Goal: Information Seeking & Learning: Learn about a topic

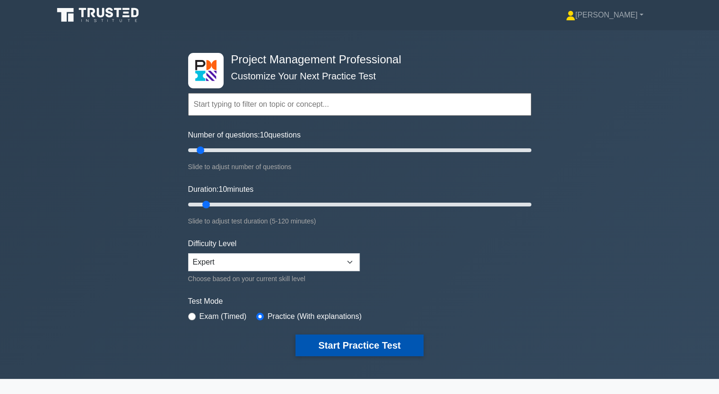
click at [370, 349] on button "Start Practice Test" at bounding box center [359, 346] width 128 height 22
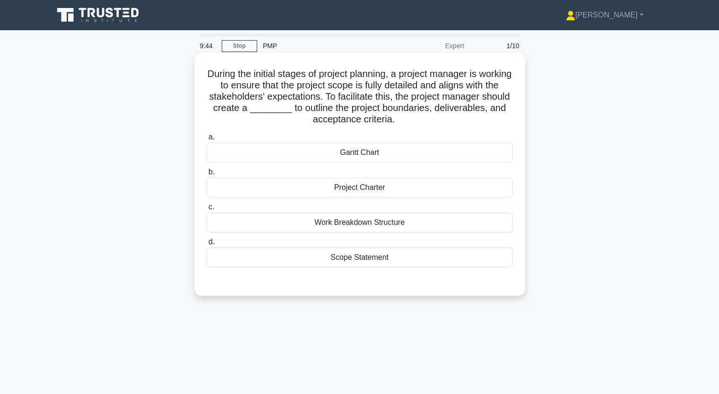
click at [465, 141] on label "a. Gantt Chart" at bounding box center [360, 146] width 306 height 31
click at [207, 140] on input "a. Gantt Chart" at bounding box center [207, 137] width 0 height 6
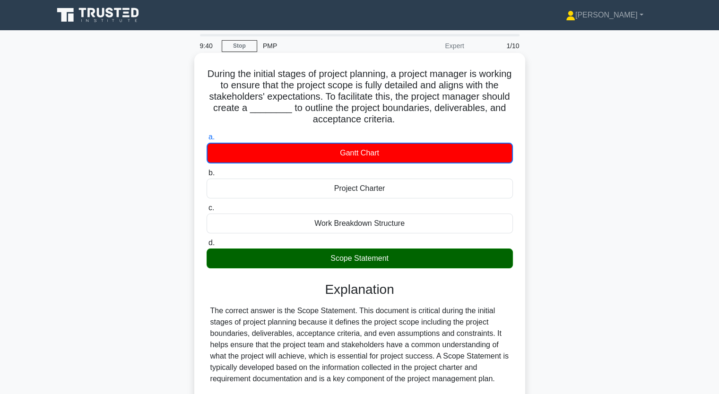
click at [207, 170] on input "b. Project Charter" at bounding box center [207, 173] width 0 height 6
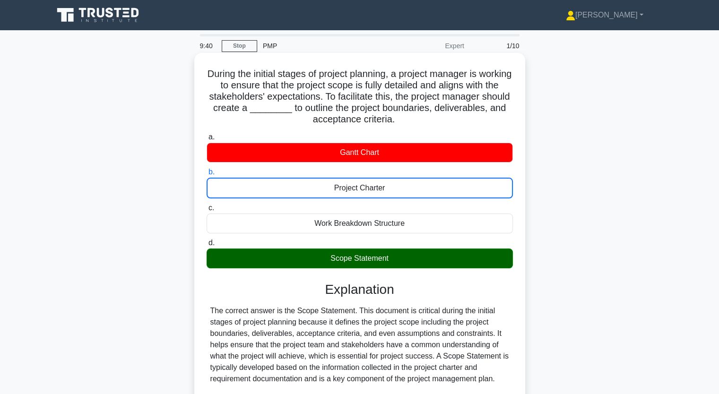
click at [207, 205] on input "c. Work Breakdown Structure" at bounding box center [207, 208] width 0 height 6
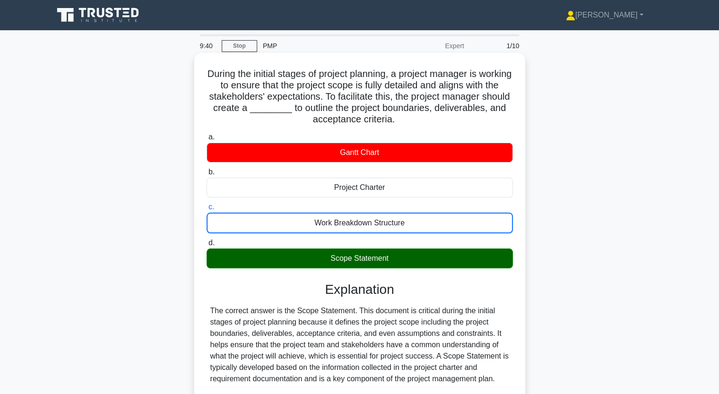
click at [207, 240] on input "d. Scope Statement" at bounding box center [207, 243] width 0 height 6
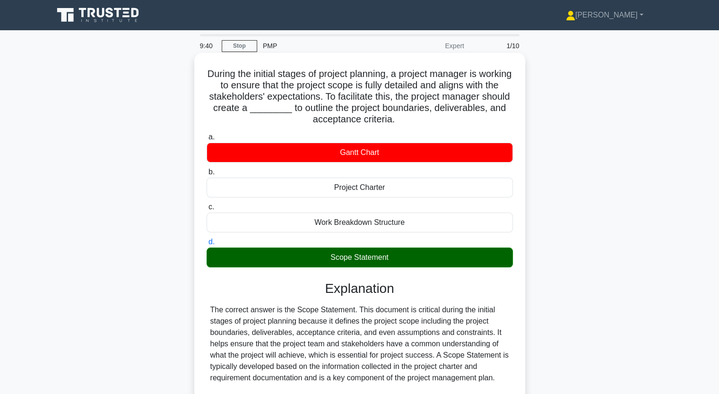
click at [207, 134] on input "a. Gantt Chart" at bounding box center [207, 137] width 0 height 6
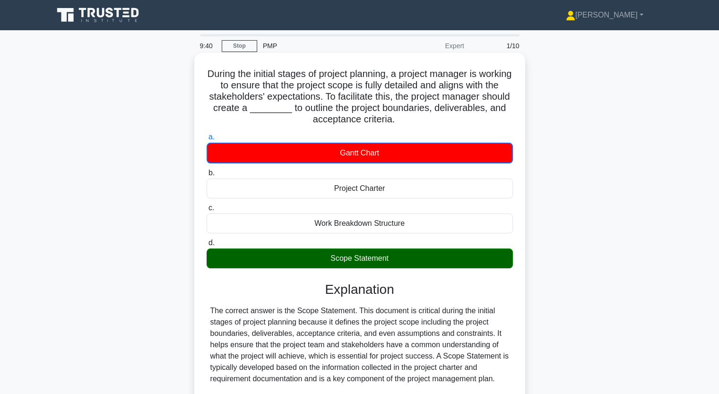
click at [207, 170] on input "b. Project Charter" at bounding box center [207, 173] width 0 height 6
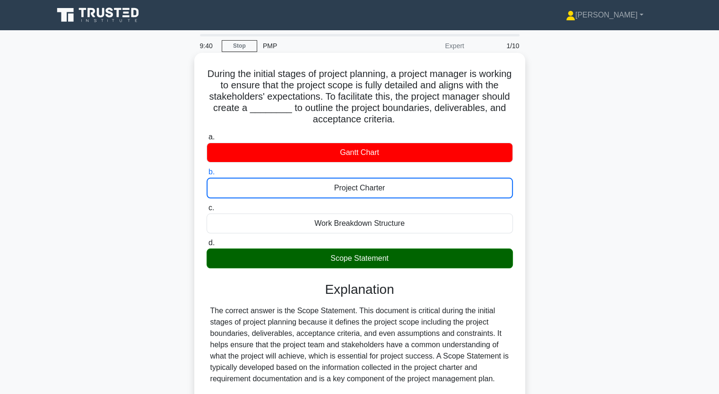
click at [207, 205] on input "c. Work Breakdown Structure" at bounding box center [207, 208] width 0 height 6
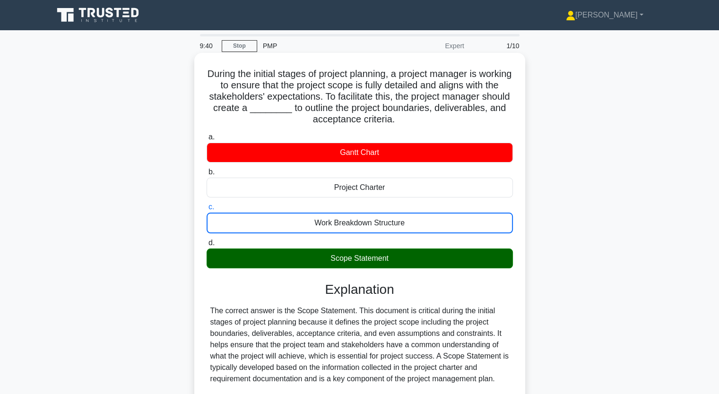
click at [207, 240] on input "d. Scope Statement" at bounding box center [207, 243] width 0 height 6
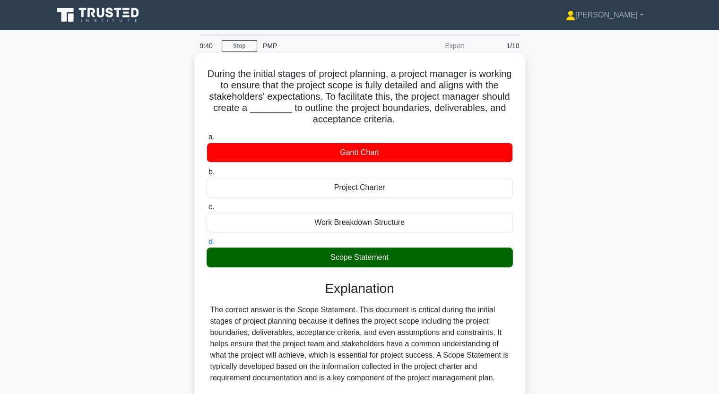
click at [207, 134] on input "a. Gantt Chart" at bounding box center [207, 137] width 0 height 6
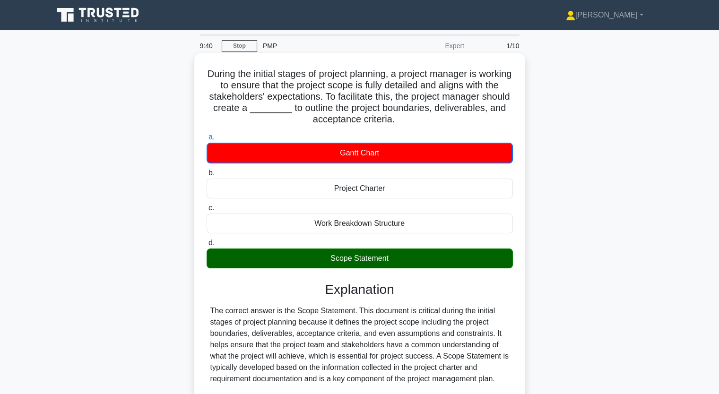
click at [207, 170] on input "b. Project Charter" at bounding box center [207, 173] width 0 height 6
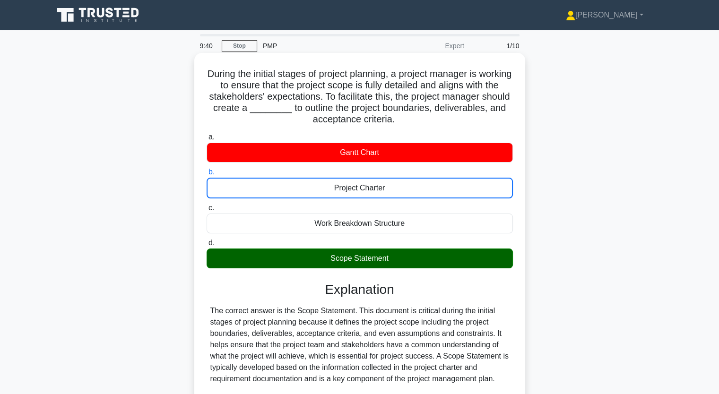
click at [207, 205] on input "c. Work Breakdown Structure" at bounding box center [207, 208] width 0 height 6
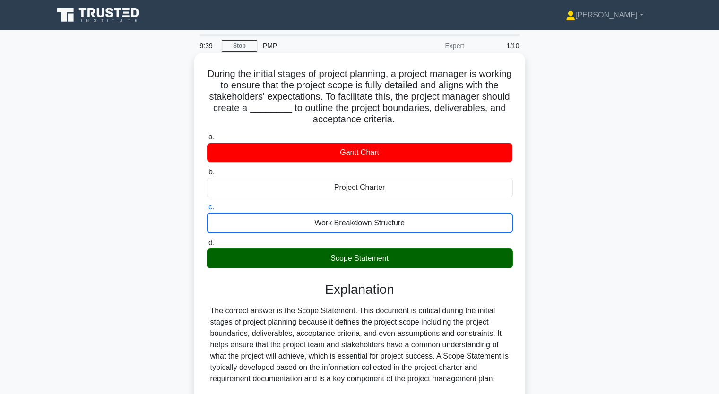
click at [207, 240] on input "d. Scope Statement" at bounding box center [207, 243] width 0 height 6
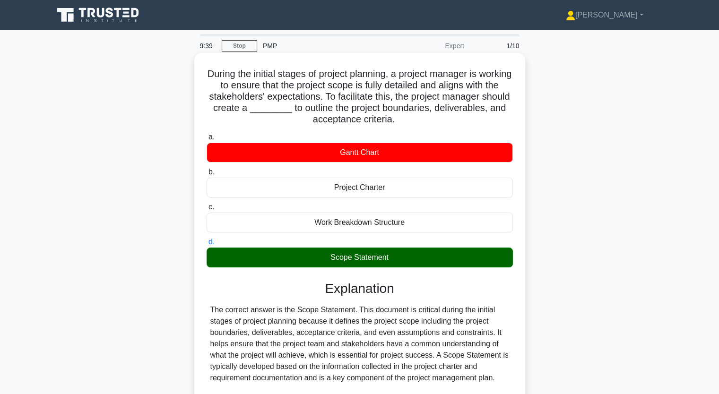
click at [207, 134] on input "a. Gantt Chart" at bounding box center [207, 137] width 0 height 6
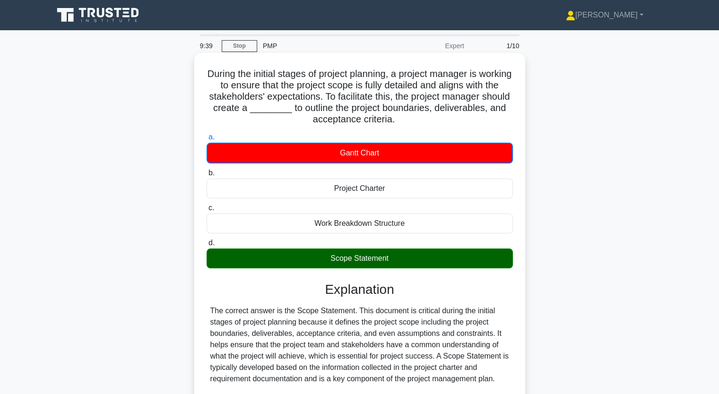
click at [207, 170] on input "b. Project Charter" at bounding box center [207, 173] width 0 height 6
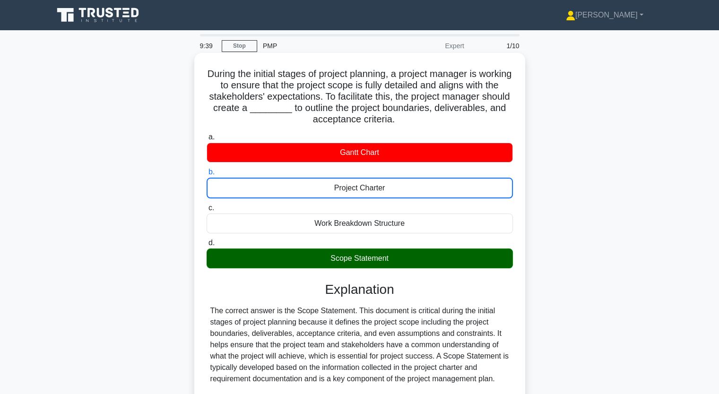
click at [207, 205] on input "c. Work Breakdown Structure" at bounding box center [207, 208] width 0 height 6
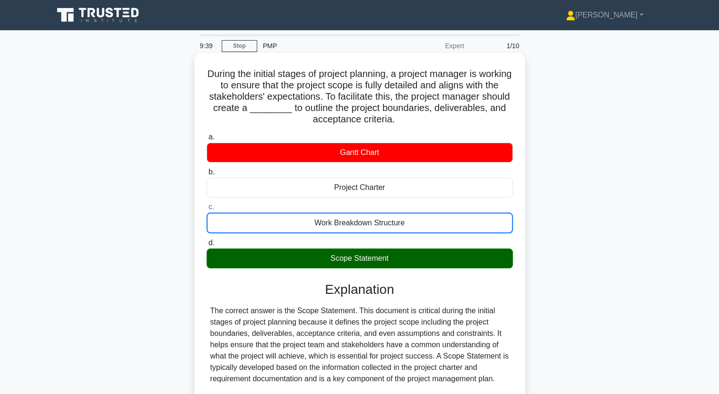
click at [207, 240] on input "d. Scope Statement" at bounding box center [207, 243] width 0 height 6
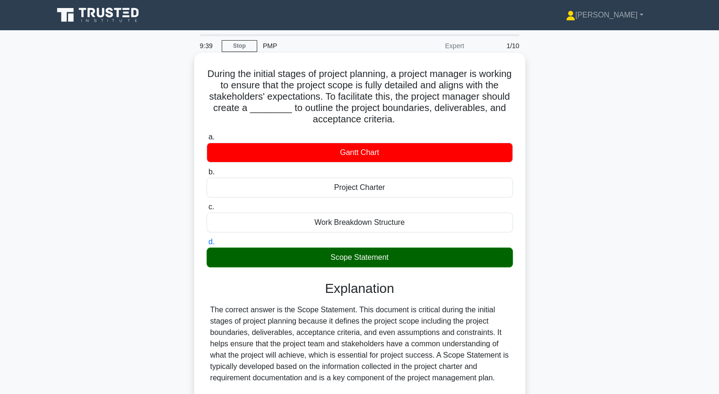
click at [207, 134] on input "a. Gantt Chart" at bounding box center [207, 137] width 0 height 6
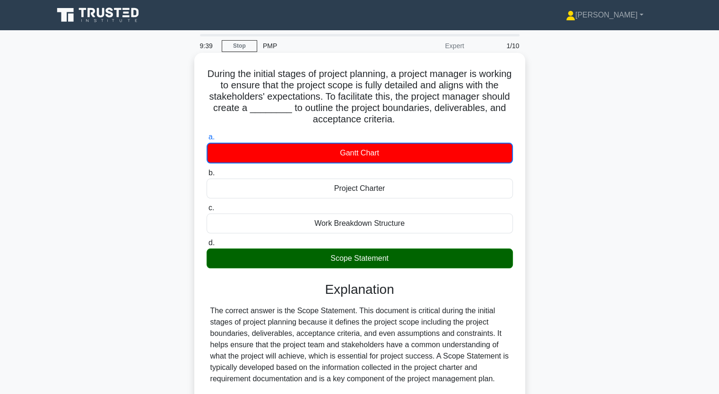
click at [207, 170] on input "b. Project Charter" at bounding box center [207, 173] width 0 height 6
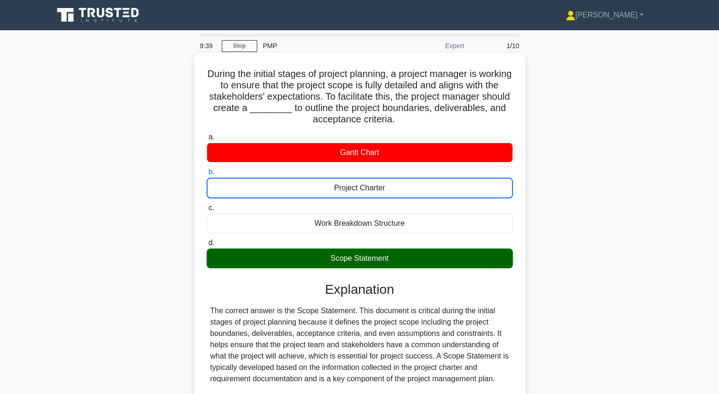
click at [207, 205] on input "c. Work Breakdown Structure" at bounding box center [207, 208] width 0 height 6
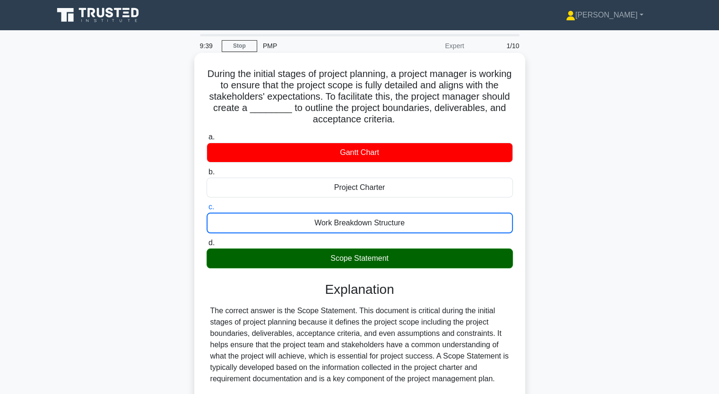
click at [207, 240] on input "d. Scope Statement" at bounding box center [207, 243] width 0 height 6
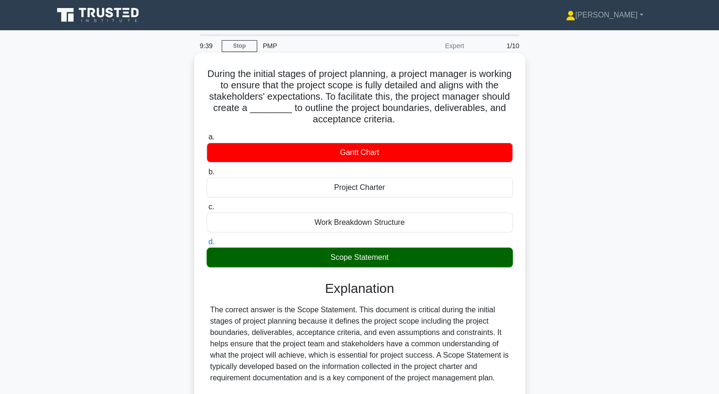
click at [207, 134] on input "a. Gantt Chart" at bounding box center [207, 137] width 0 height 6
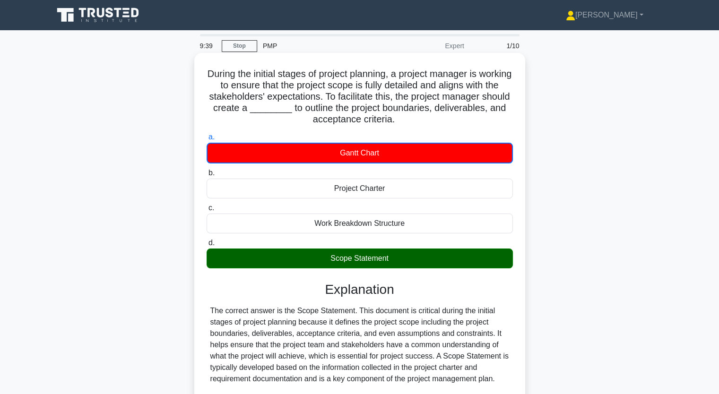
click at [207, 170] on input "b. Project Charter" at bounding box center [207, 173] width 0 height 6
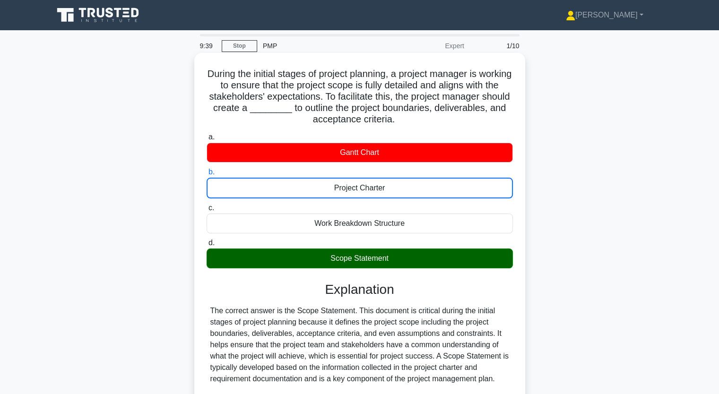
click at [207, 205] on input "c. Work Breakdown Structure" at bounding box center [207, 208] width 0 height 6
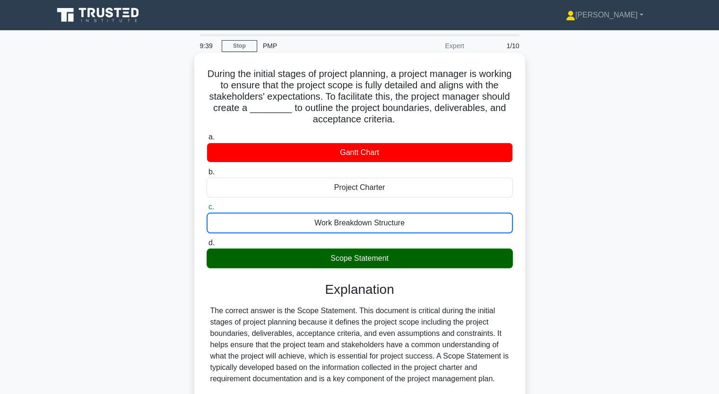
click at [207, 240] on input "d. Scope Statement" at bounding box center [207, 243] width 0 height 6
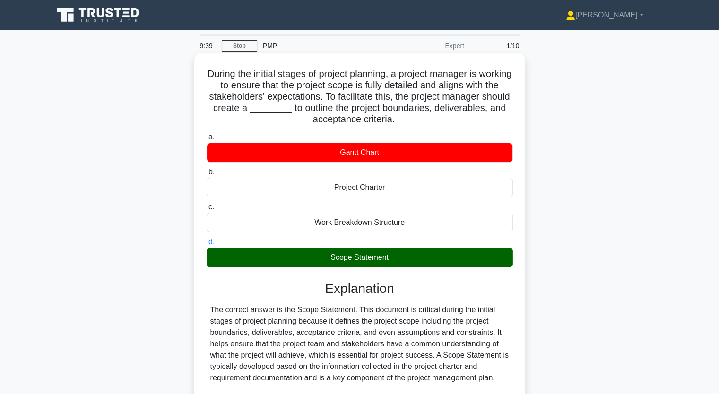
click at [207, 134] on input "a. Gantt Chart" at bounding box center [207, 137] width 0 height 6
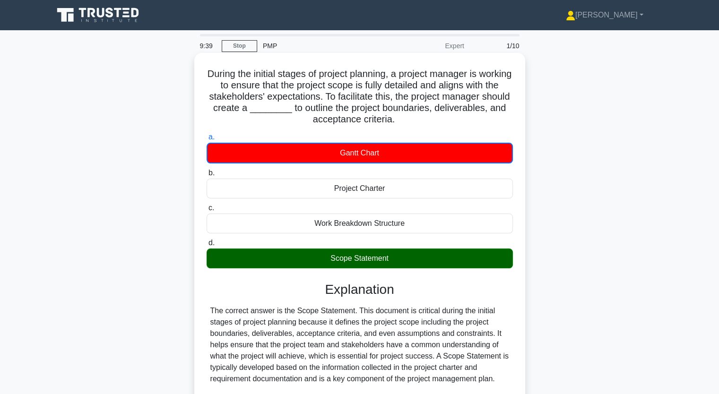
click at [207, 170] on input "b. Project Charter" at bounding box center [207, 173] width 0 height 6
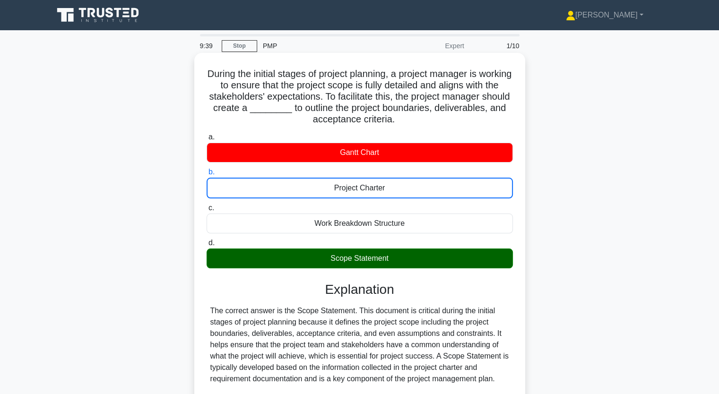
click at [207, 205] on input "c. Work Breakdown Structure" at bounding box center [207, 208] width 0 height 6
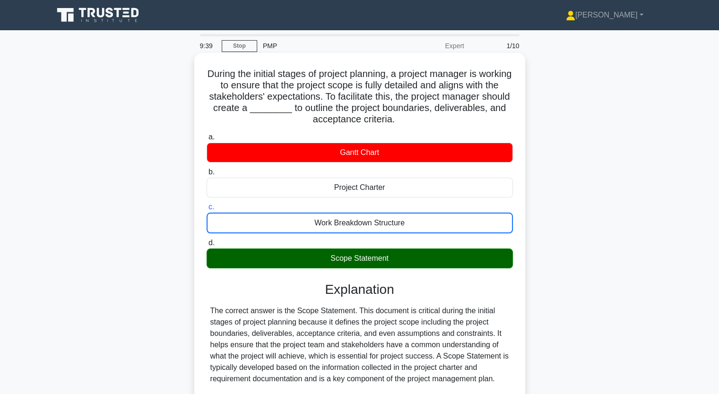
click at [207, 240] on input "d. Scope Statement" at bounding box center [207, 243] width 0 height 6
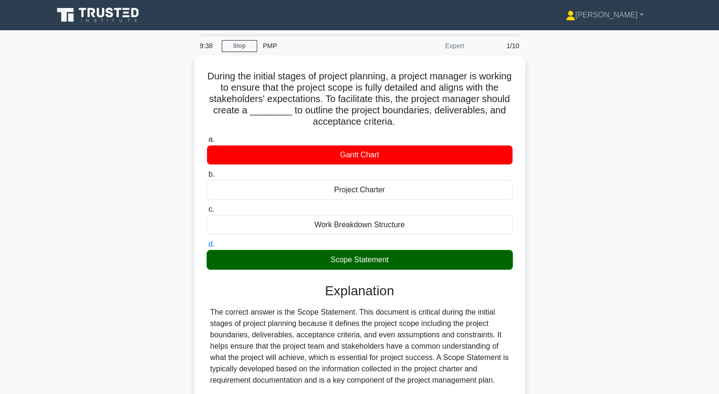
click at [146, 259] on div "During the initial stages of project planning, a project manager is working to …" at bounding box center [360, 316] width 624 height 523
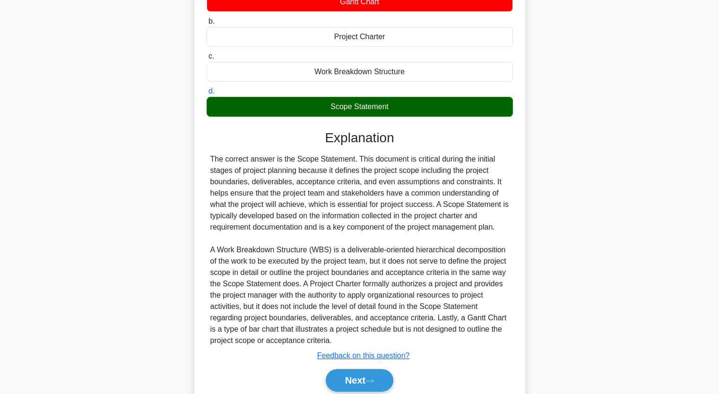
scroll to position [188, 0]
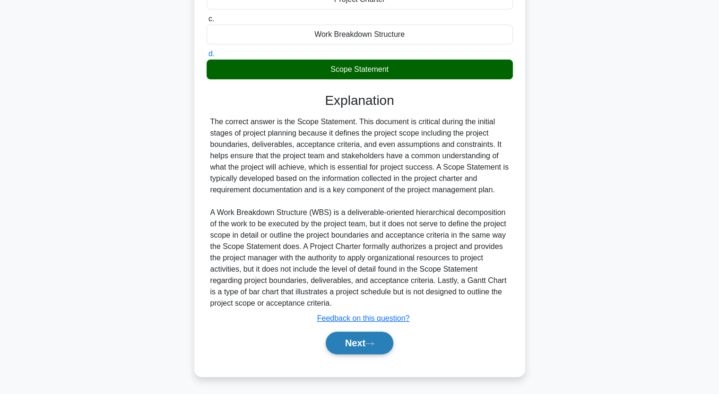
click at [337, 346] on button "Next" at bounding box center [360, 343] width 68 height 23
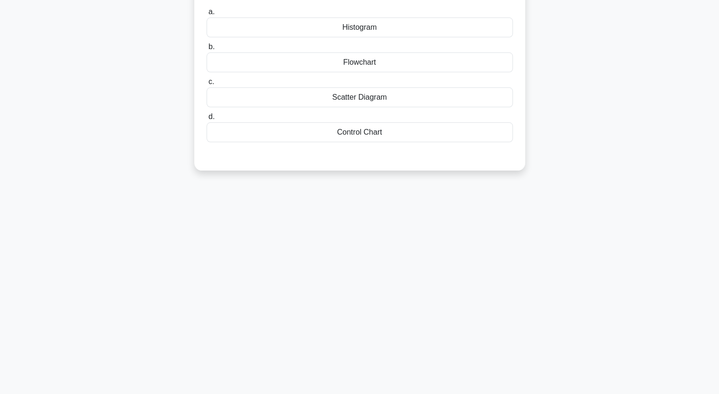
scroll to position [117, 0]
click at [96, 140] on div "In an effort to improve a manufacturing process, a project manager wants to mon…" at bounding box center [360, 60] width 624 height 243
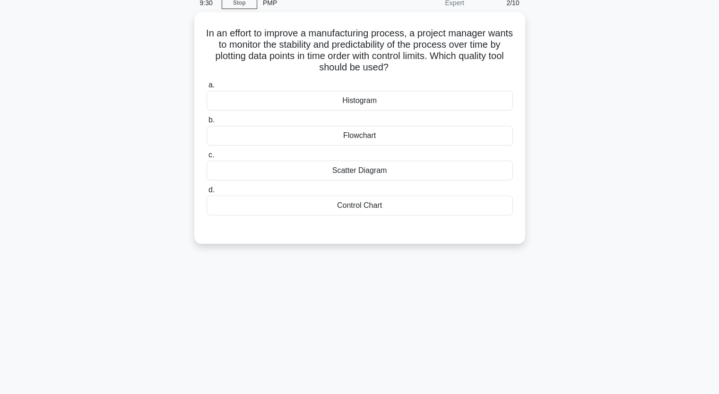
scroll to position [41, 0]
click at [352, 172] on div "Scatter Diagram" at bounding box center [360, 170] width 306 height 20
click at [207, 158] on input "c. Scatter Diagram" at bounding box center [207, 155] width 0 height 6
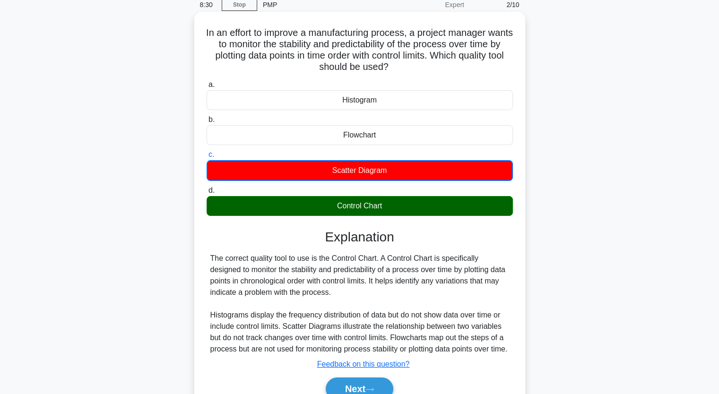
click at [207, 188] on input "d. Control Chart" at bounding box center [207, 191] width 0 height 6
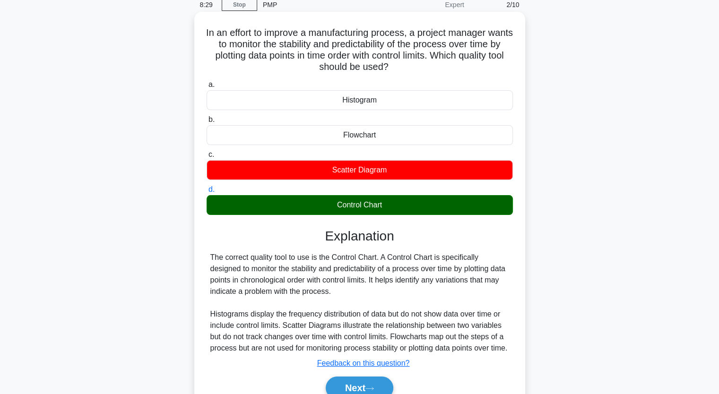
click at [207, 82] on input "a. Histogram" at bounding box center [207, 85] width 0 height 6
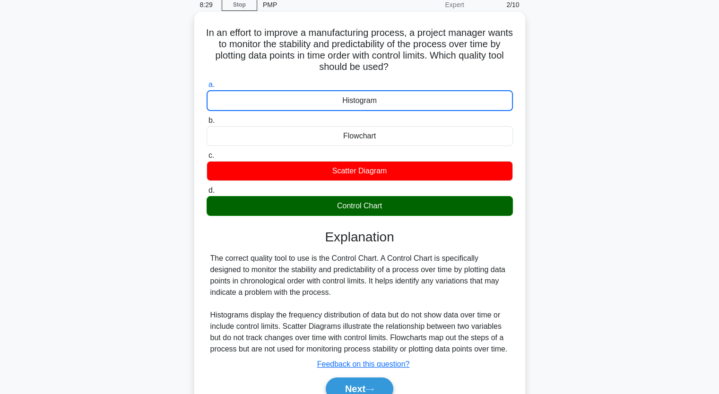
click at [207, 118] on input "b. Flowchart" at bounding box center [207, 121] width 0 height 6
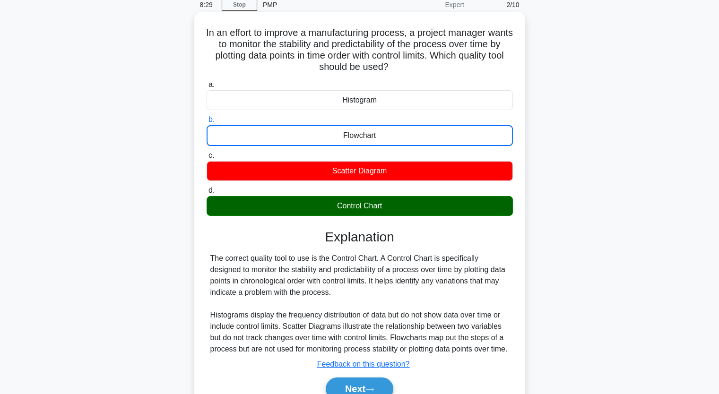
click at [207, 153] on input "c. Scatter Diagram" at bounding box center [207, 156] width 0 height 6
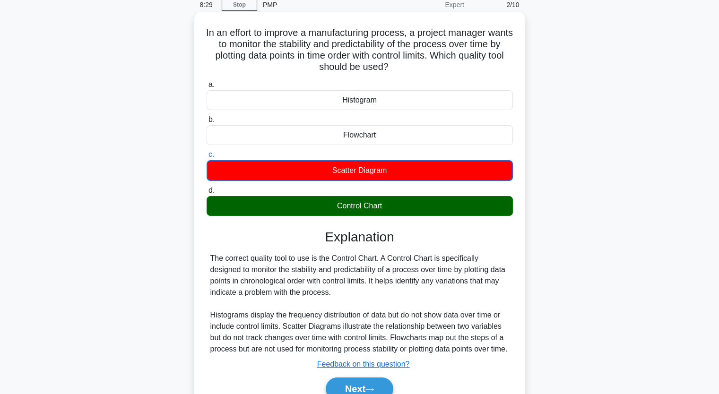
click at [207, 188] on input "d. Control Chart" at bounding box center [207, 191] width 0 height 6
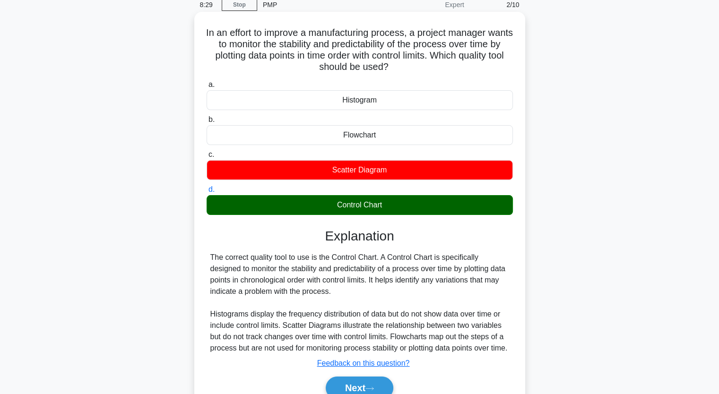
click at [207, 82] on input "a. Histogram" at bounding box center [207, 85] width 0 height 6
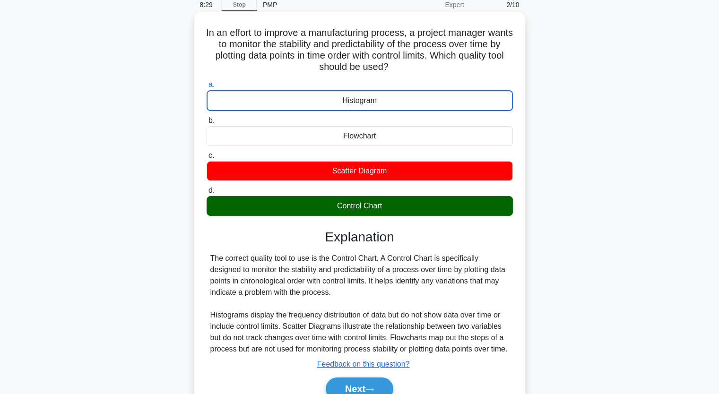
click at [207, 118] on input "b. Flowchart" at bounding box center [207, 121] width 0 height 6
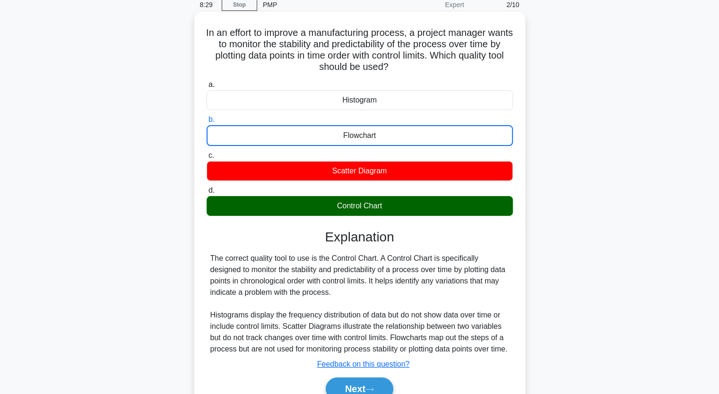
click at [207, 153] on input "c. Scatter Diagram" at bounding box center [207, 156] width 0 height 6
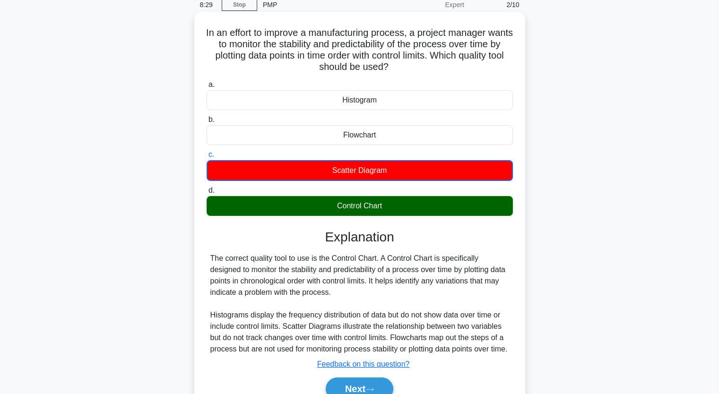
click at [207, 188] on input "d. Control Chart" at bounding box center [207, 191] width 0 height 6
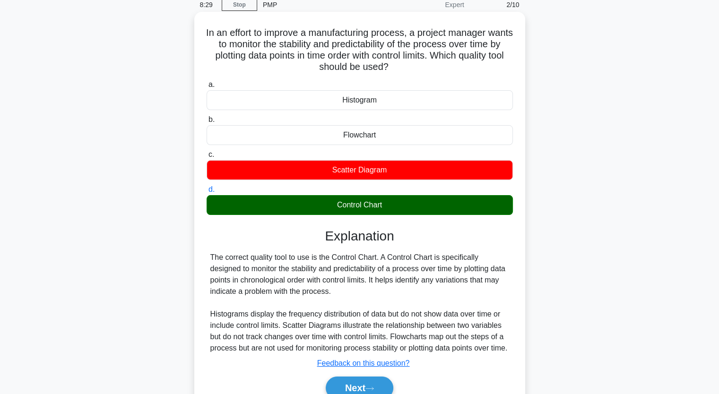
click at [207, 82] on input "a. Histogram" at bounding box center [207, 85] width 0 height 6
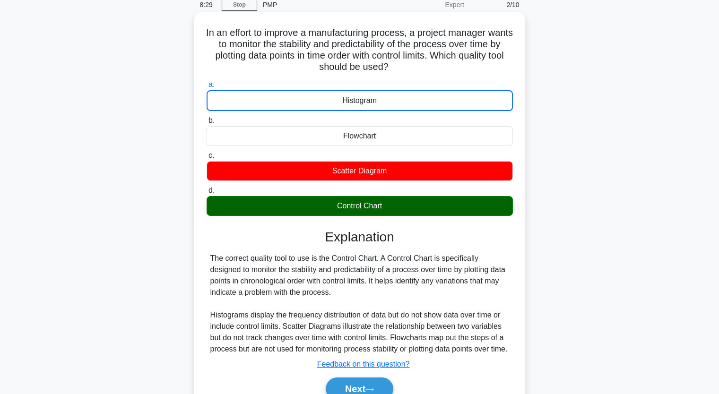
click at [207, 118] on input "b. Flowchart" at bounding box center [207, 121] width 0 height 6
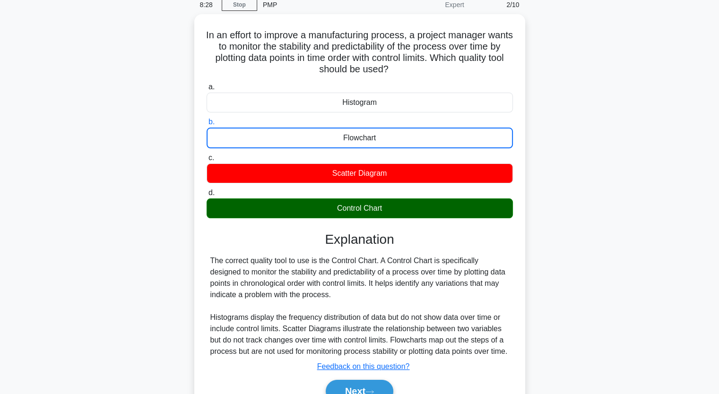
click at [125, 286] on div "In an effort to improve a manufacturing process, a project manager wants to mon…" at bounding box center [360, 225] width 624 height 422
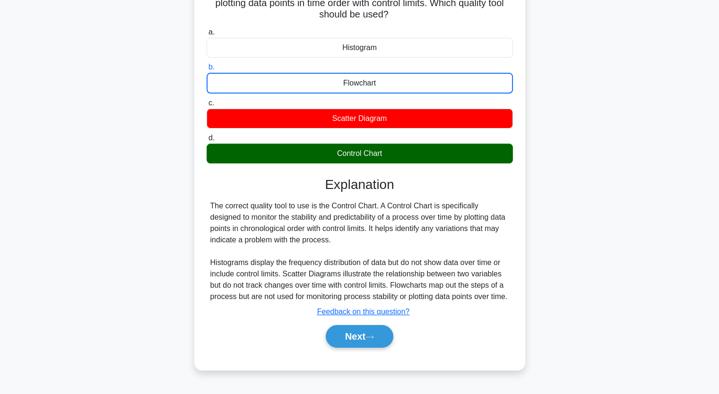
scroll to position [117, 0]
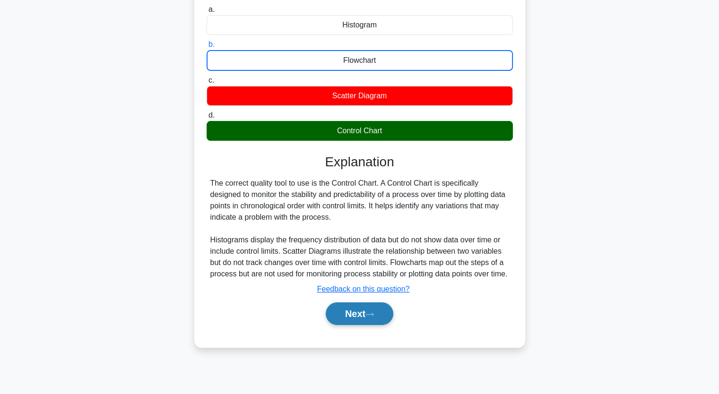
click at [362, 323] on button "Next" at bounding box center [360, 314] width 68 height 23
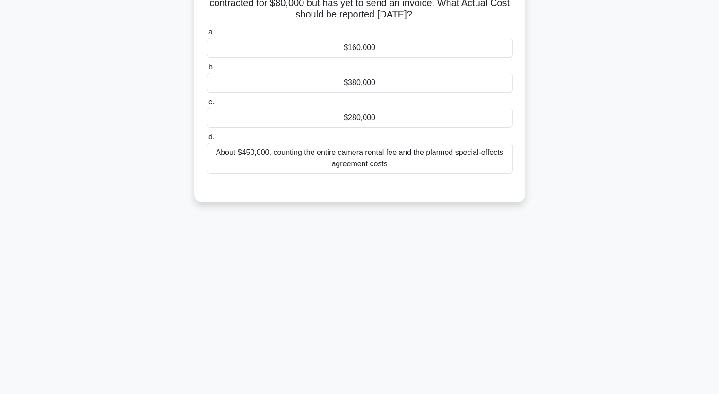
click at [286, 163] on div "About $450,000, counting the entire camera rental fee and the planned special-e…" at bounding box center [360, 158] width 306 height 31
click at [207, 140] on input "d. About $450,000, counting the entire camera rental fee and the planned specia…" at bounding box center [207, 137] width 0 height 6
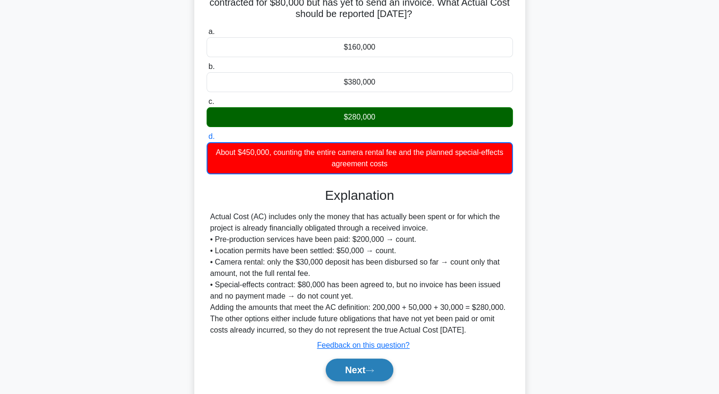
click at [340, 375] on button "Next" at bounding box center [360, 370] width 68 height 23
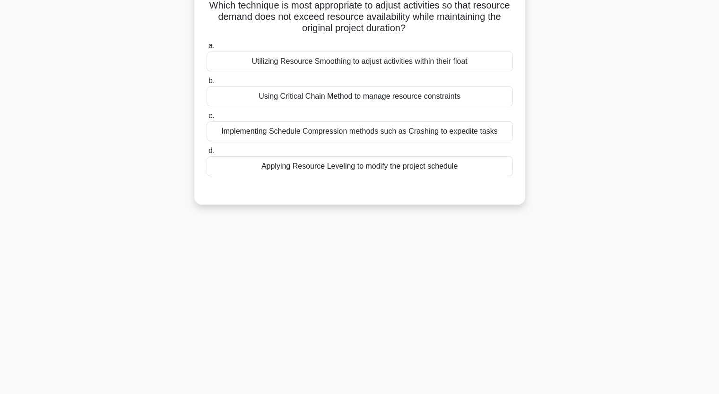
click at [340, 375] on div "8:15 Stop PMP Expert 4/10 During the planning phase of a project, the project m…" at bounding box center [360, 154] width 624 height 473
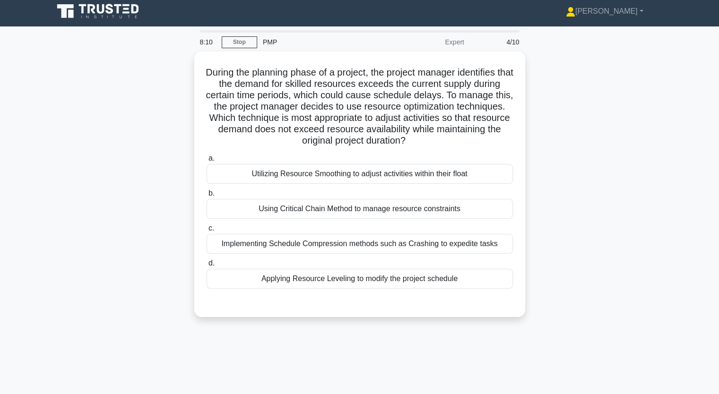
scroll to position [3, 0]
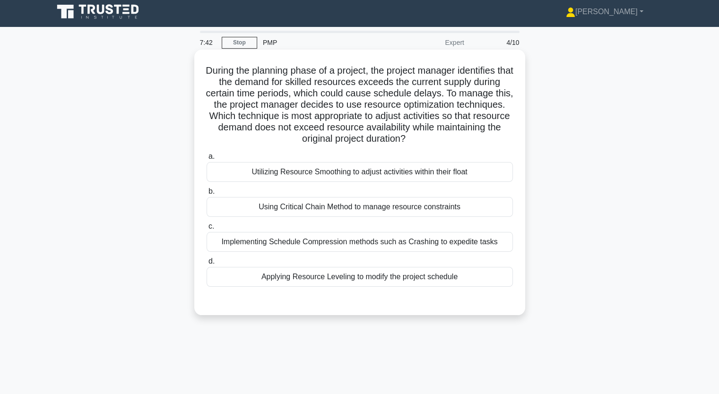
click at [339, 245] on div "Implementing Schedule Compression methods such as Crashing to expedite tasks" at bounding box center [360, 242] width 306 height 20
click at [207, 230] on input "c. Implementing Schedule Compression methods such as Crashing to expedite tasks" at bounding box center [207, 227] width 0 height 6
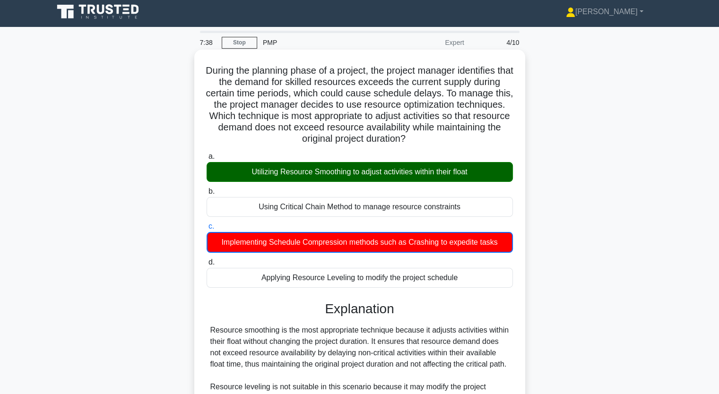
click at [207, 260] on input "d. Applying Resource Leveling to modify the project schedule" at bounding box center [207, 263] width 0 height 6
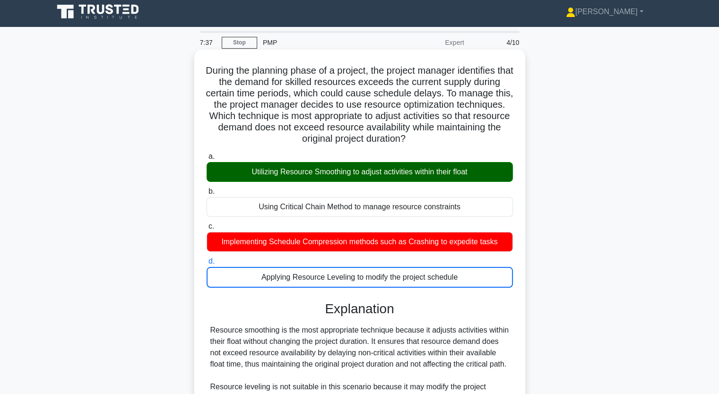
click at [207, 154] on input "a. Utilizing Resource Smoothing to adjust activities within their float" at bounding box center [207, 157] width 0 height 6
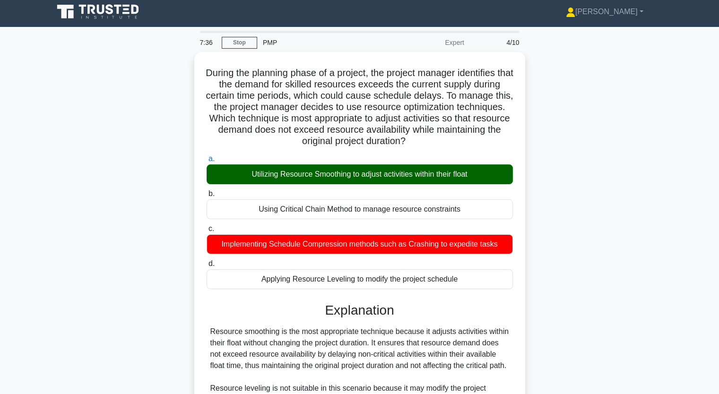
click at [587, 266] on div "During the planning phase of a project, the project manager identifies that the…" at bounding box center [360, 325] width 624 height 546
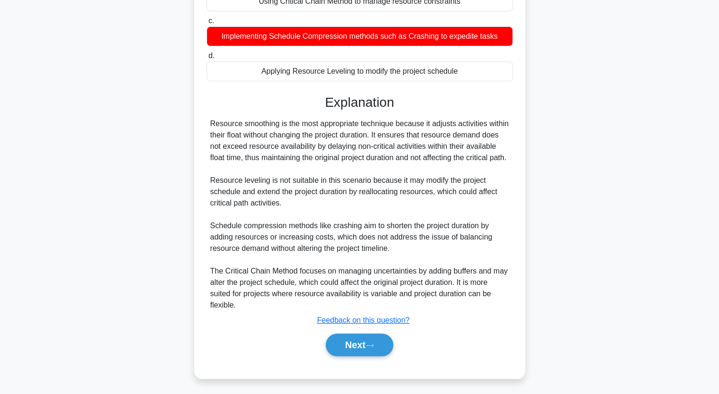
scroll to position [222, 0]
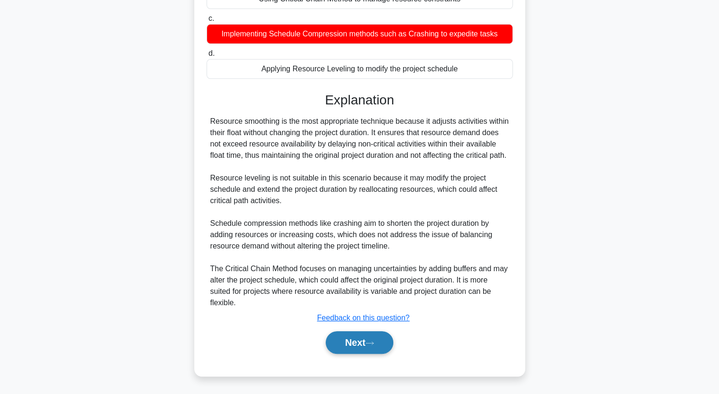
click at [346, 347] on button "Next" at bounding box center [360, 342] width 68 height 23
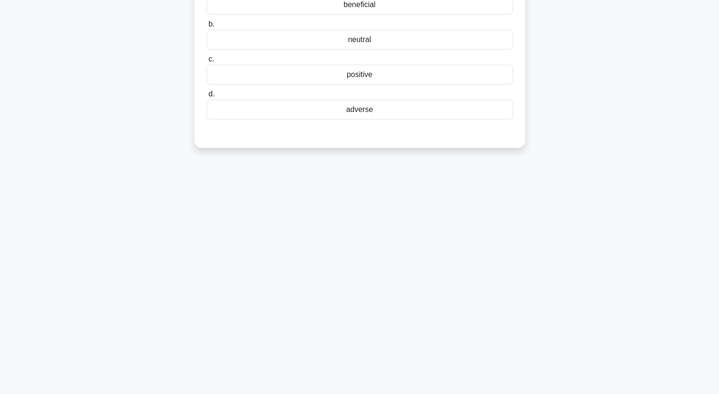
scroll to position [117, 0]
click at [104, 129] on div "The process of identifying and analyzing potential [BLANK] impacts of a project…" at bounding box center [360, 49] width 624 height 220
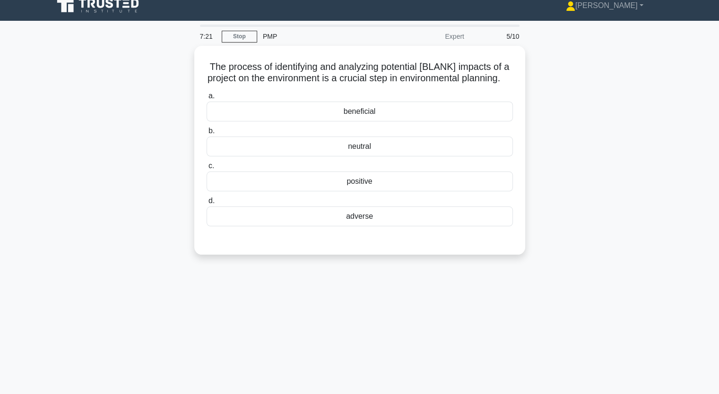
scroll to position [0, 0]
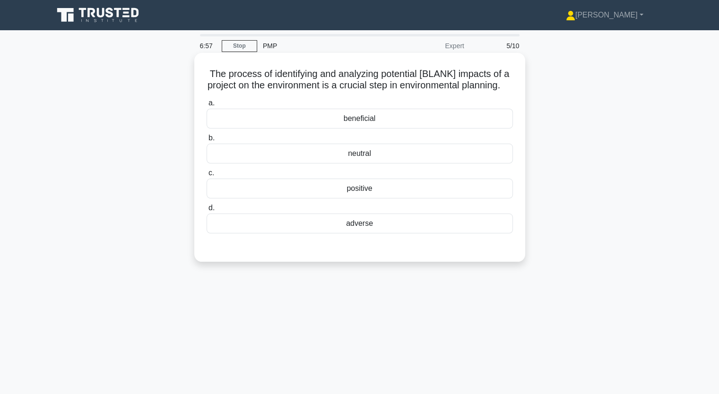
click at [350, 164] on div "neutral" at bounding box center [360, 154] width 306 height 20
click at [207, 141] on input "b. neutral" at bounding box center [207, 138] width 0 height 6
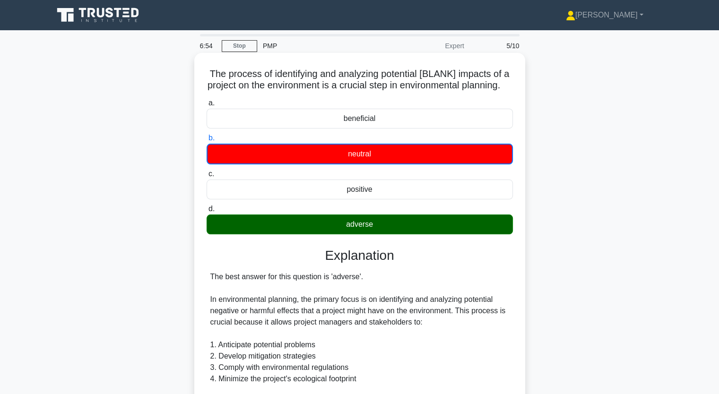
click at [207, 171] on input "c. positive" at bounding box center [207, 174] width 0 height 6
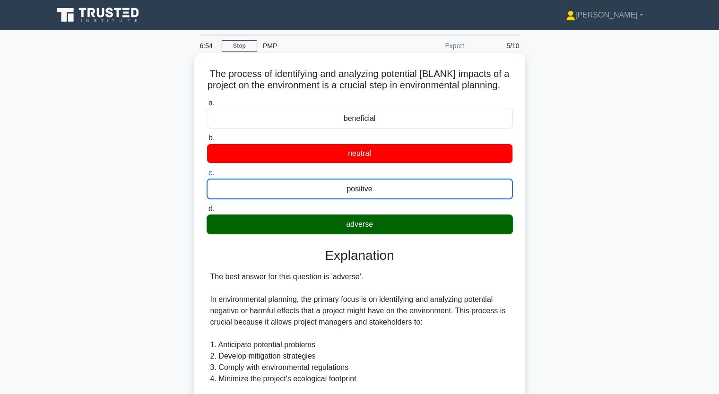
click at [207, 206] on input "d. adverse" at bounding box center [207, 209] width 0 height 6
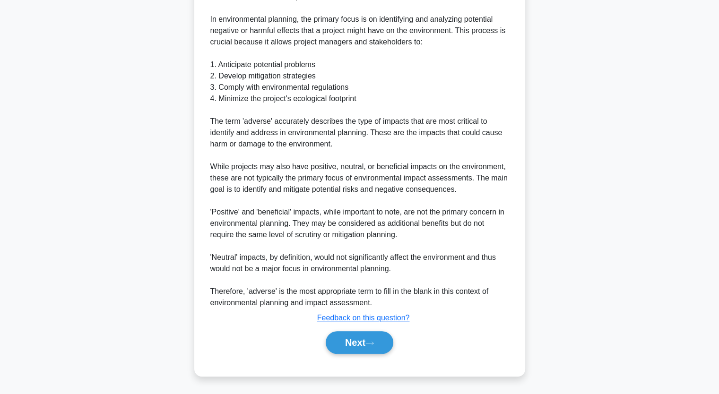
scroll to position [290, 0]
click at [356, 345] on button "Next" at bounding box center [360, 342] width 68 height 23
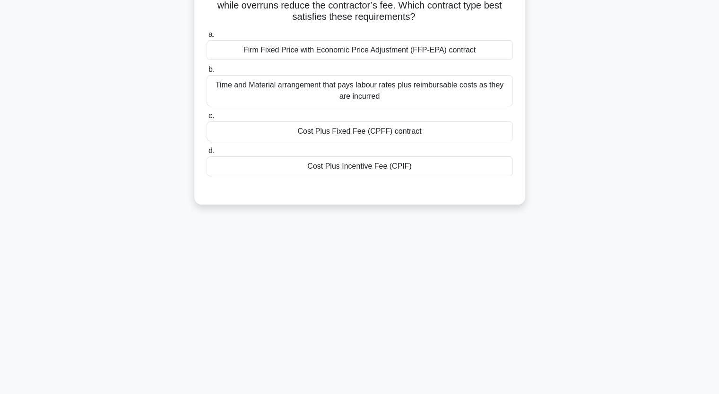
scroll to position [117, 0]
click at [148, 147] on div "A defense contractor has been asked to develop a prototype autonomous underwate…" at bounding box center [360, 77] width 624 height 277
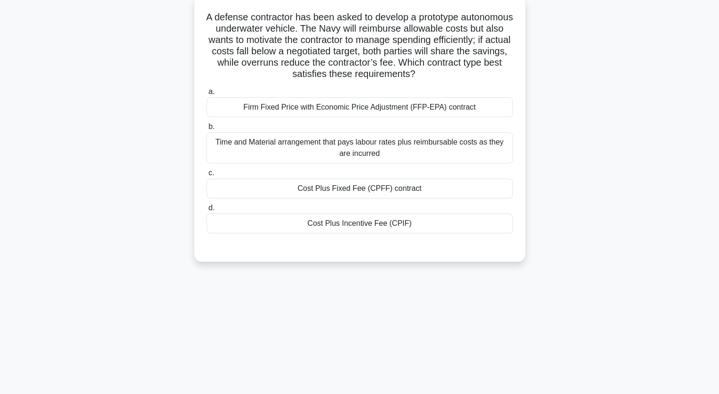
scroll to position [60, 0]
click at [148, 147] on div "A defense contractor has been asked to develop a prototype autonomous underwate…" at bounding box center [360, 133] width 624 height 277
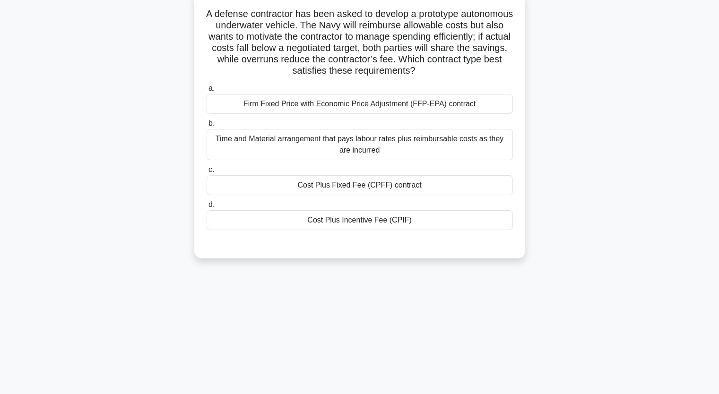
click at [328, 226] on div "Cost Plus Incentive Fee (CPIF)" at bounding box center [360, 220] width 306 height 20
click at [207, 208] on input "d. Cost Plus Incentive Fee (CPIF)" at bounding box center [207, 205] width 0 height 6
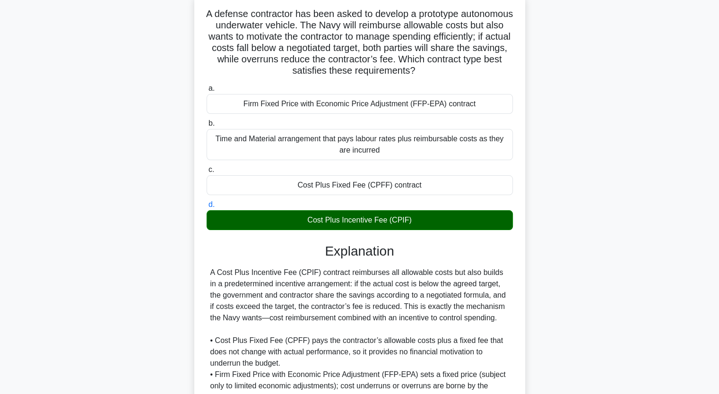
click at [207, 86] on input "a. Firm Fixed Price with Economic Price Adjustment (FFP-EPA) contract" at bounding box center [207, 89] width 0 height 6
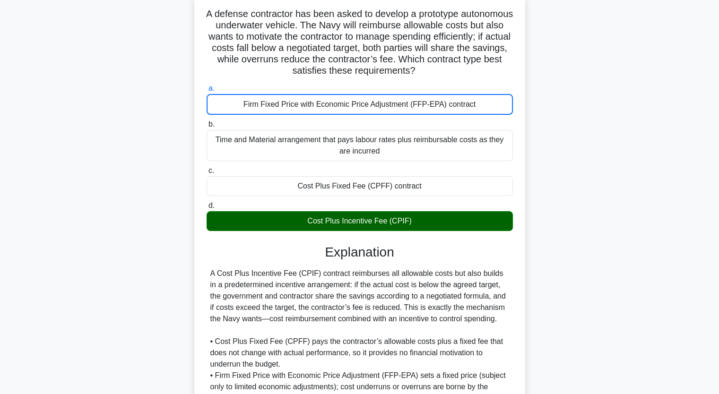
click at [207, 122] on input "b. Time and Material arrangement that pays labour rates plus reimbursable costs…" at bounding box center [207, 125] width 0 height 6
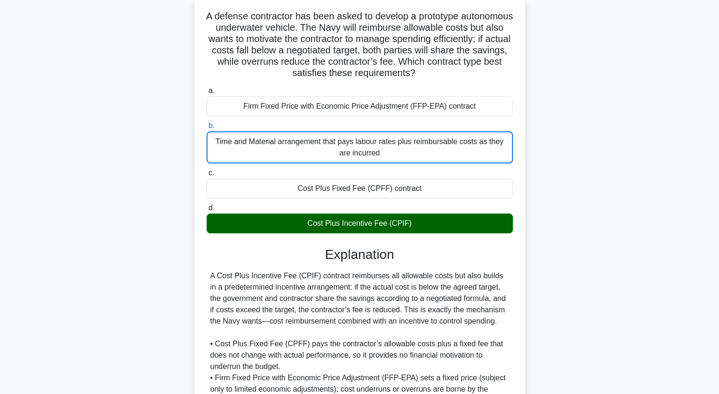
click at [106, 272] on div "A defense contractor has been asked to develop a prototype autonomous underwate…" at bounding box center [360, 268] width 624 height 547
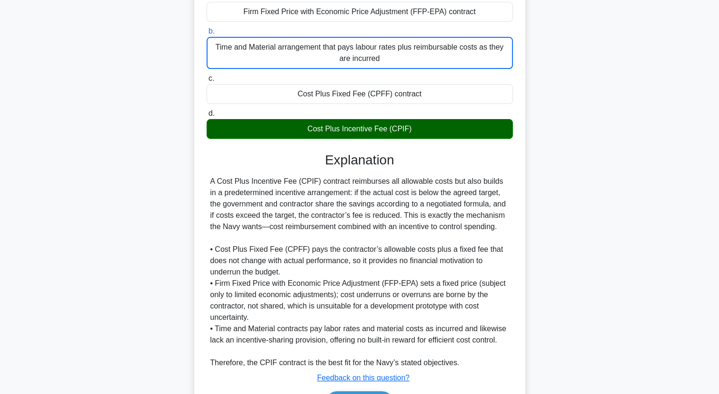
scroll to position [174, 0]
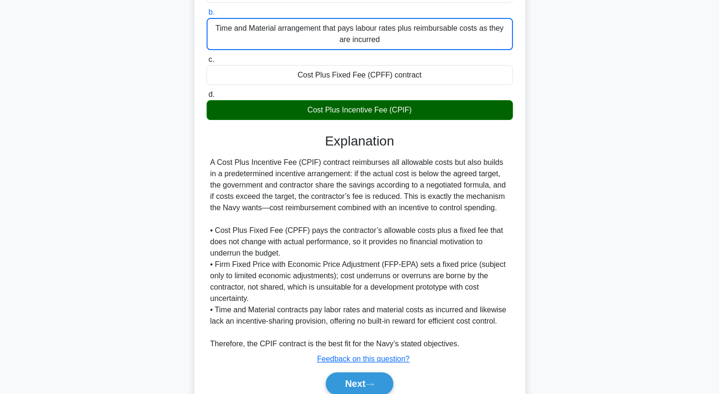
click at [109, 128] on div "A defense contractor has been asked to develop a prototype autonomous underwate…" at bounding box center [360, 155] width 624 height 547
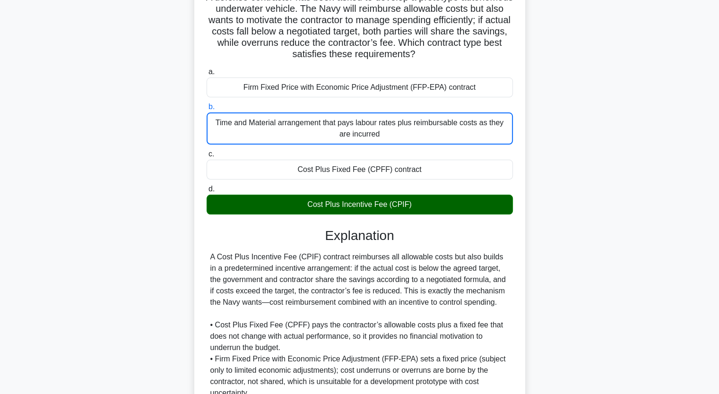
scroll to position [60, 0]
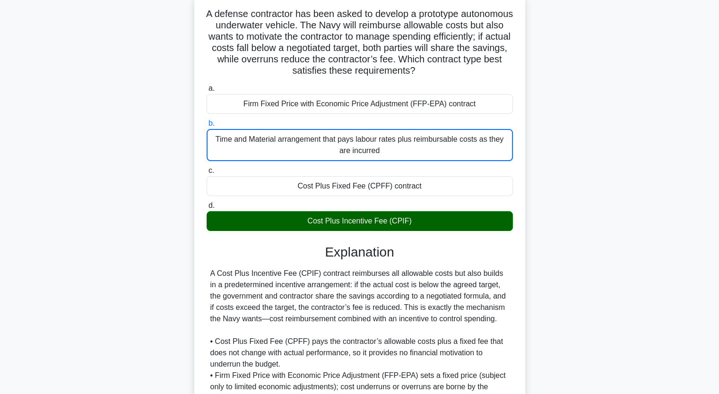
click at [276, 98] on div "Firm Fixed Price with Economic Price Adjustment (FFP-EPA) contract" at bounding box center [360, 104] width 306 height 20
click at [207, 92] on input "a. Firm Fixed Price with Economic Price Adjustment (FFP-EPA) contract" at bounding box center [207, 89] width 0 height 6
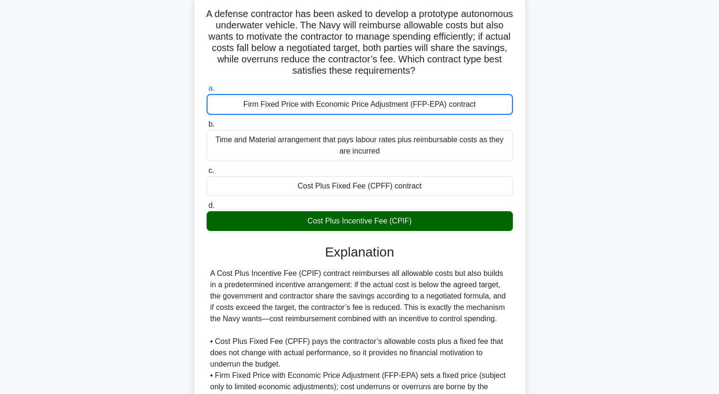
click at [207, 122] on input "b. Time and Material arrangement that pays labour rates plus reimbursable costs…" at bounding box center [207, 125] width 0 height 6
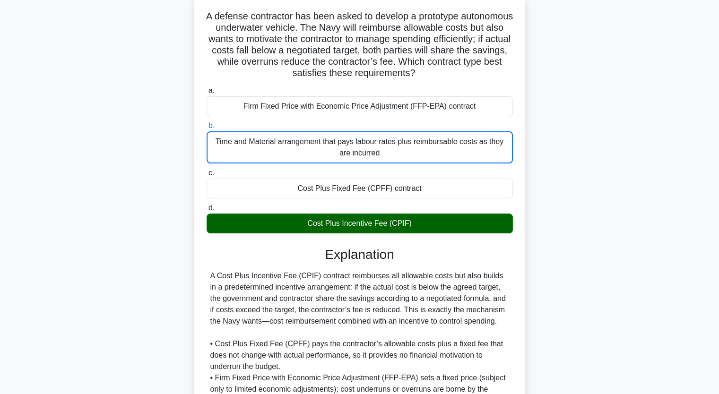
click at [169, 335] on div "A defense contractor has been asked to develop a prototype autonomous underwate…" at bounding box center [360, 268] width 624 height 547
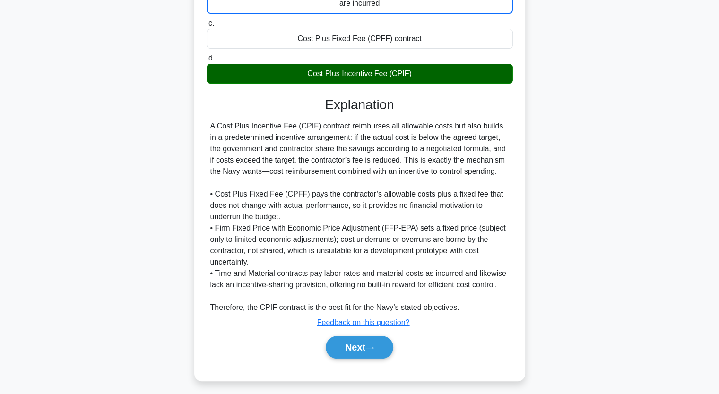
scroll to position [211, 0]
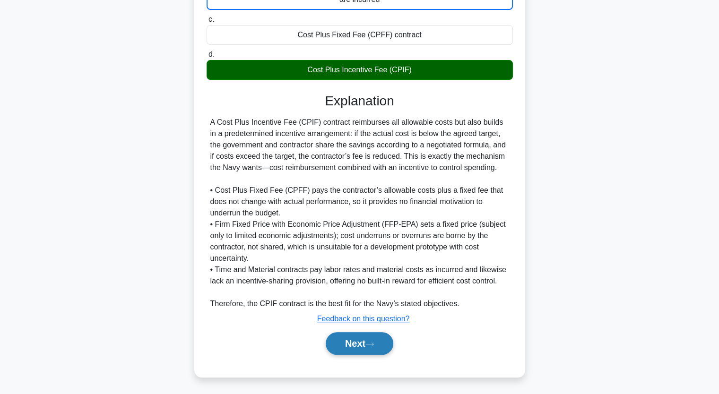
click at [361, 337] on button "Next" at bounding box center [360, 343] width 68 height 23
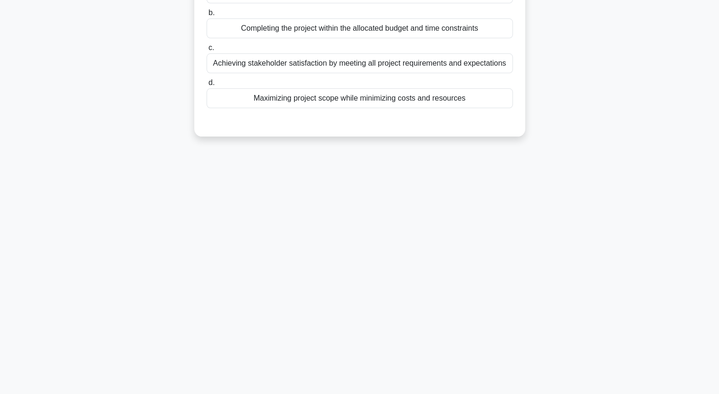
scroll to position [117, 0]
click at [134, 148] on div "What is the primary focus of value realization in project management? .spinner_…" at bounding box center [360, 43] width 624 height 209
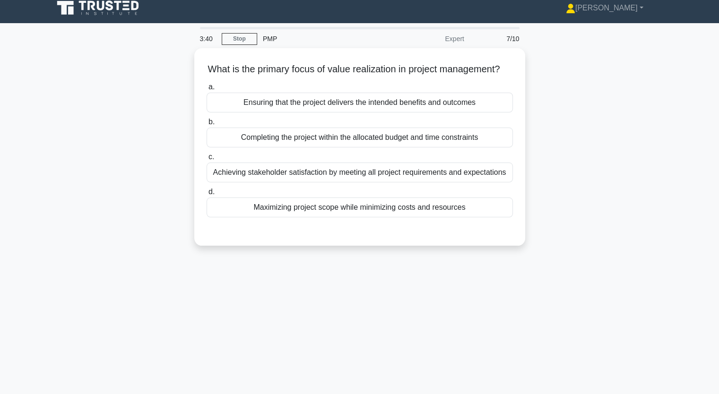
scroll to position [3, 0]
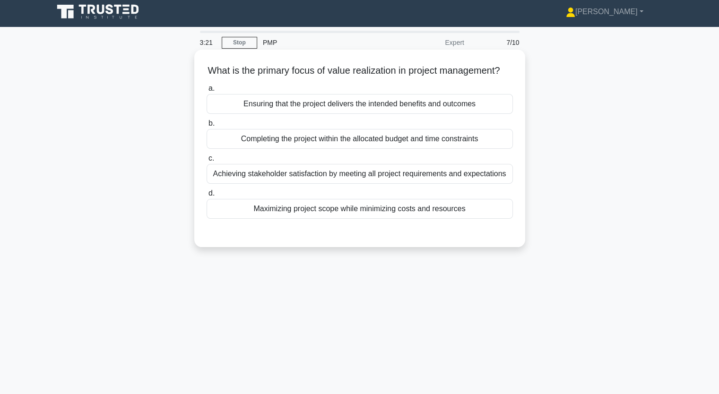
click at [254, 114] on div "Ensuring that the project delivers the intended benefits and outcomes" at bounding box center [360, 104] width 306 height 20
click at [207, 92] on input "a. Ensuring that the project delivers the intended benefits and outcomes" at bounding box center [207, 89] width 0 height 6
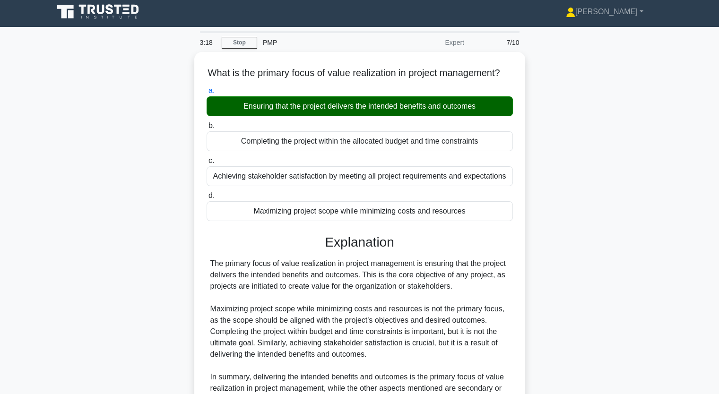
click at [207, 123] on input "b. Completing the project within the allocated budget and time constraints" at bounding box center [207, 126] width 0 height 6
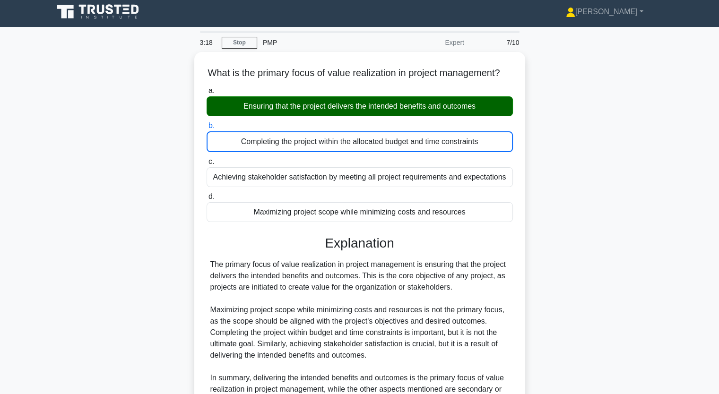
click at [207, 159] on input "c. Achieving stakeholder satisfaction by meeting all project requirements and e…" at bounding box center [207, 162] width 0 height 6
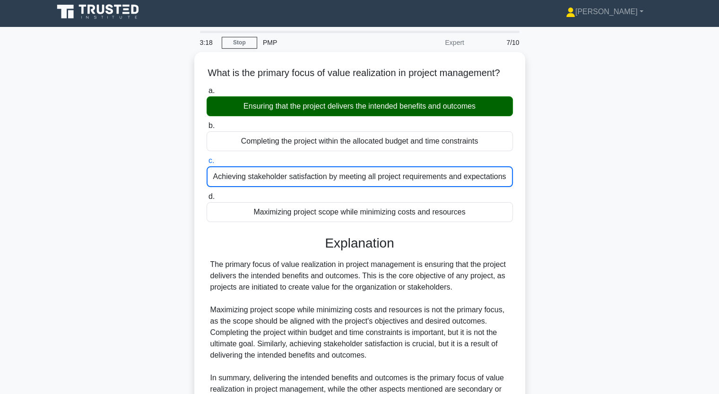
click at [207, 194] on input "d. Maximizing project scope while minimizing costs and resources" at bounding box center [207, 197] width 0 height 6
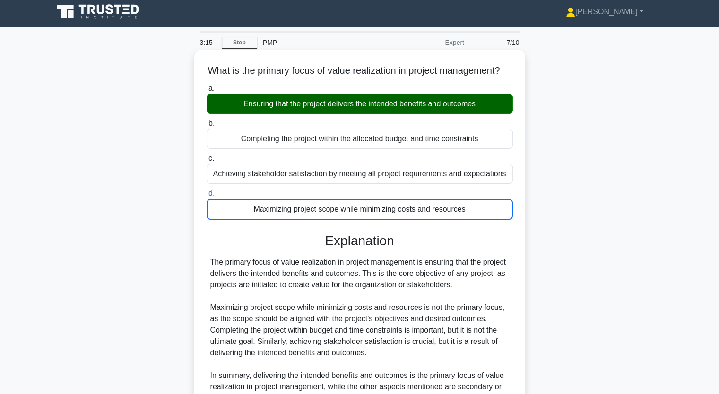
click at [253, 114] on div "Ensuring that the project delivers the intended benefits and outcomes" at bounding box center [360, 104] width 306 height 20
click at [207, 92] on input "a. Ensuring that the project delivers the intended benefits and outcomes" at bounding box center [207, 89] width 0 height 6
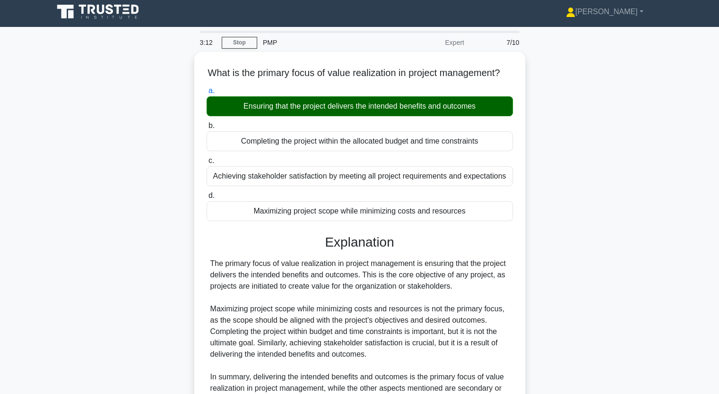
click at [157, 172] on div "What is the primary focus of value realization in project management? .spinner_…" at bounding box center [360, 268] width 624 height 433
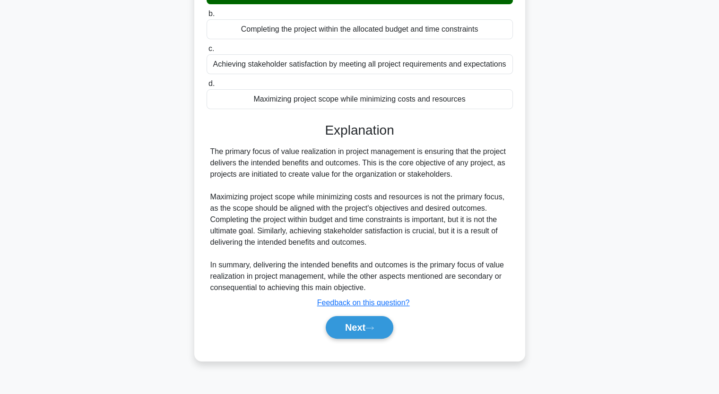
scroll to position [117, 0]
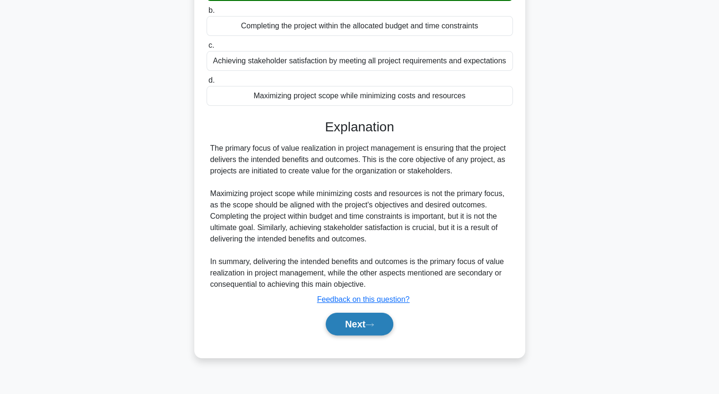
click at [357, 330] on button "Next" at bounding box center [360, 324] width 68 height 23
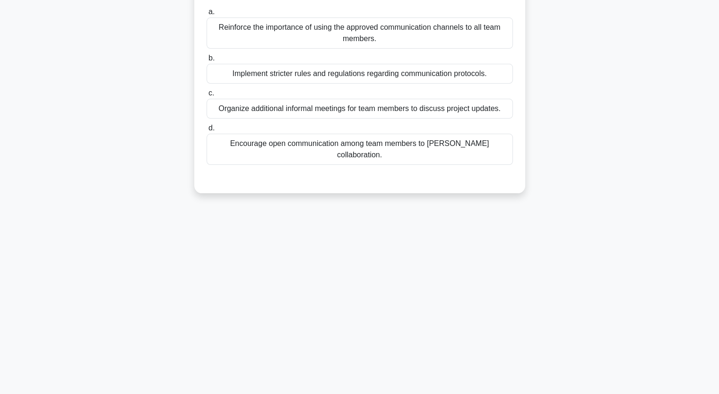
click at [121, 115] on div "During a project team meeting, the project manager notices that some team membe…" at bounding box center [360, 72] width 624 height 266
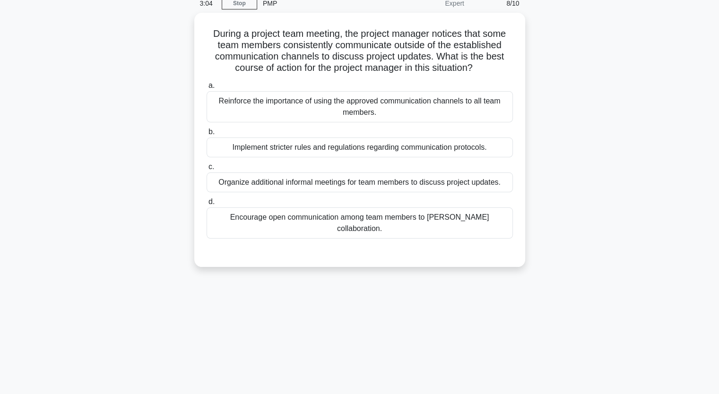
scroll to position [41, 0]
click at [346, 105] on div "Reinforce the importance of using the approved communication channels to all te…" at bounding box center [360, 105] width 306 height 31
click at [207, 88] on input "a. Reinforce the importance of using the approved communication channels to all…" at bounding box center [207, 85] width 0 height 6
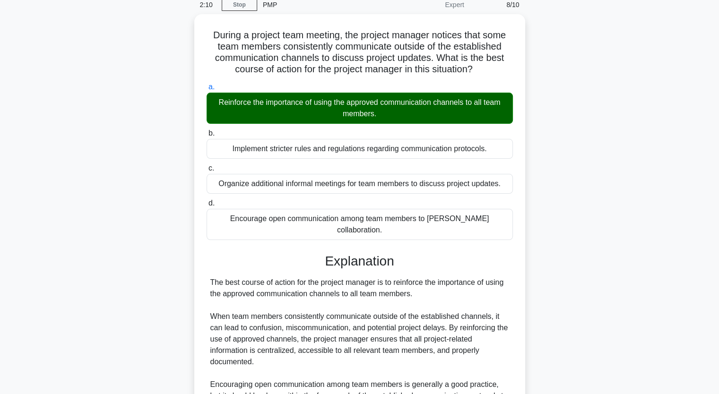
click at [207, 130] on input "b. Implement stricter rules and regulations regarding communication protocols." at bounding box center [207, 133] width 0 height 6
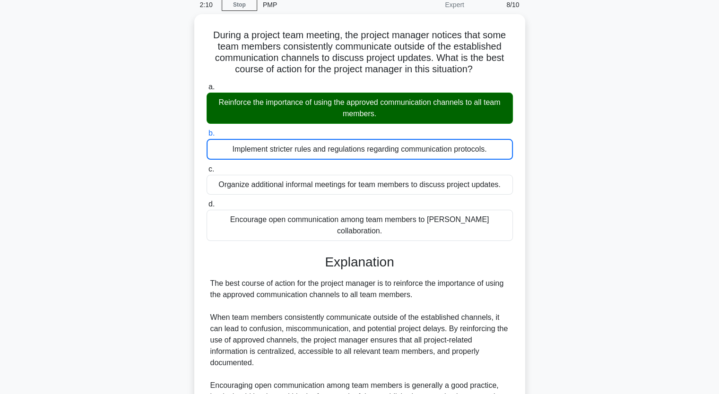
click at [207, 166] on input "c. Organize additional informal meetings for team members to discuss project up…" at bounding box center [207, 169] width 0 height 6
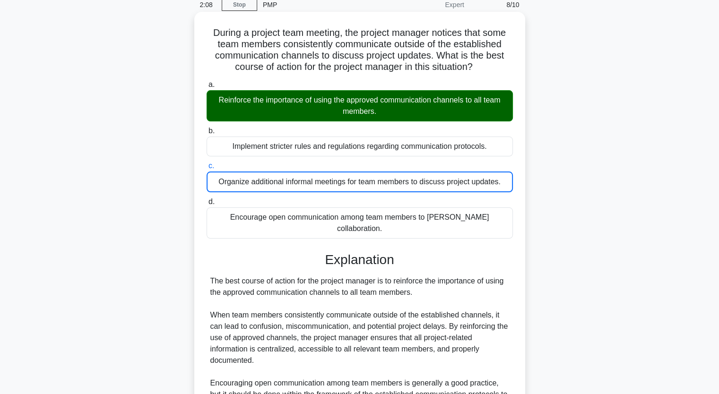
click at [242, 101] on div "Reinforce the importance of using the approved communication channels to all te…" at bounding box center [360, 105] width 306 height 31
click at [207, 88] on input "a. Reinforce the importance of using the approved communication channels to all…" at bounding box center [207, 85] width 0 height 6
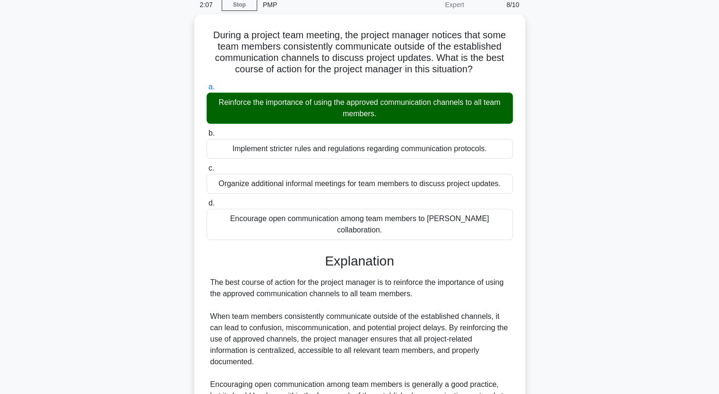
click at [139, 191] on div "During a project team meeting, the project manager notices that some team membe…" at bounding box center [360, 292] width 624 height 557
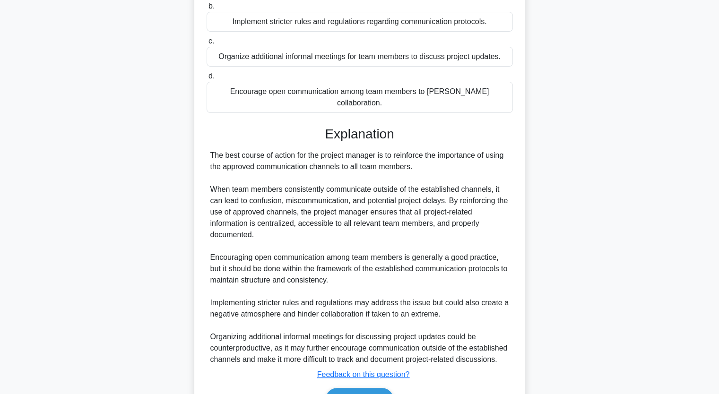
scroll to position [222, 0]
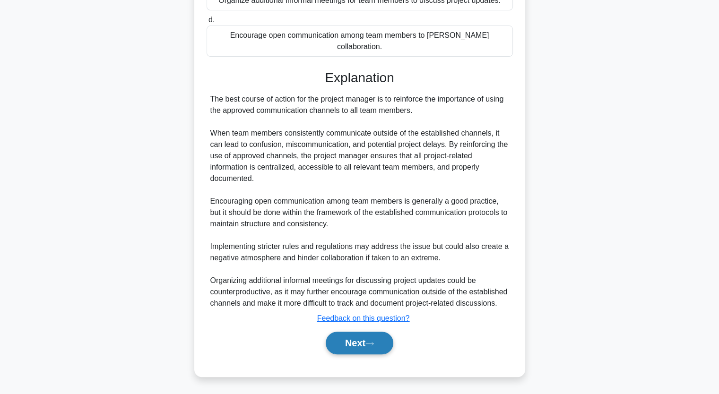
click at [355, 338] on button "Next" at bounding box center [360, 343] width 68 height 23
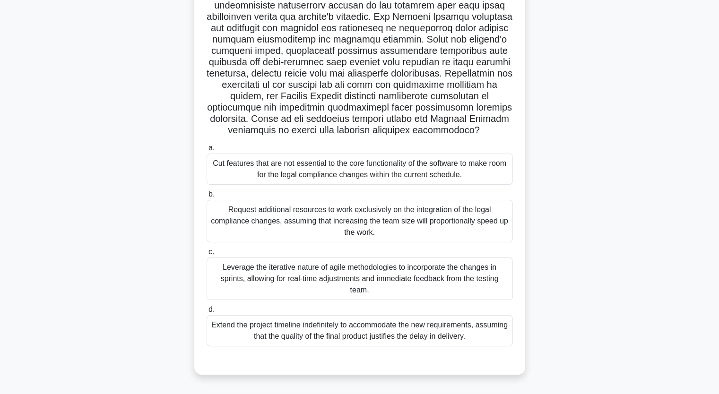
scroll to position [117, 0]
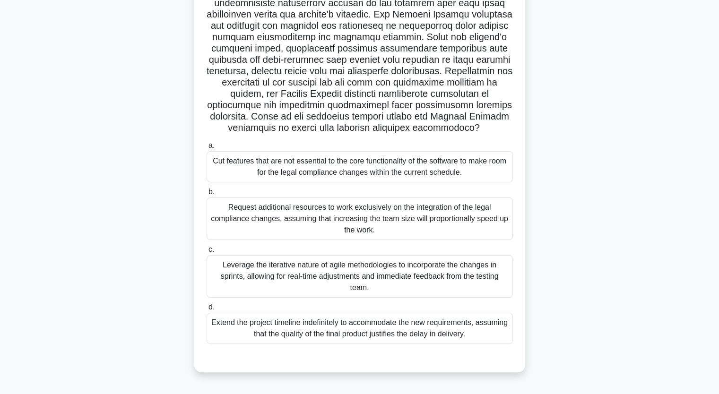
click at [286, 338] on div "Extend the project timeline indefinitely to accommodate the new requirements, a…" at bounding box center [360, 328] width 306 height 31
click at [207, 311] on input "d. Extend the project timeline indefinitely to accommodate the new requirements…" at bounding box center [207, 307] width 0 height 6
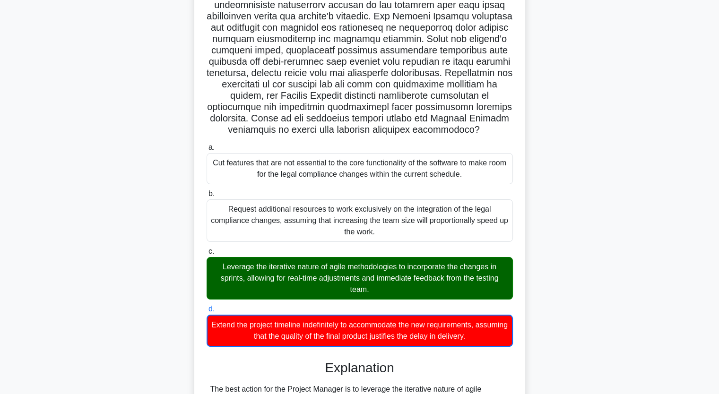
click at [207, 145] on input "a. Cut features that are not essential to the core functionality of the softwar…" at bounding box center [207, 148] width 0 height 6
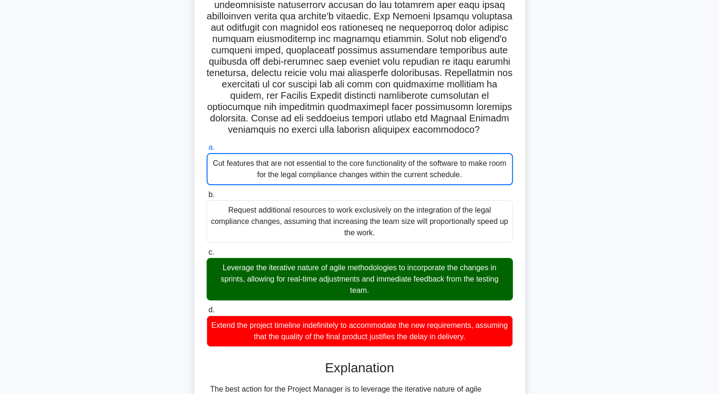
click at [140, 304] on div ".spinner_0XTQ{transform-origin:center;animation:spinner_y6GP .75s linear infini…" at bounding box center [360, 320] width 624 height 763
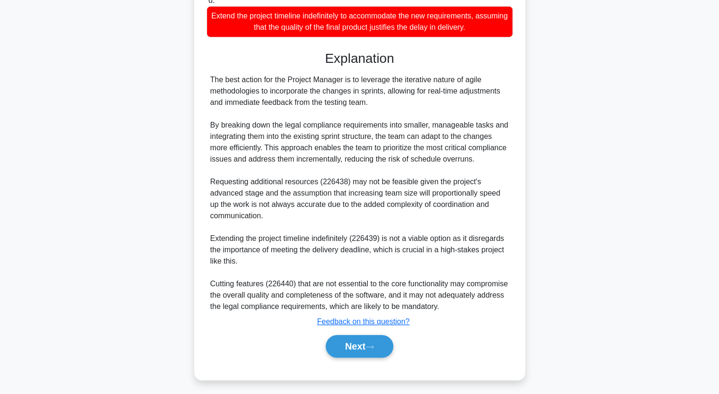
scroll to position [427, 0]
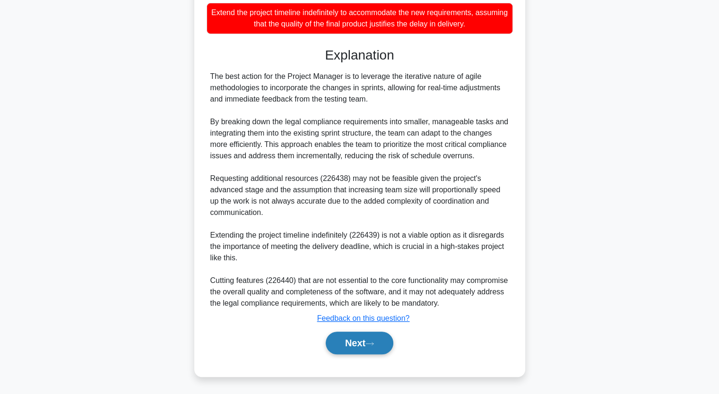
click at [376, 350] on button "Next" at bounding box center [360, 343] width 68 height 23
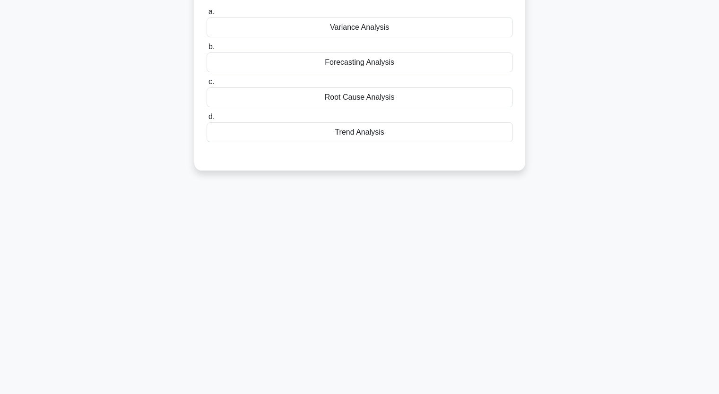
scroll to position [117, 0]
click at [96, 109] on div "As a project manager, you need to monitor performance trends over time to antic…" at bounding box center [360, 60] width 624 height 243
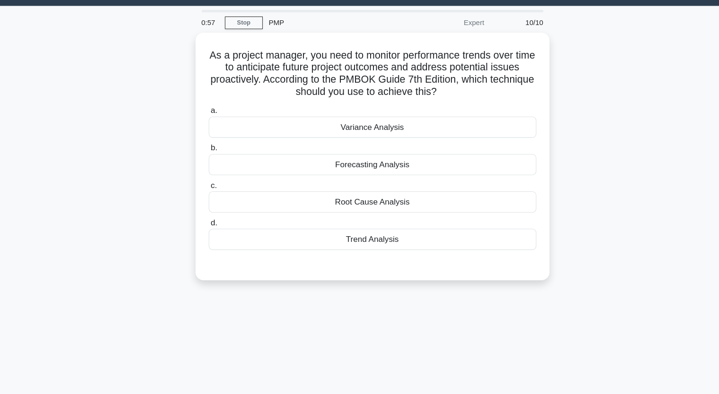
scroll to position [22, 0]
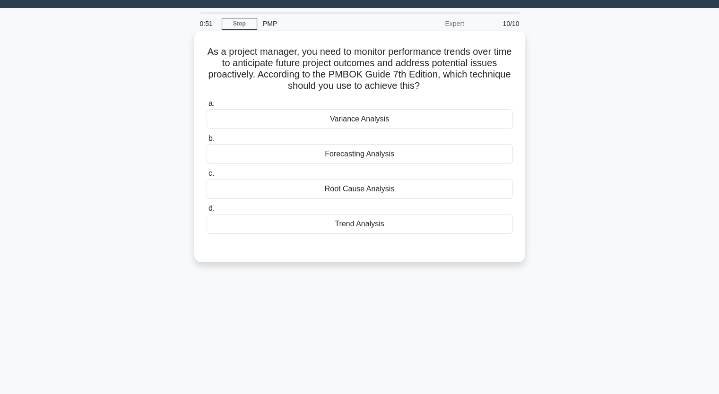
drag, startPoint x: 216, startPoint y: 52, endPoint x: 373, endPoint y: 230, distance: 237.1
click at [373, 230] on div "As a project manager, you need to monitor performance trends over time to antic…" at bounding box center [359, 147] width 323 height 224
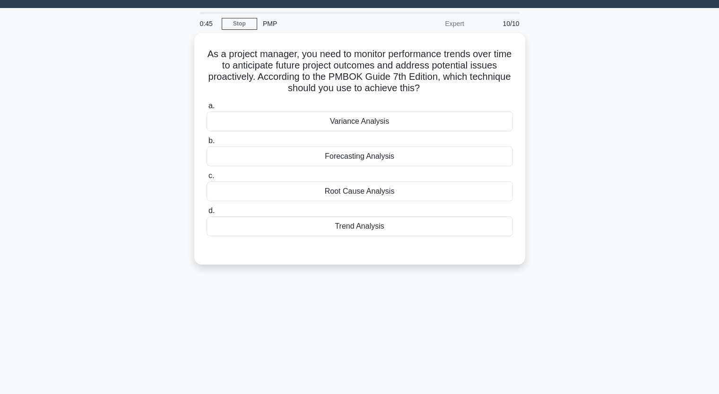
copy div "As a project manager, you need to monitor performance trends over time to antic…"
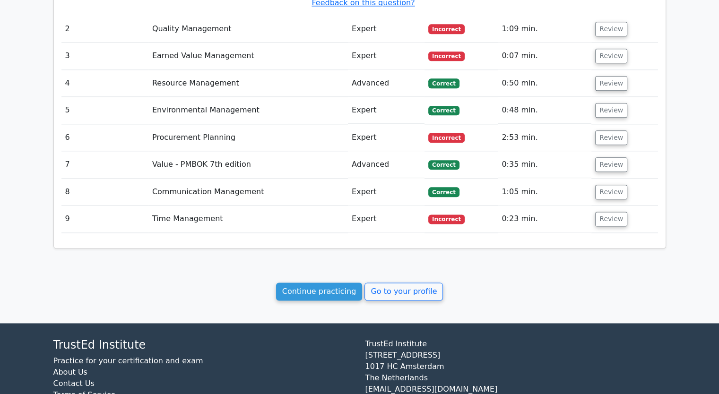
scroll to position [1154, 0]
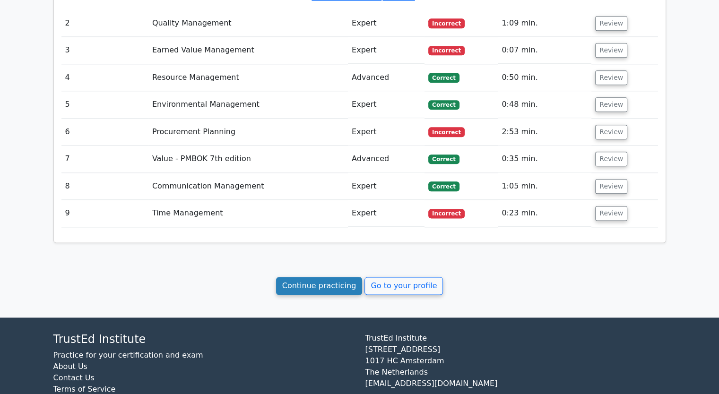
click at [340, 277] on link "Continue practicing" at bounding box center [319, 286] width 87 height 18
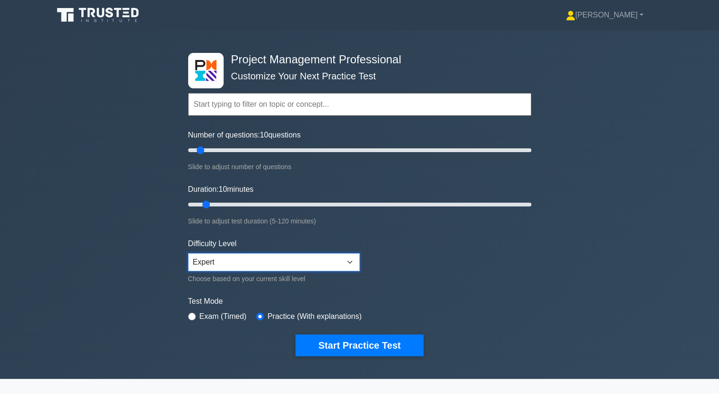
click at [357, 258] on select "Beginner Intermediate Expert" at bounding box center [274, 262] width 172 height 18
select select "intermediate"
click at [188, 253] on select "Beginner Intermediate Expert" at bounding box center [274, 262] width 172 height 18
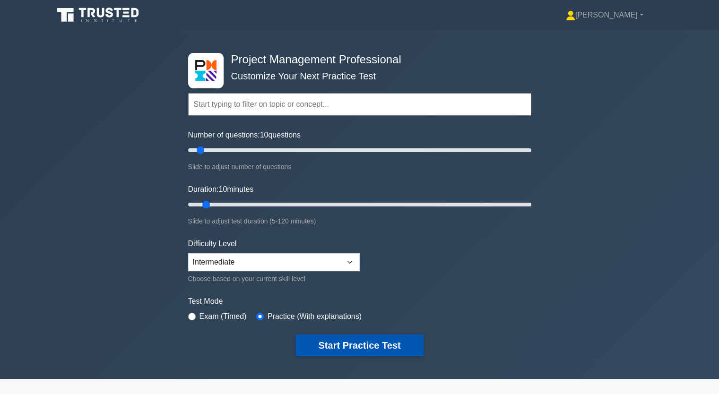
click at [332, 343] on button "Start Practice Test" at bounding box center [359, 346] width 128 height 22
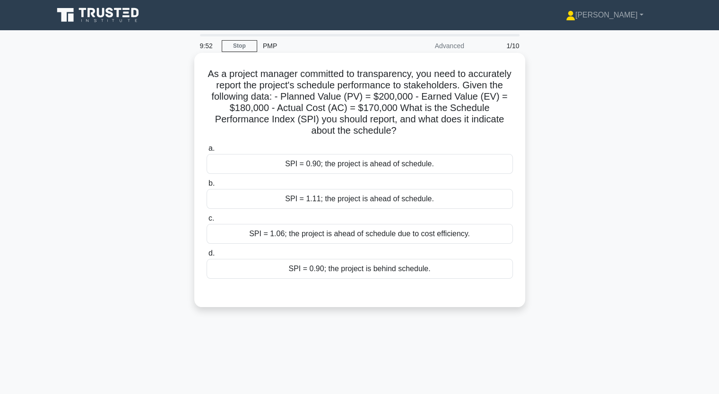
click at [297, 162] on div "SPI = 0.90; the project is ahead of schedule." at bounding box center [360, 164] width 306 height 20
click at [207, 152] on input "a. SPI = 0.90; the project is ahead of schedule." at bounding box center [207, 149] width 0 height 6
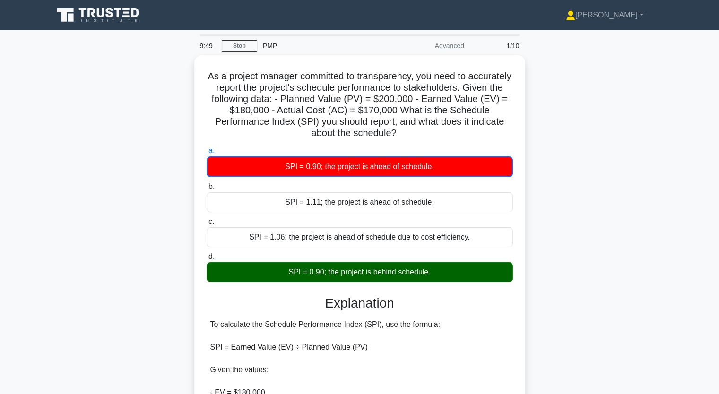
click at [573, 254] on div "As a project manager committed to transparency, you need to accurately report t…" at bounding box center [360, 317] width 624 height 524
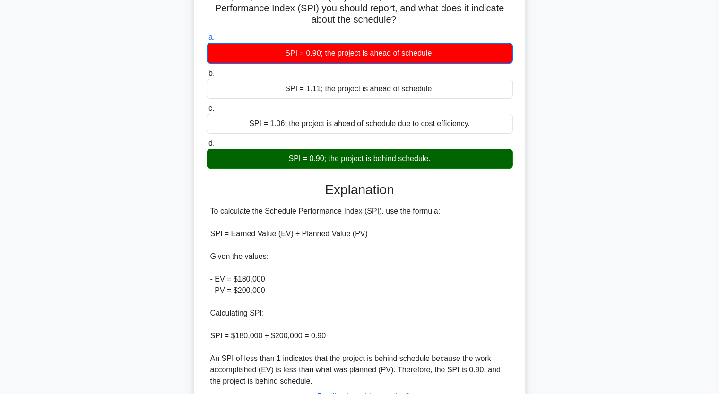
scroll to position [189, 0]
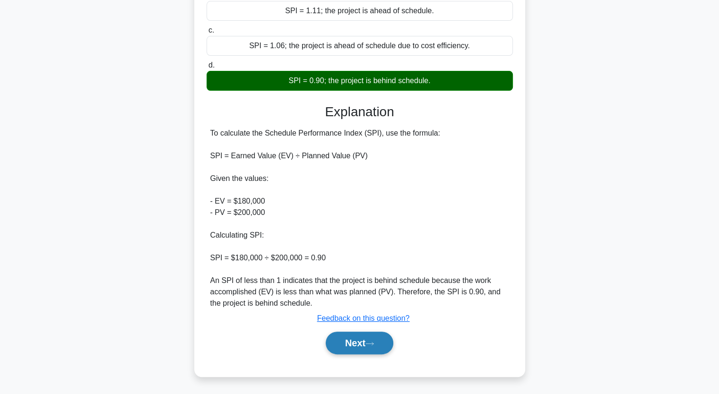
click at [362, 343] on button "Next" at bounding box center [360, 343] width 68 height 23
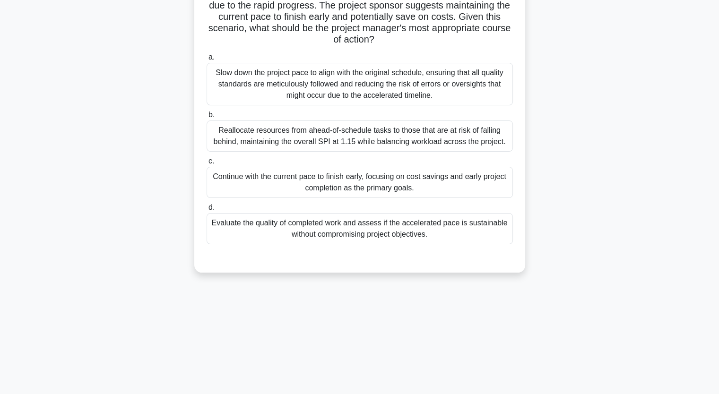
click at [113, 208] on div "A global IT infrastructure project is underway, with teams working across multi…" at bounding box center [360, 111] width 624 height 345
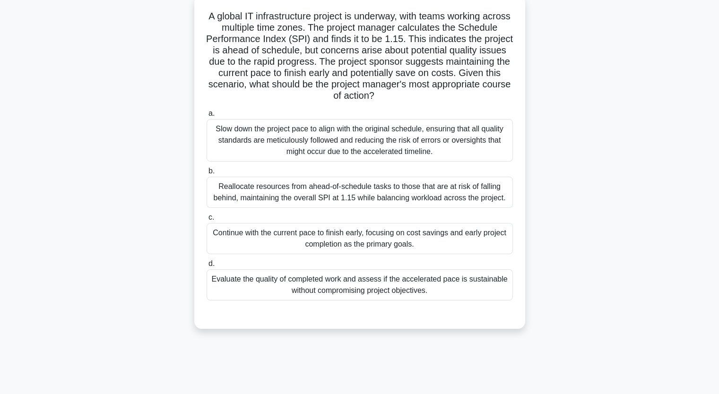
scroll to position [41, 0]
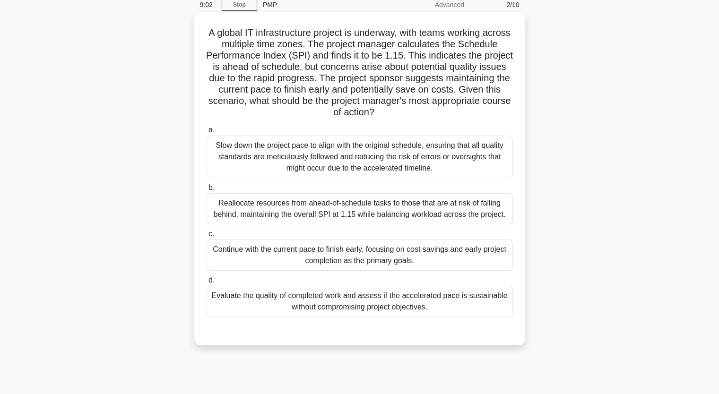
click at [268, 150] on div "Slow down the project pace to align with the original schedule, ensuring that a…" at bounding box center [360, 157] width 306 height 43
click at [207, 133] on input "a. Slow down the project pace to align with the original schedule, ensuring tha…" at bounding box center [207, 130] width 0 height 6
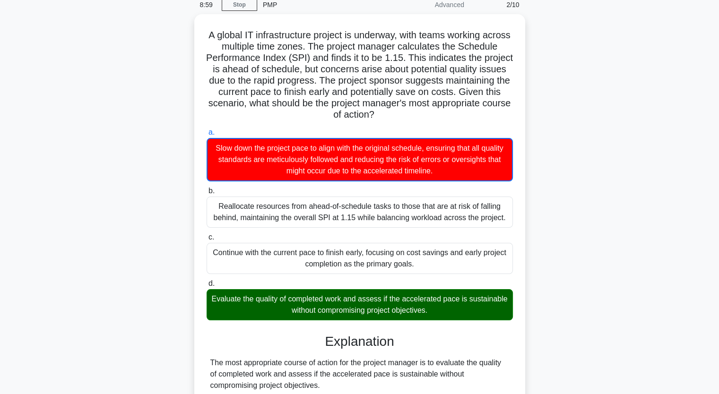
click at [207, 188] on input "b. Reallocate resources from ahead-of-schedule tasks to those that are at risk …" at bounding box center [207, 191] width 0 height 6
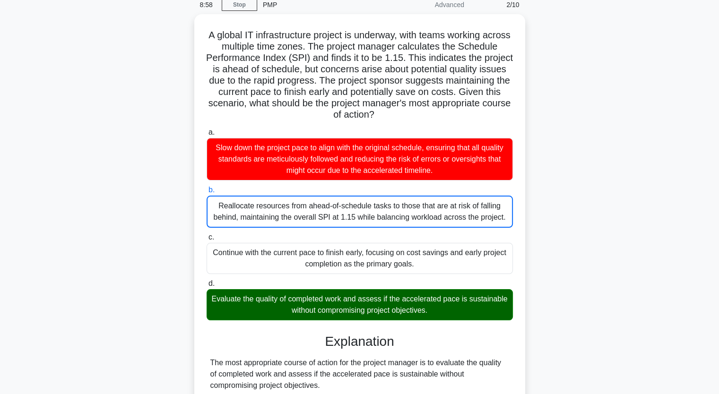
click at [207, 234] on input "c. Continue with the current pace to finish early, focusing on cost savings and…" at bounding box center [207, 237] width 0 height 6
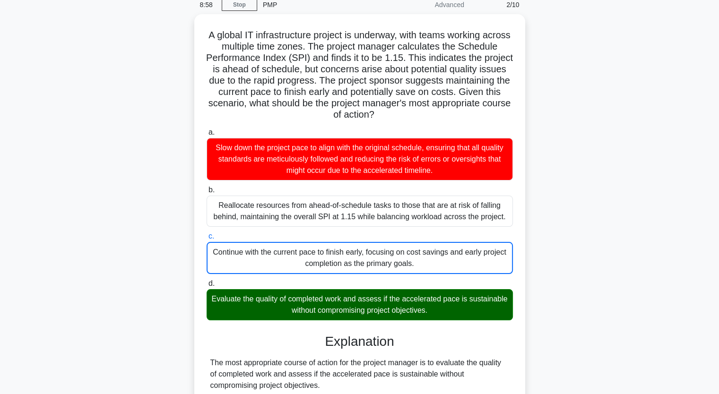
click at [207, 281] on input "d. Evaluate the quality of completed work and assess if the accelerated pace is…" at bounding box center [207, 284] width 0 height 6
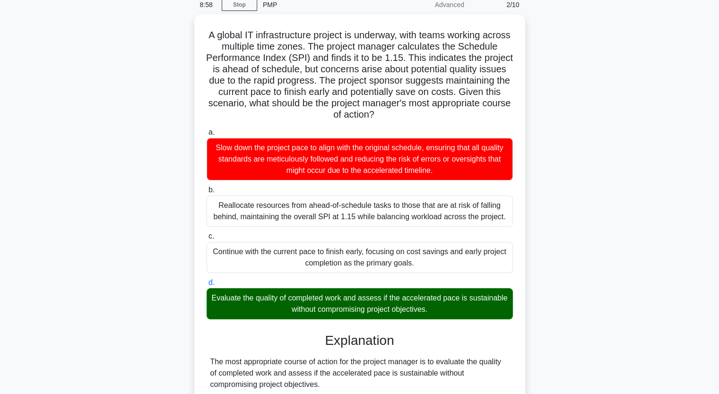
click at [207, 130] on input "a. Slow down the project pace to align with the original schedule, ensuring tha…" at bounding box center [207, 133] width 0 height 6
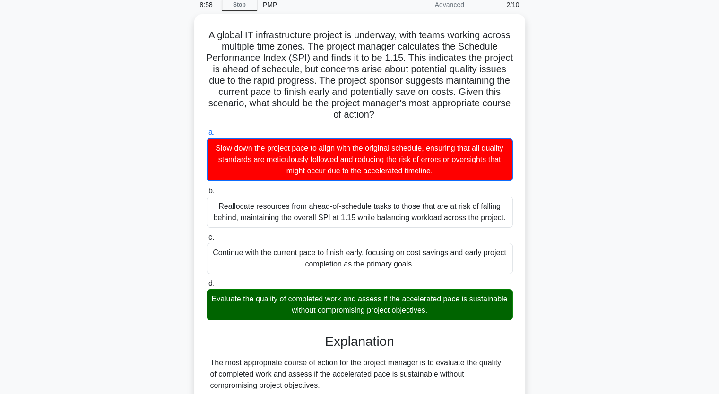
click at [207, 188] on input "b. Reallocate resources from ahead-of-schedule tasks to those that are at risk …" at bounding box center [207, 191] width 0 height 6
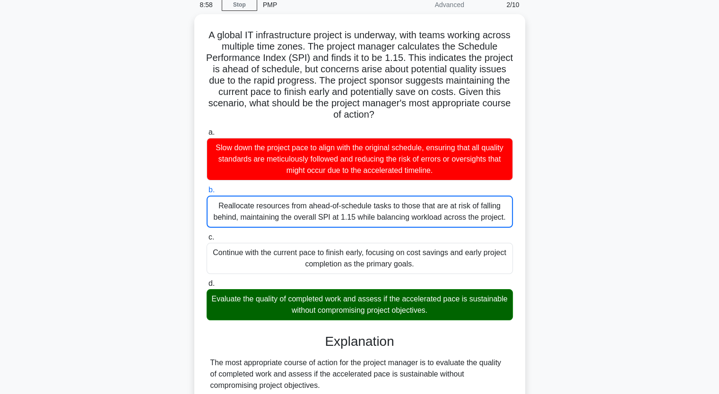
click at [207, 234] on input "c. Continue with the current pace to finish early, focusing on cost savings and…" at bounding box center [207, 237] width 0 height 6
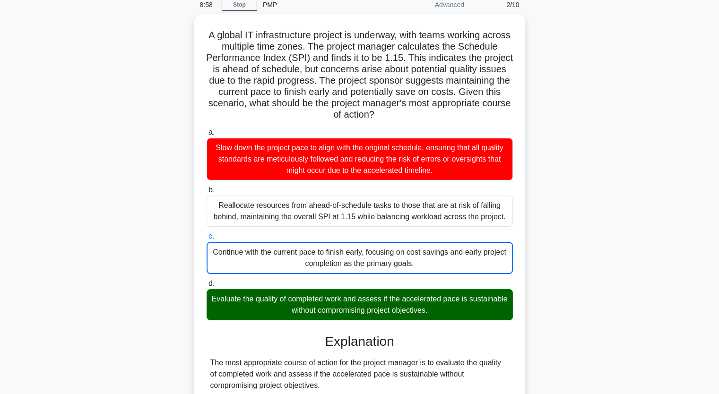
click at [207, 281] on input "d. Evaluate the quality of completed work and assess if the accelerated pace is…" at bounding box center [207, 284] width 0 height 6
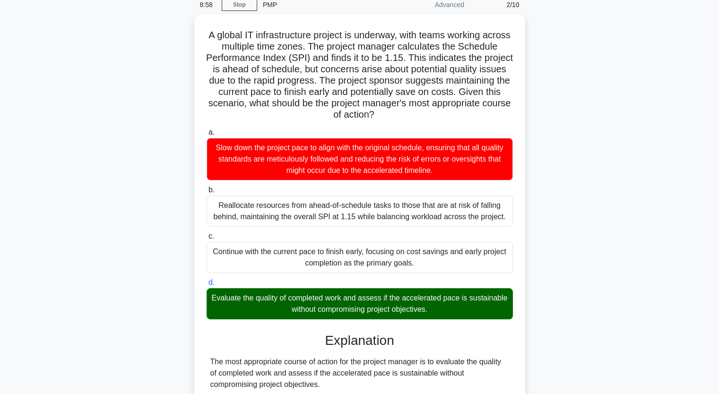
click at [207, 130] on input "a. Slow down the project pace to align with the original schedule, ensuring tha…" at bounding box center [207, 133] width 0 height 6
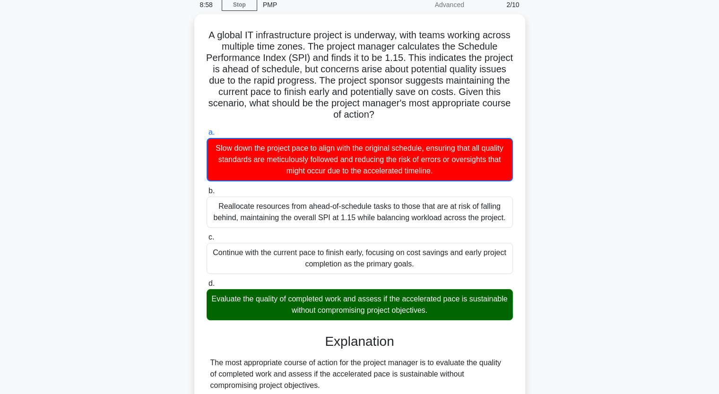
click at [207, 188] on input "b. Reallocate resources from ahead-of-schedule tasks to those that are at risk …" at bounding box center [207, 191] width 0 height 6
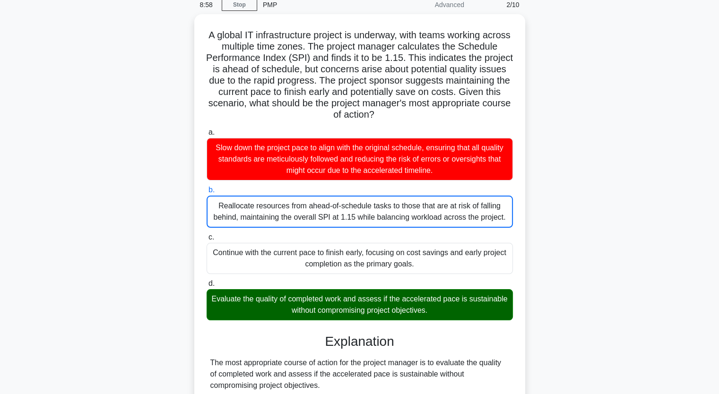
click at [207, 234] on input "c. Continue with the current pace to finish early, focusing on cost savings and…" at bounding box center [207, 237] width 0 height 6
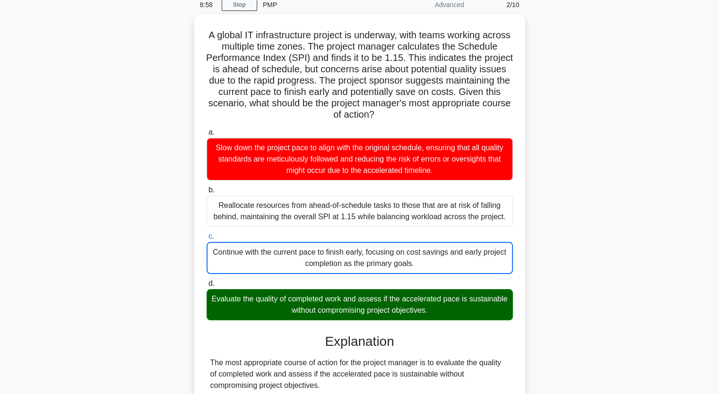
click at [207, 281] on input "d. Evaluate the quality of completed work and assess if the accelerated pace is…" at bounding box center [207, 284] width 0 height 6
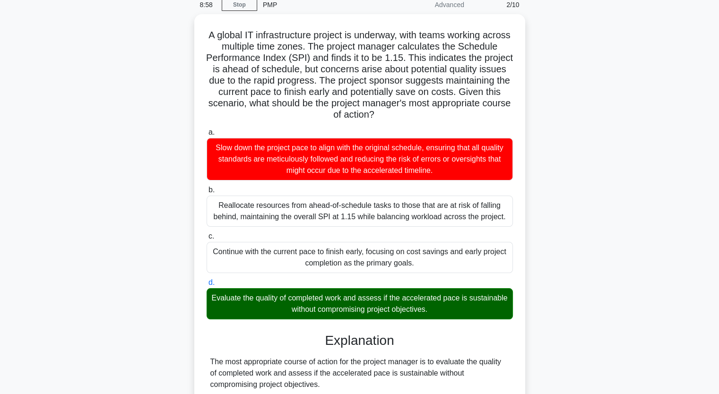
click at [207, 130] on input "a. Slow down the project pace to align with the original schedule, ensuring tha…" at bounding box center [207, 133] width 0 height 6
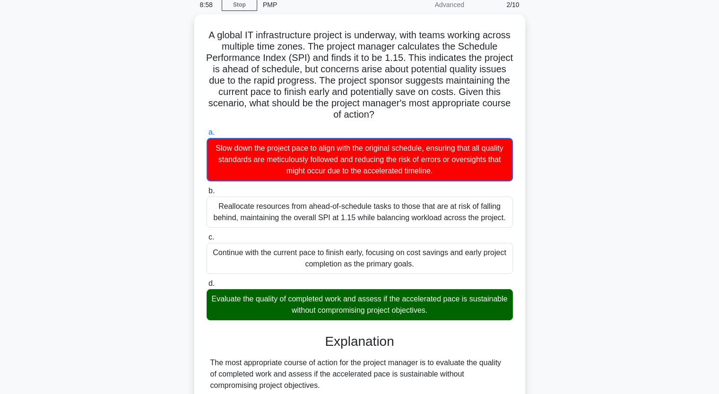
click at [207, 188] on input "b. Reallocate resources from ahead-of-schedule tasks to those that are at risk …" at bounding box center [207, 191] width 0 height 6
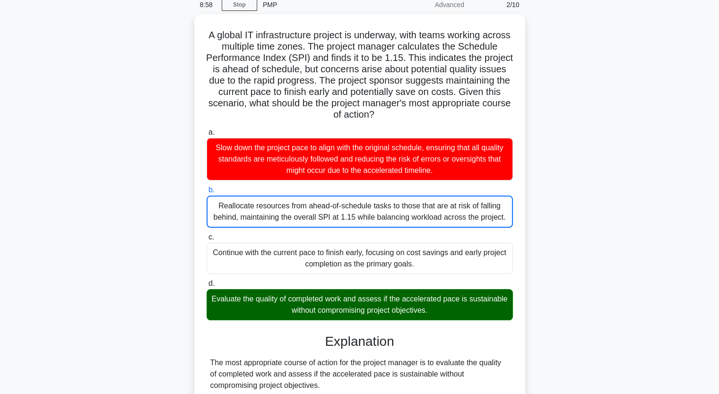
click at [207, 234] on input "c. Continue with the current pace to finish early, focusing on cost savings and…" at bounding box center [207, 237] width 0 height 6
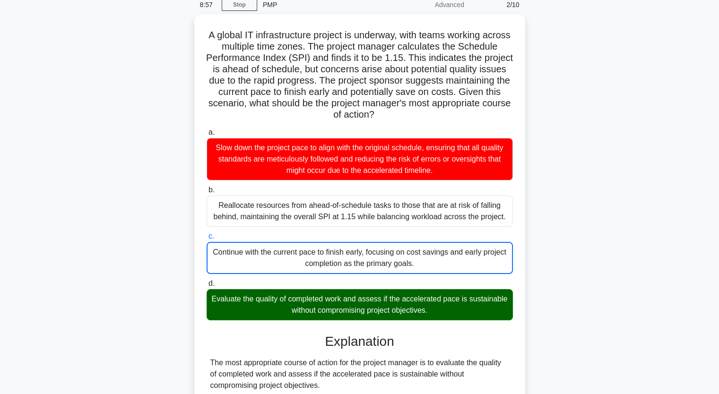
click at [113, 196] on div "A global IT infrastructure project is underway, with teams working across multi…" at bounding box center [360, 372] width 624 height 717
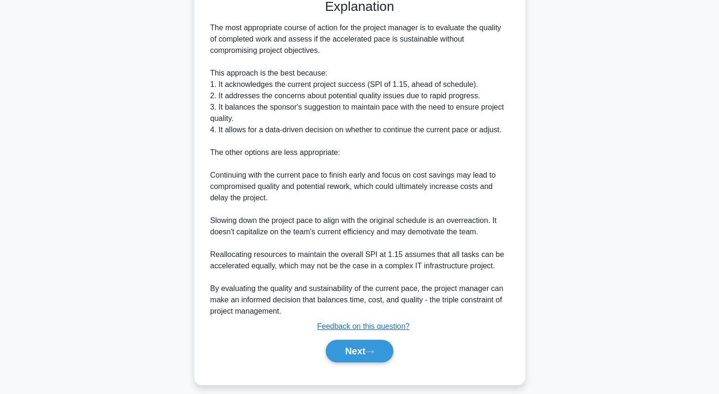
scroll to position [382, 0]
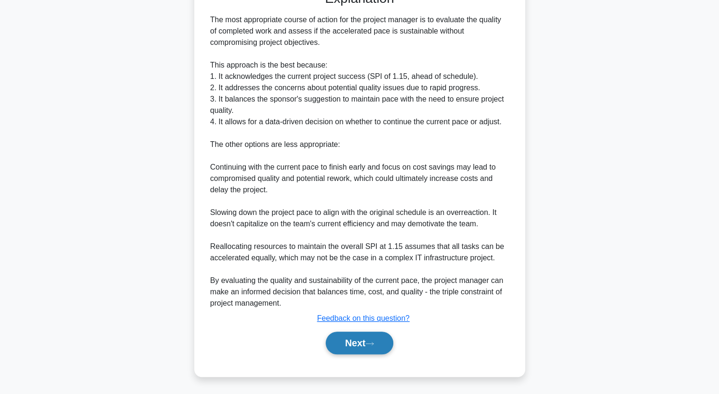
click at [352, 345] on button "Next" at bounding box center [360, 343] width 68 height 23
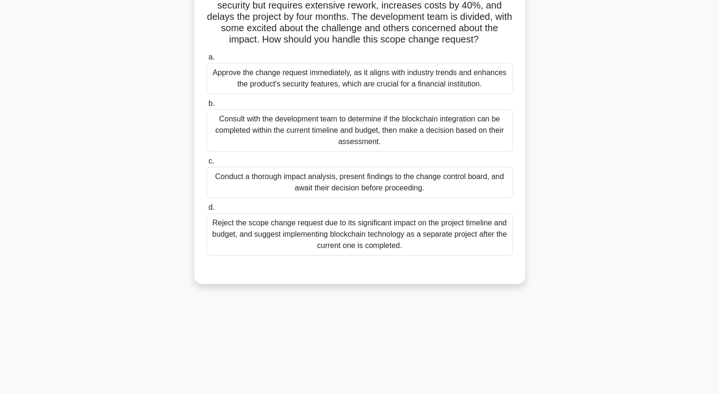
scroll to position [117, 0]
click at [87, 215] on div "You are managing a software development project for a financial institution. Tw…" at bounding box center [360, 117] width 624 height 356
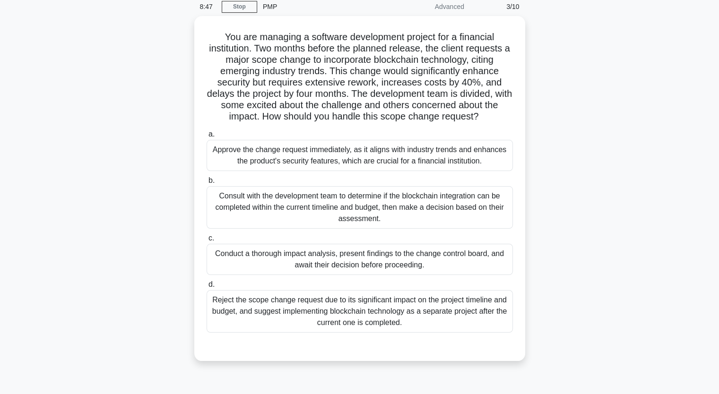
scroll to position [22, 0]
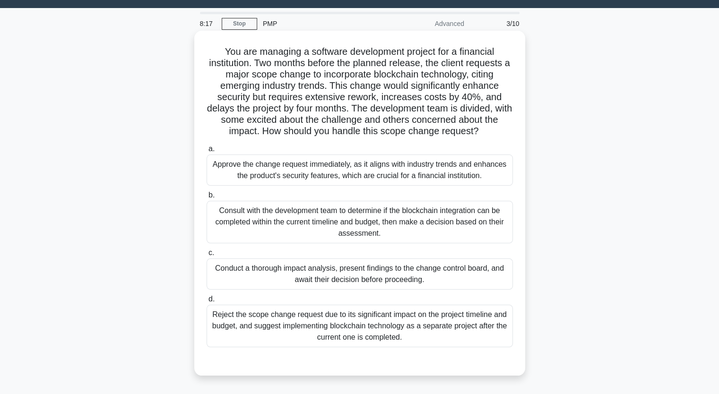
click at [267, 170] on div "Approve the change request immediately, as it aligns with industry trends and e…" at bounding box center [360, 170] width 306 height 31
click at [207, 152] on input "a. Approve the change request immediately, as it aligns with industry trends an…" at bounding box center [207, 149] width 0 height 6
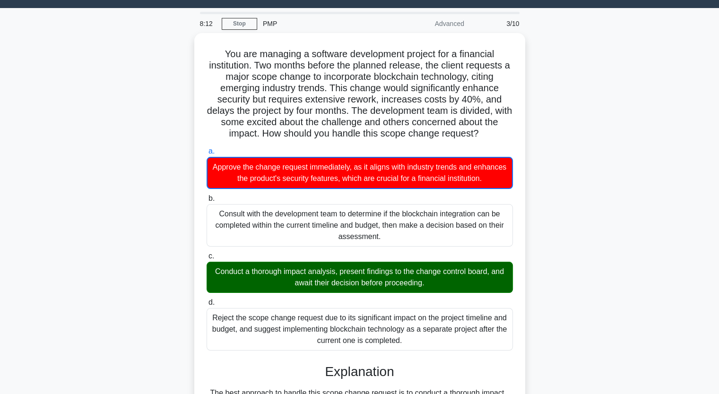
click at [207, 196] on input "b. Consult with the development team to determine if the blockchain integration…" at bounding box center [207, 199] width 0 height 6
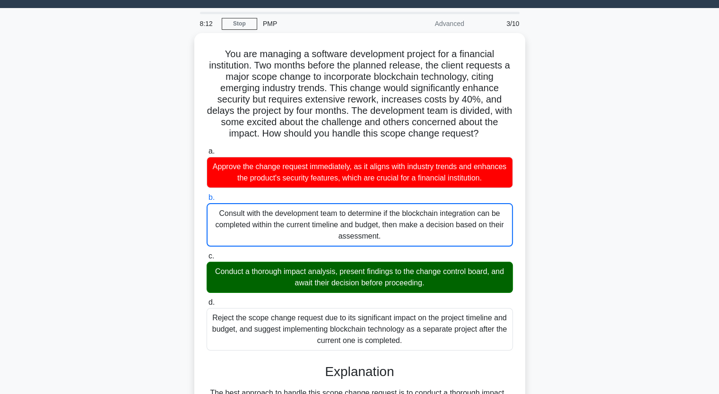
click at [207, 253] on input "c. Conduct a thorough impact analysis, present findings to the change control b…" at bounding box center [207, 256] width 0 height 6
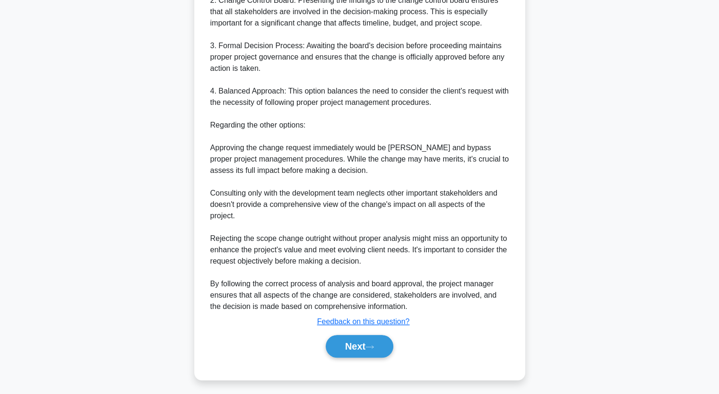
scroll to position [506, 0]
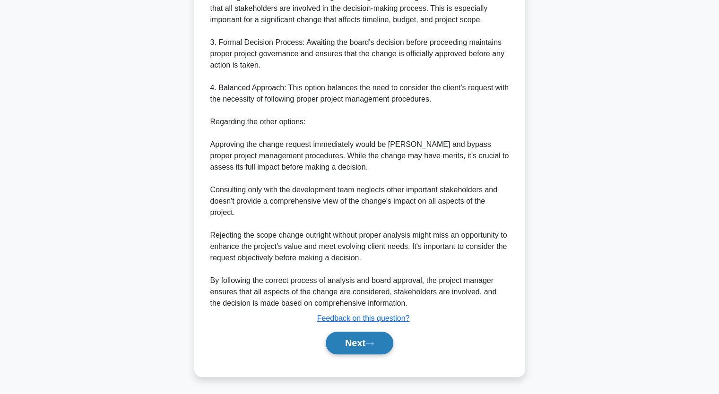
click at [356, 340] on button "Next" at bounding box center [360, 343] width 68 height 23
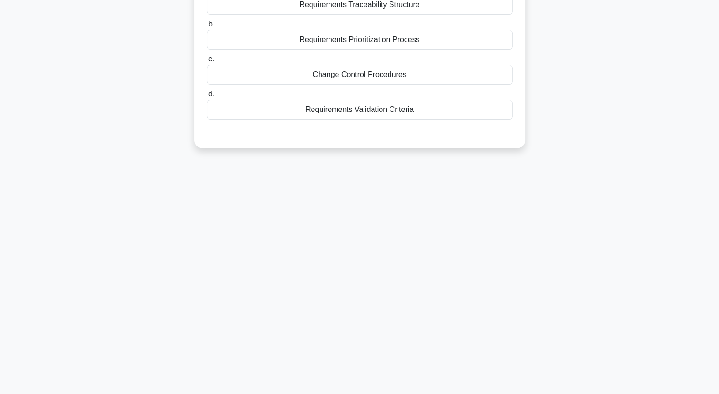
click at [143, 154] on div "Which component in the Requirements Management Plan outlines how requirements w…" at bounding box center [360, 49] width 624 height 220
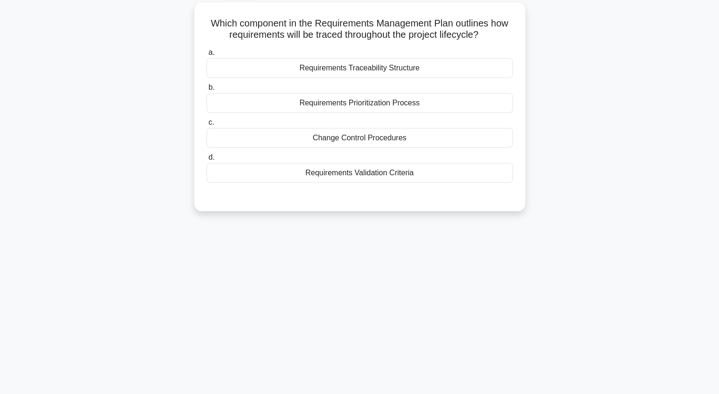
scroll to position [41, 0]
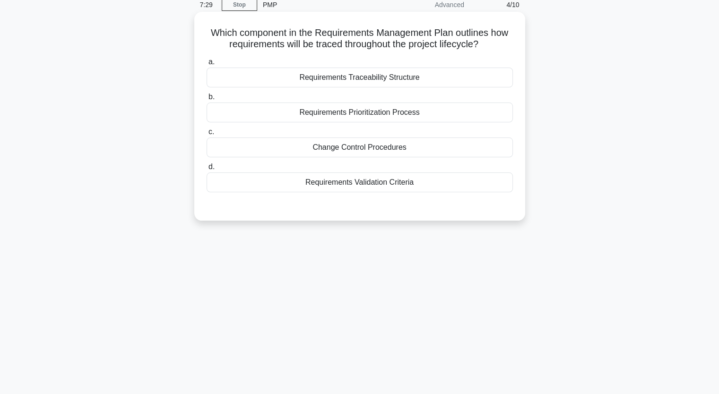
click at [336, 193] on div "a. Requirements Traceability Structure b. Requirements Prioritization Process c." at bounding box center [360, 124] width 318 height 140
click at [336, 181] on div "Requirements Validation Criteria" at bounding box center [360, 183] width 306 height 20
click at [207, 170] on input "d. Requirements Validation Criteria" at bounding box center [207, 167] width 0 height 6
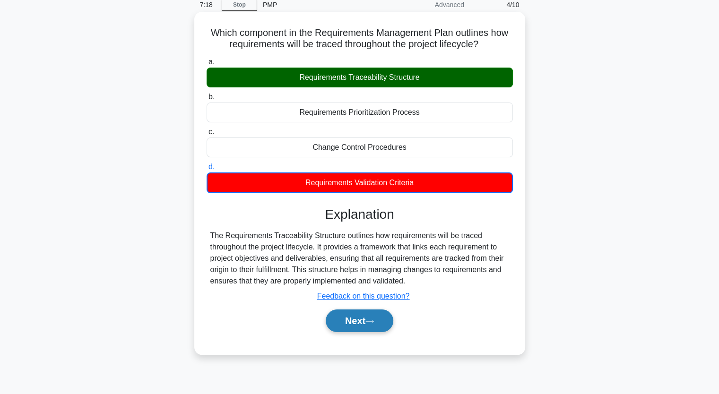
click at [356, 321] on button "Next" at bounding box center [360, 321] width 68 height 23
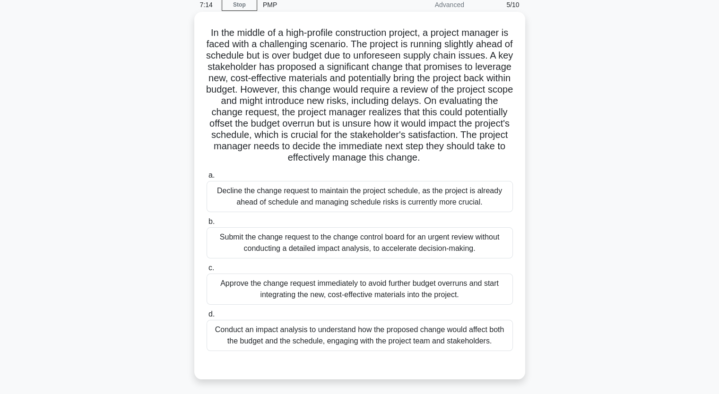
click at [265, 290] on div "Approve the change request immediately to avoid further budget overruns and sta…" at bounding box center [360, 289] width 306 height 31
click at [207, 271] on input "c. Approve the change request immediately to avoid further budget overruns and …" at bounding box center [207, 268] width 0 height 6
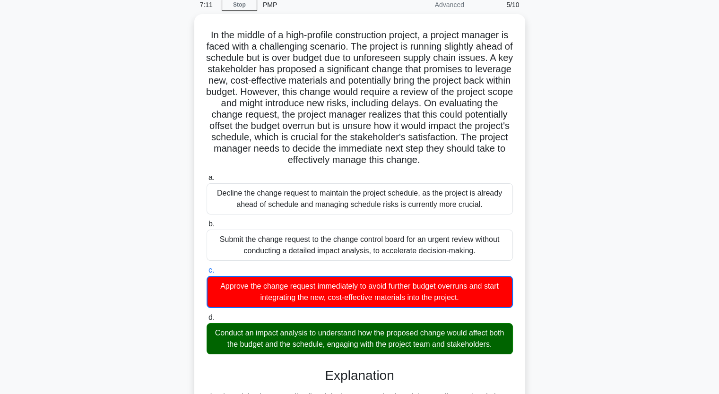
click at [207, 315] on input "d. Conduct an impact analysis to understand how the proposed change would affec…" at bounding box center [207, 318] width 0 height 6
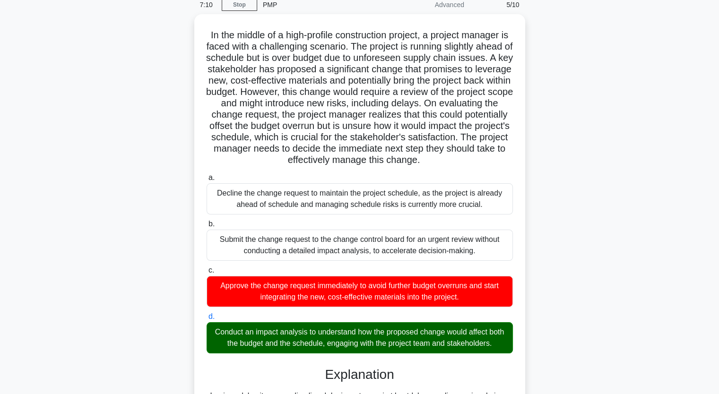
click at [207, 175] on input "a. Decline the change request to maintain the project schedule, as the project …" at bounding box center [207, 178] width 0 height 6
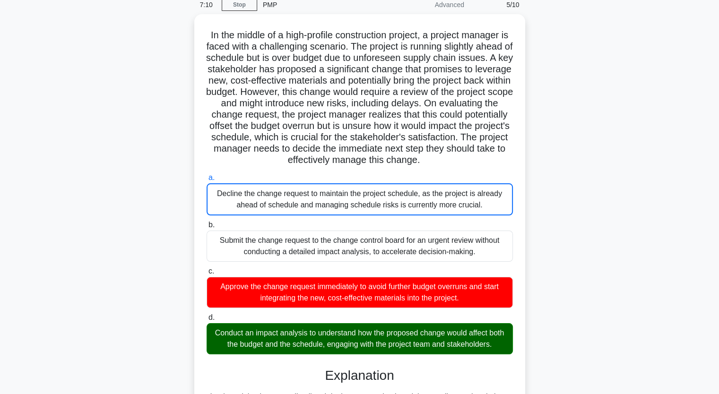
click at [207, 222] on input "b. Submit the change request to the change control board for an urgent review w…" at bounding box center [207, 225] width 0 height 6
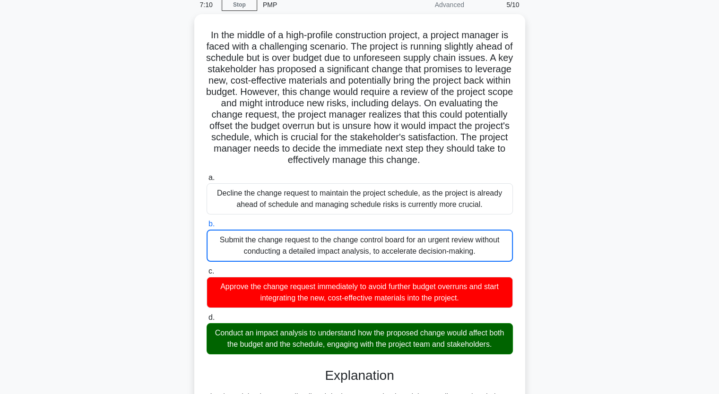
click at [157, 301] on div "In the middle of a high-profile construction project, a project manager is face…" at bounding box center [360, 316] width 624 height 604
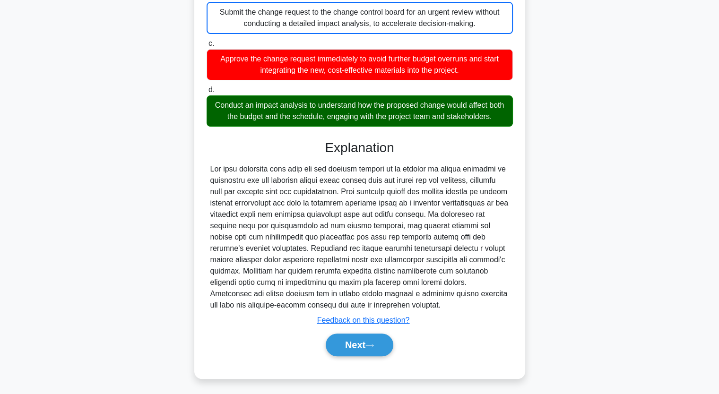
scroll to position [280, 0]
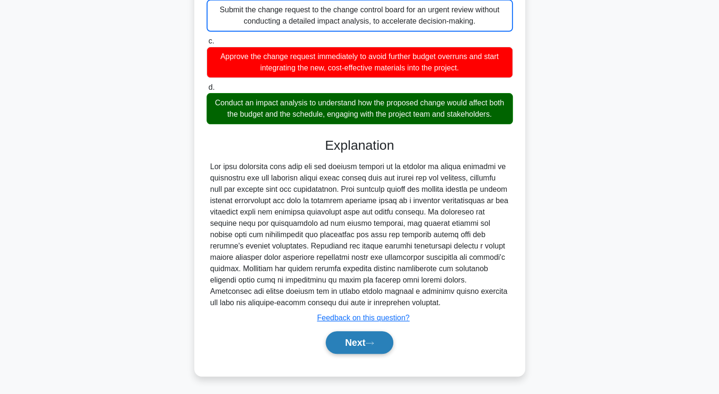
click at [367, 347] on button "Next" at bounding box center [360, 342] width 68 height 23
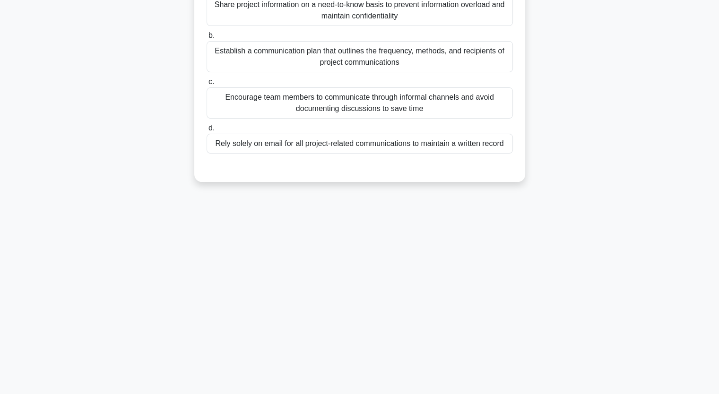
click at [128, 217] on div "7:04 Stop PMP Advanced 6/10 Which of the following is a recommended practice fo…" at bounding box center [360, 154] width 624 height 473
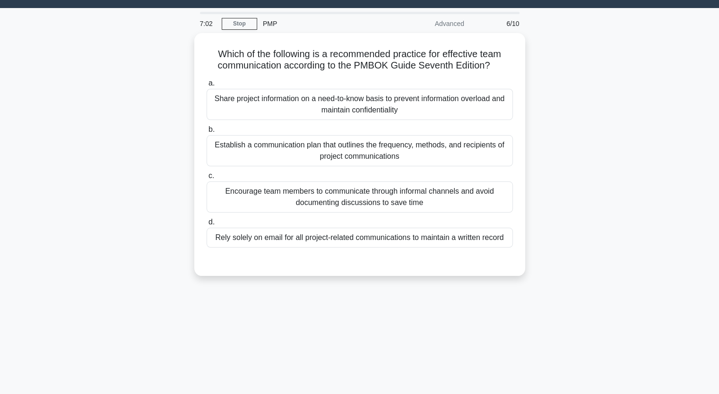
scroll to position [3, 0]
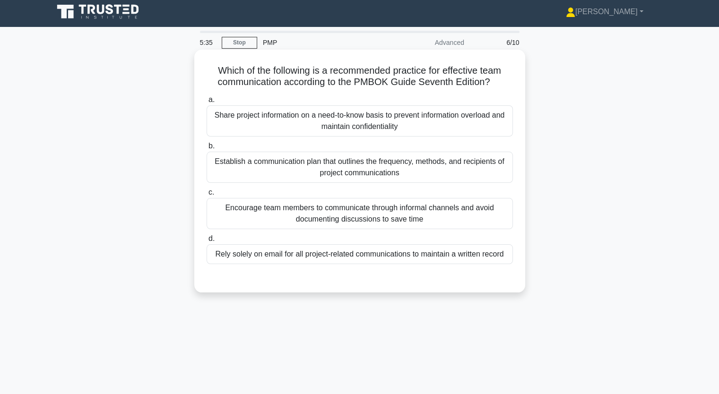
click at [314, 210] on div "Encourage team members to communicate through informal channels and avoid docum…" at bounding box center [360, 213] width 306 height 31
click at [207, 196] on input "c. Encourage team members to communicate through informal channels and avoid do…" at bounding box center [207, 193] width 0 height 6
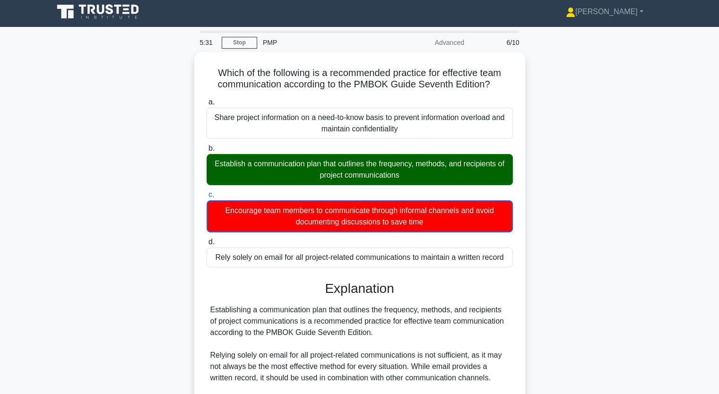
click at [140, 227] on div "Which of the following is a recommended practice for effective team communicati…" at bounding box center [360, 320] width 624 height 536
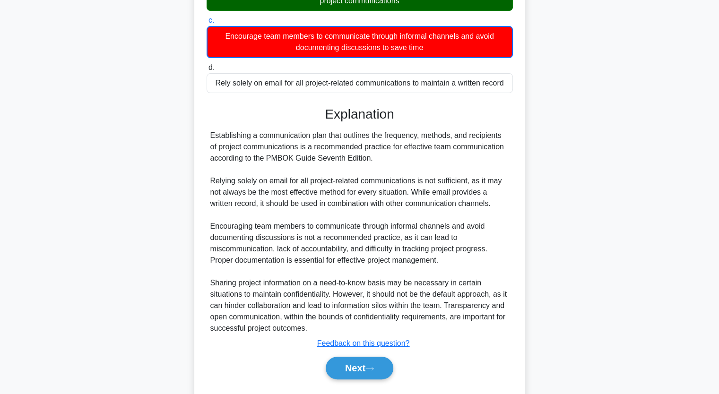
scroll to position [200, 0]
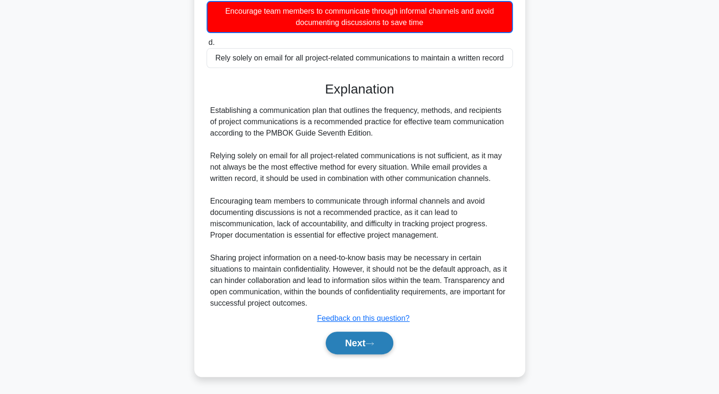
click at [356, 339] on button "Next" at bounding box center [360, 343] width 68 height 23
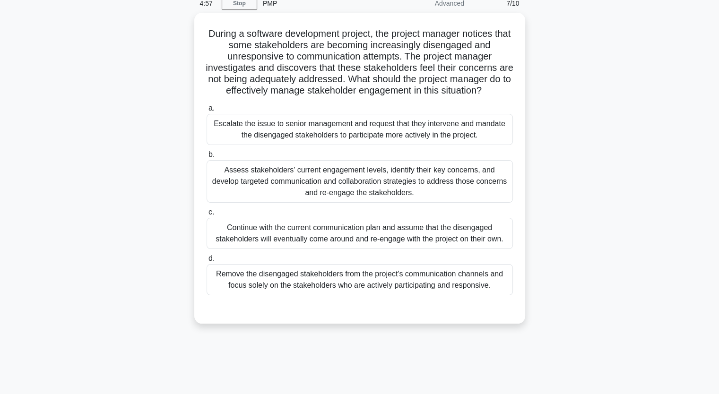
scroll to position [41, 0]
click at [289, 174] on div "Assess stakeholders' current engagement levels, identify their key concerns, an…" at bounding box center [360, 180] width 306 height 43
click at [207, 157] on input "b. Assess stakeholders' current engagement levels, identify their key concerns,…" at bounding box center [207, 154] width 0 height 6
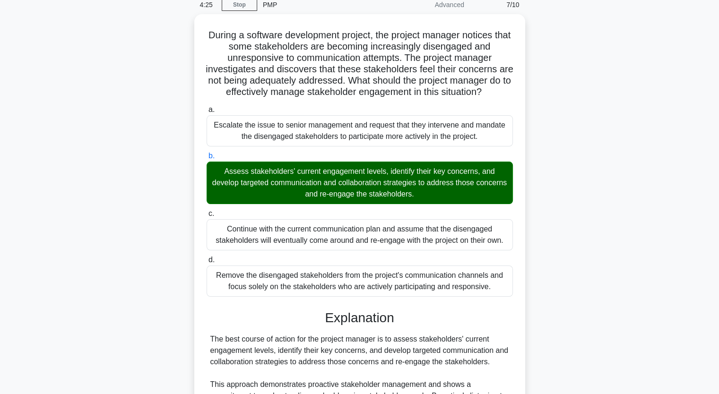
click at [207, 211] on input "c. Continue with the current communication plan and assume that the disengaged …" at bounding box center [207, 214] width 0 height 6
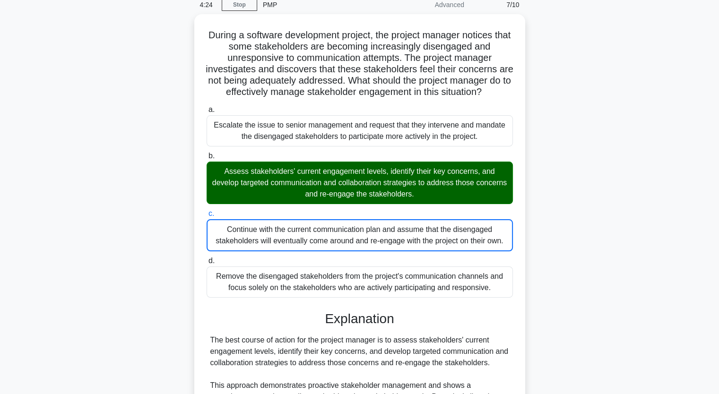
click at [122, 289] on div "During a software development project, the project manager notices that some st…" at bounding box center [360, 304] width 624 height 581
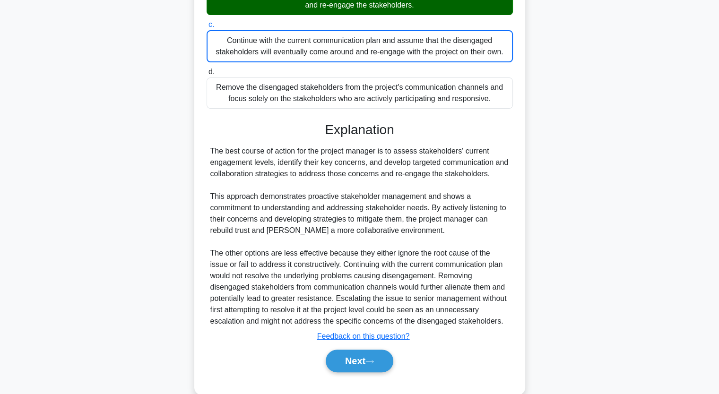
scroll to position [246, 0]
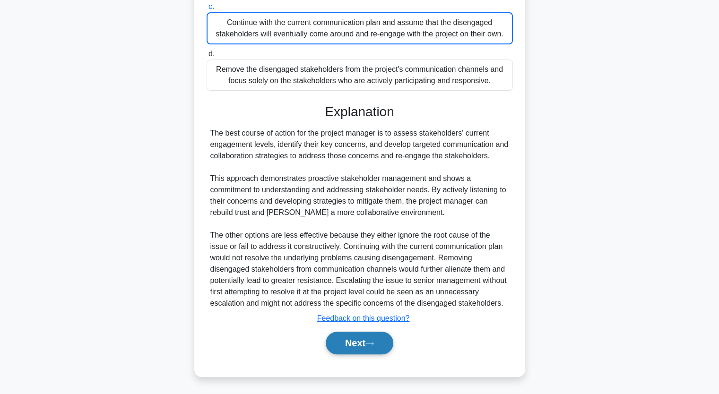
click at [354, 343] on button "Next" at bounding box center [360, 343] width 68 height 23
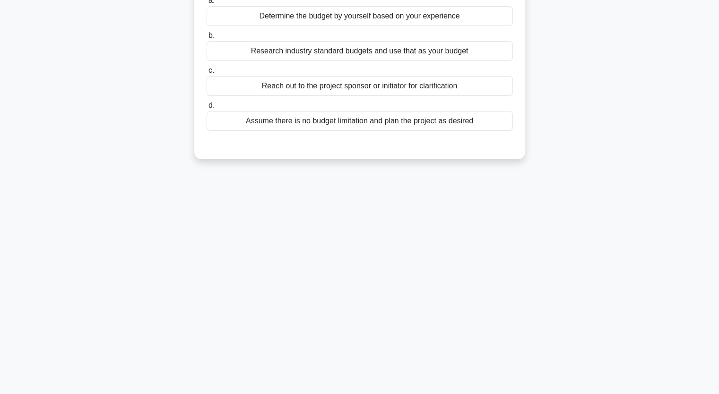
click at [326, 244] on div "4:18 Stop PMP Advanced 8/10 The project charter for a software implementation p…" at bounding box center [360, 154] width 624 height 473
click at [224, 255] on div "4:17 Stop PMP Advanced 8/10 The project charter for a software implementation p…" at bounding box center [360, 154] width 624 height 473
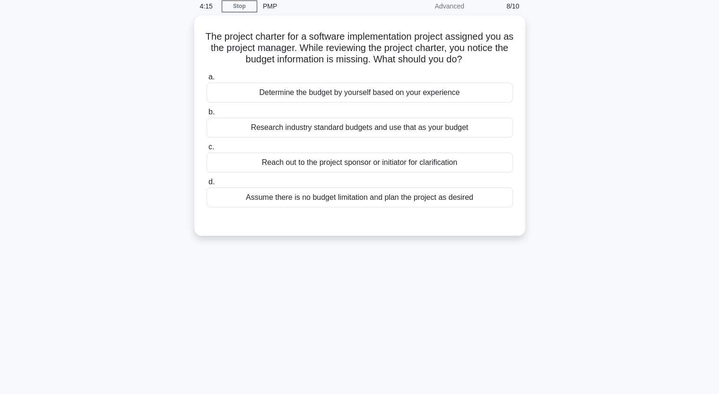
scroll to position [22, 0]
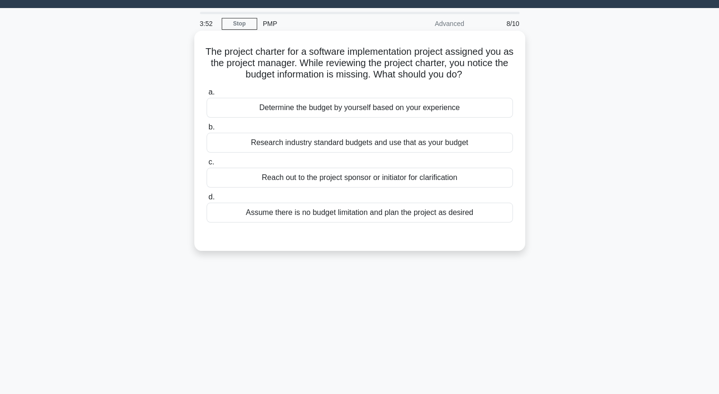
click at [386, 178] on div "Reach out to the project sponsor or initiator for clarification" at bounding box center [360, 178] width 306 height 20
click at [207, 165] on input "c. Reach out to the project sponsor or initiator for clarification" at bounding box center [207, 162] width 0 height 6
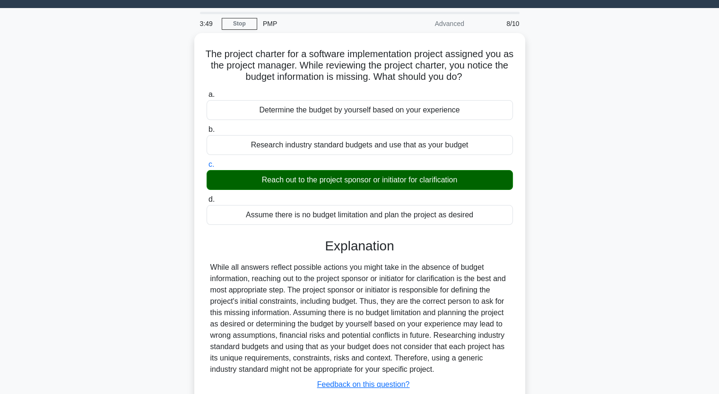
click at [168, 260] on div "The project charter for a software implementation project assigned you as the p…" at bounding box center [360, 243] width 624 height 421
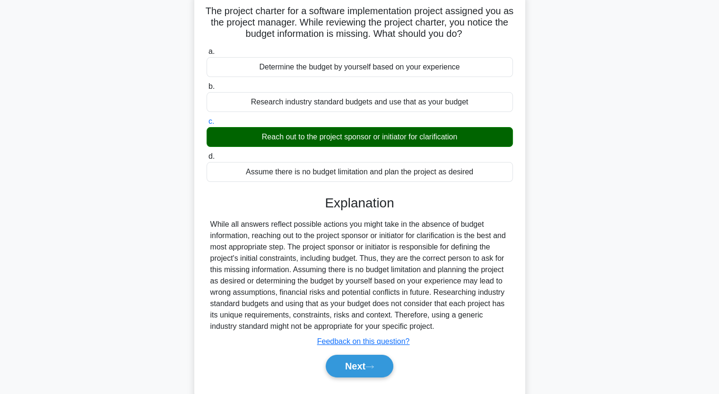
scroll to position [79, 0]
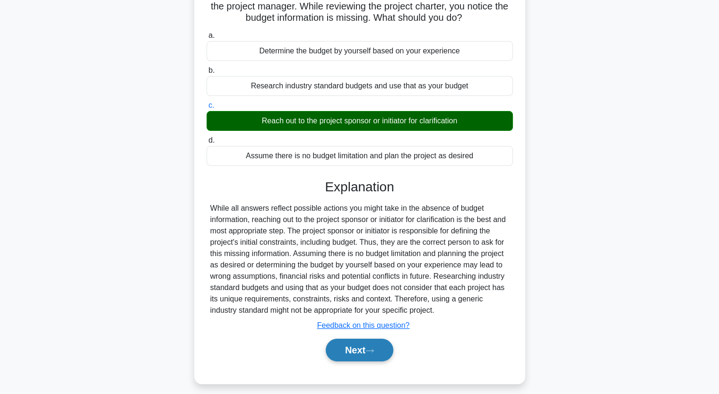
click at [350, 342] on button "Next" at bounding box center [360, 350] width 68 height 23
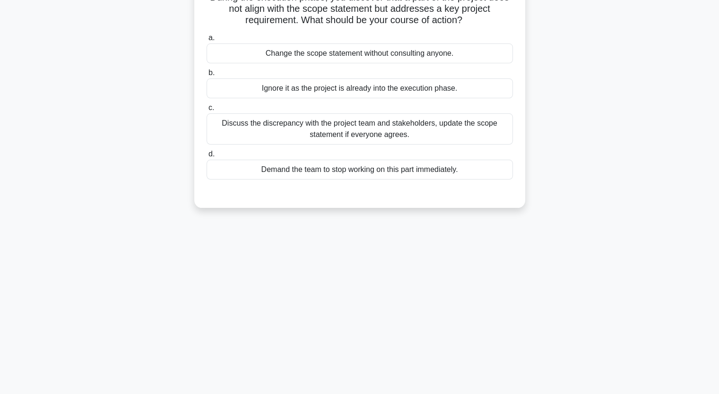
click at [151, 276] on div "3:43 Stop PMP Advanced 9/10 During the execution phase, you discover that a par…" at bounding box center [360, 191] width 624 height 473
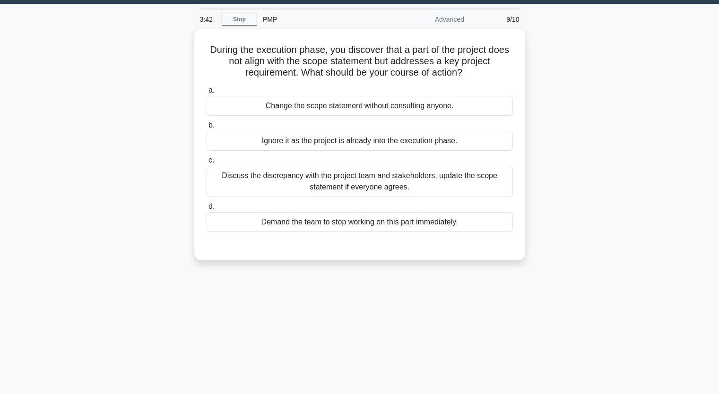
scroll to position [3, 0]
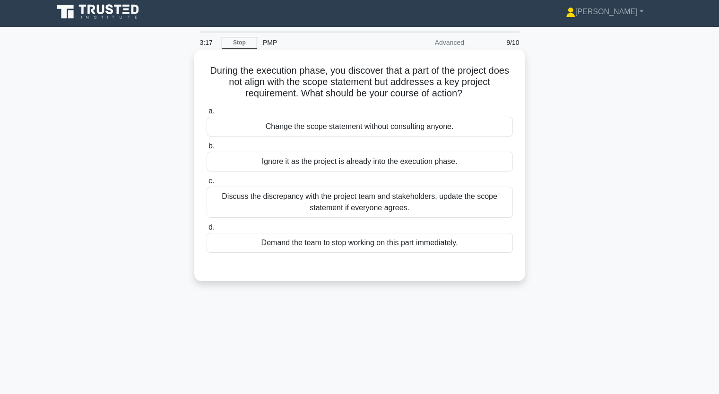
click at [306, 128] on div "Change the scope statement without consulting anyone." at bounding box center [360, 127] width 306 height 20
click at [207, 114] on input "a. Change the scope statement without consulting anyone." at bounding box center [207, 111] width 0 height 6
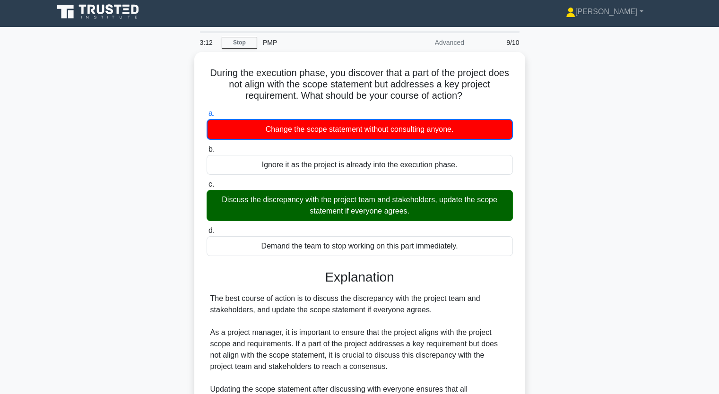
click at [148, 208] on div "During the execution phase, you discover that a part of the project does not al…" at bounding box center [360, 320] width 624 height 536
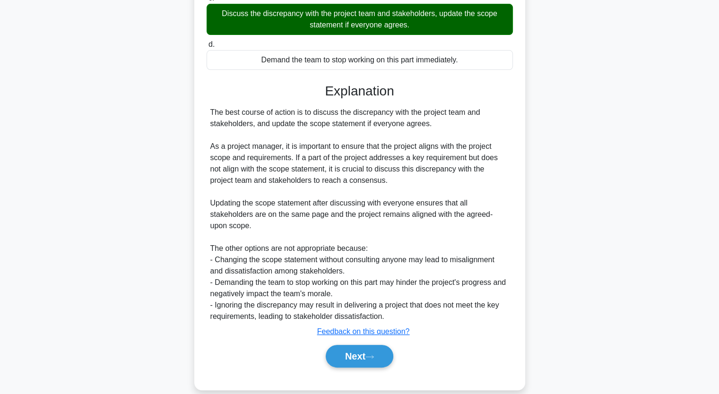
scroll to position [200, 0]
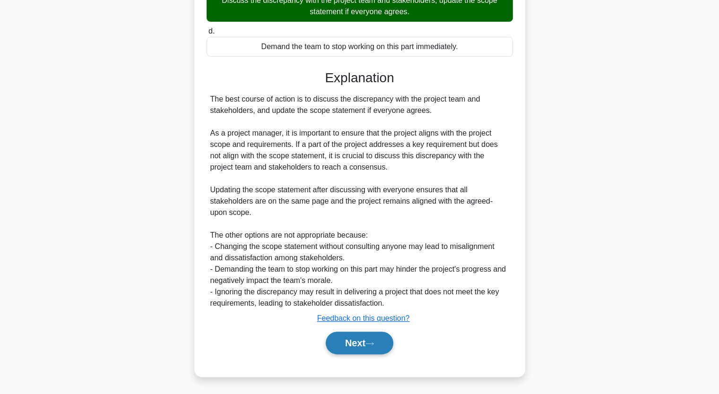
click at [353, 341] on button "Next" at bounding box center [360, 343] width 68 height 23
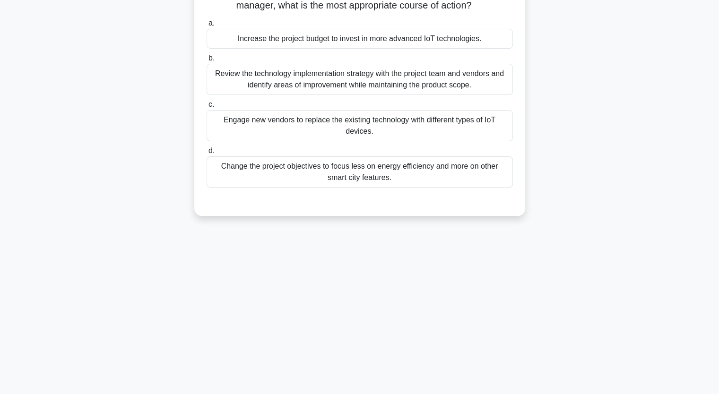
scroll to position [117, 0]
click at [156, 239] on div "3:06 Stop PMP Advanced 10/10 In a smart city development project, the implement…" at bounding box center [360, 154] width 624 height 473
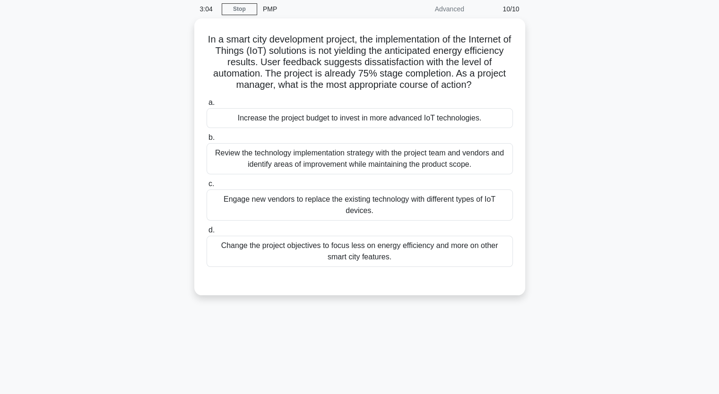
scroll to position [22, 0]
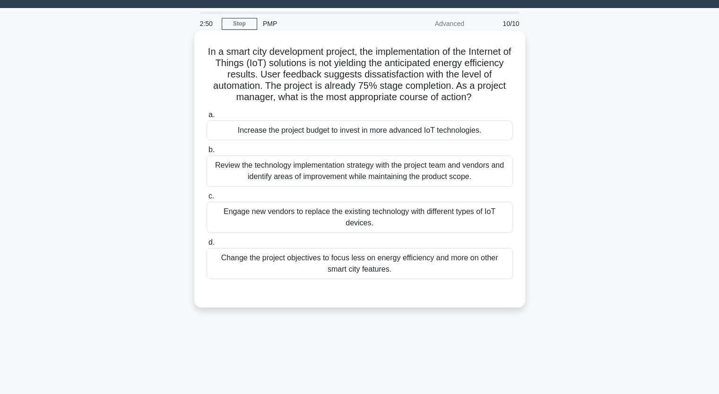
click at [274, 166] on div "Review the technology implementation strategy with the project team and vendors…" at bounding box center [360, 171] width 306 height 31
click at [207, 153] on input "b. Review the technology implementation strategy with the project team and vend…" at bounding box center [207, 150] width 0 height 6
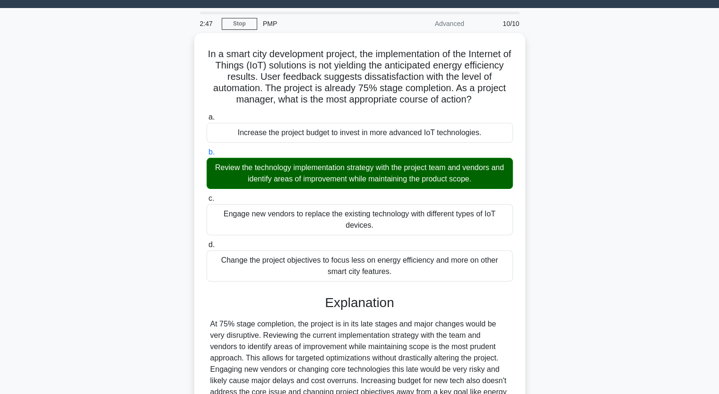
click at [207, 196] on input "c. Engage new vendors to replace the existing technology with different types o…" at bounding box center [207, 199] width 0 height 6
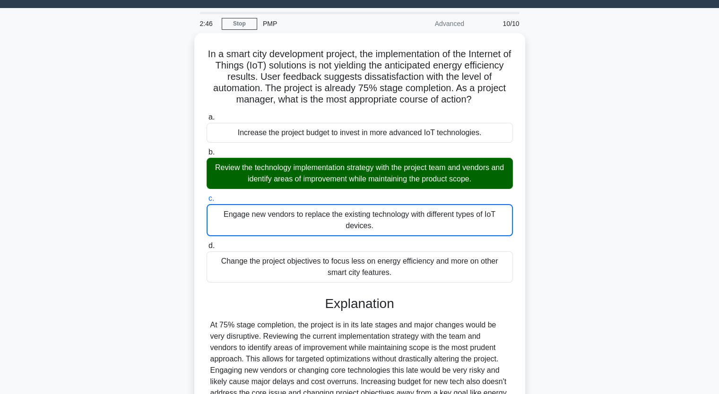
click at [103, 239] on div "In a smart city development project, the implementation of the Internet of Thin…" at bounding box center [360, 267] width 624 height 468
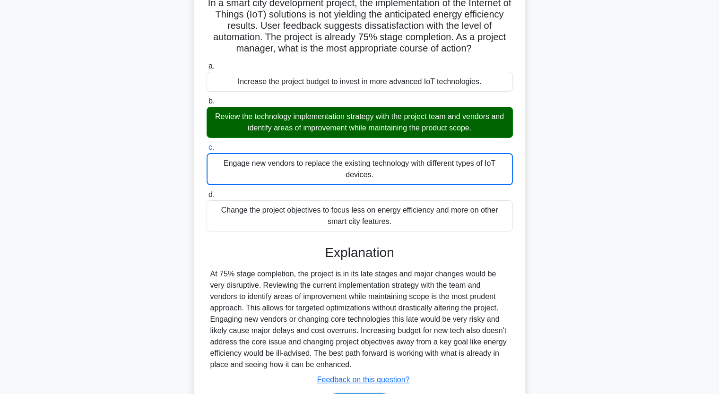
scroll to position [132, 0]
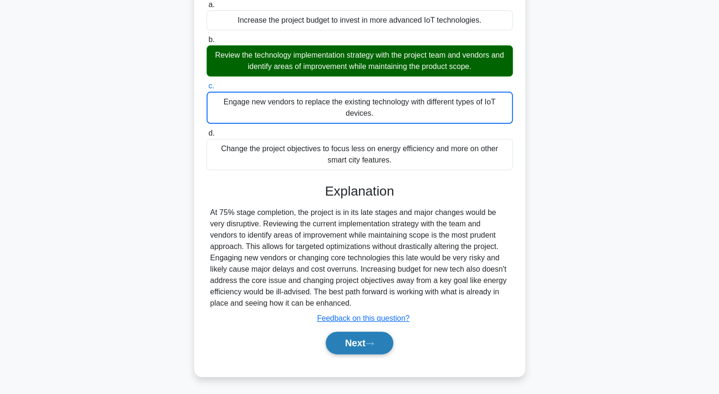
click at [370, 340] on button "Next" at bounding box center [360, 343] width 68 height 23
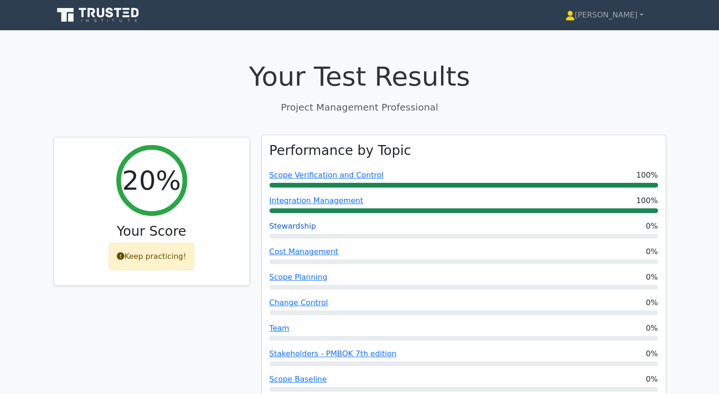
click at [283, 226] on link "Stewardship" at bounding box center [292, 226] width 47 height 9
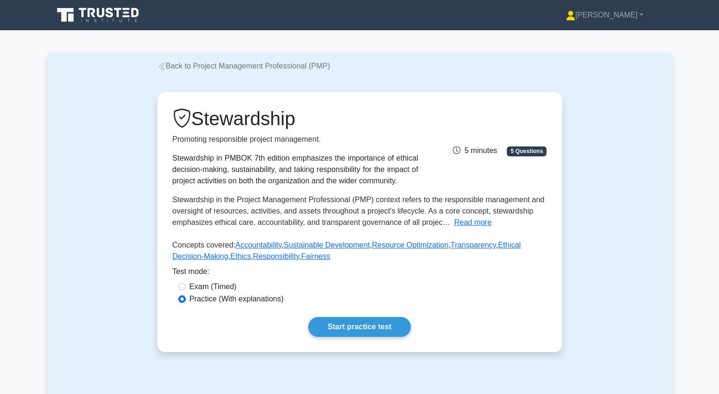
click at [180, 168] on div "Stewardship in PMBOK 7th edition emphasizes the importance of ethical decision-…" at bounding box center [296, 170] width 246 height 34
drag, startPoint x: 213, startPoint y: 173, endPoint x: 237, endPoint y: 165, distance: 25.4
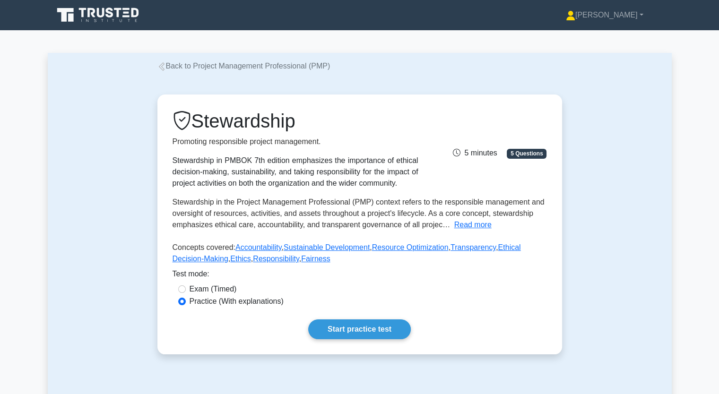
drag, startPoint x: 237, startPoint y: 165, endPoint x: 154, endPoint y: 186, distance: 85.9
click at [154, 186] on div "Stewardship Promoting responsible project management. Stewardship in PMBOK 7th …" at bounding box center [360, 224] width 416 height 305
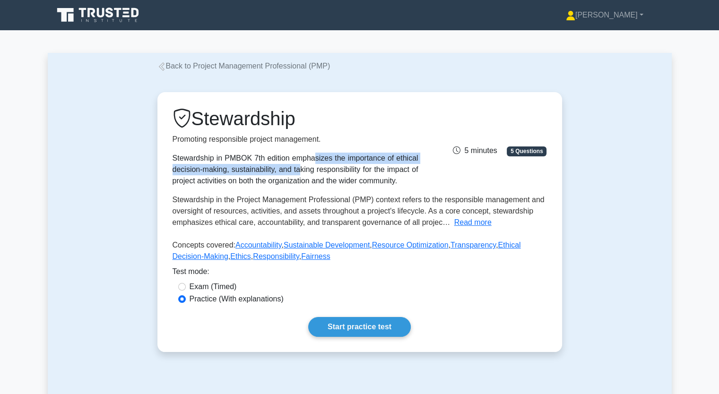
drag, startPoint x: 179, startPoint y: 165, endPoint x: 175, endPoint y: 148, distance: 17.1
click at [175, 148] on div "Stewardship Promoting responsible project management. Stewardship in PMBOK 7th …" at bounding box center [295, 146] width 257 height 79
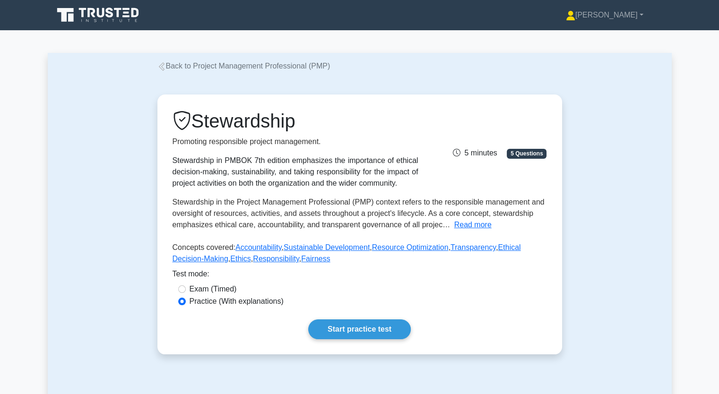
click at [138, 158] on div "Stewardship Promoting responsible project management. Stewardship in PMBOK 7th …" at bounding box center [360, 224] width 624 height 305
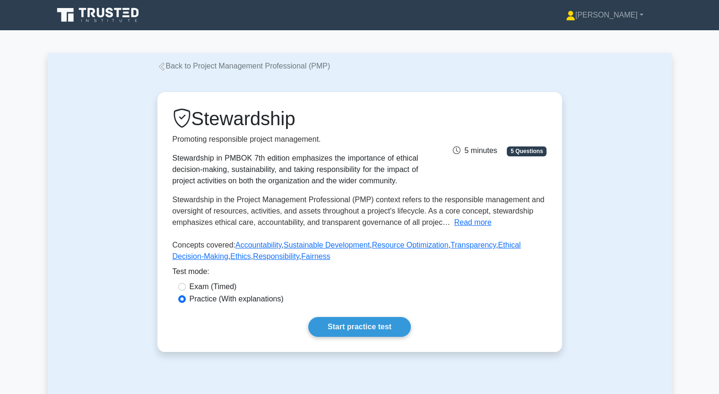
drag, startPoint x: 175, startPoint y: 155, endPoint x: 519, endPoint y: 223, distance: 349.9
click at [519, 223] on div "Stewardship Promoting responsible project management. Stewardship in PMBOK 7th …" at bounding box center [360, 186] width 374 height 159
click at [460, 224] on button "Read more" at bounding box center [472, 222] width 37 height 11
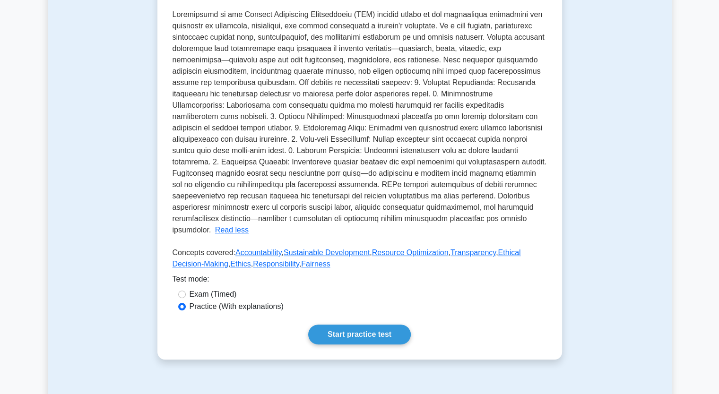
scroll to position [189, 0]
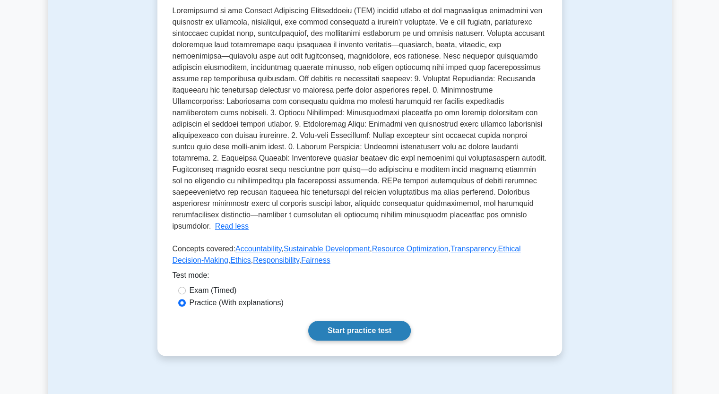
click at [354, 326] on link "Start practice test" at bounding box center [359, 331] width 103 height 20
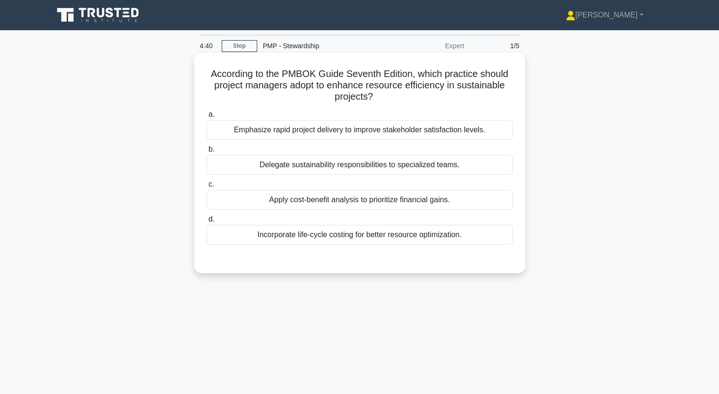
drag, startPoint x: 259, startPoint y: 164, endPoint x: 467, endPoint y: 170, distance: 208.6
click at [467, 170] on div "Delegate sustainability responsibilities to specialized teams." at bounding box center [360, 165] width 306 height 20
click at [227, 165] on div "Delegate sustainability responsibilities to specialized teams." at bounding box center [360, 165] width 306 height 20
click at [207, 153] on input "b. Delegate sustainability responsibilities to specialized teams." at bounding box center [207, 150] width 0 height 6
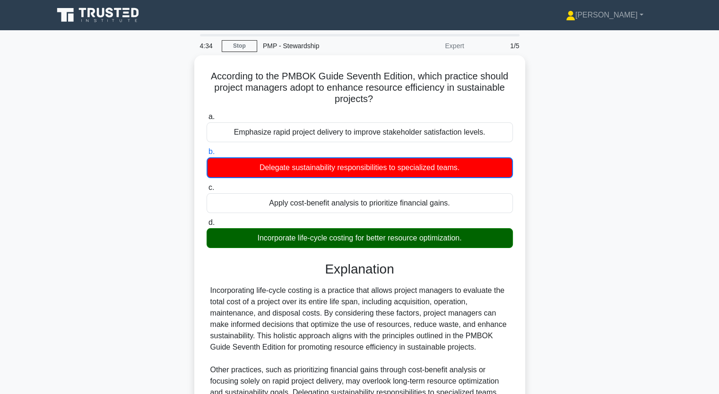
click at [135, 239] on div "According to the PMBOK Guide Seventh Edition, which practice should project man…" at bounding box center [360, 277] width 624 height 445
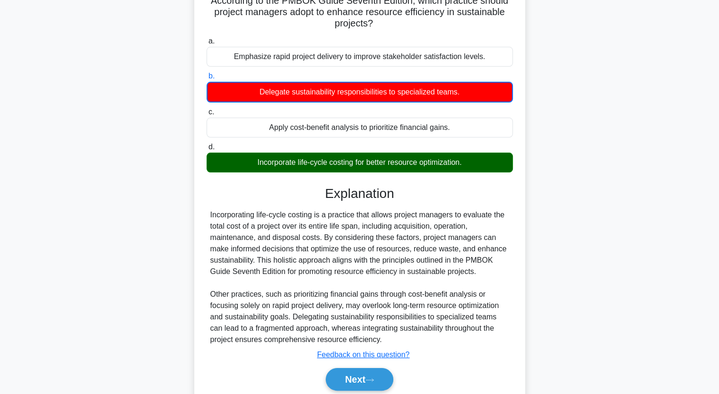
scroll to position [95, 0]
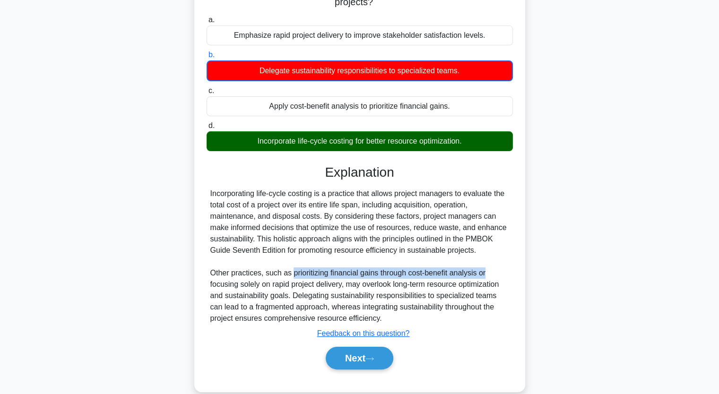
drag, startPoint x: 293, startPoint y: 271, endPoint x: 491, endPoint y: 272, distance: 198.1
click at [491, 272] on div "Incorporating life-cycle costing is a practice that allows project managers to …" at bounding box center [359, 256] width 299 height 136
click at [351, 357] on button "Next" at bounding box center [360, 358] width 68 height 23
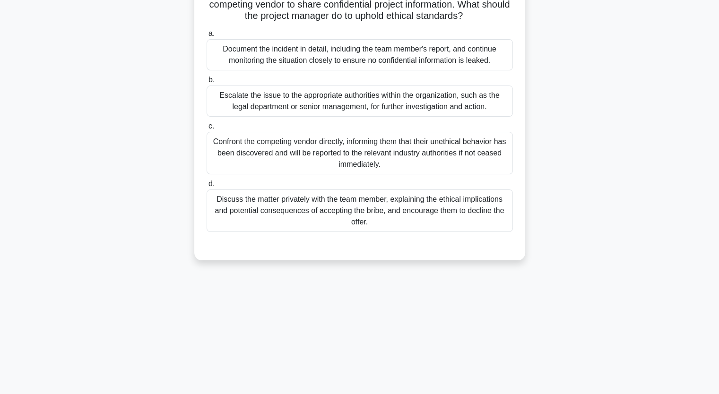
click at [138, 236] on div "While managing a project, a team member reports to the project manager that the…" at bounding box center [360, 116] width 624 height 311
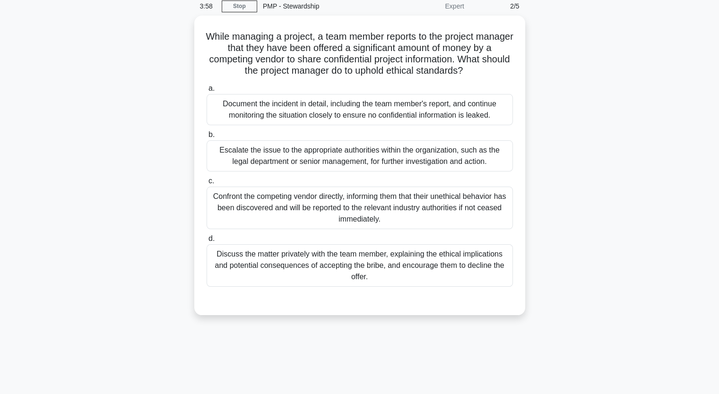
scroll to position [38, 0]
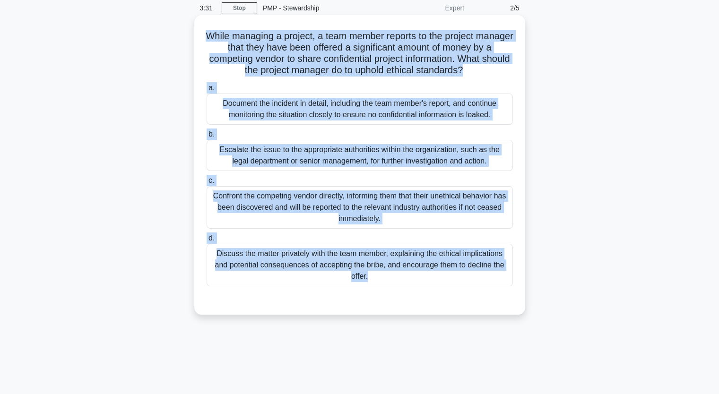
drag, startPoint x: 224, startPoint y: 35, endPoint x: 386, endPoint y: 297, distance: 308.1
click at [386, 297] on div "While managing a project, a team member reports to the project manager that the…" at bounding box center [359, 165] width 323 height 292
copy div "While managing a project, a team member reports to the project manager that the…"
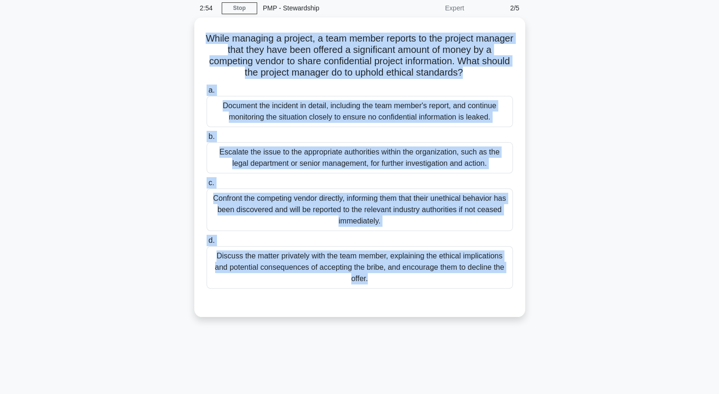
click at [39, 83] on main "2:54 Stop PMP - Stewardship Expert 2/5 While managing a project, a team member …" at bounding box center [359, 232] width 719 height 480
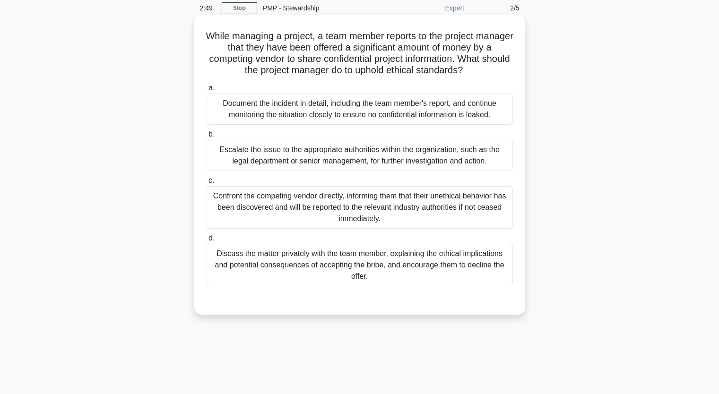
click at [276, 161] on div "Escalate the issue to the appropriate authorities within the organization, such…" at bounding box center [360, 155] width 306 height 31
click at [207, 138] on input "b. Escalate the issue to the appropriate authorities within the organization, s…" at bounding box center [207, 134] width 0 height 6
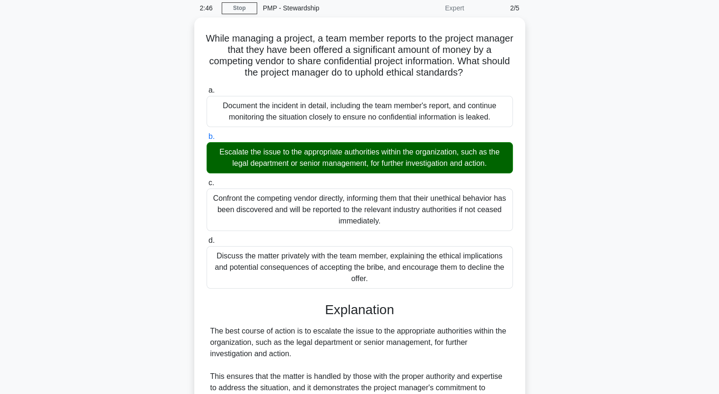
click at [136, 266] on div "While managing a project, a team member reports to the project manager that the…" at bounding box center [360, 324] width 624 height 614
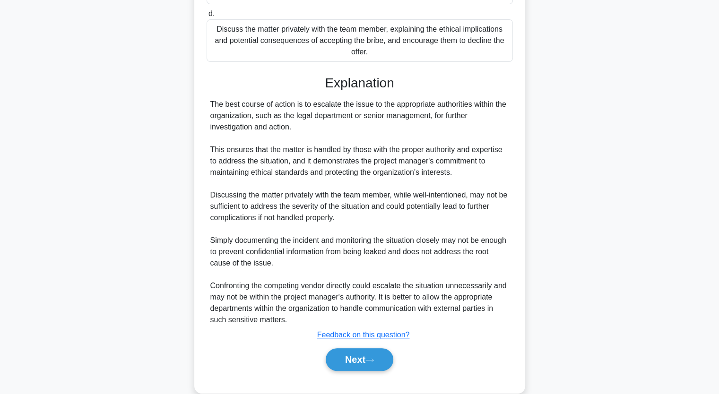
scroll to position [279, 0]
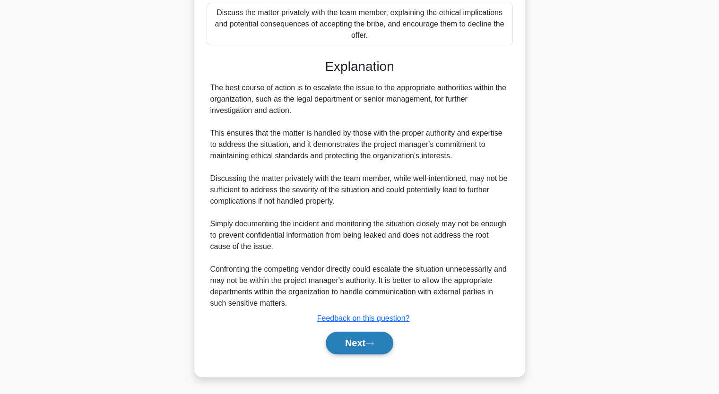
click at [356, 349] on button "Next" at bounding box center [360, 343] width 68 height 23
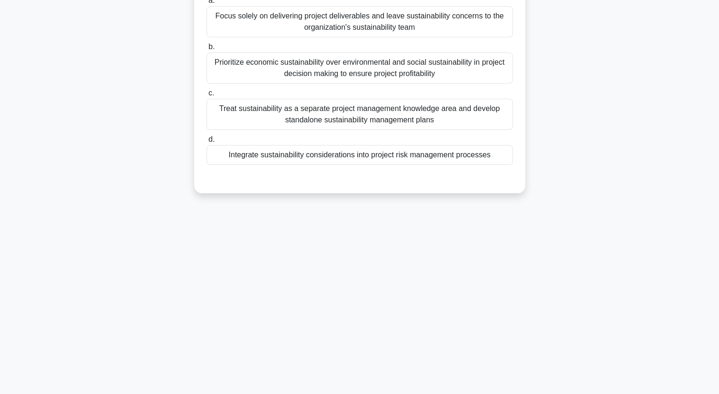
click at [99, 174] on div "According to the PMBOK Guide Seventh Edition, which of the following is the bes…" at bounding box center [360, 72] width 624 height 266
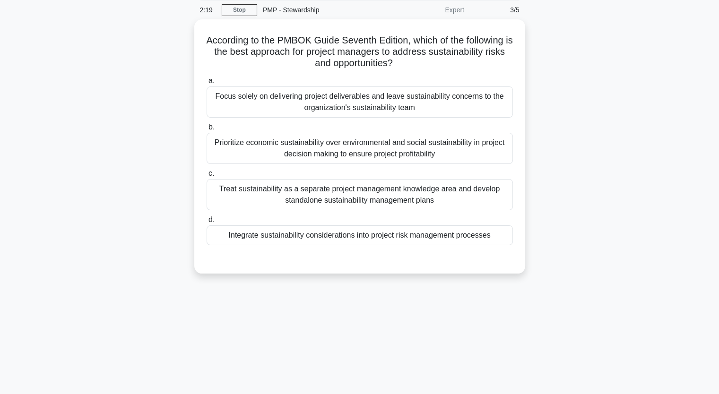
scroll to position [22, 0]
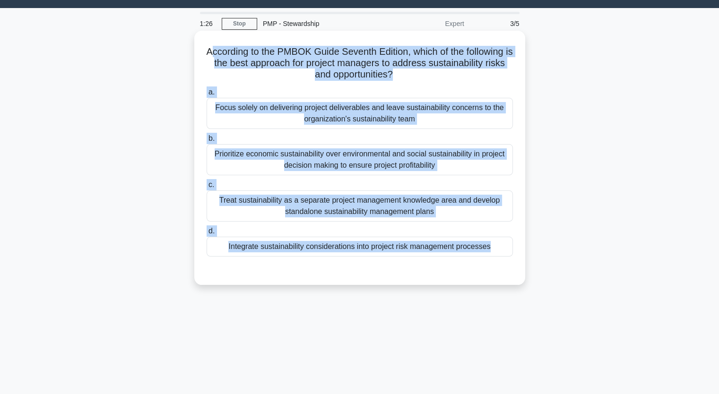
drag, startPoint x: 211, startPoint y: 51, endPoint x: 461, endPoint y: 263, distance: 328.0
click at [461, 263] on div "According to the PMBOK Guide Seventh Edition, which of the following is the bes…" at bounding box center [359, 158] width 323 height 247
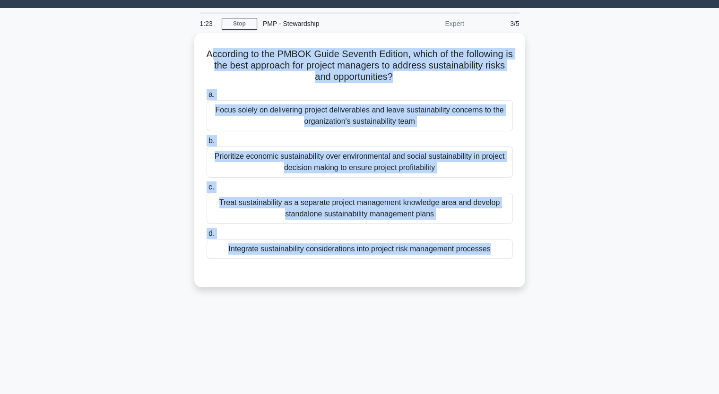
click at [448, 319] on div "1:23 Stop PMP - Stewardship Expert 3/5 According to the PMBOK Guide Seventh Edi…" at bounding box center [360, 248] width 624 height 473
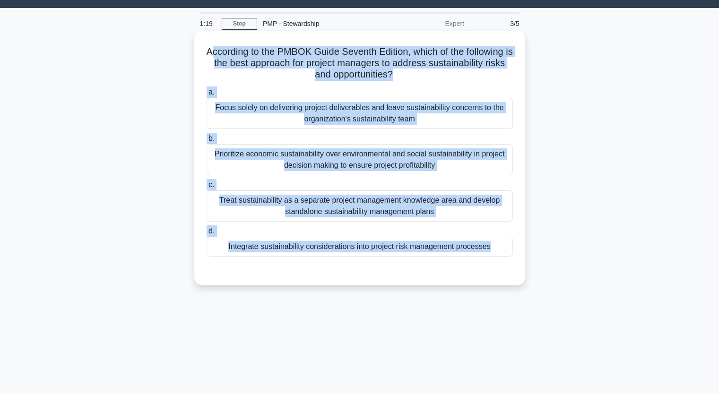
drag, startPoint x: 211, startPoint y: 48, endPoint x: 337, endPoint y: 279, distance: 263.4
click at [337, 279] on div "According to the PMBOK Guide Seventh Edition, which of the following is the bes…" at bounding box center [359, 158] width 323 height 247
copy div "ccording to the PMBOK Guide Seventh Edition, which of the following is the best…"
click at [226, 252] on div "Integrate sustainability considerations into project risk management processes" at bounding box center [360, 247] width 306 height 20
click at [207, 234] on input "d. Integrate sustainability considerations into project risk management process…" at bounding box center [207, 231] width 0 height 6
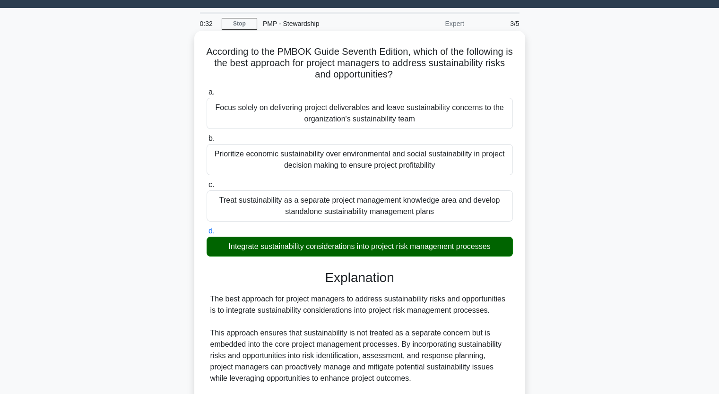
click at [226, 252] on div "Integrate sustainability considerations into project risk management processes" at bounding box center [360, 247] width 306 height 20
click at [207, 234] on input "d. Integrate sustainability considerations into project risk management process…" at bounding box center [207, 231] width 0 height 6
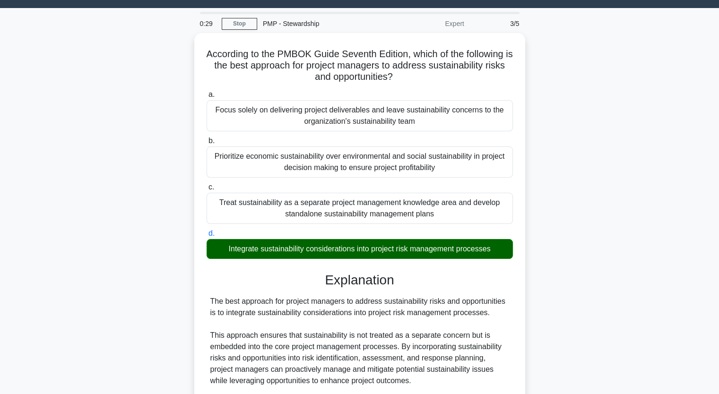
click at [143, 267] on div "According to the PMBOK Guide Seventh Edition, which of the following is the bes…" at bounding box center [360, 306] width 624 height 546
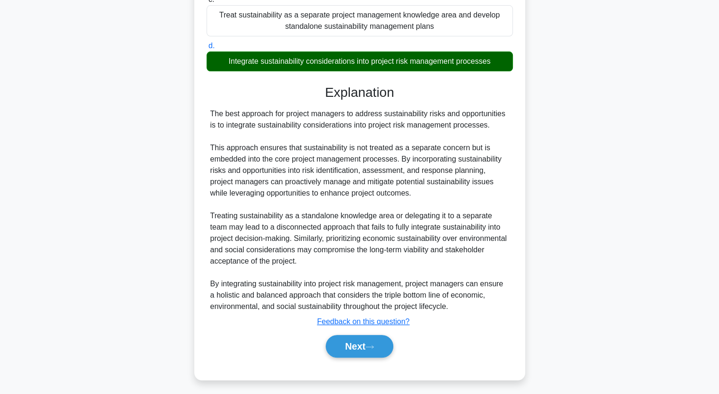
scroll to position [211, 0]
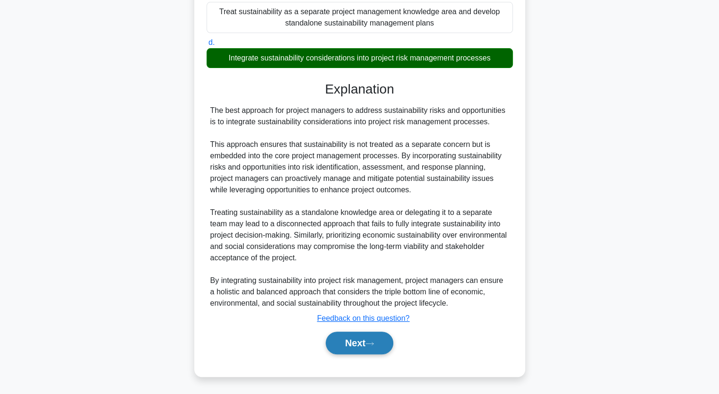
click at [344, 343] on button "Next" at bounding box center [360, 343] width 68 height 23
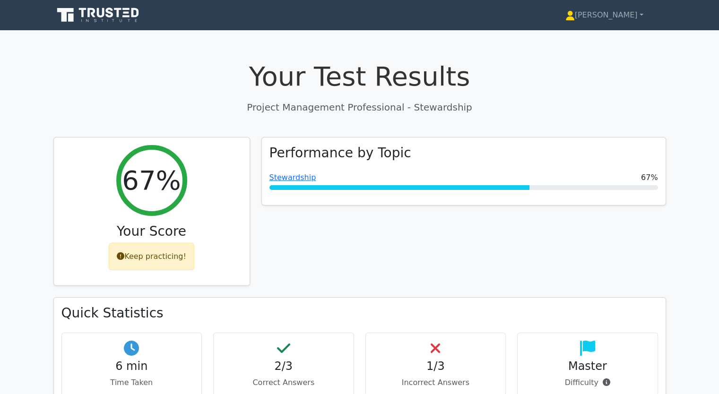
click at [446, 254] on div "Performance by Topic Stewardship 67%" at bounding box center [464, 217] width 416 height 161
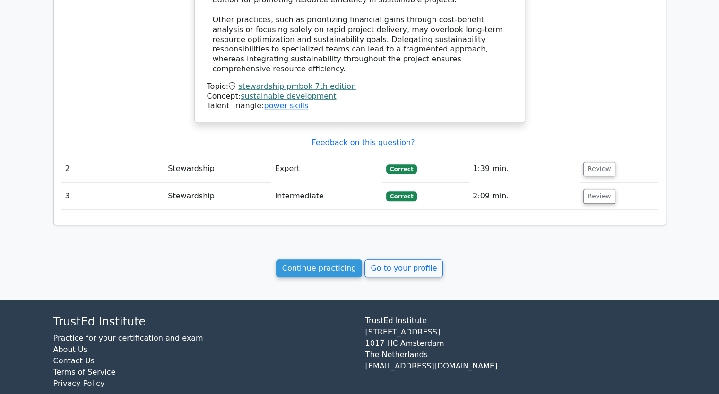
scroll to position [795, 0]
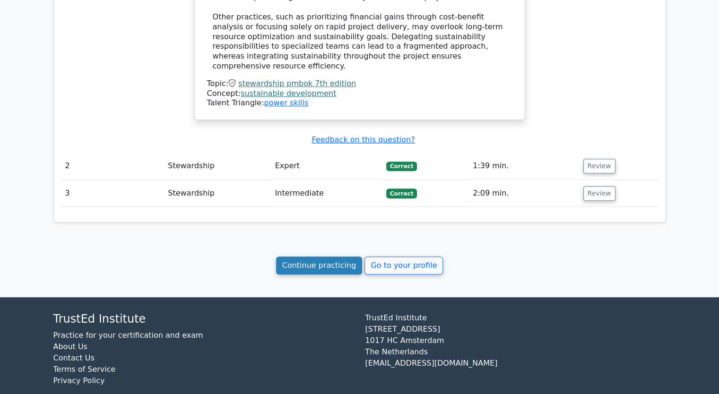
click at [321, 257] on link "Continue practicing" at bounding box center [319, 266] width 87 height 18
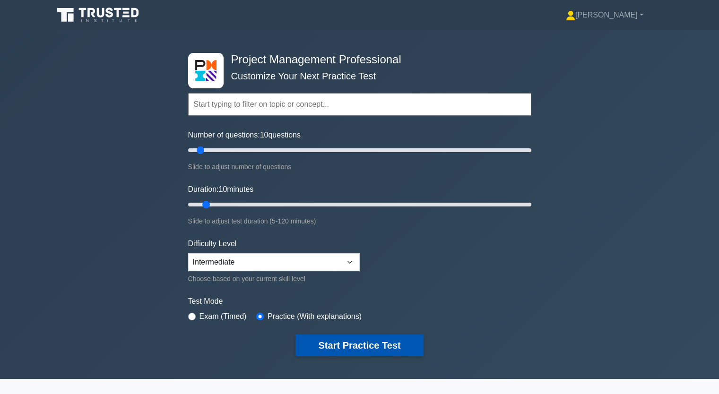
click at [343, 347] on button "Start Practice Test" at bounding box center [359, 346] width 128 height 22
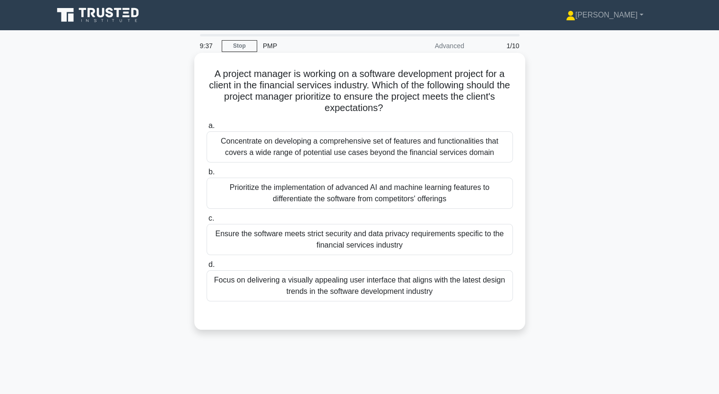
click at [314, 238] on div "Ensure the software meets strict security and data privacy requirements specifi…" at bounding box center [360, 239] width 306 height 31
click at [207, 222] on input "c. Ensure the software meets strict security and data privacy requirements spec…" at bounding box center [207, 219] width 0 height 6
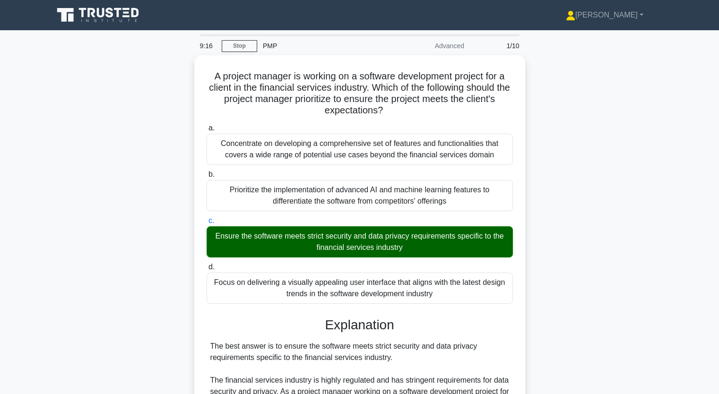
click at [74, 254] on div "A project manager is working on a software development project for a client in …" at bounding box center [360, 350] width 624 height 591
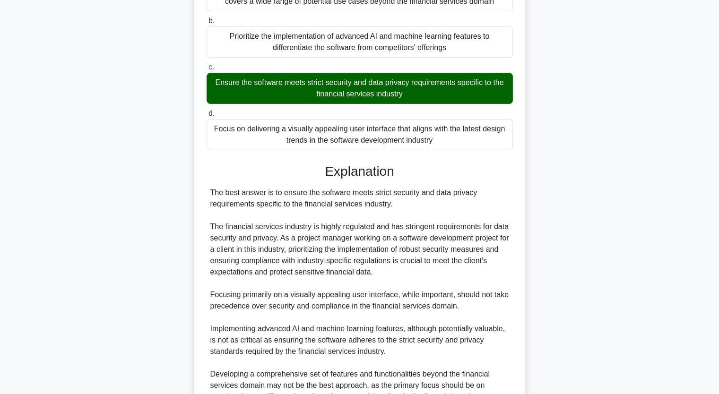
scroll to position [256, 0]
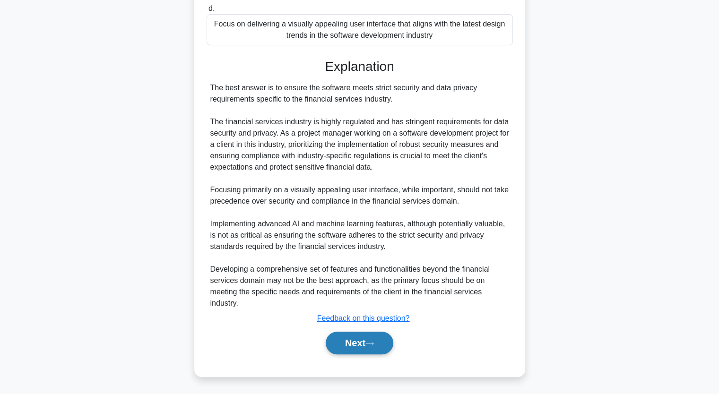
click at [353, 343] on button "Next" at bounding box center [360, 343] width 68 height 23
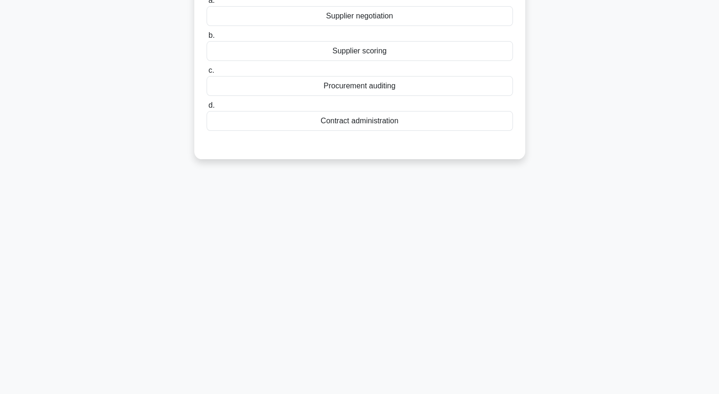
scroll to position [117, 0]
click at [90, 104] on div "In Supplier Relationship Management, ________ is a key process for evaluating a…" at bounding box center [360, 55] width 624 height 232
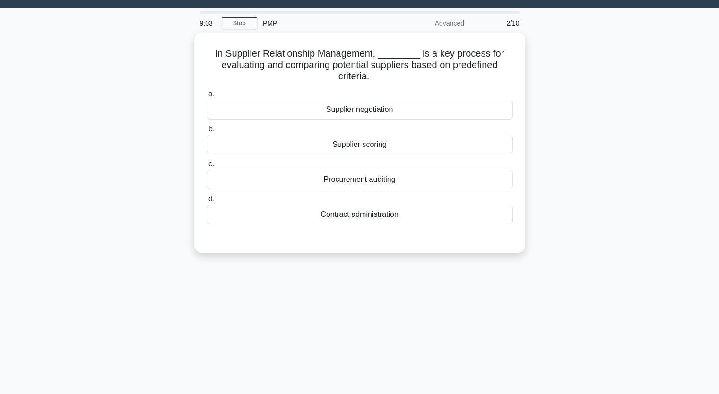
scroll to position [22, 0]
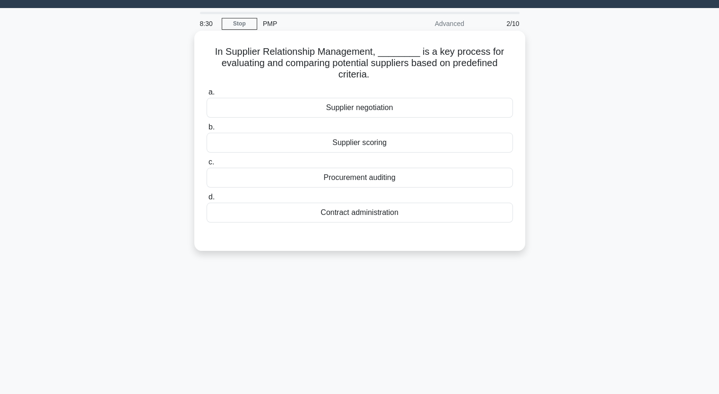
click at [342, 176] on div "Procurement auditing" at bounding box center [360, 178] width 306 height 20
click at [207, 165] on input "c. Procurement auditing" at bounding box center [207, 162] width 0 height 6
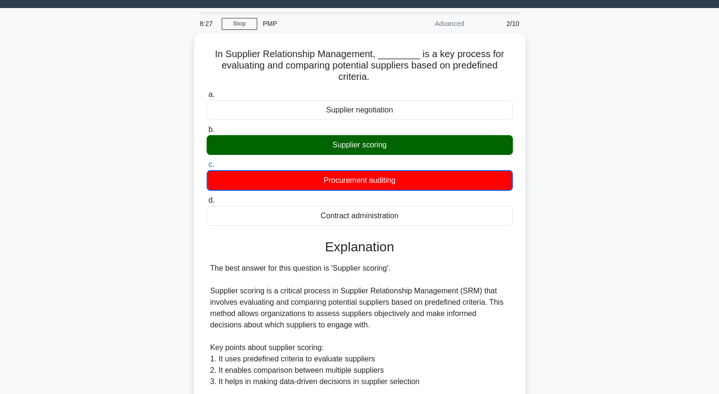
click at [207, 198] on input "d. Contract administration" at bounding box center [207, 201] width 0 height 6
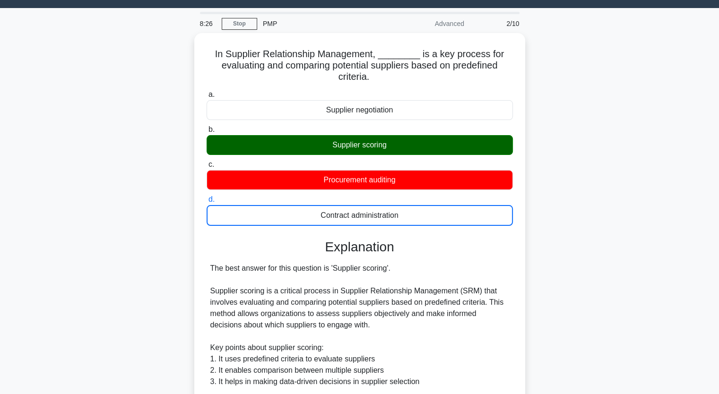
click at [207, 92] on input "a. Supplier negotiation" at bounding box center [207, 95] width 0 height 6
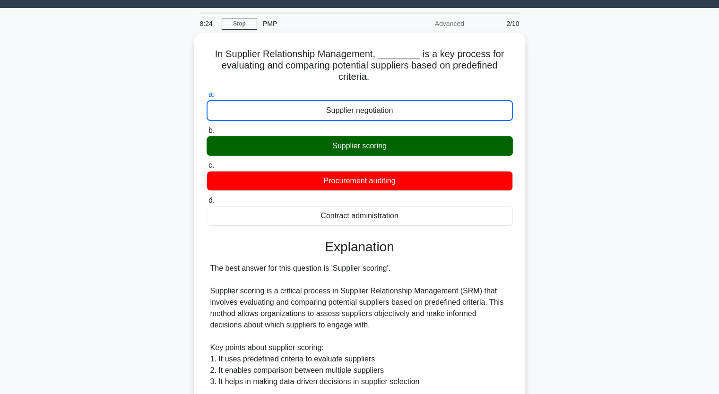
click at [152, 233] on div "In Supplier Relationship Management, ________ is a key process for evaluating a…" at bounding box center [360, 352] width 624 height 638
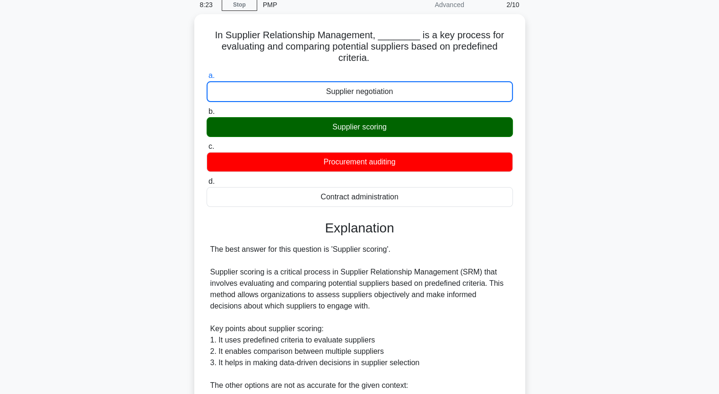
scroll to position [60, 0]
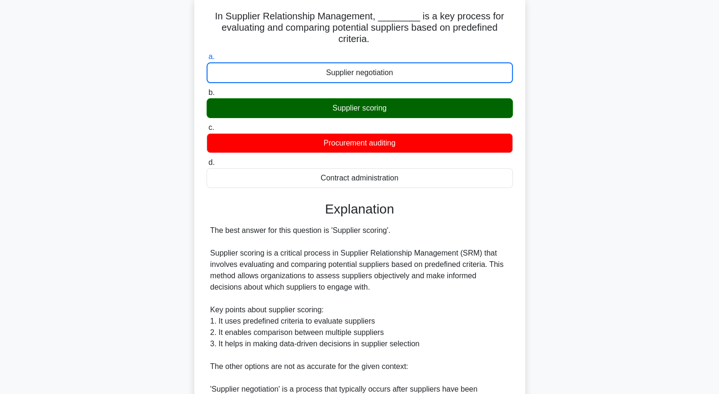
click at [84, 271] on div "In Supplier Relationship Management, ________ is a key process for evaluating a…" at bounding box center [360, 314] width 624 height 638
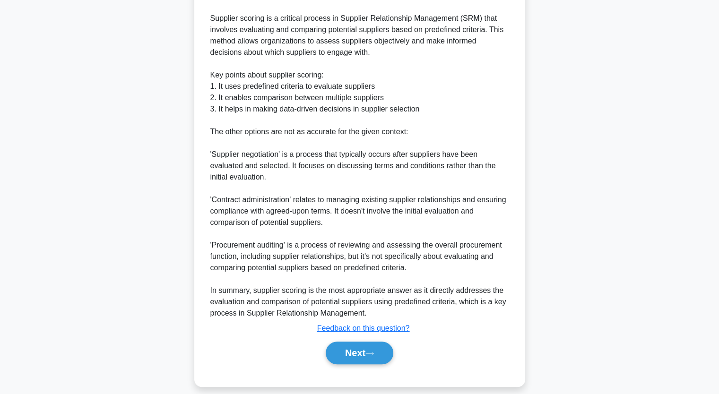
scroll to position [303, 0]
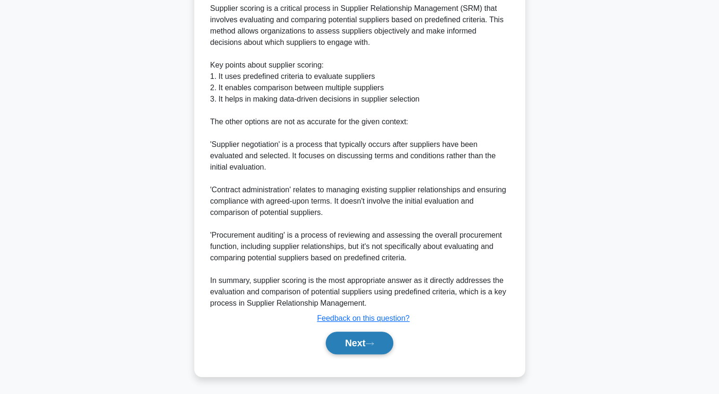
click at [359, 345] on button "Next" at bounding box center [360, 343] width 68 height 23
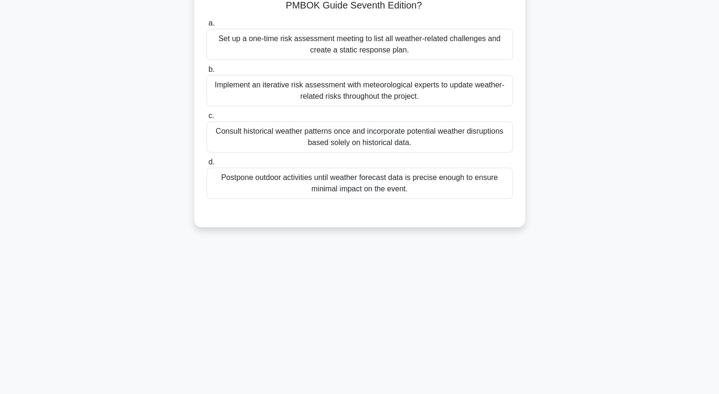
scroll to position [117, 0]
click at [124, 207] on div "As the project manager for an upcoming international sporting event, you have i…" at bounding box center [360, 89] width 624 height 300
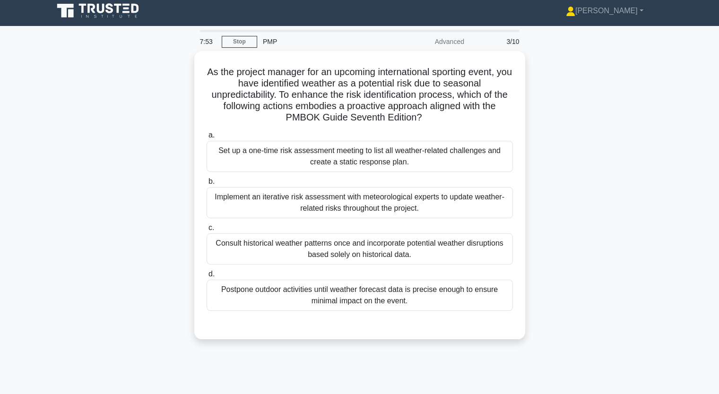
scroll to position [3, 0]
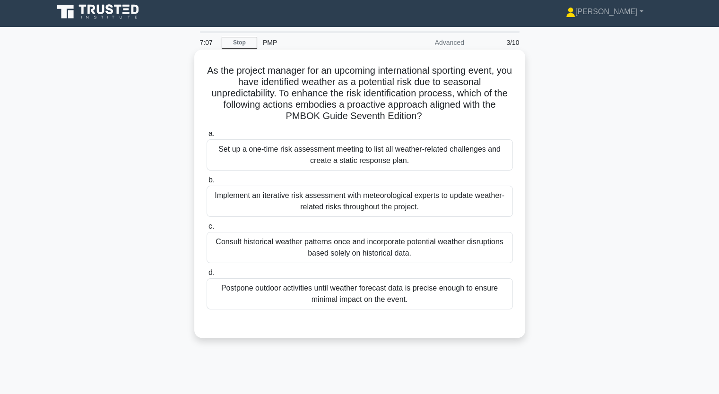
click at [322, 162] on div "Set up a one-time risk assessment meeting to list all weather-related challenge…" at bounding box center [360, 154] width 306 height 31
click at [207, 137] on input "a. Set up a one-time risk assessment meeting to list all weather-related challe…" at bounding box center [207, 134] width 0 height 6
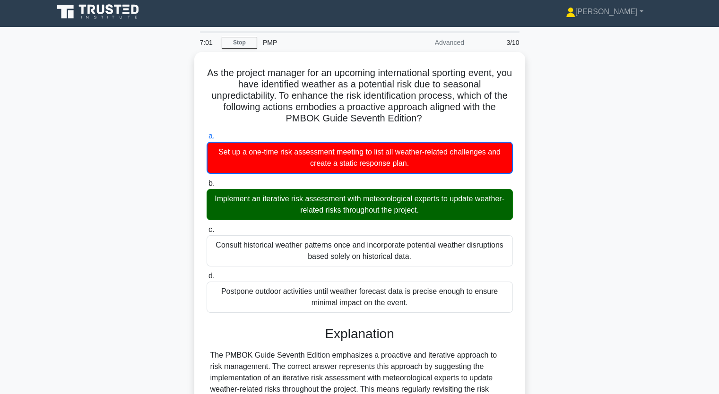
click at [146, 231] on div "As the project manager for an upcoming international sporting event, you have i…" at bounding box center [360, 331] width 624 height 558
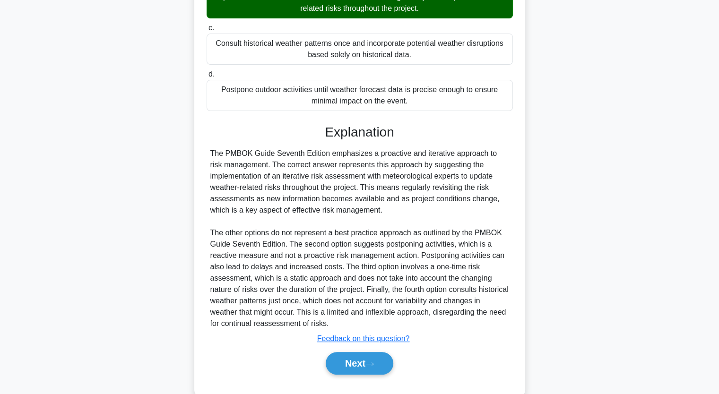
scroll to position [223, 0]
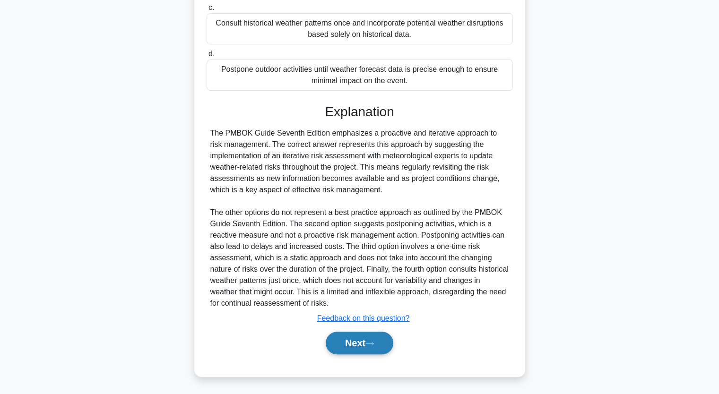
click at [352, 346] on button "Next" at bounding box center [360, 343] width 68 height 23
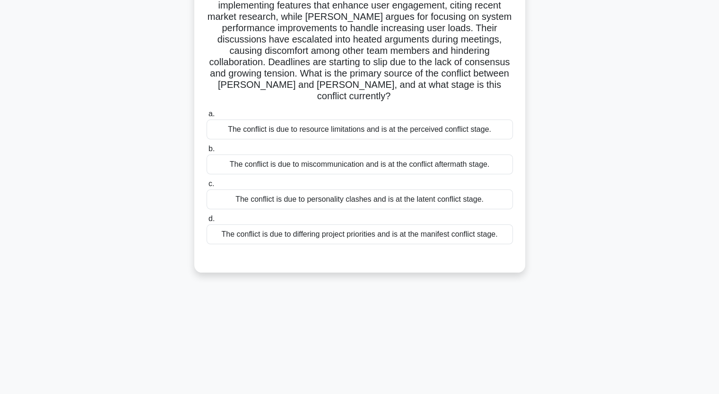
scroll to position [117, 0]
click at [93, 186] on div "As a project manager overseeing a cross-functional team, you notice that two te…" at bounding box center [360, 111] width 624 height 345
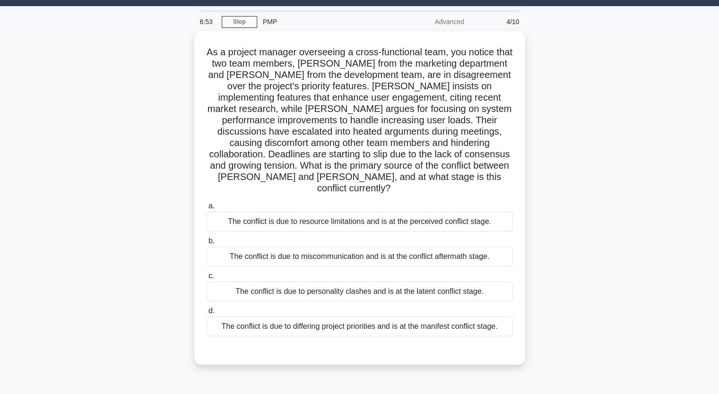
scroll to position [22, 0]
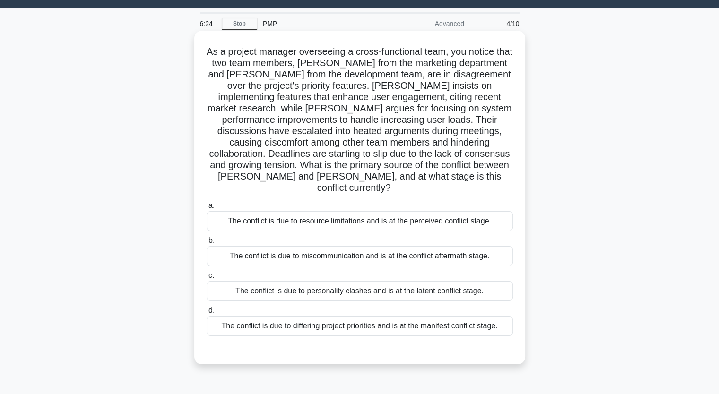
click at [279, 317] on div "The conflict is due to differing project priorities and is at the manifest conf…" at bounding box center [360, 326] width 306 height 20
click at [207, 314] on input "d. The conflict is due to differing project priorities and is at the manifest c…" at bounding box center [207, 311] width 0 height 6
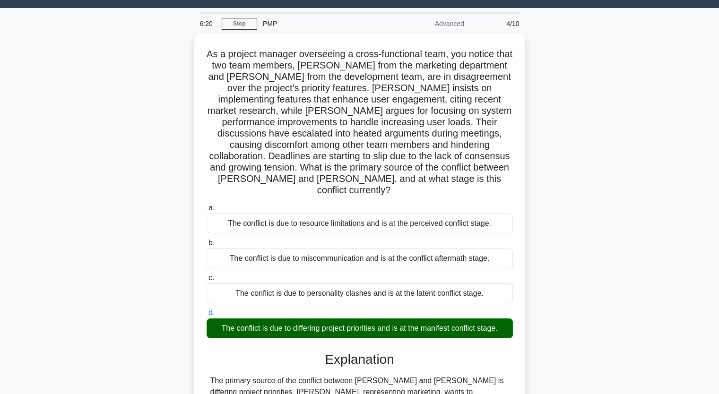
click at [144, 309] on div "As a project manager overseeing a cross-functional team, you notice that two te…" at bounding box center [360, 334] width 624 height 603
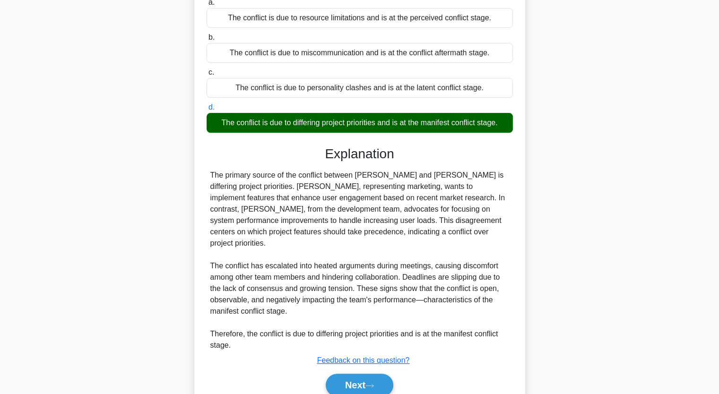
scroll to position [230, 0]
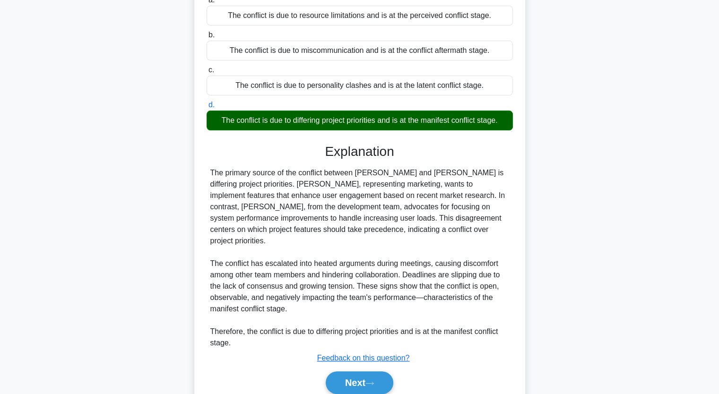
click at [148, 303] on div "As a project manager overseeing a cross-functional team, you notice that two te…" at bounding box center [360, 126] width 624 height 603
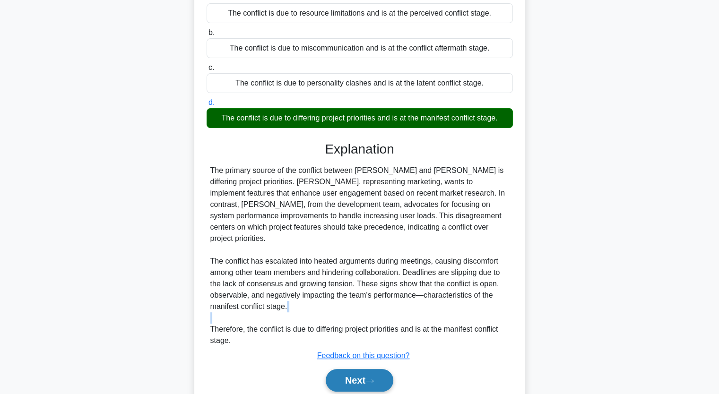
click at [348, 369] on button "Next" at bounding box center [360, 380] width 68 height 23
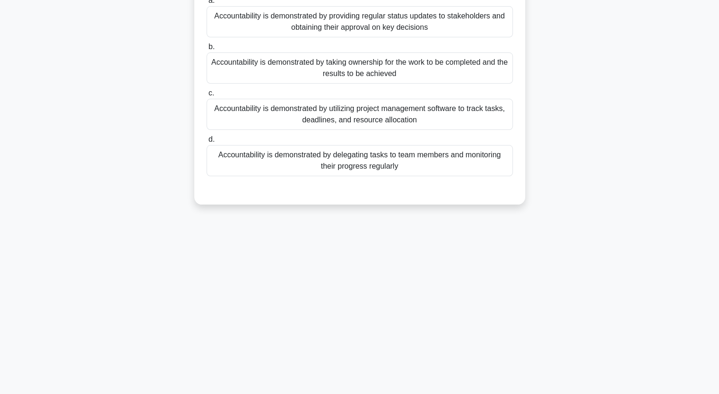
scroll to position [117, 0]
click at [168, 243] on div "5:40 Stop PMP Advanced 5/10 According to the PMBOK Guide Seventh Edition, which…" at bounding box center [360, 154] width 624 height 473
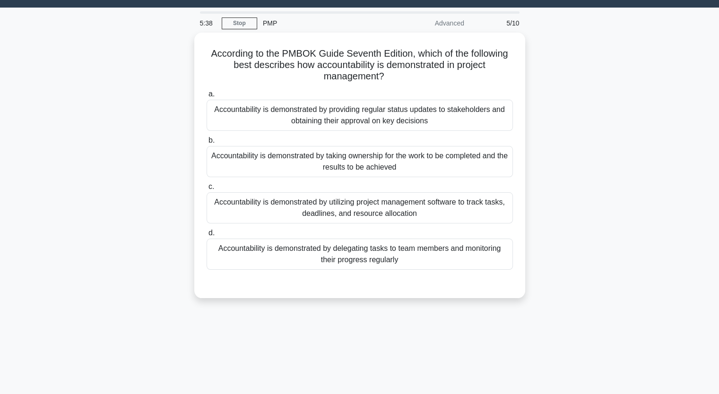
scroll to position [22, 0]
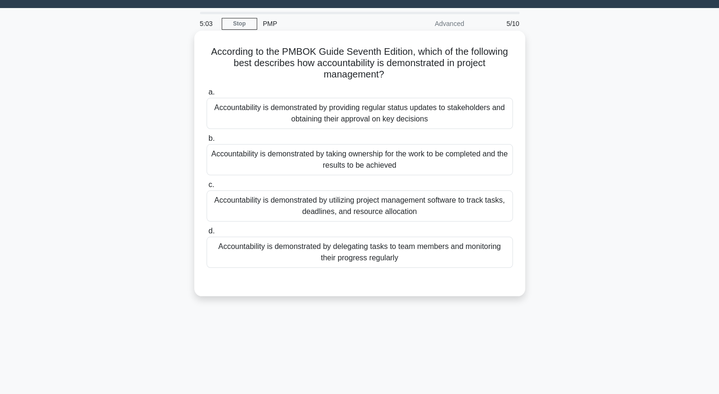
click at [249, 122] on div "Accountability is demonstrated by providing regular status updates to stakehold…" at bounding box center [360, 113] width 306 height 31
click at [207, 95] on input "a. Accountability is demonstrated by providing regular status updates to stakeh…" at bounding box center [207, 92] width 0 height 6
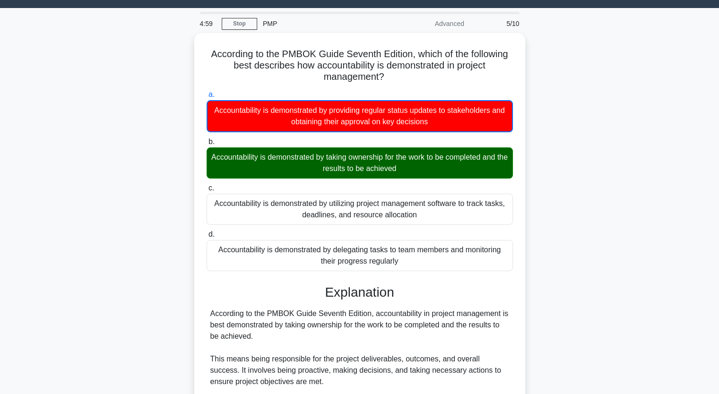
click at [207, 139] on input "b. Accountability is demonstrated by taking ownership for the work to be comple…" at bounding box center [207, 142] width 0 height 6
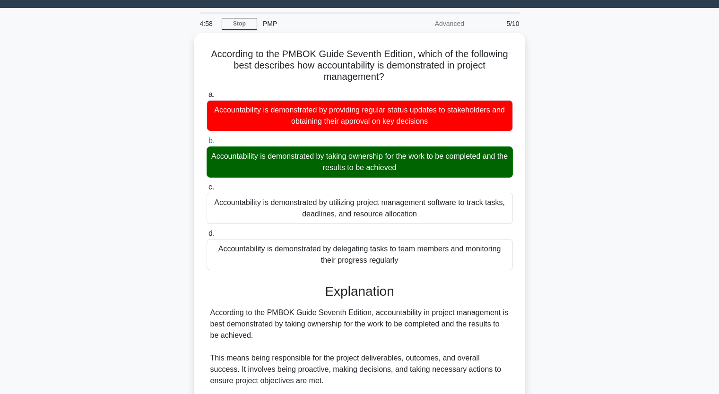
click at [207, 184] on input "c. Accountability is demonstrated by utilizing project management software to t…" at bounding box center [207, 187] width 0 height 6
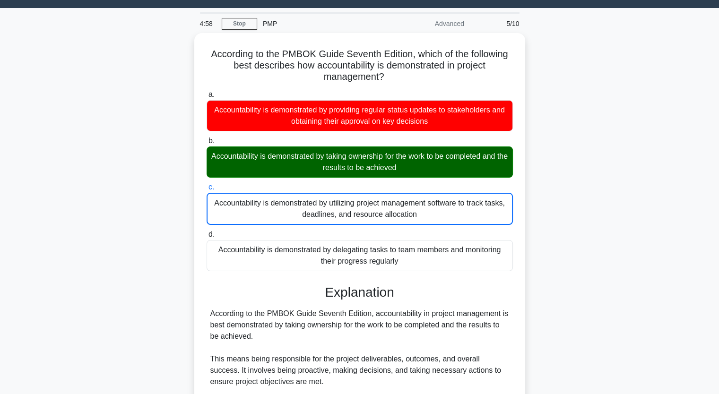
click at [207, 232] on input "d. Accountability is demonstrated by delegating tasks to team members and monit…" at bounding box center [207, 235] width 0 height 6
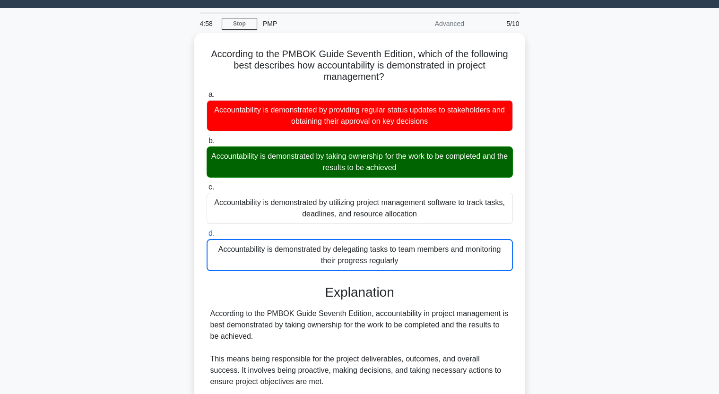
click at [207, 92] on input "a. Accountability is demonstrated by providing regular status updates to stakeh…" at bounding box center [207, 95] width 0 height 6
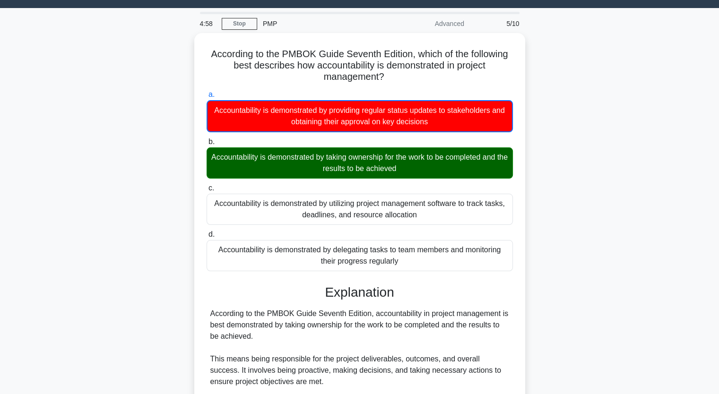
click at [207, 139] on input "b. Accountability is demonstrated by taking ownership for the work to be comple…" at bounding box center [207, 142] width 0 height 6
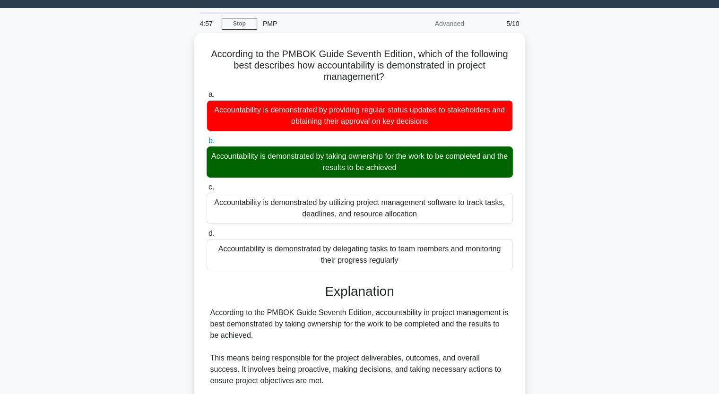
click at [115, 248] on div "According to the PMBOK Guide Seventh Edition, which of the following best descr…" at bounding box center [360, 294] width 624 height 523
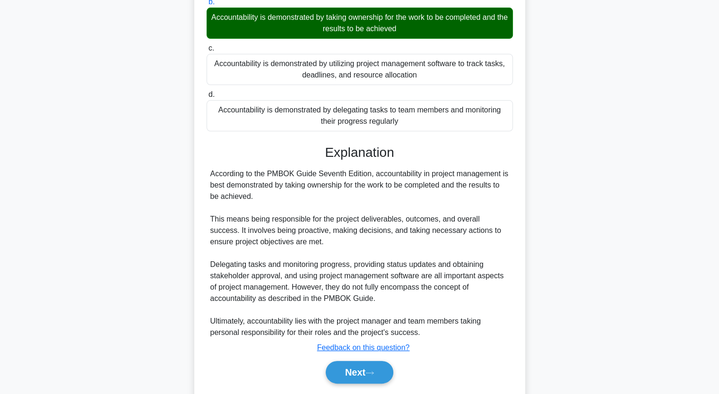
scroll to position [188, 0]
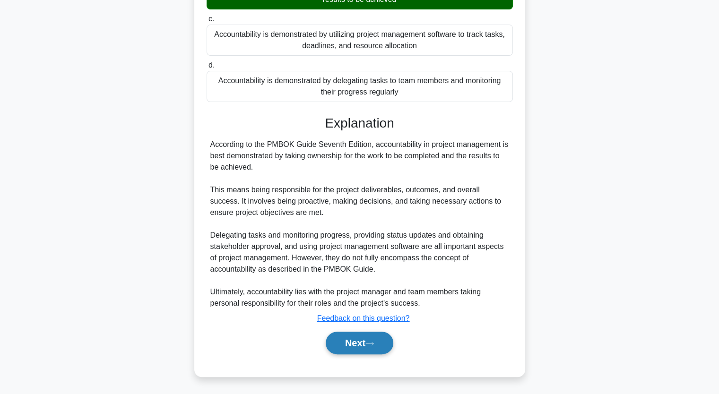
click at [342, 340] on button "Next" at bounding box center [360, 343] width 68 height 23
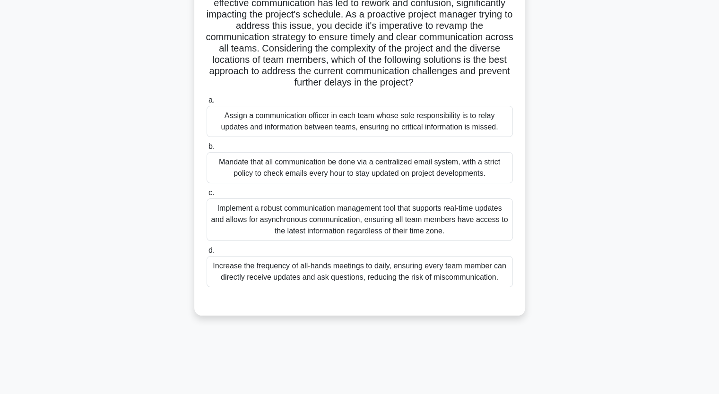
click at [385, 180] on div "Mandate that all communication be done via a centralized email system, with a s…" at bounding box center [360, 167] width 306 height 31
click at [207, 150] on input "b. Mandate that all communication be done via a centralized email system, with …" at bounding box center [207, 147] width 0 height 6
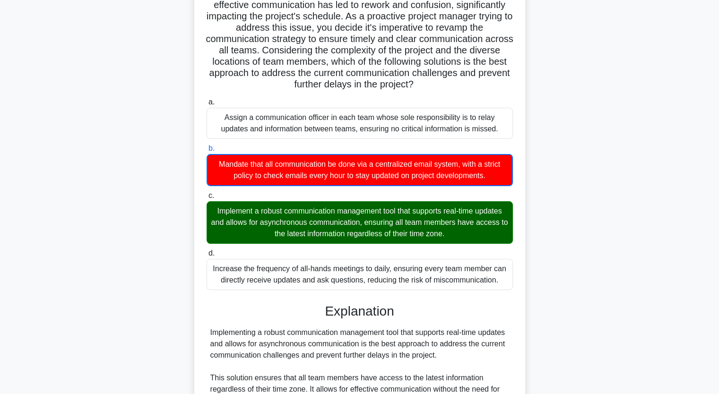
click at [163, 286] on div "Your project is nearing its critical delivery phase, with multiple teams workin…" at bounding box center [360, 275] width 624 height 672
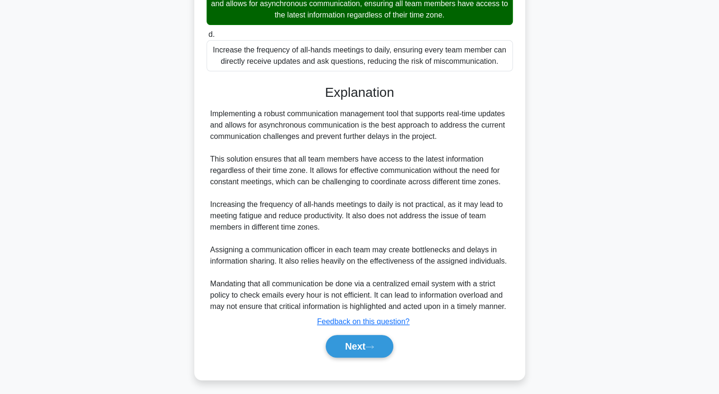
scroll to position [359, 0]
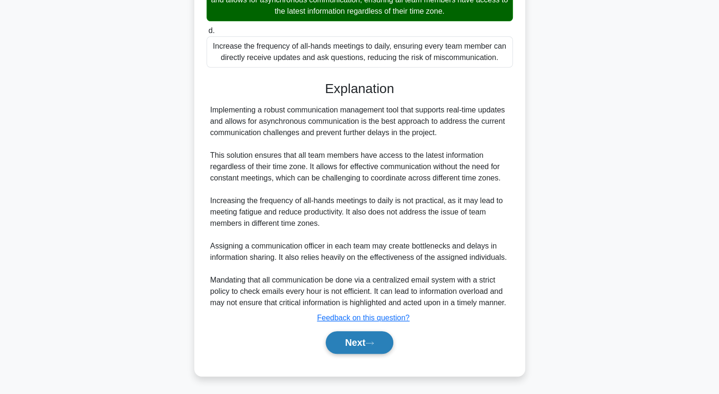
click at [367, 348] on button "Next" at bounding box center [360, 342] width 68 height 23
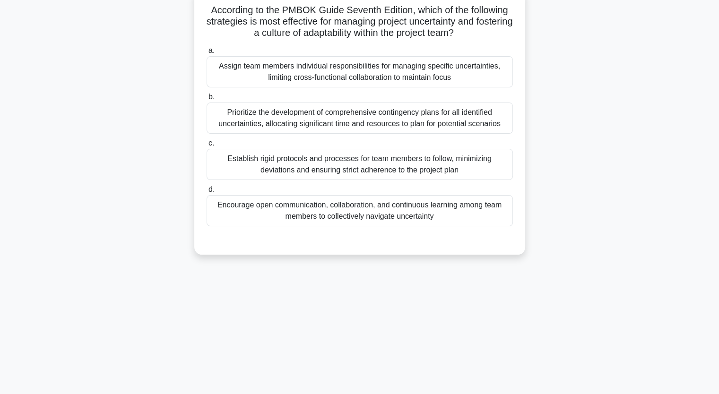
scroll to position [22, 0]
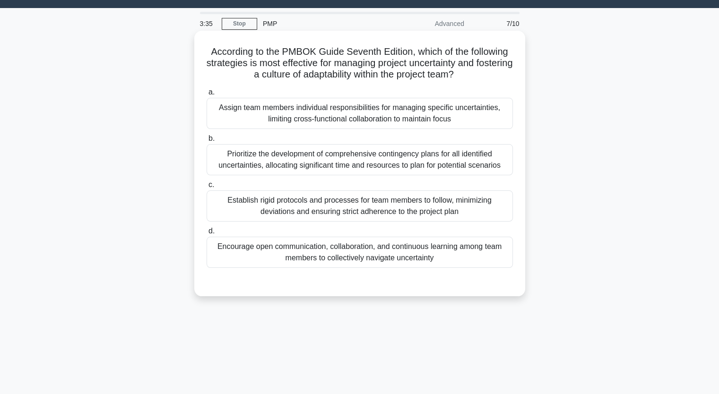
click at [304, 253] on div "Encourage open communication, collaboration, and continuous learning among team…" at bounding box center [360, 252] width 306 height 31
click at [207, 234] on input "d. Encourage open communication, collaboration, and continuous learning among t…" at bounding box center [207, 231] width 0 height 6
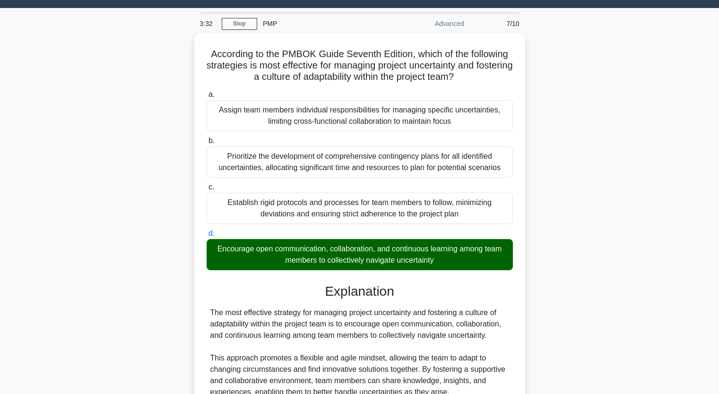
click at [159, 240] on div "According to the PMBOK Guide Seventh Edition, which of the following strategies…" at bounding box center [360, 306] width 624 height 546
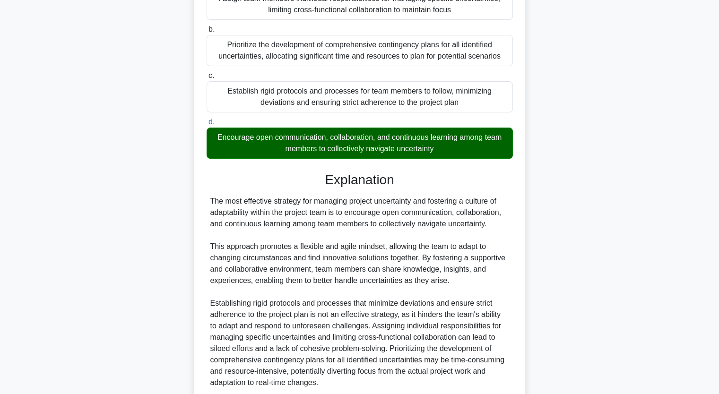
scroll to position [211, 0]
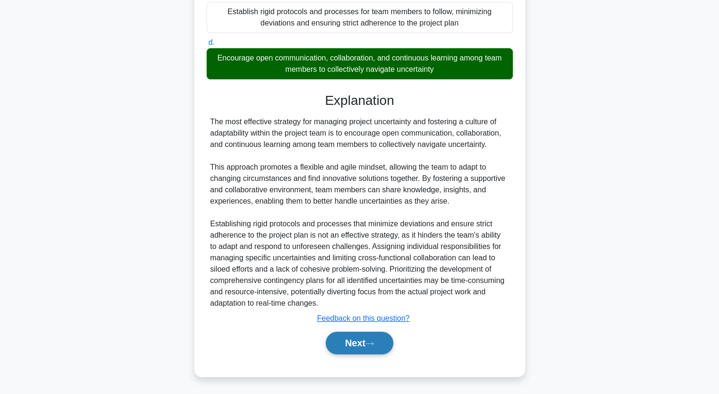
click at [354, 342] on button "Next" at bounding box center [360, 343] width 68 height 23
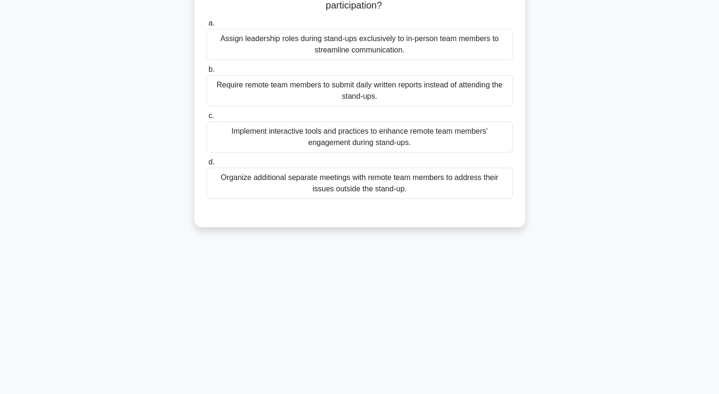
click at [151, 222] on div "During daily stand-up meetings, the Scrum Master observes that remote team memb…" at bounding box center [360, 89] width 624 height 300
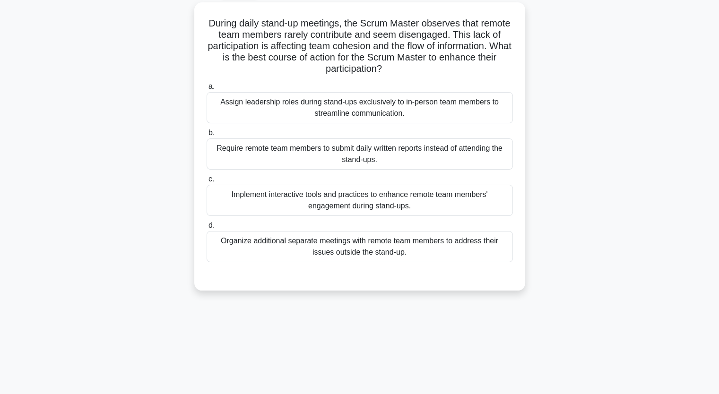
scroll to position [41, 0]
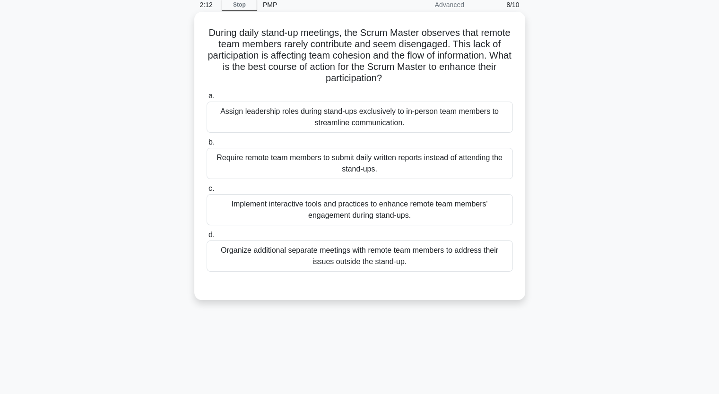
click at [284, 276] on div "a. Assign leadership roles during stand-ups exclusively to in-person team membe…" at bounding box center [360, 188] width 308 height 200
click at [281, 258] on div "Organize additional separate meetings with remote team members to address their…" at bounding box center [360, 256] width 306 height 31
click at [207, 238] on input "d. Organize additional separate meetings with remote team members to address th…" at bounding box center [207, 235] width 0 height 6
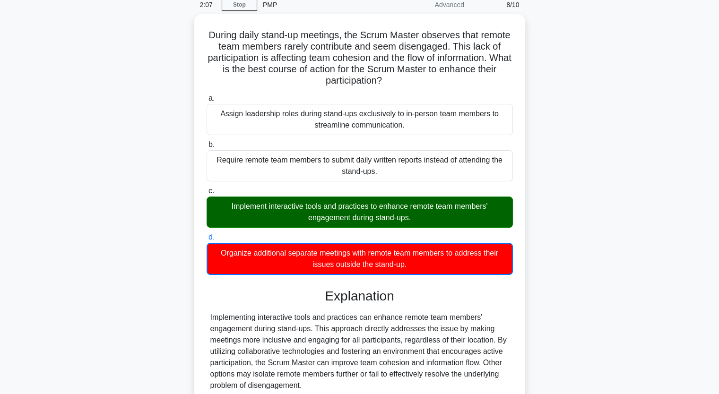
click at [106, 232] on div "During daily stand-up meetings, the Scrum Master observes that remote team memb…" at bounding box center [360, 242] width 624 height 456
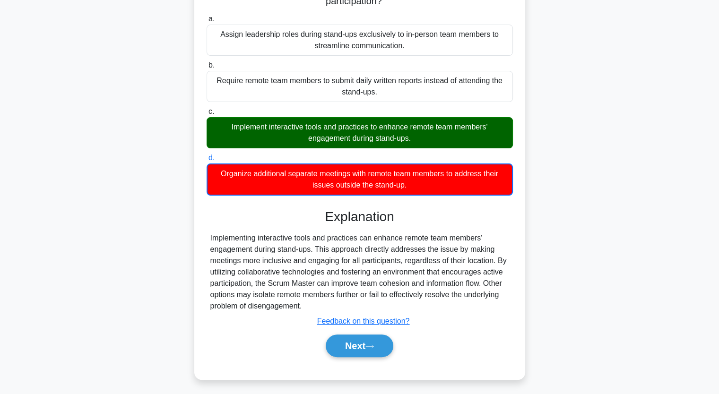
scroll to position [121, 0]
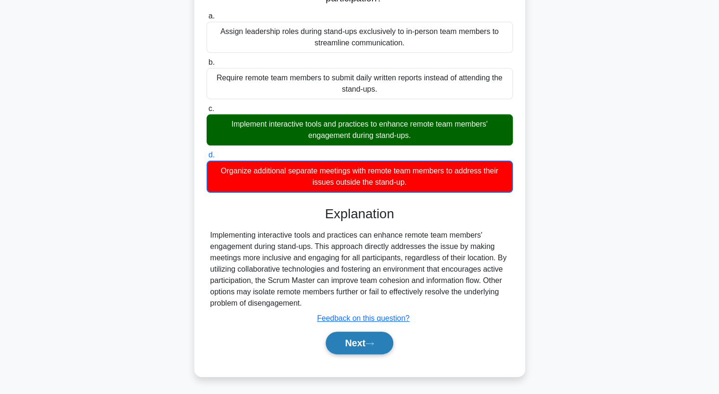
click at [354, 341] on button "Next" at bounding box center [360, 343] width 68 height 23
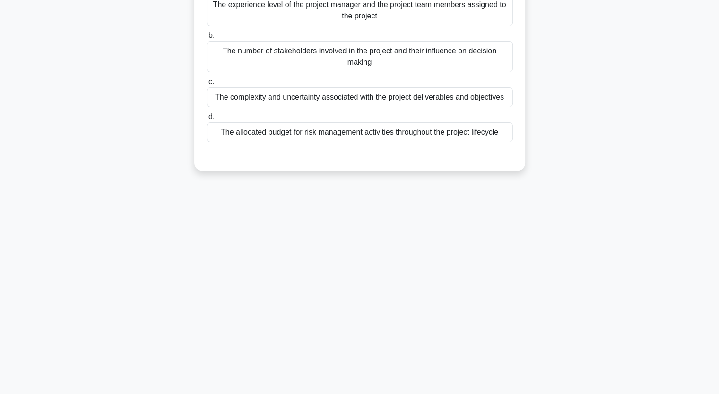
click at [119, 224] on div "2:00 Stop PMP Advanced 9/10 According to the PMBOK Guide Seventh Edition, which…" at bounding box center [360, 154] width 624 height 473
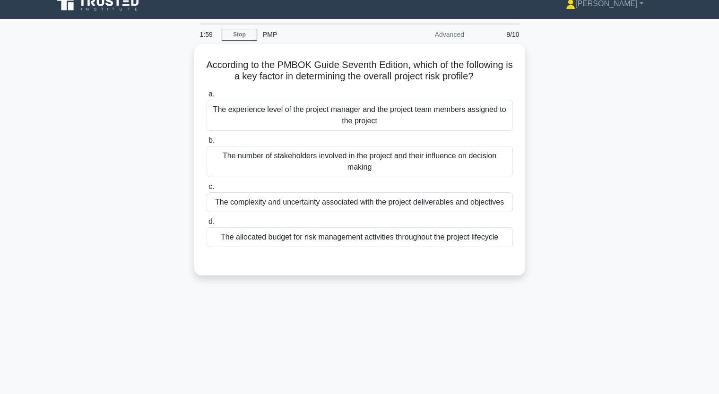
scroll to position [0, 0]
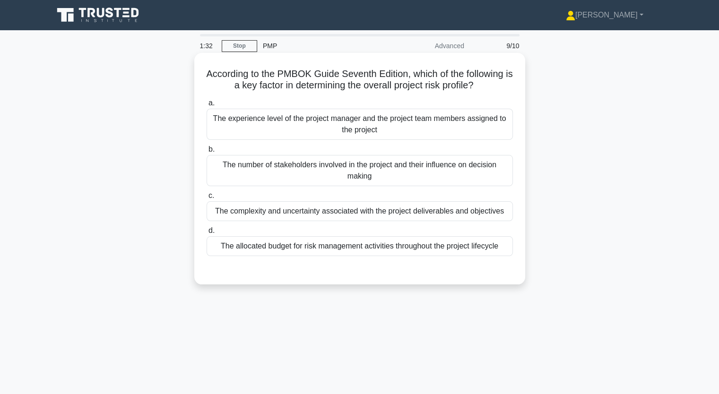
click at [243, 254] on div "The allocated budget for risk management activities throughout the project life…" at bounding box center [360, 246] width 306 height 20
click at [207, 234] on input "d. The allocated budget for risk management activities throughout the project l…" at bounding box center [207, 231] width 0 height 6
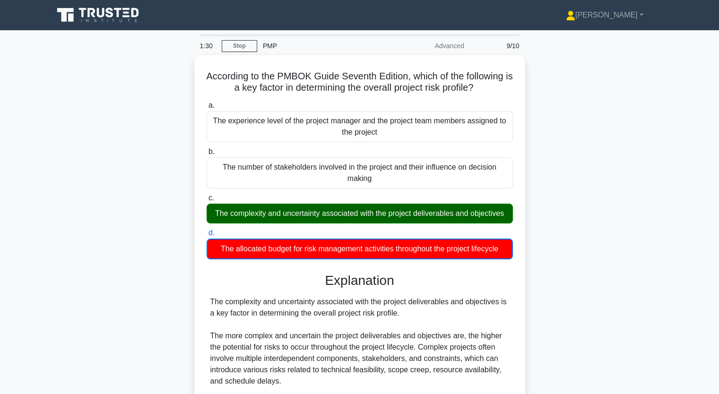
click at [111, 210] on div "According to the PMBOK Guide Seventh Edition, which of the following is a key f…" at bounding box center [360, 306] width 624 height 502
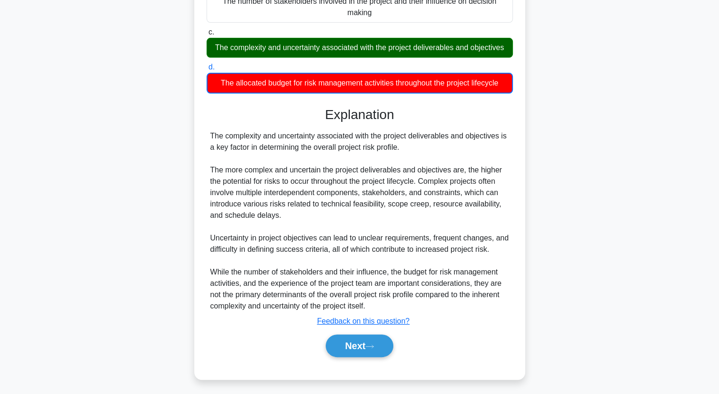
scroll to position [166, 0]
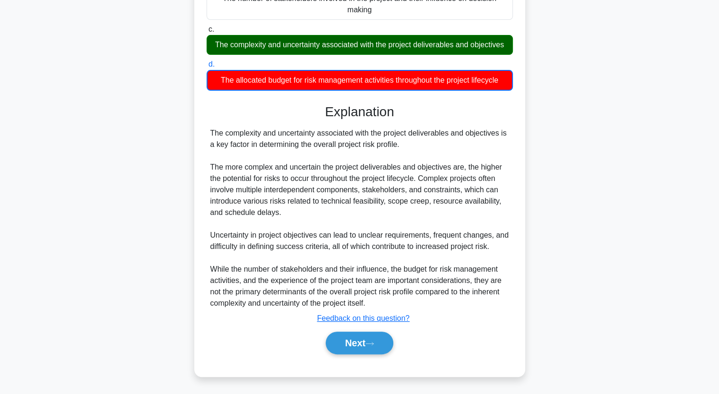
drag, startPoint x: 316, startPoint y: 144, endPoint x: 407, endPoint y: 141, distance: 90.8
click at [407, 141] on div "The complexity and uncertainty associated with the project deliverables and obj…" at bounding box center [359, 219] width 299 height 182
drag, startPoint x: 431, startPoint y: 132, endPoint x: 426, endPoint y: 133, distance: 5.3
click at [426, 133] on div "The complexity and uncertainty associated with the project deliverables and obj…" at bounding box center [359, 219] width 299 height 182
click at [361, 338] on button "Next" at bounding box center [360, 343] width 68 height 23
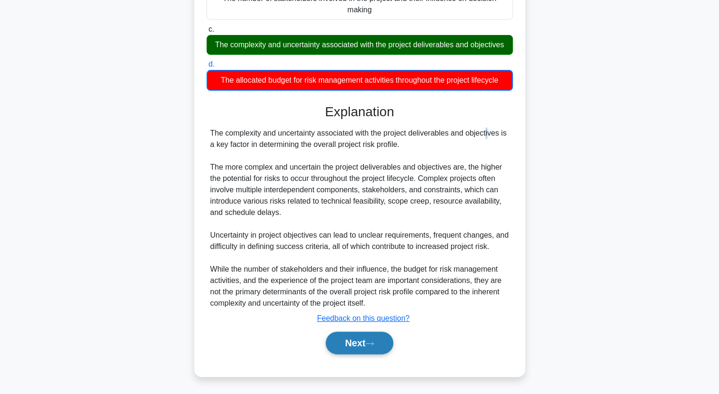
scroll to position [117, 0]
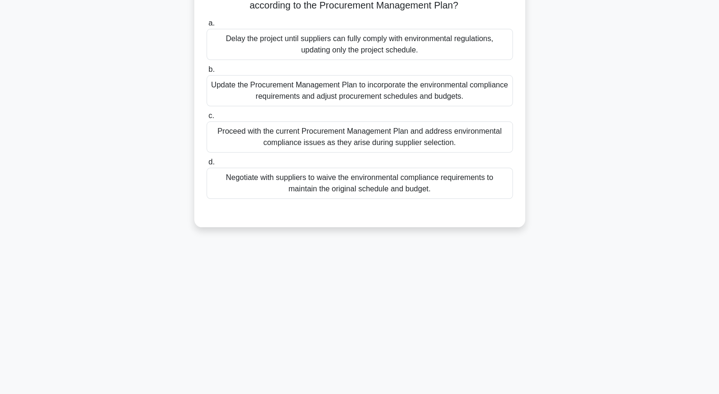
click at [124, 118] on div "During the procurement planning phase of a large-scale construction project, th…" at bounding box center [360, 89] width 624 height 300
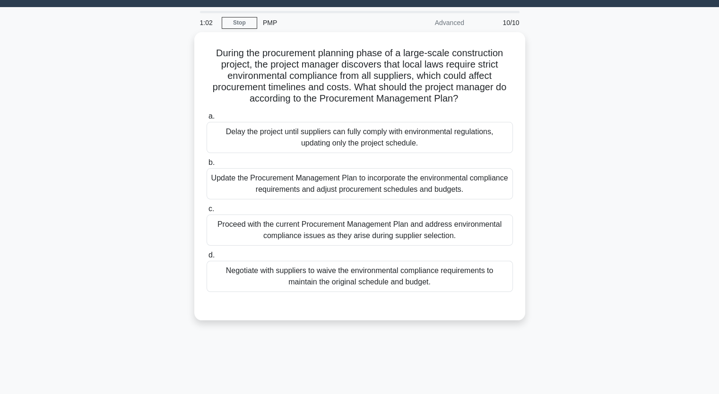
scroll to position [22, 0]
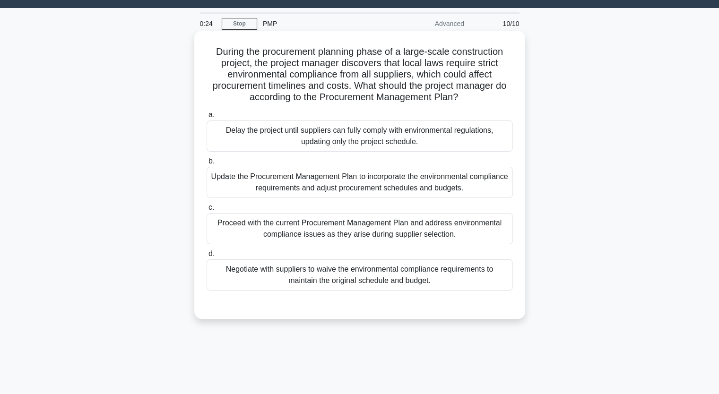
click at [303, 274] on div "Negotiate with suppliers to waive the environmental compliance requirements to …" at bounding box center [360, 275] width 306 height 31
click at [207, 257] on input "d. Negotiate with suppliers to waive the environmental compliance requirements …" at bounding box center [207, 254] width 0 height 6
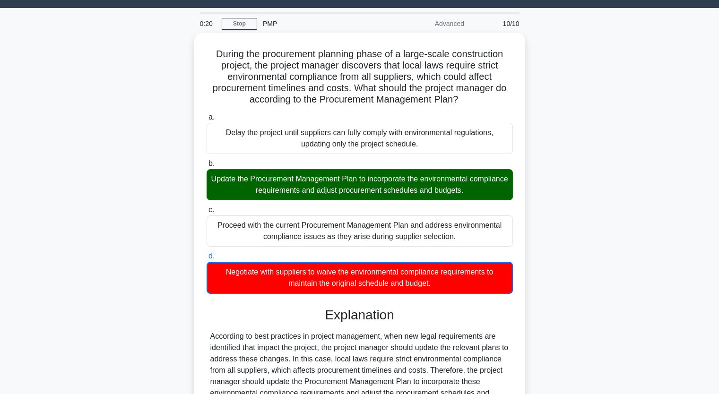
click at [93, 213] on div "During the procurement planning phase of a large-scale construction project, th…" at bounding box center [360, 301] width 624 height 536
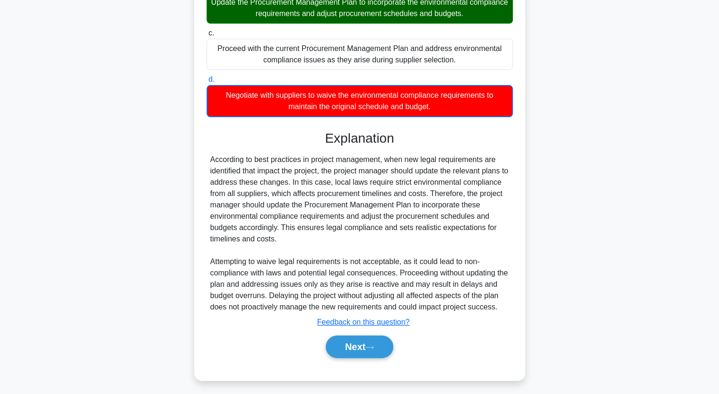
scroll to position [200, 0]
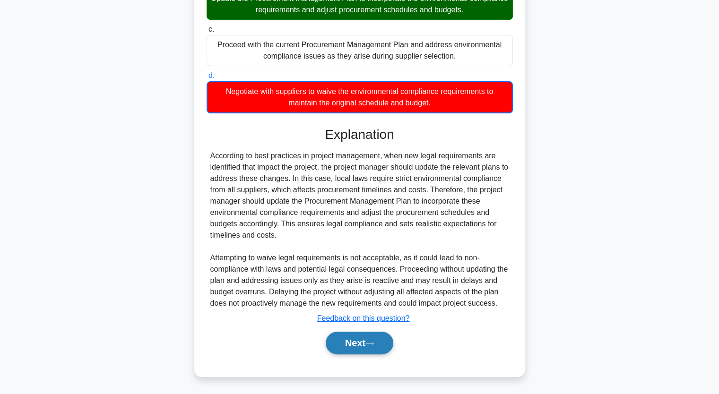
click at [354, 336] on button "Next" at bounding box center [360, 343] width 68 height 23
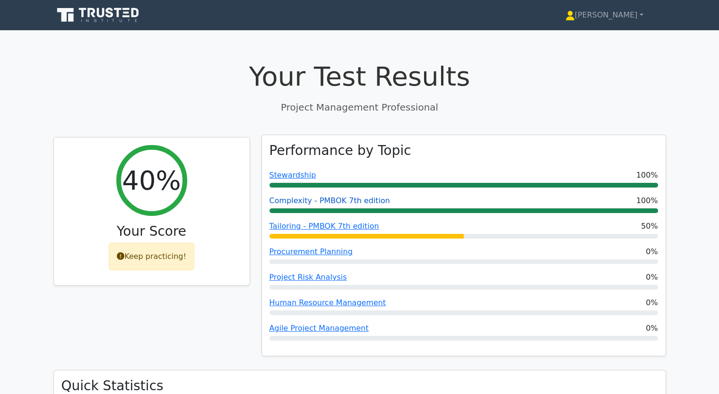
click at [298, 205] on link "Complexity - PMBOK 7th edition" at bounding box center [329, 200] width 121 height 9
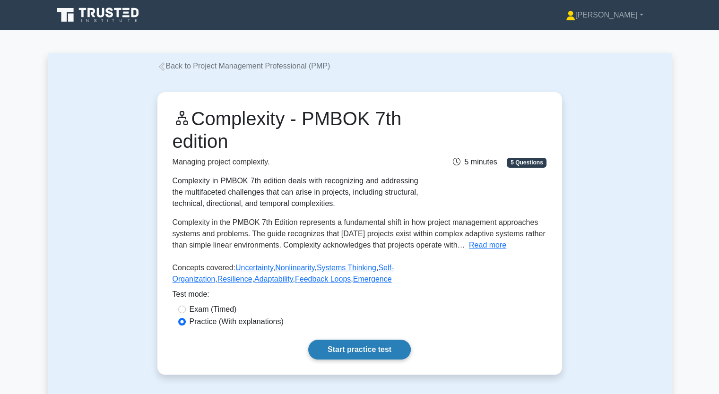
click at [349, 347] on link "Start practice test" at bounding box center [359, 350] width 103 height 20
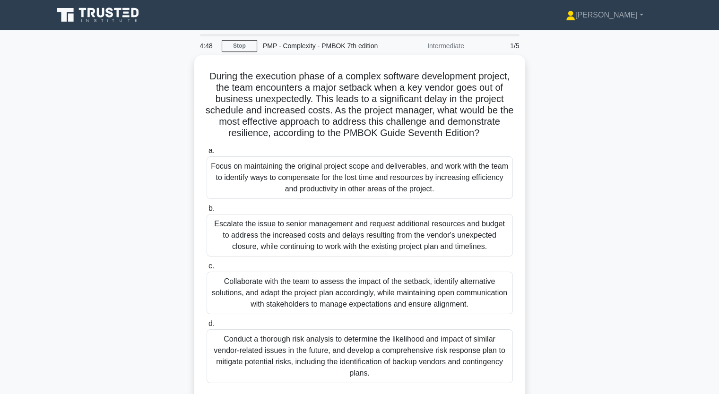
click at [165, 256] on div "During the execution phase of a complex software development project, the team …" at bounding box center [360, 239] width 624 height 368
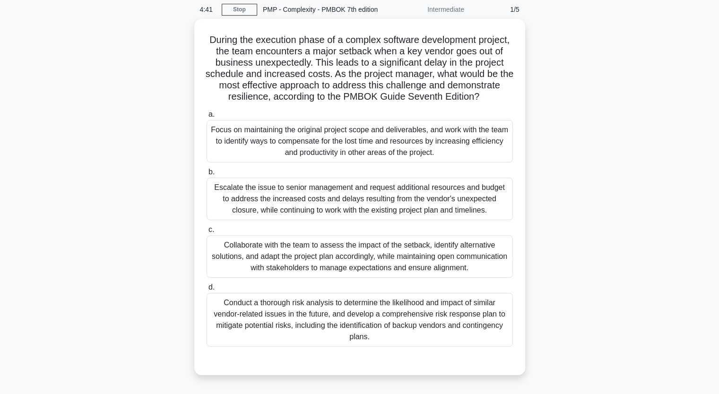
scroll to position [38, 0]
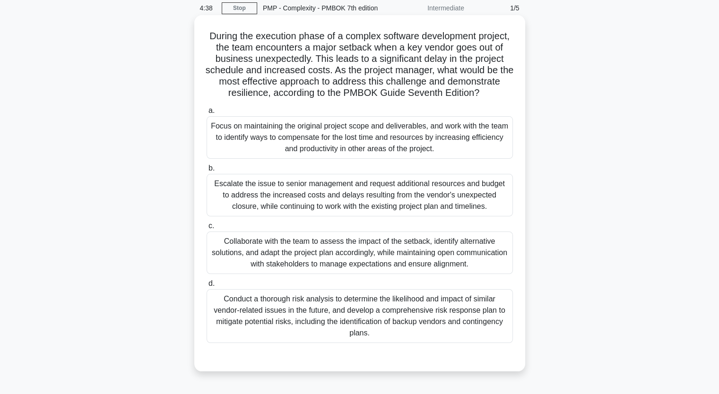
click at [314, 199] on div "Escalate the issue to senior management and request additional resources and bu…" at bounding box center [360, 195] width 306 height 43
click at [207, 172] on input "b. Escalate the issue to senior management and request additional resources and…" at bounding box center [207, 168] width 0 height 6
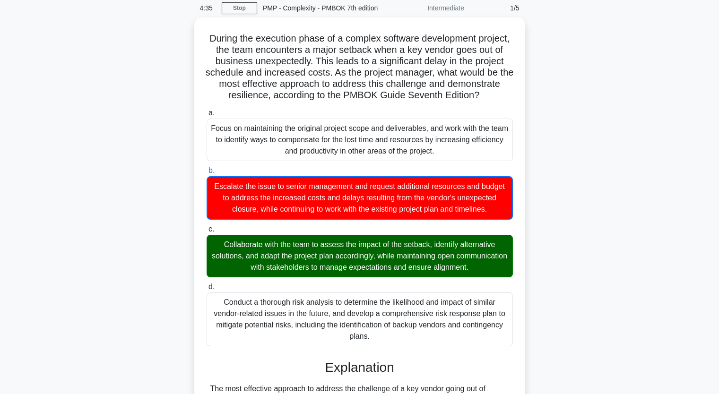
click at [207, 226] on input "c. Collaborate with the team to assess the impact of the setback, identify alte…" at bounding box center [207, 229] width 0 height 6
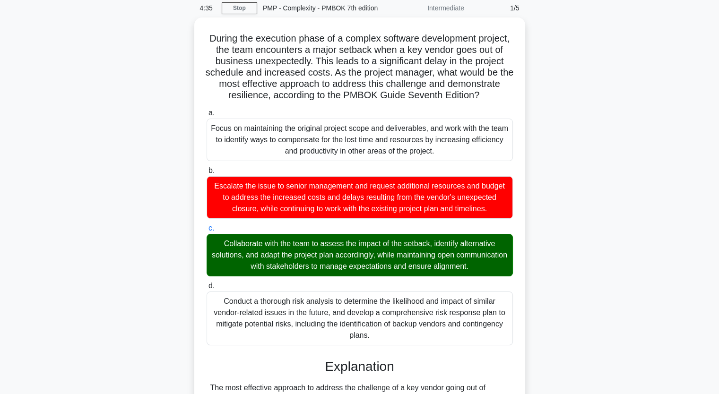
click at [207, 283] on input "d. Conduct a thorough risk analysis to determine the likelihood and impact of s…" at bounding box center [207, 286] width 0 height 6
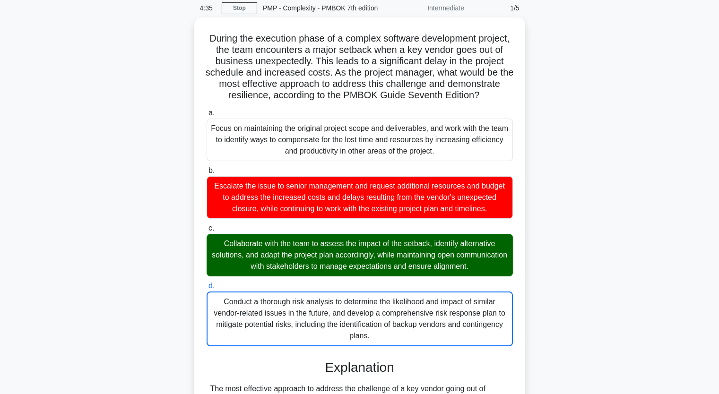
click at [207, 110] on input "a. Focus on maintaining the original project scope and deliverables, and work w…" at bounding box center [207, 113] width 0 height 6
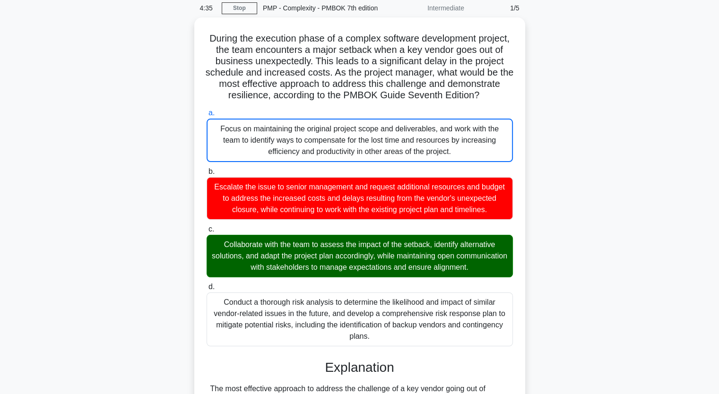
click at [207, 169] on input "b. Escalate the issue to senior management and request additional resources and…" at bounding box center [207, 172] width 0 height 6
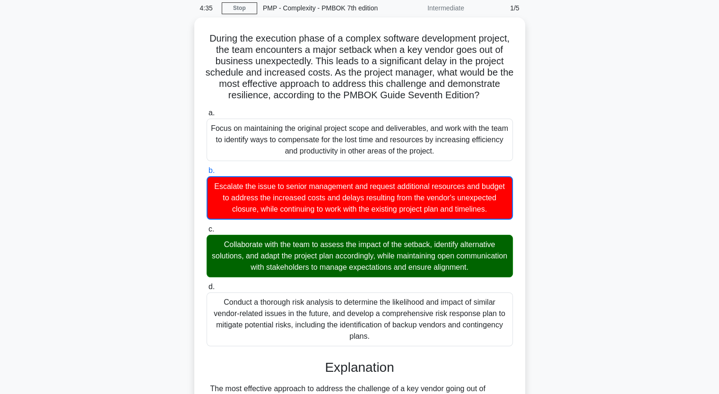
click at [207, 226] on input "c. Collaborate with the team to assess the impact of the setback, identify alte…" at bounding box center [207, 229] width 0 height 6
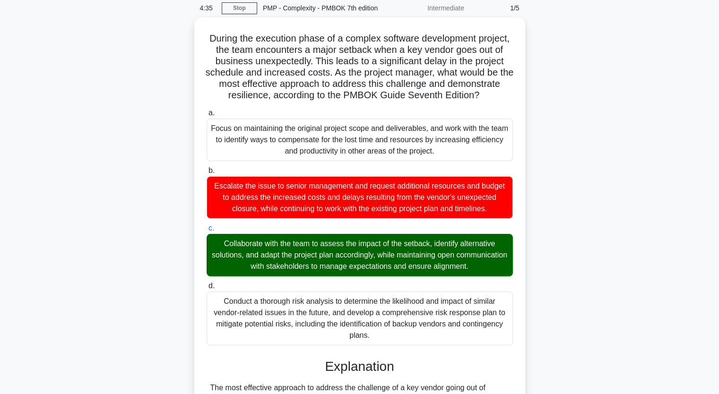
click at [207, 283] on input "d. Conduct a thorough risk analysis to determine the likelihood and impact of s…" at bounding box center [207, 286] width 0 height 6
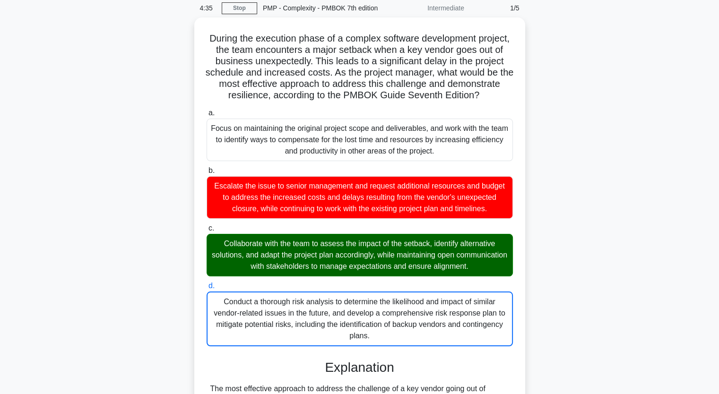
click at [207, 110] on input "a. Focus on maintaining the original project scope and deliverables, and work w…" at bounding box center [207, 113] width 0 height 6
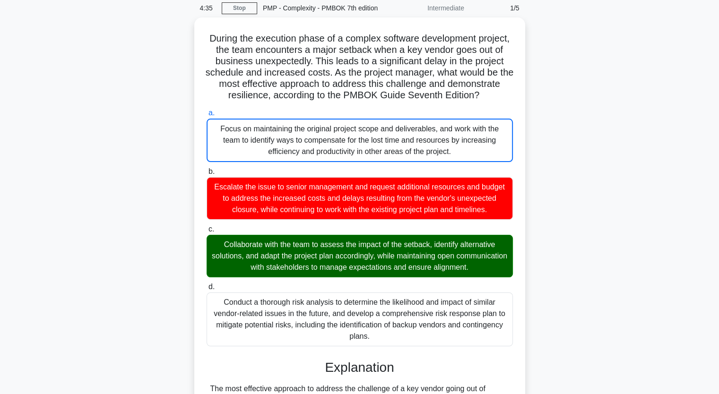
click at [207, 169] on input "b. Escalate the issue to senior management and request additional resources and…" at bounding box center [207, 172] width 0 height 6
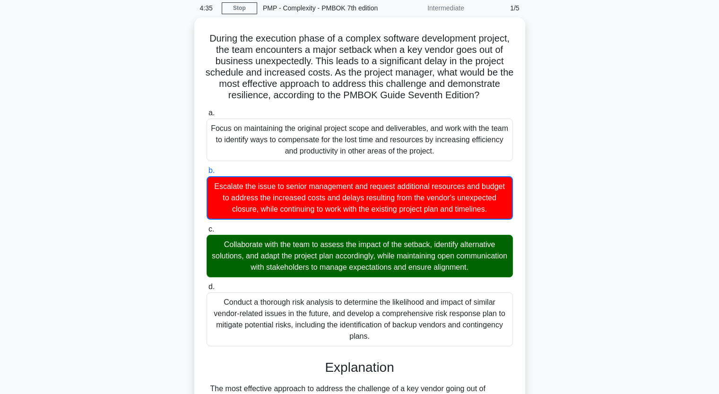
click at [207, 226] on input "c. Collaborate with the team to assess the impact of the setback, identify alte…" at bounding box center [207, 229] width 0 height 6
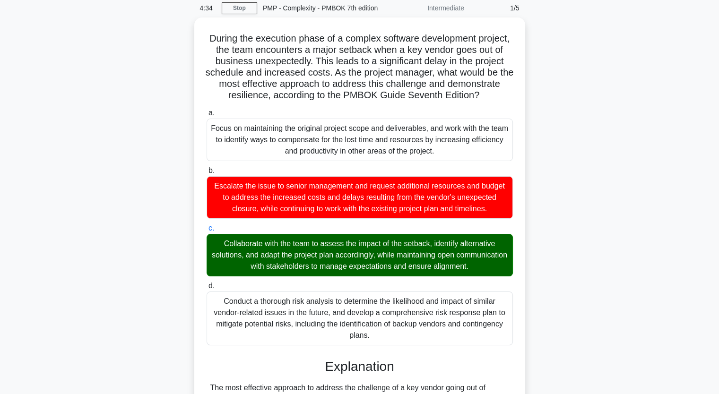
click at [207, 283] on input "d. Conduct a thorough risk analysis to determine the likelihood and impact of s…" at bounding box center [207, 286] width 0 height 6
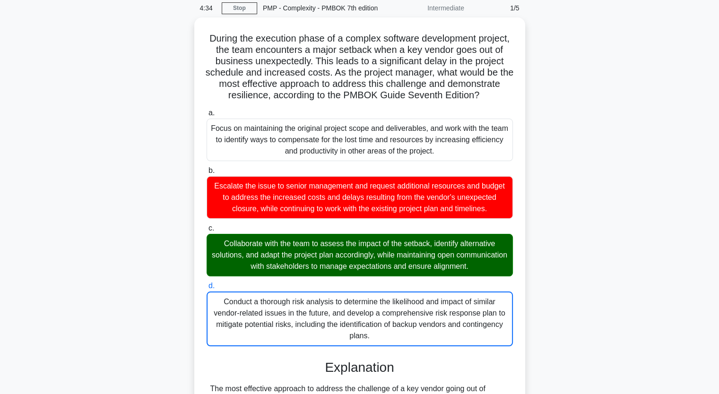
click at [207, 110] on input "a. Focus on maintaining the original project scope and deliverables, and work w…" at bounding box center [207, 113] width 0 height 6
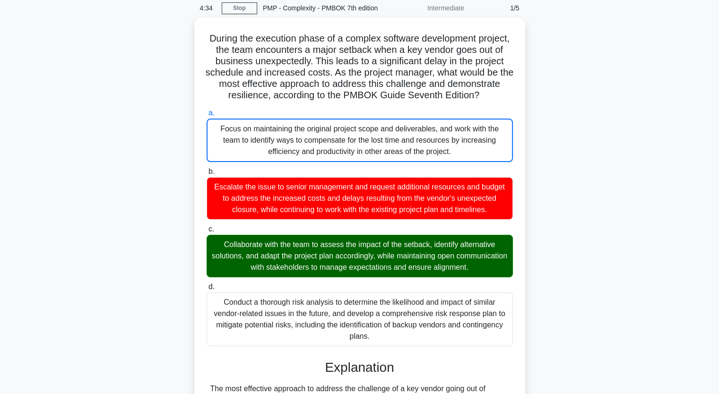
click at [139, 251] on div "During the execution phase of a complex software development project, the team …" at bounding box center [360, 375] width 624 height 717
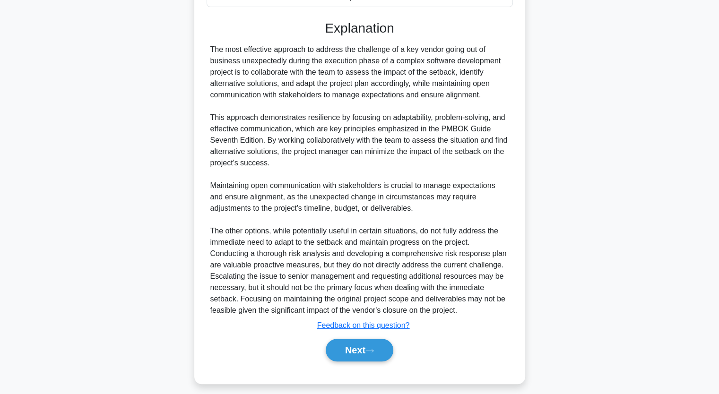
scroll to position [378, 0]
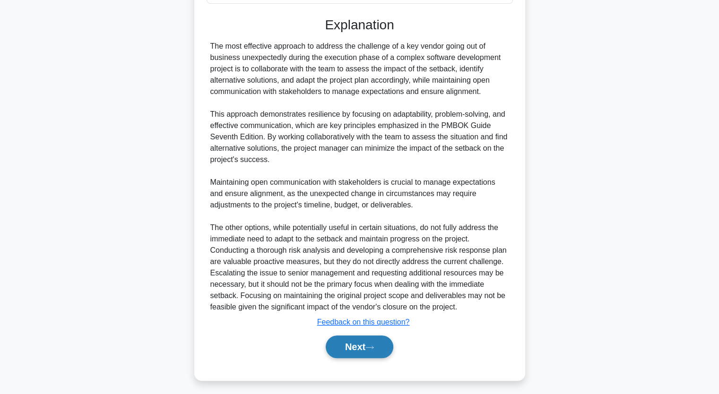
click at [359, 358] on button "Next" at bounding box center [360, 347] width 68 height 23
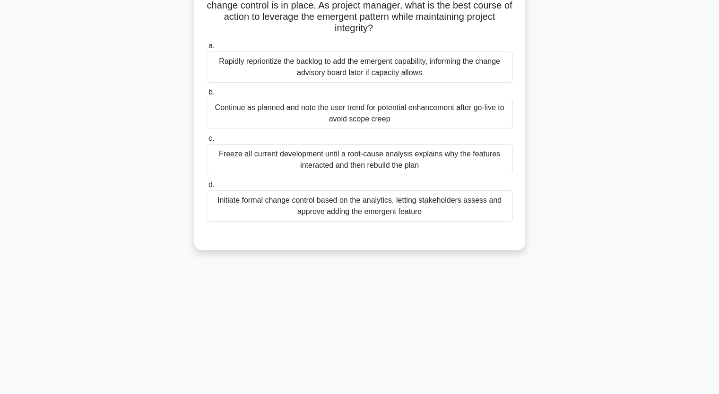
click at [140, 220] on div "During development of a fintech mobile platform, analytics show that an unplann…" at bounding box center [360, 100] width 624 height 322
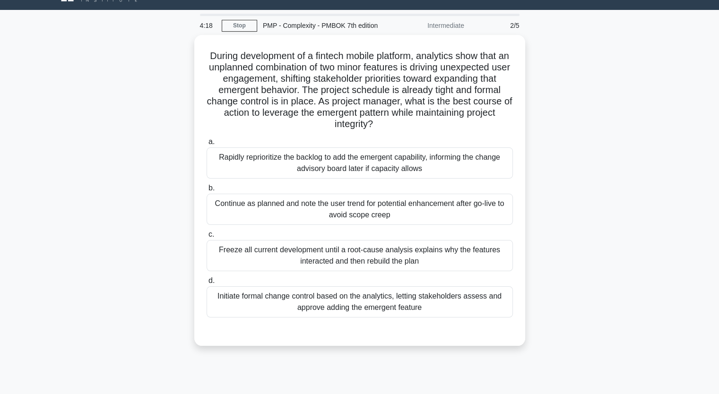
scroll to position [0, 0]
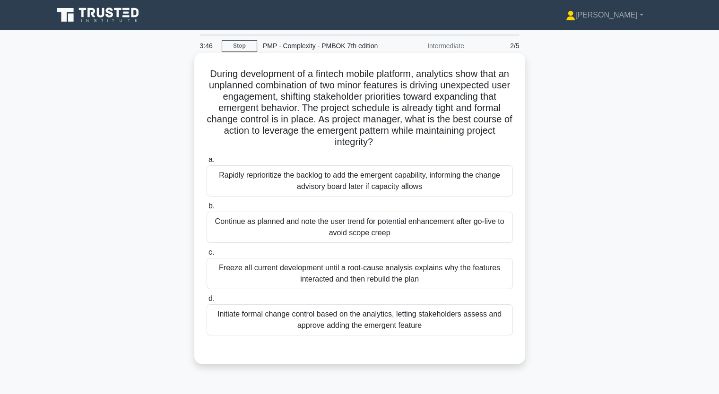
click at [304, 313] on div "Initiate formal change control based on the analytics, letting stakeholders ass…" at bounding box center [360, 319] width 306 height 31
click at [207, 302] on input "d. Initiate formal change control based on the analytics, letting stakeholders …" at bounding box center [207, 299] width 0 height 6
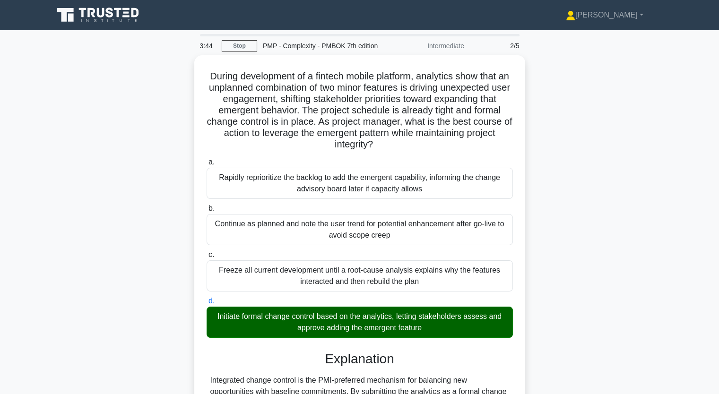
click at [148, 282] on div "During development of a fintech mobile platform, analytics show that an unplann…" at bounding box center [360, 350] width 624 height 591
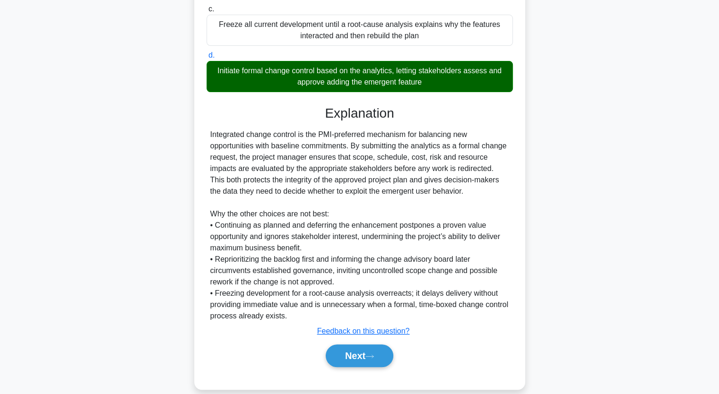
scroll to position [256, 0]
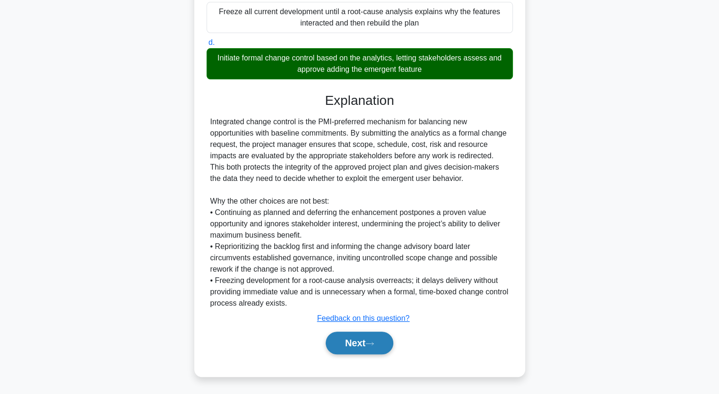
click at [368, 346] on button "Next" at bounding box center [360, 343] width 68 height 23
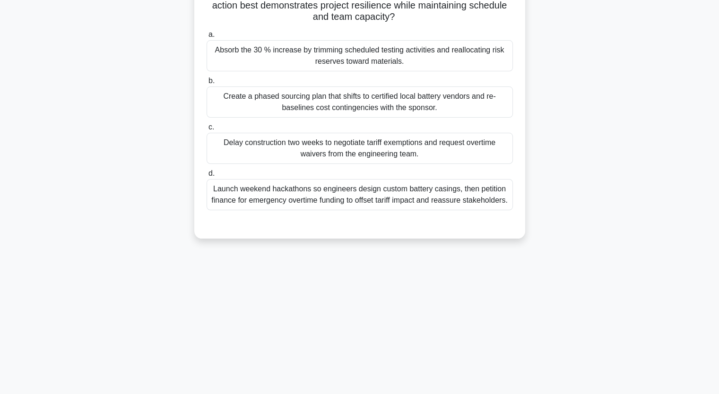
click at [93, 110] on div "During week eight of a rural micro-grid installation, the government imposes un…" at bounding box center [360, 94] width 624 height 311
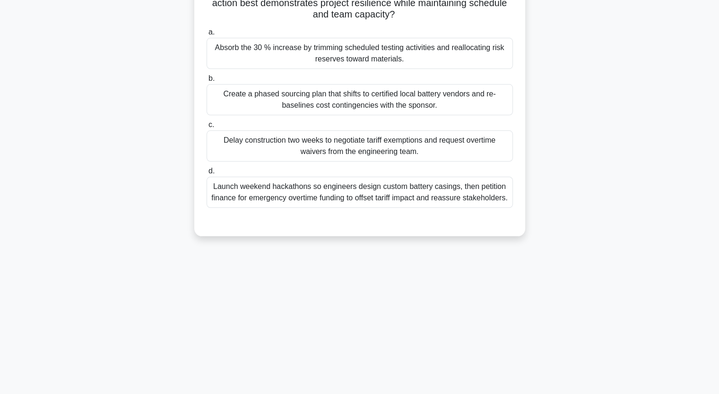
click at [219, 50] on div "Absorb the 30 % increase by trimming scheduled testing activities and reallocat…" at bounding box center [360, 53] width 306 height 31
click at [207, 35] on input "a. Absorb the 30 % increase by trimming scheduled testing activities and reallo…" at bounding box center [207, 32] width 0 height 6
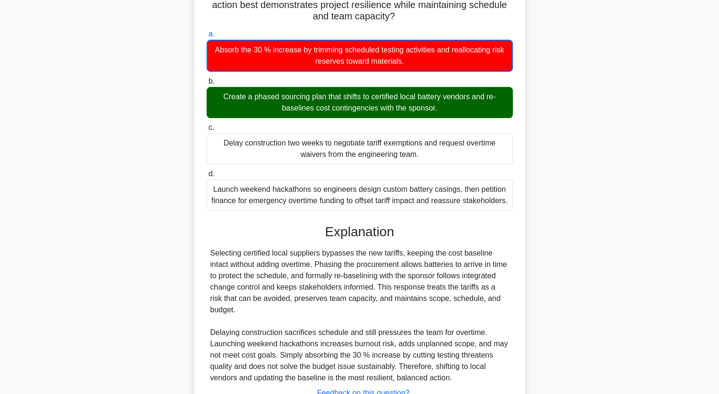
click at [207, 78] on input "b. Create a phased sourcing plan that shifts to certified local battery vendors…" at bounding box center [207, 81] width 0 height 6
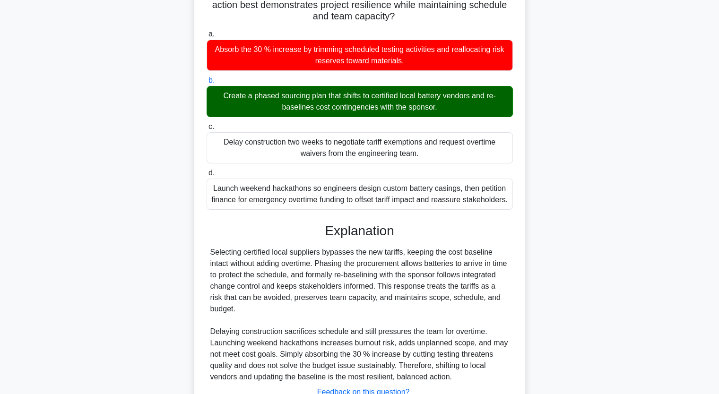
click at [104, 147] on div "During week eight of a rural micro-grid installation, the government imposes un…" at bounding box center [360, 200] width 624 height 523
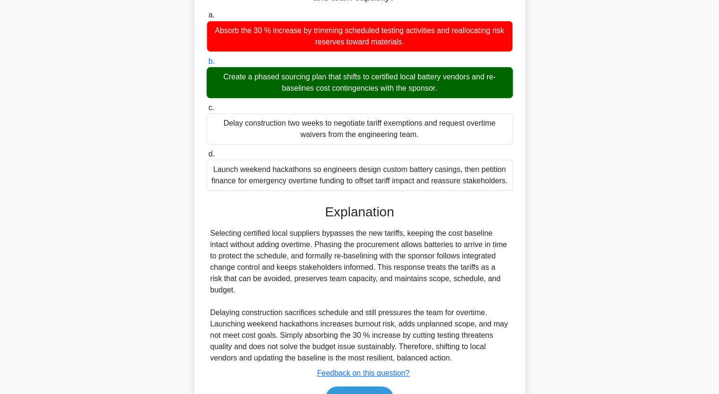
scroll to position [188, 0]
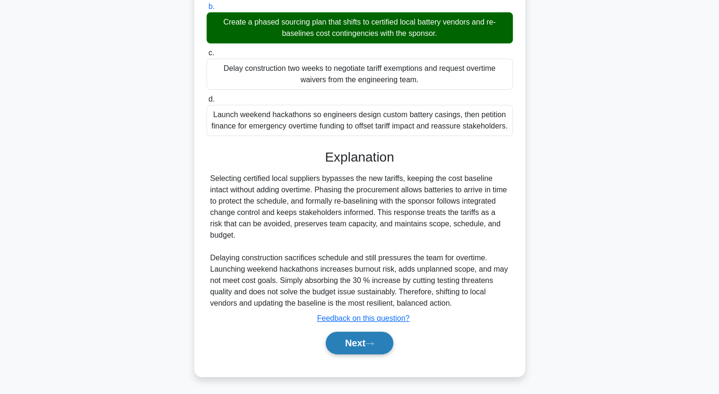
click at [363, 341] on button "Next" at bounding box center [360, 343] width 68 height 23
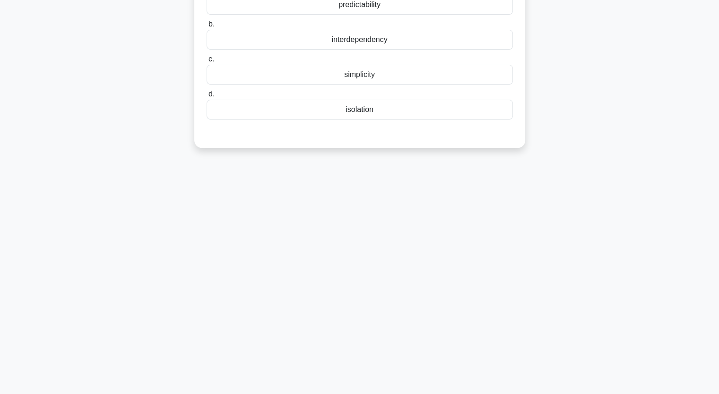
scroll to position [117, 0]
click at [137, 180] on div "2:48 Stop PMP - Complexity - PMBOK 7th edition Intermediate 4/5 In a complex pr…" at bounding box center [360, 154] width 624 height 473
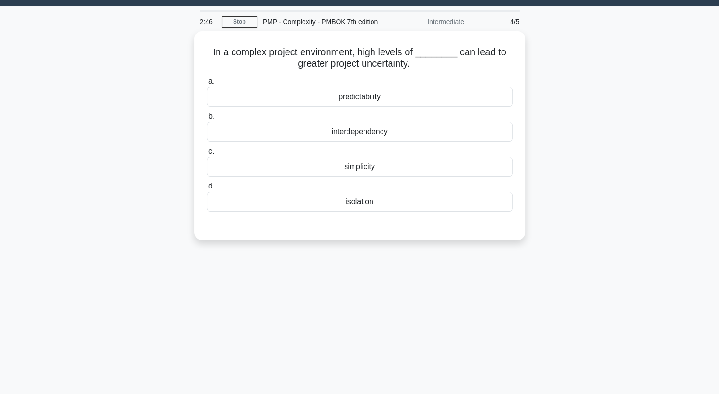
scroll to position [22, 0]
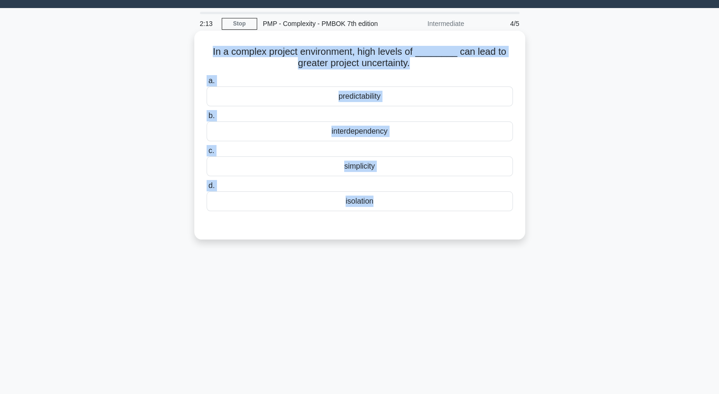
drag, startPoint x: 215, startPoint y: 47, endPoint x: 417, endPoint y: 216, distance: 263.1
click at [417, 216] on div "In a complex project environment, high levels of ________ can lead to greater p…" at bounding box center [359, 135] width 323 height 201
click at [417, 216] on div "a. predictability b. interdependency c. d." at bounding box center [360, 150] width 308 height 155
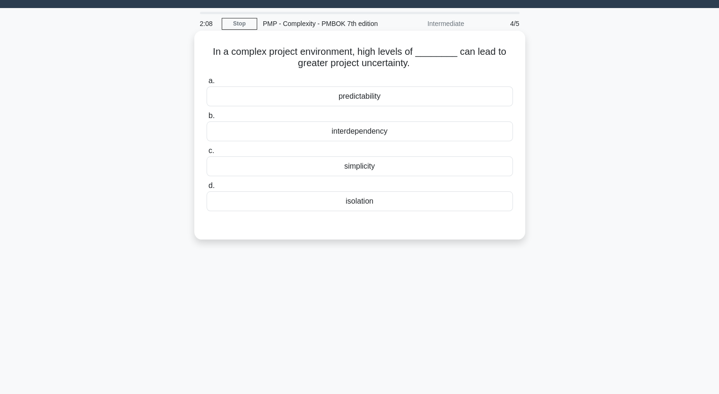
drag, startPoint x: 215, startPoint y: 48, endPoint x: 368, endPoint y: 207, distance: 221.0
click at [368, 207] on div "In a complex project environment, high levels of ________ can lead to greater p…" at bounding box center [359, 135] width 323 height 201
copy div "In a complex project environment, high levels of ________ can lead to greater p…"
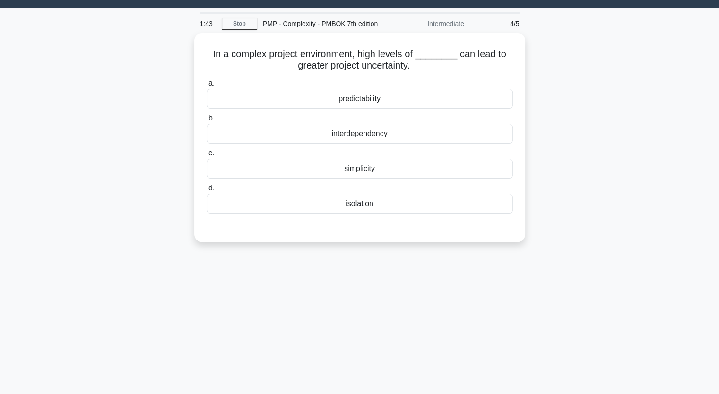
click at [102, 166] on div "In a complex project environment, high levels of ________ can lead to greater p…" at bounding box center [360, 143] width 624 height 220
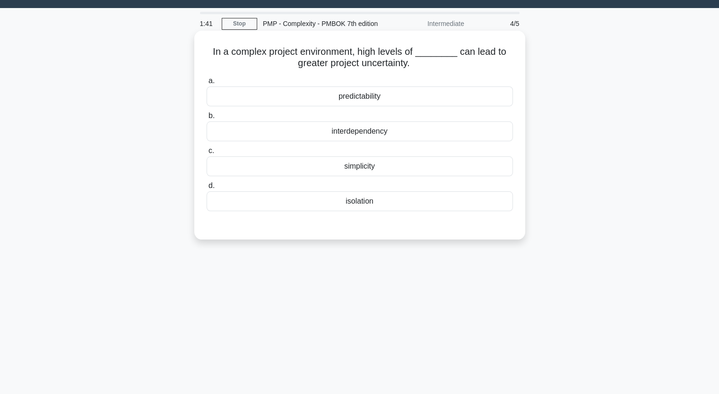
click at [353, 135] on div "interdependency" at bounding box center [360, 132] width 306 height 20
click at [207, 119] on input "b. interdependency" at bounding box center [207, 116] width 0 height 6
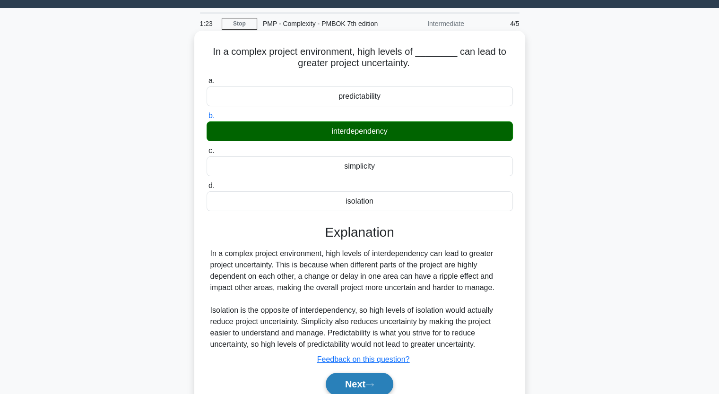
click at [350, 389] on button "Next" at bounding box center [360, 384] width 68 height 23
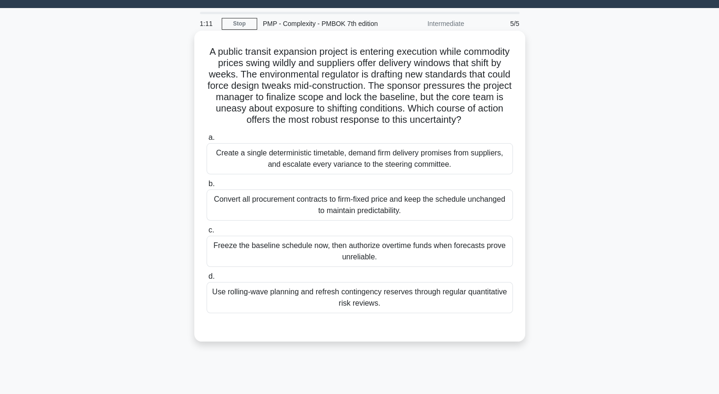
click at [295, 165] on div "Create a single deterministic timetable, demand firm delivery promises from sup…" at bounding box center [360, 158] width 306 height 31
click at [207, 141] on input "a. Create a single deterministic timetable, demand firm delivery promises from …" at bounding box center [207, 138] width 0 height 6
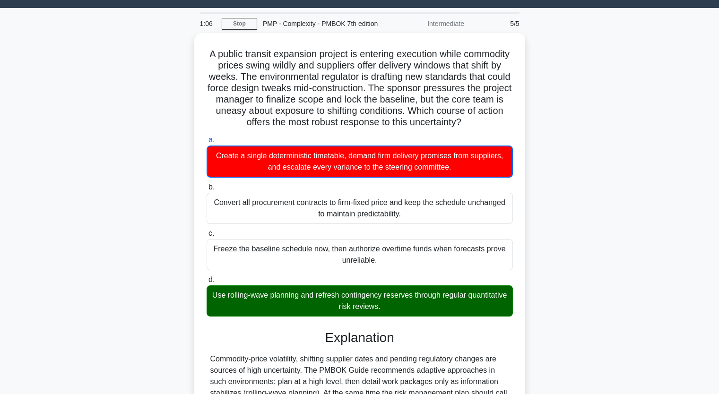
click at [151, 183] on div "A public transit expansion project is entering execution while commodity prices…" at bounding box center [360, 335] width 624 height 604
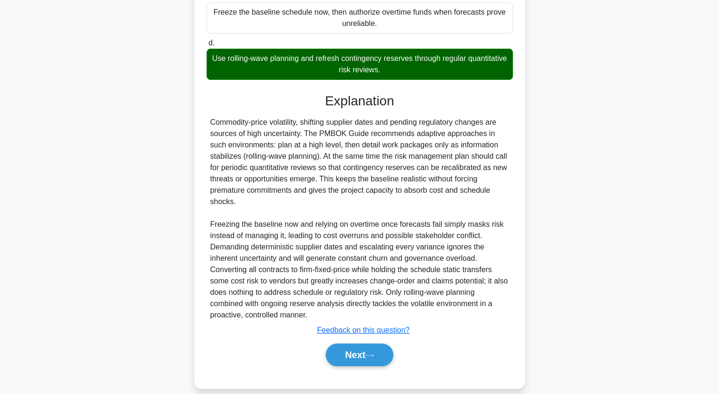
scroll to position [280, 0]
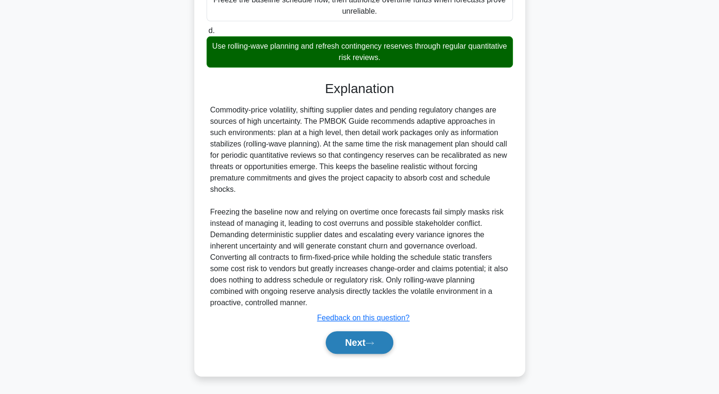
click at [337, 336] on button "Next" at bounding box center [360, 342] width 68 height 23
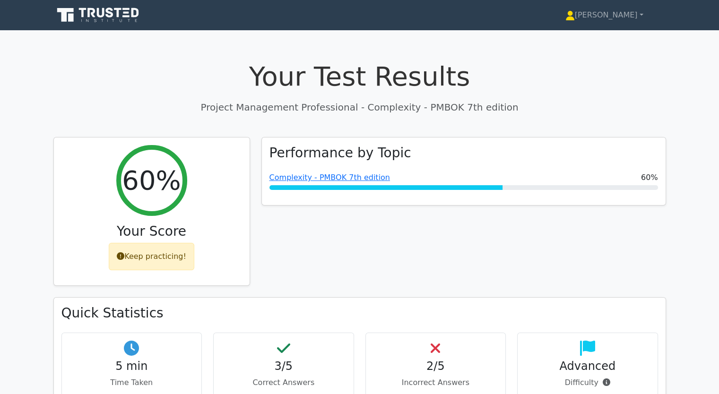
click at [464, 220] on div "Performance by Topic Complexity - PMBOK 7th edition 60%" at bounding box center [464, 217] width 416 height 161
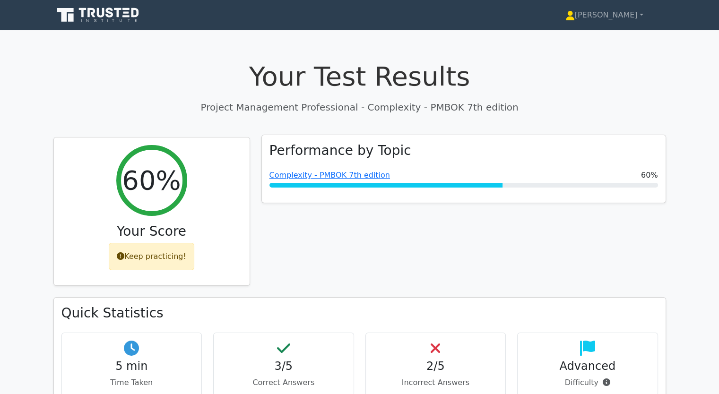
click at [410, 194] on div "Performance by Topic Complexity - PMBOK 7th edition 60%" at bounding box center [464, 169] width 404 height 68
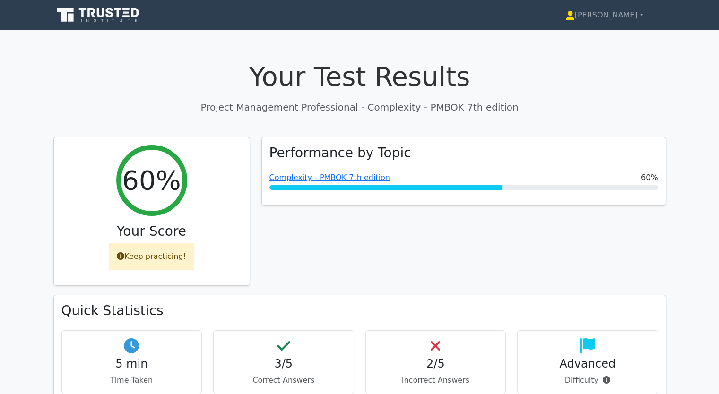
click at [568, 358] on h4 "Advanced" at bounding box center [587, 364] width 125 height 14
click at [600, 376] on span at bounding box center [605, 380] width 12 height 9
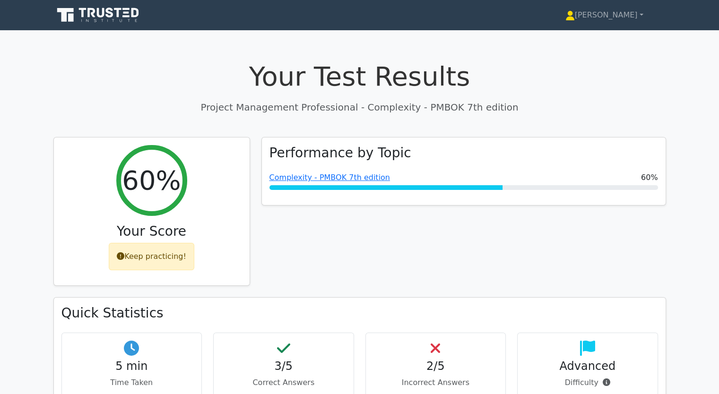
click at [494, 273] on div "Performance by Topic Complexity - PMBOK 7th edition 60%" at bounding box center [464, 217] width 416 height 161
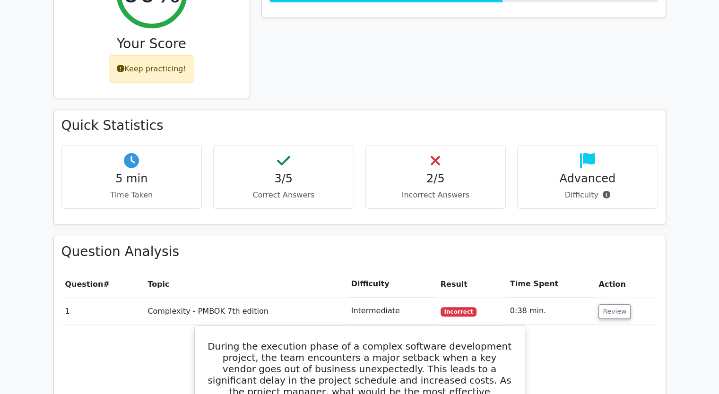
scroll to position [189, 0]
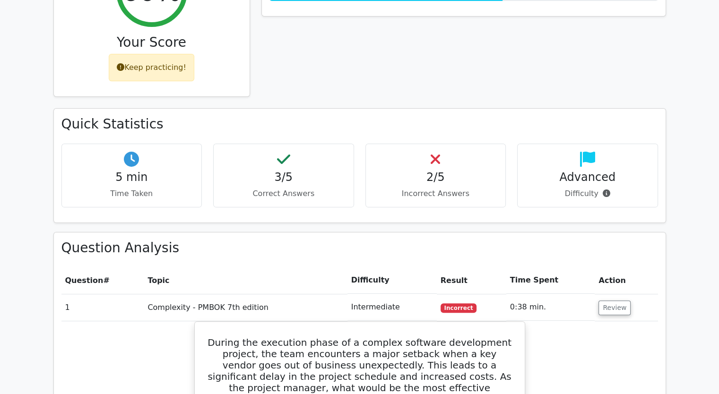
click at [156, 277] on th "Topic" at bounding box center [245, 280] width 203 height 27
click at [347, 274] on th "Topic" at bounding box center [245, 280] width 203 height 27
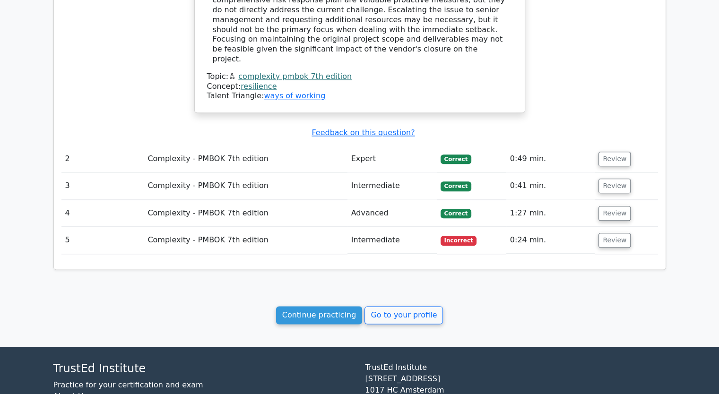
scroll to position [1101, 0]
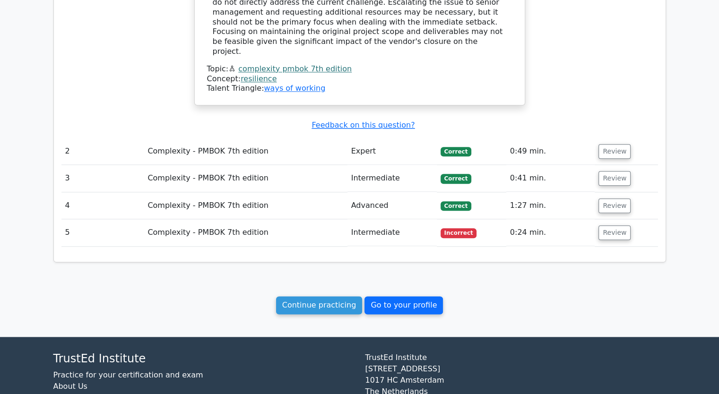
click at [399, 296] on link "Go to your profile" at bounding box center [404, 305] width 78 height 18
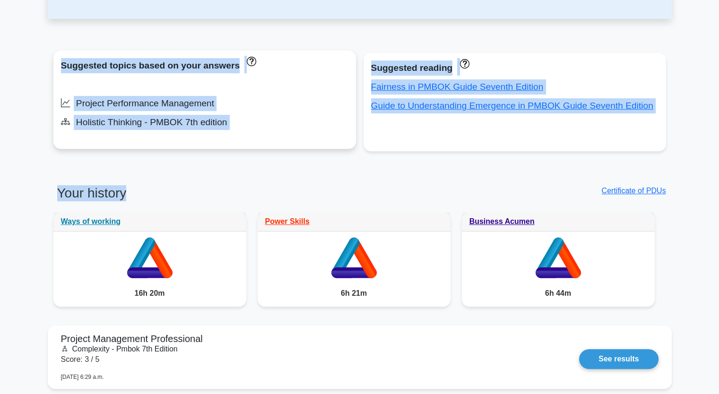
scroll to position [340, 0]
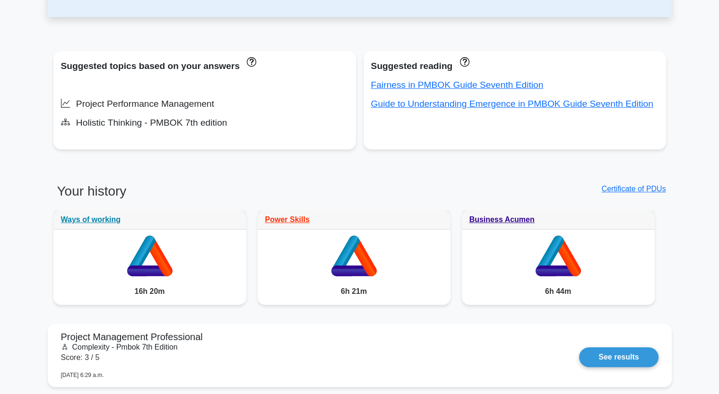
click at [463, 190] on div "Certificate of PDUs" at bounding box center [516, 196] width 312 height 27
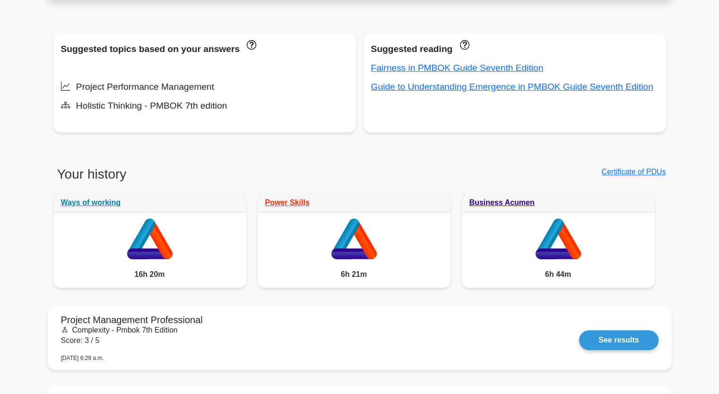
scroll to position [359, 0]
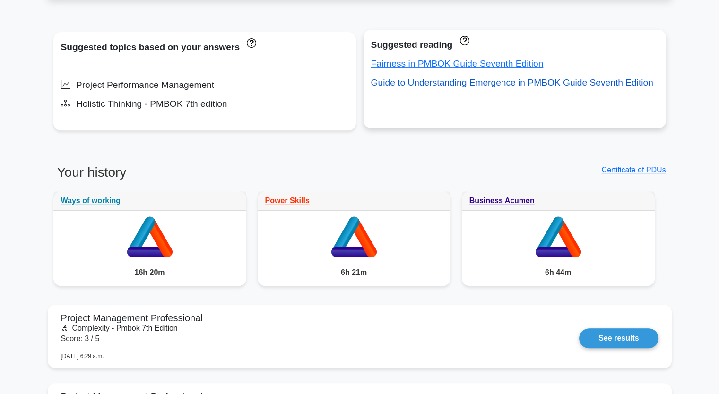
click at [536, 83] on link "Guide to Understanding Emergence in PMBOK Guide Seventh Edition" at bounding box center [512, 83] width 282 height 10
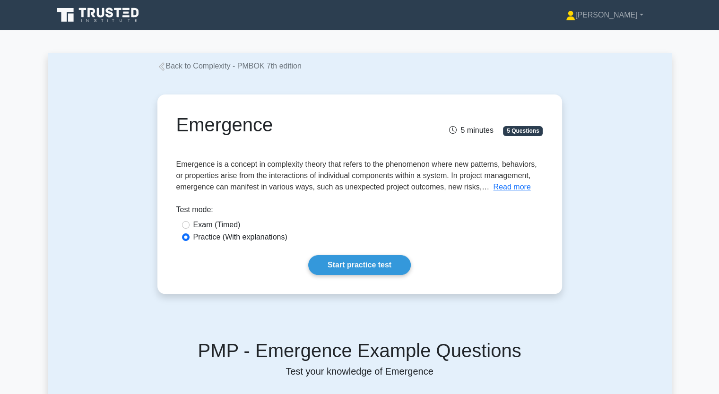
click at [519, 303] on div "Emergence 5 minutes 5 Questions Read more What is Emergence? How it Works:" at bounding box center [360, 194] width 416 height 245
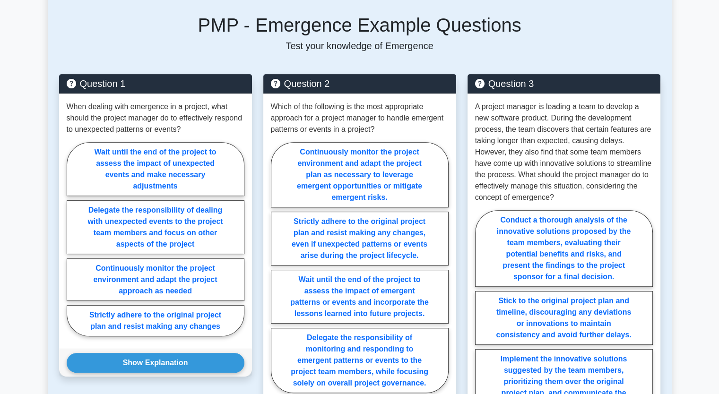
scroll to position [340, 0]
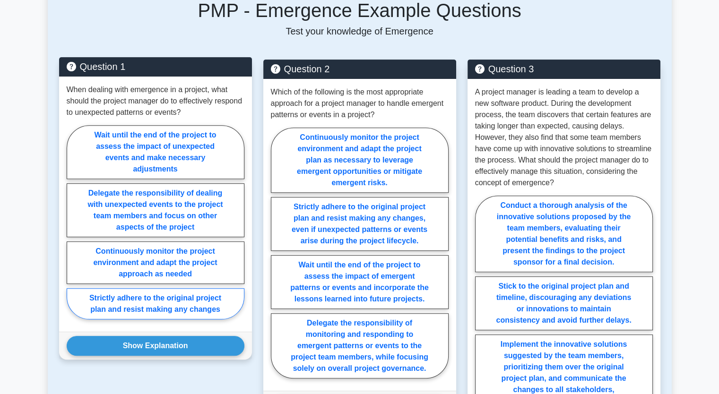
click at [145, 304] on label "Strictly adhere to the original project plan and resist making any changes" at bounding box center [156, 303] width 178 height 31
click at [73, 228] on input "Strictly adhere to the original project plan and resist making any changes" at bounding box center [70, 225] width 6 height 6
radio input "true"
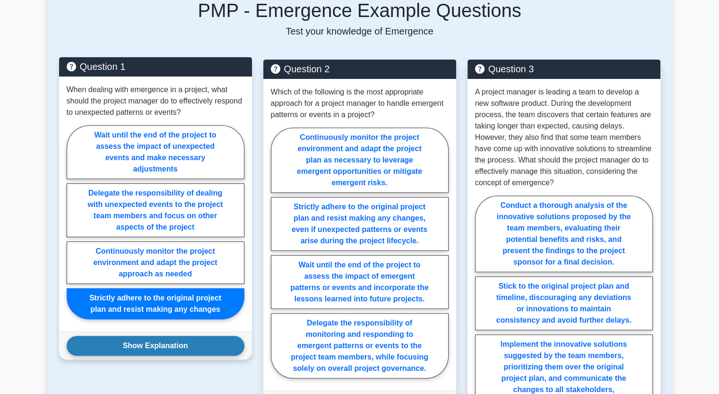
click at [158, 346] on button "Show Explanation" at bounding box center [156, 346] width 178 height 20
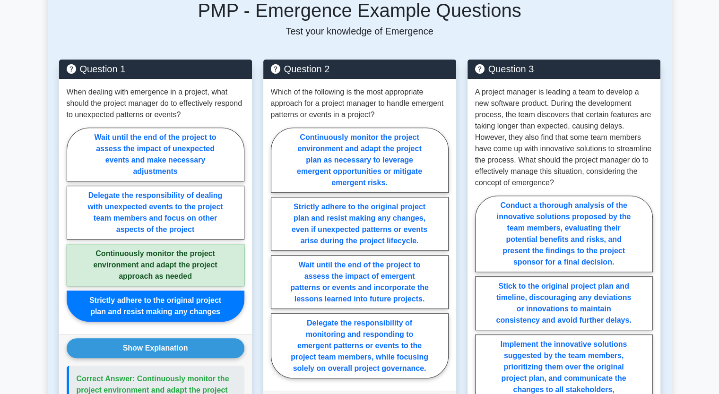
click at [49, 331] on div "Back to Complexity - PMBOK 7th edition Emergence 5 minutes 5 Questions What is …" at bounding box center [360, 341] width 624 height 1256
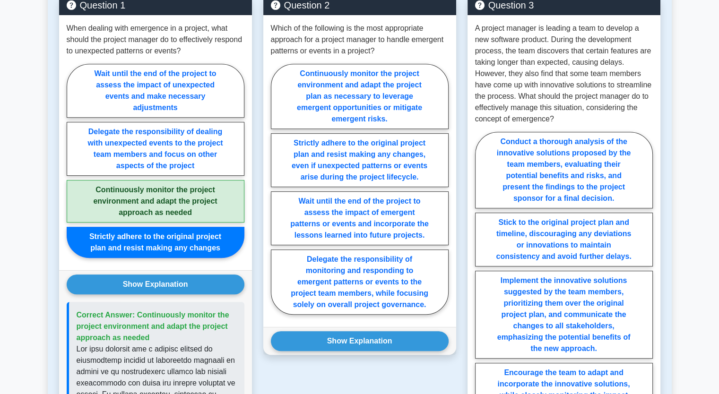
scroll to position [405, 0]
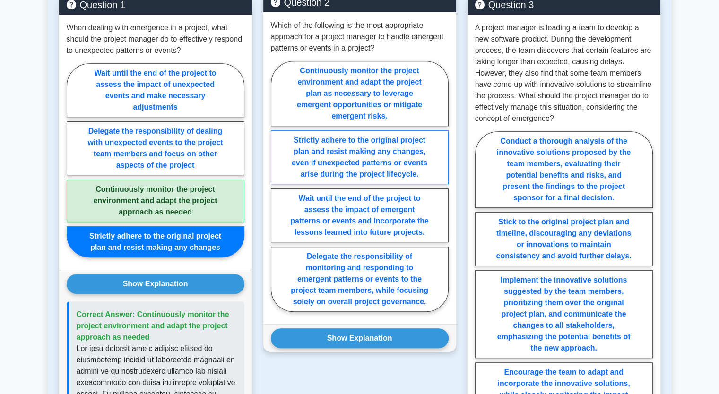
click at [360, 173] on label "Strictly adhere to the original project plan and resist making any changes, eve…" at bounding box center [360, 157] width 178 height 54
click at [277, 186] on input "Strictly adhere to the original project plan and resist making any changes, eve…" at bounding box center [274, 189] width 6 height 6
radio input "true"
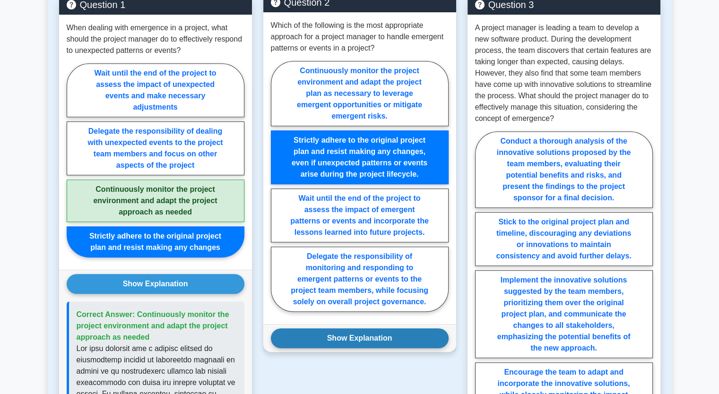
click at [378, 336] on button "Show Explanation" at bounding box center [360, 339] width 178 height 20
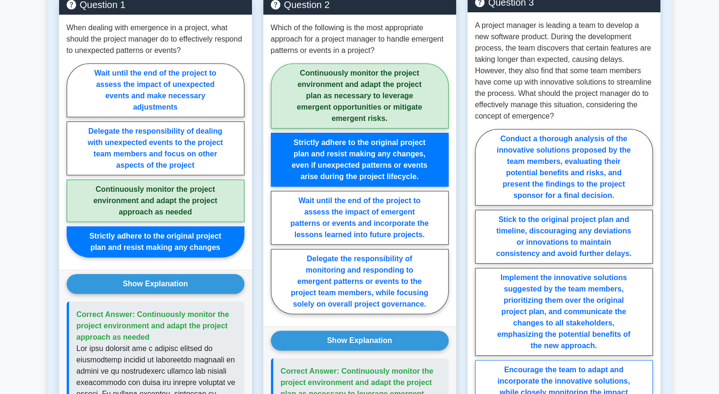
click at [536, 376] on label "Encourage the team to adapt and incorporate the innovative solutions, while clo…" at bounding box center [564, 392] width 178 height 65
click at [481, 283] on input "Encourage the team to adapt and incorporate the innovative solutions, while clo…" at bounding box center [478, 280] width 6 height 6
radio input "true"
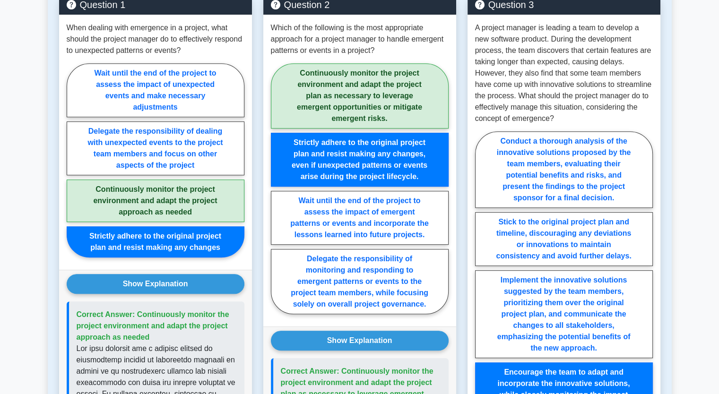
click at [688, 191] on main "Back to Complexity - PMBOK 7th edition Emergence 5 minutes 5 Questions 1. 2." at bounding box center [359, 276] width 719 height 1301
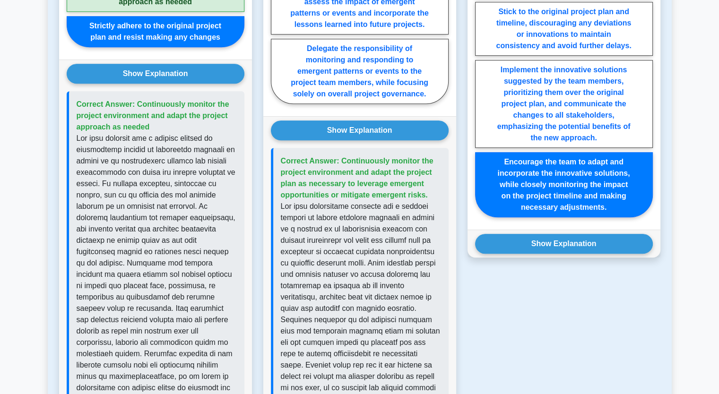
scroll to position [632, 0]
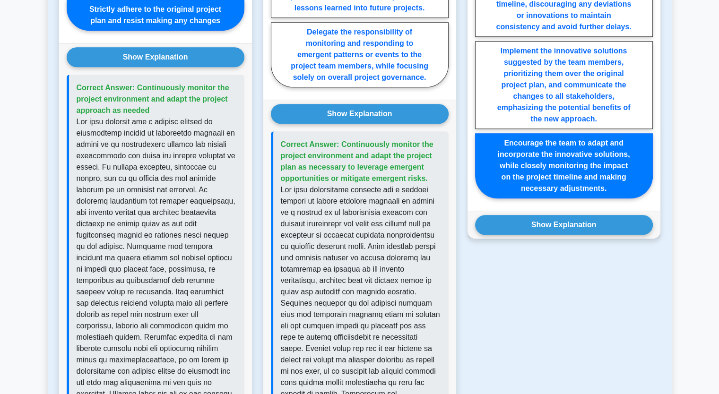
click at [560, 234] on div "Show Explanation Correct Answer: Encourage the team to adapt and incorporate th…" at bounding box center [564, 225] width 193 height 28
click at [550, 225] on button "Show Explanation" at bounding box center [564, 225] width 178 height 20
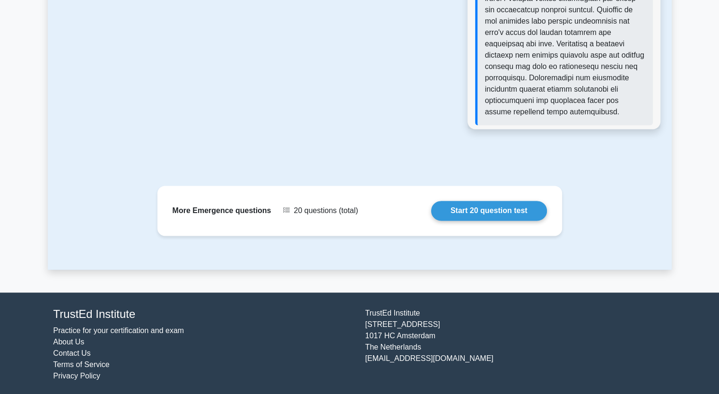
scroll to position [1222, 0]
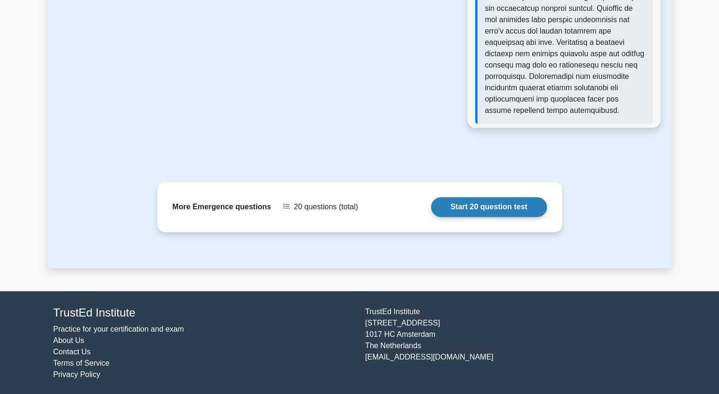
click at [529, 208] on link "Start 20 question test" at bounding box center [489, 207] width 116 height 20
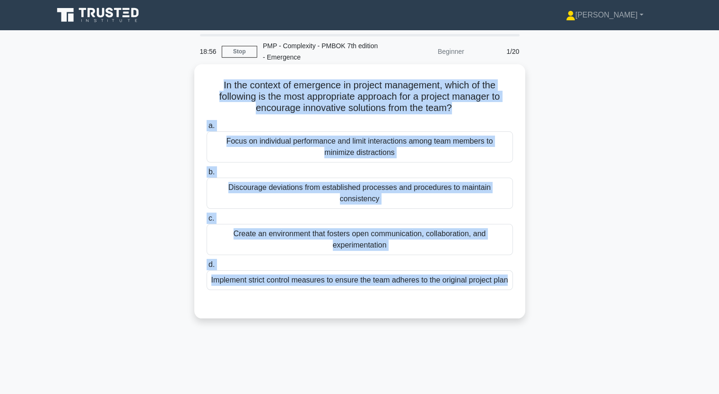
drag, startPoint x: 219, startPoint y: 89, endPoint x: 464, endPoint y: 305, distance: 325.9
click at [463, 305] on div "In the context of emergence in project management, which of the following is th…" at bounding box center [359, 191] width 323 height 247
click at [464, 305] on div "a. Focus on individual performance and limit interactions among team members to…" at bounding box center [360, 212] width 308 height 189
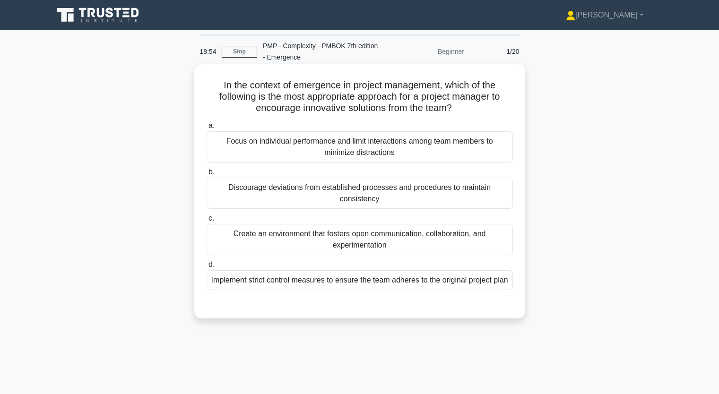
drag, startPoint x: 464, startPoint y: 305, endPoint x: 294, endPoint y: 160, distance: 223.0
click at [294, 160] on div "a. Focus on individual performance and limit interactions among team members to…" at bounding box center [360, 212] width 308 height 189
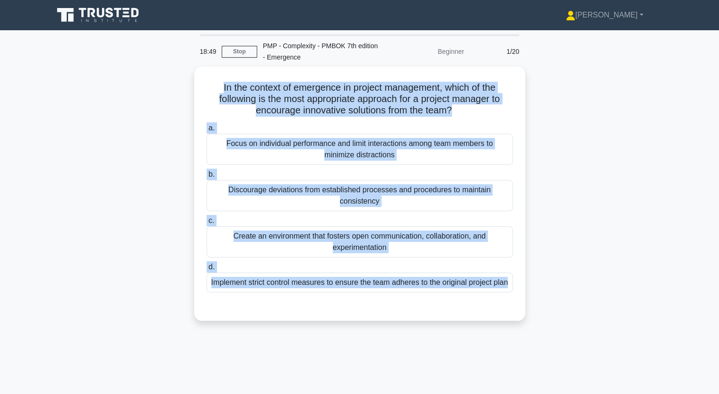
drag, startPoint x: 212, startPoint y: 84, endPoint x: 428, endPoint y: 358, distance: 349.1
click at [428, 358] on div "18:49 Stop PMP - Complexity - PMBOK 7th edition - Emergence Beginner 1/20 In th…" at bounding box center [360, 270] width 624 height 473
copy div "In the context of emergence in project management, which of the following is th…"
click at [68, 95] on div "In the context of emergence in project management, which of the following is th…" at bounding box center [360, 200] width 624 height 266
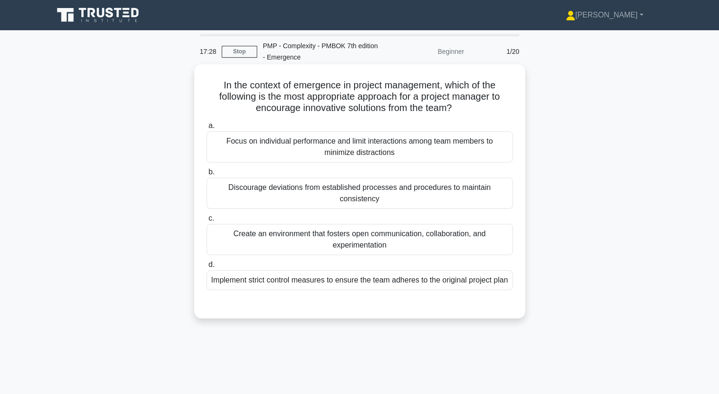
click at [242, 231] on div "Create an environment that fosters open communication, collaboration, and exper…" at bounding box center [360, 239] width 306 height 31
click at [207, 222] on input "c. Create an environment that fosters open communication, collaboration, and ex…" at bounding box center [207, 219] width 0 height 6
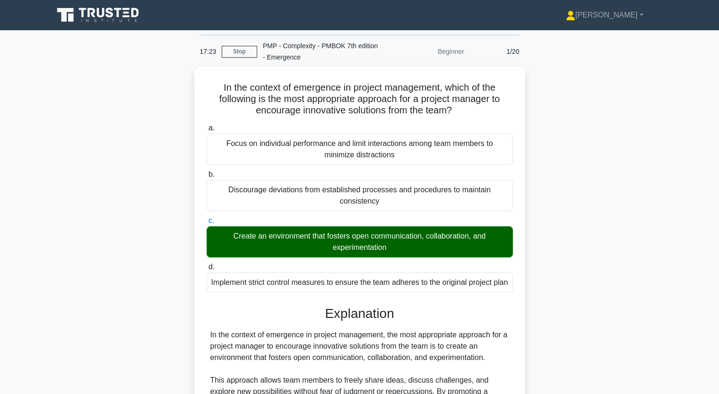
click at [80, 230] on div "In the context of emergence in project management, which of the following is th…" at bounding box center [360, 345] width 624 height 557
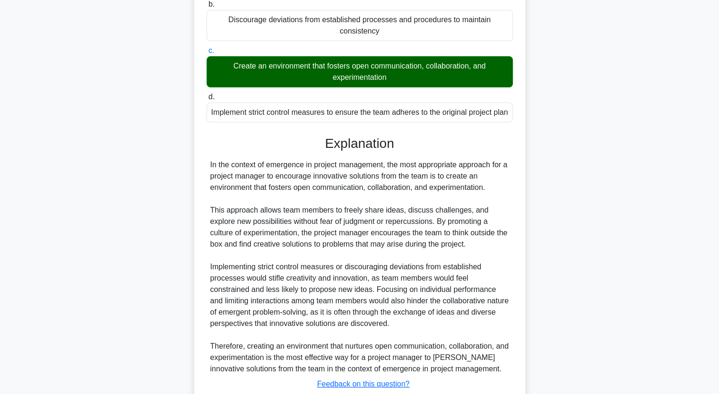
scroll to position [245, 0]
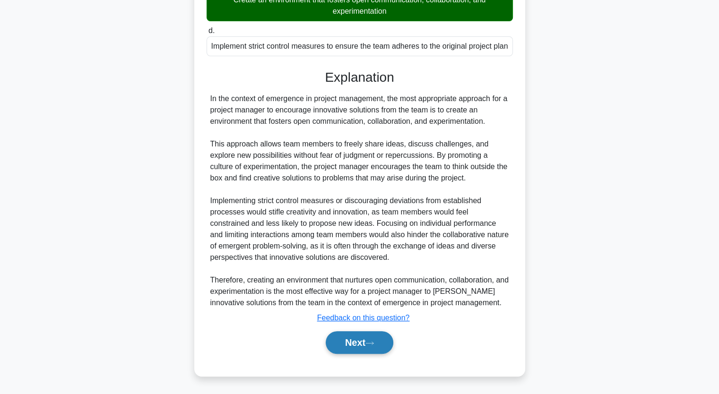
click at [372, 339] on button "Next" at bounding box center [360, 342] width 68 height 23
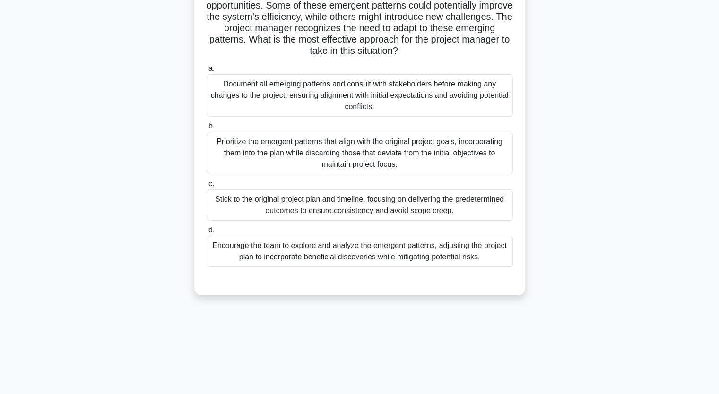
click at [93, 159] on div "A project team is developing a new urban transportation system. As the project …" at bounding box center [360, 128] width 624 height 356
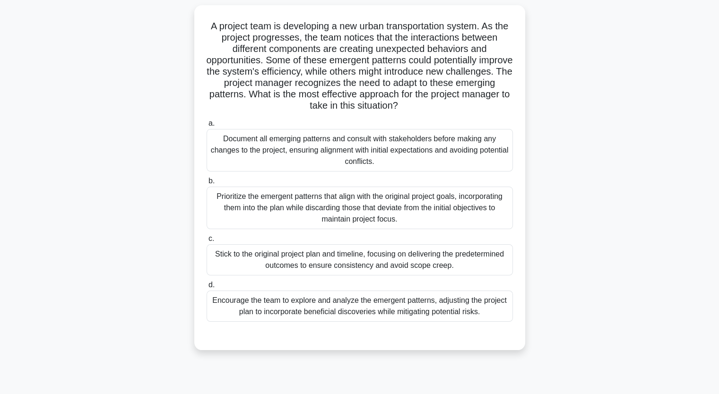
scroll to position [60, 0]
click at [318, 252] on div "Stick to the original project plan and timeline, focusing on delivering the pre…" at bounding box center [360, 258] width 306 height 31
click at [207, 241] on input "c. Stick to the original project plan and timeline, focusing on delivering the …" at bounding box center [207, 238] width 0 height 6
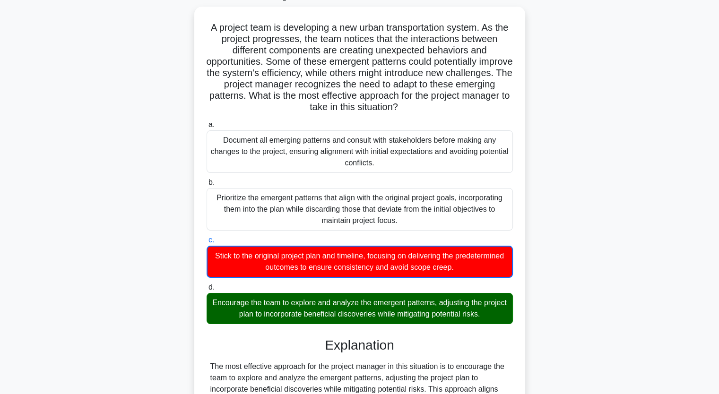
click at [81, 316] on div "A project team is developing a new urban transportation system. As the project …" at bounding box center [360, 394] width 624 height 774
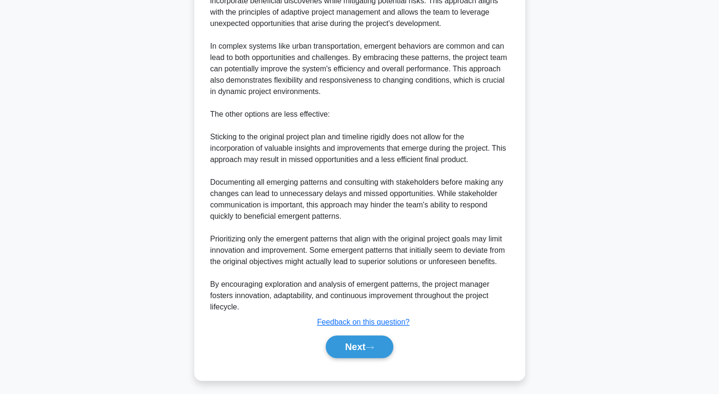
scroll to position [450, 0]
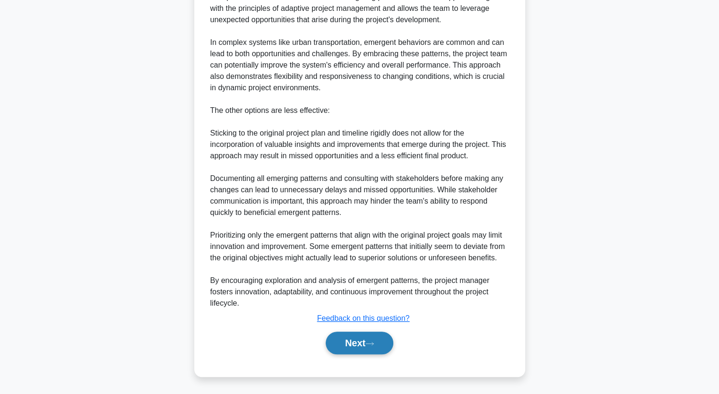
click at [369, 340] on button "Next" at bounding box center [360, 343] width 68 height 23
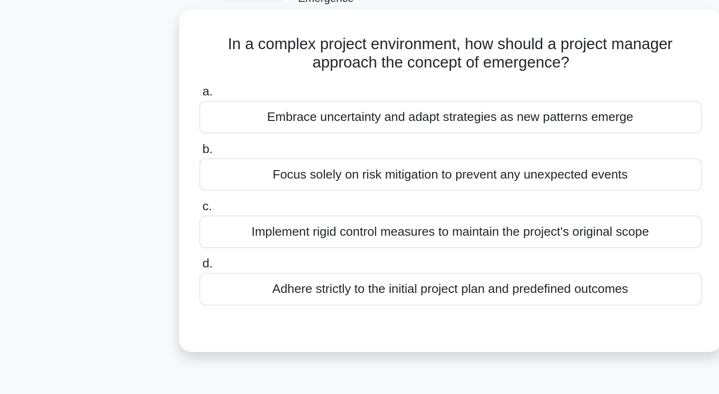
scroll to position [41, 0]
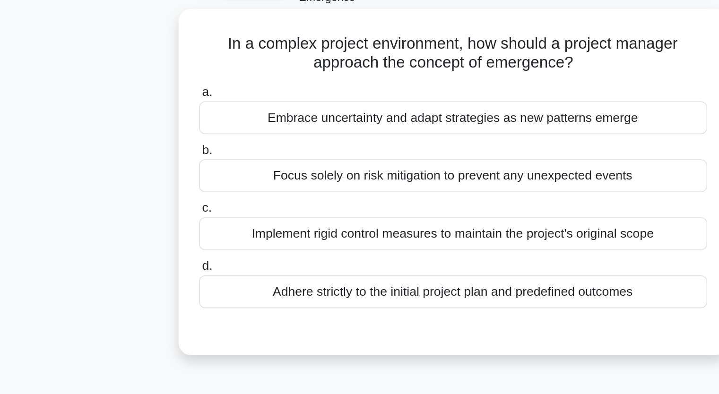
click at [236, 44] on h5 "In a complex project environment, how should a project manager approach the con…" at bounding box center [360, 50] width 308 height 24
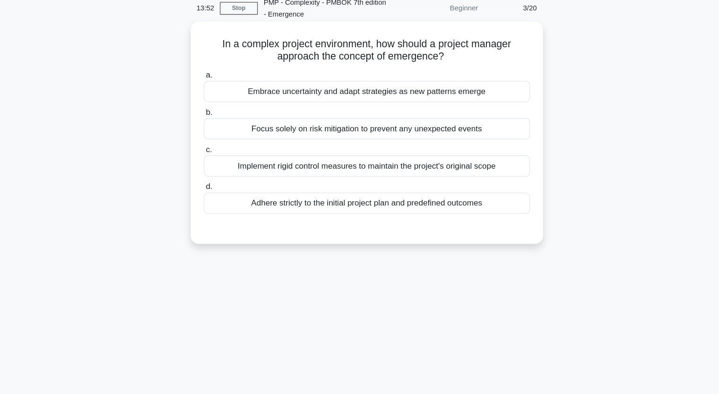
click at [249, 44] on h5 "In a complex project environment, how should a project manager approach the con…" at bounding box center [360, 50] width 308 height 24
drag, startPoint x: 221, startPoint y: 48, endPoint x: 473, endPoint y: 189, distance: 288.3
click at [473, 189] on div "In a complex project environment, how should a project manager approach the con…" at bounding box center [359, 127] width 323 height 201
drag, startPoint x: 417, startPoint y: 270, endPoint x: 216, endPoint y: 48, distance: 299.6
click at [216, 48] on h5 "In a complex project environment, how should a project manager approach the con…" at bounding box center [360, 50] width 308 height 24
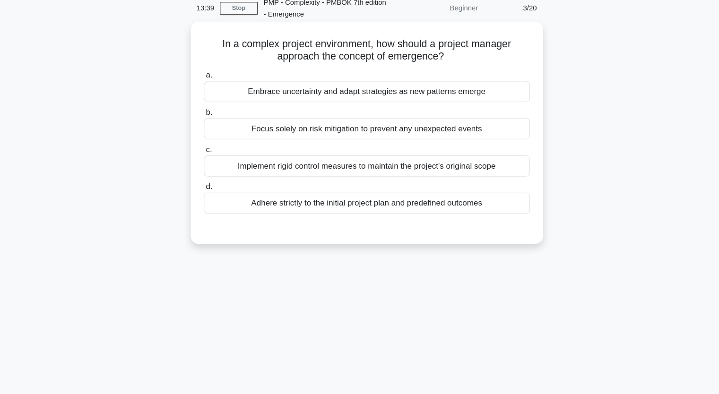
click at [216, 45] on h5 "In a complex project environment, how should a project manager approach the con…" at bounding box center [360, 50] width 308 height 24
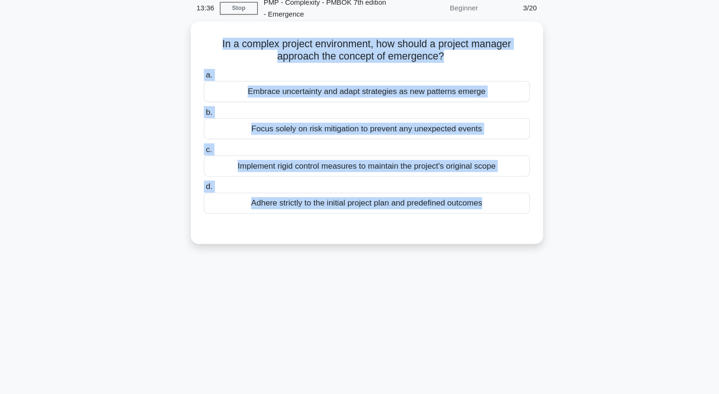
drag, startPoint x: 216, startPoint y: 45, endPoint x: 380, endPoint y: 210, distance: 233.0
click at [379, 211] on div "In a complex project environment, how should a project manager approach the con…" at bounding box center [359, 127] width 323 height 201
copy div "In a complex project environment, how should a project manager approach the con…"
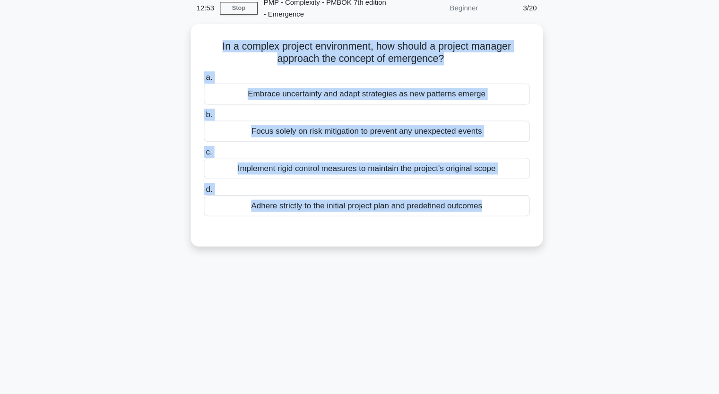
click at [105, 63] on div "In a complex project environment, how should a project manager approach the con…" at bounding box center [360, 136] width 624 height 220
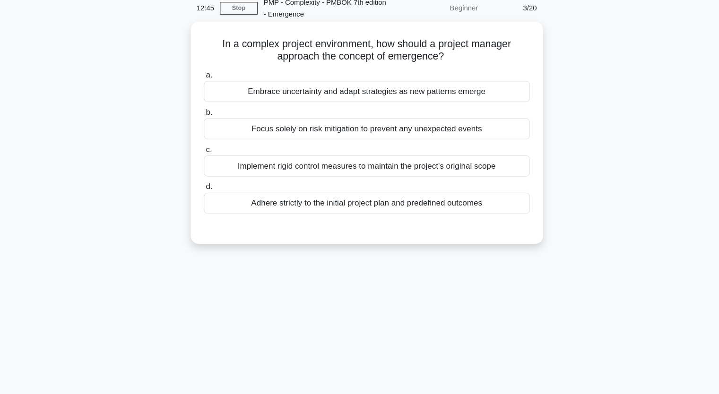
click at [278, 94] on div "Embrace uncertainty and adapt strategies as new patterns emerge" at bounding box center [360, 89] width 306 height 20
click at [207, 77] on input "a. Embrace uncertainty and adapt strategies as new patterns emerge" at bounding box center [207, 73] width 0 height 6
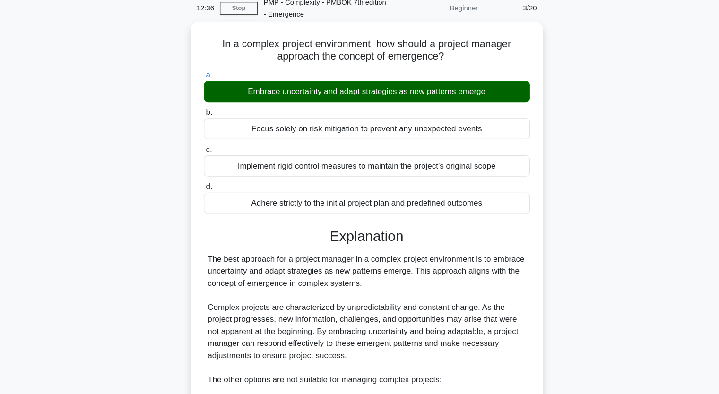
click at [258, 94] on div "Embrace uncertainty and adapt strategies as new patterns emerge" at bounding box center [360, 89] width 306 height 20
click at [207, 77] on input "a. Embrace uncertainty and adapt strategies as new patterns emerge" at bounding box center [207, 73] width 0 height 6
click at [241, 86] on div "Embrace uncertainty and adapt strategies as new patterns emerge" at bounding box center [360, 89] width 306 height 20
click at [207, 77] on input "a. Embrace uncertainty and adapt strategies as new patterns emerge" at bounding box center [207, 73] width 0 height 6
click at [245, 87] on div "Embrace uncertainty and adapt strategies as new patterns emerge" at bounding box center [360, 89] width 306 height 20
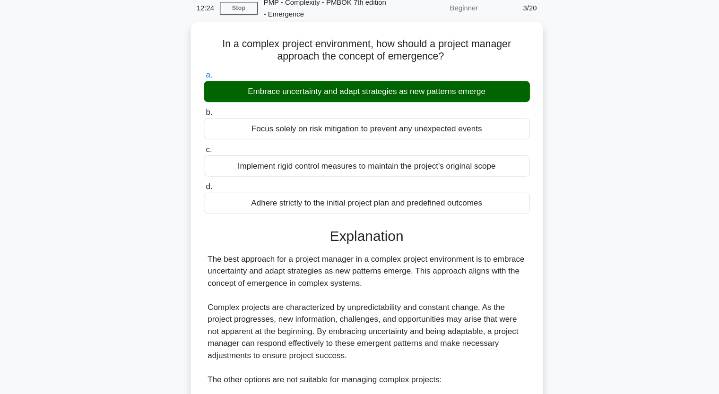
click at [207, 77] on input "a. Embrace uncertainty and adapt strategies as new patterns emerge" at bounding box center [207, 73] width 0 height 6
click at [245, 87] on div "Embrace uncertainty and adapt strategies as new patterns emerge" at bounding box center [360, 89] width 306 height 20
click at [207, 77] on input "a. Embrace uncertainty and adapt strategies as new patterns emerge" at bounding box center [207, 73] width 0 height 6
copy div "Embrace uncertainty and adapt strategies as new patterns emerge"
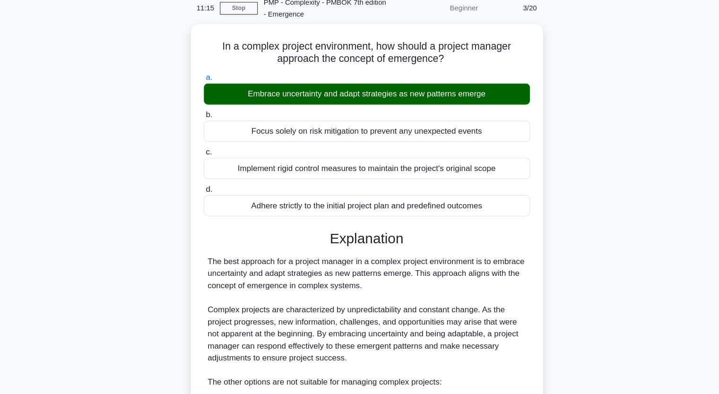
click at [95, 132] on div "In a complex project environment, how should a project manager approach the con…" at bounding box center [360, 333] width 624 height 614
click at [144, 223] on div "In a complex project environment, how should a project manager approach the con…" at bounding box center [360, 333] width 624 height 614
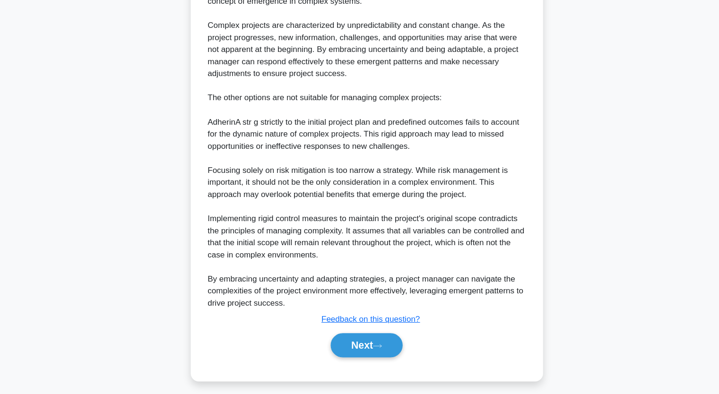
scroll to position [290, 0]
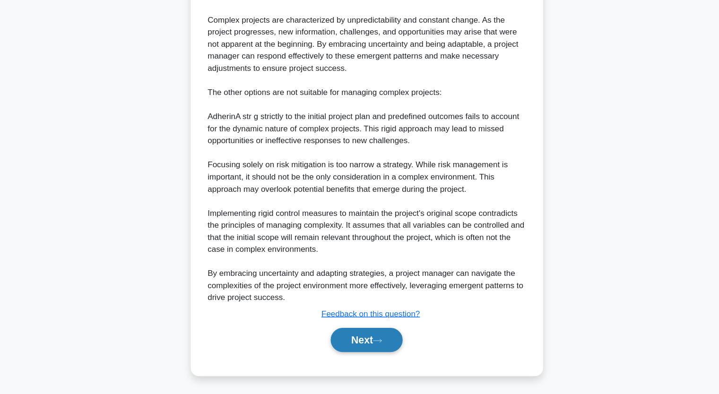
click at [358, 347] on button "Next" at bounding box center [360, 343] width 68 height 23
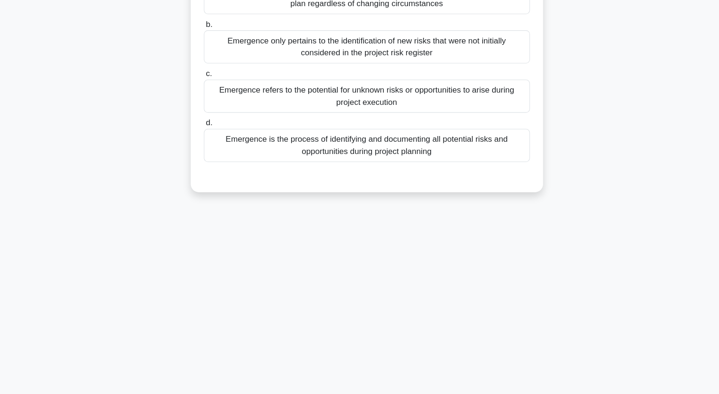
click at [121, 142] on div "In the context of emergence in project management, which of the following state…" at bounding box center [360, 83] width 624 height 266
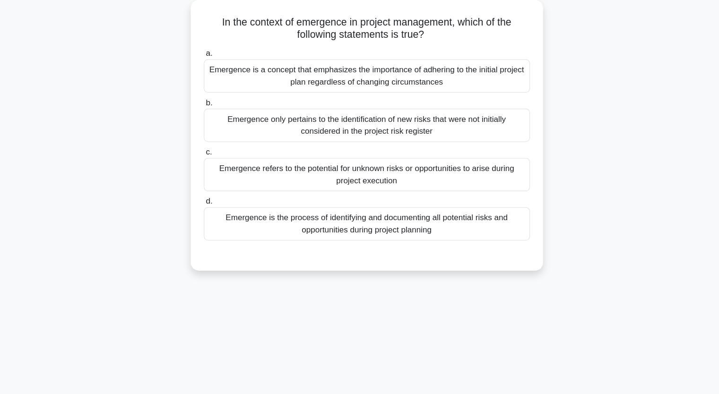
scroll to position [65, 0]
click at [267, 158] on div "Emergence refers to the potential for unknown risks or opportunities to arise d…" at bounding box center [360, 163] width 306 height 31
click at [207, 146] on input "c. Emergence refers to the potential for unknown risks or opportunities to aris…" at bounding box center [207, 142] width 0 height 6
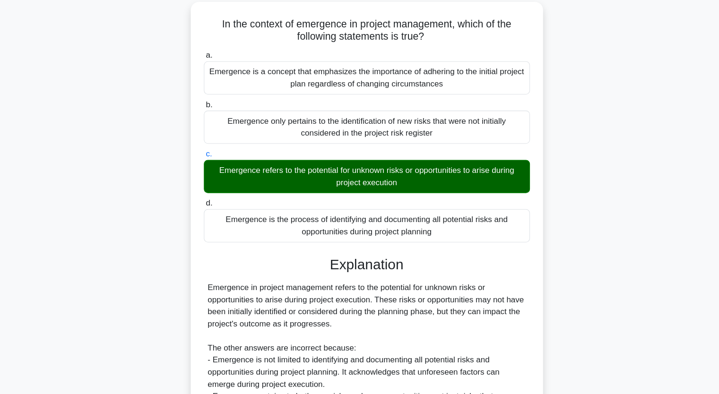
click at [110, 196] on div "In the context of emergence in project management, which of the following state…" at bounding box center [360, 246] width 624 height 489
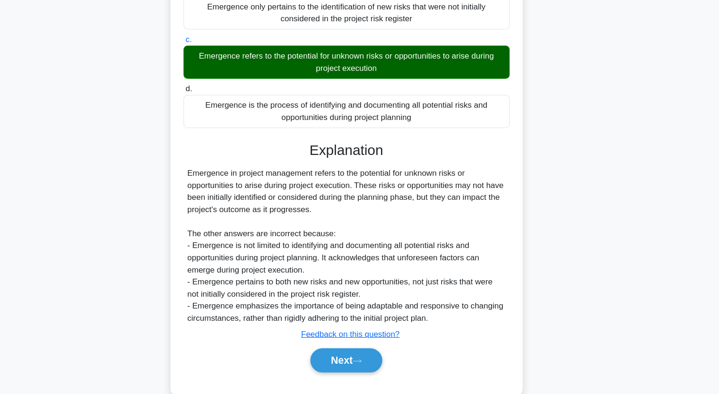
scroll to position [165, 0]
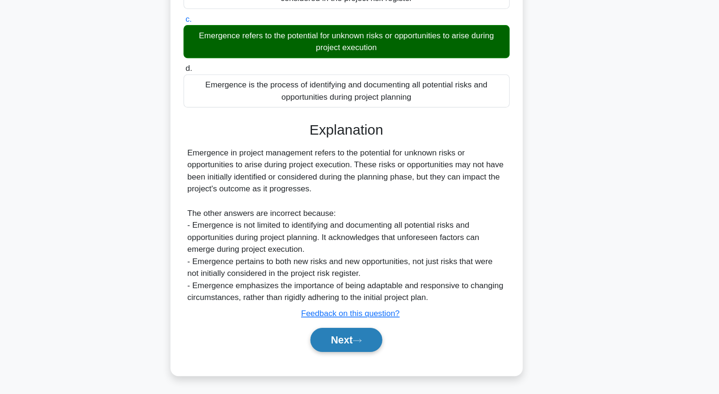
click at [361, 339] on button "Next" at bounding box center [360, 343] width 68 height 23
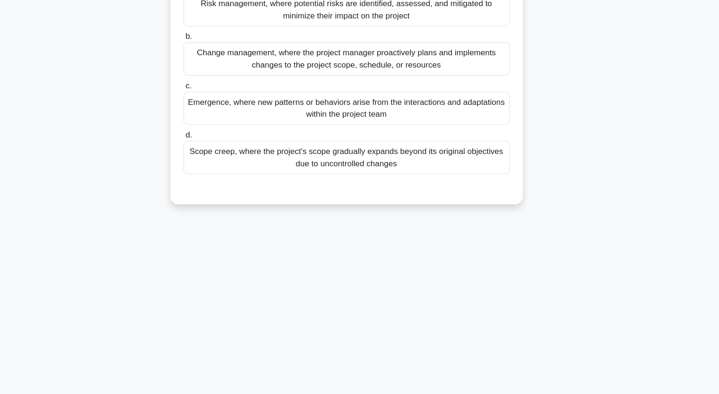
click at [103, 92] on div "During a project, a project manager notices that the team's workflow has natura…" at bounding box center [360, 88] width 624 height 277
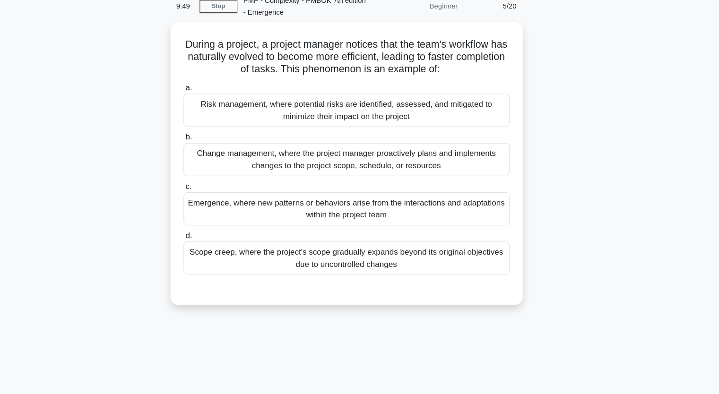
scroll to position [27, 0]
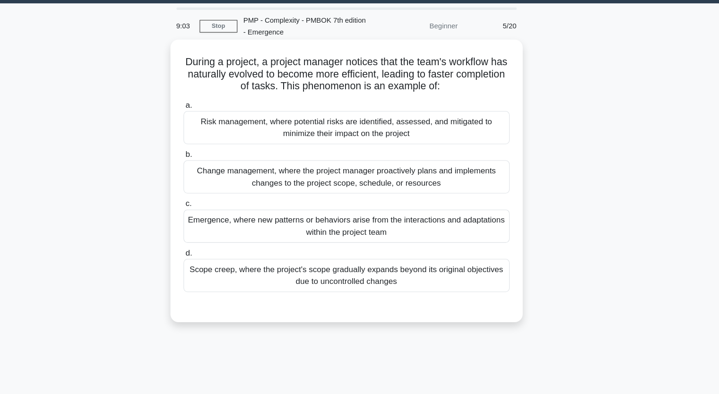
click at [287, 259] on div "Scope creep, where the project's scope gradually expands beyond its original ob…" at bounding box center [360, 258] width 306 height 31
click at [207, 241] on input "d. Scope creep, where the project's scope gradually expands beyond its original…" at bounding box center [207, 238] width 0 height 6
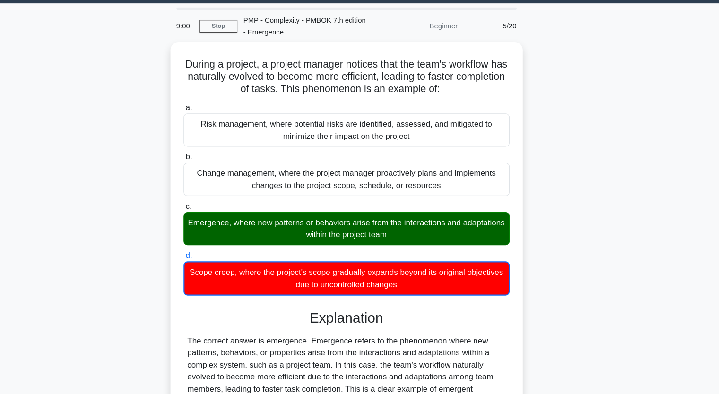
click at [170, 212] on div "During a project, a project manager notices that the team's workflow has natura…" at bounding box center [360, 342] width 624 height 604
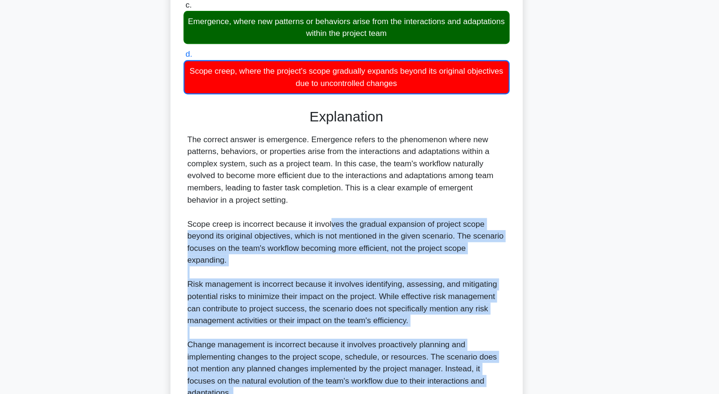
scroll to position [280, 0]
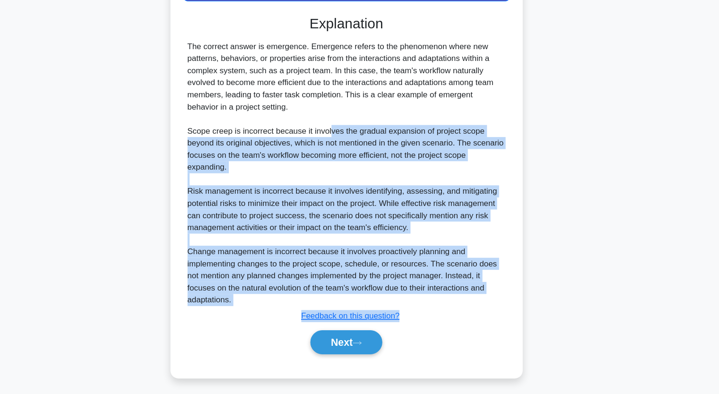
drag, startPoint x: 344, startPoint y: 231, endPoint x: 501, endPoint y: 410, distance: 238.2
click at [501, 394] on html "[PERSON_NAME] Profile Settings" at bounding box center [359, 57] width 719 height 675
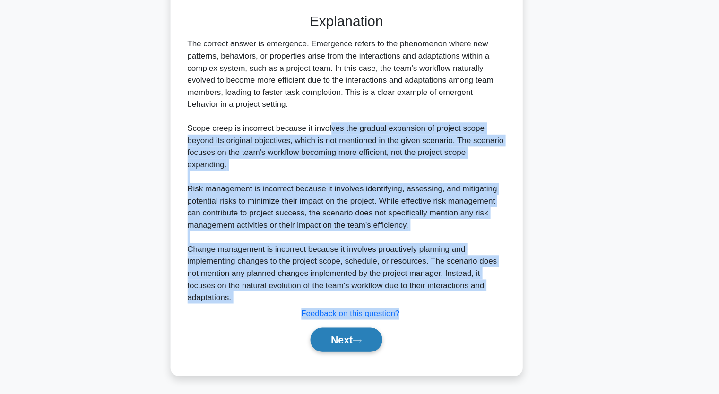
click at [373, 341] on icon at bounding box center [369, 343] width 9 height 5
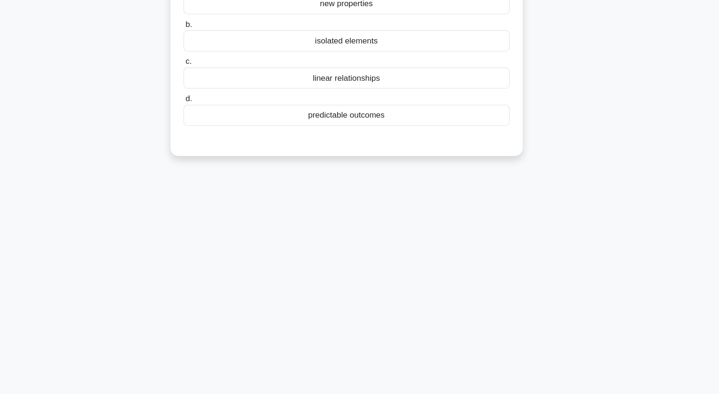
click at [102, 148] on div "Emergence is a characteristic of complex systems where ________ arise from the …" at bounding box center [360, 66] width 624 height 232
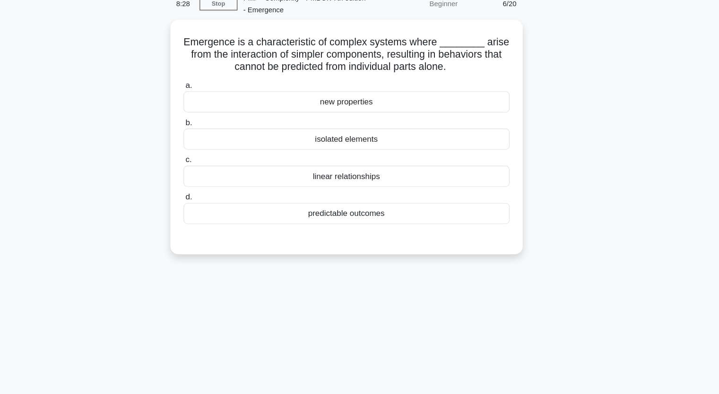
scroll to position [46, 0]
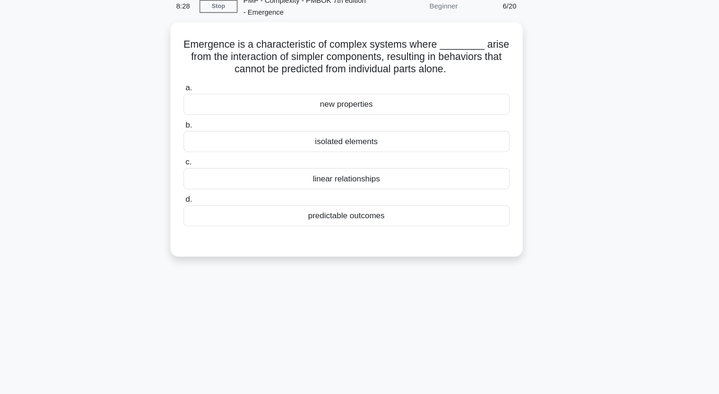
click at [102, 125] on div "Emergence is a characteristic of complex systems where ________ arise from the …" at bounding box center [360, 137] width 624 height 232
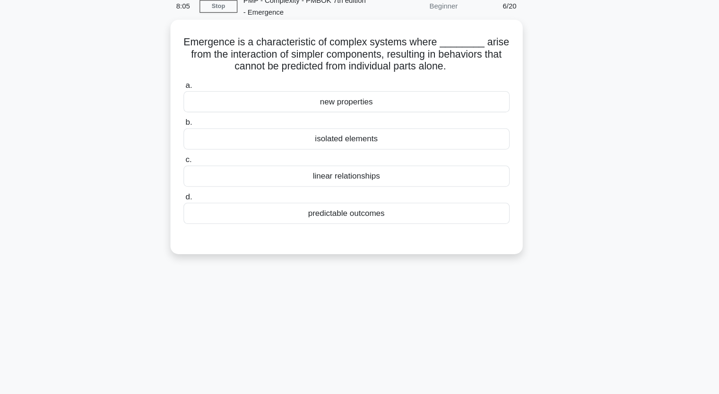
click at [352, 199] on div "predictable outcomes" at bounding box center [360, 201] width 306 height 20
click at [207, 188] on input "d. predictable outcomes" at bounding box center [207, 185] width 0 height 6
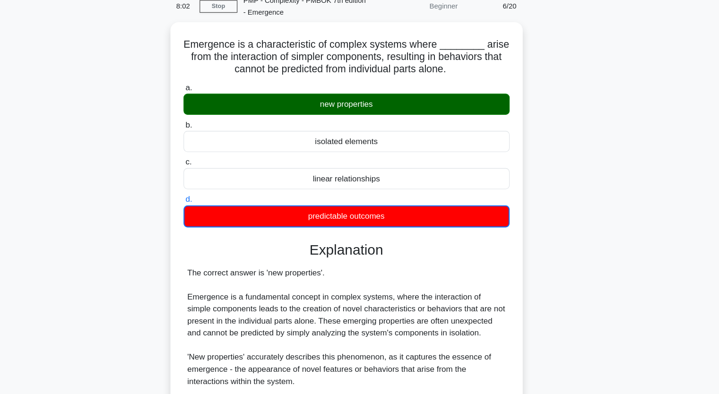
click at [159, 158] on div "Emergence is a characteristic of complex systems where ________ arise from the …" at bounding box center [360, 340] width 624 height 638
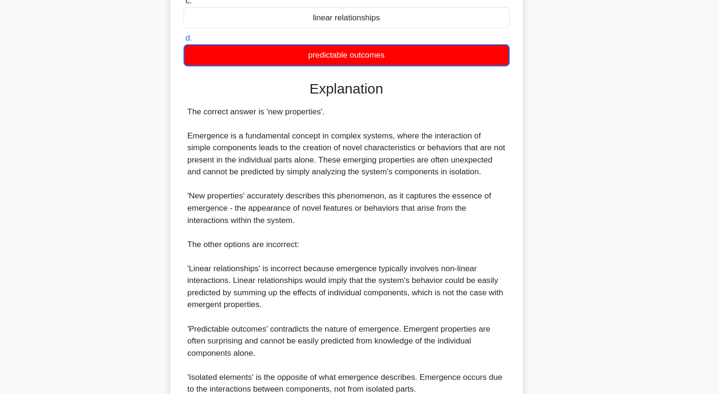
scroll to position [192, 0]
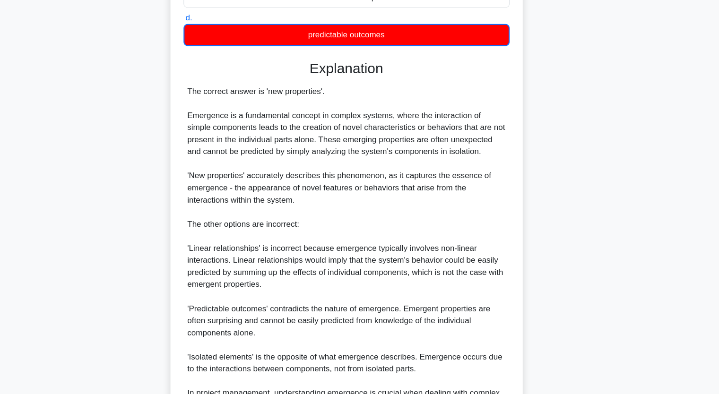
click at [179, 208] on div "Emergence is a characteristic of complex systems where ________ arise from the …" at bounding box center [360, 193] width 624 height 638
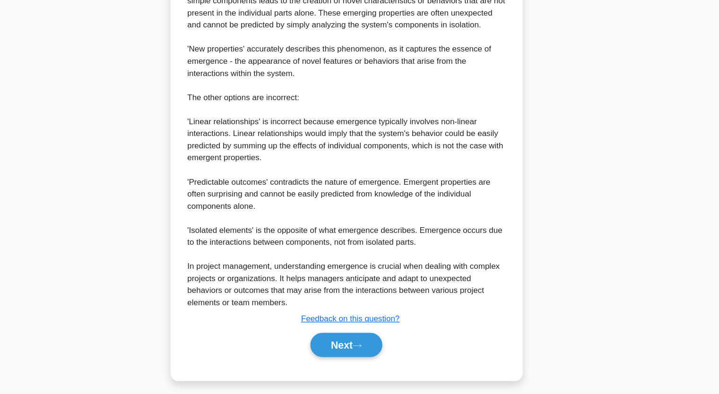
scroll to position [314, 0]
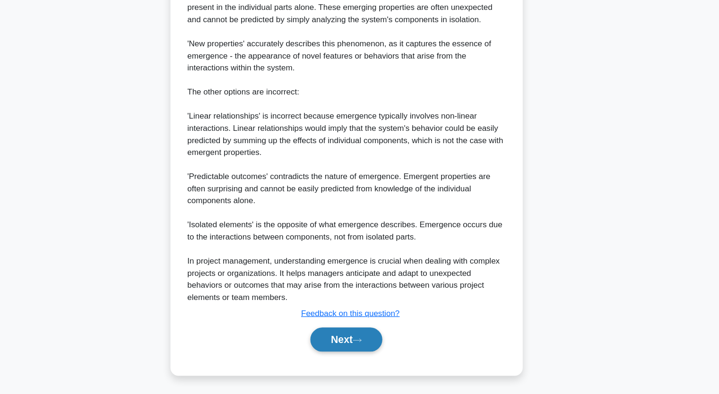
click at [337, 340] on button "Next" at bounding box center [360, 343] width 68 height 23
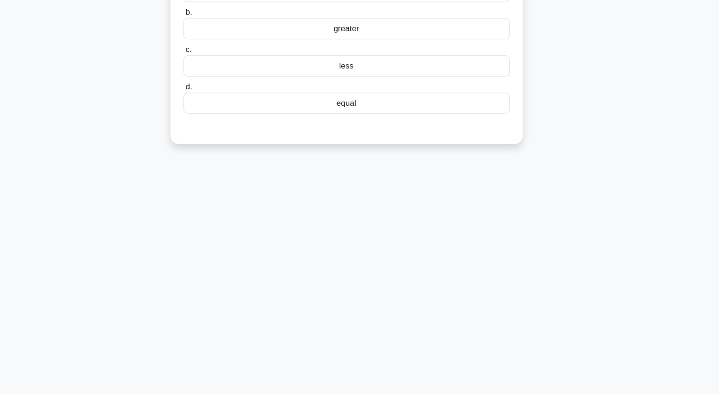
click at [122, 212] on div "7:40 Stop PMP - Complexity - PMBOK 7th edition - Emergence Beginner 7/20 In the…" at bounding box center [360, 154] width 624 height 473
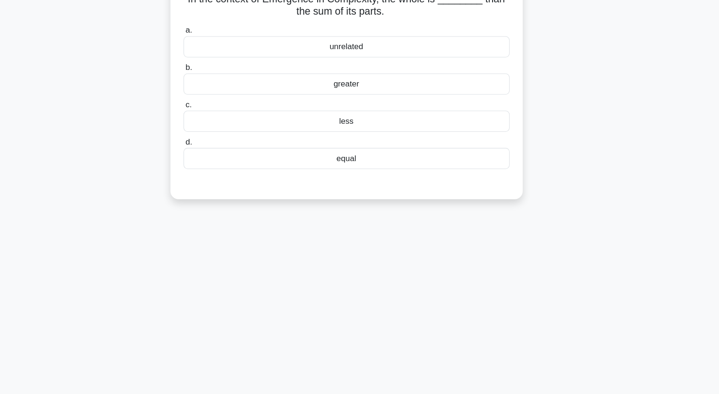
scroll to position [0, 0]
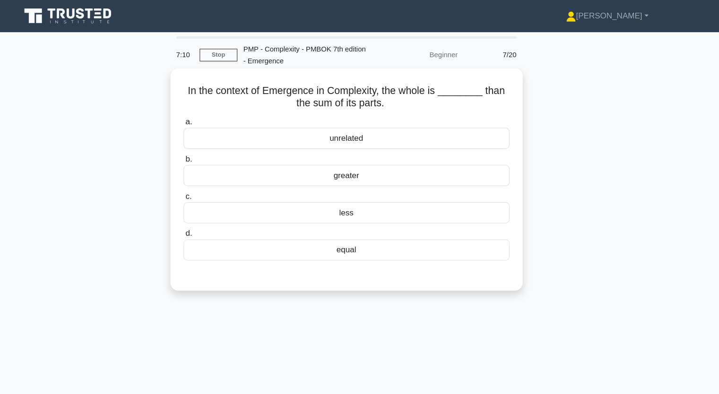
click at [359, 135] on div "unrelated" at bounding box center [360, 130] width 306 height 20
click at [207, 118] on input "a. unrelated" at bounding box center [207, 115] width 0 height 6
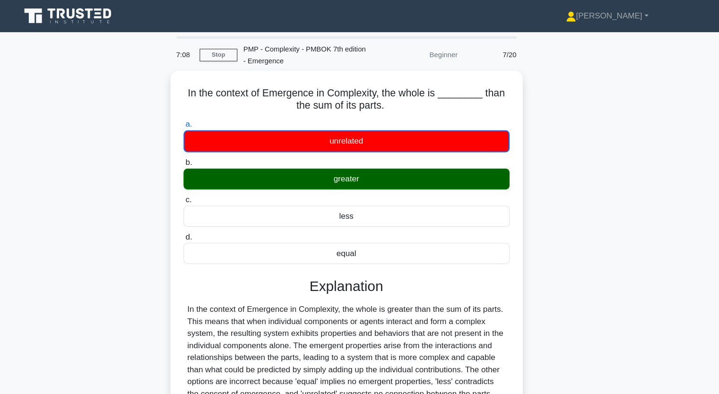
click at [175, 182] on div "In the context of Emergence in Complexity, the whole is ________ than the sum o…" at bounding box center [360, 266] width 624 height 399
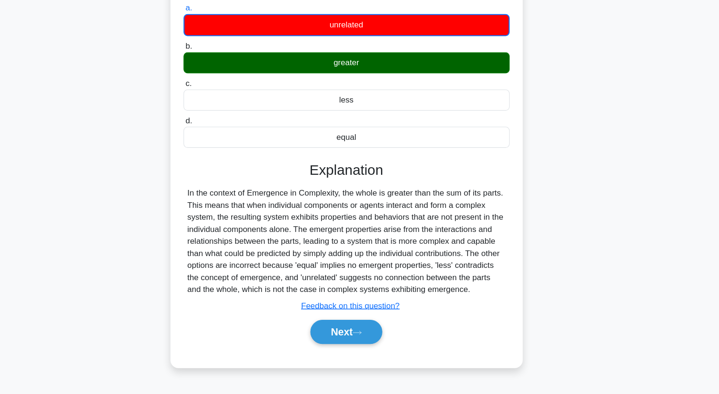
scroll to position [117, 0]
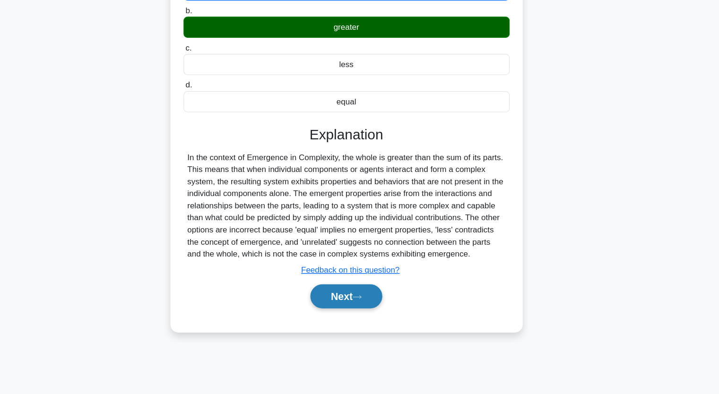
click at [357, 295] on button "Next" at bounding box center [360, 302] width 68 height 23
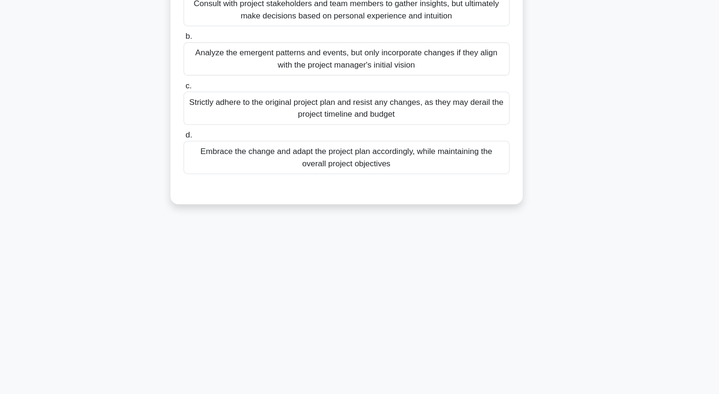
click at [146, 133] on div "In the context of emergence, which of the following best describes the role of …" at bounding box center [360, 88] width 624 height 277
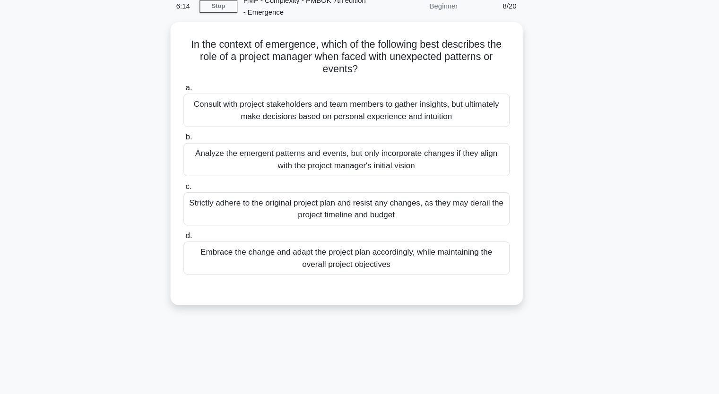
scroll to position [27, 0]
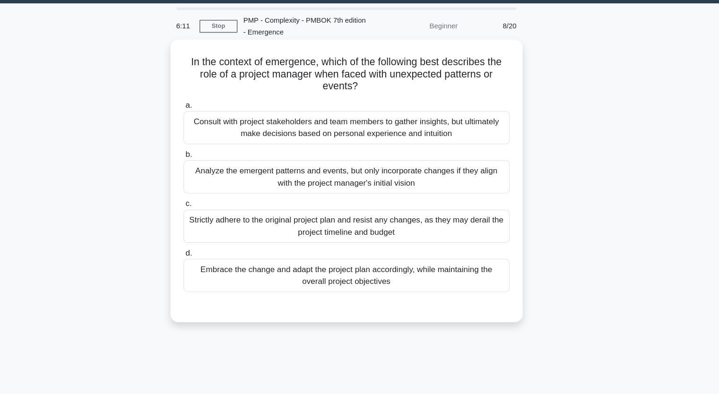
click at [286, 249] on div "Embrace the change and adapt the project plan accordingly, while maintaining th…" at bounding box center [360, 258] width 306 height 31
click at [207, 241] on input "d. Embrace the change and adapt the project plan accordingly, while maintaining…" at bounding box center [207, 238] width 0 height 6
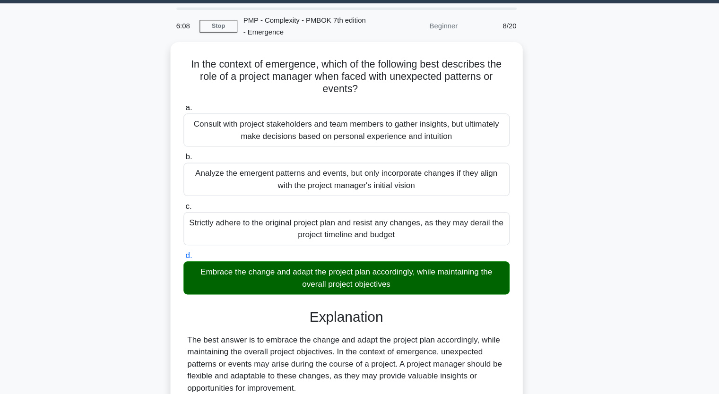
click at [126, 266] on div "In the context of emergence, which of the following best describes the role of …" at bounding box center [360, 330] width 624 height 580
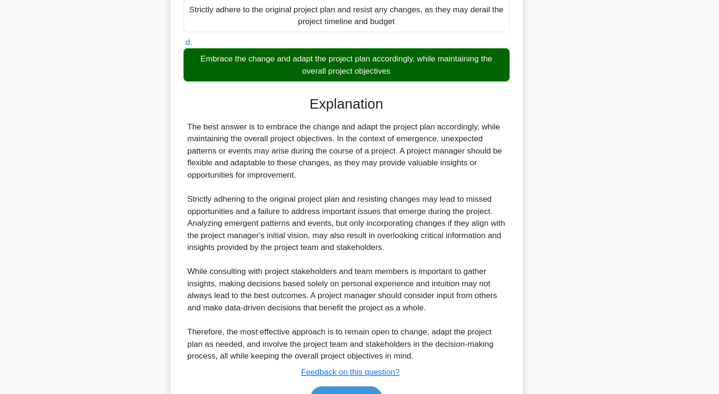
scroll to position [211, 0]
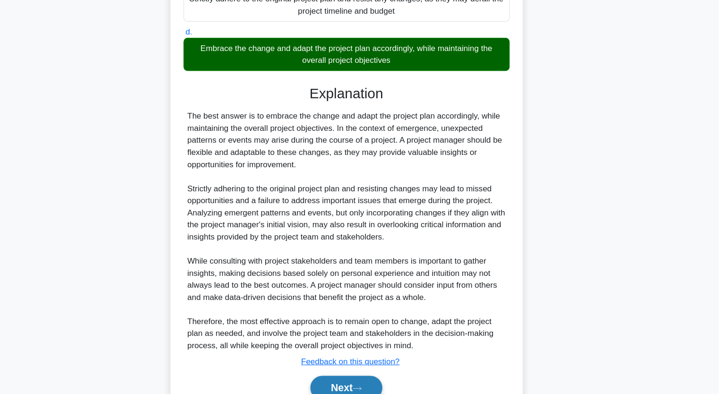
click at [353, 384] on button "Next" at bounding box center [360, 388] width 68 height 23
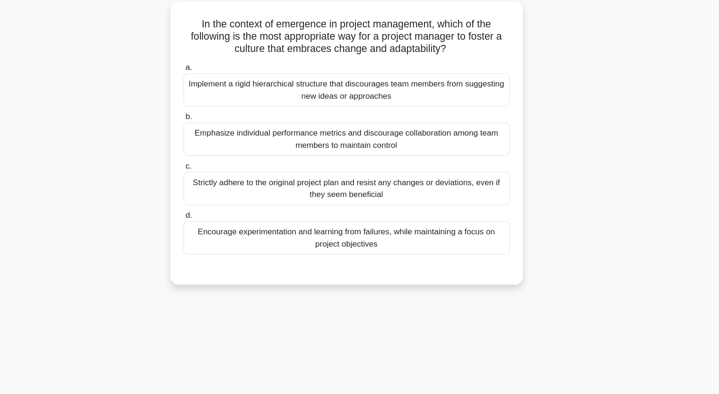
scroll to position [46, 0]
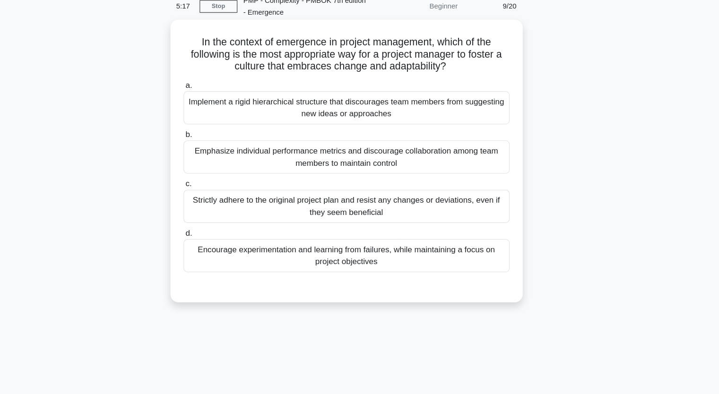
click at [261, 239] on div "Encourage experimentation and learning from failures, while maintaining a focus…" at bounding box center [360, 240] width 306 height 31
click at [207, 222] on input "d. Encourage experimentation and learning from failures, while maintaining a fo…" at bounding box center [207, 219] width 0 height 6
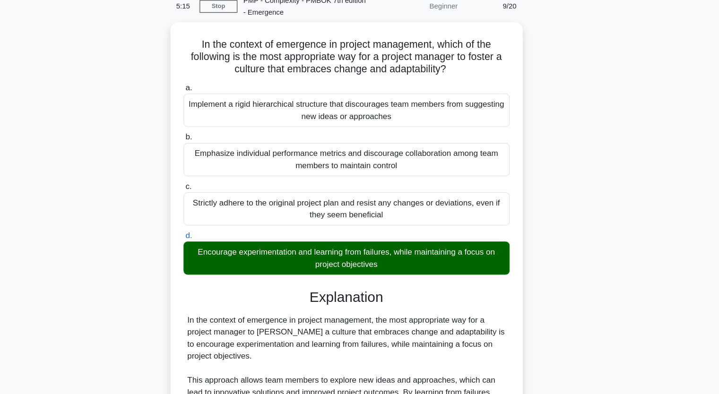
click at [97, 216] on div "In the context of emergence in project management, which of the following is th…" at bounding box center [360, 311] width 624 height 580
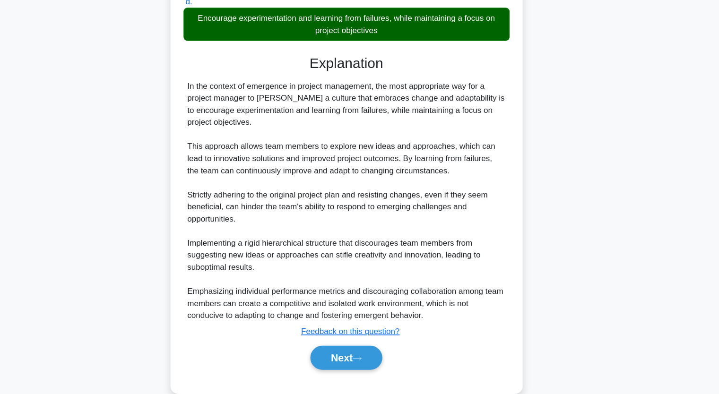
scroll to position [256, 0]
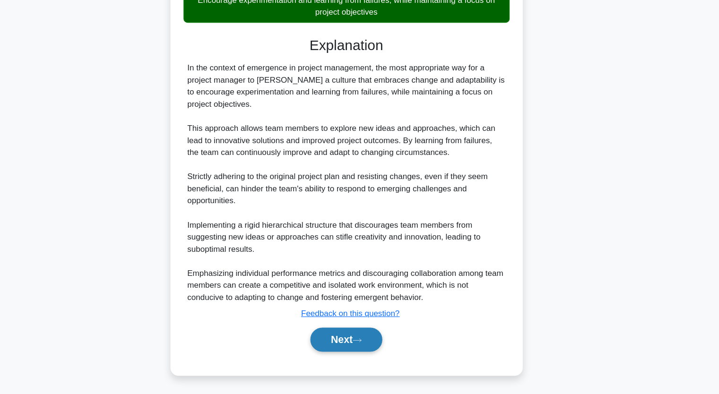
click at [360, 338] on button "Next" at bounding box center [360, 343] width 68 height 23
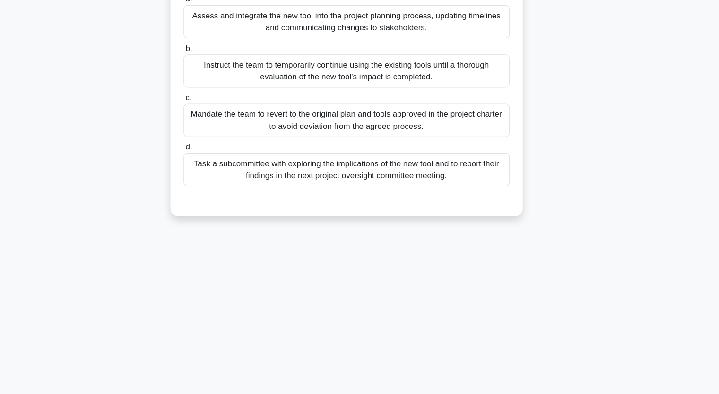
scroll to position [117, 0]
click at [133, 78] on div "Midway through the project, the team starts to adopt a new software tool that s…" at bounding box center [360, 94] width 624 height 288
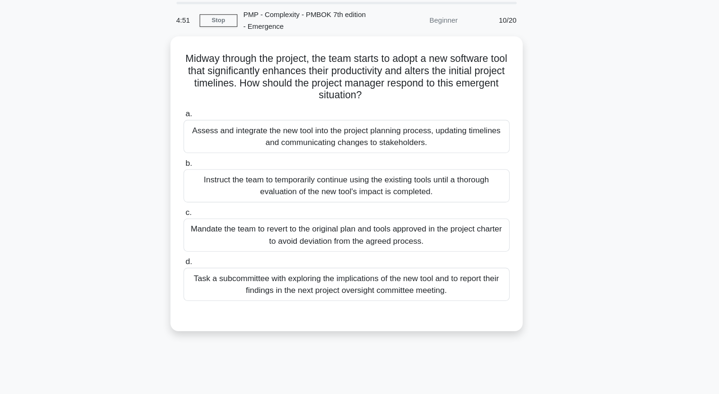
scroll to position [8, 0]
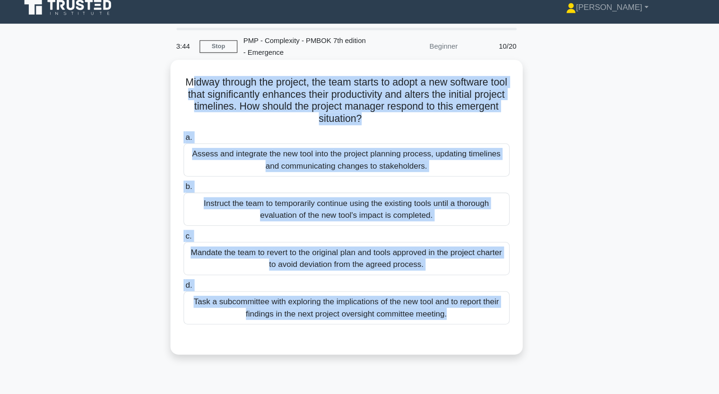
drag, startPoint x: 217, startPoint y: 78, endPoint x: 434, endPoint y: 318, distance: 323.7
click at [434, 318] on div "Midway through the project, the team starts to adopt a new software tool that s…" at bounding box center [359, 194] width 323 height 269
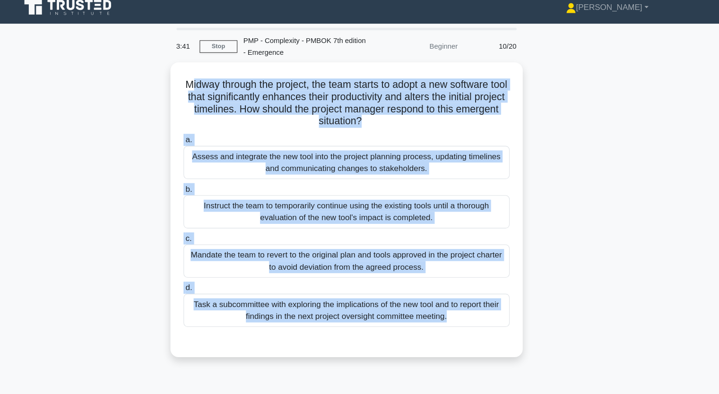
click at [549, 315] on div "Midway through the project, the team starts to adopt a new software tool that s…" at bounding box center [360, 203] width 624 height 288
drag, startPoint x: 214, startPoint y: 76, endPoint x: 395, endPoint y: 339, distance: 318.9
click at [395, 339] on div "Midway through the project, the team starts to adopt a new software tool that s…" at bounding box center [360, 203] width 624 height 288
copy div "Midway through the project, the team starts to adopt a new software tool that s…"
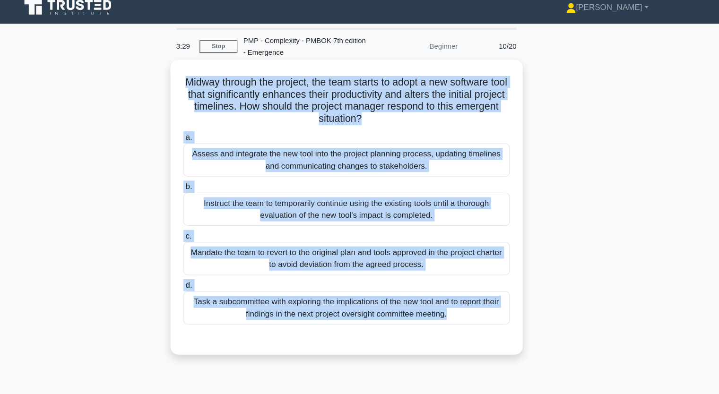
click at [245, 104] on h5 "Midway through the project, the team starts to adopt a new software tool that s…" at bounding box center [360, 94] width 308 height 46
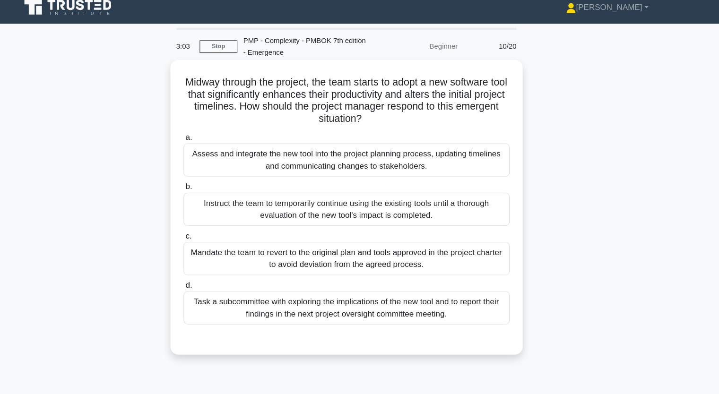
click at [277, 151] on div "Assess and integrate the new tool into the project planning process, updating t…" at bounding box center [360, 150] width 306 height 31
click at [207, 132] on input "a. Assess and integrate the new tool into the project planning process, updatin…" at bounding box center [207, 129] width 0 height 6
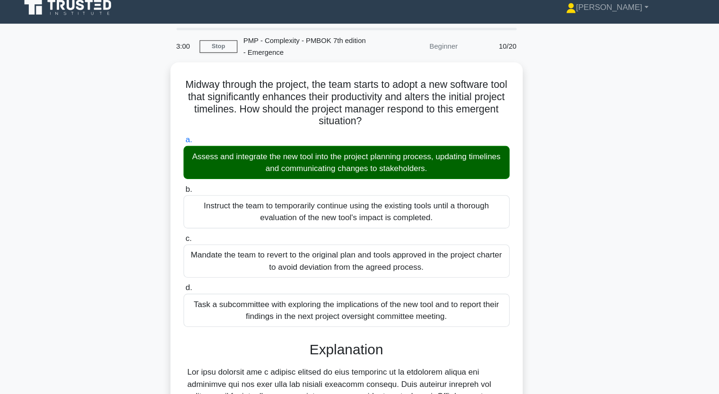
click at [124, 246] on div "Midway through the project, the team starts to adopt a new software tool that s…" at bounding box center [360, 326] width 624 height 535
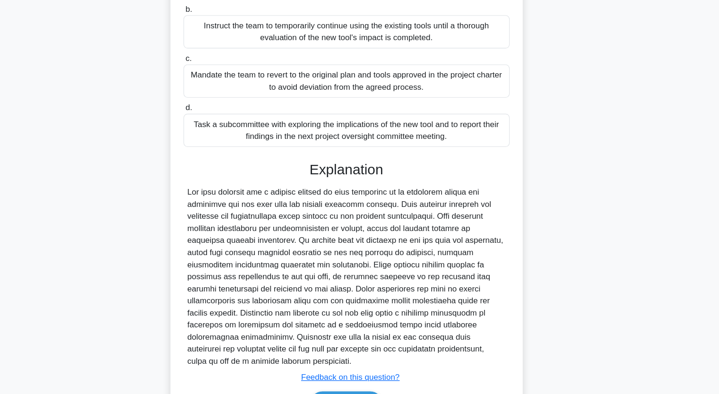
scroll to position [174, 0]
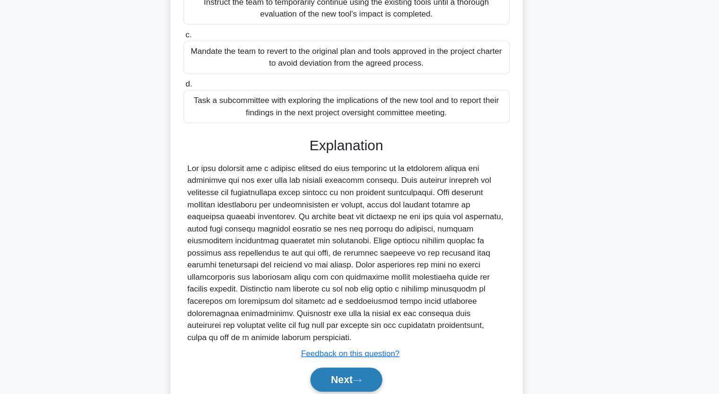
click at [359, 382] on button "Next" at bounding box center [360, 380] width 68 height 23
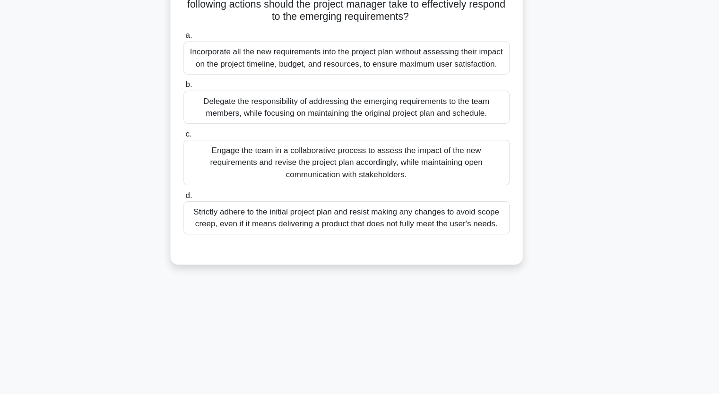
scroll to position [117, 0]
click at [138, 165] on div "A project manager is leading a team to develop a new software application. Duri…" at bounding box center [360, 117] width 624 height 334
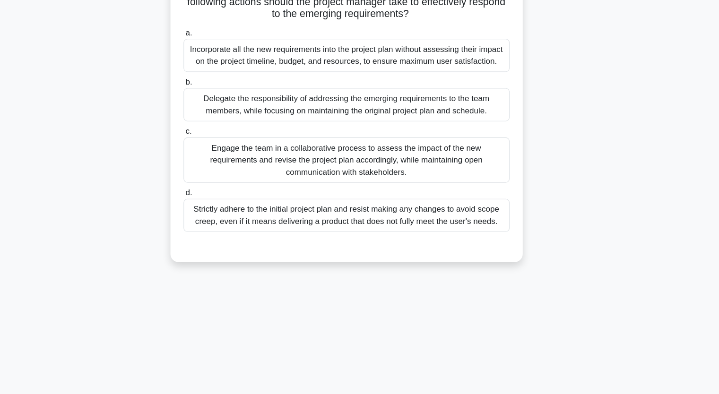
click at [266, 166] on div "Engage the team in a collaborative process to assess the impact of the new requ…" at bounding box center [360, 174] width 306 height 43
click at [207, 151] on input "c. Engage the team in a collaborative process to assess the impact of the new r…" at bounding box center [207, 148] width 0 height 6
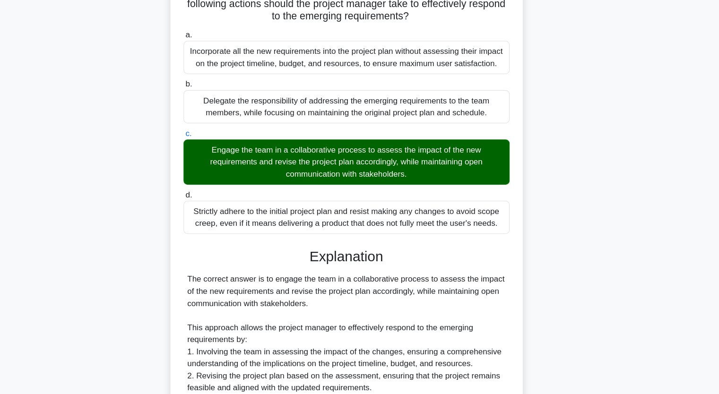
click at [95, 221] on div "A project manager is leading a team to develop a new software application. Duri…" at bounding box center [360, 274] width 624 height 648
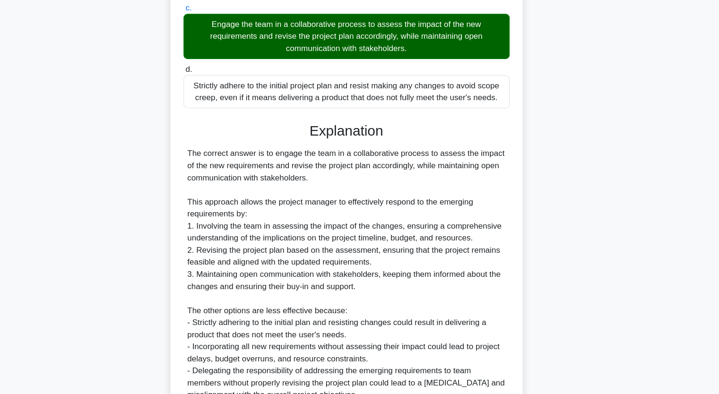
scroll to position [324, 0]
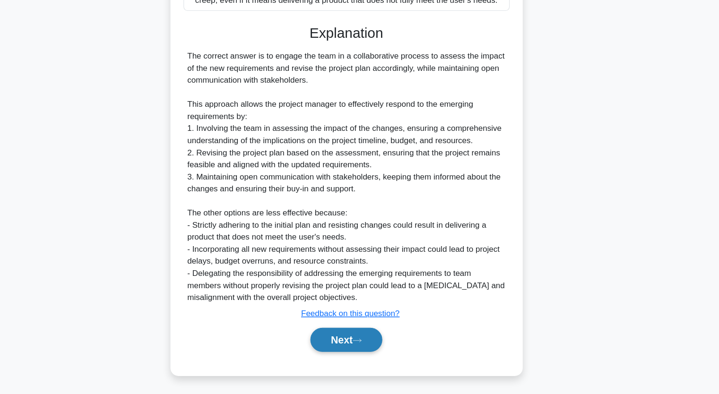
click at [347, 339] on button "Next" at bounding box center [360, 343] width 68 height 23
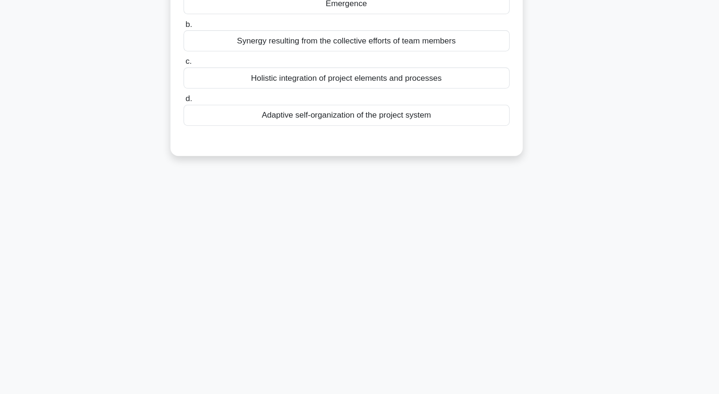
scroll to position [117, 0]
click at [74, 181] on div "A project manager observes that new, unplanned capabilities are emerging from t…" at bounding box center [360, 66] width 624 height 232
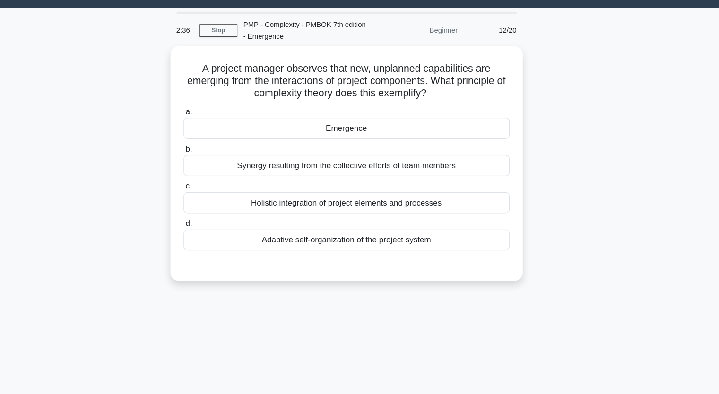
scroll to position [0, 0]
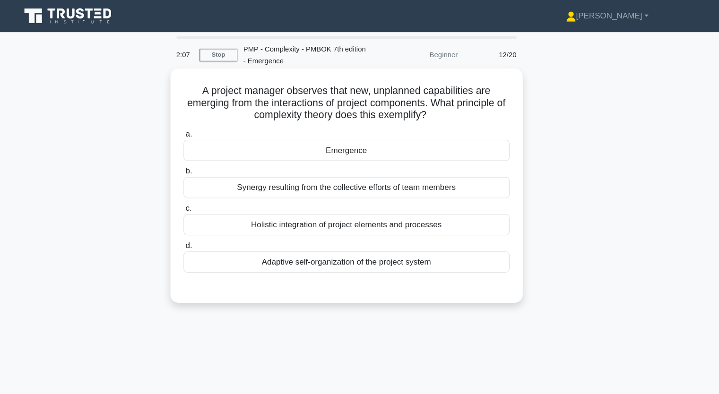
click at [298, 210] on div "Holistic integration of project elements and processes" at bounding box center [360, 211] width 306 height 20
click at [207, 199] on input "c. Holistic integration of project elements and processes" at bounding box center [207, 196] width 0 height 6
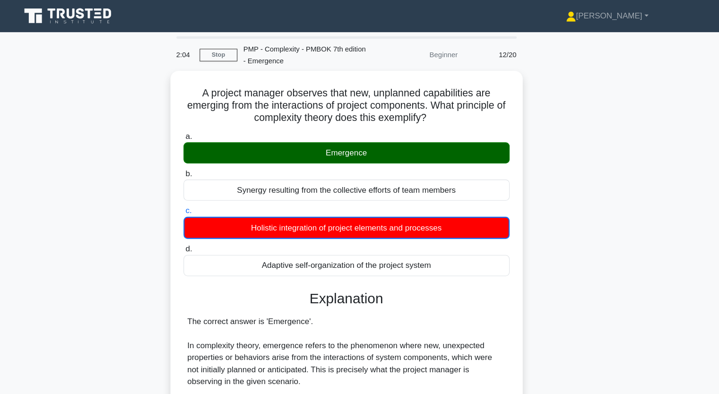
click at [108, 215] on div "A project manager observes that new, unplanned capabilities are emerging from t…" at bounding box center [360, 380] width 624 height 626
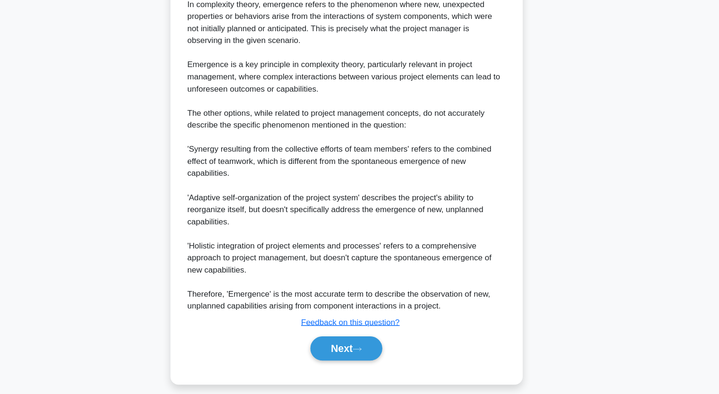
scroll to position [303, 0]
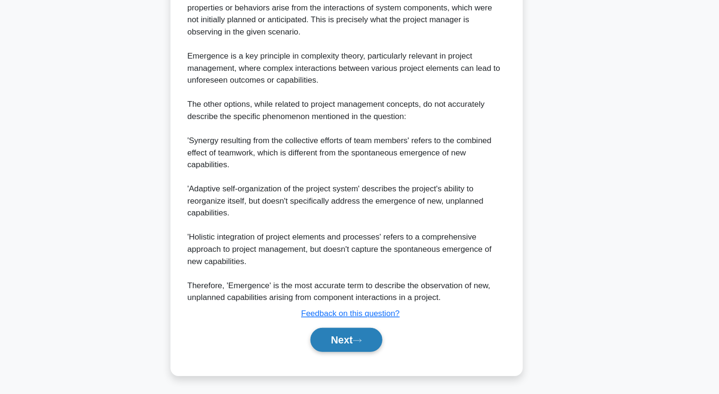
click at [352, 336] on button "Next" at bounding box center [360, 343] width 68 height 23
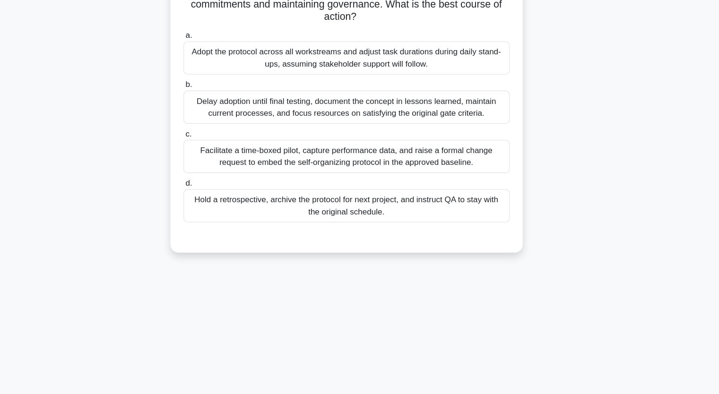
scroll to position [117, 0]
click at [132, 200] on div "Eight weeks into a cross-disciplinary automation project, team interactions gen…" at bounding box center [360, 111] width 624 height 322
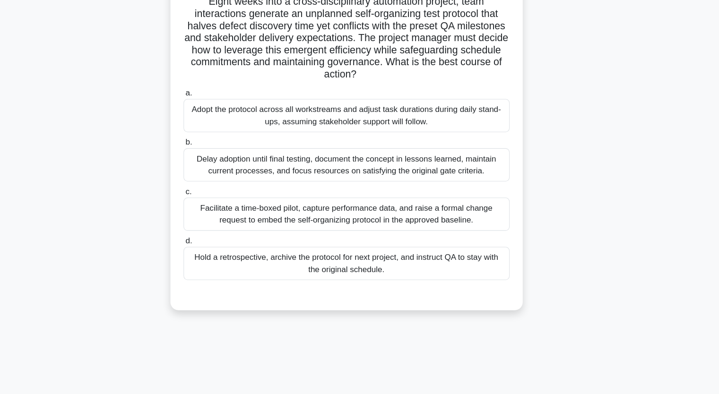
scroll to position [46, 0]
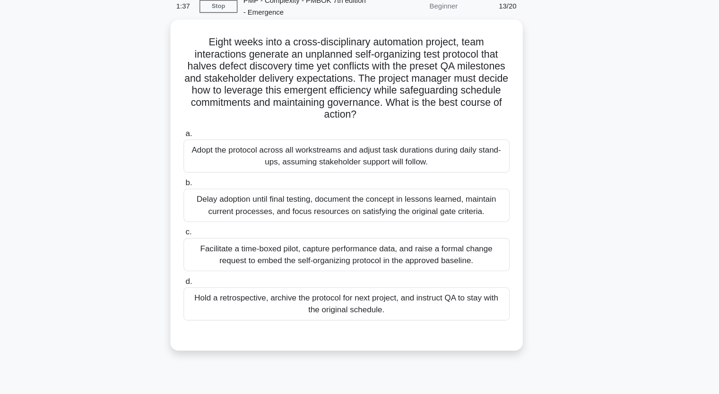
click at [300, 145] on div "Adopt the protocol across all workstreams and adjust task durations during dail…" at bounding box center [360, 146] width 306 height 31
click at [207, 129] on input "a. Adopt the protocol across all workstreams and adjust task durations during d…" at bounding box center [207, 125] width 0 height 6
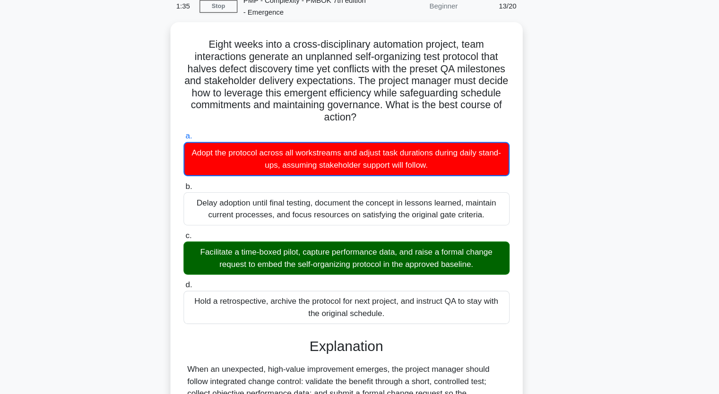
click at [138, 230] on div "Eight weeks into a cross-disciplinary automation project, team interactions gen…" at bounding box center [360, 294] width 624 height 547
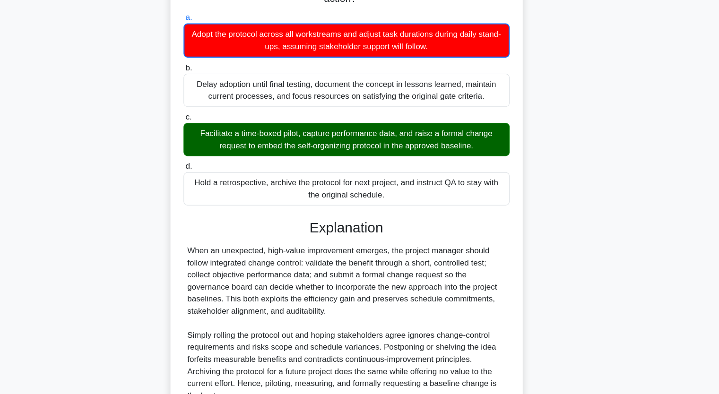
scroll to position [223, 0]
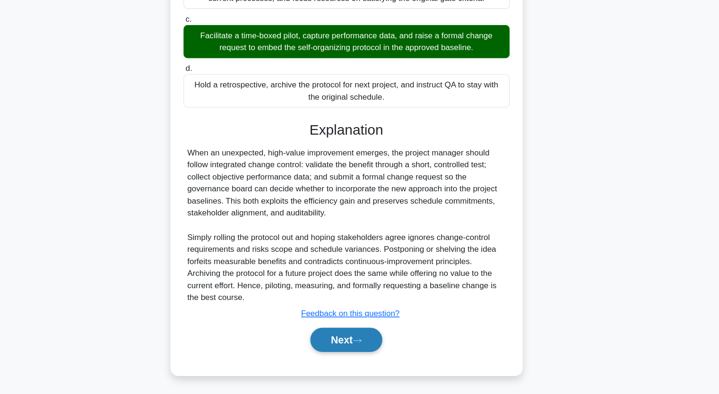
click at [350, 343] on button "Next" at bounding box center [360, 343] width 68 height 23
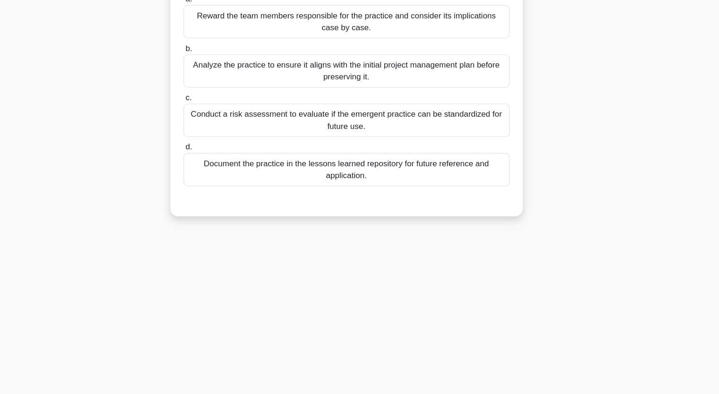
scroll to position [117, 0]
click at [113, 170] on div "During the closure phase of a project, the project manager identifies an emerge…" at bounding box center [360, 94] width 624 height 288
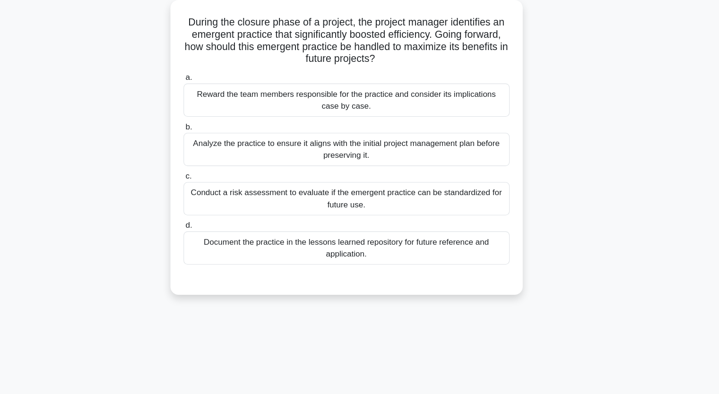
scroll to position [46, 0]
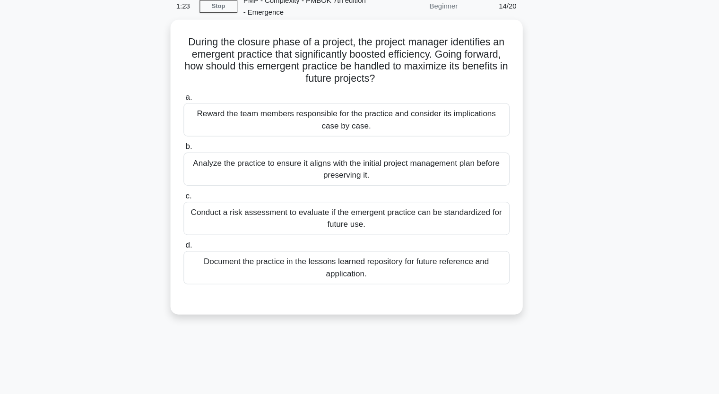
click at [255, 164] on div "Analyze the practice to ensure it aligns with the initial project management pl…" at bounding box center [360, 158] width 306 height 31
click at [207, 141] on input "b. Analyze the practice to ensure it aligns with the initial project management…" at bounding box center [207, 138] width 0 height 6
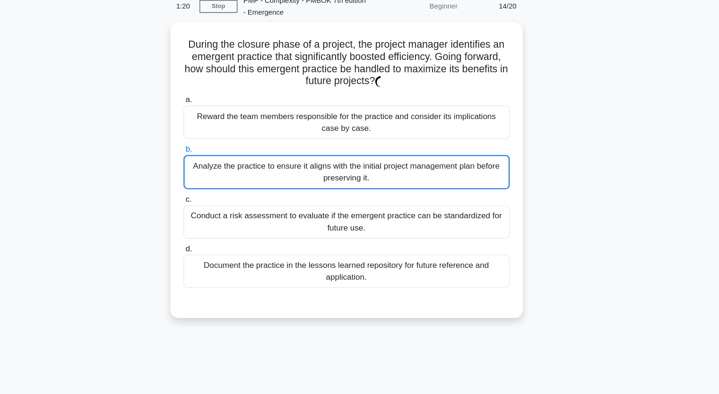
click at [207, 184] on input "c. Conduct a risk assessment to evaluate if the emergent practice can be standa…" at bounding box center [207, 187] width 0 height 6
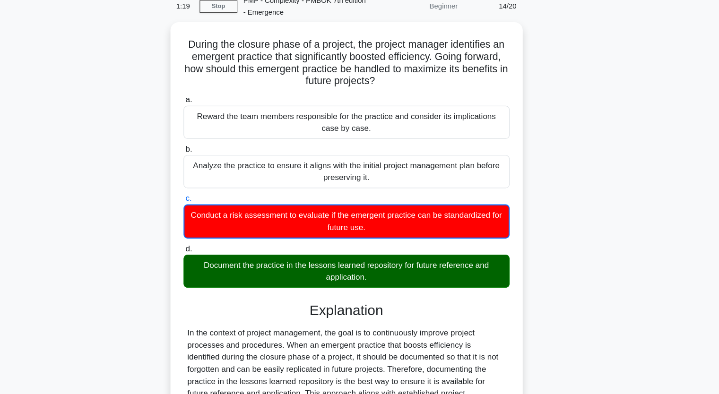
click at [207, 231] on input "d. Document the practice in the lessons learned repository for future reference…" at bounding box center [207, 234] width 0 height 6
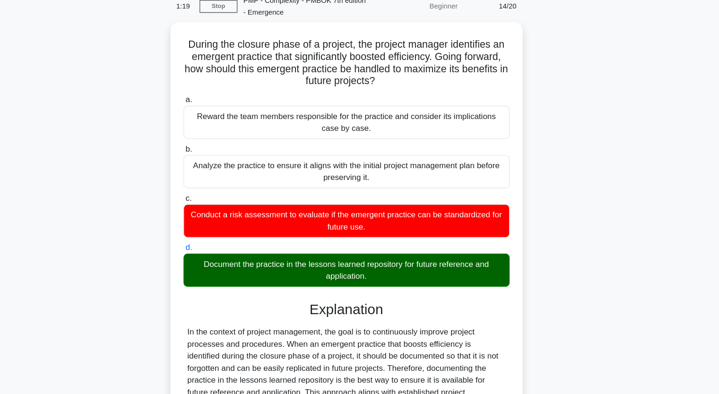
click at [207, 91] on input "a. Reward the team members responsible for the practice and consider its implic…" at bounding box center [207, 94] width 0 height 6
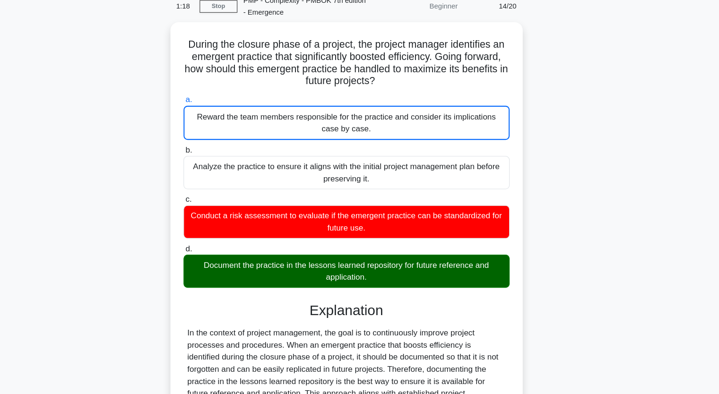
click at [207, 138] on input "b. Analyze the practice to ensure it aligns with the initial project management…" at bounding box center [207, 141] width 0 height 6
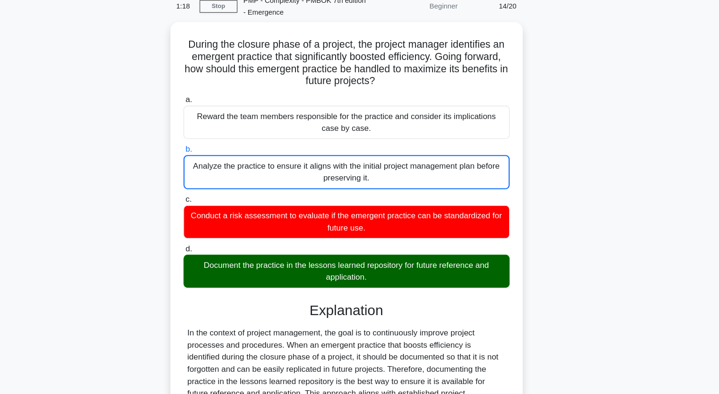
click at [207, 184] on input "c. Conduct a risk assessment to evaluate if the emergent practice can be standa…" at bounding box center [207, 187] width 0 height 6
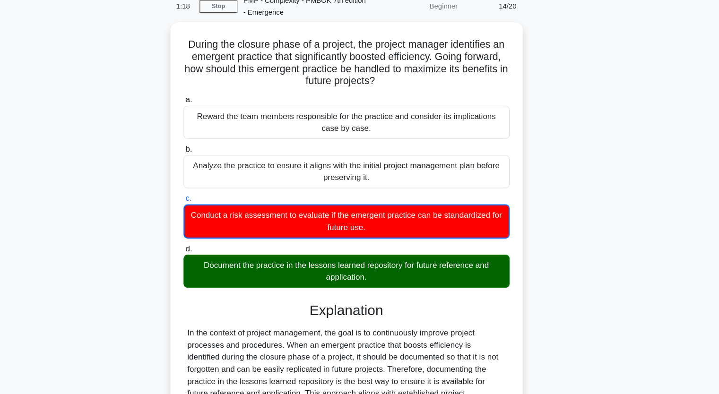
click at [207, 231] on input "d. Document the practice in the lessons learned repository for future reference…" at bounding box center [207, 234] width 0 height 6
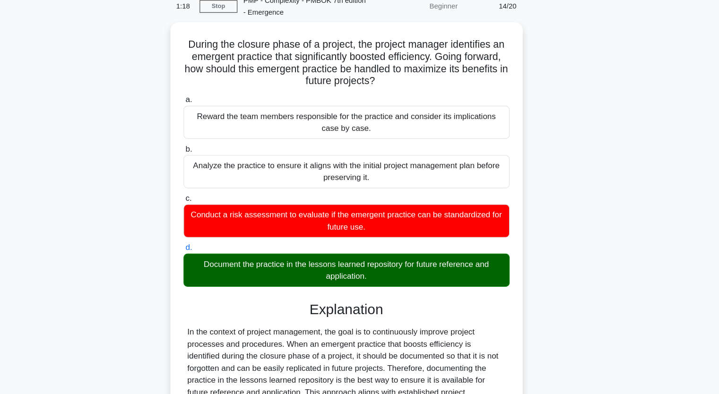
click at [207, 91] on input "a. Reward the team members responsible for the practice and consider its implic…" at bounding box center [207, 94] width 0 height 6
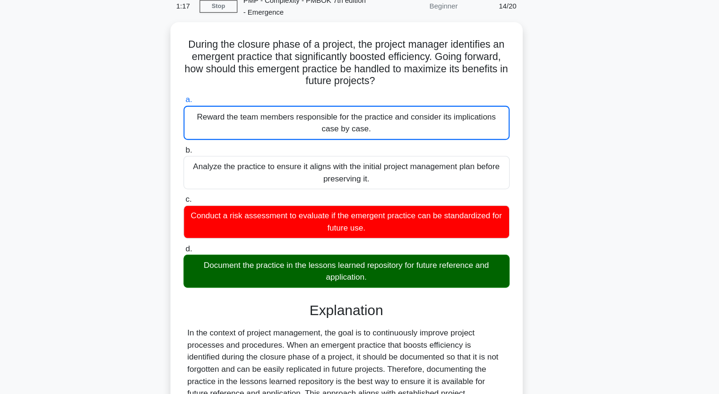
click at [120, 296] on div "During the closure phase of a project, the project manager identifies an emerge…" at bounding box center [360, 289] width 624 height 536
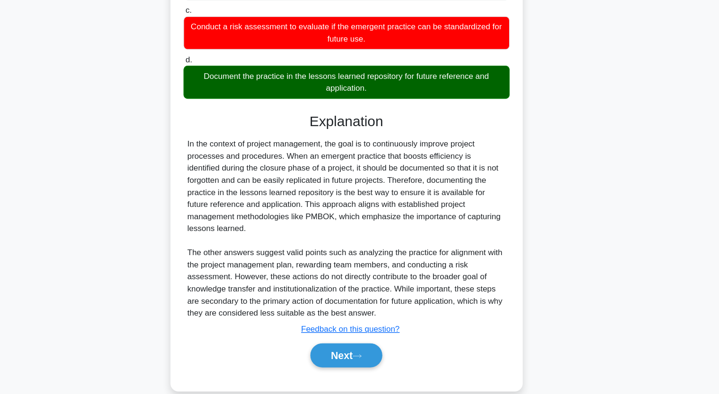
scroll to position [200, 0]
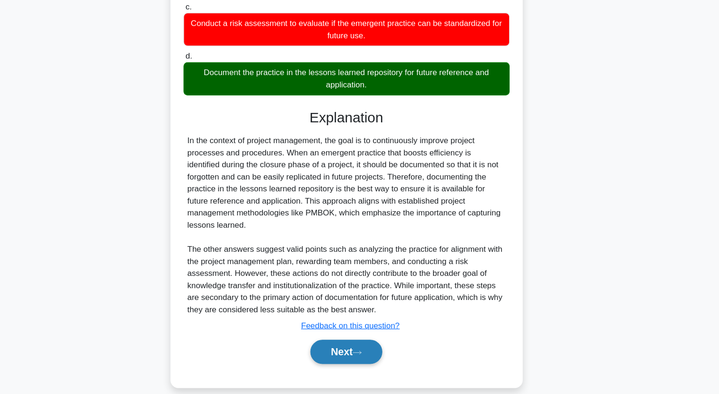
click at [374, 353] on icon at bounding box center [369, 355] width 9 height 5
click at [364, 343] on button "Next" at bounding box center [360, 354] width 68 height 23
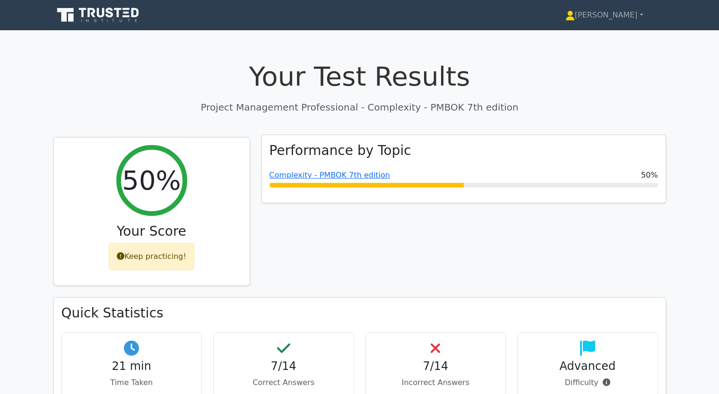
click at [321, 185] on div at bounding box center [366, 185] width 194 height 5
click at [310, 175] on link "Complexity - PMBOK 7th edition" at bounding box center [329, 175] width 121 height 9
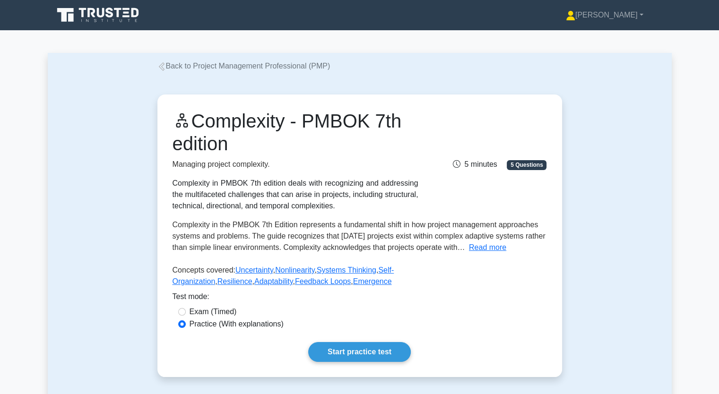
click at [130, 274] on div "Complexity - PMBOK 7th edition Managing project complexity. Complexity in PMBOK…" at bounding box center [360, 236] width 624 height 328
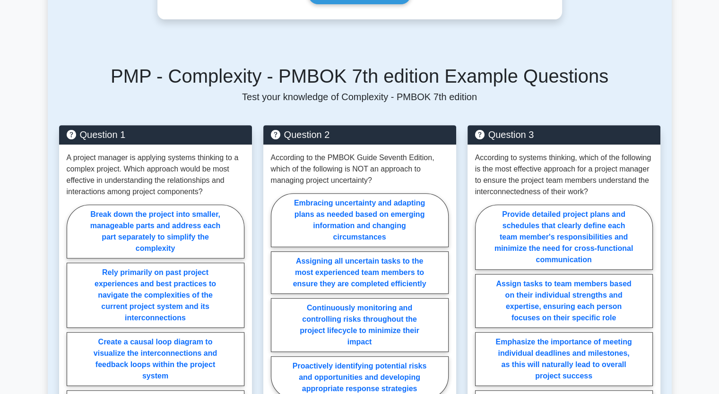
scroll to position [359, 0]
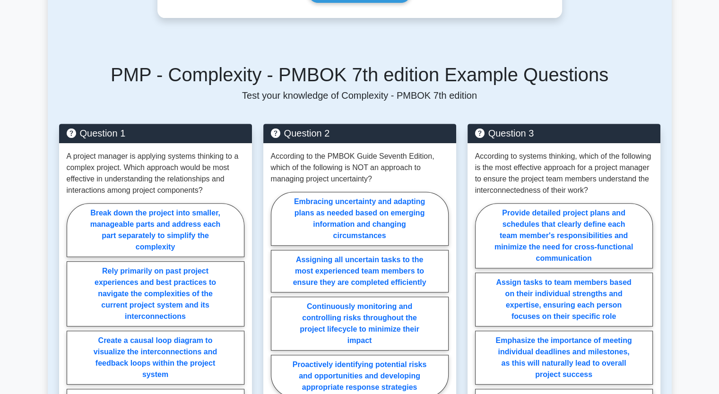
click at [44, 244] on main "Back to Project Management Professional (PMP) Complexity - PMBOK 7th edition Ma…" at bounding box center [359, 164] width 719 height 987
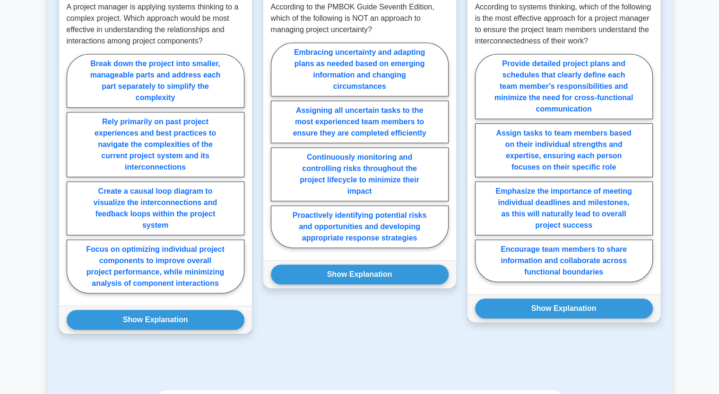
scroll to position [511, 0]
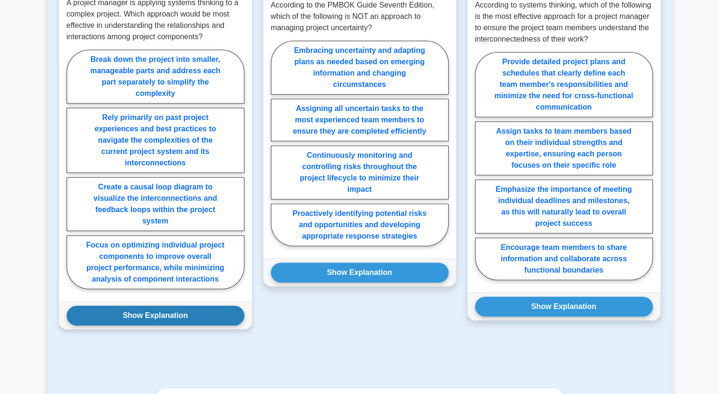
click at [164, 311] on button "Show Explanation" at bounding box center [156, 316] width 178 height 20
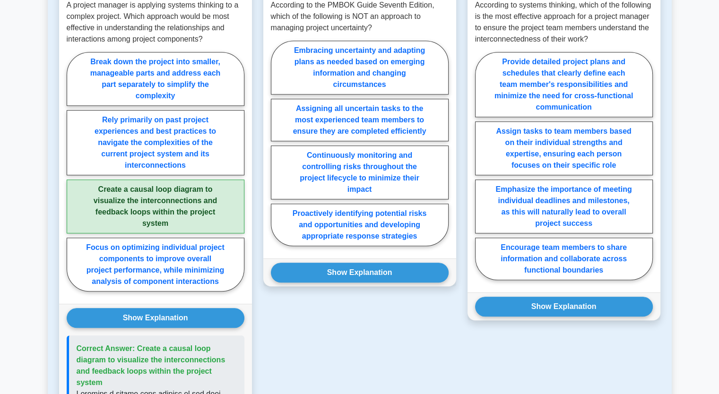
click at [26, 238] on main "Back to Project Management Professional (PMP) Complexity - PMBOK 7th edition Ma…" at bounding box center [359, 184] width 719 height 1328
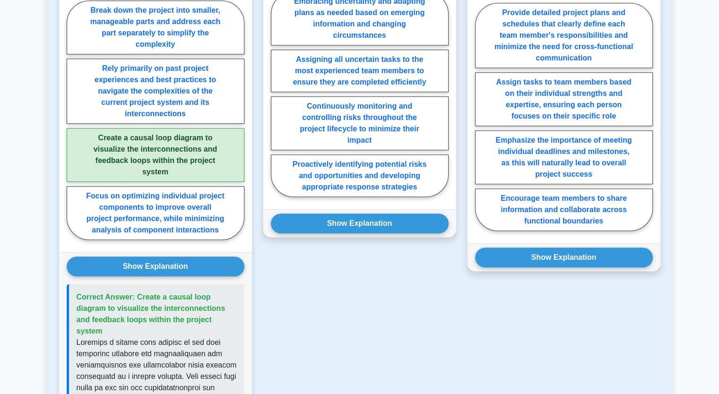
scroll to position [550, 0]
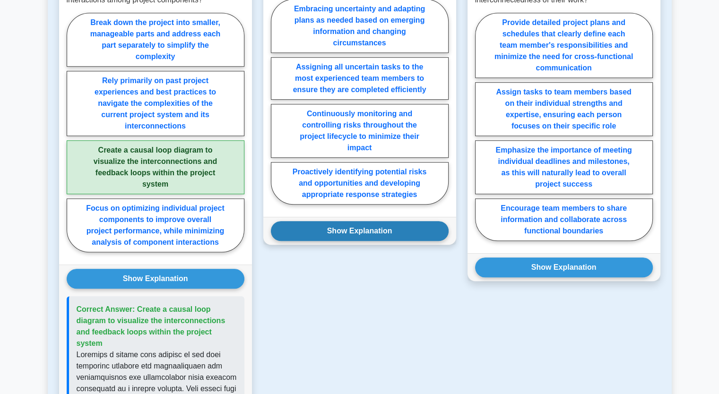
click at [344, 233] on button "Show Explanation" at bounding box center [360, 231] width 178 height 20
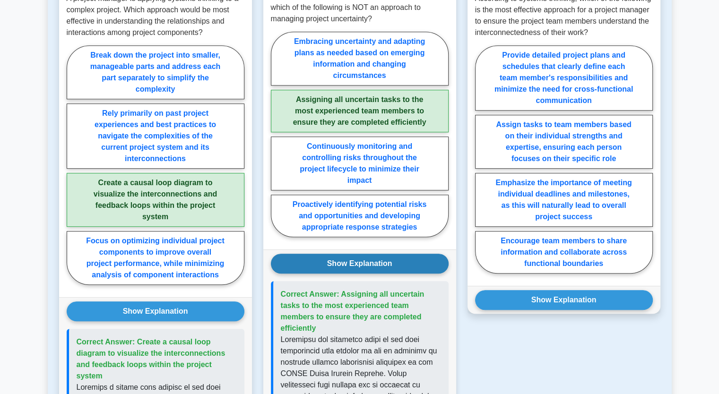
scroll to position [512, 0]
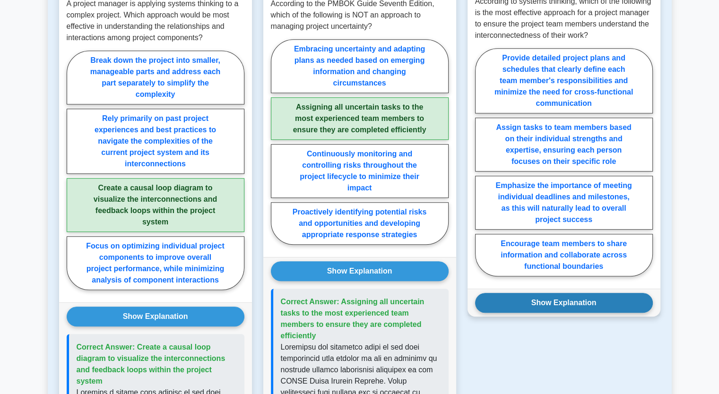
click at [539, 307] on button "Show Explanation" at bounding box center [564, 303] width 178 height 20
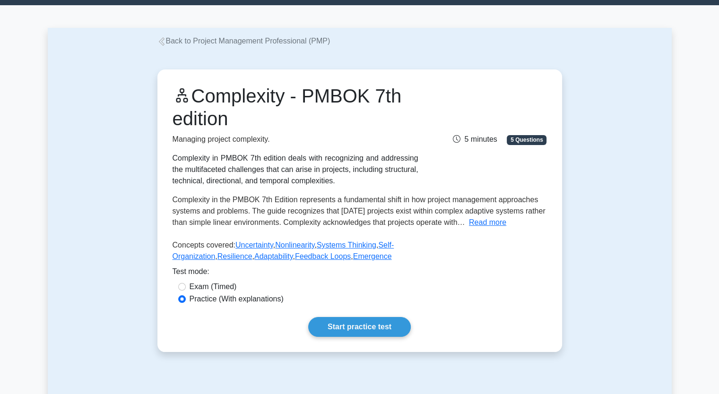
scroll to position [0, 0]
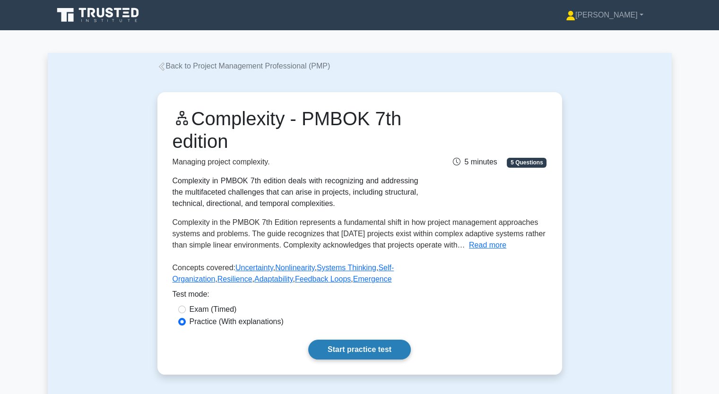
click at [363, 344] on link "Start practice test" at bounding box center [359, 350] width 103 height 20
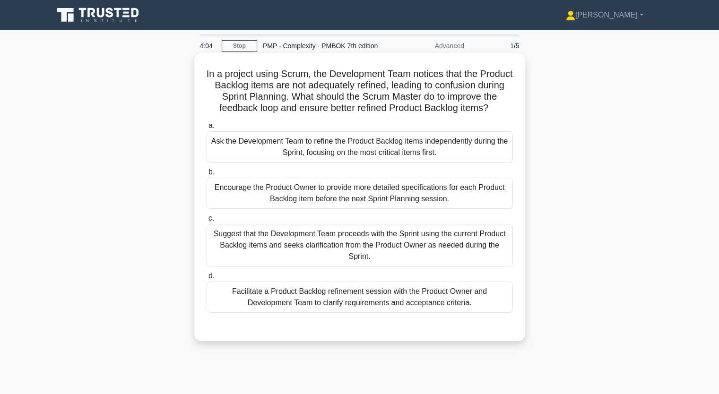
click at [250, 151] on div "Ask the Development Team to refine the Product Backlog items independently duri…" at bounding box center [360, 146] width 306 height 31
click at [207, 129] on input "a. Ask the Development Team to refine the Product Backlog items independently d…" at bounding box center [207, 126] width 0 height 6
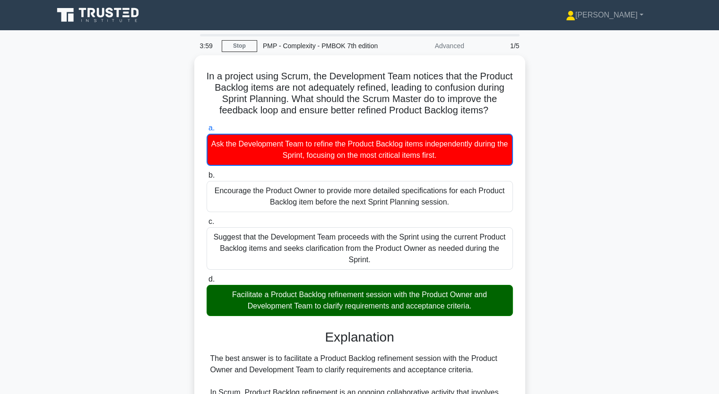
click at [207, 173] on input "b. Encourage the Product Owner to provide more detailed specifications for each…" at bounding box center [207, 176] width 0 height 6
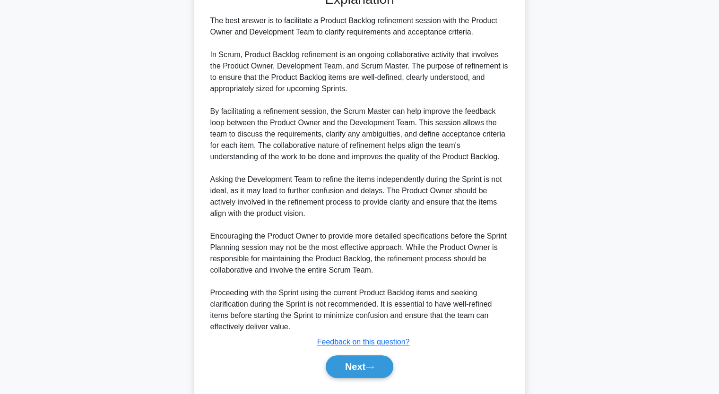
scroll to position [359, 0]
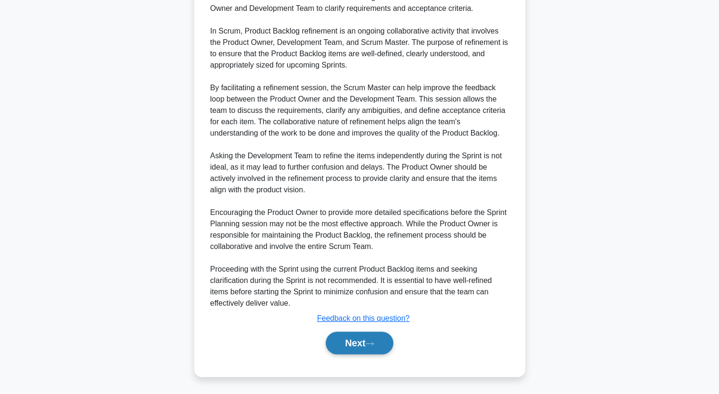
click at [345, 343] on button "Next" at bounding box center [360, 343] width 68 height 23
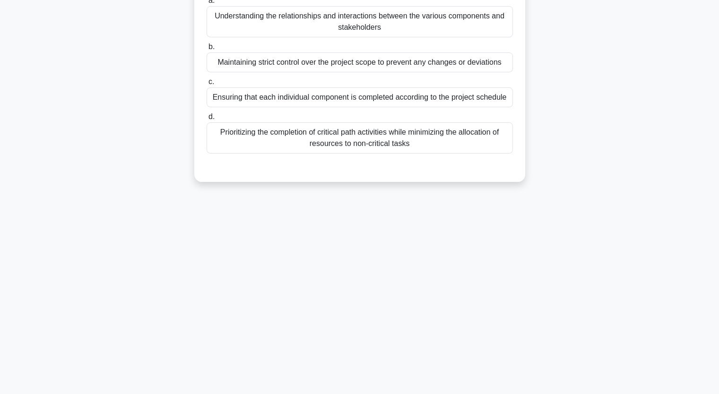
click at [130, 187] on div "According to systems thinking, what is the primary focus of a project manager w…" at bounding box center [360, 66] width 624 height 254
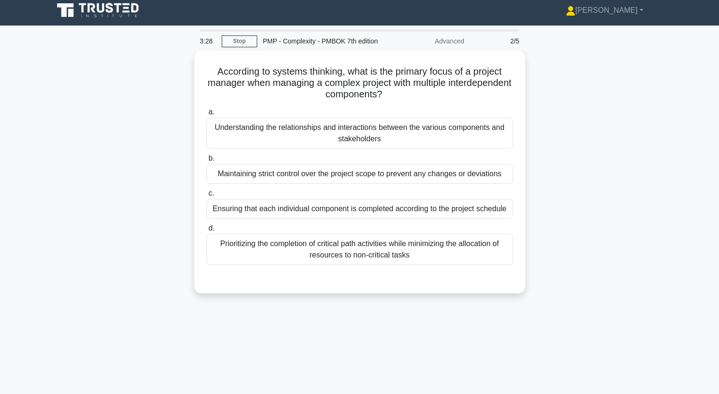
scroll to position [0, 0]
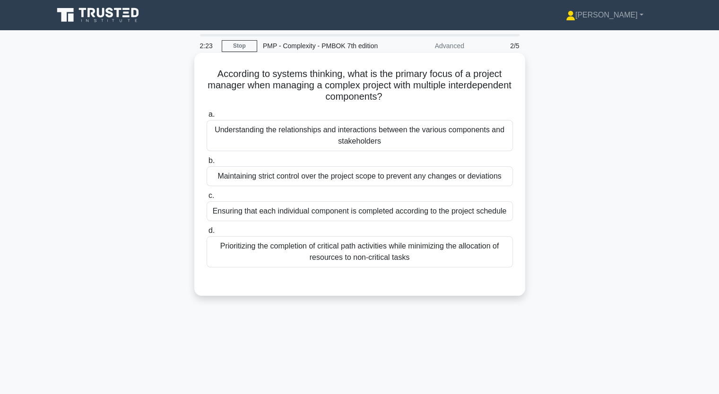
click at [217, 70] on h5 "According to systems thinking, what is the primary focus of a project manager w…" at bounding box center [360, 85] width 308 height 35
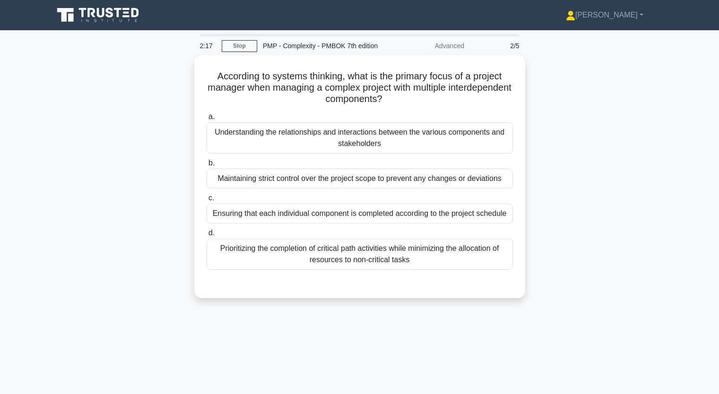
drag, startPoint x: 221, startPoint y: 76, endPoint x: 156, endPoint y: 97, distance: 68.9
click at [156, 97] on div "According to systems thinking, what is the primary focus of a project manager w…" at bounding box center [360, 182] width 624 height 254
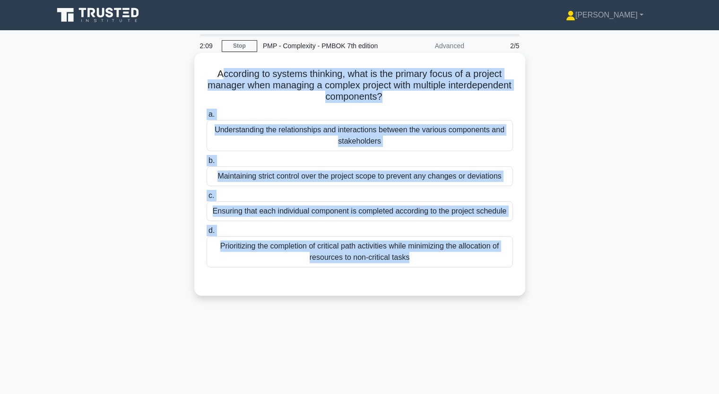
drag, startPoint x: 216, startPoint y: 71, endPoint x: 427, endPoint y: 271, distance: 291.3
click at [427, 271] on div "According to systems thinking, what is the primary focus of a project manager w…" at bounding box center [359, 174] width 323 height 235
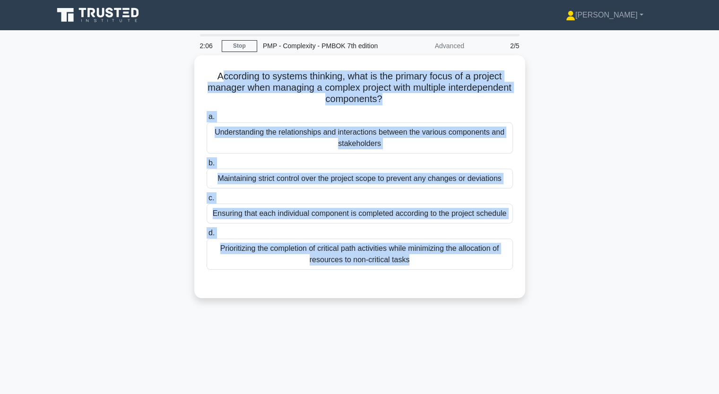
copy div "ccording to systems thinking, what is the primary focus of a project manager wh…"
click at [85, 122] on div "According to systems thinking, what is the primary focus of a project manager w…" at bounding box center [360, 182] width 624 height 254
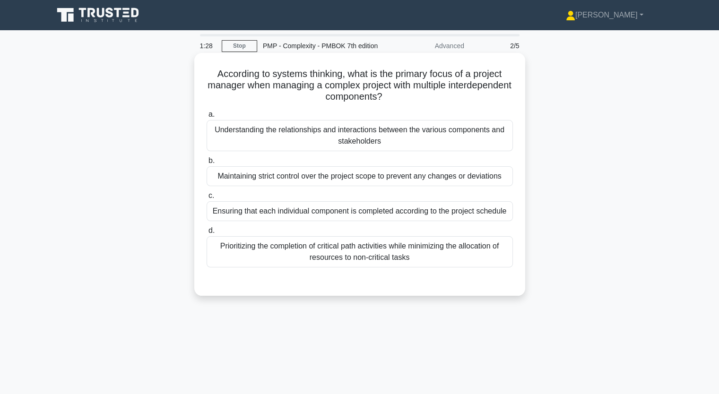
click at [220, 129] on div "Understanding the relationships and interactions between the various components…" at bounding box center [360, 135] width 306 height 31
click at [207, 118] on input "a. Understanding the relationships and interactions between the various compone…" at bounding box center [207, 115] width 0 height 6
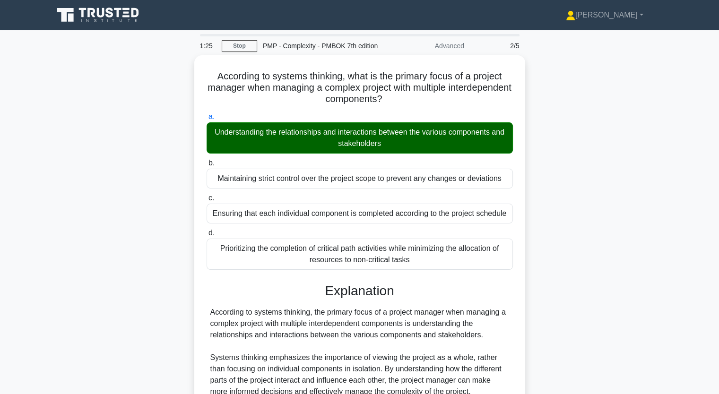
click at [207, 160] on input "b. Maintaining strict control over the project scope to prevent any changes or …" at bounding box center [207, 163] width 0 height 6
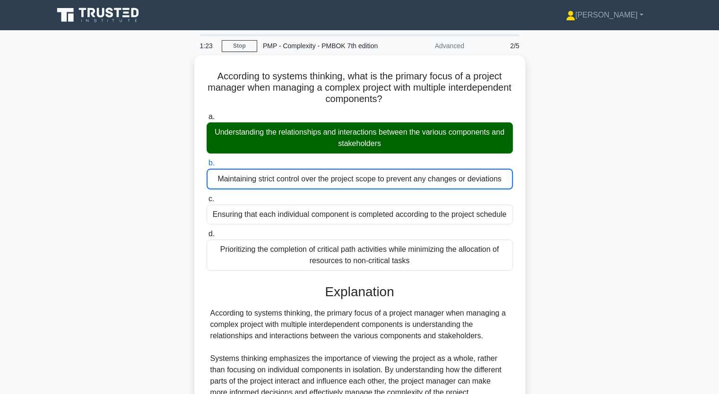
click at [135, 208] on div "According to systems thinking, what is the primary focus of a project manager w…" at bounding box center [360, 300] width 624 height 490
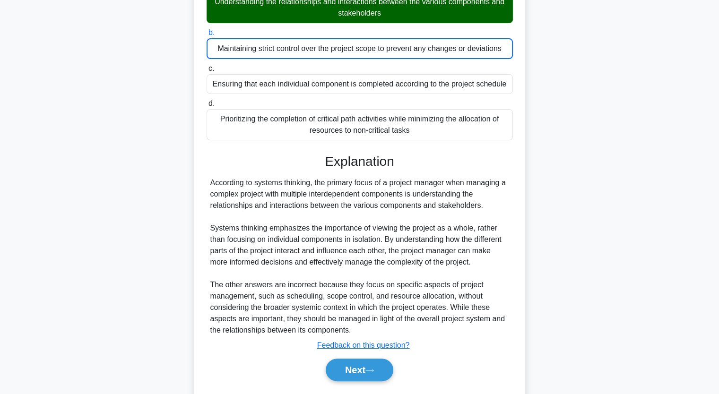
scroll to position [132, 0]
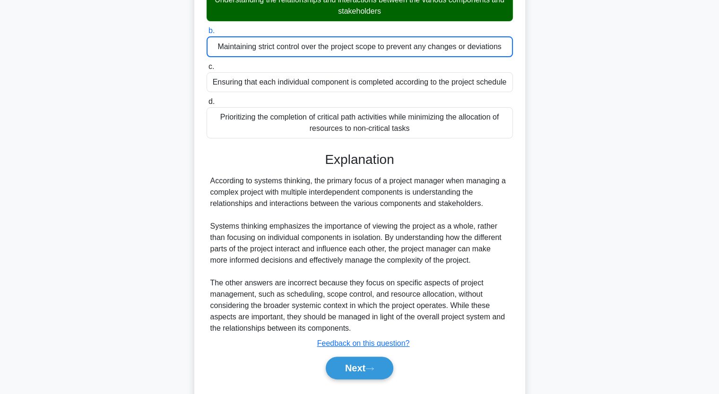
click at [147, 243] on div "According to systems thinking, what is the primary focus of a project manager w…" at bounding box center [360, 168] width 624 height 490
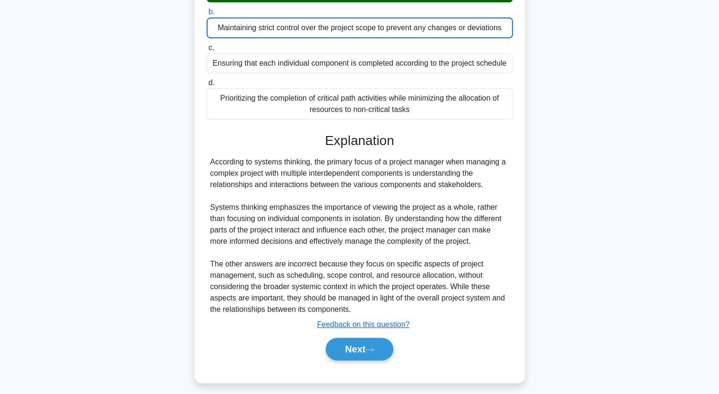
scroll to position [155, 0]
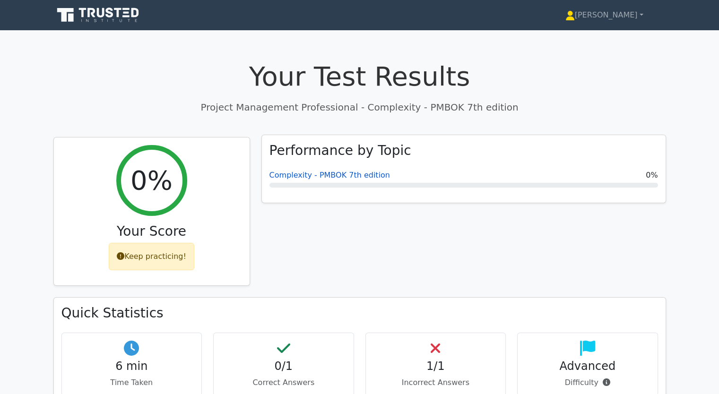
click at [328, 172] on link "Complexity - PMBOK 7th edition" at bounding box center [329, 175] width 121 height 9
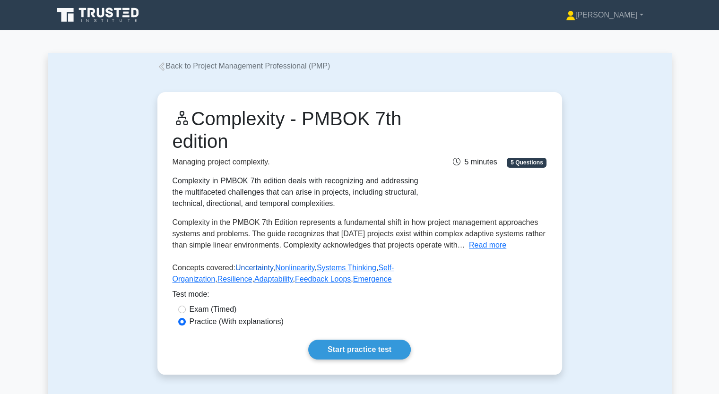
click at [246, 268] on link "Uncertainty" at bounding box center [254, 268] width 38 height 8
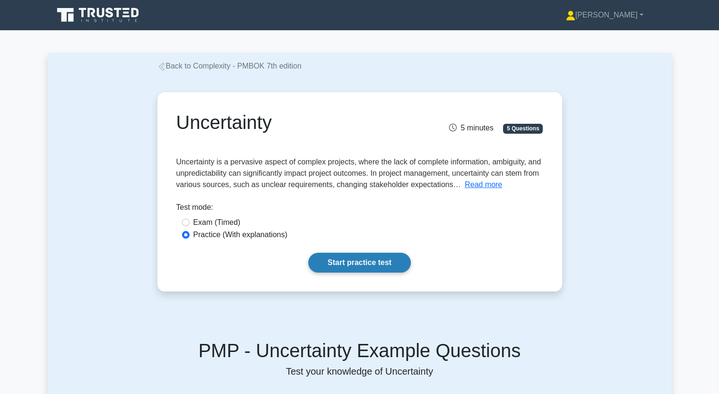
click at [341, 262] on link "Start practice test" at bounding box center [359, 263] width 103 height 20
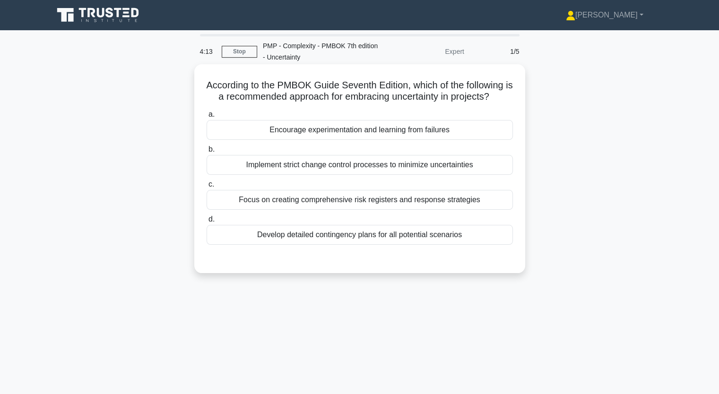
click at [272, 230] on div "Develop detailed contingency plans for all potential scenarios" at bounding box center [360, 235] width 306 height 20
click at [207, 223] on input "d. Develop detailed contingency plans for all potential scenarios" at bounding box center [207, 220] width 0 height 6
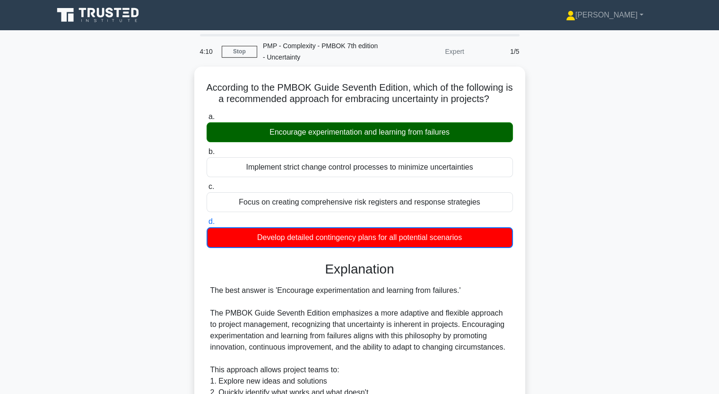
click at [147, 172] on div "According to the PMBOK Guide Seventh Edition, which of the following is a recom…" at bounding box center [360, 391] width 624 height 649
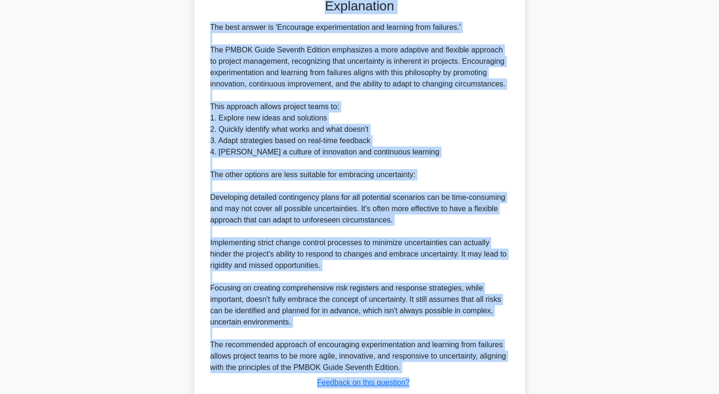
scroll to position [325, 0]
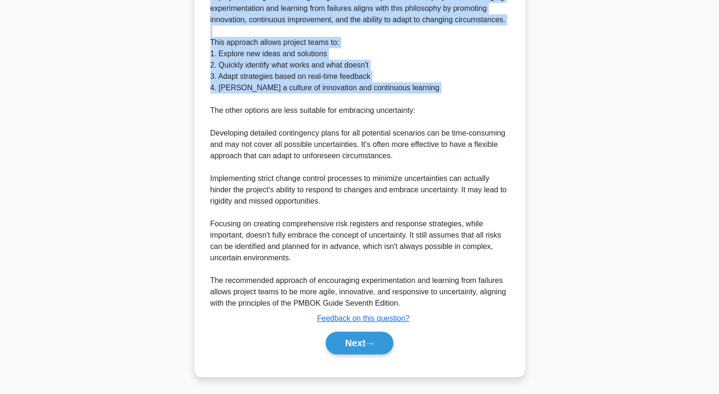
drag, startPoint x: 211, startPoint y: 84, endPoint x: 452, endPoint y: 97, distance: 241.5
click at [452, 97] on div "According to the PMBOK Guide Seventh Edition, which of the following is a recom…" at bounding box center [359, 58] width 323 height 630
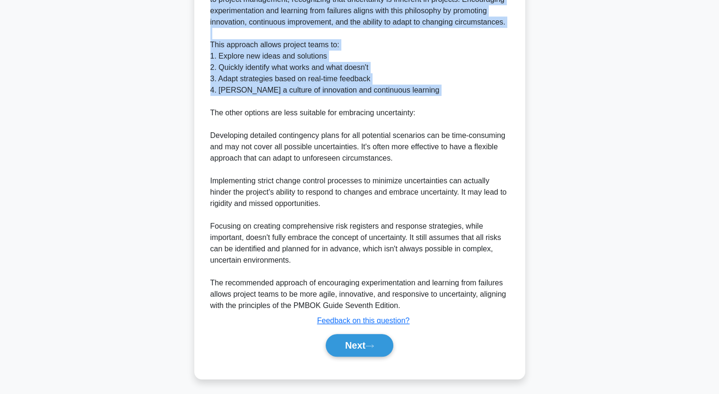
click at [140, 61] on div "According to the PMBOK Guide Seventh Edition, which of the following is a recom…" at bounding box center [360, 65] width 624 height 649
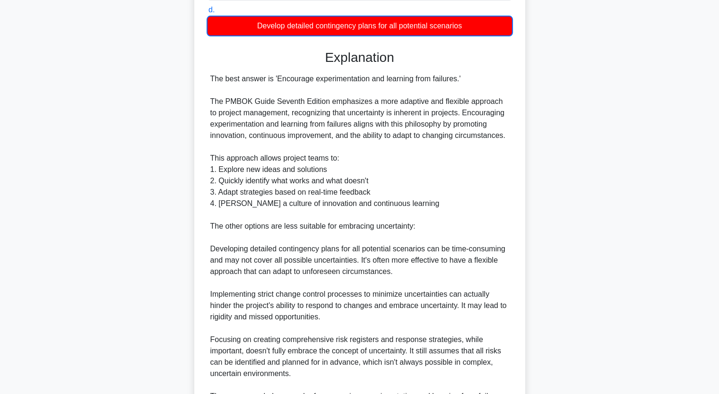
scroll to position [212, 0]
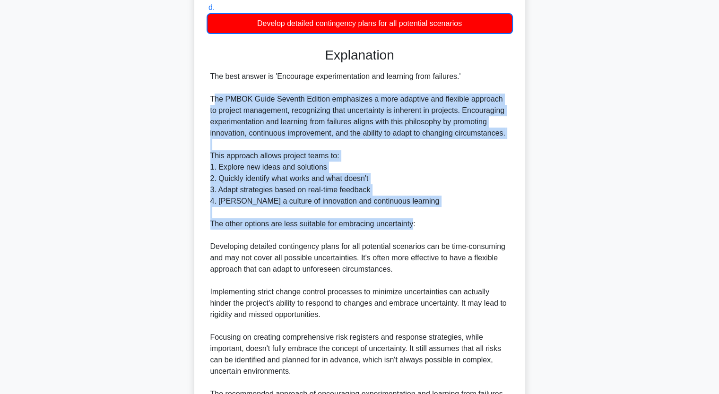
drag, startPoint x: 212, startPoint y: 95, endPoint x: 411, endPoint y: 221, distance: 235.5
click at [411, 221] on div "The best answer is 'Encourage experimentation and learning from failures.' The …" at bounding box center [359, 247] width 299 height 352
copy div "he PMBOK Guide Seventh Edition emphasizes a more adaptive and flexible approach…"
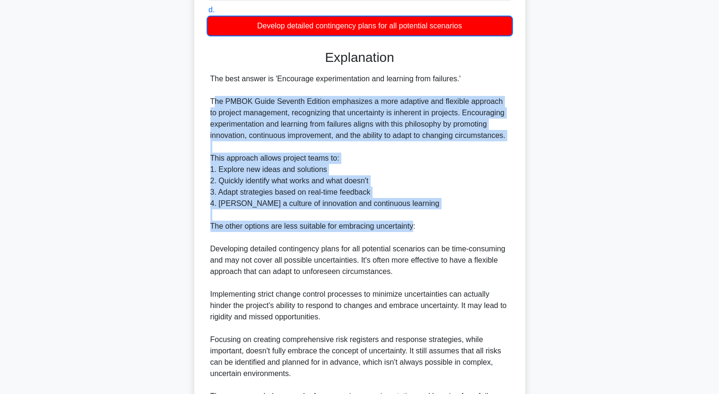
click at [122, 201] on div "According to the PMBOK Guide Seventh Edition, which of the following is a recom…" at bounding box center [360, 179] width 624 height 649
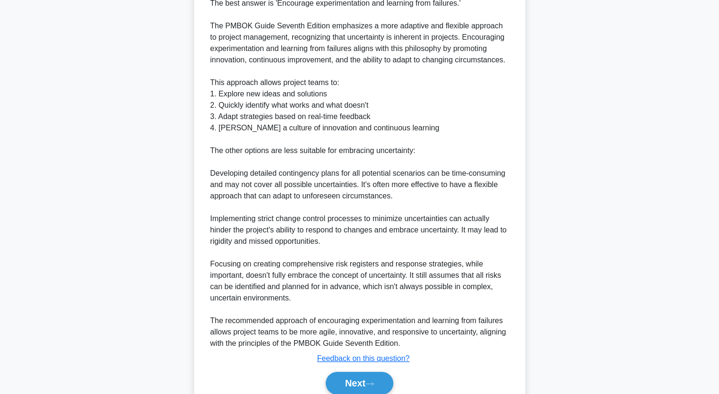
scroll to position [325, 0]
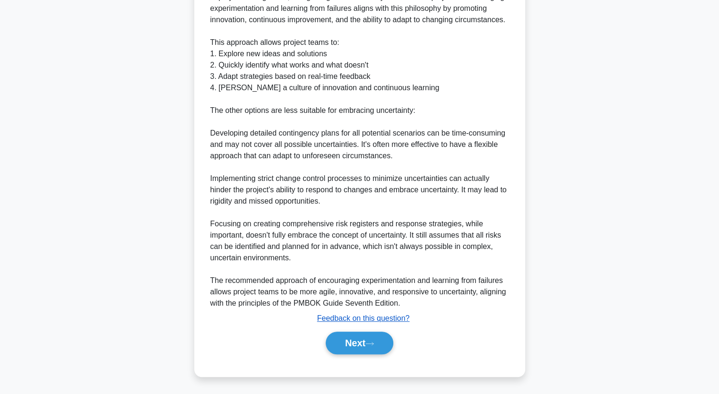
click at [344, 318] on u "Feedback on this question?" at bounding box center [363, 318] width 93 height 8
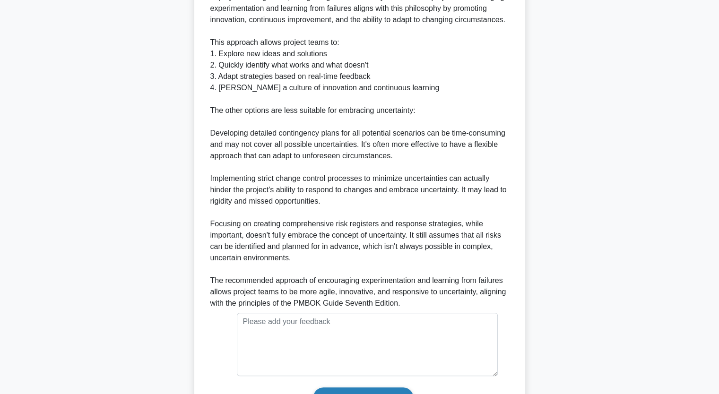
click at [360, 391] on input "Submit feedback" at bounding box center [362, 398] width 99 height 20
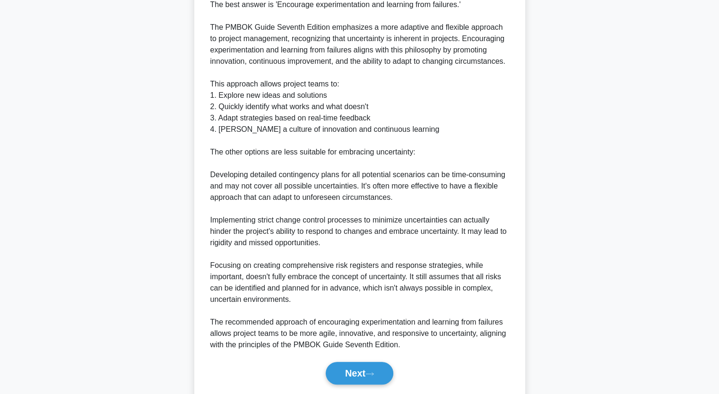
scroll to position [314, 0]
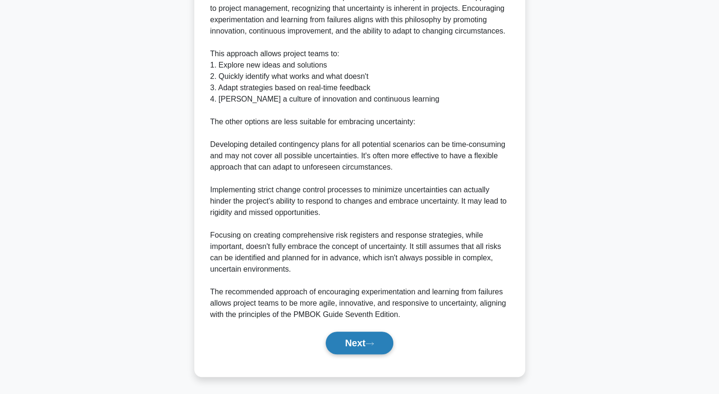
click at [355, 346] on button "Next" at bounding box center [360, 343] width 68 height 23
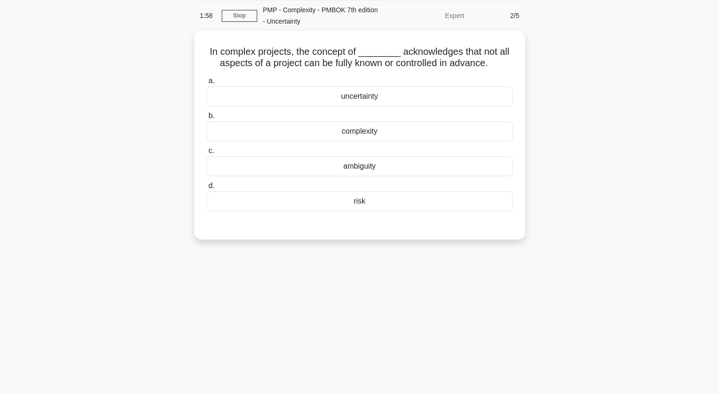
scroll to position [22, 0]
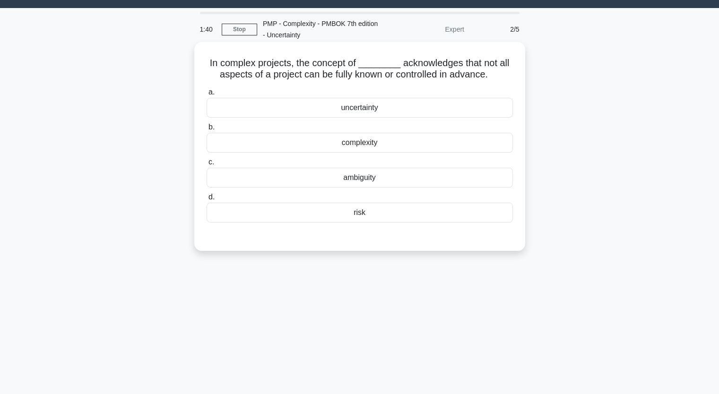
click at [360, 105] on div "uncertainty" at bounding box center [360, 108] width 306 height 20
click at [207, 95] on input "a. uncertainty" at bounding box center [207, 92] width 0 height 6
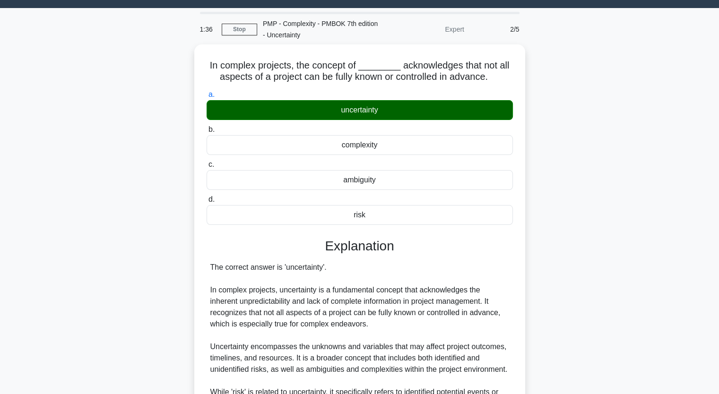
click at [156, 248] on div "In complex projects, the concept of ________ acknowledges that not all aspects …" at bounding box center [360, 339] width 624 height 591
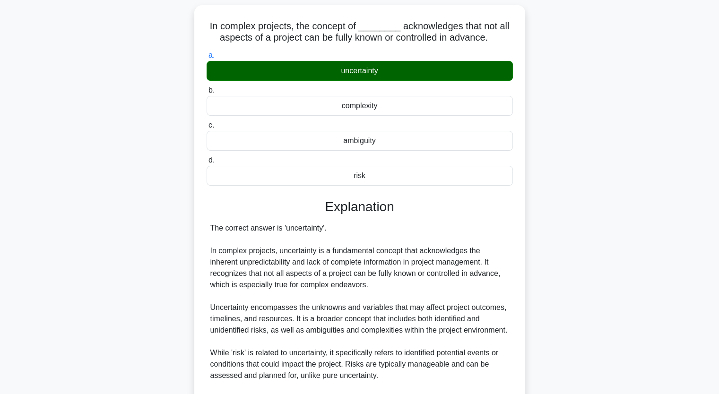
scroll to position [79, 0]
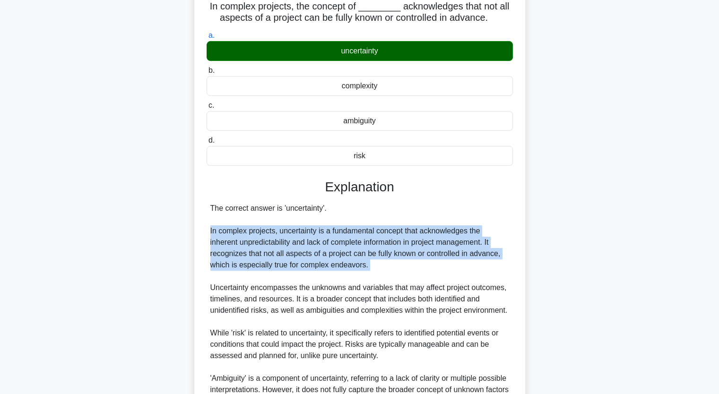
drag, startPoint x: 208, startPoint y: 232, endPoint x: 424, endPoint y: 276, distance: 220.0
click at [424, 276] on div "The correct answer is 'uncertainty'. In complex projects, uncertainty is a fund…" at bounding box center [360, 350] width 306 height 295
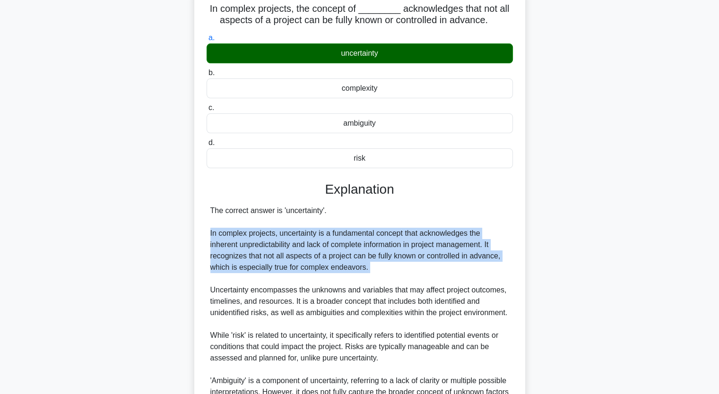
copy div "In complex projects, uncertainty is a fundamental concept that acknowledges the…"
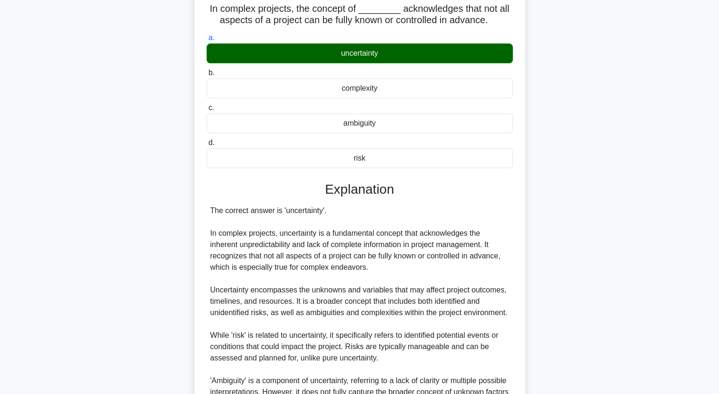
click at [115, 156] on div "In complex projects, the concept of ________ acknowledges that not all aspects …" at bounding box center [360, 283] width 624 height 591
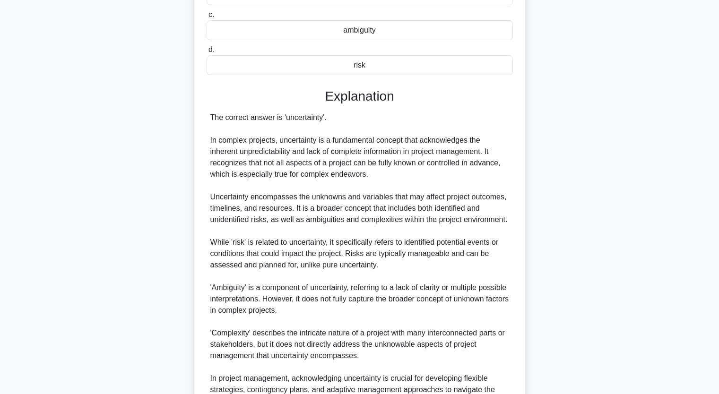
scroll to position [268, 0]
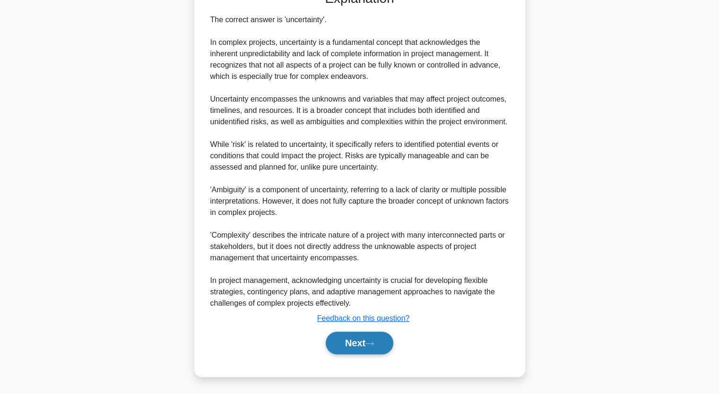
click at [353, 345] on button "Next" at bounding box center [360, 343] width 68 height 23
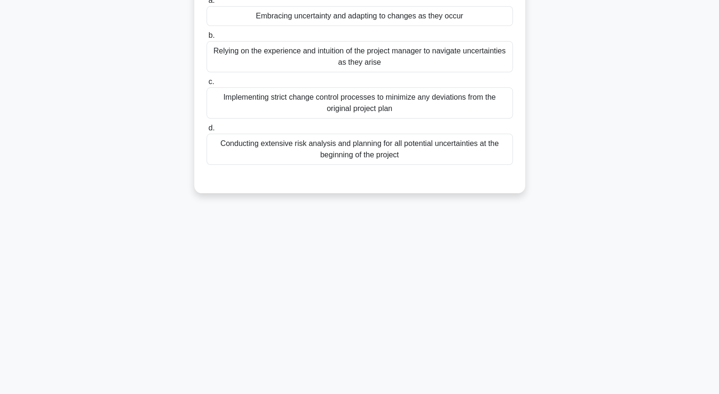
click at [118, 232] on div "0:29 Stop PMP - Complexity - PMBOK 7th edition - Uncertainty Expert 3/5 Accordi…" at bounding box center [360, 154] width 624 height 473
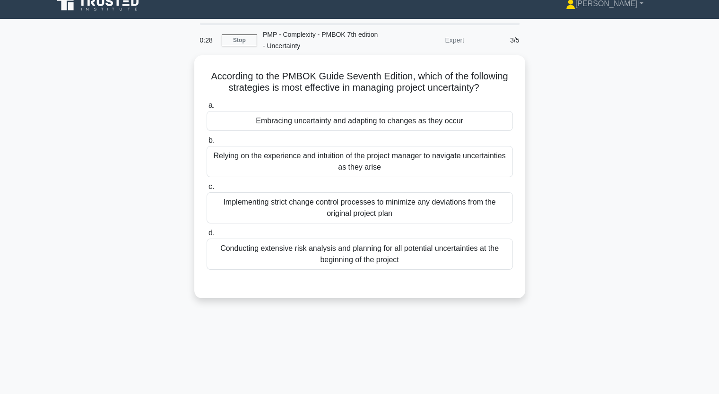
scroll to position [0, 0]
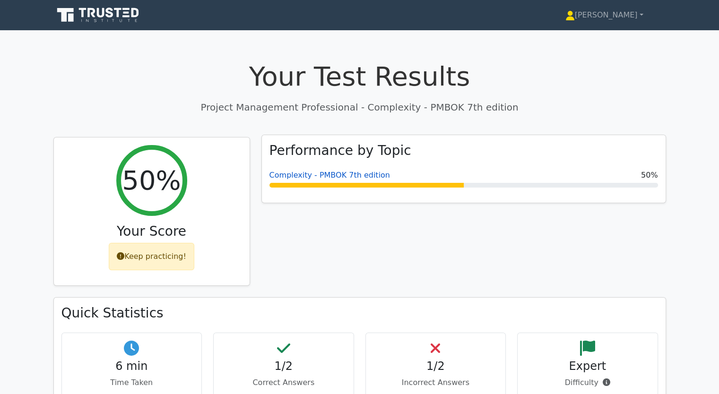
click at [312, 175] on link "Complexity - PMBOK 7th edition" at bounding box center [329, 175] width 121 height 9
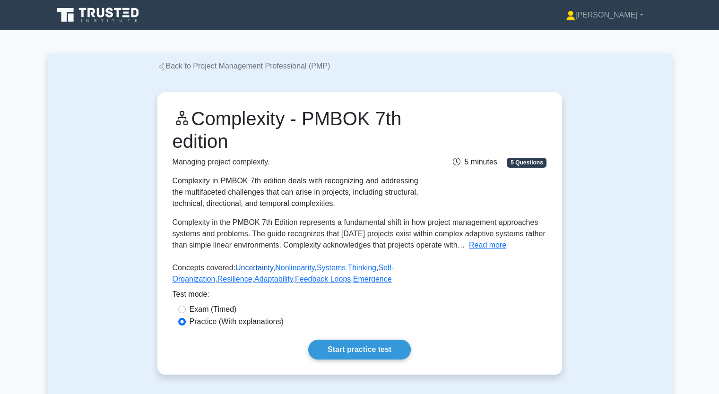
click at [245, 267] on link "Uncertainty" at bounding box center [254, 268] width 38 height 8
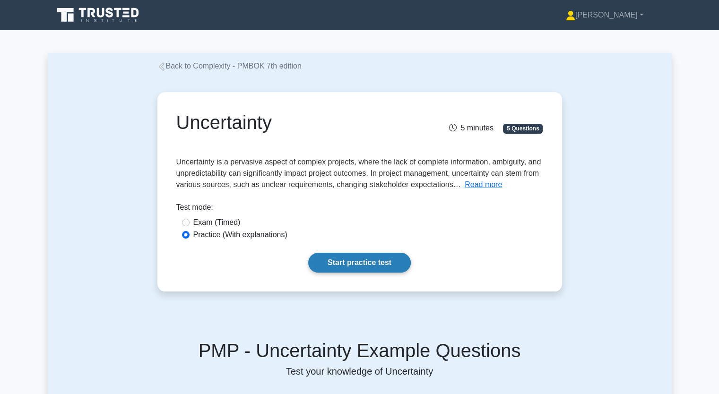
click at [335, 262] on link "Start practice test" at bounding box center [359, 263] width 103 height 20
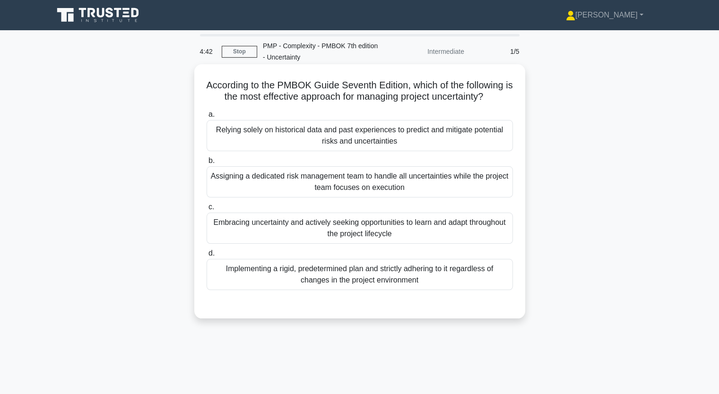
click at [261, 226] on div "Embracing uncertainty and actively seeking opportunities to learn and adapt thr…" at bounding box center [360, 228] width 306 height 31
click at [207, 210] on input "c. Embracing uncertainty and actively seeking opportunities to learn and adapt …" at bounding box center [207, 207] width 0 height 6
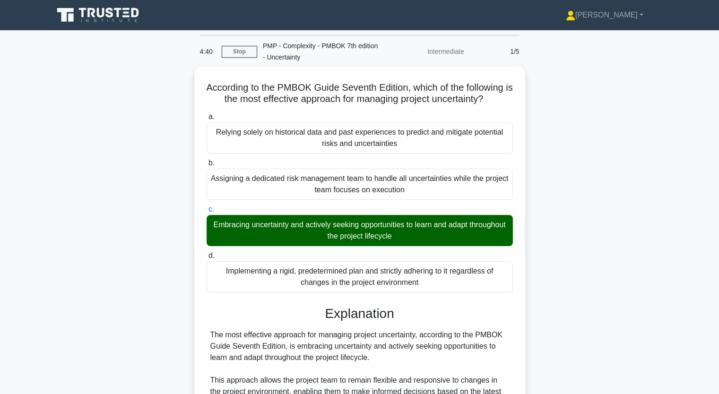
click at [91, 249] on div "According to the PMBOK Guide Seventh Edition, which of the following is the mos…" at bounding box center [360, 345] width 624 height 557
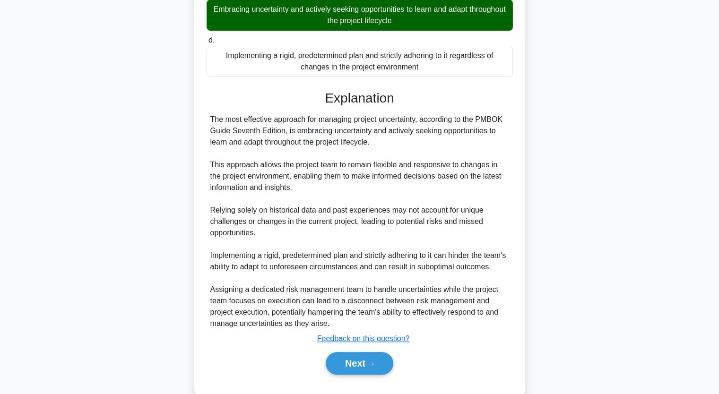
scroll to position [245, 0]
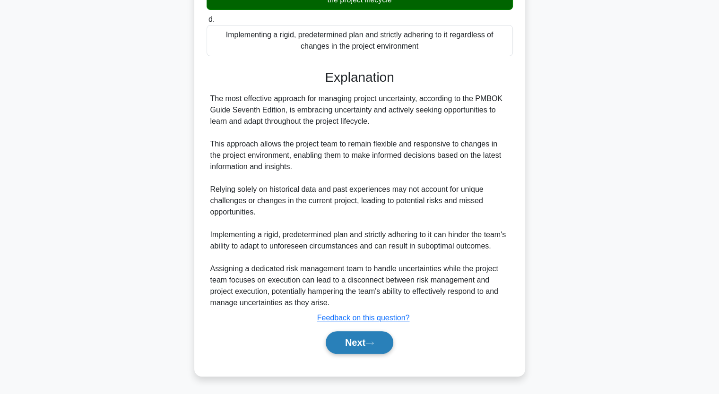
click at [357, 340] on button "Next" at bounding box center [360, 342] width 68 height 23
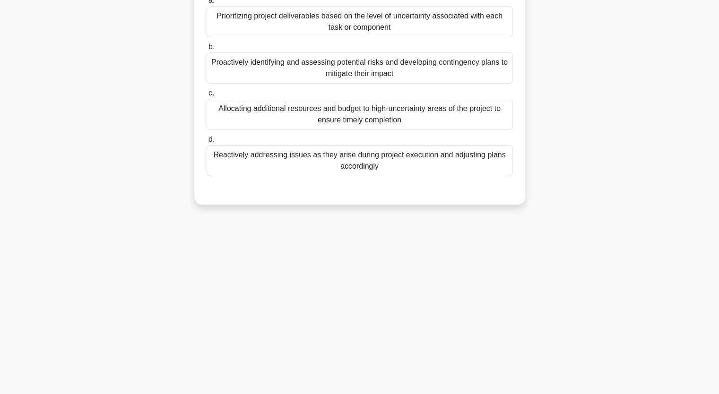
click at [142, 165] on div "According to the PMBOK Guide Seventh Edition, which of the following is the bes…" at bounding box center [360, 83] width 624 height 266
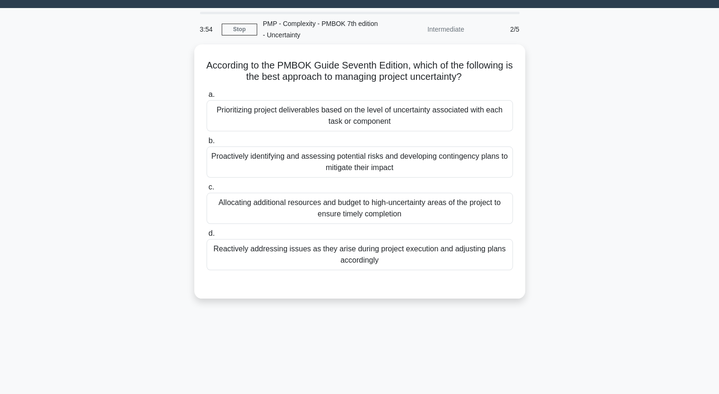
scroll to position [3, 0]
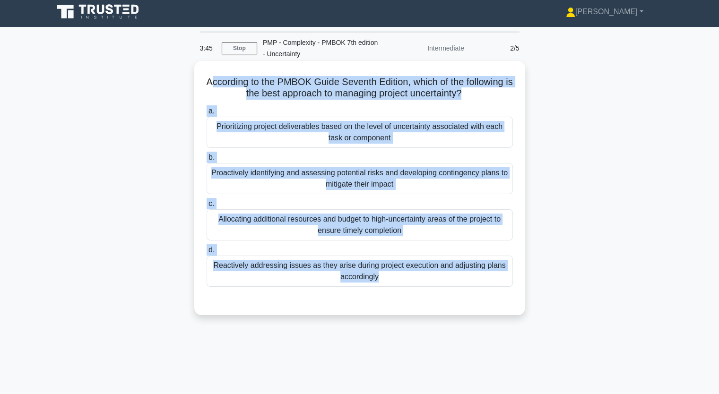
drag, startPoint x: 212, startPoint y: 81, endPoint x: 414, endPoint y: 297, distance: 296.0
click at [414, 297] on div "According to the PMBOK Guide Seventh Edition, which of the following is the bes…" at bounding box center [359, 188] width 323 height 247
copy div "ccording to the PMBOK Guide Seventh Edition, which of the following is the best…"
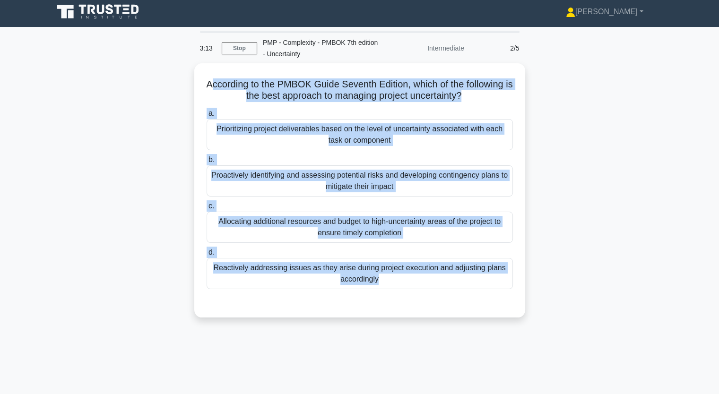
click at [150, 191] on div "According to the PMBOK Guide Seventh Edition, which of the following is the bes…" at bounding box center [360, 196] width 624 height 266
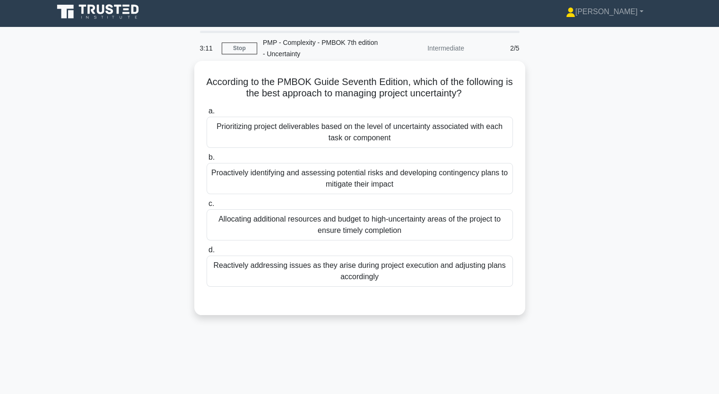
click at [282, 177] on div "Proactively identifying and assessing potential risks and developing contingenc…" at bounding box center [360, 178] width 306 height 31
click at [207, 161] on input "b. Proactively identifying and assessing potential risks and developing conting…" at bounding box center [207, 158] width 0 height 6
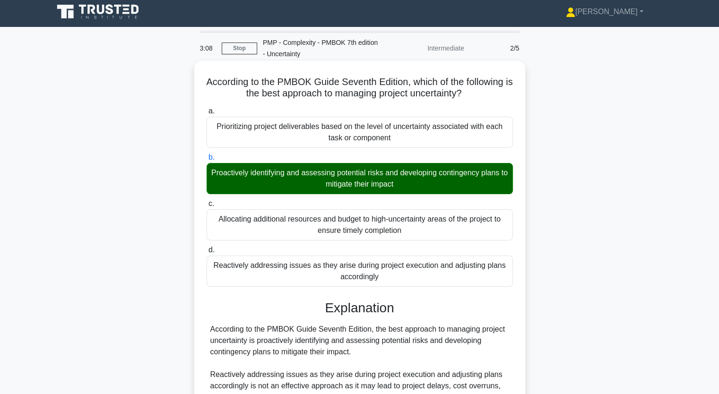
click at [282, 177] on div "Proactively identifying and assessing potential risks and developing contingenc…" at bounding box center [360, 178] width 306 height 31
click at [207, 161] on input "b. Proactively identifying and assessing potential risks and developing conting…" at bounding box center [207, 158] width 0 height 6
click at [215, 170] on div "Proactively identifying and assessing potential risks and developing contingenc…" at bounding box center [360, 178] width 306 height 31
click at [207, 161] on input "b. Proactively identifying and assessing potential risks and developing conting…" at bounding box center [207, 158] width 0 height 6
click at [209, 172] on div "Proactively identifying and assessing potential risks and developing contingenc…" at bounding box center [360, 178] width 306 height 31
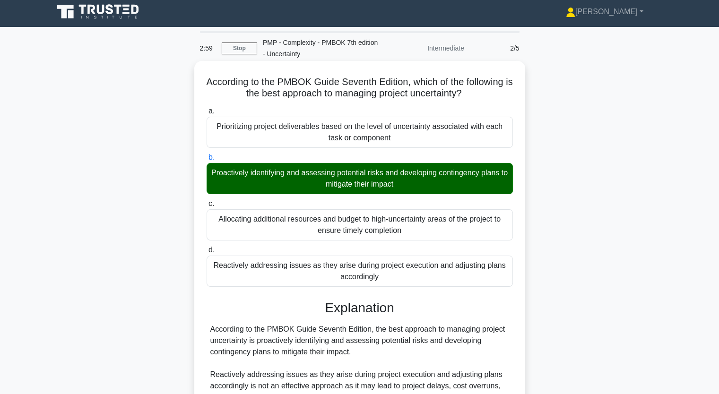
click at [207, 161] on input "b. Proactively identifying and assessing potential risks and developing conting…" at bounding box center [207, 158] width 0 height 6
click at [209, 172] on div "Proactively identifying and assessing potential risks and developing contingenc…" at bounding box center [360, 178] width 306 height 31
click at [207, 161] on input "b. Proactively identifying and assessing potential risks and developing conting…" at bounding box center [207, 158] width 0 height 6
click at [213, 172] on div "Proactively identifying and assessing potential risks and developing contingenc…" at bounding box center [360, 178] width 306 height 31
click at [207, 161] on input "b. Proactively identifying and assessing potential risks and developing conting…" at bounding box center [207, 158] width 0 height 6
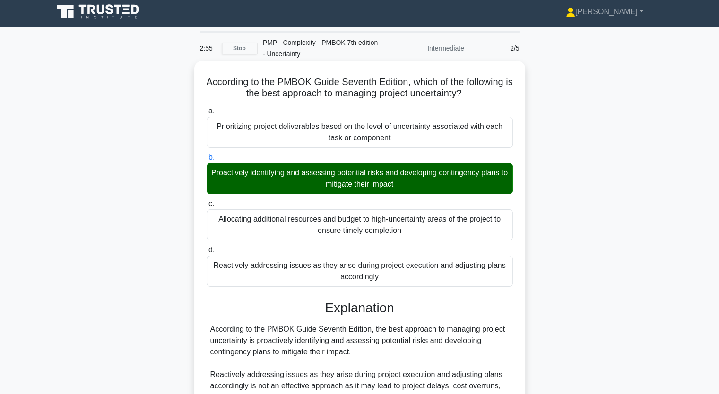
click at [269, 176] on div "Proactively identifying and assessing potential risks and developing contingenc…" at bounding box center [360, 178] width 306 height 31
click at [207, 161] on input "b. Proactively identifying and assessing potential risks and developing conting…" at bounding box center [207, 158] width 0 height 6
drag, startPoint x: 214, startPoint y: 173, endPoint x: 507, endPoint y: 200, distance: 294.4
click at [507, 200] on div "a. Prioritizing project deliverables based on the level of uncertainty associat…" at bounding box center [360, 196] width 318 height 185
copy div "roactively identifying and assessing potential risks and developing contingency…"
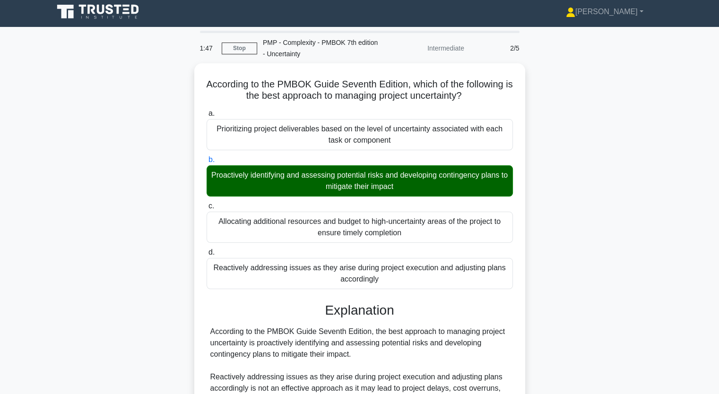
click at [109, 214] on div "According to the PMBOK Guide Seventh Edition, which of the following is the bes…" at bounding box center [360, 353] width 624 height 580
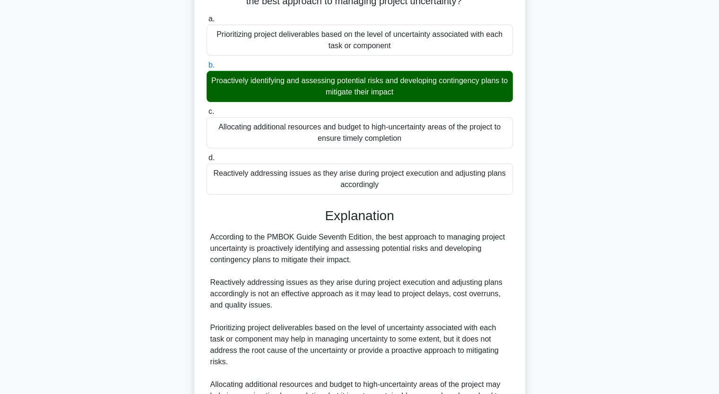
scroll to position [117, 0]
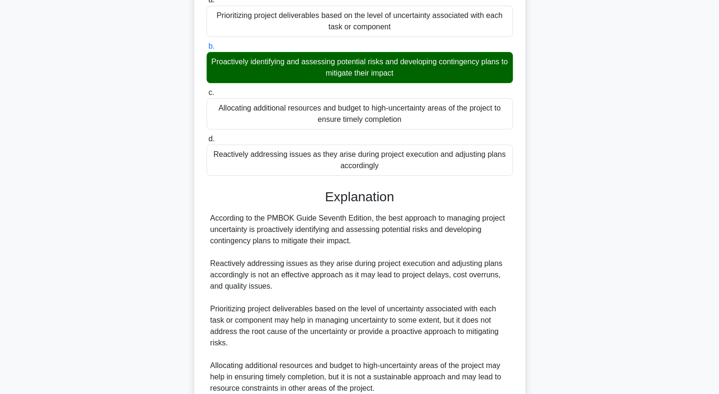
click at [133, 249] on div "According to the PMBOK Guide Seventh Edition, which of the following is the bes…" at bounding box center [360, 240] width 624 height 580
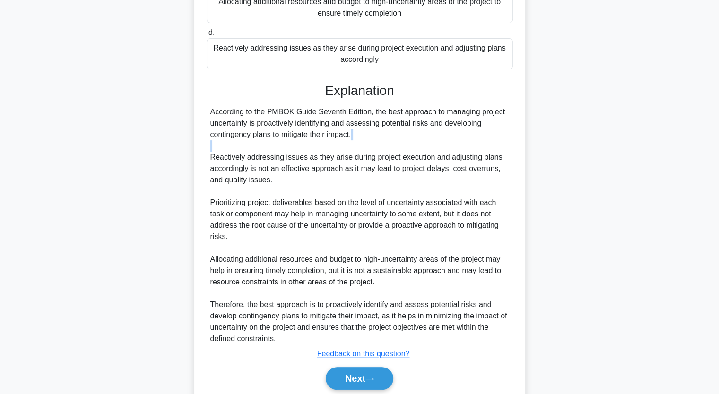
scroll to position [256, 0]
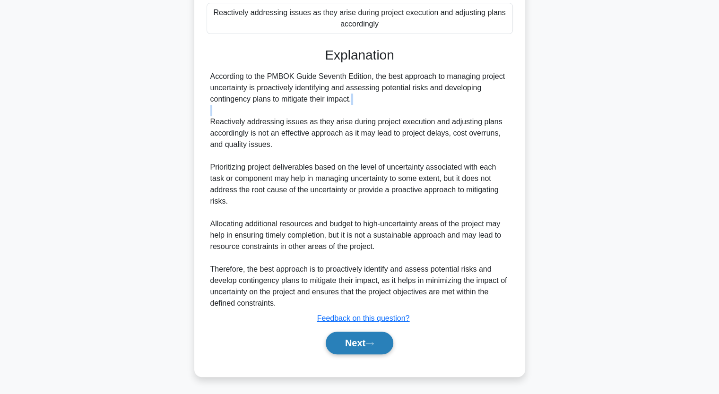
click at [354, 341] on button "Next" at bounding box center [360, 343] width 68 height 23
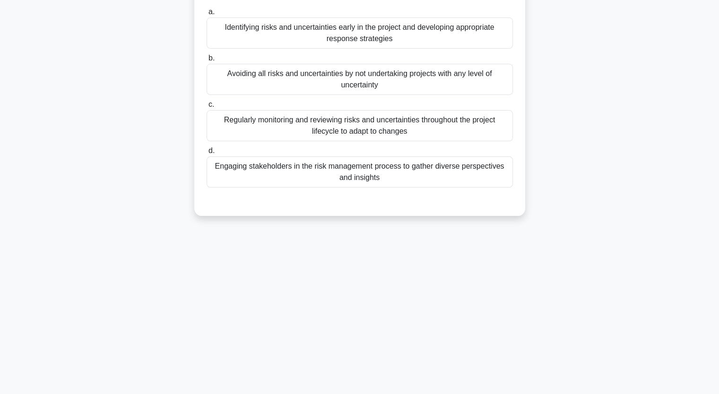
click at [105, 104] on div "Which of the following is not a recommended practice for managing risks and unc…" at bounding box center [360, 88] width 624 height 277
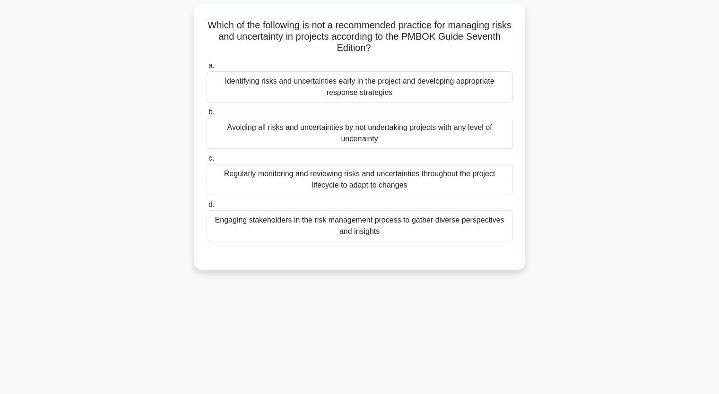
scroll to position [0, 0]
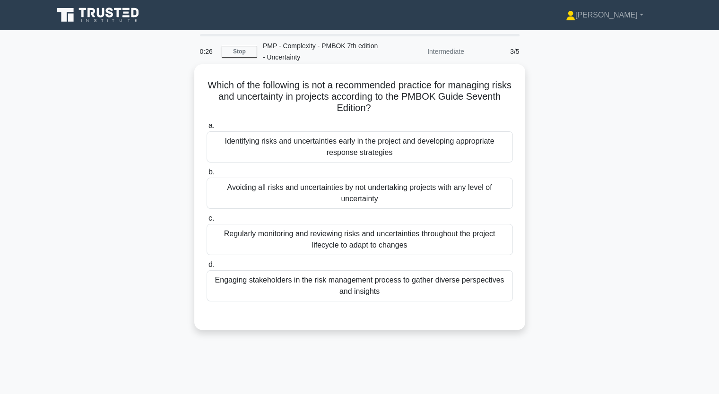
click at [318, 296] on div "Engaging stakeholders in the risk management process to gather diverse perspect…" at bounding box center [360, 285] width 306 height 31
click at [207, 268] on input "d. Engaging stakeholders in the risk management process to gather diverse persp…" at bounding box center [207, 265] width 0 height 6
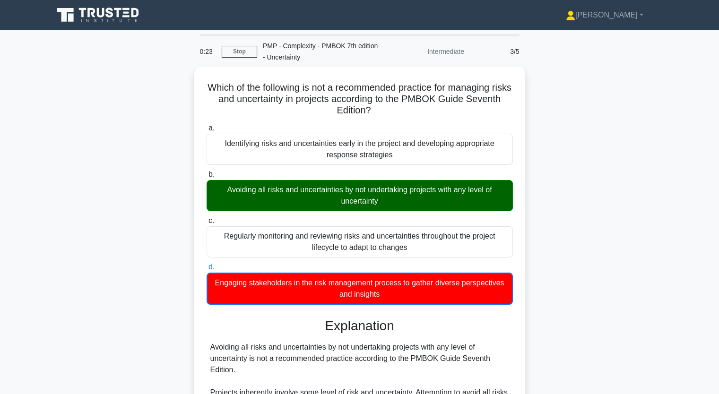
click at [139, 244] on div "Which of the following is not a recommended practice for managing risks and unc…" at bounding box center [360, 335] width 624 height 536
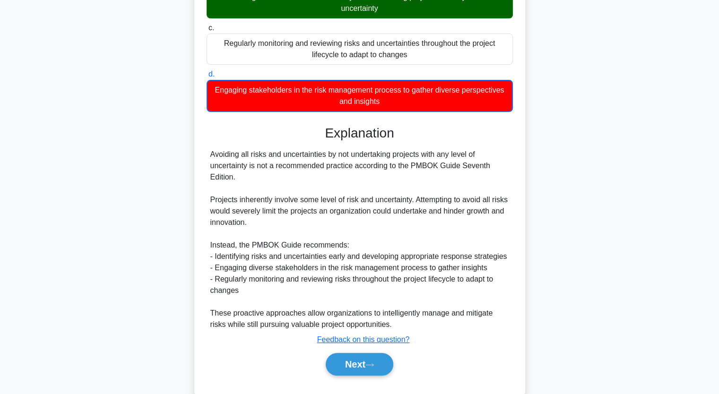
scroll to position [212, 0]
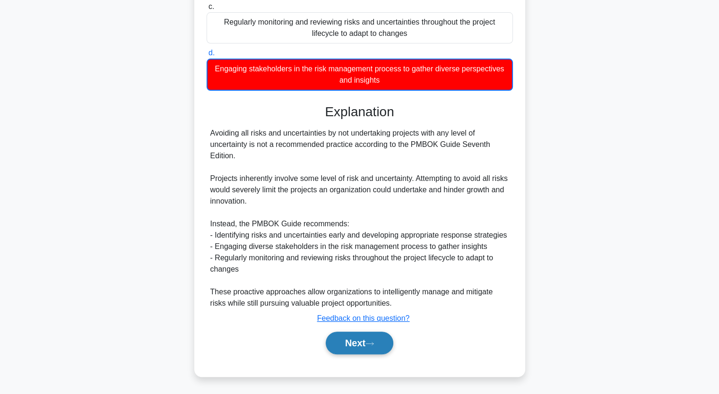
click at [359, 339] on button "Next" at bounding box center [360, 343] width 68 height 23
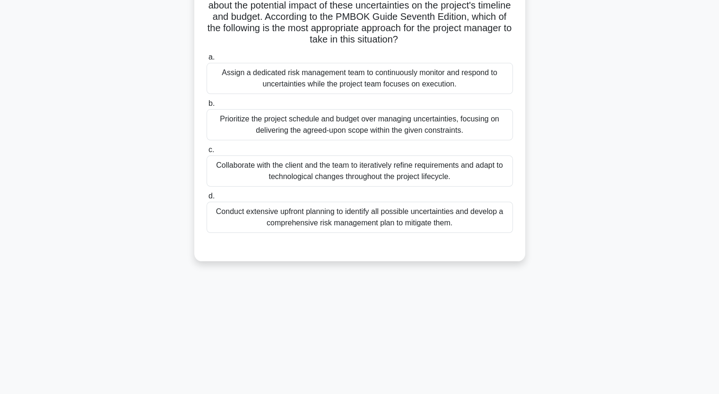
scroll to position [117, 0]
click at [165, 155] on div "A project manager is leading a team to develop a new software system for a clie…" at bounding box center [360, 111] width 624 height 322
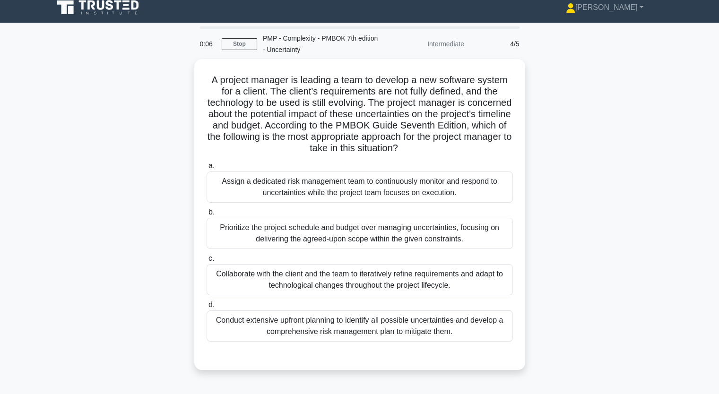
scroll to position [0, 0]
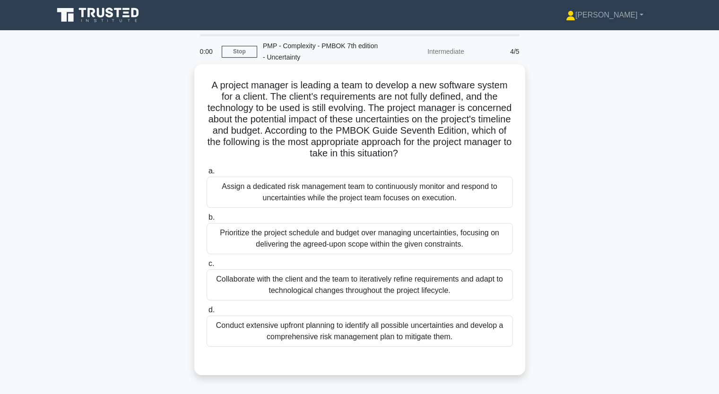
click at [468, 96] on h5 "A project manager is leading a team to develop a new software system for a clie…" at bounding box center [360, 119] width 308 height 80
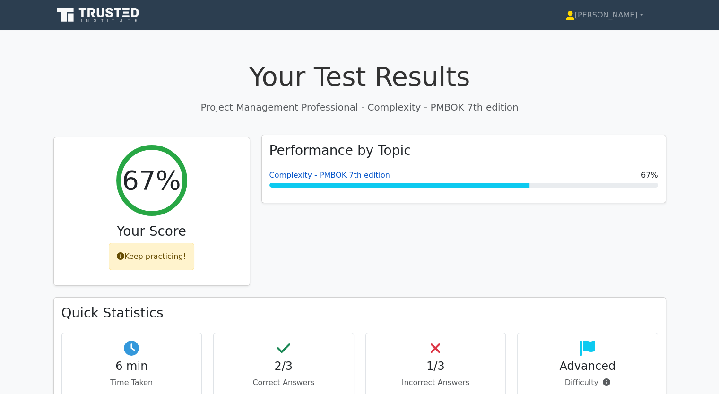
click at [320, 174] on link "Complexity - PMBOK 7th edition" at bounding box center [329, 175] width 121 height 9
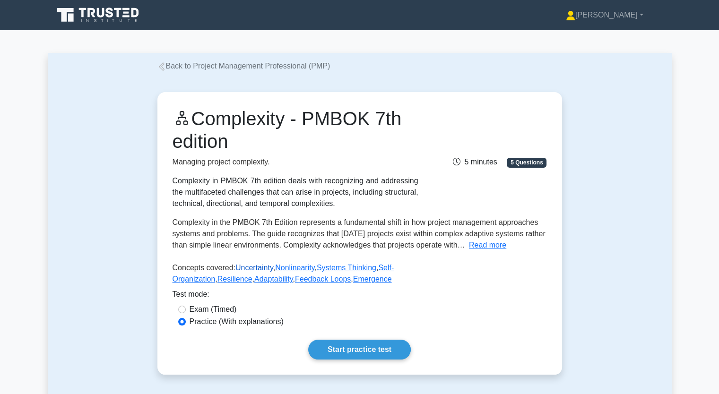
click at [249, 271] on link "Uncertainty" at bounding box center [254, 268] width 38 height 8
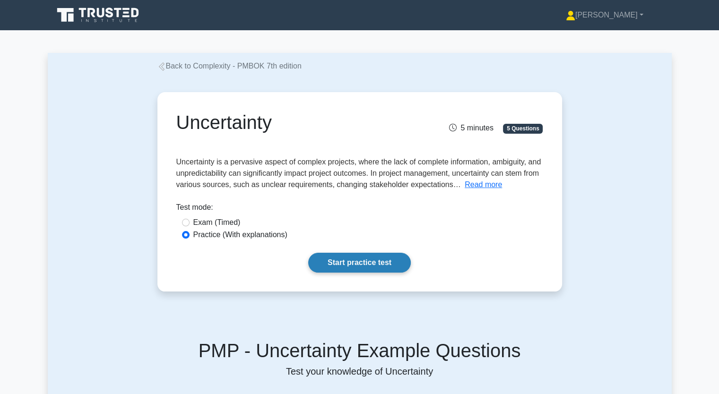
click at [346, 266] on link "Start practice test" at bounding box center [359, 263] width 103 height 20
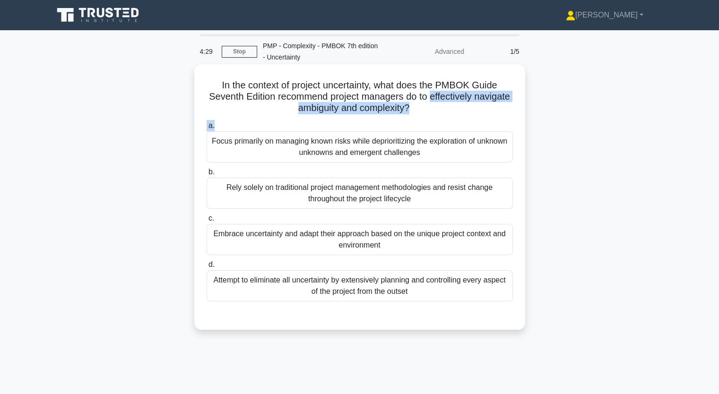
drag, startPoint x: 451, startPoint y: 98, endPoint x: 494, endPoint y: 120, distance: 48.0
click at [494, 120] on div "In the context of project uncertainty, what does the PMBOK Guide Seventh Editio…" at bounding box center [359, 197] width 323 height 258
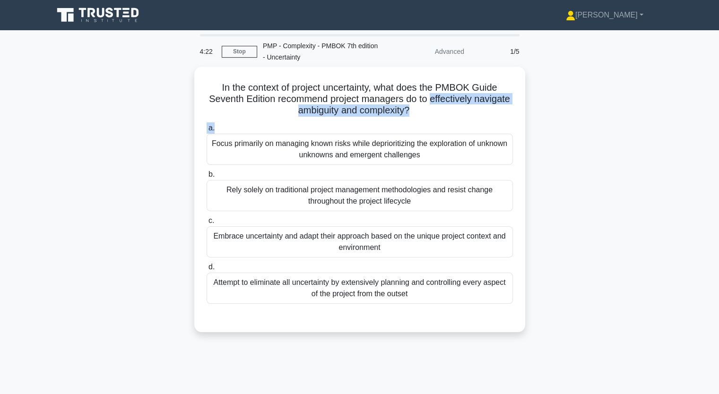
copy div "effectively navigate ambiguity and complexity? .spinner_0XTQ{transform-origin:c…"
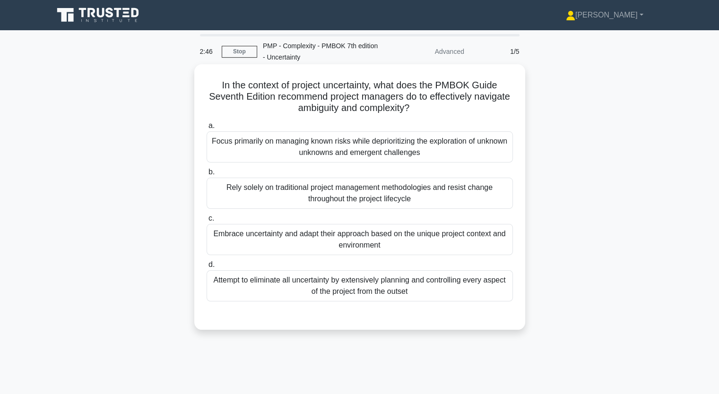
click at [265, 236] on div "Embrace uncertainty and adapt their approach based on the unique project contex…" at bounding box center [360, 239] width 306 height 31
click at [207, 222] on input "c. Embrace uncertainty and adapt their approach based on the unique project con…" at bounding box center [207, 219] width 0 height 6
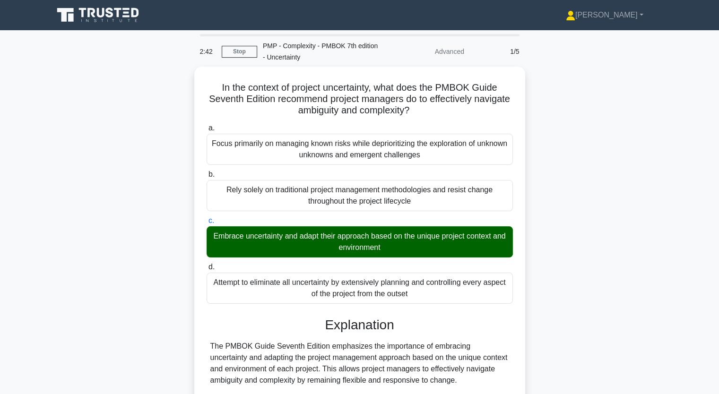
click at [112, 310] on div "In the context of project uncertainty, what does the PMBOK Guide Seventh Editio…" at bounding box center [360, 323] width 624 height 512
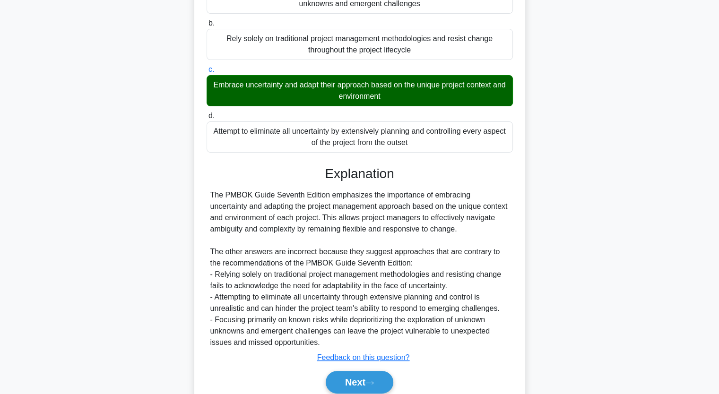
scroll to position [188, 0]
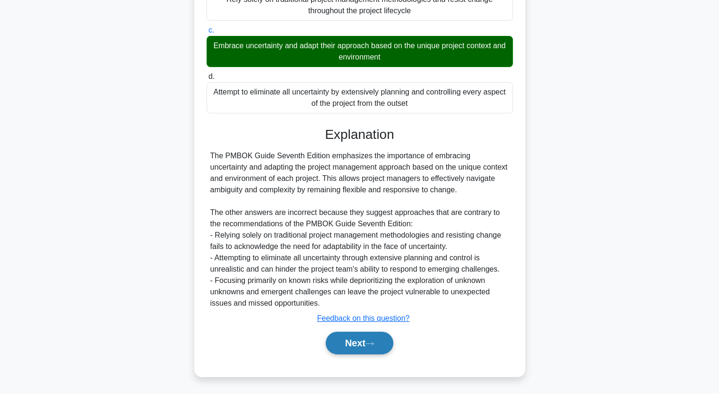
click at [351, 336] on button "Next" at bounding box center [360, 343] width 68 height 23
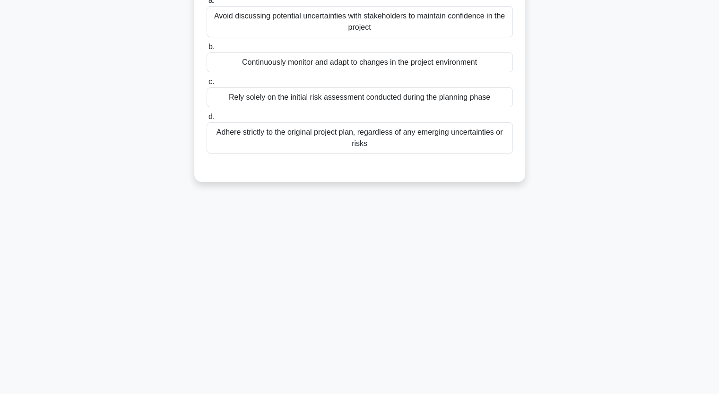
click at [114, 137] on div "According to the PMBOK Guide Seventh Edition, which of the following is the mos…" at bounding box center [360, 71] width 624 height 243
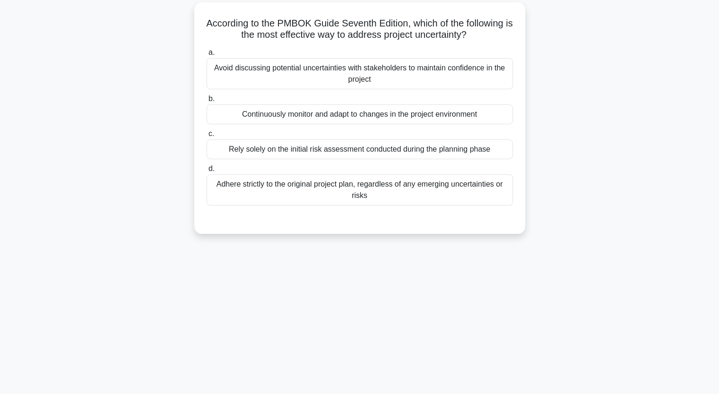
scroll to position [0, 0]
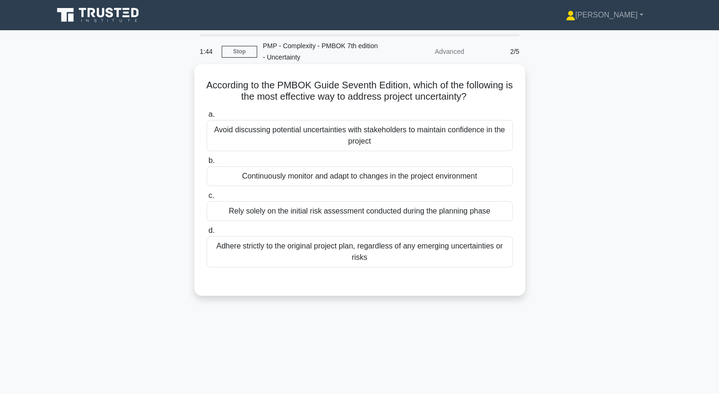
click at [304, 99] on h5 "According to the PMBOK Guide Seventh Edition, which of the following is the mos…" at bounding box center [360, 91] width 308 height 24
click at [291, 249] on div "Adhere strictly to the original project plan, regardless of any emerging uncert…" at bounding box center [360, 251] width 306 height 31
click at [207, 234] on input "d. Adhere strictly to the original project plan, regardless of any emerging unc…" at bounding box center [207, 231] width 0 height 6
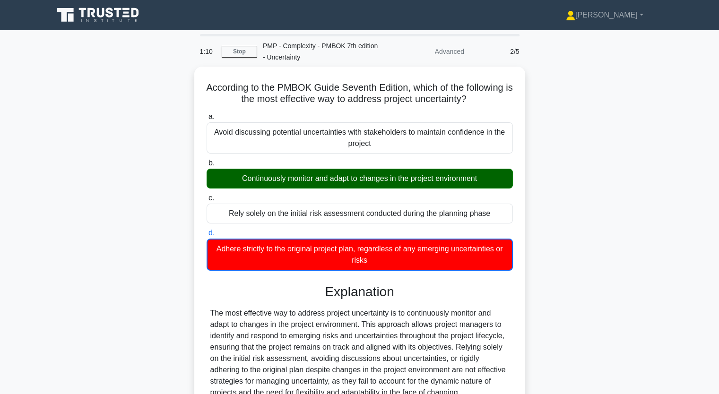
click at [107, 234] on div "According to the PMBOK Guide Seventh Edition, which of the following is the mos…" at bounding box center [360, 278] width 624 height 422
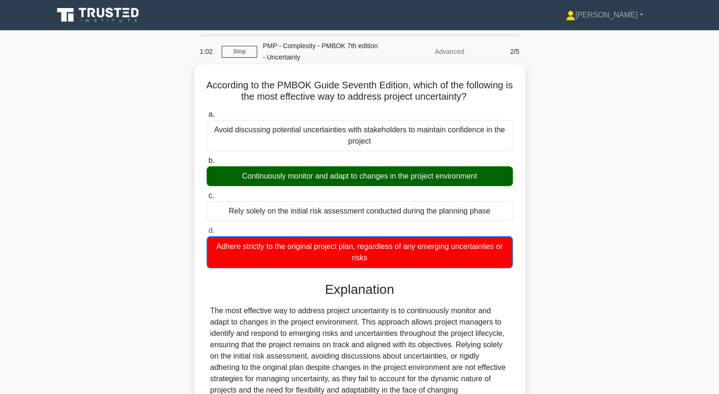
drag, startPoint x: 238, startPoint y: 177, endPoint x: 492, endPoint y: 176, distance: 253.4
click at [492, 176] on div "Continuously monitor and adapt to changes in the project environment" at bounding box center [360, 176] width 306 height 20
click at [207, 164] on input "b. Continuously monitor and adapt to changes in the project environment" at bounding box center [207, 161] width 0 height 6
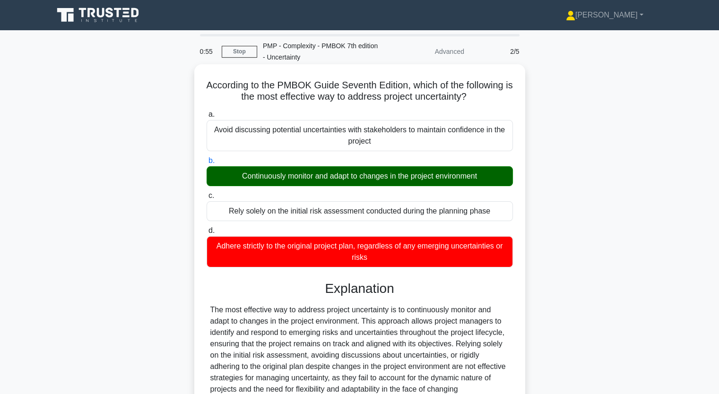
drag, startPoint x: 235, startPoint y: 179, endPoint x: 501, endPoint y: 173, distance: 266.3
click at [501, 173] on div "Continuously monitor and adapt to changes in the project environment" at bounding box center [360, 176] width 306 height 20
copy div "Continuously monitor and adapt to changes in the project environment"
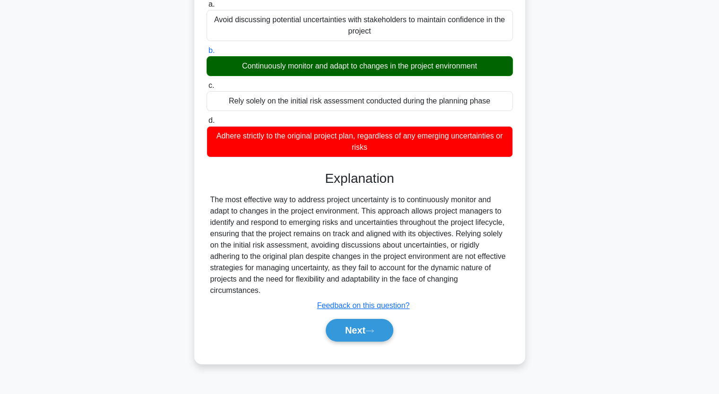
scroll to position [113, 0]
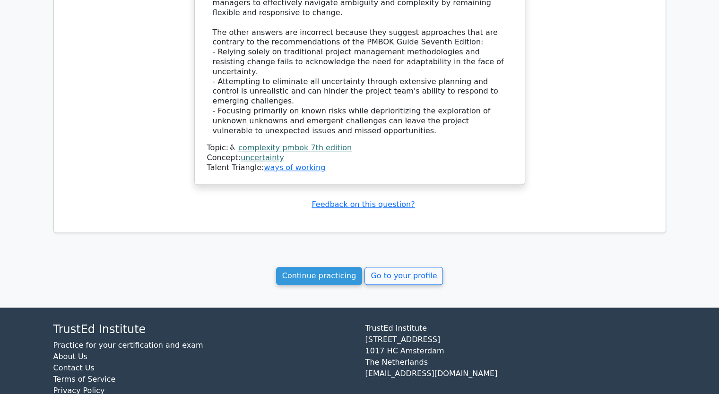
scroll to position [800, 0]
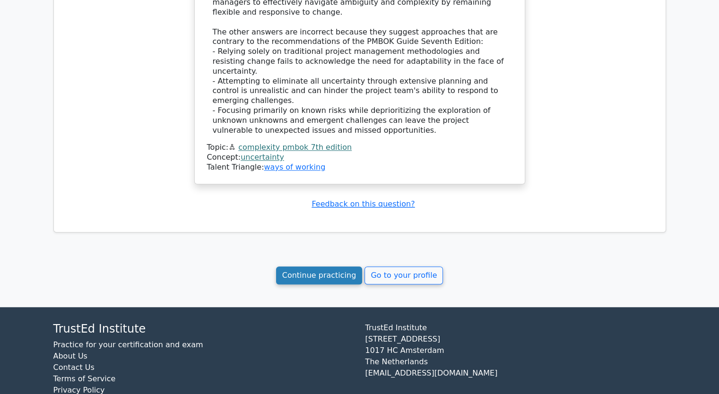
click at [325, 267] on link "Continue practicing" at bounding box center [319, 276] width 87 height 18
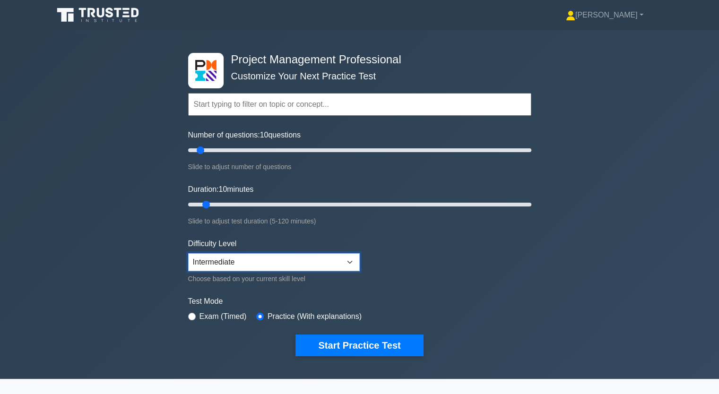
click at [348, 260] on select "Beginner Intermediate Expert" at bounding box center [274, 262] width 172 height 18
select select "expert"
click at [188, 253] on select "Beginner Intermediate Expert" at bounding box center [274, 262] width 172 height 18
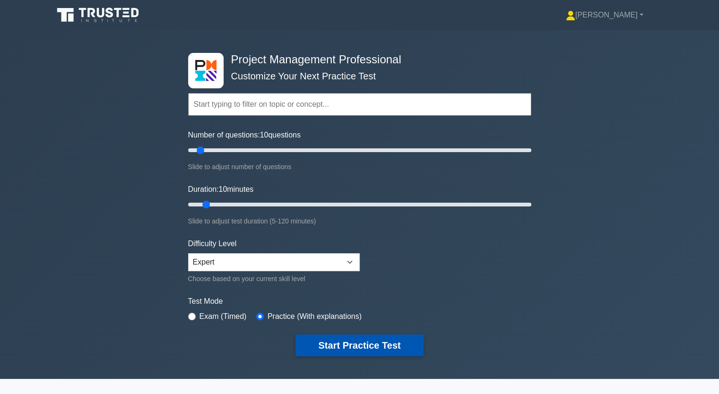
click at [341, 344] on button "Start Practice Test" at bounding box center [359, 346] width 128 height 22
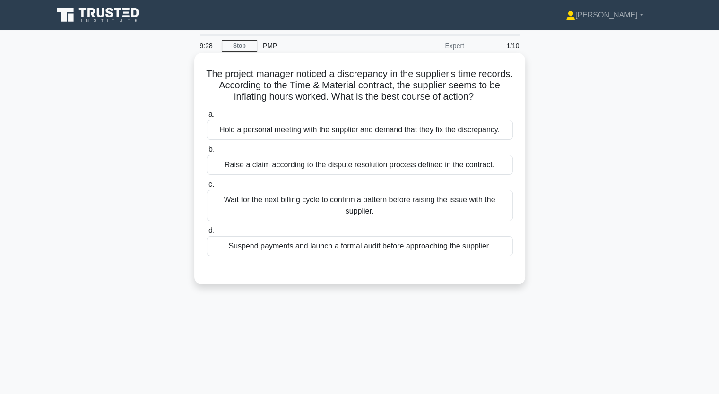
click at [308, 133] on div "Hold a personal meeting with the supplier and demand that they fix the discrepa…" at bounding box center [360, 130] width 306 height 20
click at [207, 118] on input "a. Hold a personal meeting with the supplier and demand that they fix the discr…" at bounding box center [207, 115] width 0 height 6
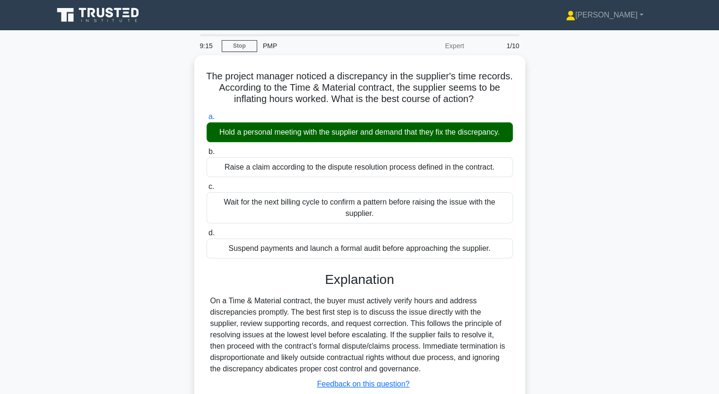
click at [207, 149] on input "b. Raise a claim according to the dispute resolution process defined in the con…" at bounding box center [207, 152] width 0 height 6
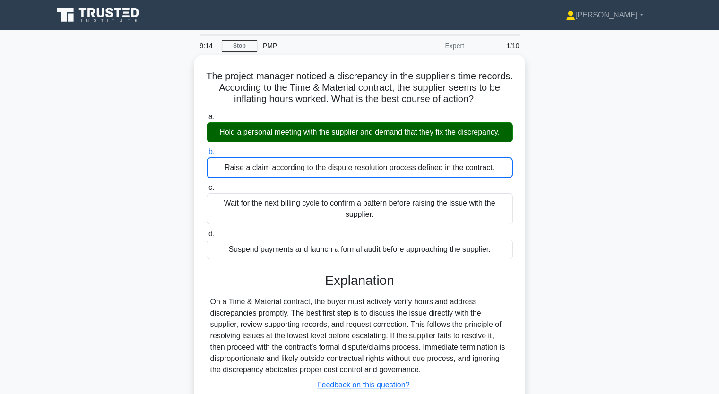
click at [207, 185] on input "c. Wait for the next billing cycle to confirm a pattern before raising the issu…" at bounding box center [207, 188] width 0 height 6
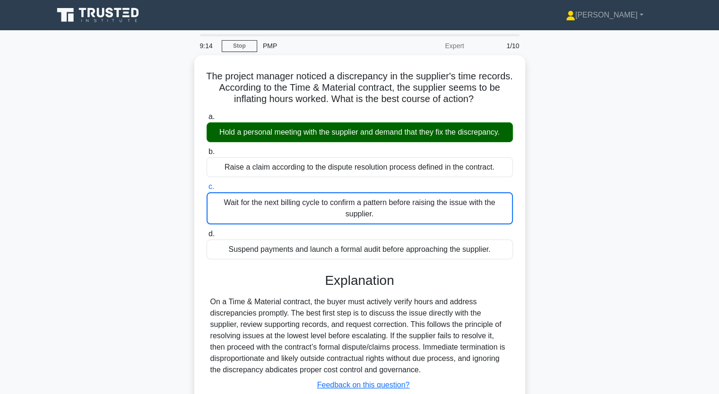
click at [207, 231] on input "d. Suspend payments and launch a formal audit before approaching the supplier." at bounding box center [207, 234] width 0 height 6
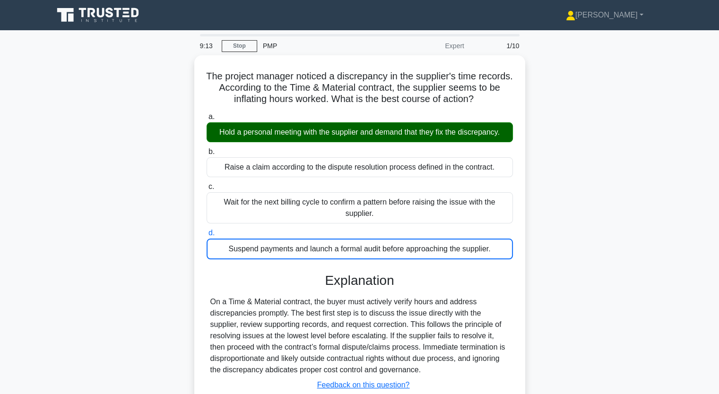
click at [180, 275] on div "The project manager noticed a discrepancy in the supplier's time records. Accor…" at bounding box center [360, 254] width 624 height 399
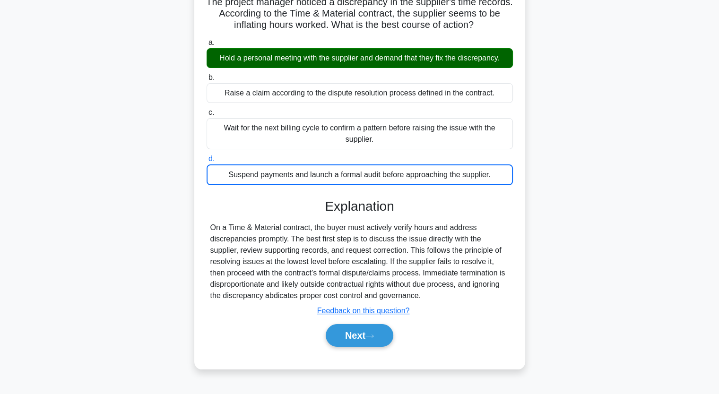
scroll to position [76, 0]
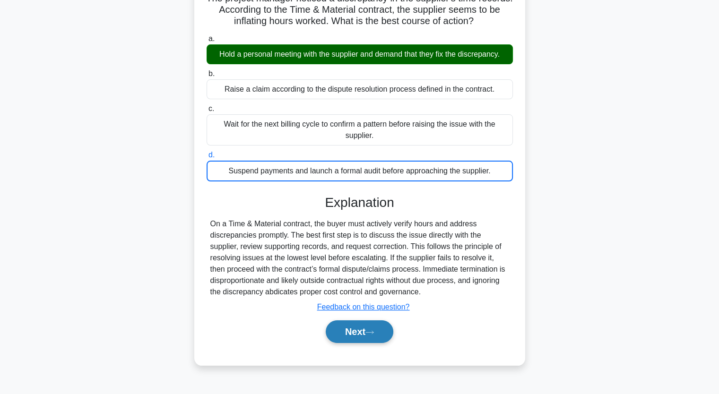
click at [344, 337] on button "Next" at bounding box center [360, 332] width 68 height 23
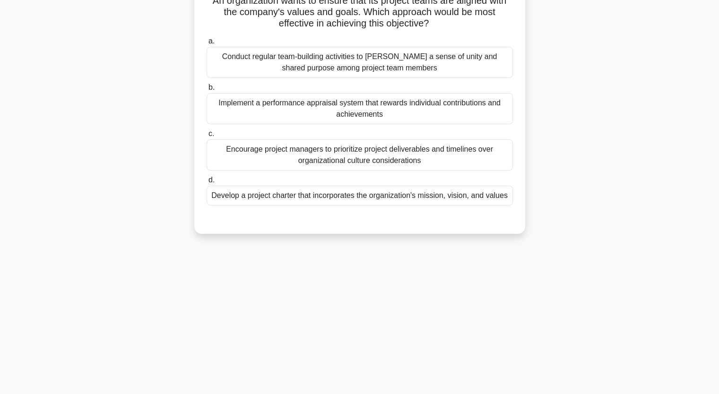
click at [117, 175] on div "An organization wants to ensure that its project teams are aligned with the com…" at bounding box center [360, 113] width 624 height 266
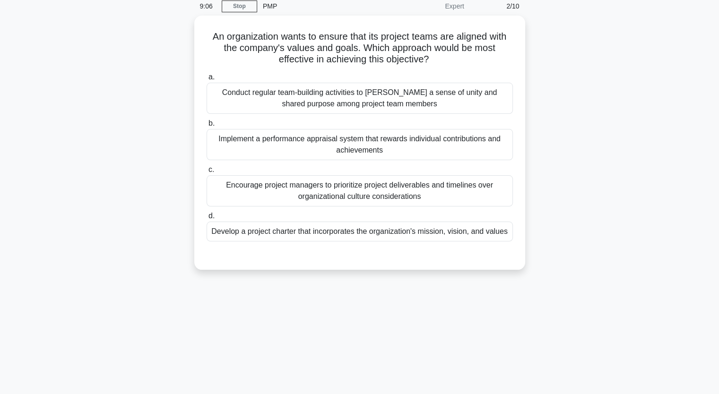
scroll to position [38, 0]
click at [360, 230] on div "Develop a project charter that incorporates the organization's mission, vision,…" at bounding box center [360, 231] width 306 height 20
click at [207, 219] on input "d. Develop a project charter that incorporates the organization's mission, visi…" at bounding box center [207, 216] width 0 height 6
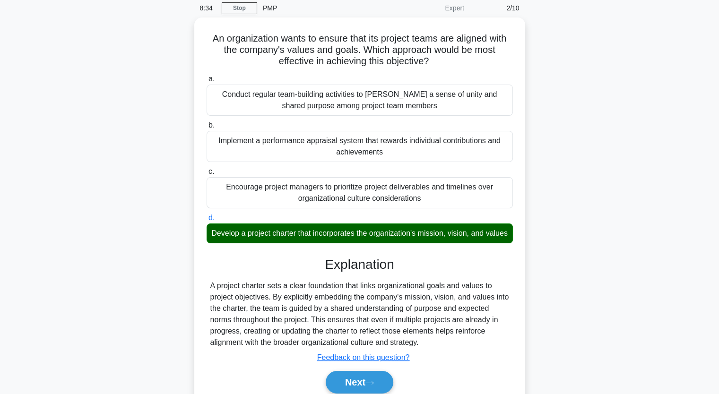
click at [161, 260] on div "An organization wants to ensure that its project teams are aligned with the com…" at bounding box center [360, 222] width 624 height 410
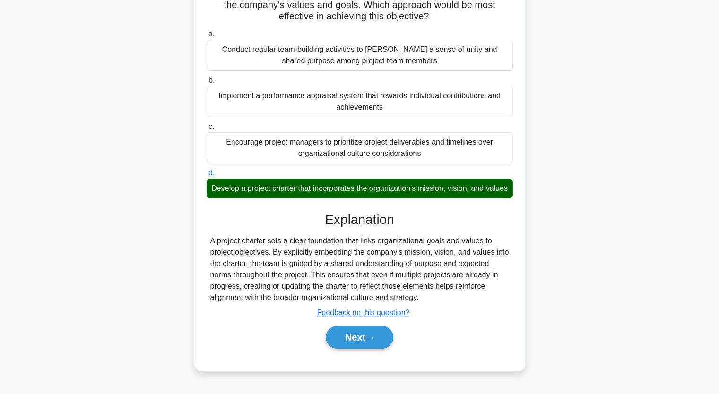
scroll to position [95, 0]
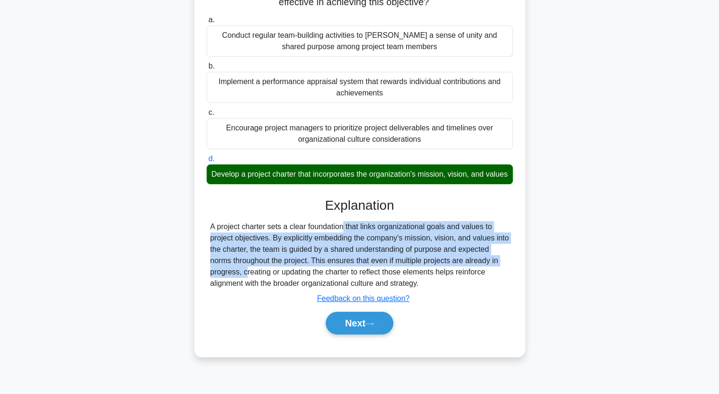
drag, startPoint x: 287, startPoint y: 240, endPoint x: 482, endPoint y: 273, distance: 197.2
click at [482, 273] on div "A project charter sets a clear foundation that links organizational goals and v…" at bounding box center [359, 255] width 299 height 68
click at [365, 335] on button "Next" at bounding box center [360, 323] width 68 height 23
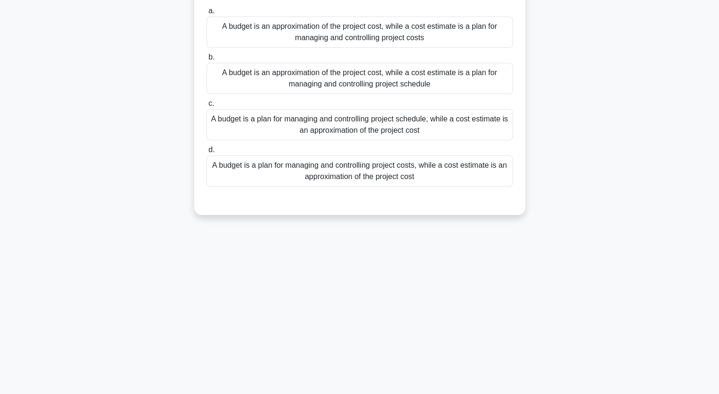
click at [85, 151] on div "What is the difference between a project budget and a project cost estimate in …" at bounding box center [360, 94] width 624 height 266
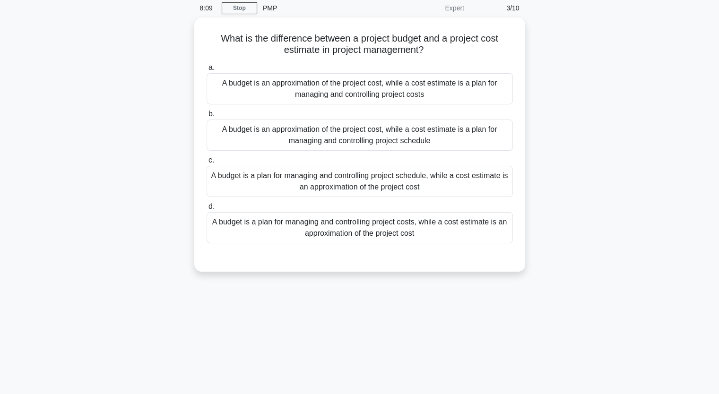
scroll to position [19, 0]
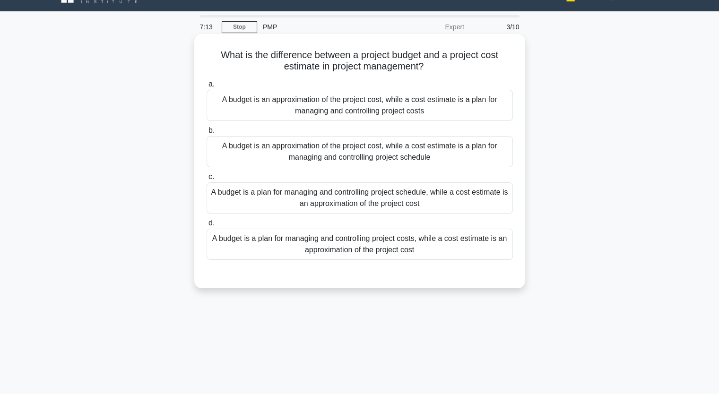
click at [271, 248] on div "A budget is a plan for managing and controlling project costs, while a cost est…" at bounding box center [360, 244] width 306 height 31
click at [207, 226] on input "d. A budget is a plan for managing and controlling project costs, while a cost …" at bounding box center [207, 223] width 0 height 6
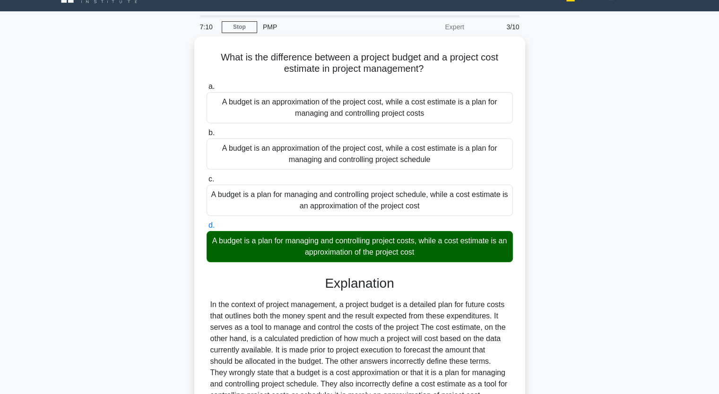
click at [92, 246] on div "What is the difference between a project budget and a project cost estimate in …" at bounding box center [360, 258] width 624 height 444
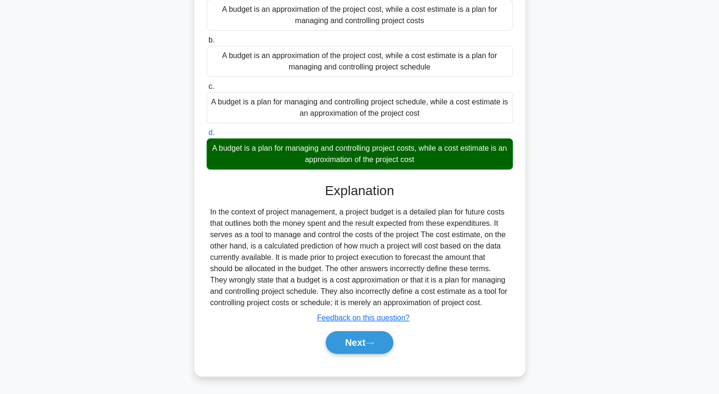
scroll to position [117, 0]
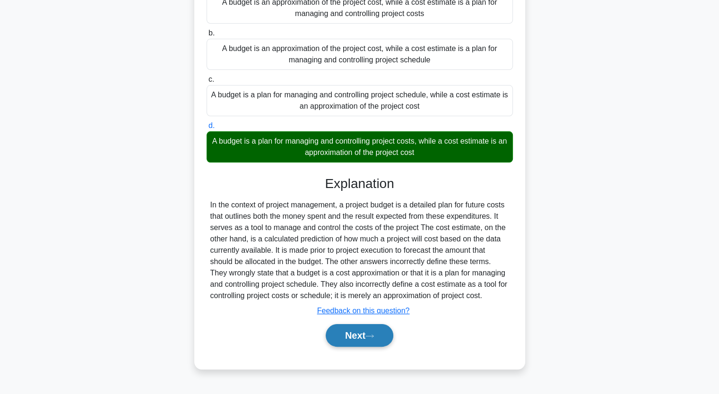
click at [352, 330] on button "Next" at bounding box center [360, 335] width 68 height 23
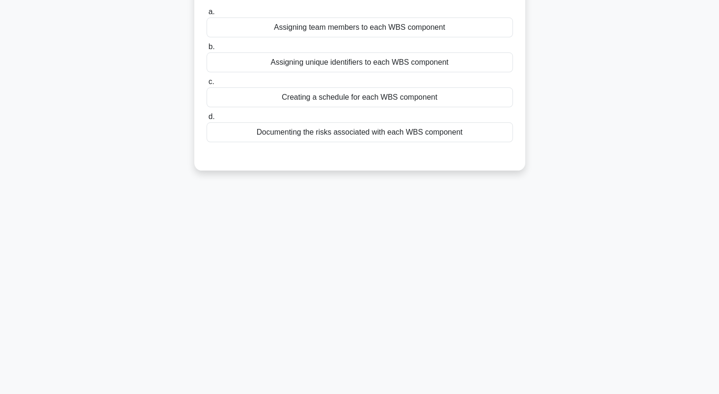
click at [160, 214] on div "6:46 Stop PMP Expert 4/10 During the project planning phase, you are tasked wit…" at bounding box center [360, 154] width 624 height 473
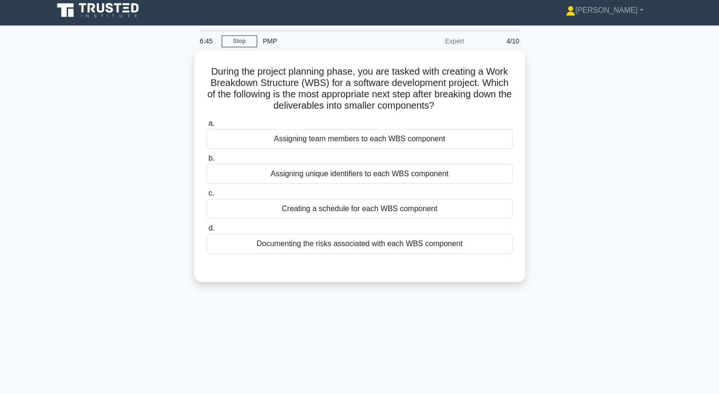
scroll to position [3, 0]
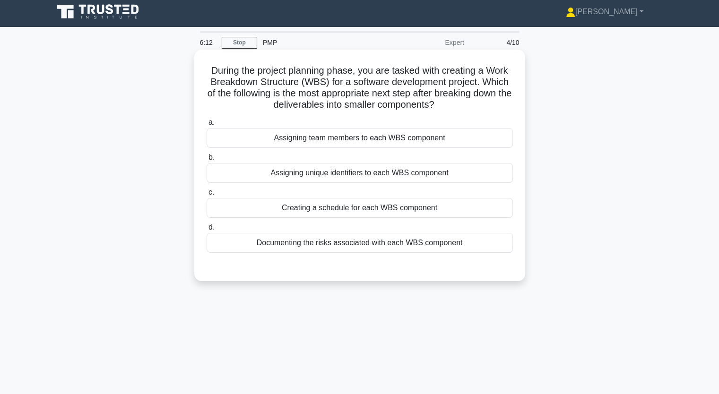
click at [302, 243] on div "Documenting the risks associated with each WBS component" at bounding box center [360, 243] width 306 height 20
click at [207, 231] on input "d. Documenting the risks associated with each WBS component" at bounding box center [207, 228] width 0 height 6
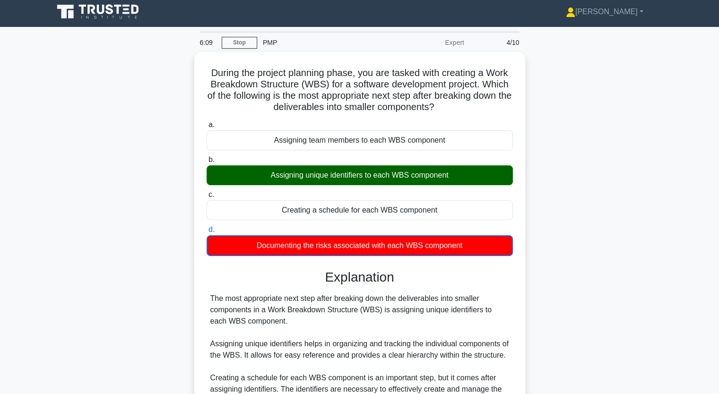
click at [156, 205] on div "During the project planning phase, you are tasked with creating a Work Breakdow…" at bounding box center [360, 314] width 624 height 524
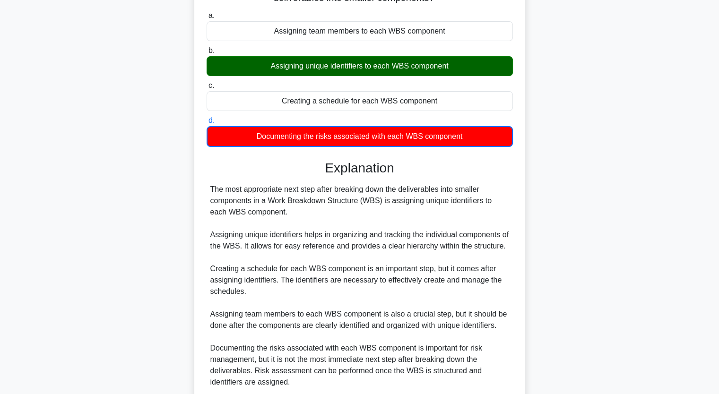
scroll to position [117, 0]
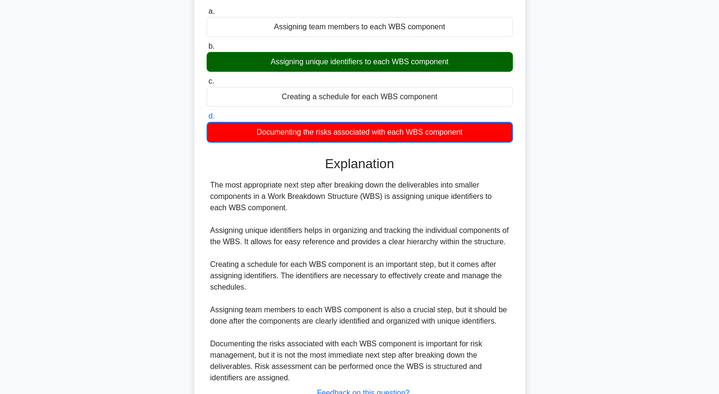
click at [72, 218] on div "During the project planning phase, you are tasked with creating a Work Breakdow…" at bounding box center [360, 201] width 624 height 524
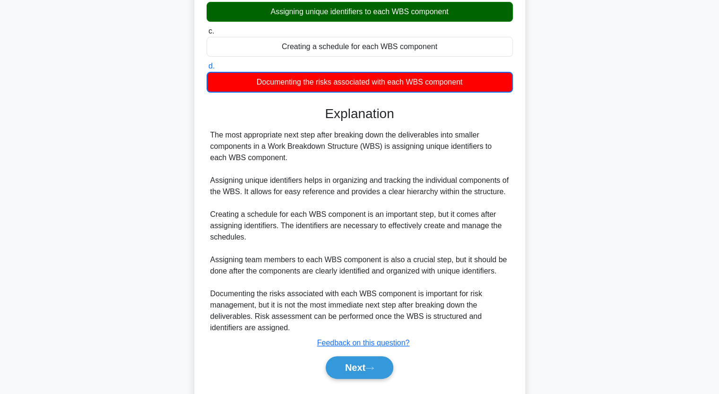
scroll to position [200, 0]
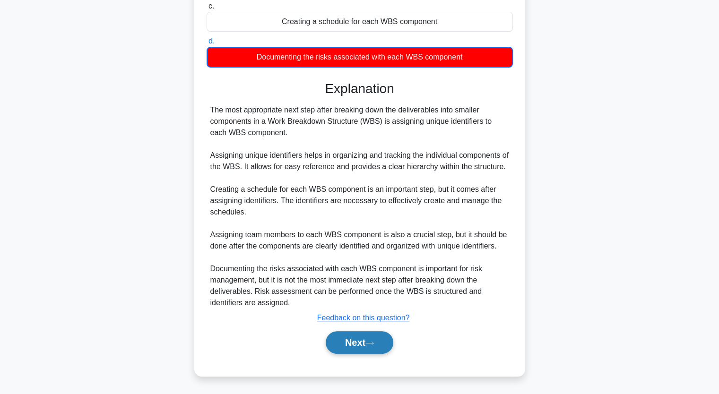
click at [341, 339] on button "Next" at bounding box center [360, 342] width 68 height 23
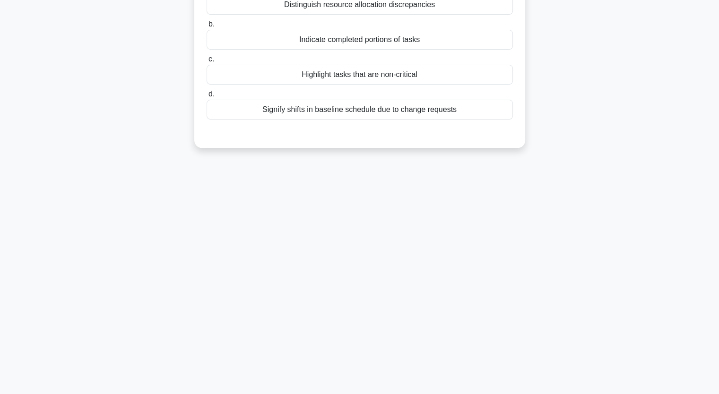
scroll to position [117, 0]
click at [88, 105] on div "In a [PERSON_NAME] Chart, what is the primary purpose of shading a portion of t…" at bounding box center [360, 49] width 624 height 220
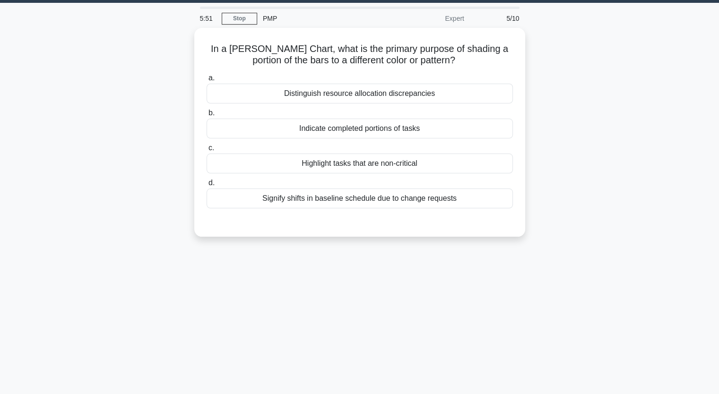
scroll to position [22, 0]
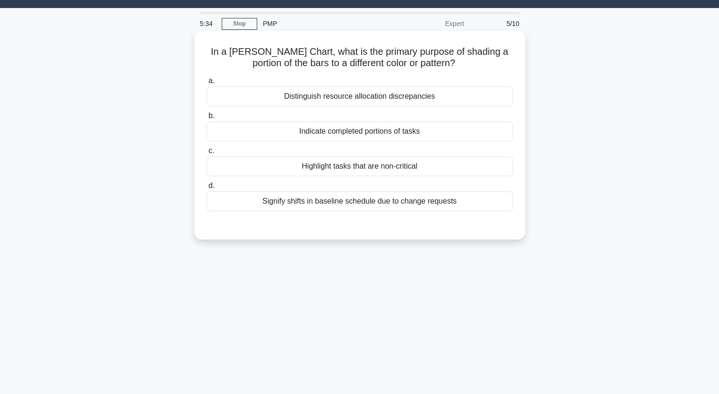
drag, startPoint x: 211, startPoint y: 55, endPoint x: 464, endPoint y: 207, distance: 295.1
click at [464, 207] on div "In a [PERSON_NAME] Chart, what is the primary purpose of shading a portion of t…" at bounding box center [359, 135] width 323 height 201
copy div "In a [PERSON_NAME] Chart, what is the primary purpose of shading a portion of t…"
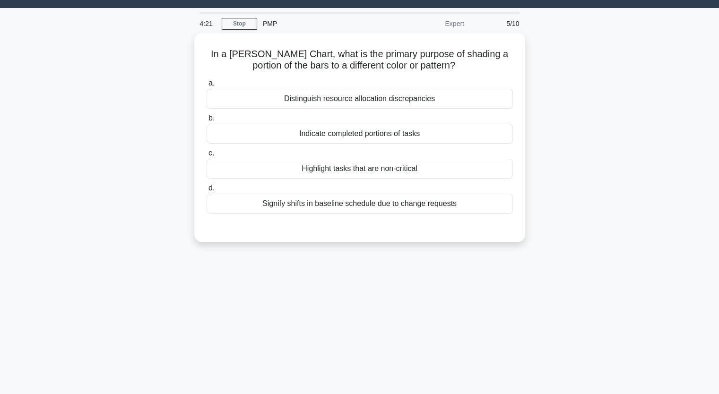
click at [137, 137] on div "In a [PERSON_NAME] Chart, what is the primary purpose of shading a portion of t…" at bounding box center [360, 143] width 624 height 220
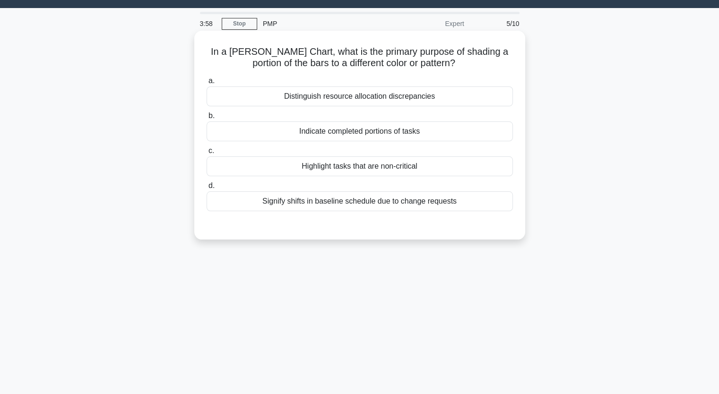
click at [311, 129] on div "Indicate completed portions of tasks" at bounding box center [360, 132] width 306 height 20
click at [207, 119] on input "b. Indicate completed portions of tasks" at bounding box center [207, 116] width 0 height 6
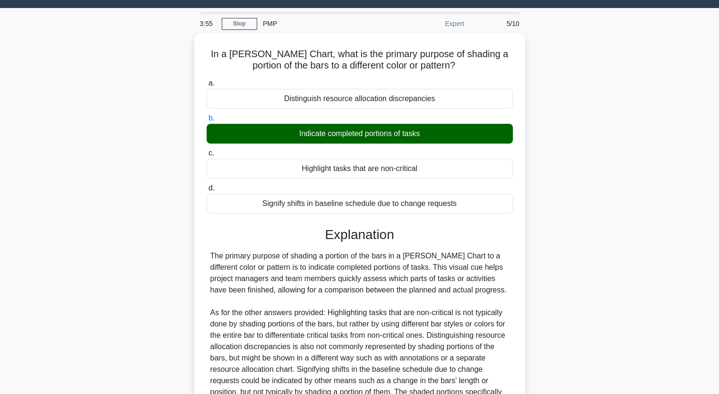
click at [154, 263] on div "In a [PERSON_NAME] Chart, what is the primary purpose of shading a portion of t…" at bounding box center [360, 260] width 624 height 455
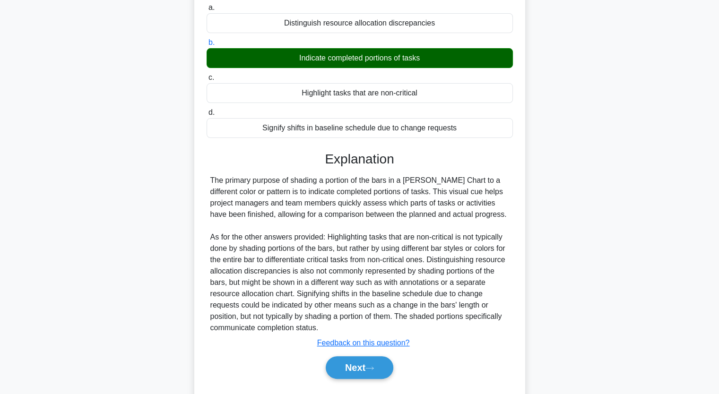
scroll to position [120, 0]
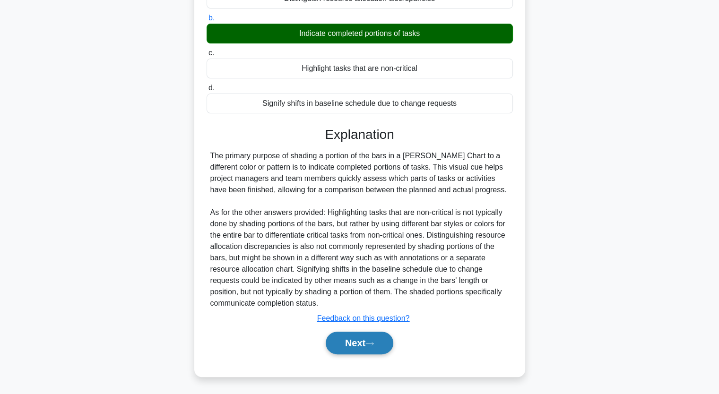
click at [386, 343] on button "Next" at bounding box center [360, 343] width 68 height 23
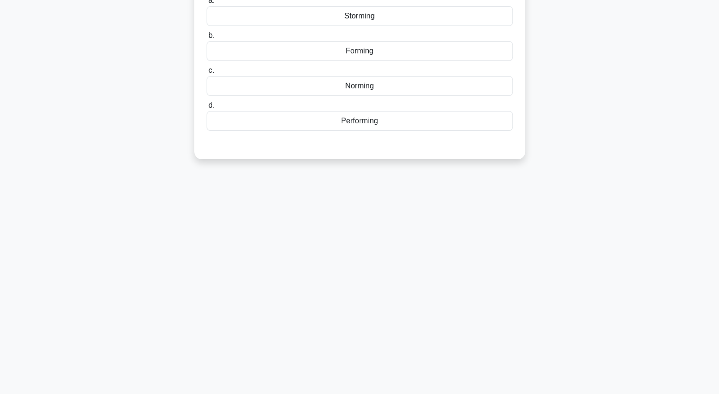
click at [98, 192] on div "3:21 Stop PMP Expert 6/10 In team building, the ____ stage is characterized by …" at bounding box center [360, 154] width 624 height 473
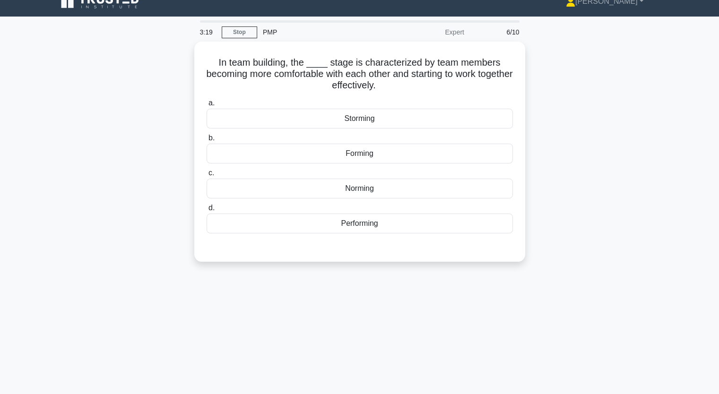
scroll to position [0, 0]
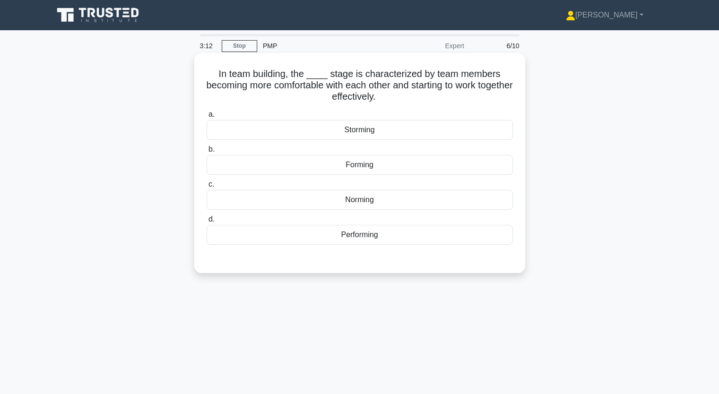
drag, startPoint x: 336, startPoint y: 125, endPoint x: 364, endPoint y: 252, distance: 129.8
click at [364, 252] on div "a. Storming b. Forming c. d." at bounding box center [360, 184] width 308 height 155
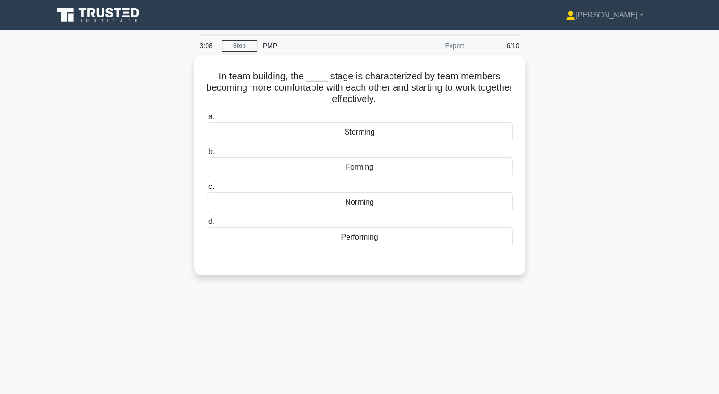
copy div "Storming b. Forming c. Norming d. Performing"
click at [105, 218] on div "In team building, the ____ stage is characterized by team members becoming more…" at bounding box center [360, 171] width 624 height 232
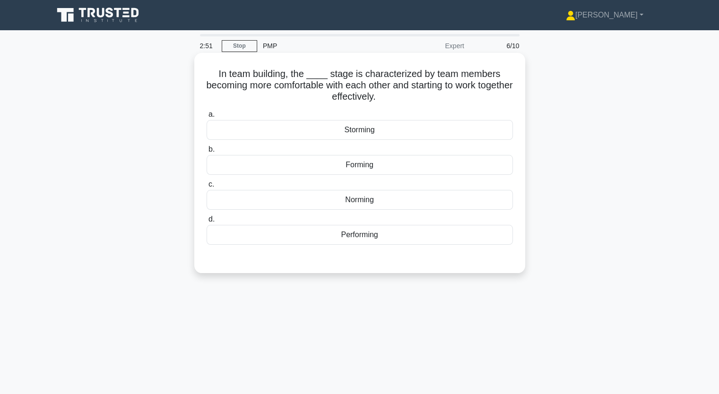
click at [334, 166] on div "Forming" at bounding box center [360, 165] width 306 height 20
click at [207, 153] on input "b. Forming" at bounding box center [207, 150] width 0 height 6
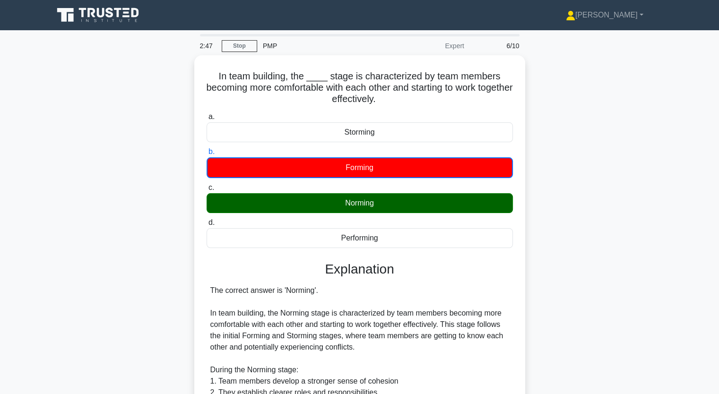
click at [108, 234] on div "In team building, the ____ stage is characterized by team members becoming more…" at bounding box center [360, 368] width 624 height 626
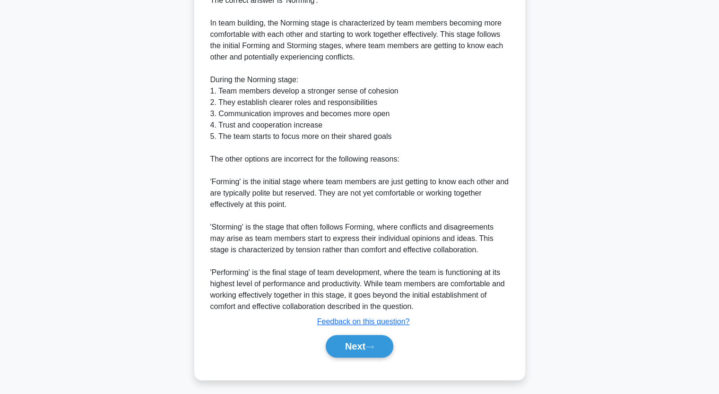
scroll to position [291, 0]
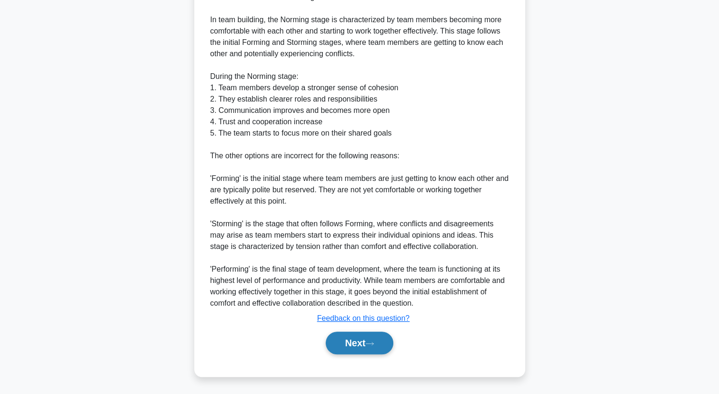
click at [368, 347] on button "Next" at bounding box center [360, 343] width 68 height 23
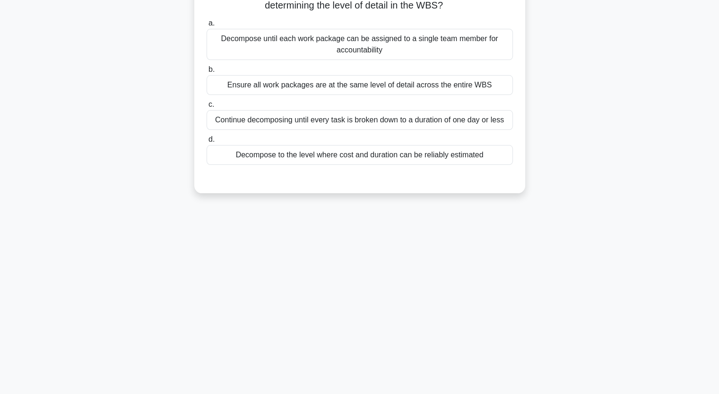
click at [155, 246] on div "1:40 Stop PMP Expert 7/10 During the Create WBS process for a complex aerospace…" at bounding box center [360, 154] width 624 height 473
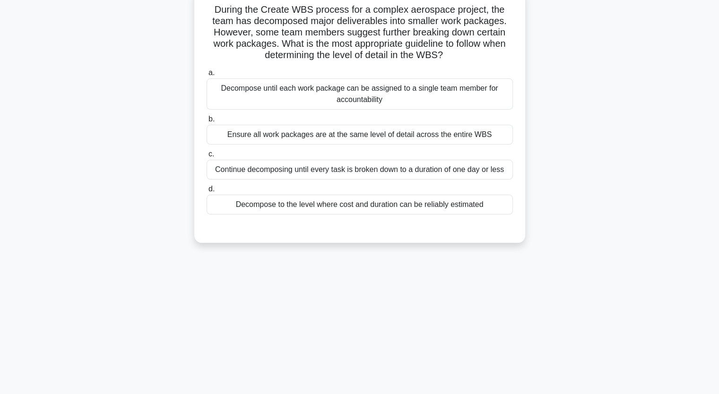
scroll to position [22, 0]
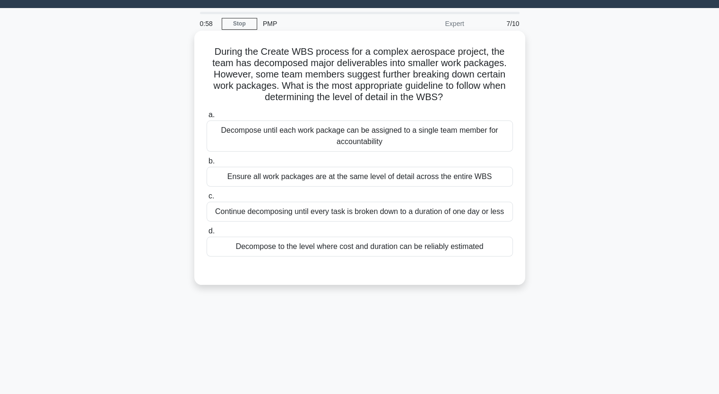
click at [291, 130] on div "Decompose until each work package can be assigned to a single team member for a…" at bounding box center [360, 136] width 306 height 31
click at [207, 118] on input "a. Decompose until each work package can be assigned to a single team member fo…" at bounding box center [207, 115] width 0 height 6
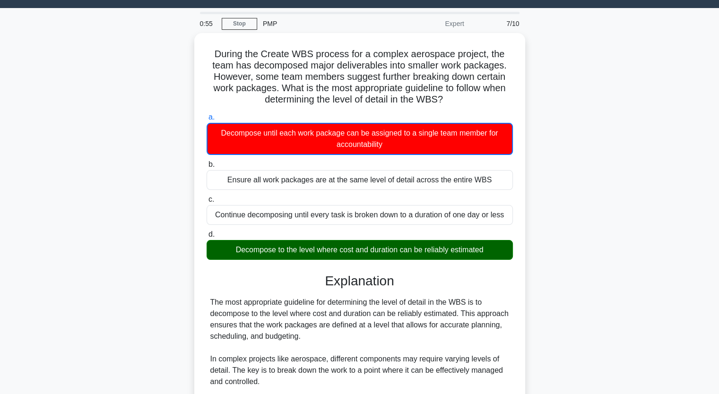
click at [114, 315] on div "During the Create WBS process for a complex aerospace project, the team has dec…" at bounding box center [360, 352] width 624 height 638
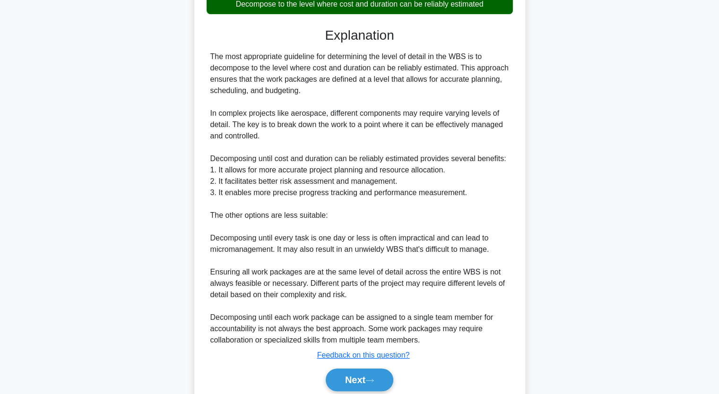
scroll to position [303, 0]
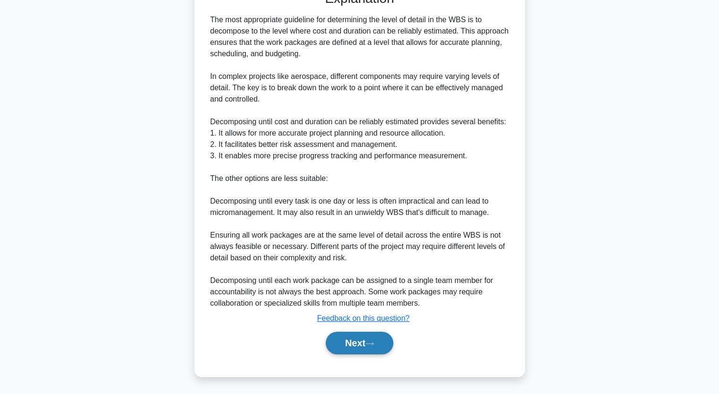
click at [350, 341] on button "Next" at bounding box center [360, 343] width 68 height 23
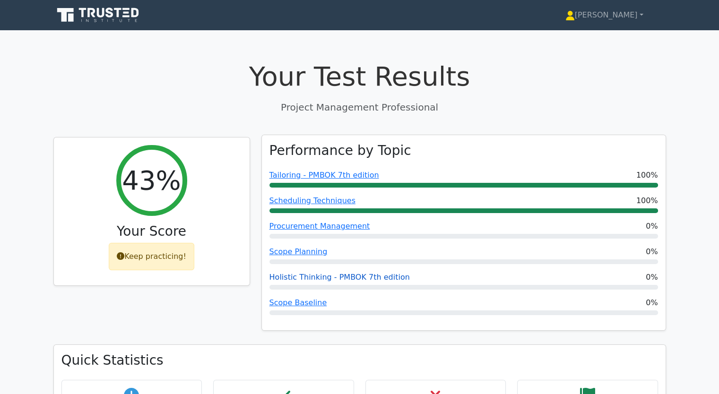
click at [303, 277] on link "Holistic Thinking - PMBOK 7th edition" at bounding box center [339, 277] width 140 height 9
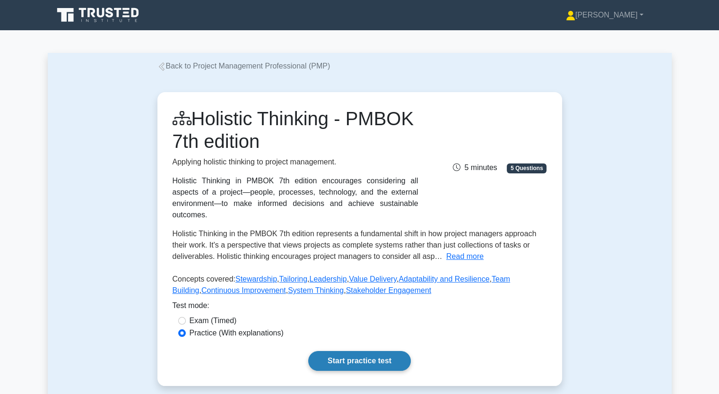
click at [352, 351] on link "Start practice test" at bounding box center [359, 361] width 103 height 20
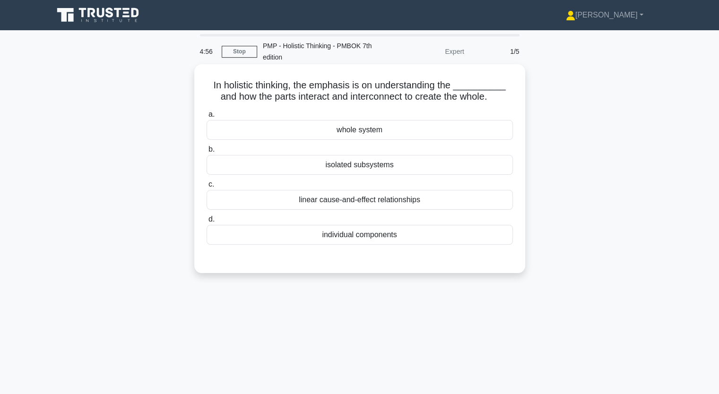
click at [389, 119] on label "a. whole system" at bounding box center [360, 124] width 306 height 31
click at [207, 118] on input "a. whole system" at bounding box center [207, 115] width 0 height 6
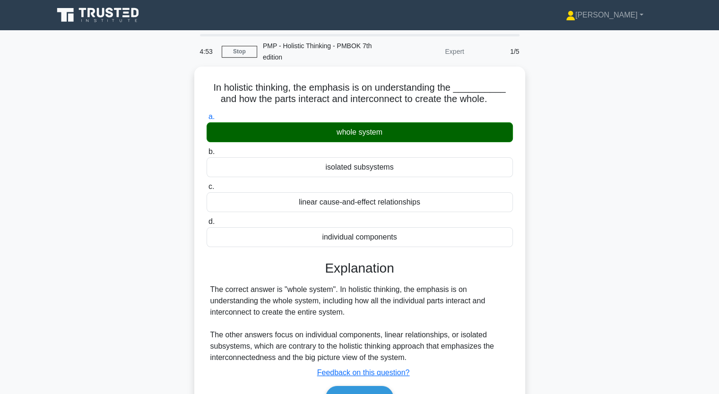
click at [134, 139] on div "In holistic thinking, the emphasis is on understanding the __________ and how t…" at bounding box center [360, 255] width 624 height 376
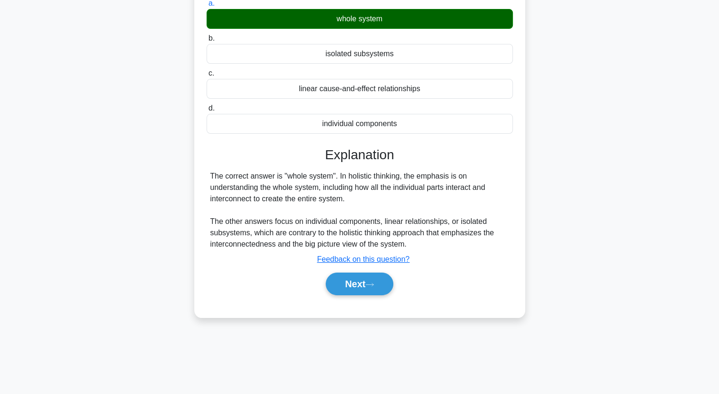
scroll to position [117, 0]
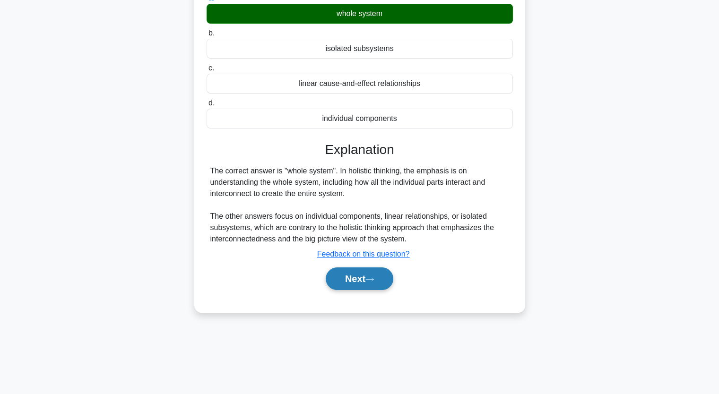
click at [356, 284] on button "Next" at bounding box center [360, 279] width 68 height 23
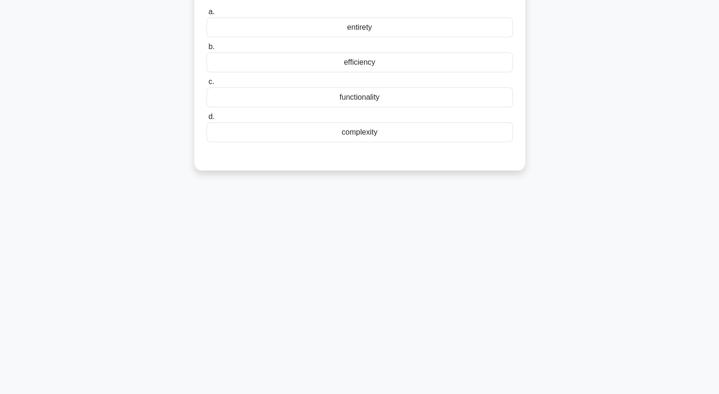
click at [165, 139] on div "In system thinking, the principle that encourages considering the __________ of…" at bounding box center [360, 66] width 624 height 232
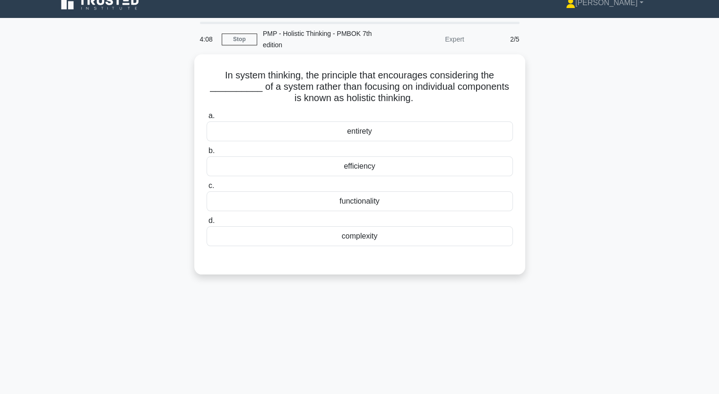
scroll to position [0, 0]
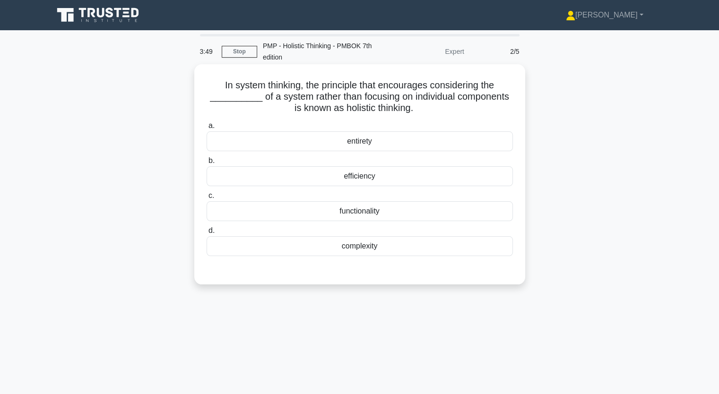
click at [352, 142] on div "entirety" at bounding box center [360, 141] width 306 height 20
click at [207, 129] on input "a. entirety" at bounding box center [207, 126] width 0 height 6
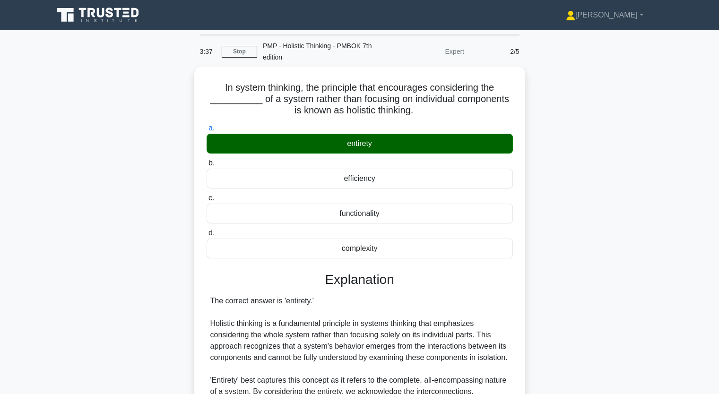
click at [95, 294] on div "In system thinking, the principle that encourages considering the __________ of…" at bounding box center [360, 340] width 624 height 546
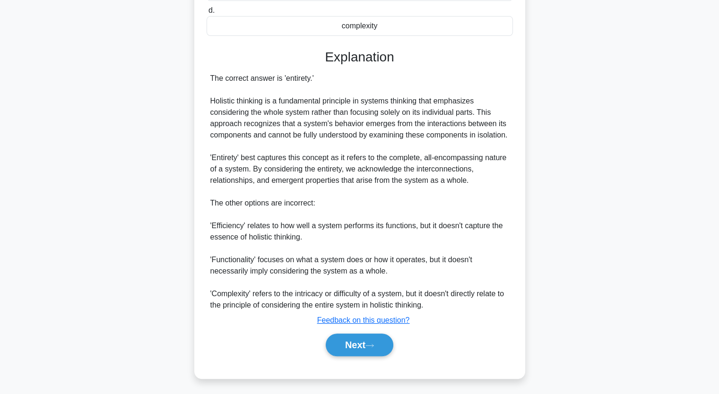
scroll to position [234, 0]
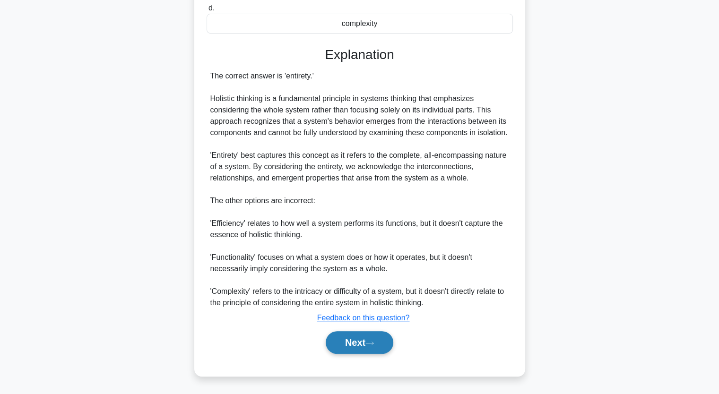
click at [365, 340] on button "Next" at bounding box center [360, 342] width 68 height 23
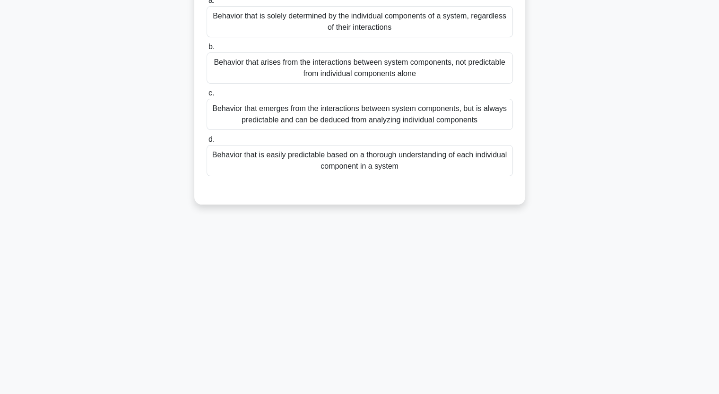
click at [140, 99] on div "In the context of systems thinking, which of the following best describes the c…" at bounding box center [360, 83] width 624 height 266
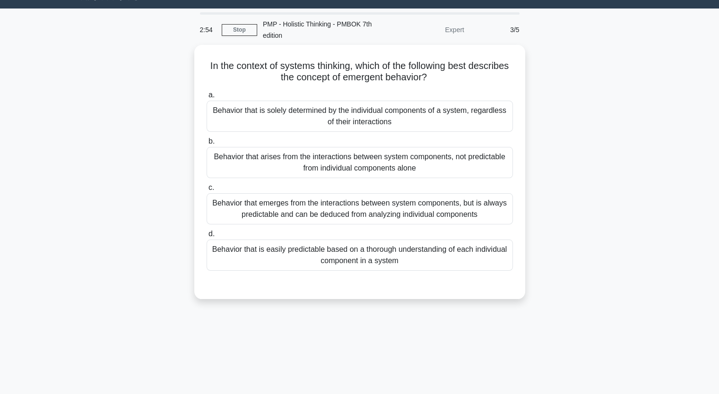
scroll to position [0, 0]
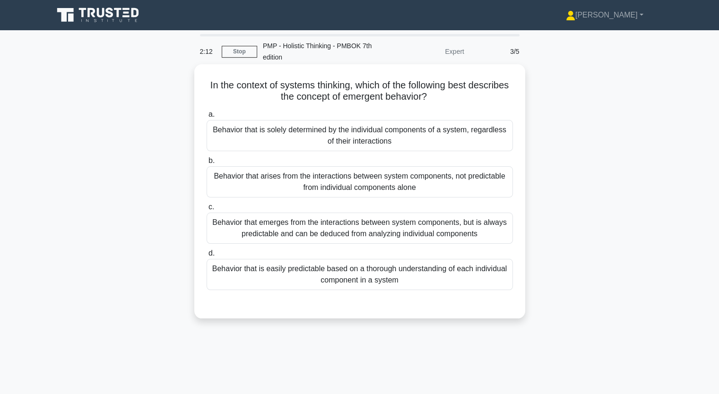
click at [309, 231] on div "Behavior that emerges from the interactions between system components, but is a…" at bounding box center [360, 228] width 306 height 31
click at [207, 210] on input "c. Behavior that emerges from the interactions between system components, but i…" at bounding box center [207, 207] width 0 height 6
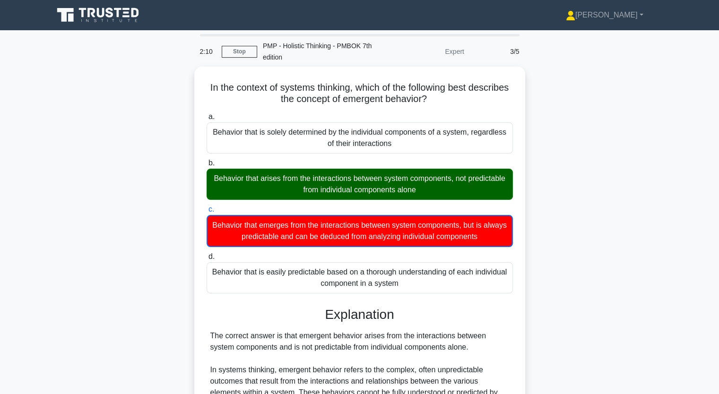
click at [123, 188] on div "In the context of systems thinking, which of the following best describes the c…" at bounding box center [360, 318] width 624 height 502
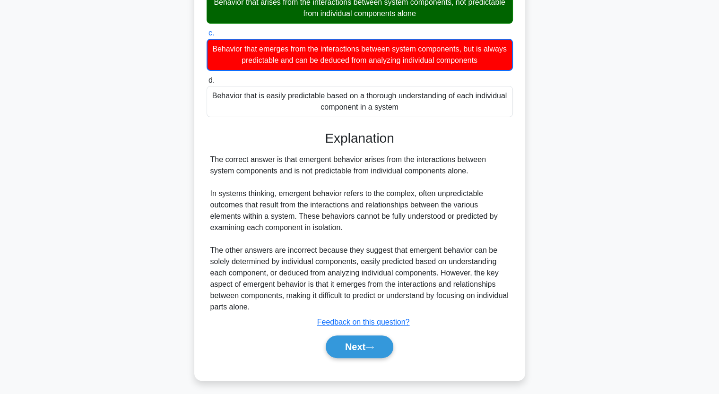
scroll to position [178, 0]
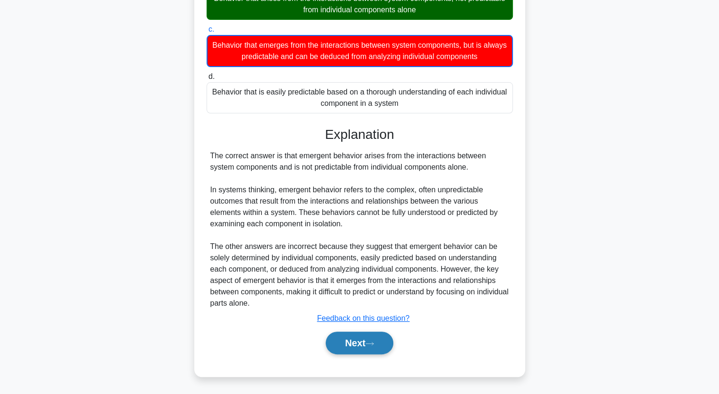
click at [347, 342] on button "Next" at bounding box center [360, 343] width 68 height 23
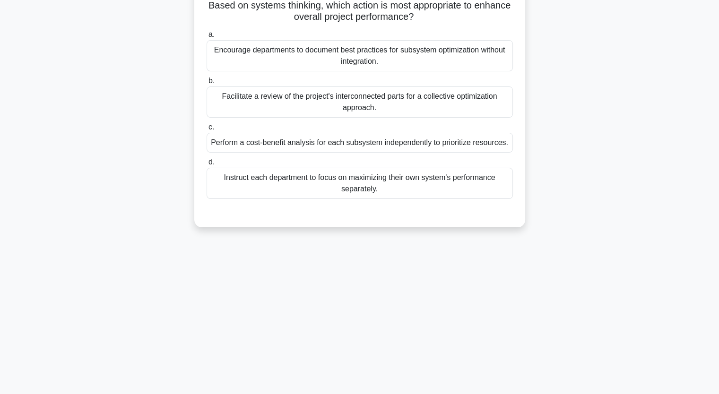
click at [119, 120] on div "As the project manager of a large software integration project, you witness tha…" at bounding box center [360, 94] width 624 height 288
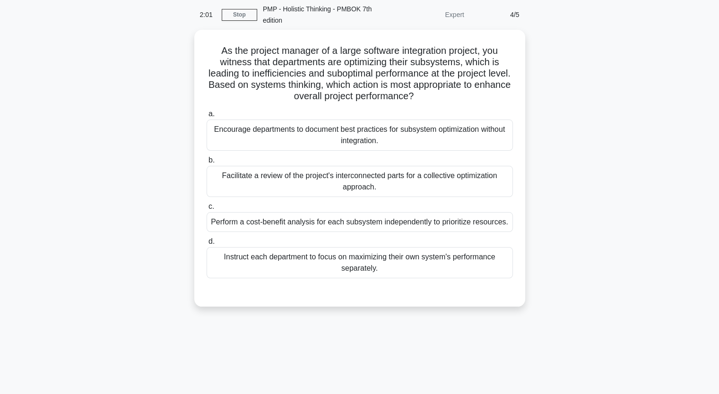
scroll to position [22, 0]
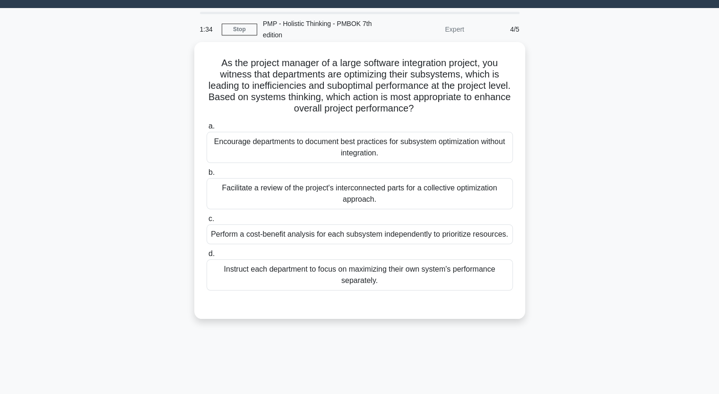
click at [304, 175] on label "b. Facilitate a review of the project's interconnected parts for a collective o…" at bounding box center [360, 188] width 306 height 43
click at [207, 175] on input "b. Facilitate a review of the project's interconnected parts for a collective o…" at bounding box center [207, 173] width 0 height 6
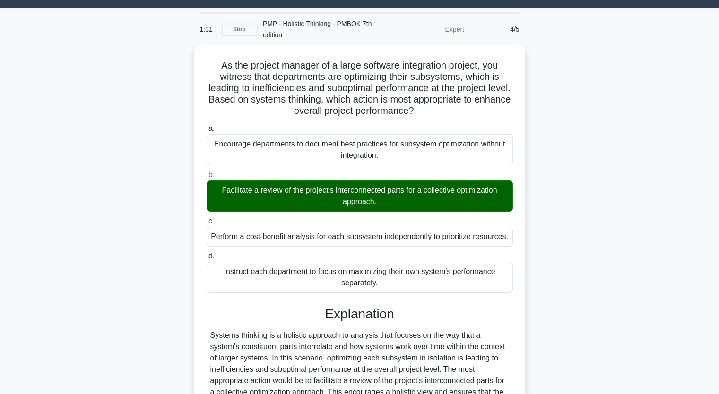
click at [45, 270] on main "1:31 Stop PMP - Holistic Thinking - PMBOK 7th edition Expert 4/5 As the project…" at bounding box center [359, 301] width 719 height 586
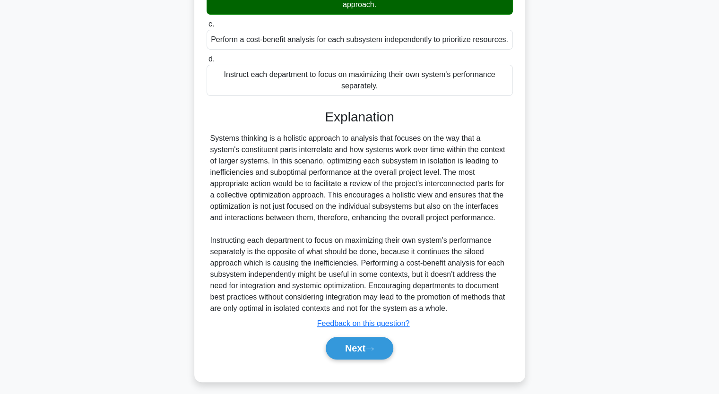
scroll to position [222, 0]
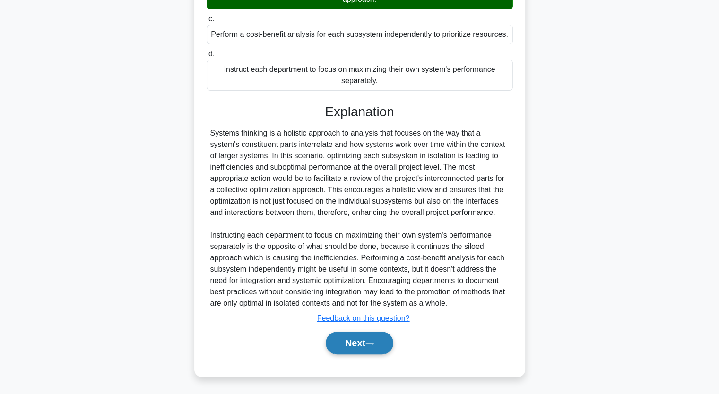
click at [366, 348] on button "Next" at bounding box center [360, 343] width 68 height 23
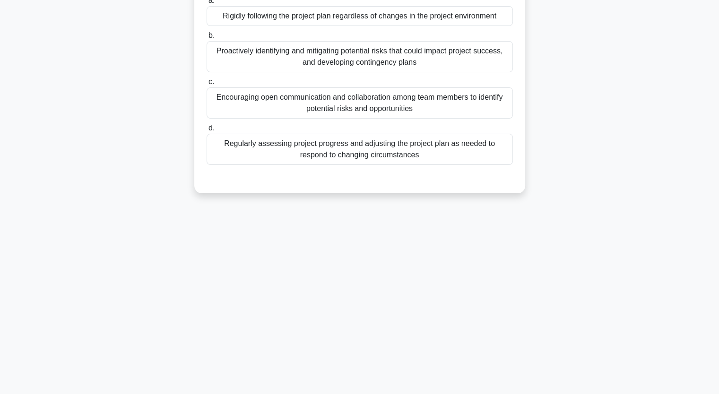
click at [155, 182] on div "Which of the following is NOT a recommended approach for project teams to enhan…" at bounding box center [360, 77] width 624 height 254
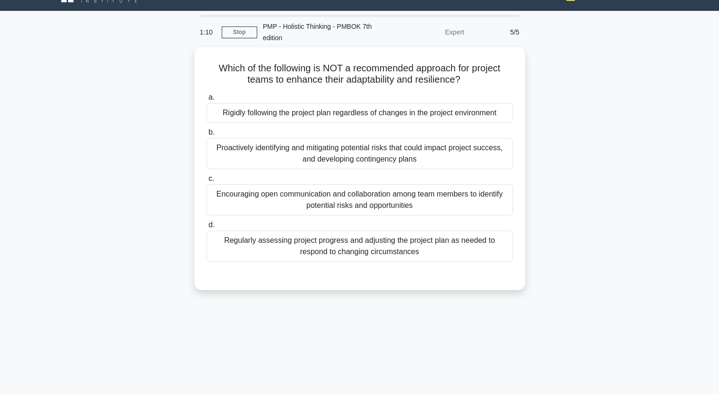
scroll to position [0, 0]
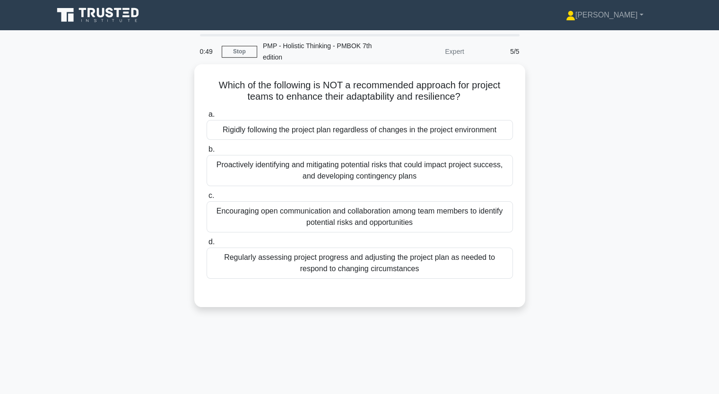
click at [256, 132] on div "Rigidly following the project plan regardless of changes in the project environ…" at bounding box center [360, 130] width 306 height 20
click at [207, 118] on input "a. Rigidly following the project plan regardless of changes in the project envi…" at bounding box center [207, 115] width 0 height 6
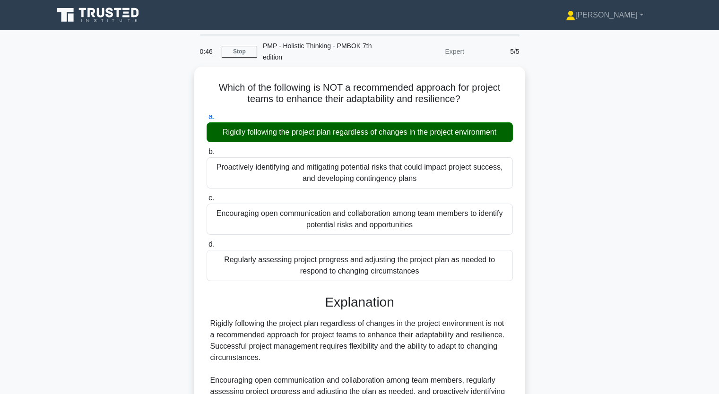
click at [207, 149] on input "b. Proactively identifying and mitigating potential risks that could impact pro…" at bounding box center [207, 152] width 0 height 6
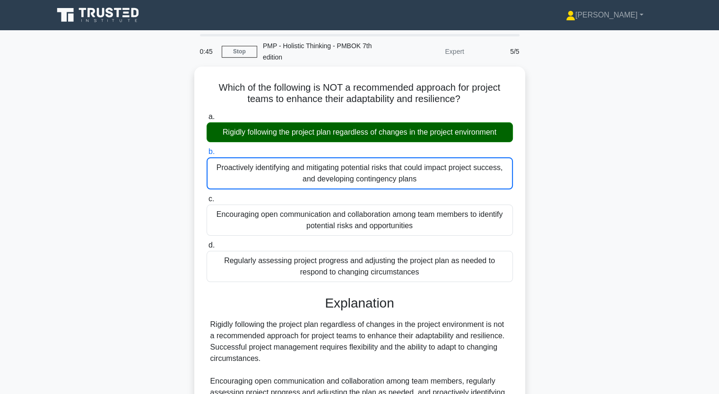
click at [207, 196] on input "c. Encouraging open communication and collaboration among team members to ident…" at bounding box center [207, 199] width 0 height 6
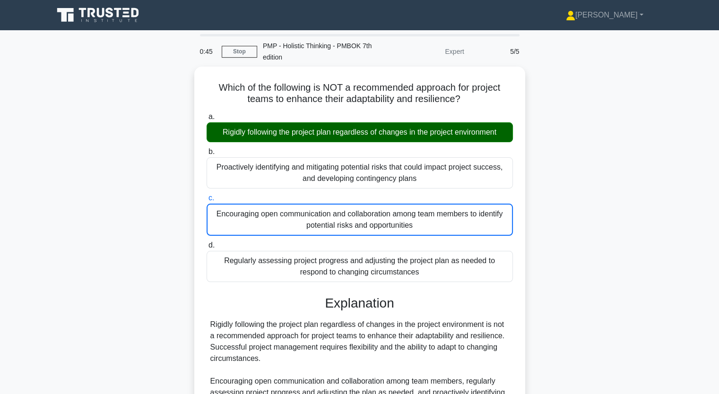
click at [207, 243] on input "d. Regularly assessing project progress and adjusting the project plan as neede…" at bounding box center [207, 246] width 0 height 6
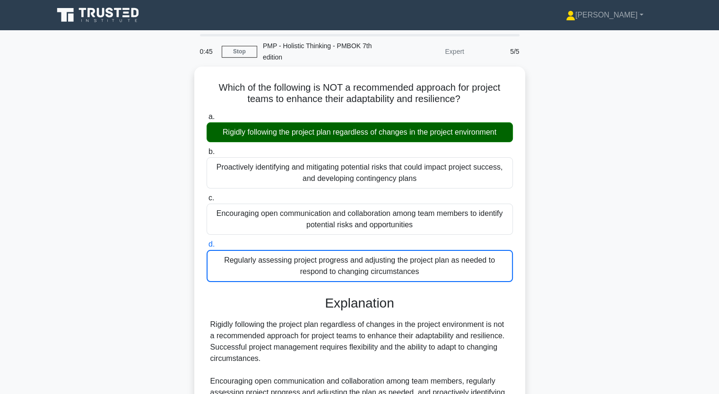
click at [207, 114] on input "a. Rigidly following the project plan regardless of changes in the project envi…" at bounding box center [207, 117] width 0 height 6
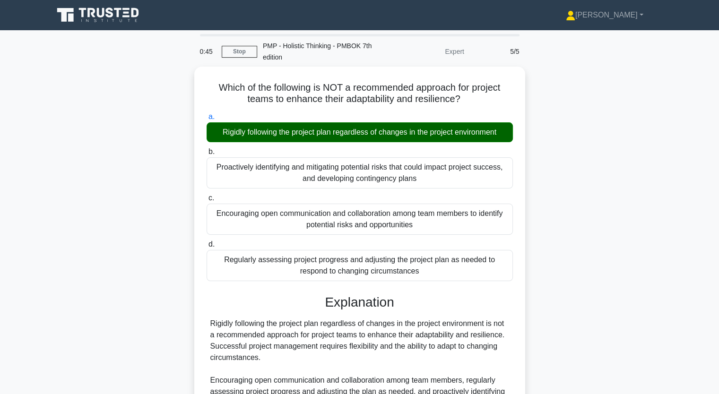
click at [207, 149] on input "b. Proactively identifying and mitigating potential risks that could impact pro…" at bounding box center [207, 152] width 0 height 6
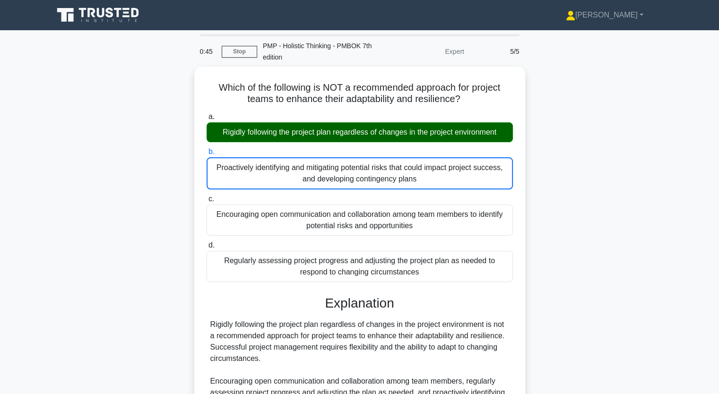
click at [207, 196] on input "c. Encouraging open communication and collaboration among team members to ident…" at bounding box center [207, 199] width 0 height 6
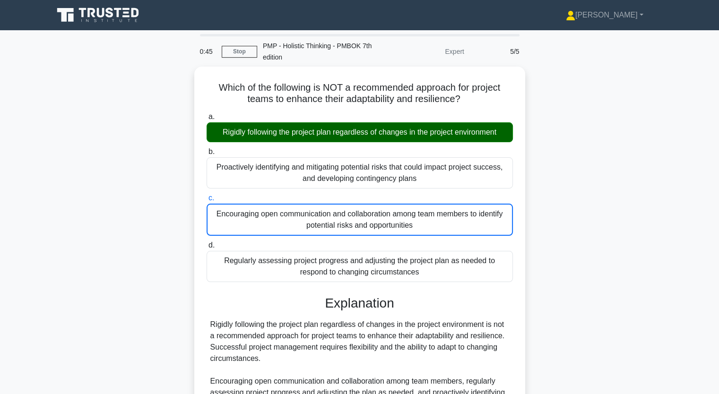
click at [207, 243] on input "d. Regularly assessing project progress and adjusting the project plan as neede…" at bounding box center [207, 246] width 0 height 6
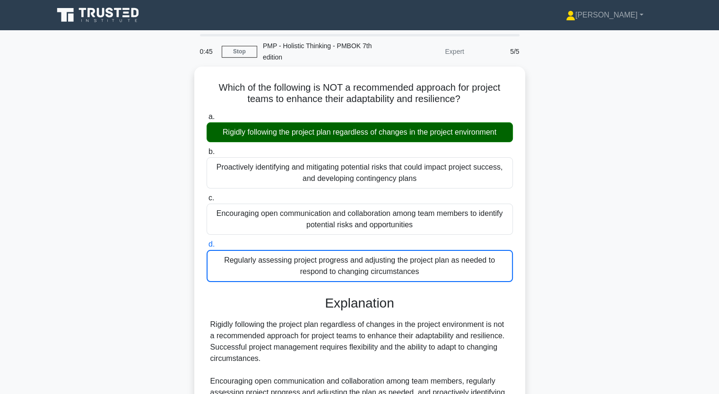
click at [207, 114] on input "a. Rigidly following the project plan regardless of changes in the project envi…" at bounding box center [207, 117] width 0 height 6
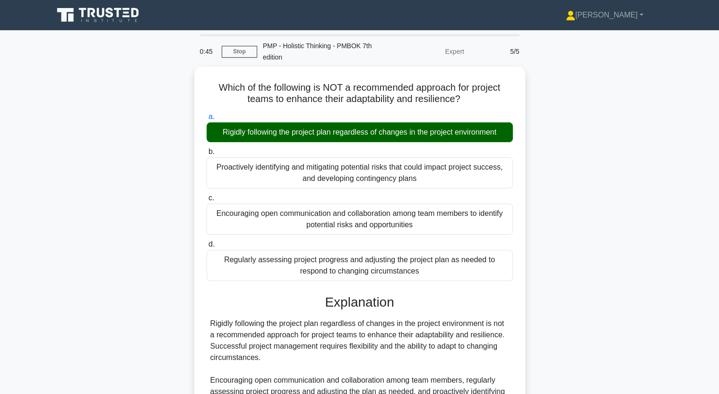
click at [207, 149] on input "b. Proactively identifying and mitigating potential risks that could impact pro…" at bounding box center [207, 152] width 0 height 6
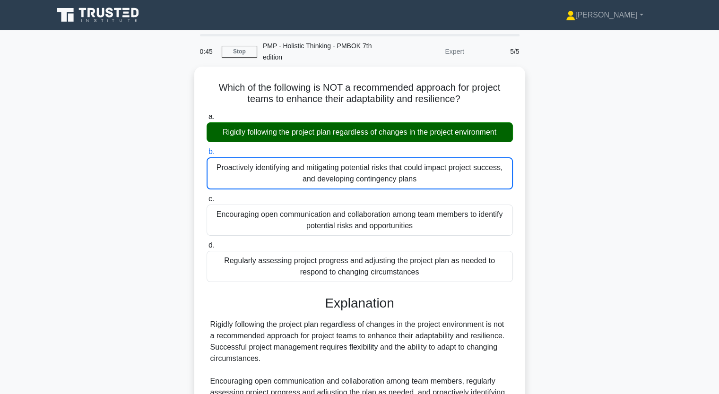
click at [207, 196] on input "c. Encouraging open communication and collaboration among team members to ident…" at bounding box center [207, 199] width 0 height 6
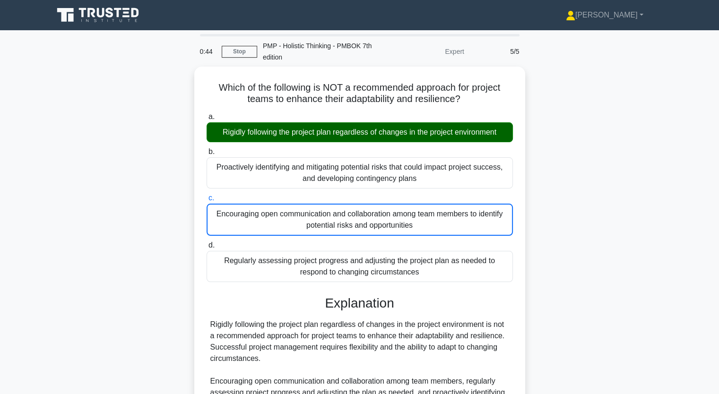
click at [139, 185] on div "Which of the following is NOT a recommended approach for project teams to enhan…" at bounding box center [360, 289] width 624 height 445
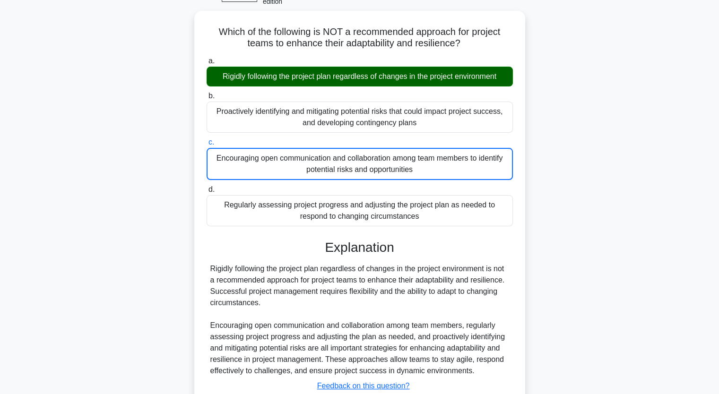
scroll to position [57, 0]
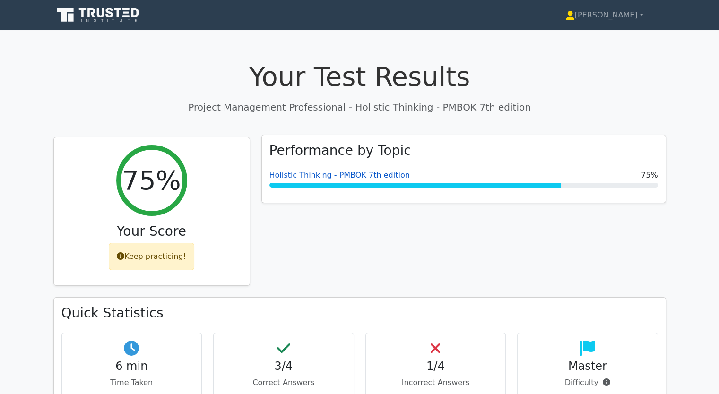
click at [297, 175] on link "Holistic Thinking - PMBOK 7th edition" at bounding box center [339, 175] width 140 height 9
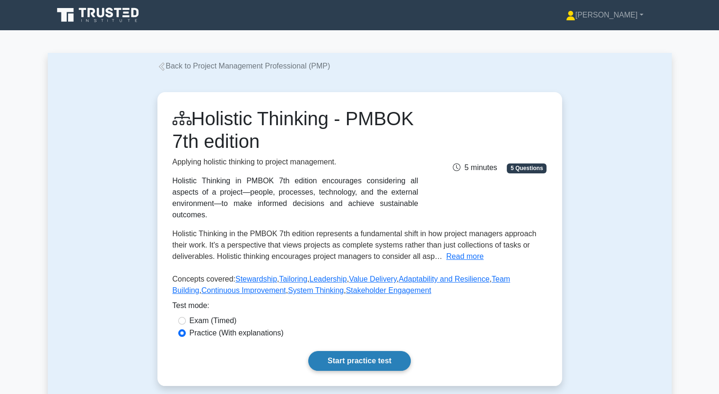
click at [350, 351] on link "Start practice test" at bounding box center [359, 361] width 103 height 20
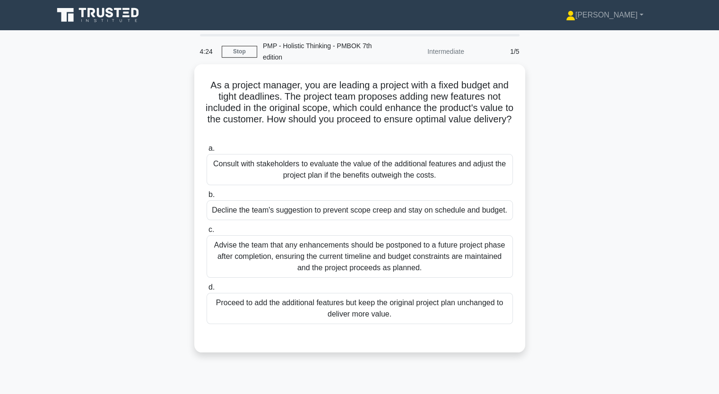
click at [401, 251] on div "Advise the team that any enhancements should be postponed to a future project p…" at bounding box center [360, 256] width 306 height 43
click at [207, 233] on input "c. Advise the team that any enhancements should be postponed to a future projec…" at bounding box center [207, 230] width 0 height 6
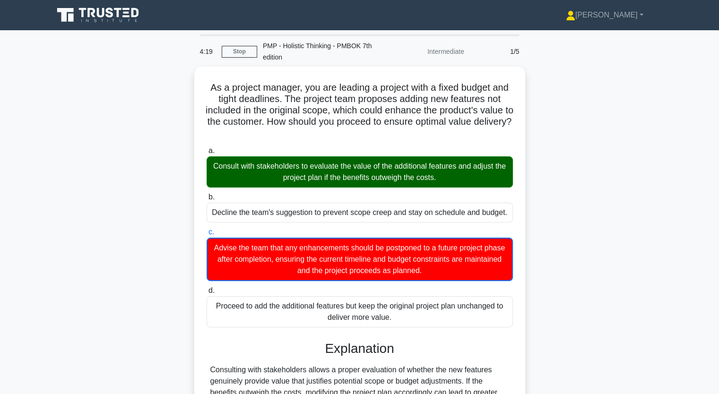
click at [158, 224] on div "As a project manager, you are leading a project with a fixed budget and tight d…" at bounding box center [360, 289] width 624 height 445
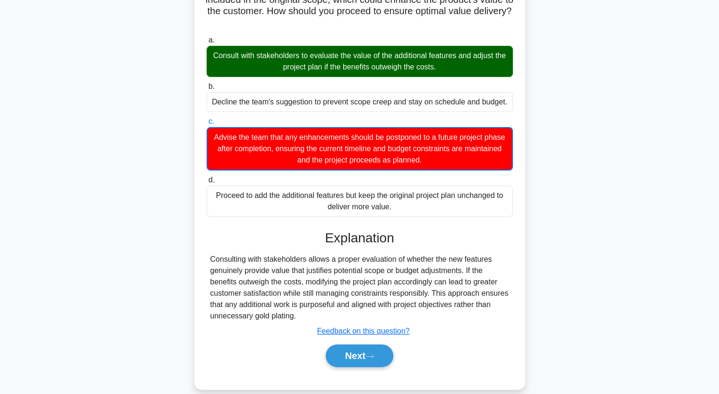
scroll to position [121, 0]
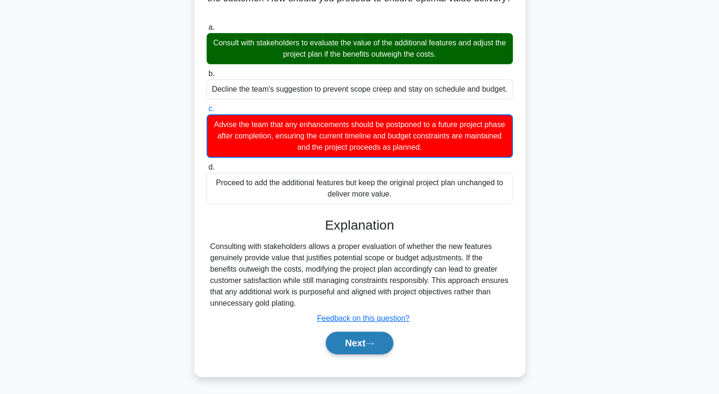
click at [351, 340] on button "Next" at bounding box center [360, 343] width 68 height 23
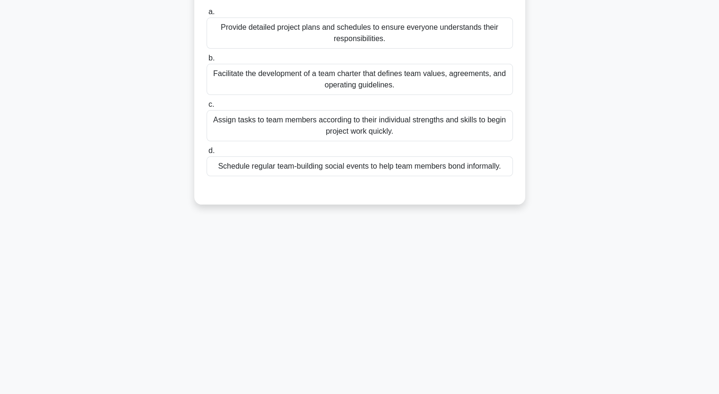
click at [102, 114] on div "As a project manager starting a new project with team members from different de…" at bounding box center [360, 83] width 624 height 266
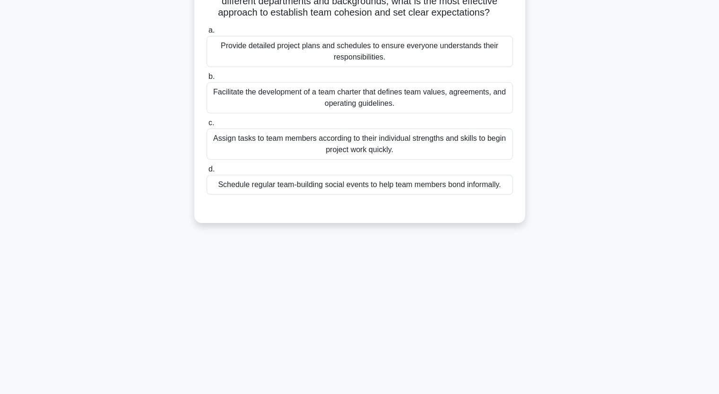
scroll to position [41, 0]
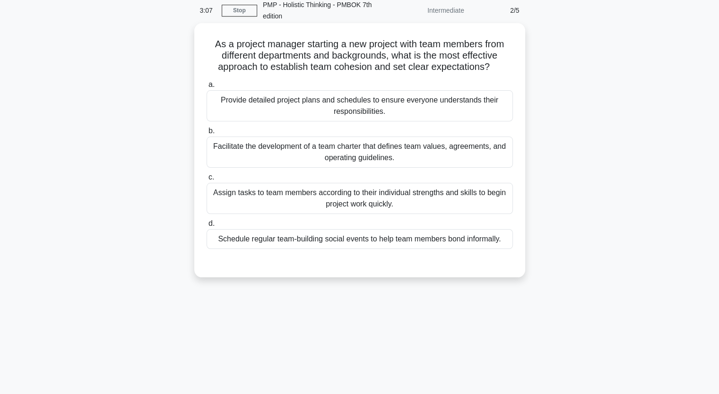
click at [340, 156] on div "Facilitate the development of a team charter that defines team values, agreemen…" at bounding box center [360, 152] width 306 height 31
click at [207, 134] on input "b. Facilitate the development of a team charter that defines team values, agree…" at bounding box center [207, 131] width 0 height 6
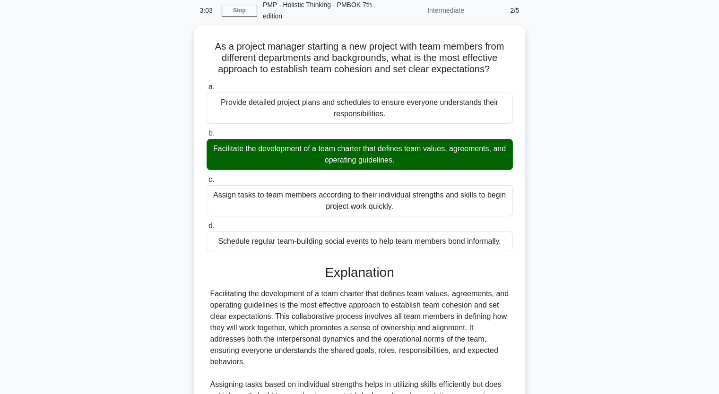
click at [98, 163] on div "As a project manager starting a new project with team members from different de…" at bounding box center [360, 304] width 624 height 557
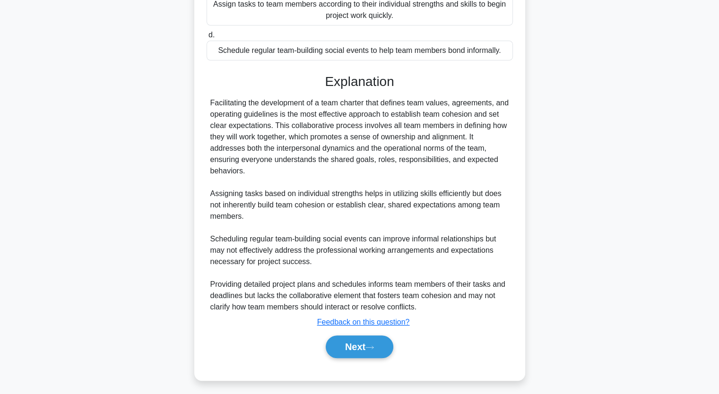
scroll to position [234, 0]
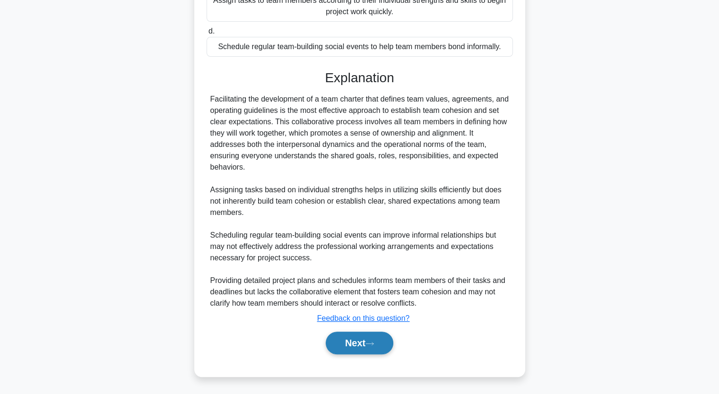
click at [356, 345] on button "Next" at bounding box center [360, 343] width 68 height 23
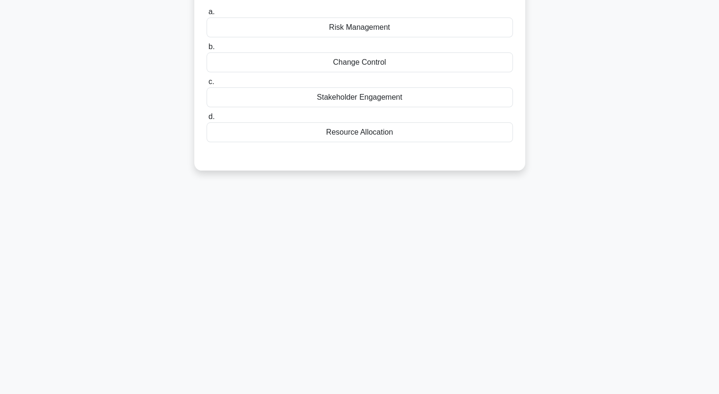
click at [135, 171] on div "________ is the process of identifying, analyzing, and managing individuals, gr…" at bounding box center [360, 66] width 624 height 232
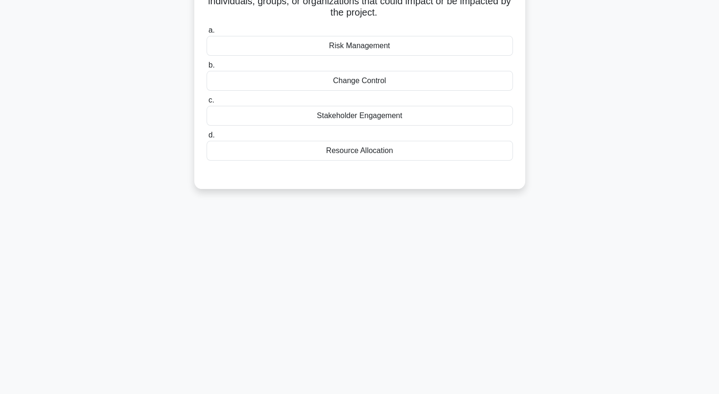
scroll to position [22, 0]
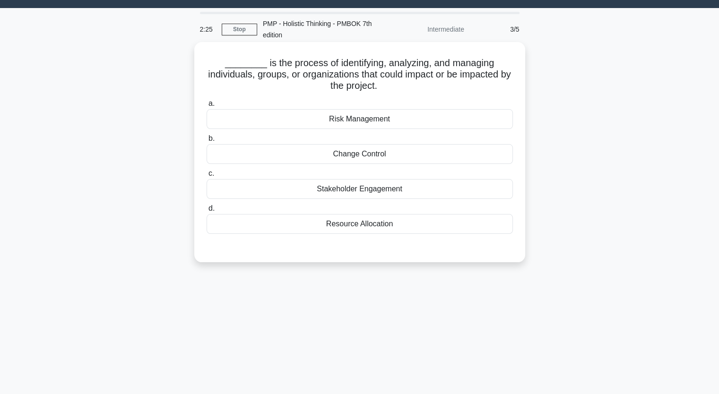
click at [342, 123] on div "Risk Management" at bounding box center [360, 119] width 306 height 20
click at [207, 107] on input "a. Risk Management" at bounding box center [207, 104] width 0 height 6
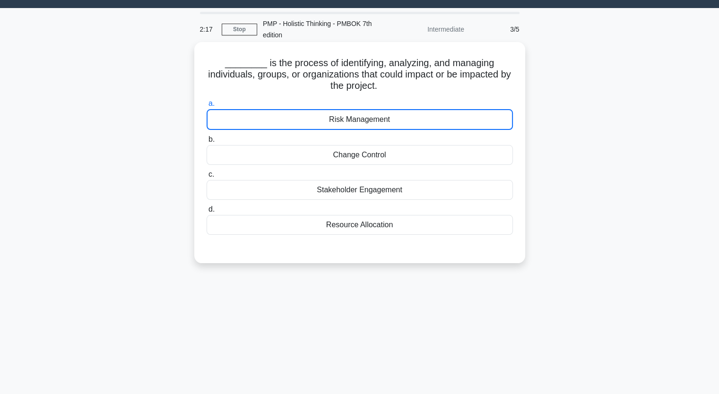
click at [342, 123] on div "Risk Management" at bounding box center [360, 119] width 306 height 21
click at [207, 107] on input "a. Risk Management" at bounding box center [207, 104] width 0 height 6
click at [296, 122] on div "Risk Management" at bounding box center [360, 119] width 306 height 21
click at [207, 107] on input "a. Risk Management" at bounding box center [207, 104] width 0 height 6
click at [296, 122] on div "Risk Management" at bounding box center [360, 119] width 306 height 21
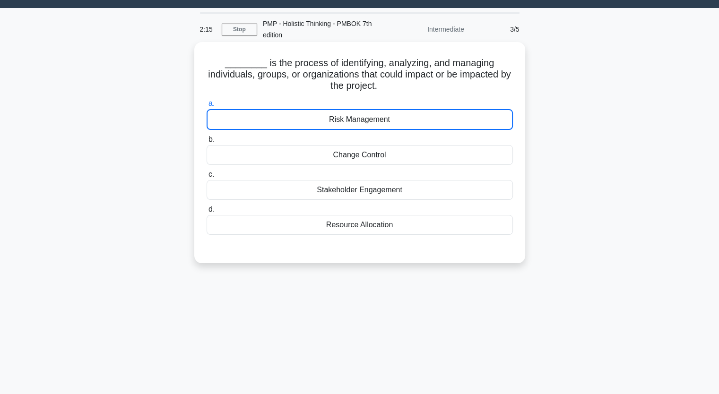
click at [207, 107] on input "a. Risk Management" at bounding box center [207, 104] width 0 height 6
click at [249, 117] on div "Risk Management" at bounding box center [360, 119] width 306 height 21
click at [207, 107] on input "a. Risk Management" at bounding box center [207, 104] width 0 height 6
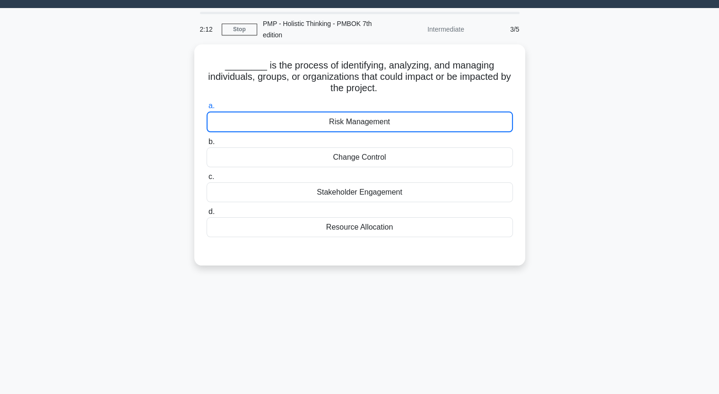
click at [95, 159] on div "________ is the process of identifying, analyzing, and managing individuals, gr…" at bounding box center [360, 160] width 624 height 233
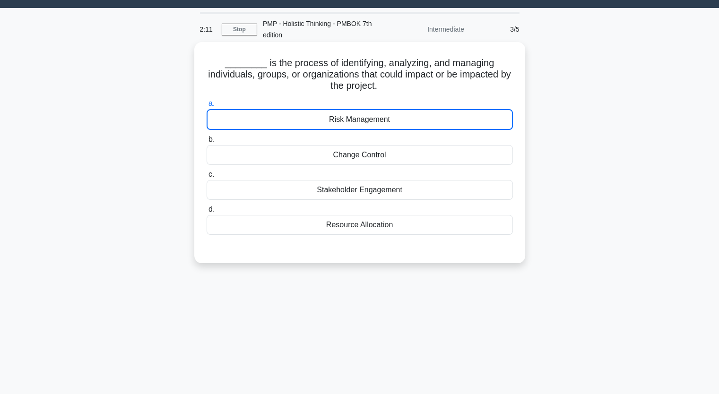
click at [300, 159] on div "Change Control" at bounding box center [360, 155] width 306 height 20
click at [207, 143] on input "b. Change Control" at bounding box center [207, 140] width 0 height 6
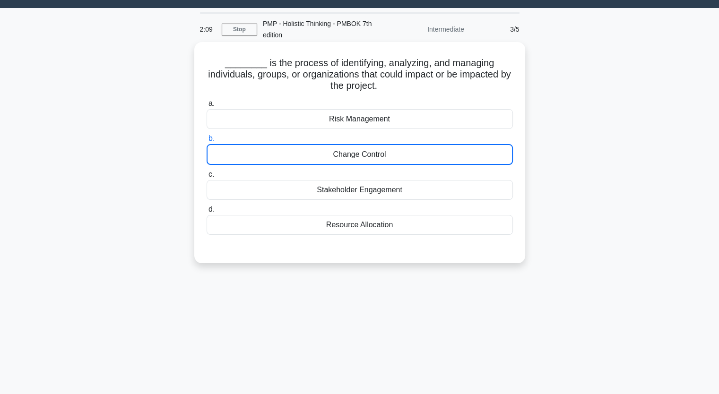
click at [308, 123] on div "Risk Management" at bounding box center [360, 119] width 306 height 20
click at [207, 107] on input "a. Risk Management" at bounding box center [207, 104] width 0 height 6
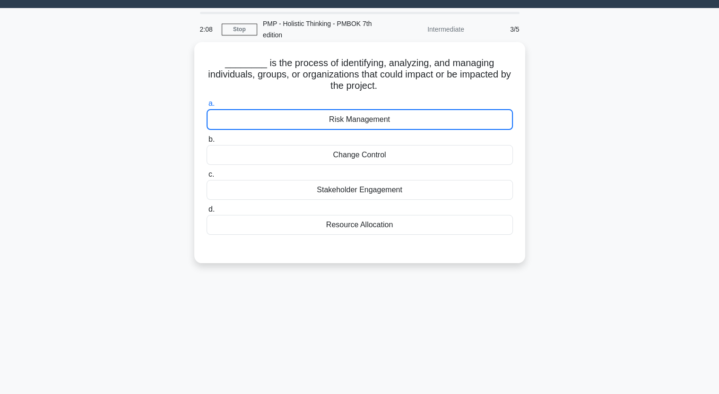
click at [308, 123] on div "Risk Management" at bounding box center [360, 119] width 306 height 21
click at [207, 107] on input "a. Risk Management" at bounding box center [207, 104] width 0 height 6
click at [308, 123] on div "Risk Management" at bounding box center [360, 119] width 306 height 21
click at [207, 107] on input "a. Risk Management" at bounding box center [207, 104] width 0 height 6
click at [308, 123] on div "Risk Management" at bounding box center [360, 119] width 306 height 21
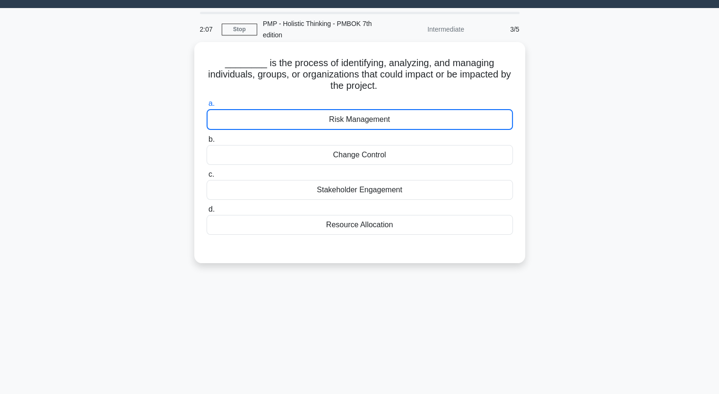
click at [207, 107] on input "a. Risk Management" at bounding box center [207, 104] width 0 height 6
click at [308, 123] on div "Risk Management" at bounding box center [360, 119] width 306 height 21
click at [207, 107] on input "a. Risk Management" at bounding box center [207, 104] width 0 height 6
click at [308, 123] on div "Risk Management" at bounding box center [360, 119] width 306 height 21
click at [207, 107] on input "a. Risk Management" at bounding box center [207, 104] width 0 height 6
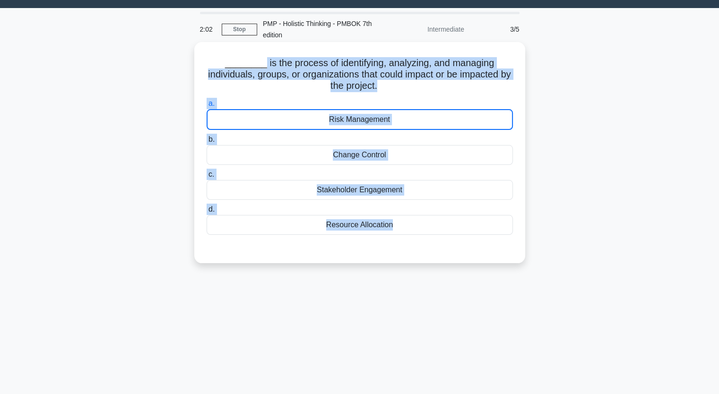
drag, startPoint x: 259, startPoint y: 57, endPoint x: 446, endPoint y: 252, distance: 270.5
click at [446, 252] on div "________ is the process of identifying, analyzing, and managing individuals, gr…" at bounding box center [359, 153] width 323 height 214
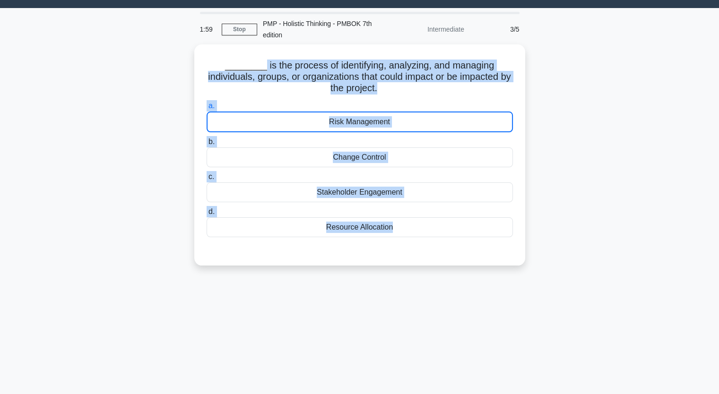
copy div "is the process of identifying, analyzing, and managing individuals, groups, or …"
click at [83, 110] on div "________ is the process of identifying, analyzing, and managing individuals, gr…" at bounding box center [360, 160] width 624 height 233
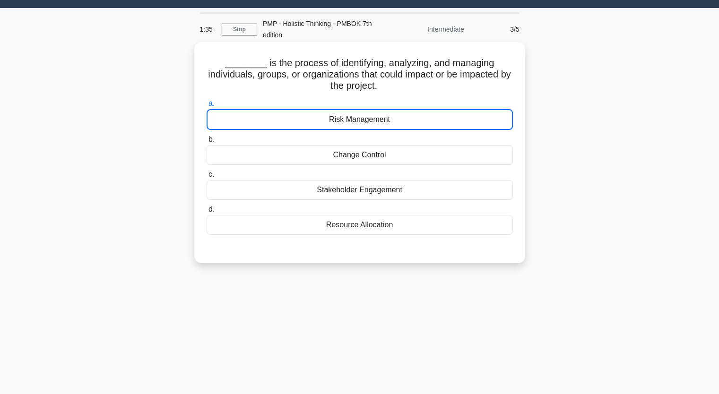
click at [320, 229] on div "Resource Allocation" at bounding box center [360, 225] width 306 height 20
click at [207, 213] on input "d. Resource Allocation" at bounding box center [207, 210] width 0 height 6
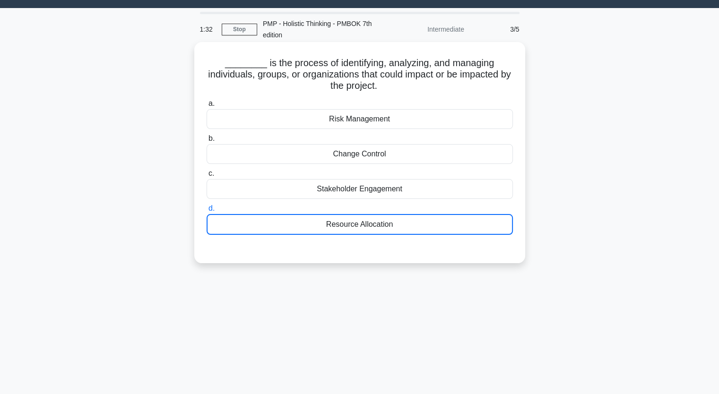
click at [320, 229] on div "Resource Allocation" at bounding box center [360, 224] width 306 height 21
click at [207, 212] on input "d. Resource Allocation" at bounding box center [207, 209] width 0 height 6
click at [320, 229] on div "Resource Allocation" at bounding box center [360, 224] width 306 height 21
click at [207, 212] on input "d. Resource Allocation" at bounding box center [207, 209] width 0 height 6
click at [320, 229] on div "Resource Allocation" at bounding box center [360, 224] width 306 height 21
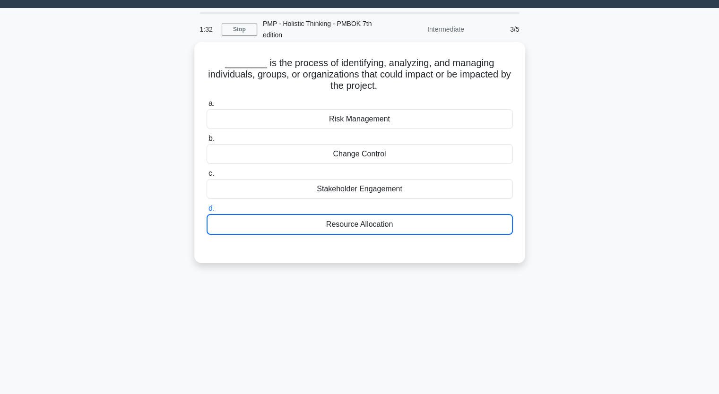
click at [207, 212] on input "d. Resource Allocation" at bounding box center [207, 209] width 0 height 6
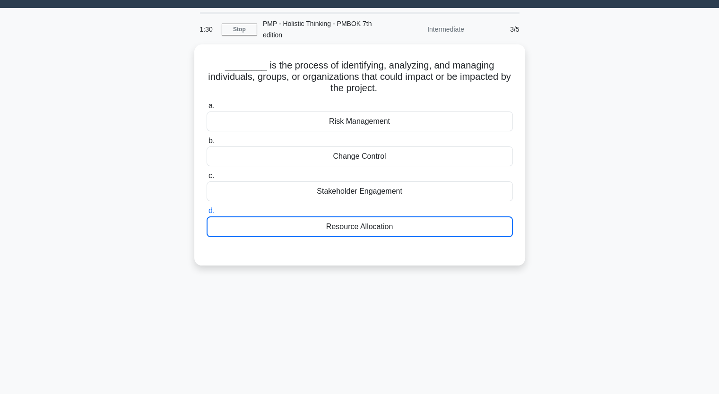
click at [142, 178] on div "________ is the process of identifying, analyzing, and managing individuals, gr…" at bounding box center [360, 160] width 624 height 233
click at [461, 312] on div "1:20 Stop PMP - Holistic Thinking - PMBOK 7th edition Intermediate 3/5 ________…" at bounding box center [360, 248] width 624 height 473
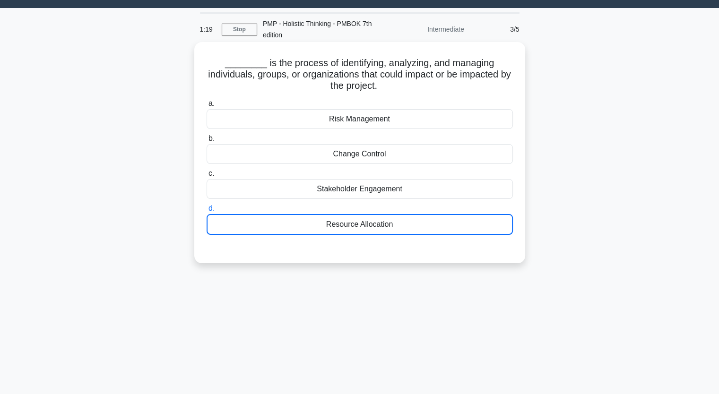
click at [427, 248] on div "a. Risk Management b. Change Control c. d." at bounding box center [360, 174] width 308 height 156
click at [397, 208] on label "d. Resource Allocation" at bounding box center [360, 219] width 306 height 32
click at [207, 208] on input "d. Resource Allocation" at bounding box center [207, 209] width 0 height 6
click at [357, 125] on div "Risk Management" at bounding box center [360, 119] width 306 height 20
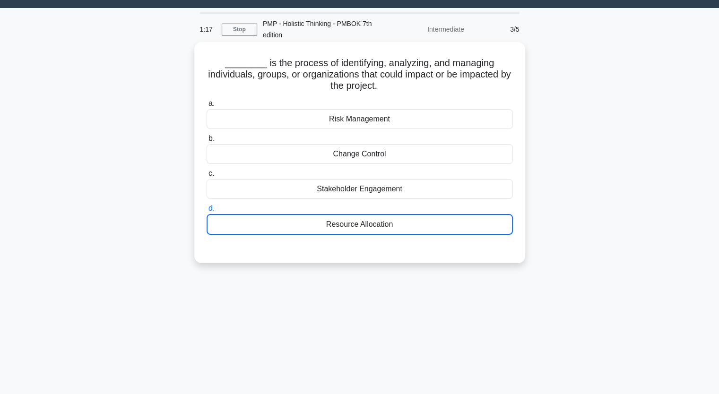
click at [207, 107] on input "a. Risk Management" at bounding box center [207, 104] width 0 height 6
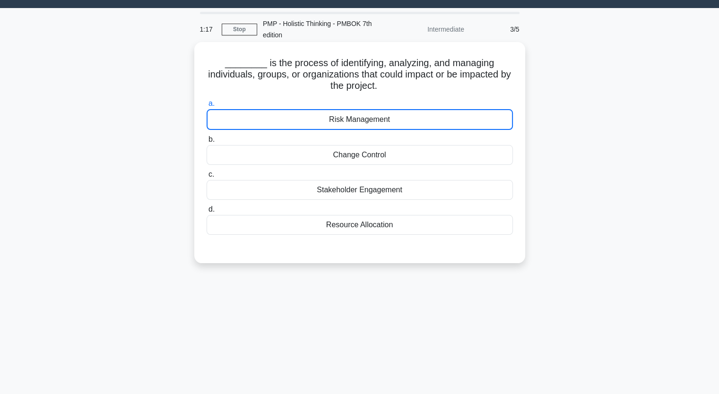
click at [357, 125] on div "Risk Management" at bounding box center [360, 119] width 306 height 21
click at [207, 107] on input "a. Risk Management" at bounding box center [207, 104] width 0 height 6
click at [349, 161] on div "Change Control" at bounding box center [360, 155] width 306 height 20
click at [207, 143] on input "b. Change Control" at bounding box center [207, 140] width 0 height 6
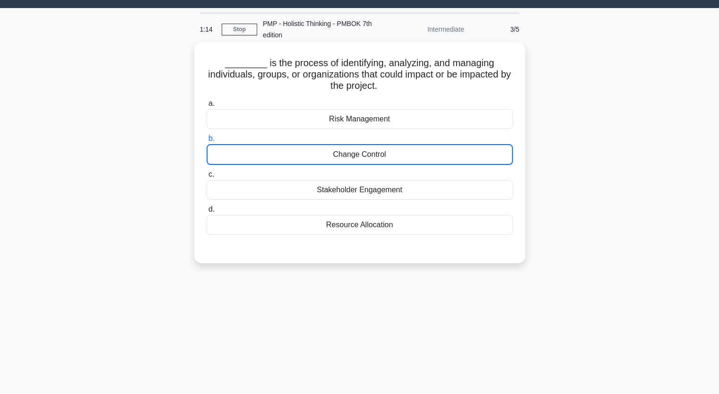
click at [342, 197] on div "Stakeholder Engagement" at bounding box center [360, 190] width 306 height 20
click at [207, 178] on input "c. Stakeholder Engagement" at bounding box center [207, 175] width 0 height 6
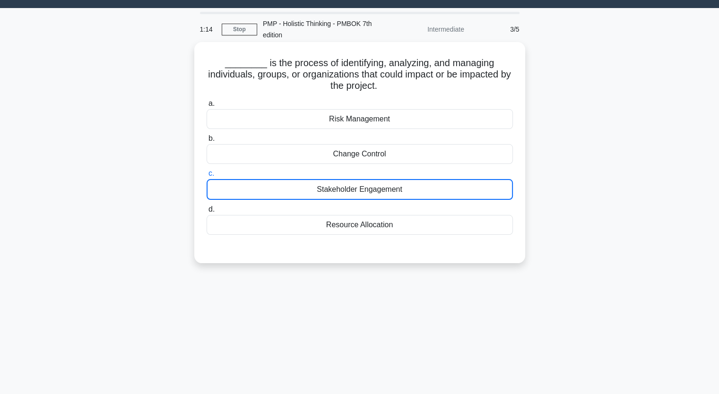
click at [342, 197] on div "Stakeholder Engagement" at bounding box center [360, 189] width 306 height 21
click at [207, 177] on input "c. Stakeholder Engagement" at bounding box center [207, 174] width 0 height 6
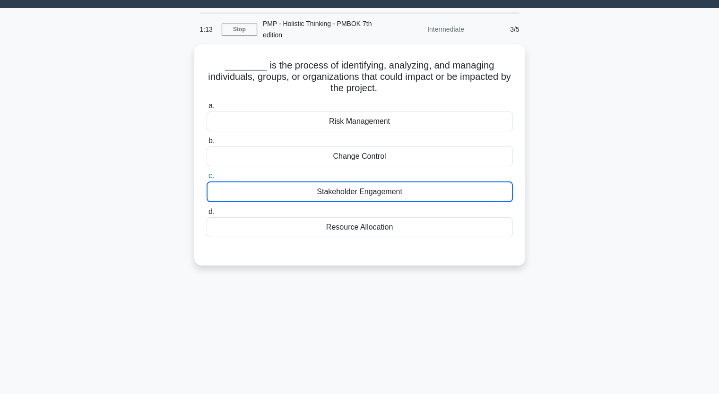
click at [174, 270] on div "________ is the process of identifying, analyzing, and managing individuals, gr…" at bounding box center [360, 160] width 624 height 233
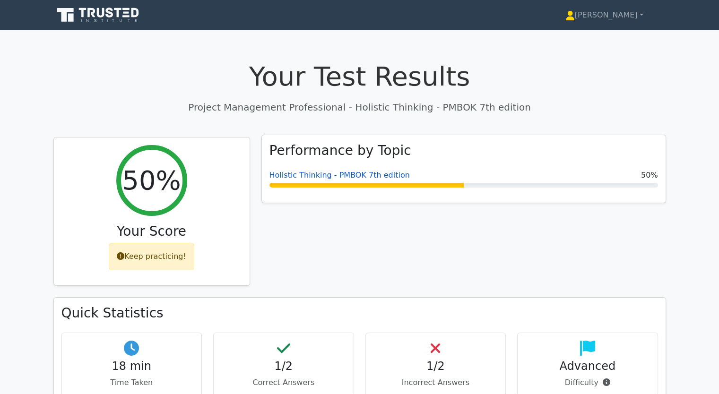
click at [310, 178] on link "Holistic Thinking - PMBOK 7th edition" at bounding box center [339, 175] width 140 height 9
click at [310, 184] on div at bounding box center [366, 185] width 194 height 5
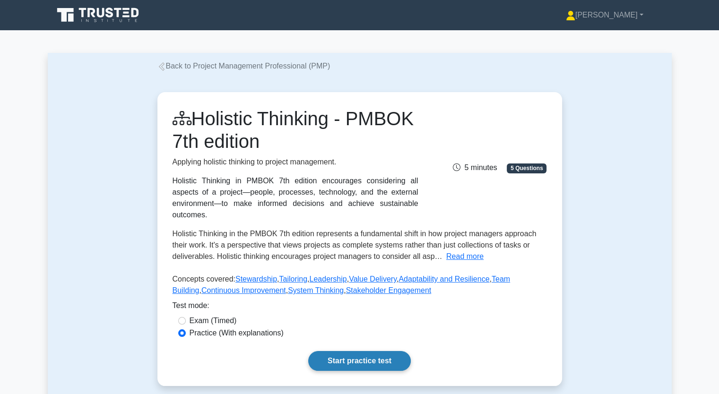
click at [360, 355] on link "Start practice test" at bounding box center [359, 361] width 103 height 20
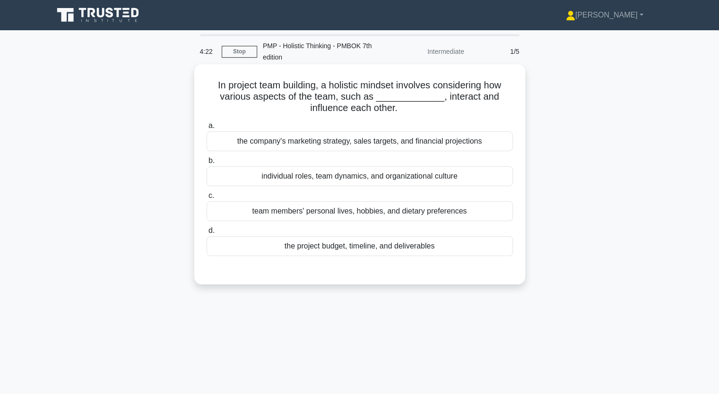
click at [293, 146] on div "the company's marketing strategy, sales targets, and financial projections" at bounding box center [360, 141] width 306 height 20
click at [207, 129] on input "a. the company's marketing strategy, sales targets, and financial projections" at bounding box center [207, 126] width 0 height 6
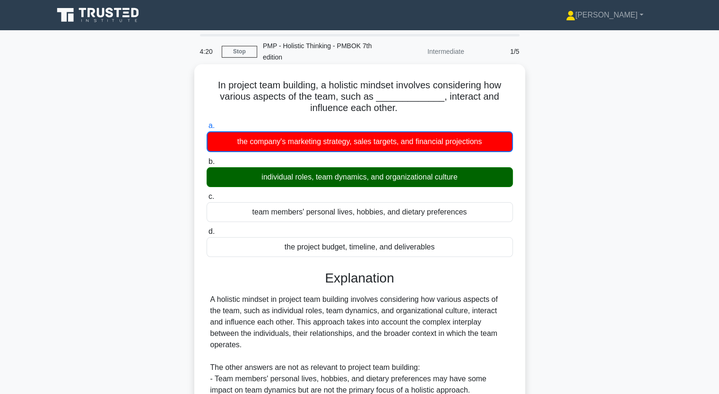
click at [297, 183] on div "individual roles, team dynamics, and organizational culture" at bounding box center [360, 177] width 306 height 20
click at [207, 165] on input "b. individual roles, team dynamics, and organizational culture" at bounding box center [207, 162] width 0 height 6
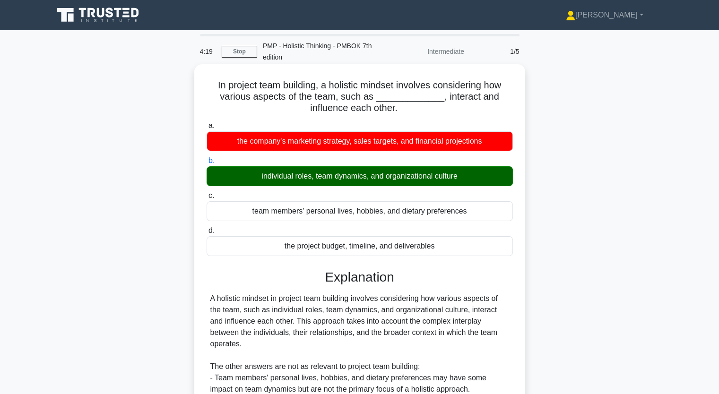
click at [297, 183] on div "individual roles, team dynamics, and organizational culture" at bounding box center [360, 176] width 306 height 20
click at [207, 164] on input "b. individual roles, team dynamics, and organizational culture" at bounding box center [207, 161] width 0 height 6
click at [297, 183] on div "individual roles, team dynamics, and organizational culture" at bounding box center [360, 176] width 306 height 20
click at [207, 164] on input "b. individual roles, team dynamics, and organizational culture" at bounding box center [207, 161] width 0 height 6
click at [297, 183] on div "individual roles, team dynamics, and organizational culture" at bounding box center [360, 176] width 306 height 20
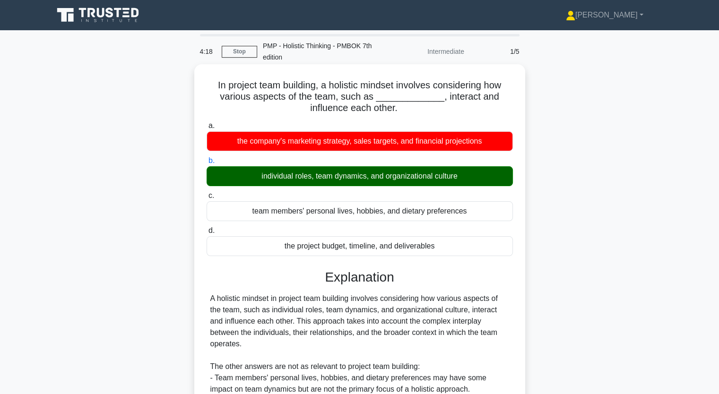
click at [207, 164] on input "b. individual roles, team dynamics, and organizational culture" at bounding box center [207, 161] width 0 height 6
click at [297, 183] on div "individual roles, team dynamics, and organizational culture" at bounding box center [360, 176] width 306 height 20
click at [207, 164] on input "b. individual roles, team dynamics, and organizational culture" at bounding box center [207, 161] width 0 height 6
click at [297, 183] on div "individual roles, team dynamics, and organizational culture" at bounding box center [360, 176] width 306 height 20
click at [207, 164] on input "b. individual roles, team dynamics, and organizational culture" at bounding box center [207, 161] width 0 height 6
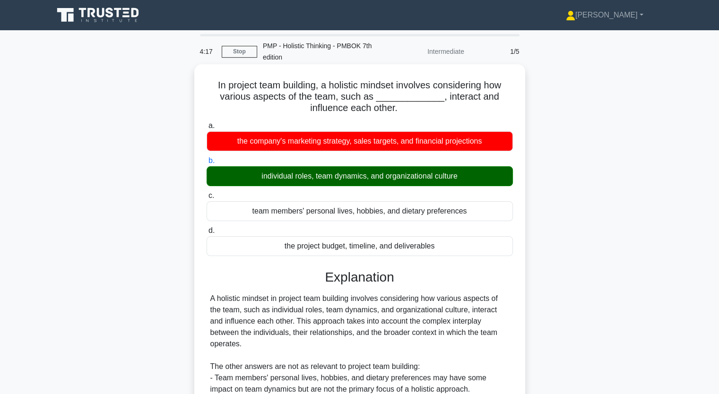
click at [297, 183] on div "individual roles, team dynamics, and organizational culture" at bounding box center [360, 176] width 306 height 20
click at [207, 164] on input "b. individual roles, team dynamics, and organizational culture" at bounding box center [207, 161] width 0 height 6
click at [297, 183] on div "individual roles, team dynamics, and organizational culture" at bounding box center [360, 176] width 306 height 20
click at [207, 164] on input "b. individual roles, team dynamics, and organizational culture" at bounding box center [207, 161] width 0 height 6
click at [297, 183] on div "individual roles, team dynamics, and organizational culture" at bounding box center [360, 176] width 306 height 20
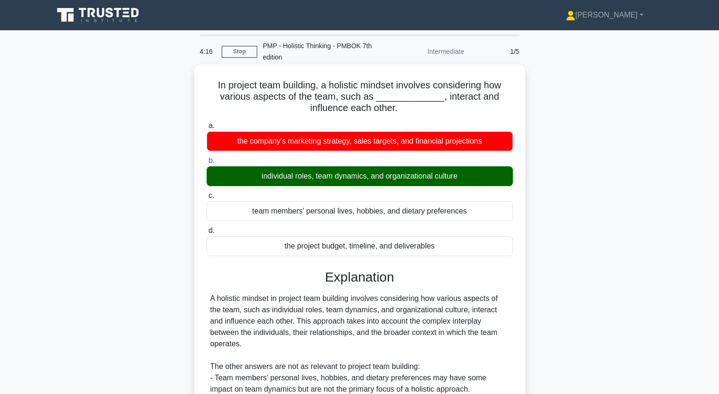
click at [207, 164] on input "b. individual roles, team dynamics, and organizational culture" at bounding box center [207, 161] width 0 height 6
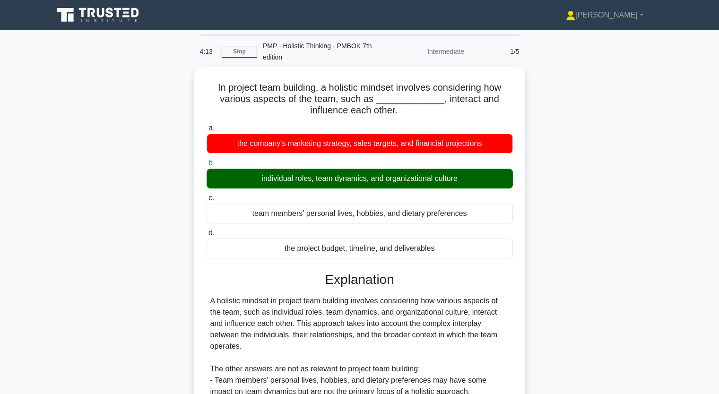
click at [136, 194] on div "In project team building, a holistic mindset involves considering how various a…" at bounding box center [360, 294] width 624 height 455
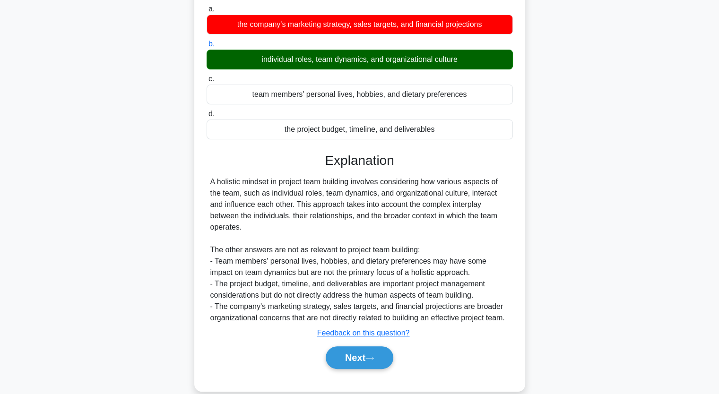
scroll to position [131, 0]
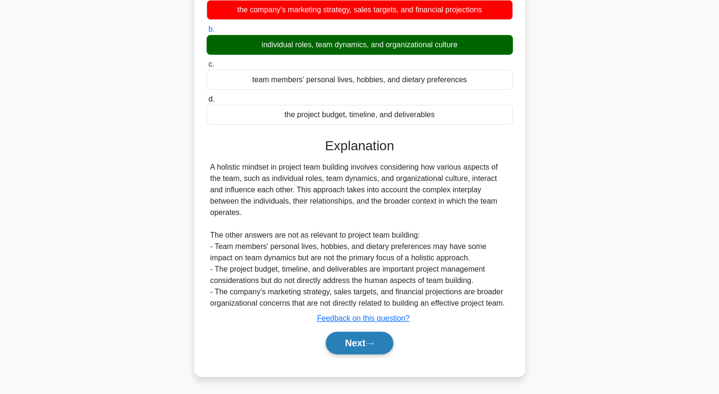
click at [340, 343] on button "Next" at bounding box center [360, 343] width 68 height 23
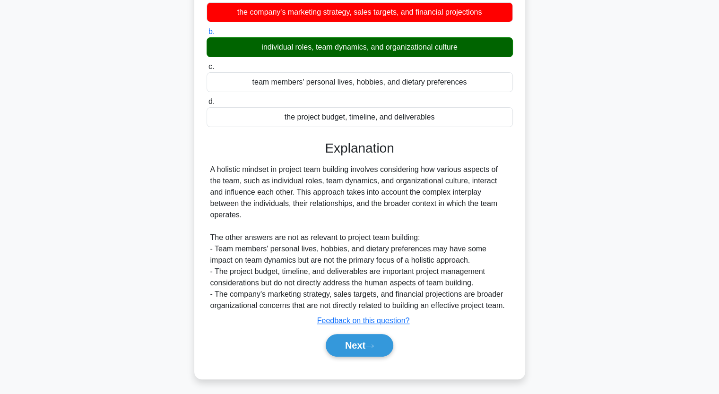
scroll to position [117, 0]
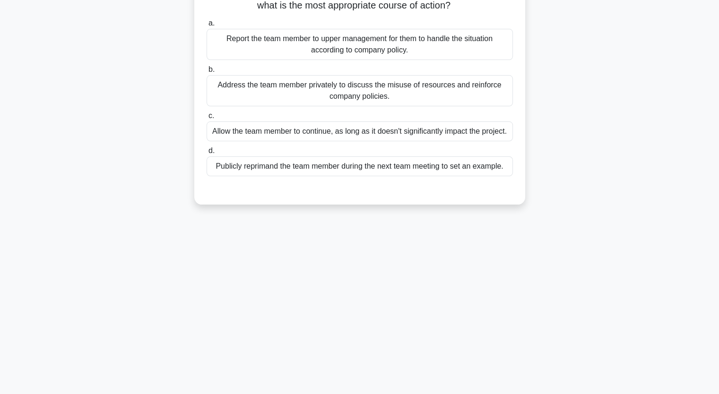
click at [348, 345] on div "3:14 Stop PMP - Holistic Thinking - PMBOK 7th edition Intermediate 2/5 During a…" at bounding box center [360, 154] width 624 height 473
click at [70, 179] on div "During a critical phase of your project, you discover that a team member has be…" at bounding box center [360, 83] width 624 height 266
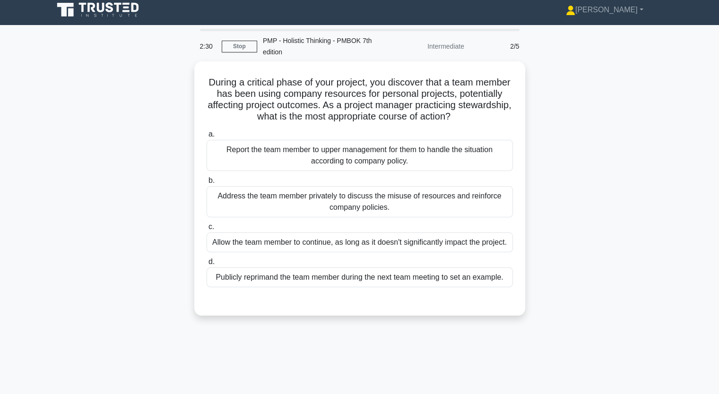
scroll to position [0, 0]
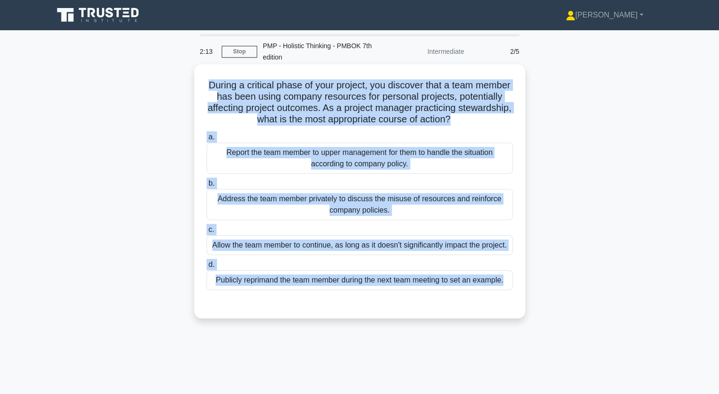
drag, startPoint x: 222, startPoint y: 87, endPoint x: 427, endPoint y: 301, distance: 296.3
click at [427, 301] on div "During a critical phase of your project, you discover that a team member has be…" at bounding box center [359, 191] width 323 height 247
copy div "During a critical phase of your project, you discover that a team member has be…"
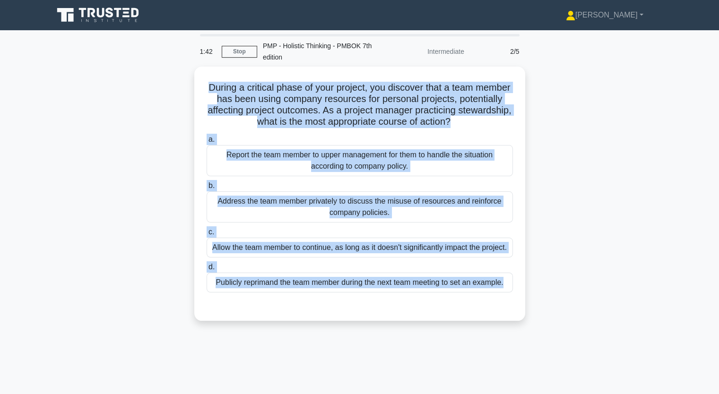
click at [111, 94] on div "During a critical phase of your project, you discover that a team member has be…" at bounding box center [360, 200] width 624 height 266
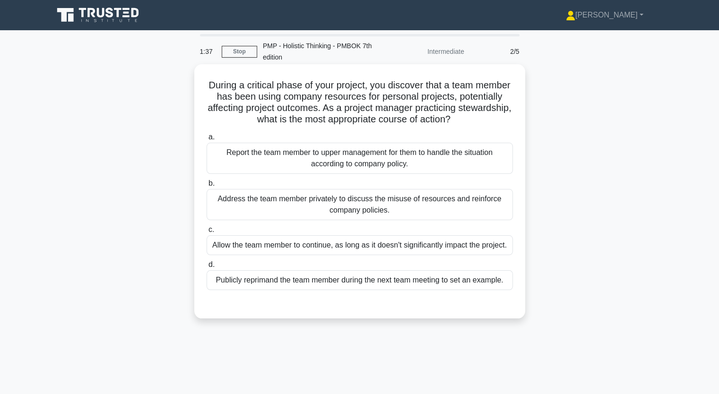
click at [271, 200] on div "Address the team member privately to discuss the misuse of resources and reinfo…" at bounding box center [360, 204] width 306 height 31
click at [207, 187] on input "b. Address the team member privately to discuss the misuse of resources and rei…" at bounding box center [207, 184] width 0 height 6
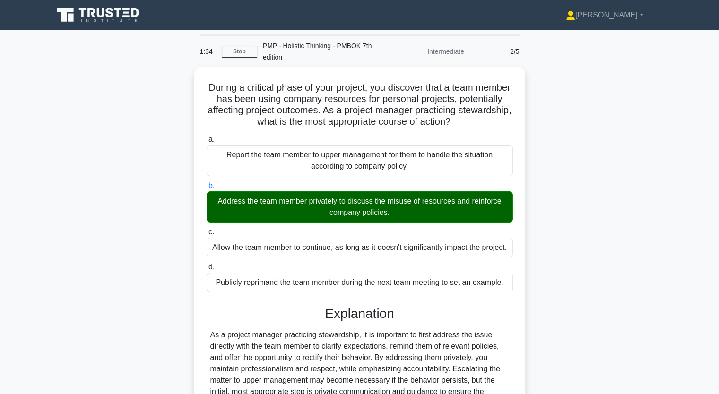
click at [173, 250] on div "During a critical phase of your project, you discover that a team member has be…" at bounding box center [360, 277] width 624 height 421
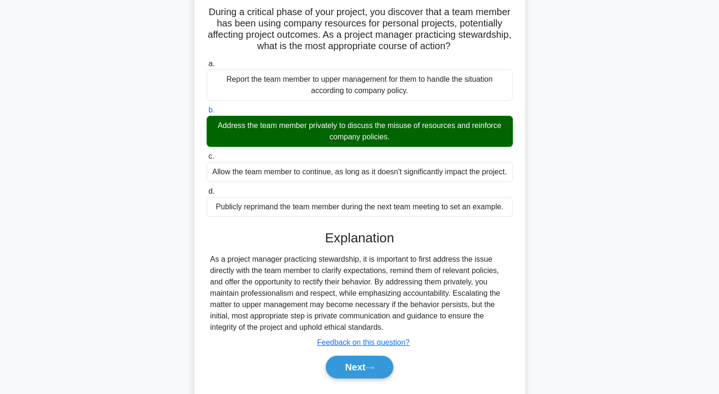
scroll to position [117, 0]
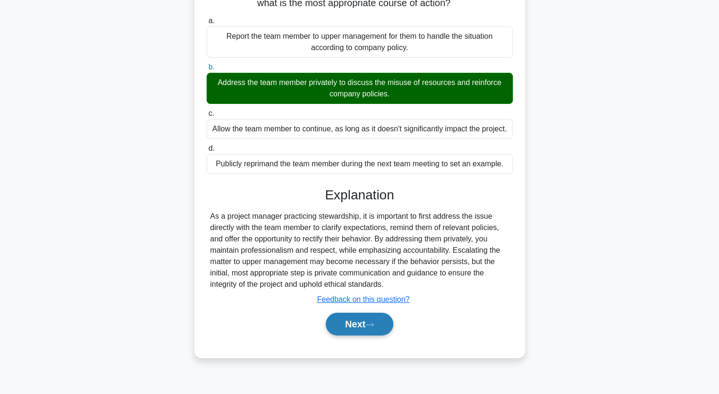
click at [360, 322] on button "Next" at bounding box center [360, 324] width 68 height 23
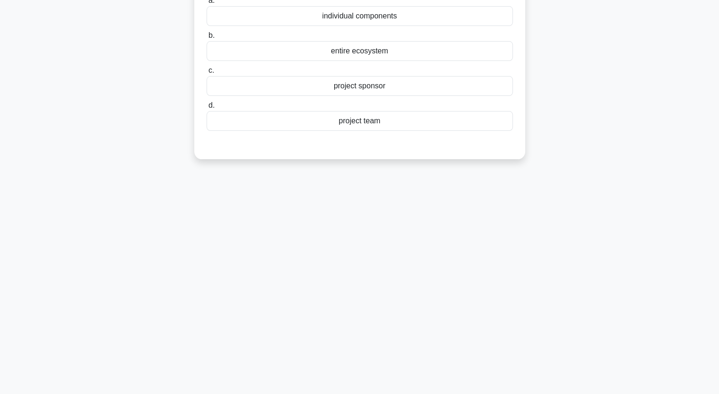
click at [102, 154] on div "In holistic thinking, a project manager considers the ______________ of the pro…" at bounding box center [360, 60] width 624 height 220
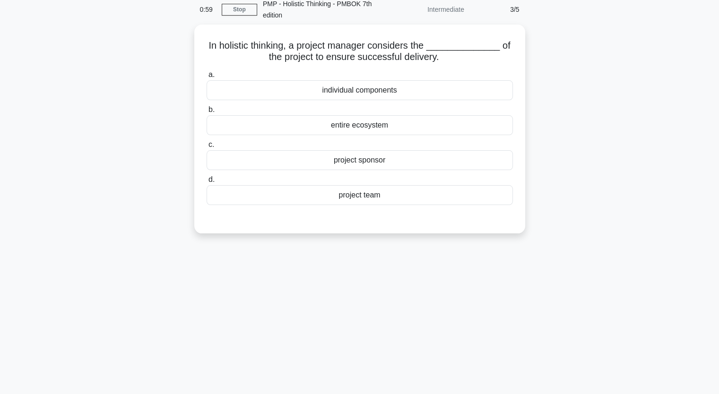
scroll to position [41, 0]
click at [342, 125] on div "entire ecosystem" at bounding box center [360, 124] width 306 height 20
click at [207, 112] on input "b. entire ecosystem" at bounding box center [207, 108] width 0 height 6
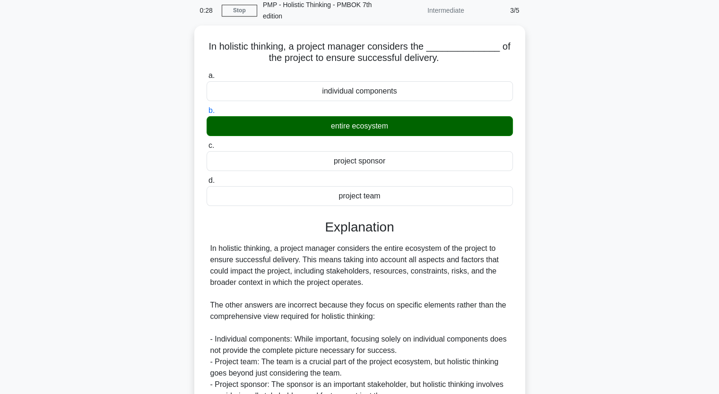
click at [173, 191] on div "In holistic thinking, a project manager considers the ______________ of the pro…" at bounding box center [360, 253] width 624 height 455
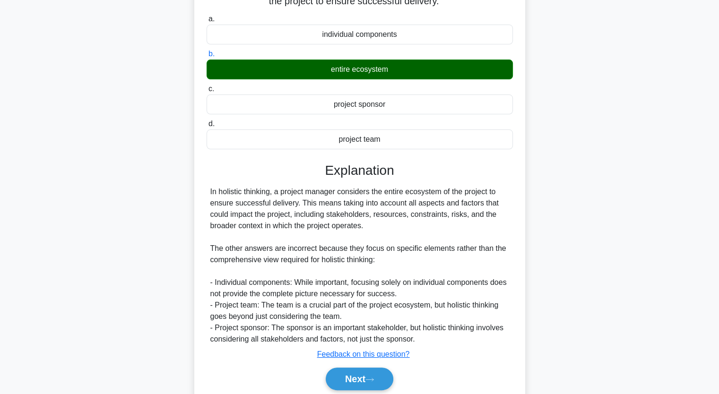
scroll to position [131, 0]
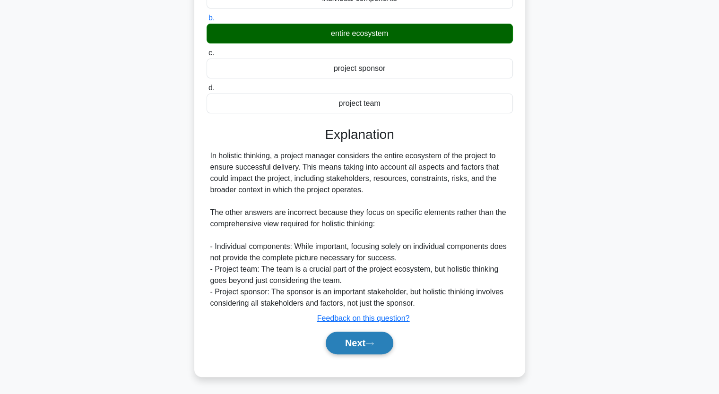
click at [366, 352] on button "Next" at bounding box center [360, 343] width 68 height 23
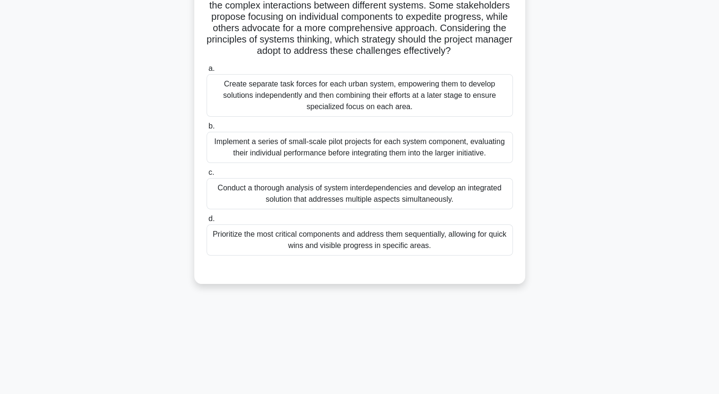
click at [136, 163] on div "A project manager is leading a smart city initiative that aims to integrate var…" at bounding box center [360, 122] width 624 height 345
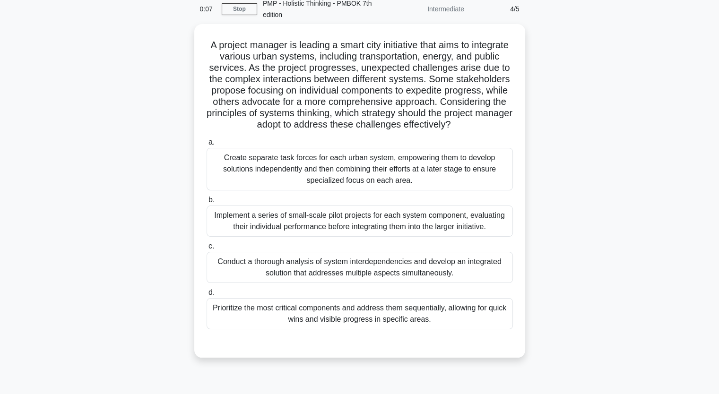
scroll to position [41, 0]
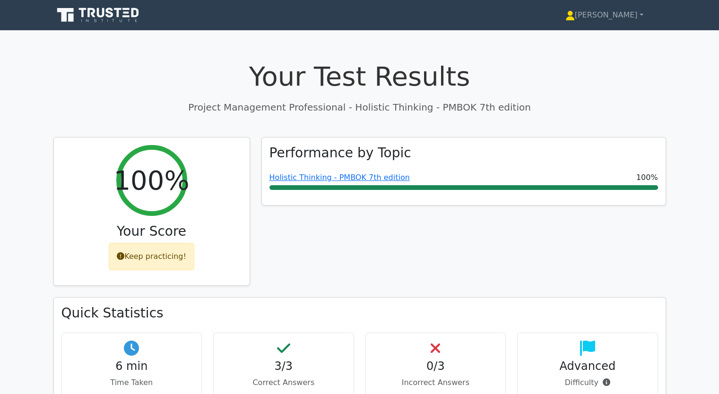
click at [335, 250] on div "Performance by Topic Holistic Thinking - PMBOK 7th edition 100%" at bounding box center [464, 217] width 416 height 161
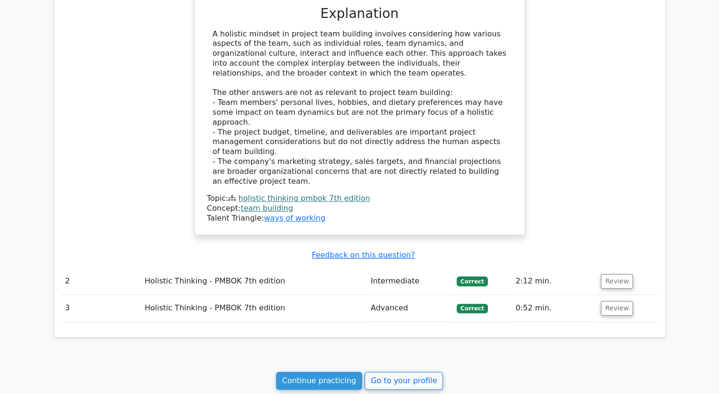
scroll to position [756, 0]
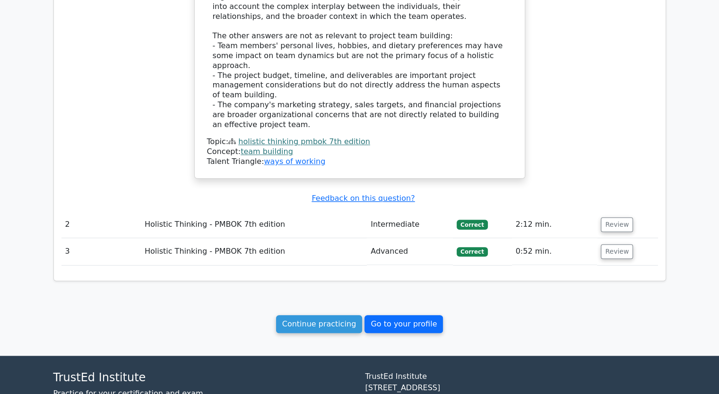
click at [382, 315] on link "Go to your profile" at bounding box center [404, 324] width 78 height 18
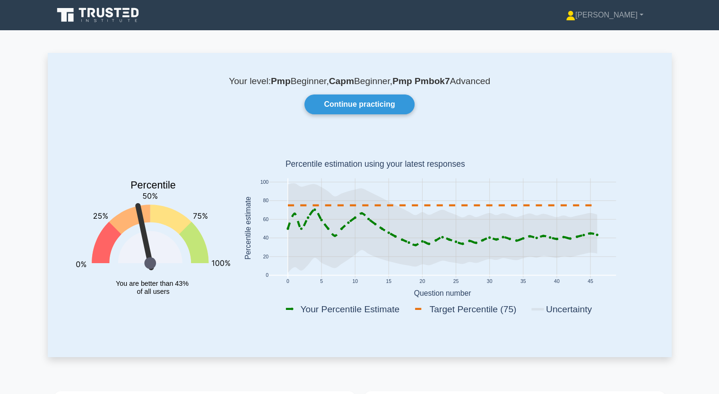
click at [261, 283] on rect at bounding box center [442, 230] width 413 height 186
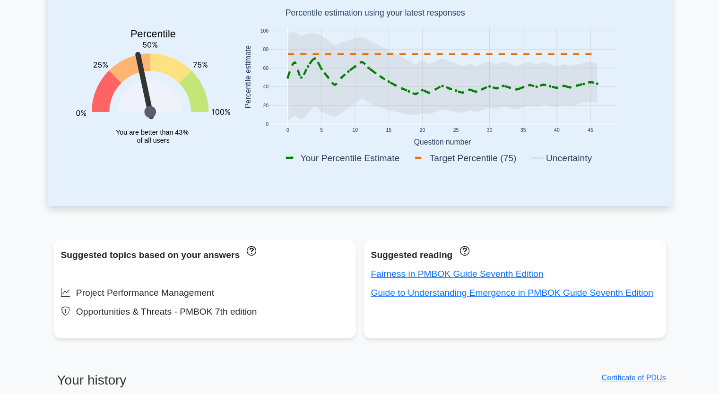
scroll to position [170, 0]
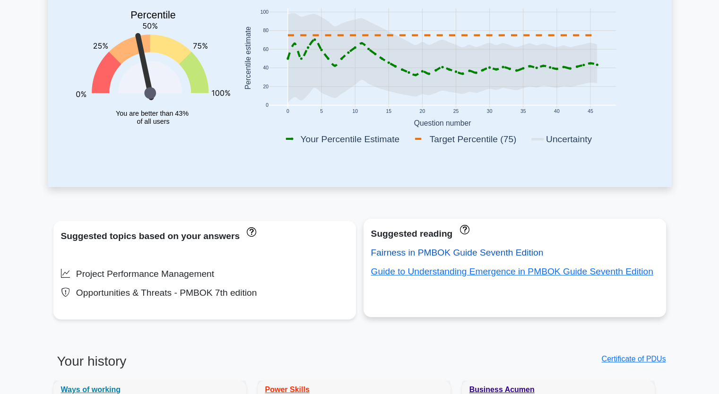
click at [401, 252] on link "Fairness in PMBOK Guide Seventh Edition" at bounding box center [457, 253] width 173 height 10
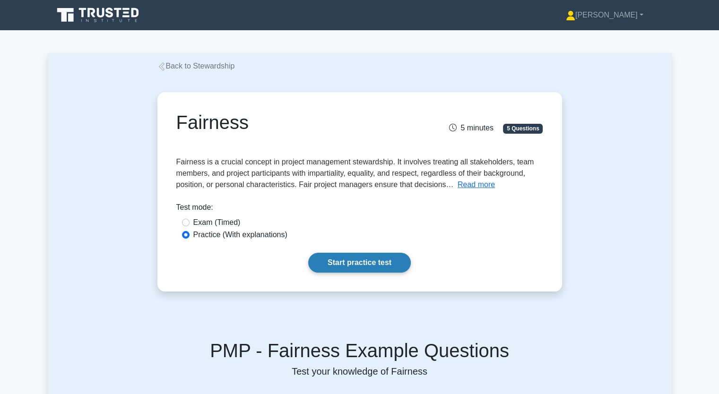
click at [360, 267] on link "Start practice test" at bounding box center [359, 263] width 103 height 20
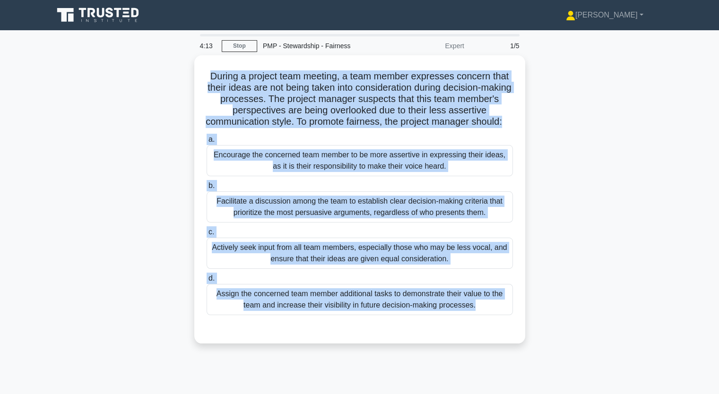
drag, startPoint x: 208, startPoint y: 74, endPoint x: 497, endPoint y: 353, distance: 401.6
click at [497, 344] on div "During a project team meeting, a team member expresses concern that their ideas…" at bounding box center [359, 199] width 331 height 288
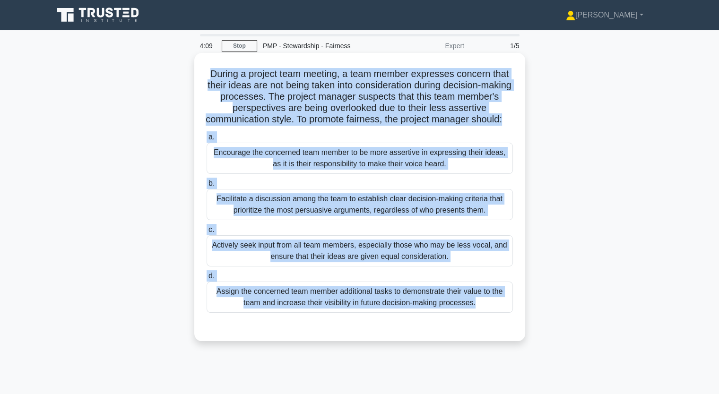
copy div "During a project team meeting, a team member expresses concern that their ideas…"
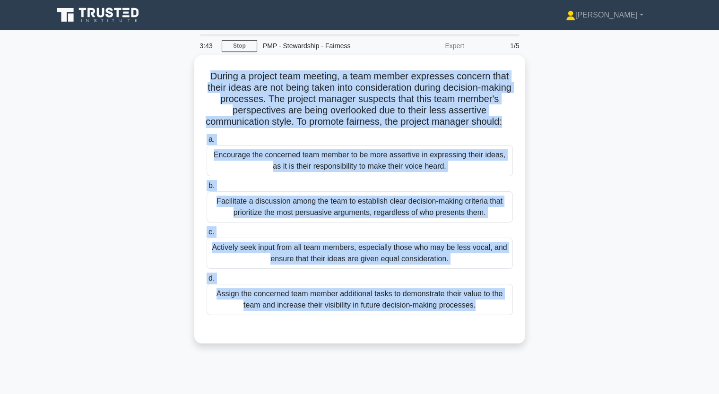
click at [96, 174] on div "During a project team meeting, a team member expresses concern that their ideas…" at bounding box center [360, 205] width 624 height 300
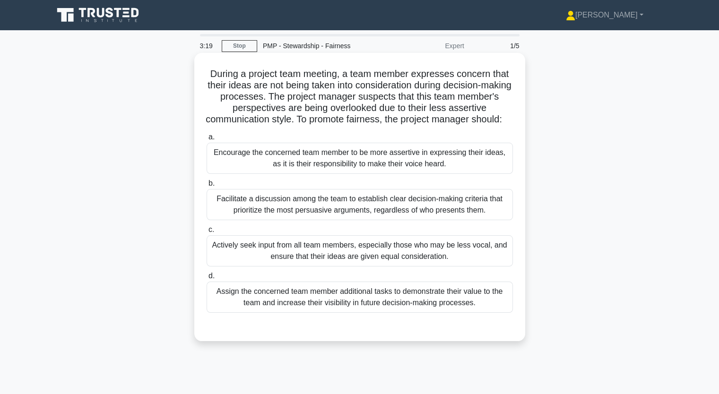
click at [272, 256] on div "Actively seek input from all team members, especially those who may be less voc…" at bounding box center [360, 250] width 306 height 31
click at [207, 233] on input "c. Actively seek input from all team members, especially those who may be less …" at bounding box center [207, 230] width 0 height 6
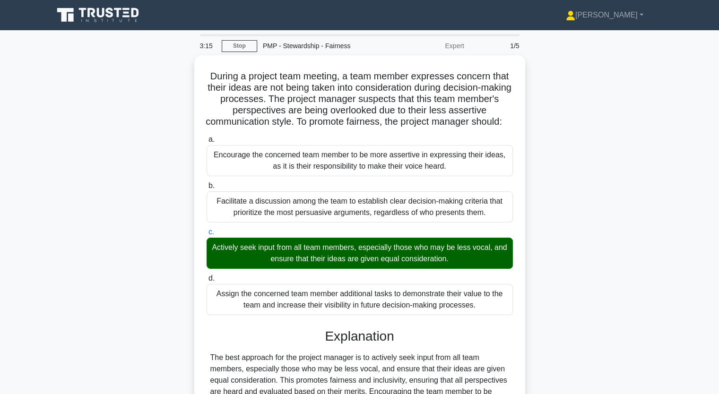
click at [124, 246] on div "During a project team meeting, a team member expresses concern that their ideas…" at bounding box center [360, 311] width 624 height 512
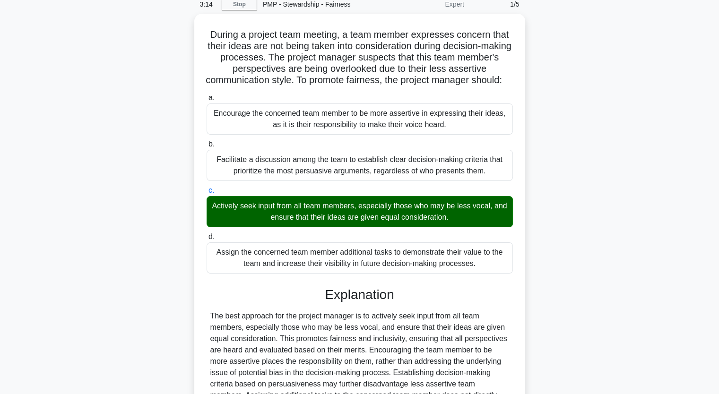
scroll to position [57, 0]
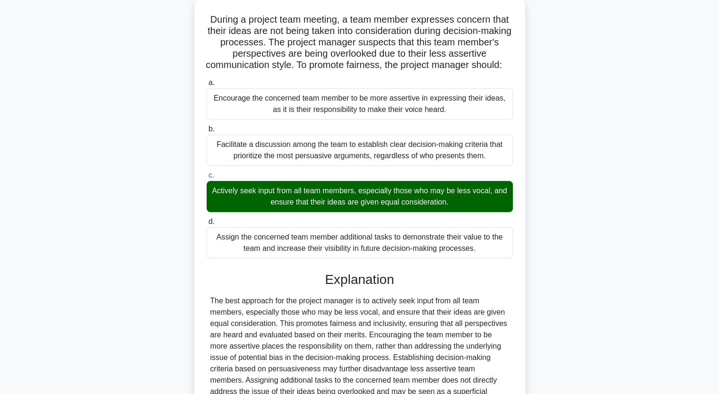
click at [135, 307] on div "During a project team meeting, a team member expresses concern that their ideas…" at bounding box center [360, 255] width 624 height 512
click at [149, 322] on div "During a project team meeting, a team member expresses concern that their ideas…" at bounding box center [360, 255] width 624 height 512
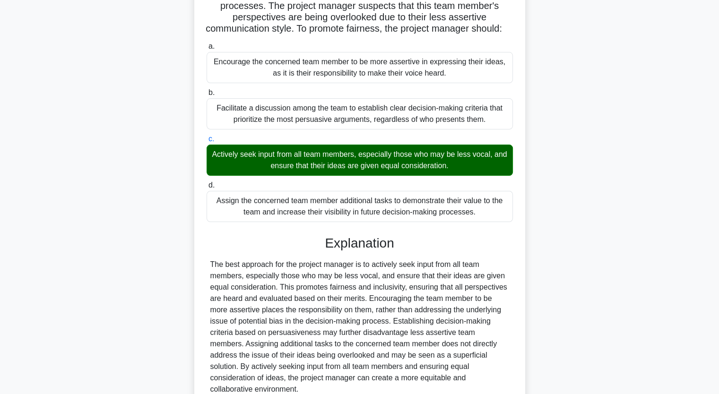
scroll to position [95, 0]
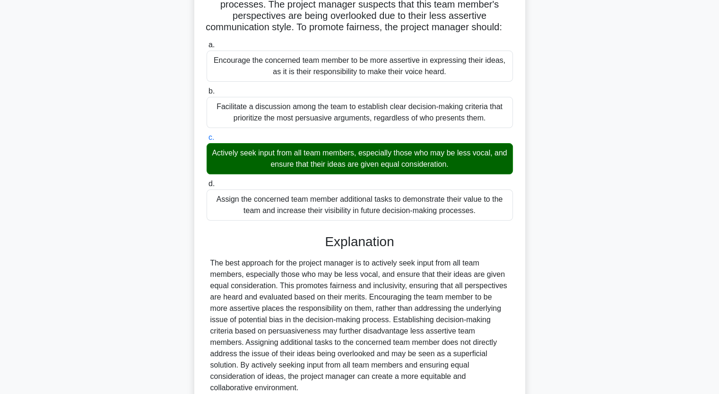
click at [73, 252] on div "During a project team meeting, a team member expresses concern that their ideas…" at bounding box center [360, 217] width 624 height 512
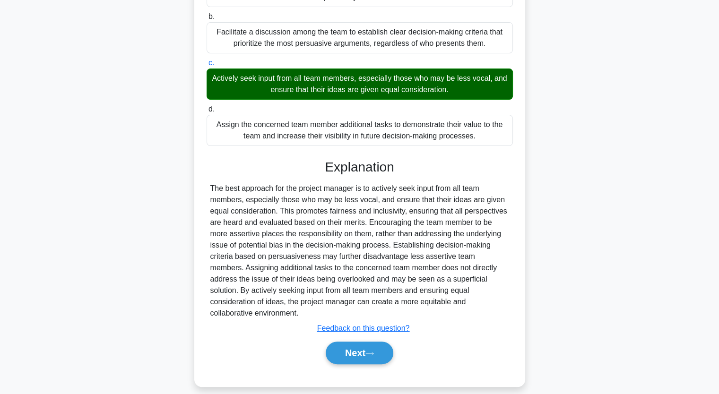
scroll to position [170, 0]
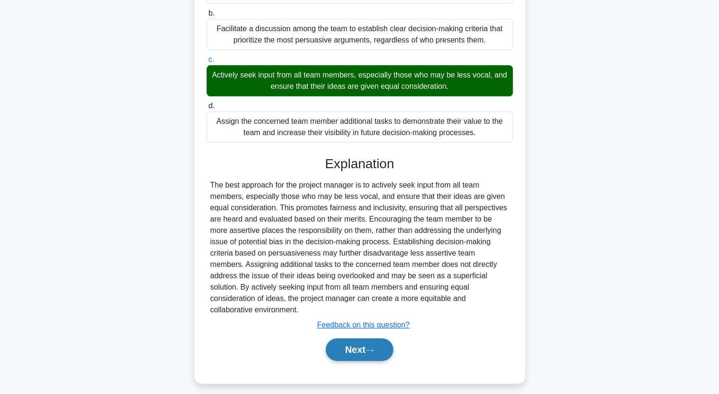
click at [360, 351] on button "Next" at bounding box center [360, 350] width 68 height 23
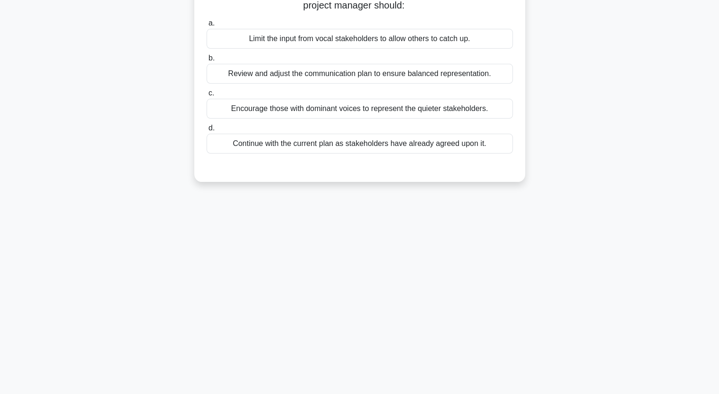
click at [137, 116] on div "In managing stakeholder engagement, a project manager realizes that some stakeh…" at bounding box center [360, 66] width 624 height 254
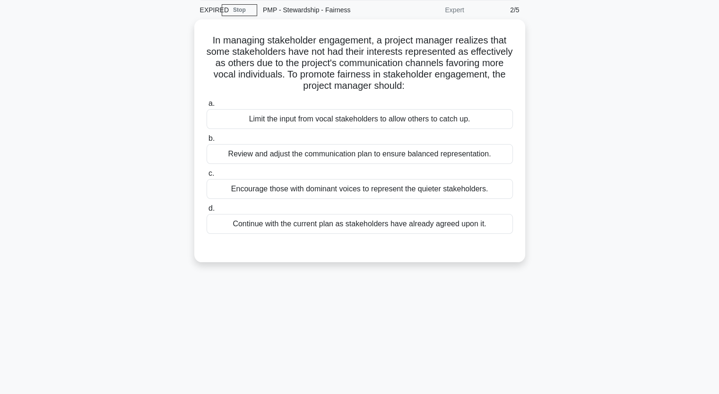
scroll to position [22, 0]
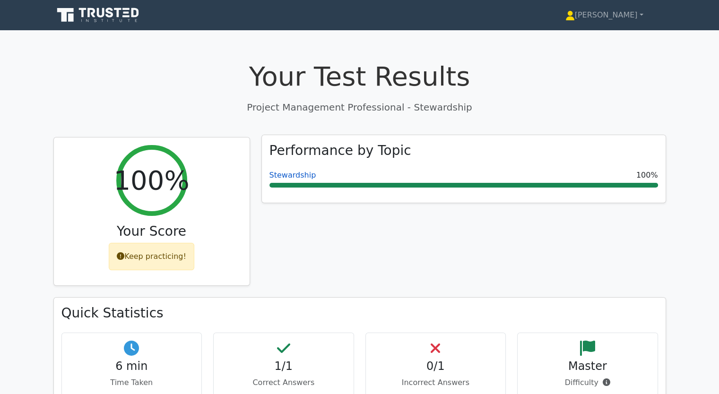
click at [296, 173] on link "Stewardship" at bounding box center [292, 175] width 47 height 9
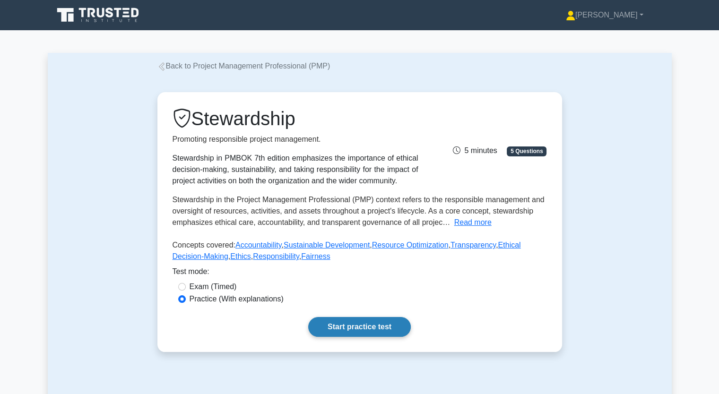
click at [358, 330] on link "Start practice test" at bounding box center [359, 327] width 103 height 20
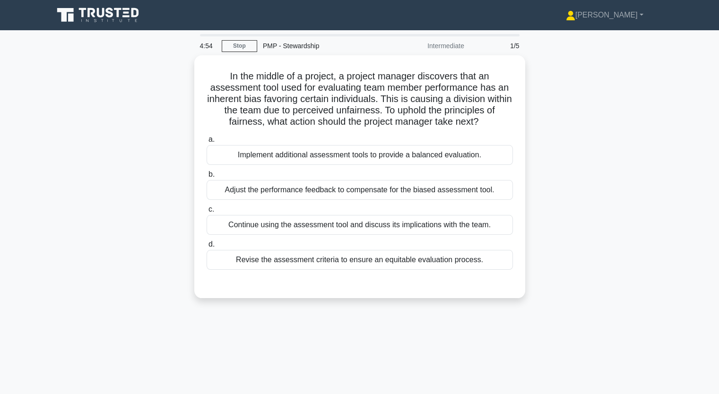
click at [463, 45] on div "Intermediate" at bounding box center [428, 45] width 83 height 19
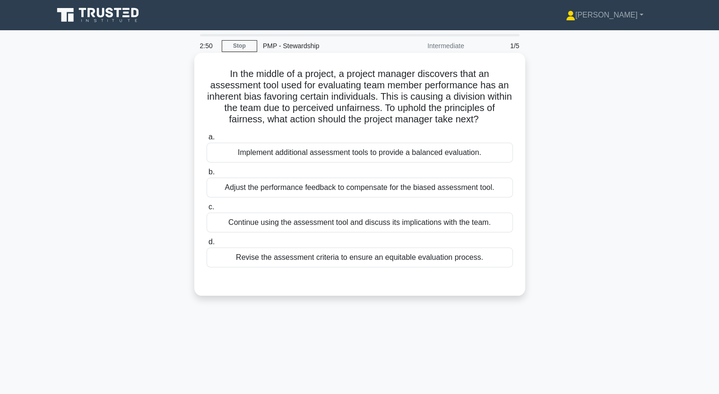
click at [363, 258] on div "Revise the assessment criteria to ensure an equitable evaluation process." at bounding box center [360, 258] width 306 height 20
click at [207, 245] on input "d. Revise the assessment criteria to ensure an equitable evaluation process." at bounding box center [207, 242] width 0 height 6
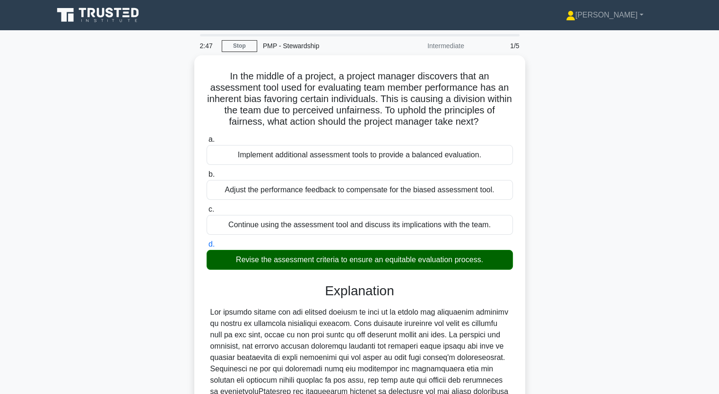
click div "In the middle of a project, a project manager discovers that an assessment tool…"
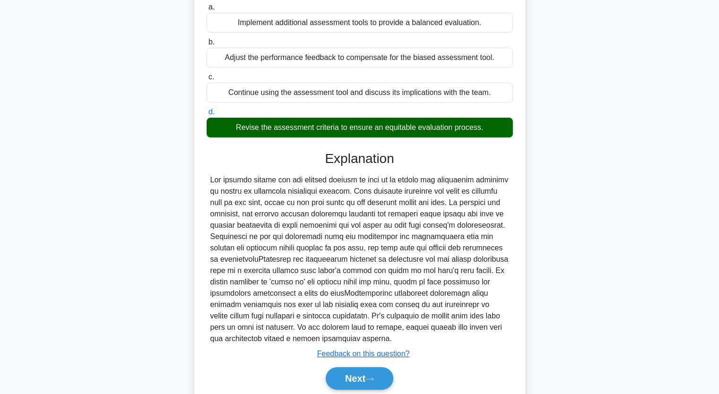
scroll to position [151, 0]
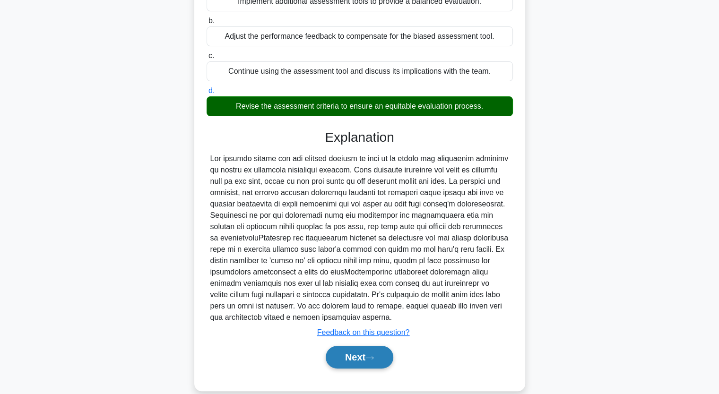
click button "Next"
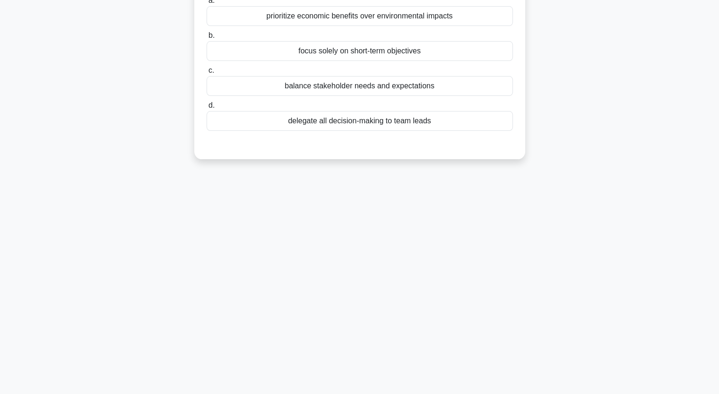
click div "The PMBOK Guide suggests that a good project [PERSON_NAME] should __________ to…"
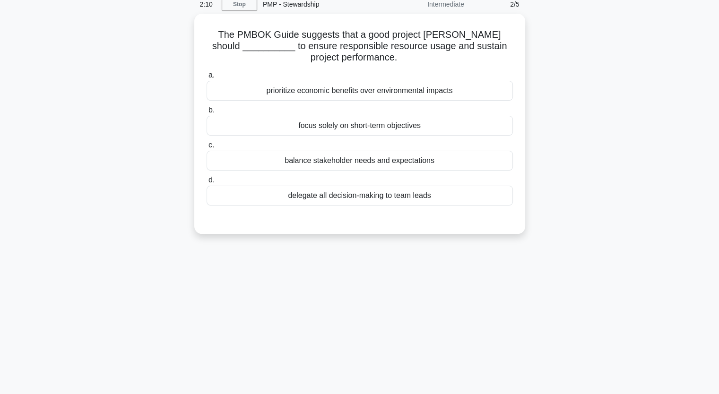
scroll to position [41, 0]
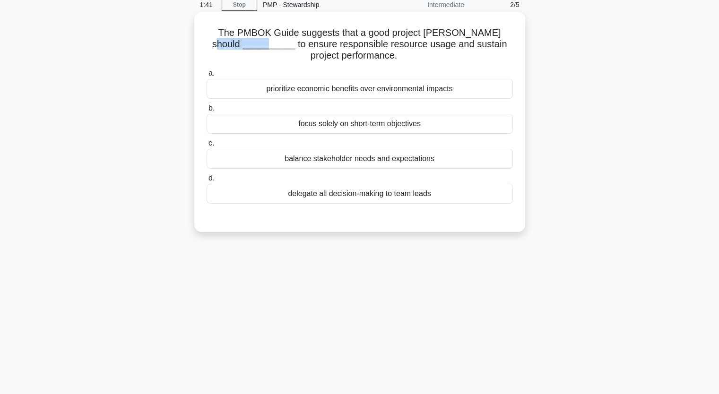
click h5 "The PMBOK Guide suggests that a good project [PERSON_NAME] should __________ to…"
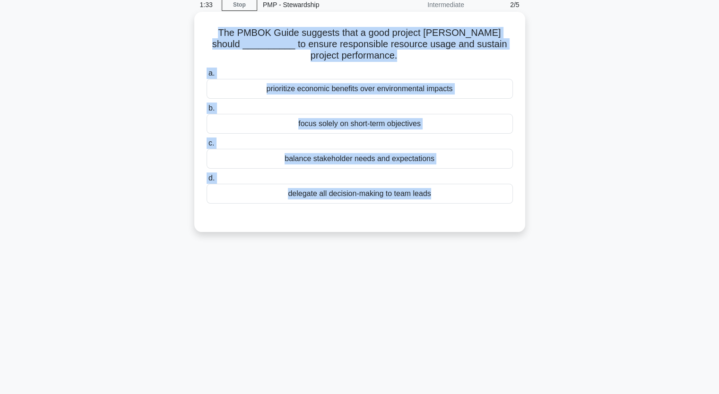
drag, startPoint x: 221, startPoint y: 32, endPoint x: 394, endPoint y: 210, distance: 248.4
click div "The PMBOK Guide suggests that a good project [PERSON_NAME] should __________ to…"
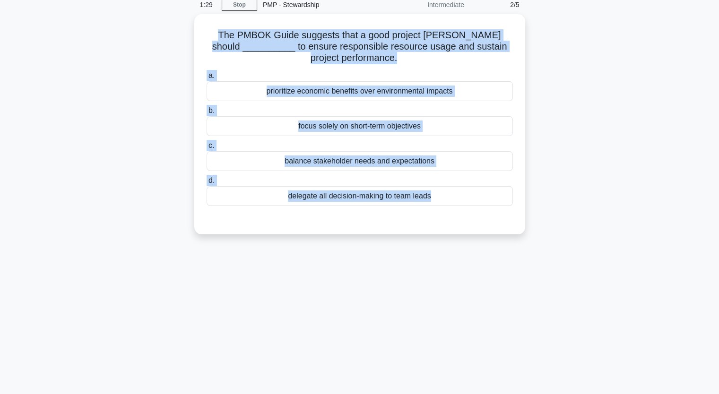
copy div "The PMBOK Guide suggests that a good project [PERSON_NAME] should __________ to…"
click div "The PMBOK Guide suggests that a good project [PERSON_NAME] should __________ to…"
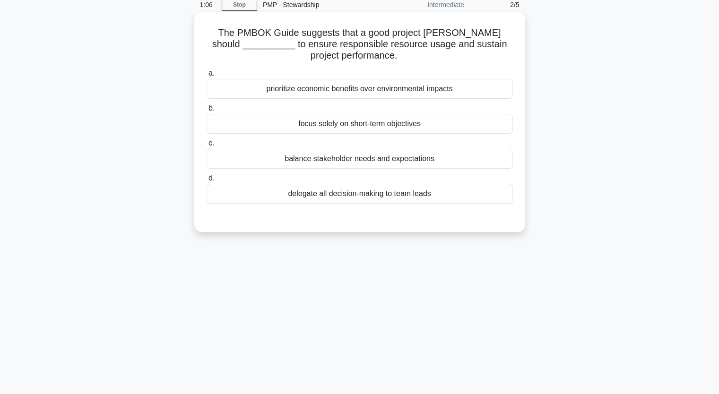
click div "balance stakeholder needs and expectations"
click input "c. balance stakeholder needs and expectations"
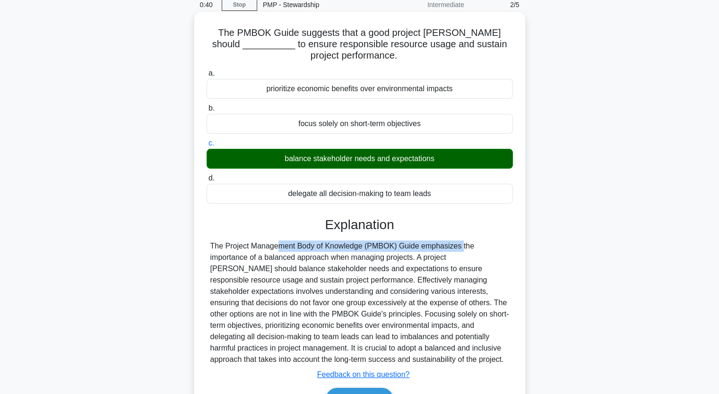
drag, startPoint x: 212, startPoint y: 243, endPoint x: 397, endPoint y: 250, distance: 185.0
click div "The Project Management Body of Knowledge (PMBOK) Guide emphasizes the importanc…"
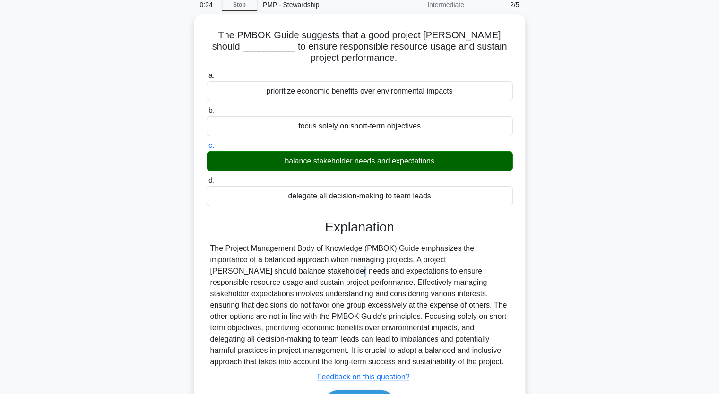
drag, startPoint x: 209, startPoint y: 267, endPoint x: 535, endPoint y: 264, distance: 325.3
click div "The PMBOK Guide suggests that a good project [PERSON_NAME] should __________ to…"
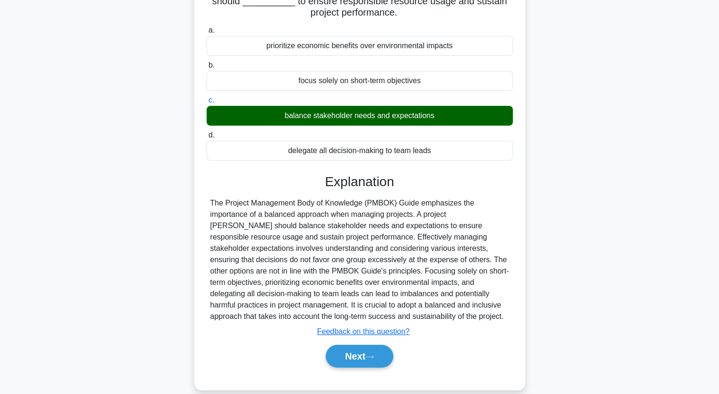
scroll to position [117, 0]
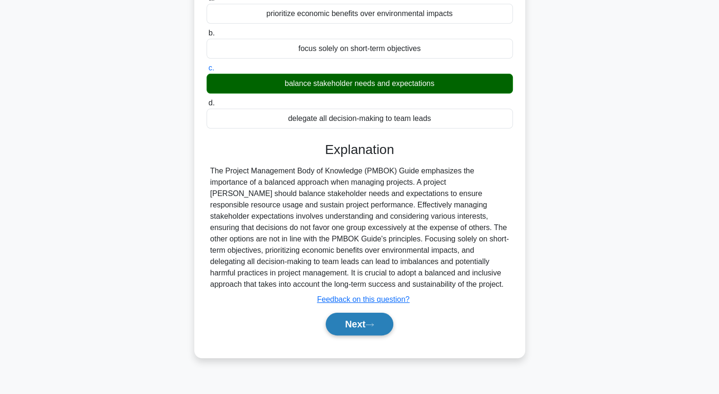
click button "Next"
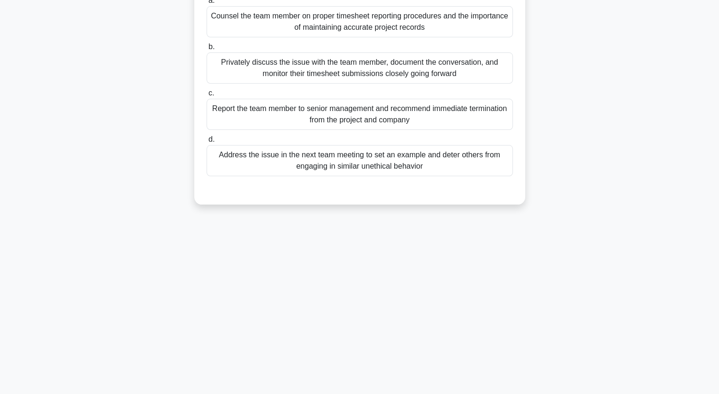
click div "As a project manager, you discover that a team member has been falsifying time …"
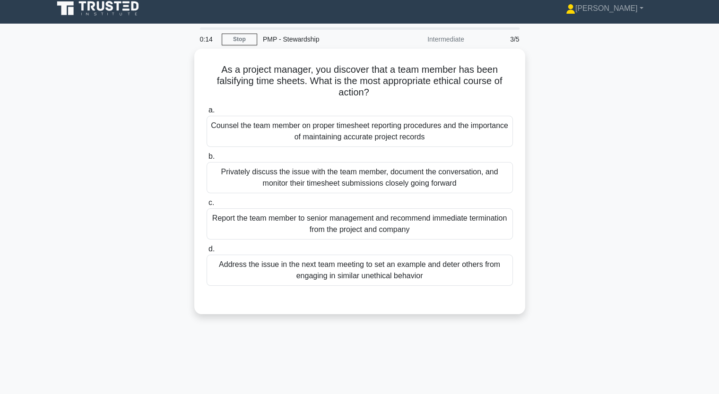
scroll to position [0, 0]
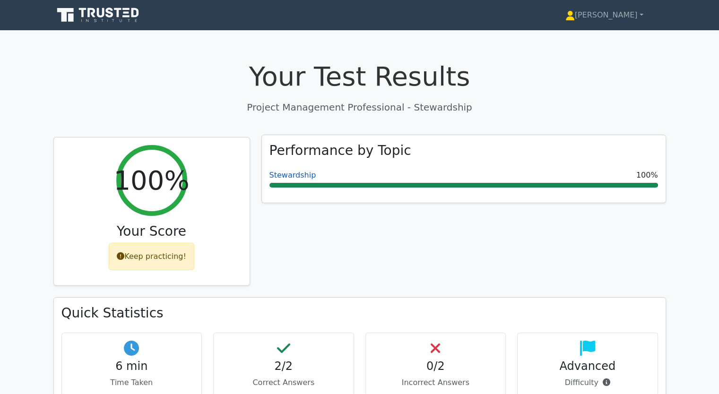
click at [292, 174] on link "Stewardship" at bounding box center [292, 175] width 47 height 9
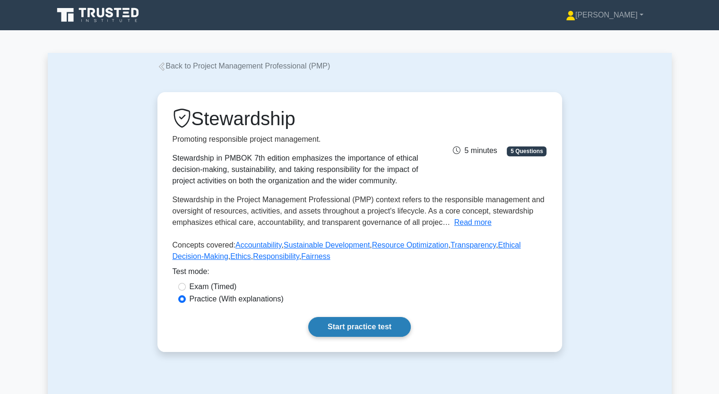
click at [362, 328] on link "Start practice test" at bounding box center [359, 327] width 103 height 20
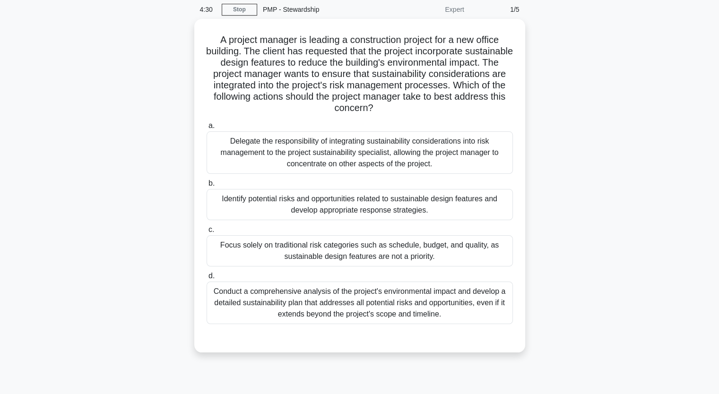
scroll to position [38, 0]
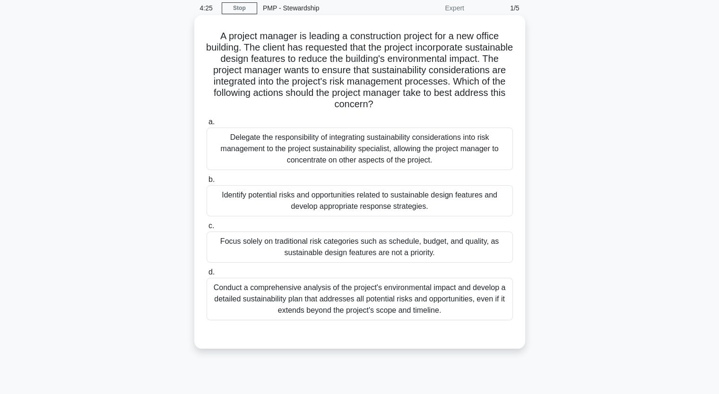
click at [275, 298] on div "Conduct a comprehensive analysis of the project's environmental impact and deve…" at bounding box center [360, 299] width 306 height 43
click at [207, 276] on input "d. Conduct a comprehensive analysis of the project's environmental impact and d…" at bounding box center [207, 272] width 0 height 6
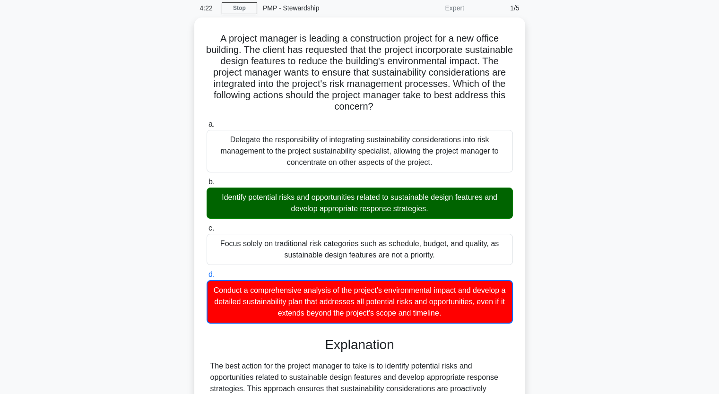
click at [207, 122] on input "a. Delegate the responsibility of integrating sustainability considerations int…" at bounding box center [207, 125] width 0 height 6
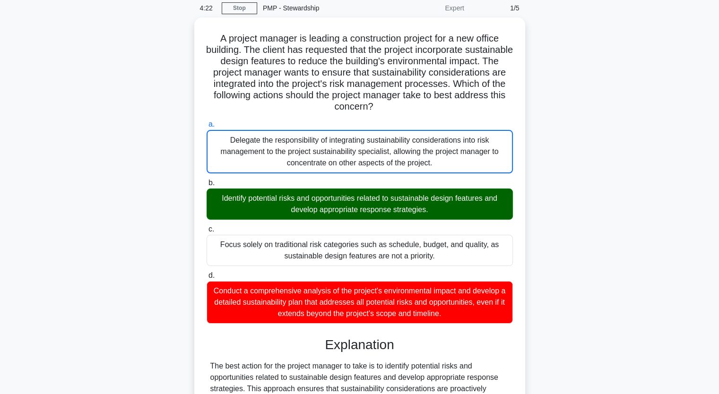
click at [207, 180] on input "b. Identify potential risks and opportunities related to sustainable design fea…" at bounding box center [207, 183] width 0 height 6
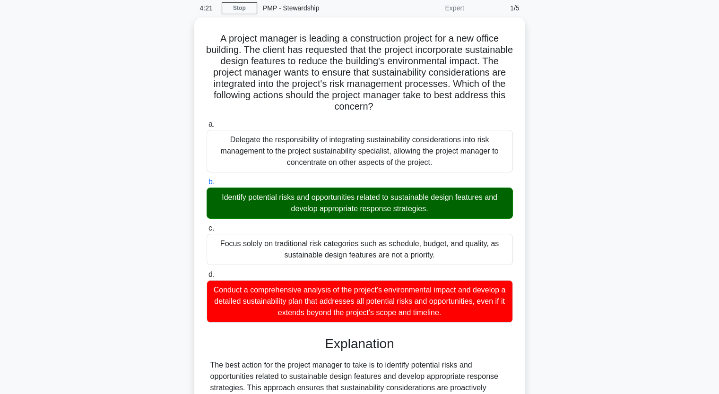
click at [207, 226] on input "c. Focus solely on traditional risk categories such as schedule, budget, and qu…" at bounding box center [207, 229] width 0 height 6
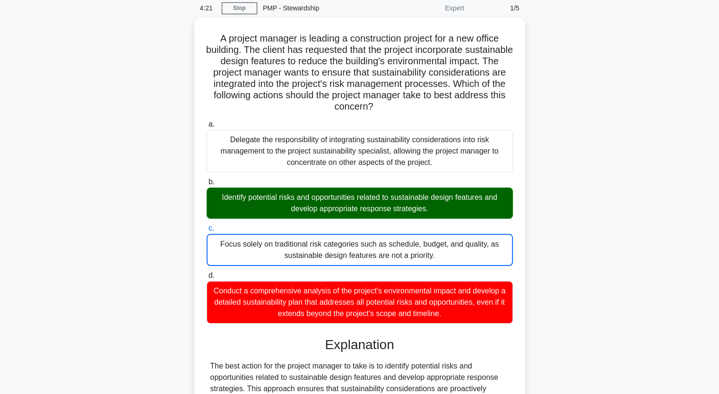
click at [207, 273] on input "d. Conduct a comprehensive analysis of the project's environmental impact and d…" at bounding box center [207, 276] width 0 height 6
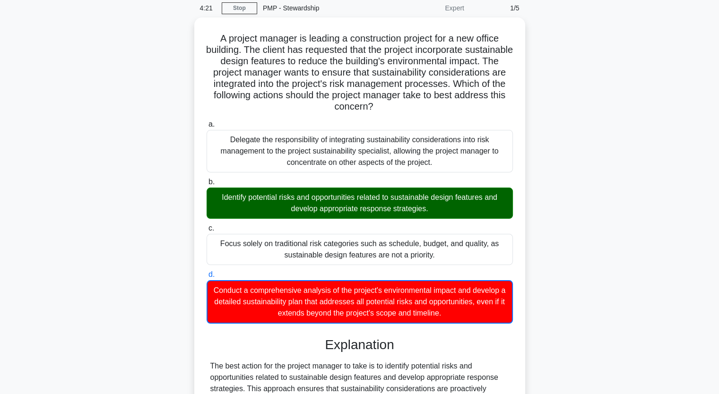
click at [207, 122] on input "a. Delegate the responsibility of integrating sustainability considerations int…" at bounding box center [207, 125] width 0 height 6
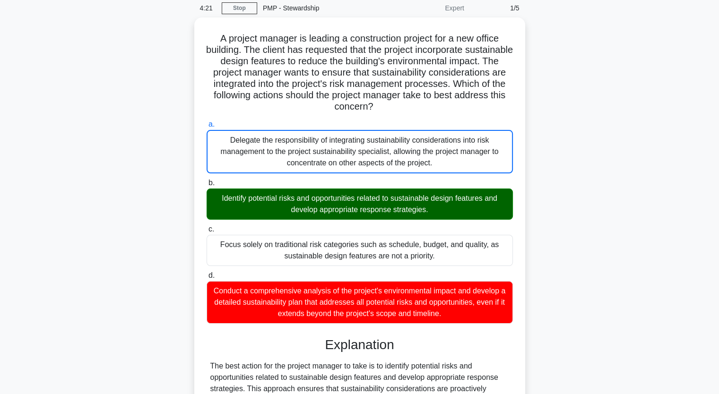
click at [207, 180] on input "b. Identify potential risks and opportunities related to sustainable design fea…" at bounding box center [207, 183] width 0 height 6
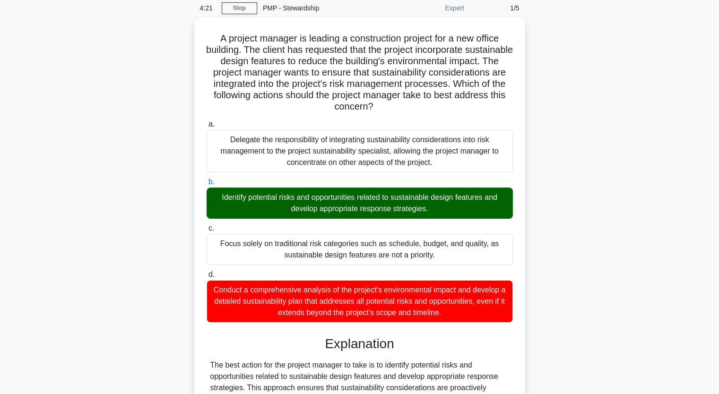
click at [207, 226] on input "c. Focus solely on traditional risk categories such as schedule, budget, and qu…" at bounding box center [207, 229] width 0 height 6
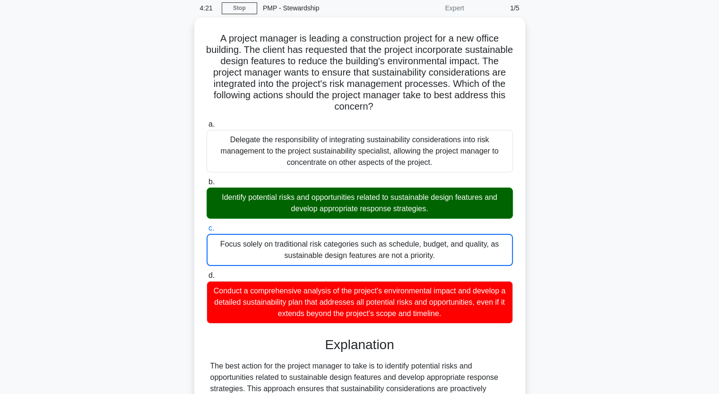
click at [207, 273] on input "d. Conduct a comprehensive analysis of the project's environmental impact and d…" at bounding box center [207, 276] width 0 height 6
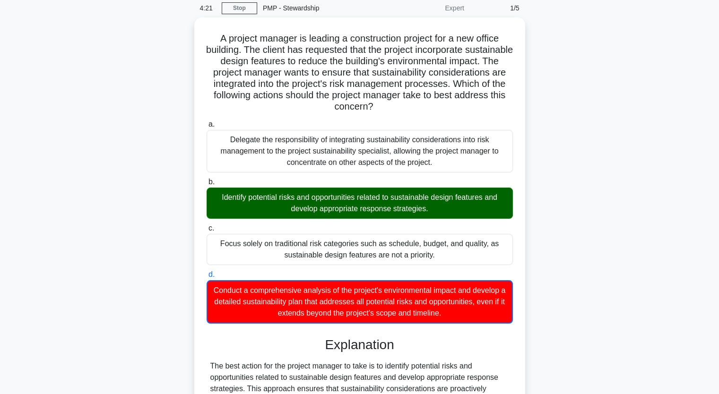
click at [207, 122] on input "a. Delegate the responsibility of integrating sustainability considerations int…" at bounding box center [207, 125] width 0 height 6
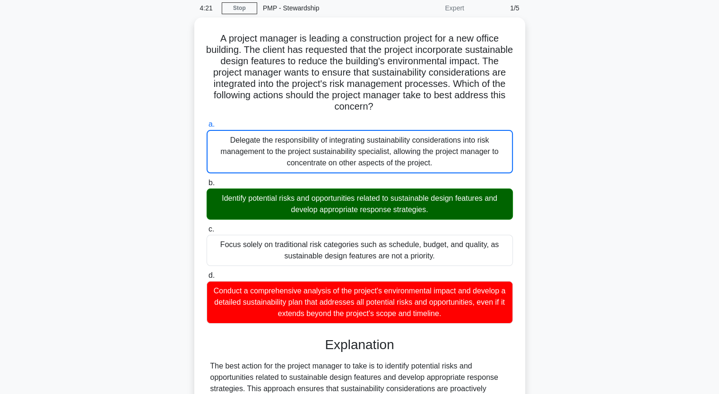
click at [207, 180] on input "b. Identify potential risks and opportunities related to sustainable design fea…" at bounding box center [207, 183] width 0 height 6
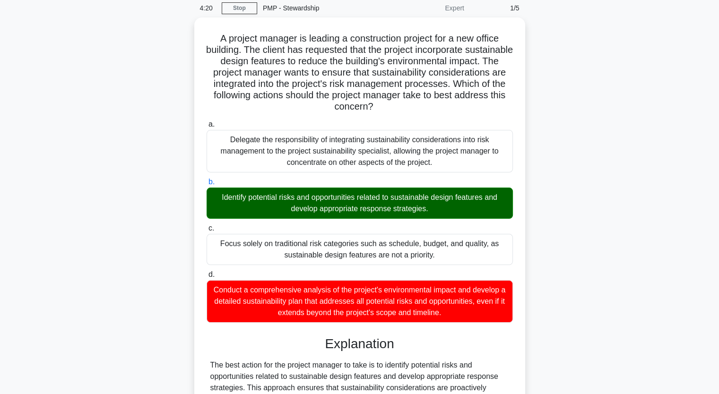
click at [122, 205] on div "A project manager is leading a construction project for a new office building. …" at bounding box center [360, 290] width 624 height 546
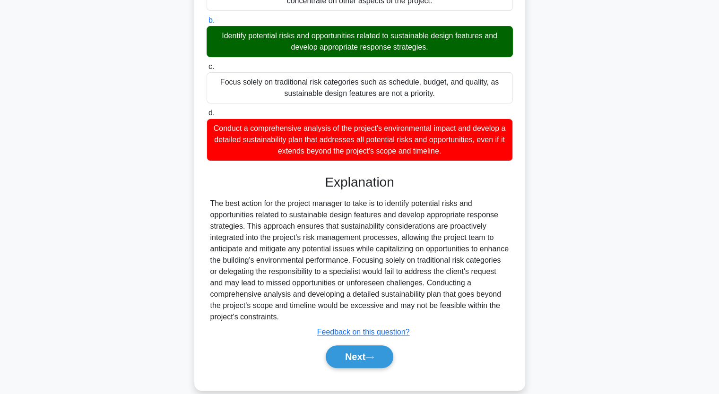
scroll to position [211, 0]
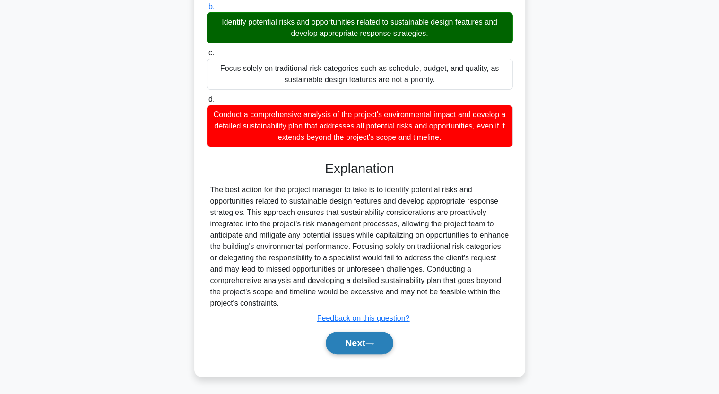
click at [351, 347] on button "Next" at bounding box center [360, 343] width 68 height 23
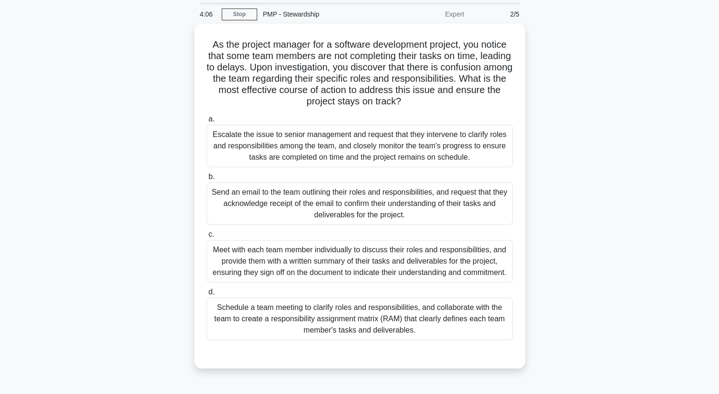
scroll to position [22, 0]
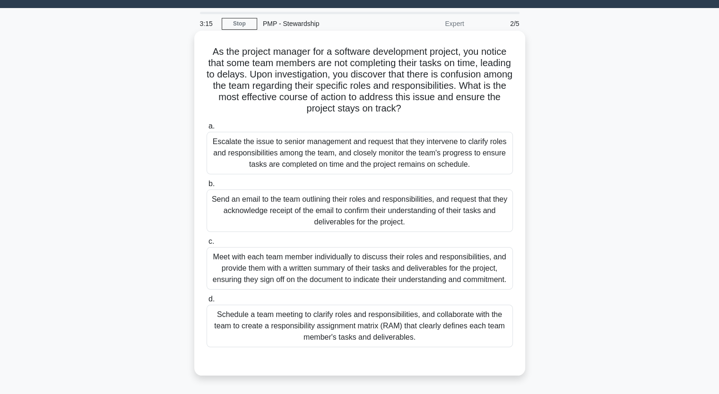
click at [333, 154] on div "Escalate the issue to senior management and request that they intervene to clar…" at bounding box center [360, 153] width 306 height 43
click at [207, 130] on input "a. Escalate the issue to senior management and request that they intervene to c…" at bounding box center [207, 126] width 0 height 6
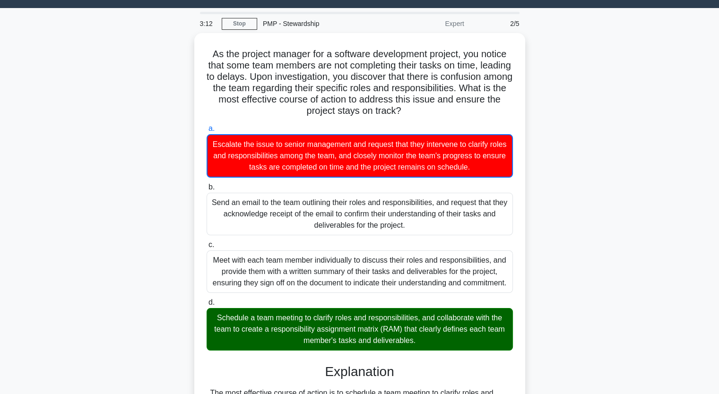
click at [158, 253] on div "As the project manager for a software development project, you notice that some…" at bounding box center [360, 363] width 624 height 660
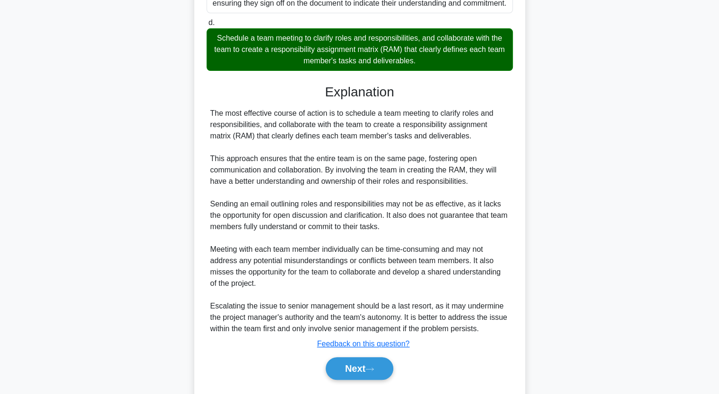
scroll to position [337, 0]
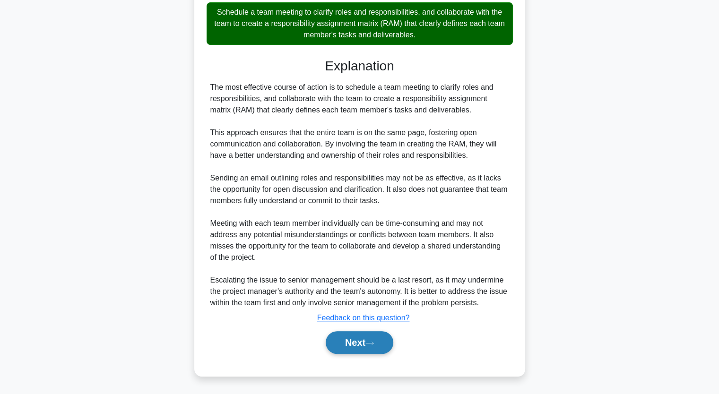
click at [363, 344] on button "Next" at bounding box center [360, 342] width 68 height 23
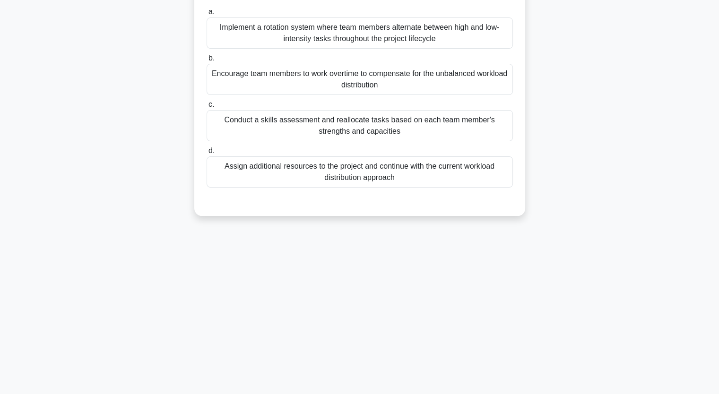
click at [146, 159] on div "A marketing firm is struggling to meet project deadlines due to unbalanced work…" at bounding box center [360, 83] width 624 height 288
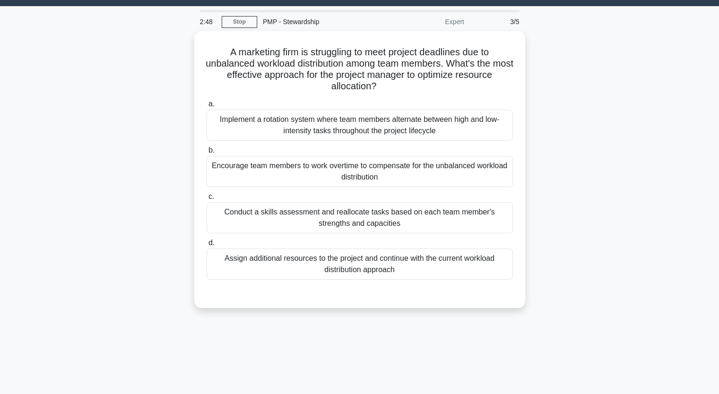
scroll to position [22, 0]
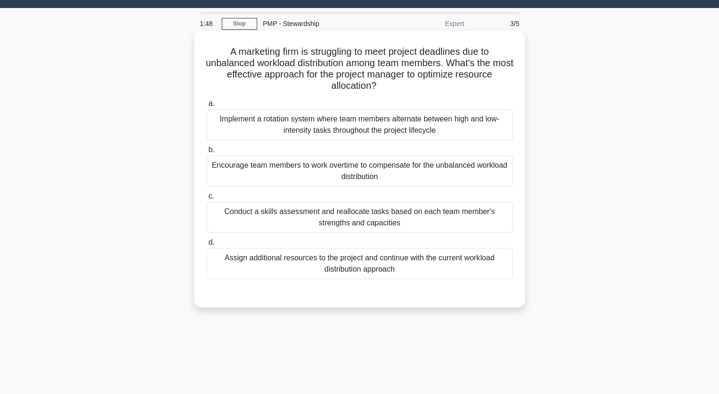
click at [268, 218] on div "Conduct a skills assessment and reallocate tasks based on each team member's st…" at bounding box center [360, 217] width 306 height 31
click at [207, 200] on input "c. Conduct a skills assessment and reallocate tasks based on each team member's…" at bounding box center [207, 196] width 0 height 6
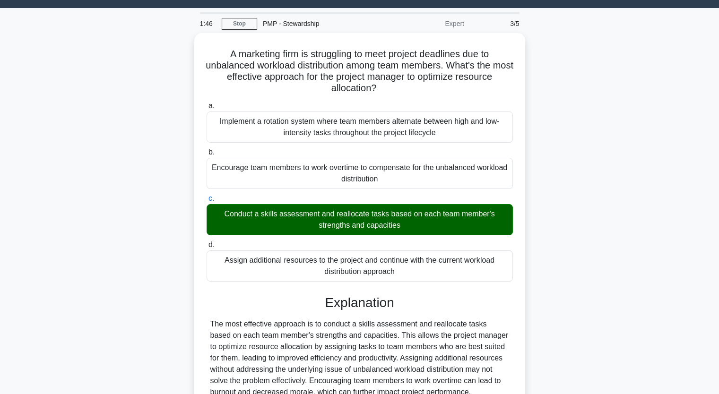
click at [143, 216] on div "A marketing firm is struggling to meet project deadlines due to unbalanced work…" at bounding box center [360, 272] width 624 height 478
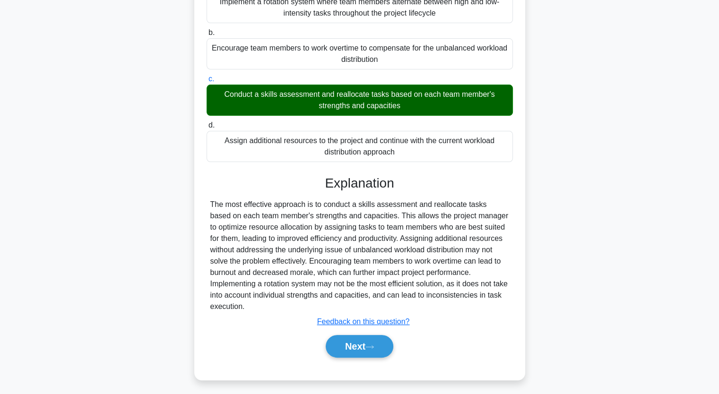
scroll to position [143, 0]
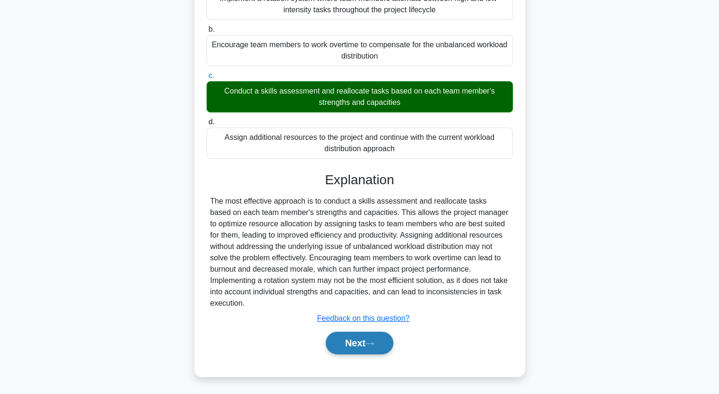
click at [356, 340] on button "Next" at bounding box center [360, 343] width 68 height 23
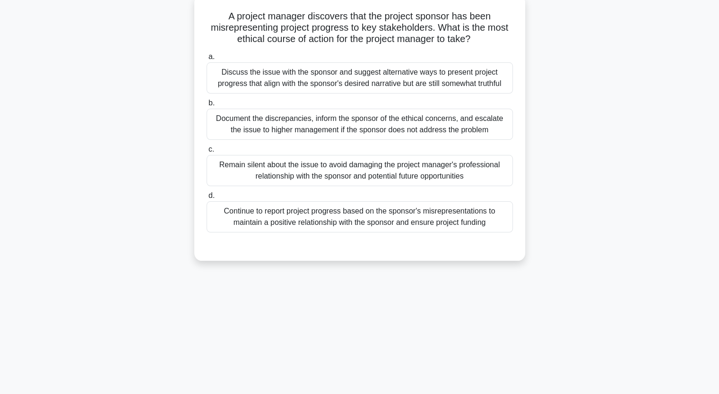
scroll to position [41, 0]
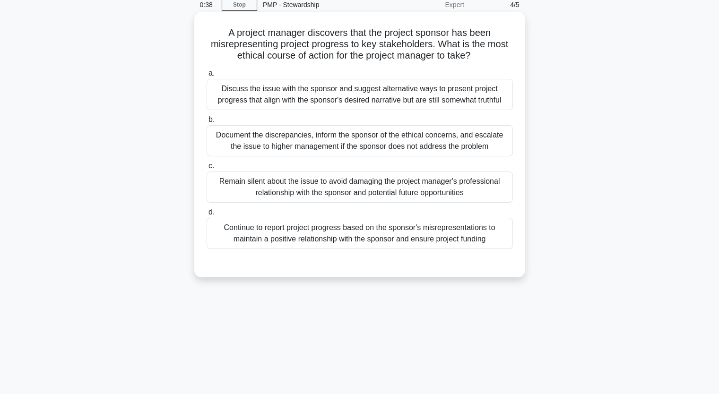
click at [286, 146] on div "Document the discrepancies, inform the sponsor of the ethical concerns, and esc…" at bounding box center [360, 140] width 306 height 31
click at [207, 123] on input "b. Document the discrepancies, inform the sponsor of the ethical concerns, and …" at bounding box center [207, 120] width 0 height 6
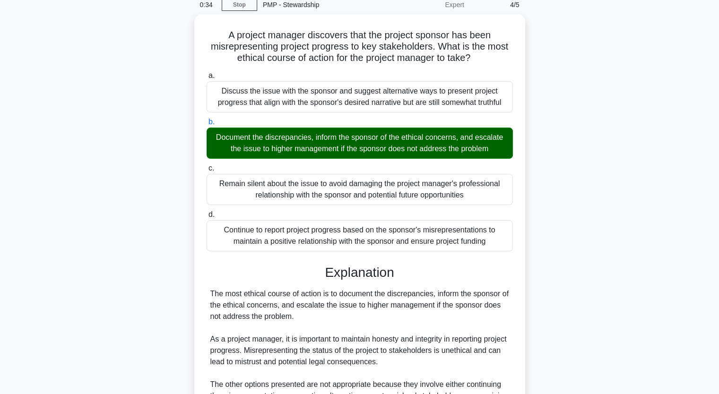
click at [153, 182] on div "A project manager discovers that the project sponsor has been misrepresenting p…" at bounding box center [360, 292] width 624 height 557
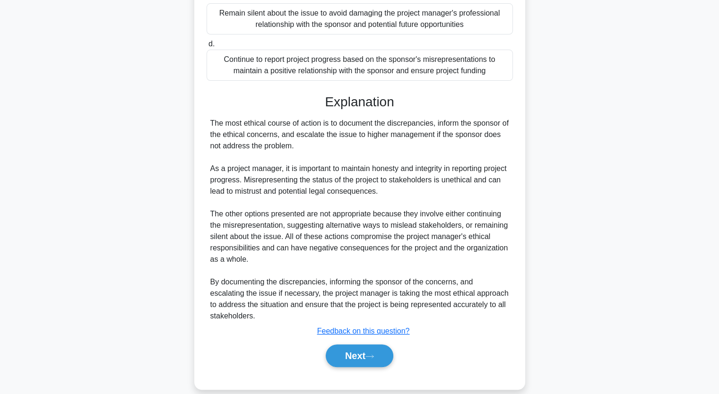
scroll to position [222, 0]
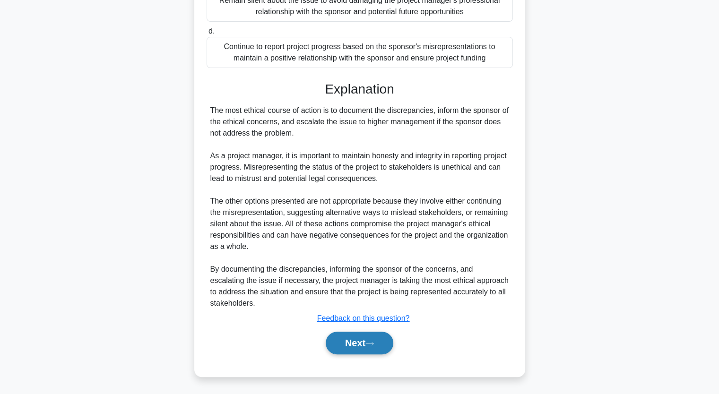
click at [336, 337] on button "Next" at bounding box center [360, 343] width 68 height 23
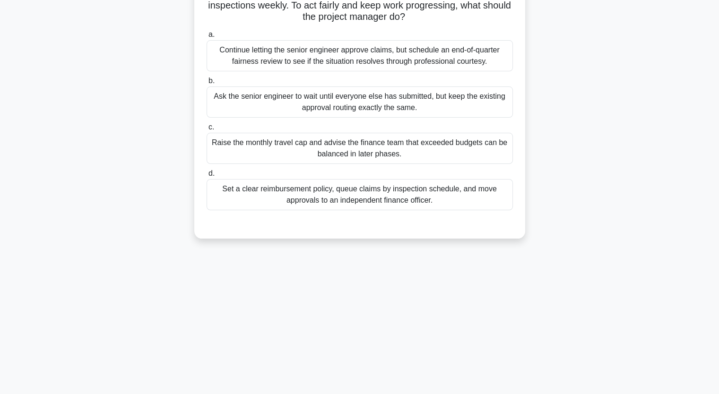
scroll to position [117, 0]
click at [144, 122] on div "During a long-term infrastructure project, travel allowances are reimbursed fro…" at bounding box center [360, 94] width 624 height 311
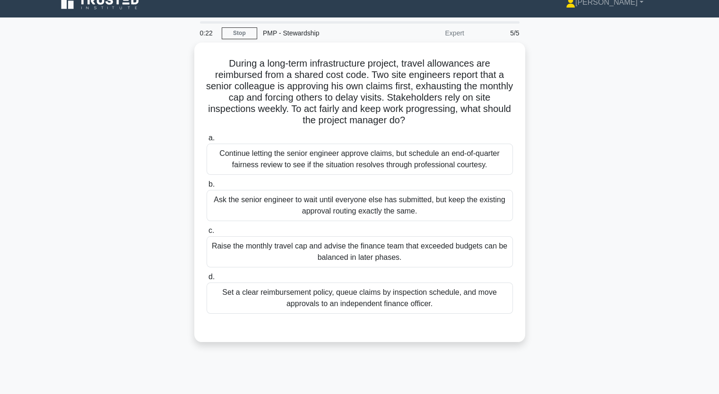
scroll to position [0, 0]
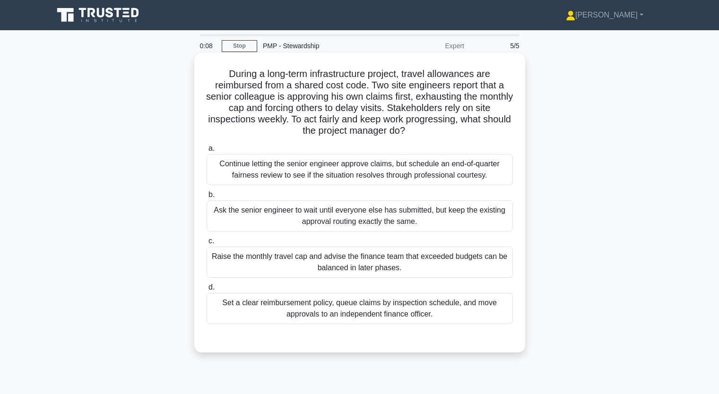
click at [314, 171] on div "Continue letting the senior engineer approve claims, but schedule an end-of-qua…" at bounding box center [360, 169] width 306 height 31
click at [207, 152] on input "a. Continue letting the senior engineer approve claims, but schedule an end-of-…" at bounding box center [207, 149] width 0 height 6
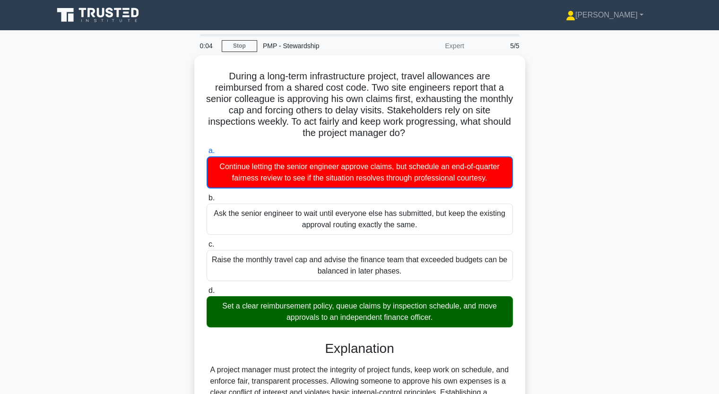
click at [207, 195] on input "b. Ask the senior engineer to wait until everyone else has submitted, but keep …" at bounding box center [207, 198] width 0 height 6
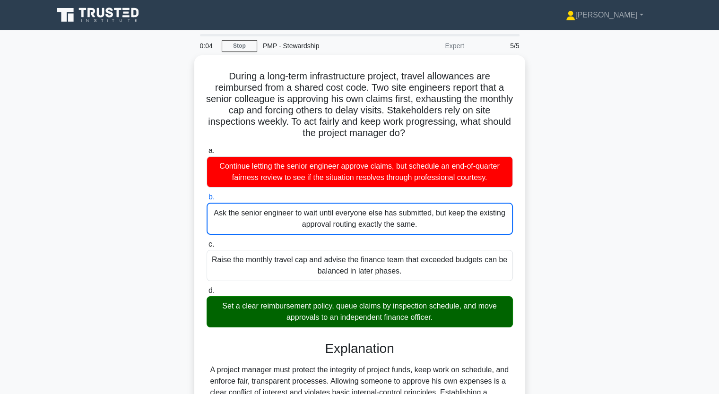
click at [207, 242] on input "c. Raise the monthly travel cap and advise the finance team that exceeded budge…" at bounding box center [207, 245] width 0 height 6
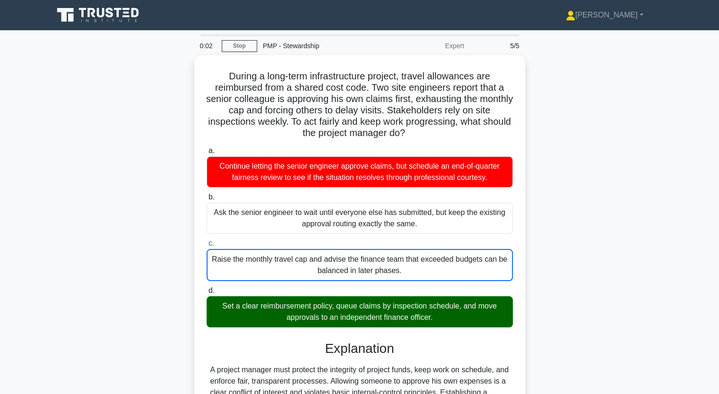
click at [157, 239] on div "During a long-term infrastructure project, travel allowances are reimbursed fro…" at bounding box center [360, 323] width 624 height 536
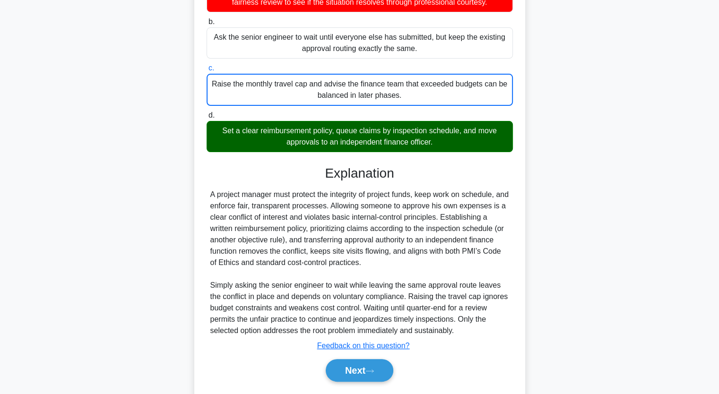
scroll to position [200, 0]
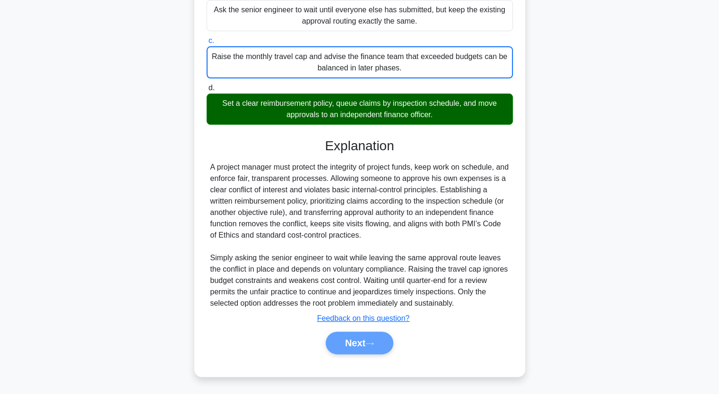
click at [349, 343] on div "Next" at bounding box center [360, 343] width 310 height 23
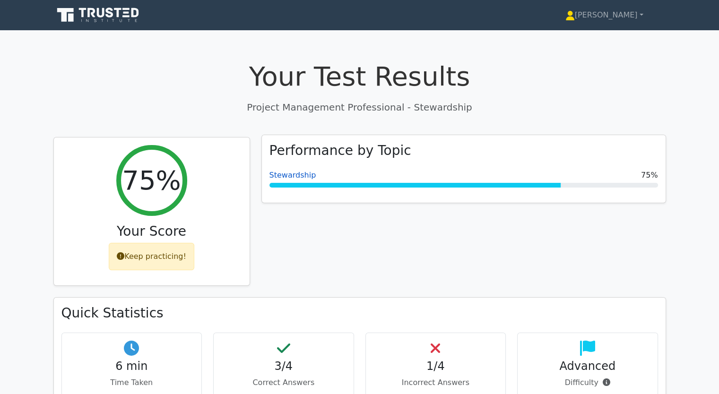
click at [290, 179] on link "Stewardship" at bounding box center [292, 175] width 47 height 9
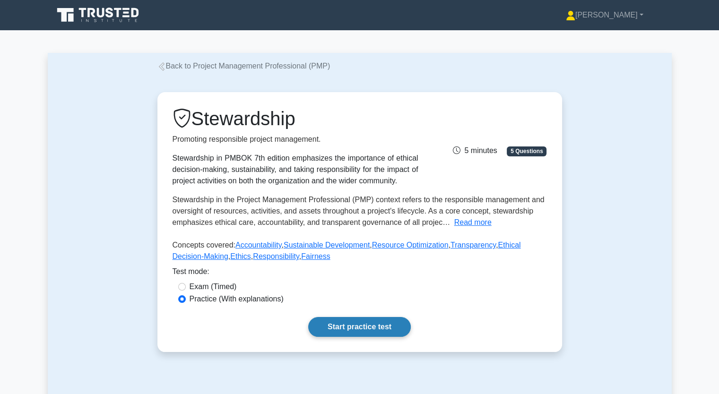
click at [360, 327] on link "Start practice test" at bounding box center [359, 327] width 103 height 20
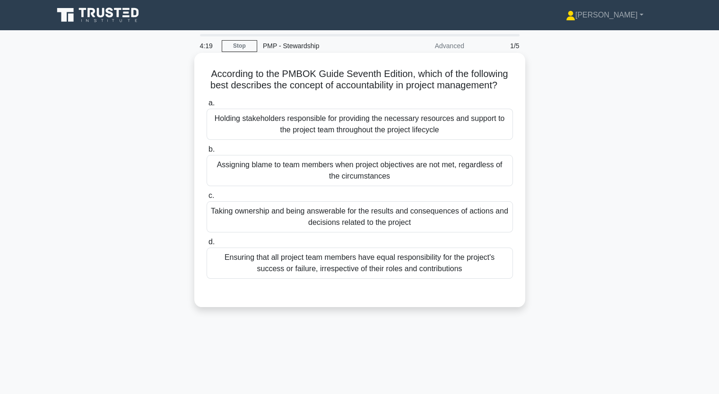
click at [286, 227] on div "Taking ownership and being answerable for the results and consequences of actio…" at bounding box center [360, 216] width 306 height 31
click at [207, 199] on input "c. Taking ownership and being answerable for the results and consequences of ac…" at bounding box center [207, 196] width 0 height 6
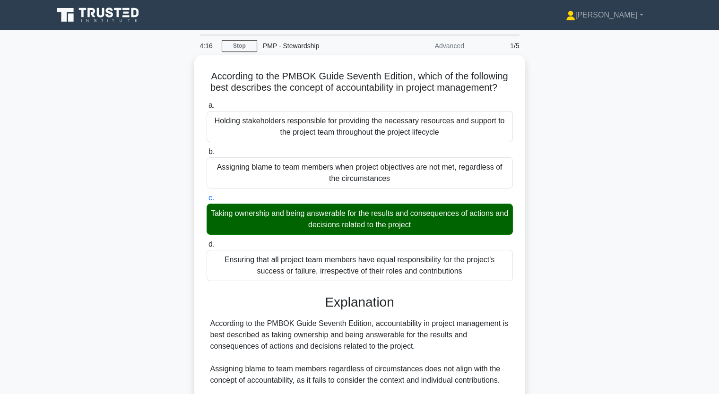
click at [153, 286] on div "According to the PMBOK Guide Seventh Edition, which of the following best descr…" at bounding box center [360, 311] width 624 height 512
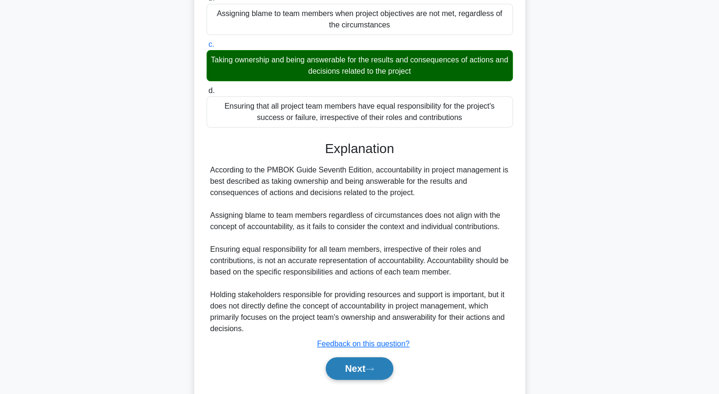
scroll to position [151, 0]
click at [365, 373] on button "Next" at bounding box center [360, 369] width 68 height 23
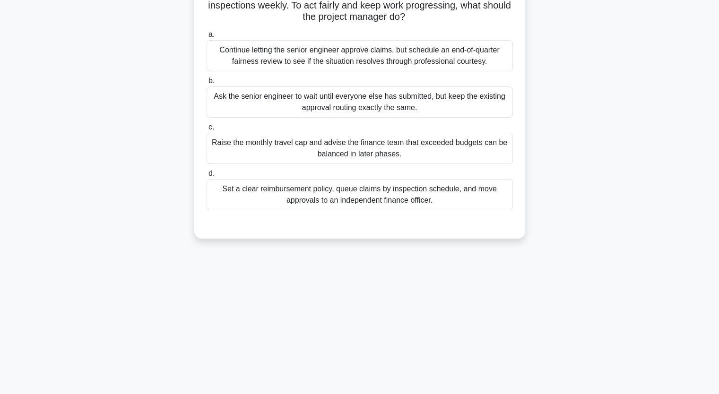
click at [166, 190] on div "During a long-term infrastructure project, travel allowances are reimbursed fro…" at bounding box center [360, 94] width 624 height 311
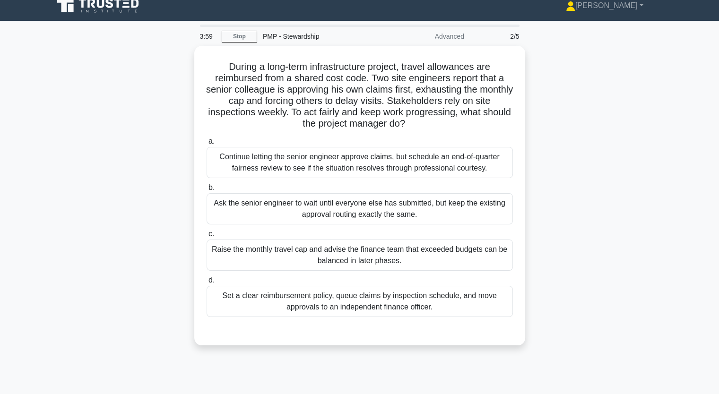
scroll to position [0, 0]
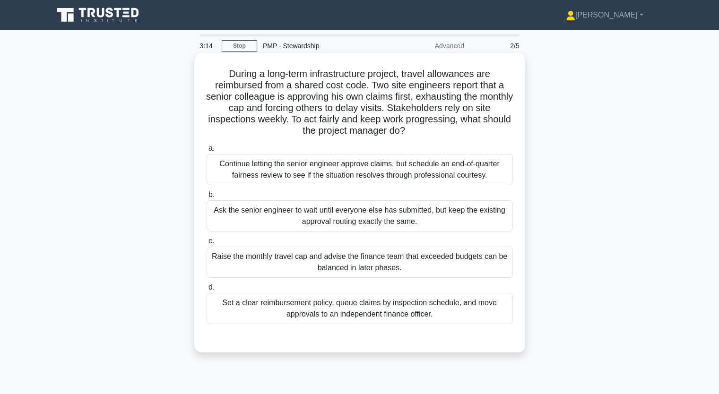
click at [332, 303] on div "Set a clear reimbursement policy, queue claims by inspection schedule, and move…" at bounding box center [360, 308] width 306 height 31
click at [207, 291] on input "d. Set a clear reimbursement policy, queue claims by inspection schedule, and m…" at bounding box center [207, 288] width 0 height 6
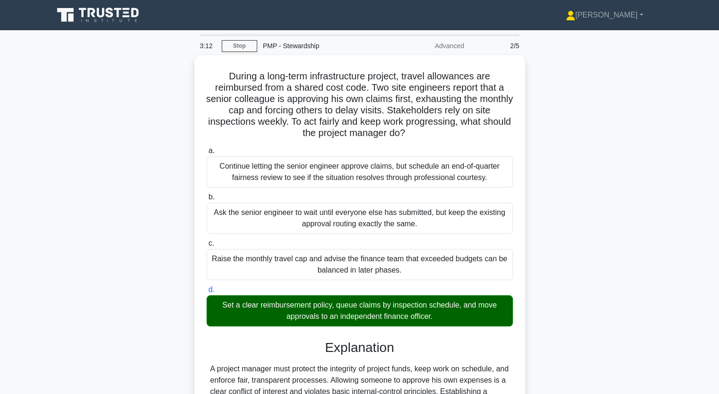
click at [103, 258] on div "During a long-term infrastructure project, travel allowances are reimbursed fro…" at bounding box center [360, 322] width 624 height 535
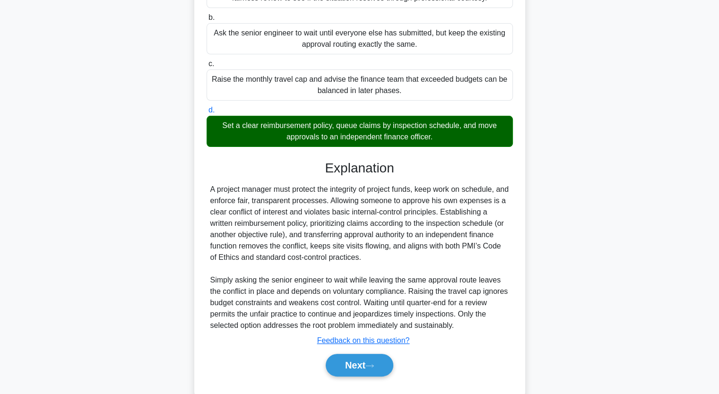
scroll to position [200, 0]
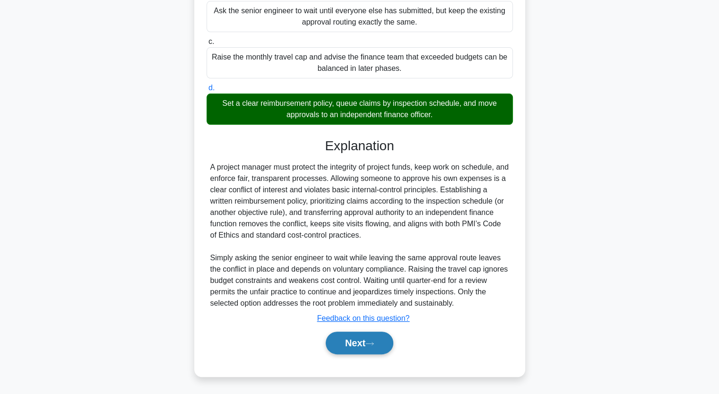
click at [356, 339] on button "Next" at bounding box center [360, 343] width 68 height 23
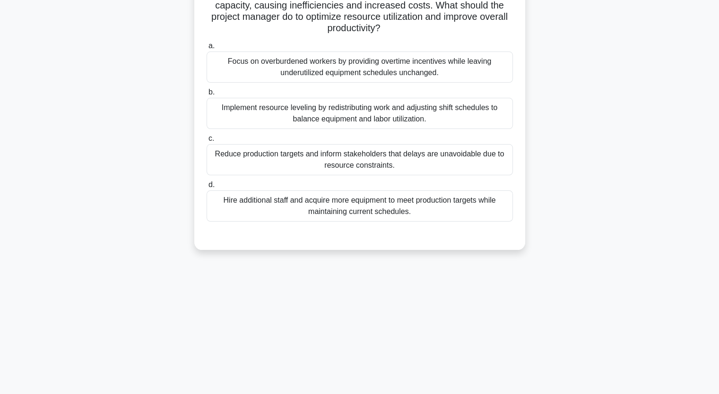
scroll to position [117, 0]
click at [136, 119] on div "During a manufacturing project, the project manager notices that the production…" at bounding box center [360, 100] width 624 height 322
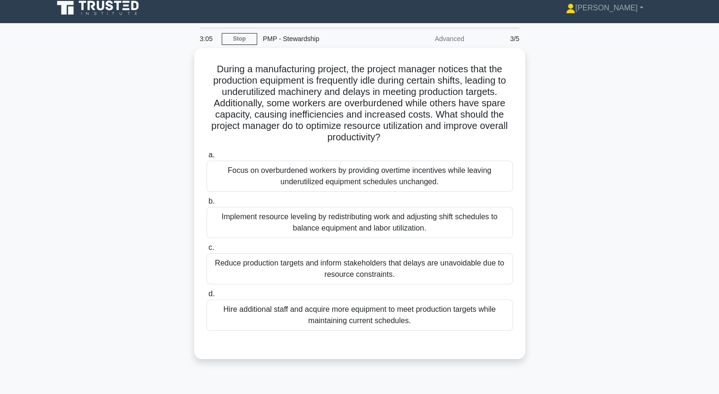
scroll to position [0, 0]
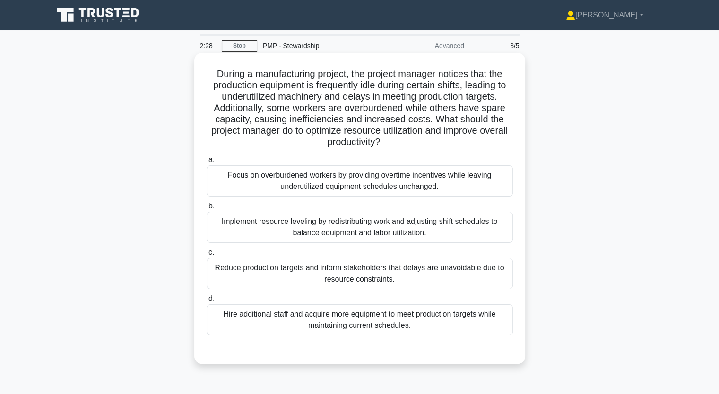
click at [262, 178] on div "Focus on overburdened workers by providing overtime incentives while leaving un…" at bounding box center [360, 180] width 306 height 31
click at [207, 163] on input "a. Focus on overburdened workers by providing overtime incentives while leaving…" at bounding box center [207, 160] width 0 height 6
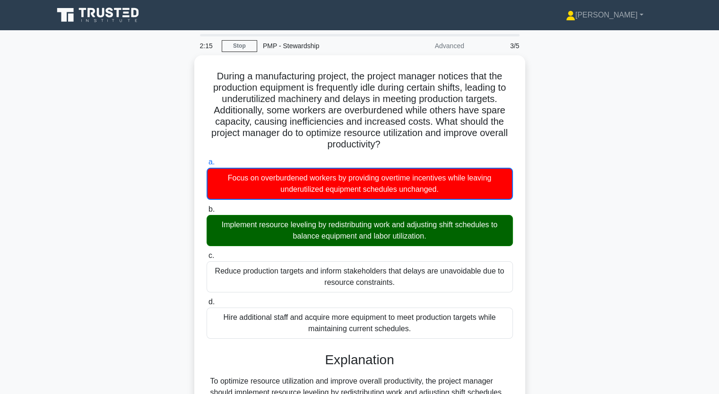
click at [115, 181] on div "During a manufacturing project, the project manager notices that the production…" at bounding box center [360, 317] width 624 height 524
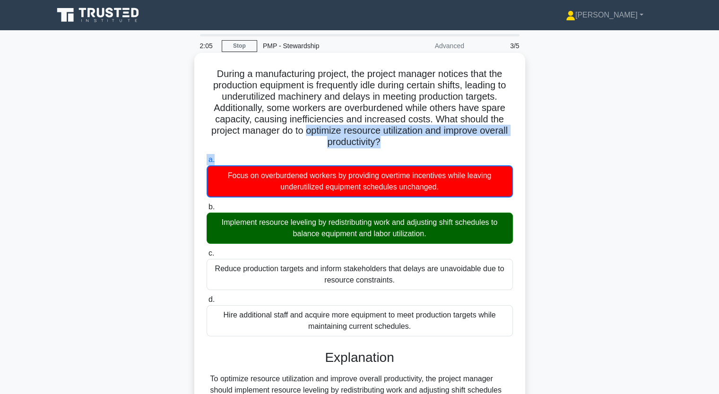
drag, startPoint x: 320, startPoint y: 128, endPoint x: 450, endPoint y: 158, distance: 133.9
click at [450, 158] on div "During a manufacturing project, the project manager notices that the production…" at bounding box center [359, 309] width 323 height 505
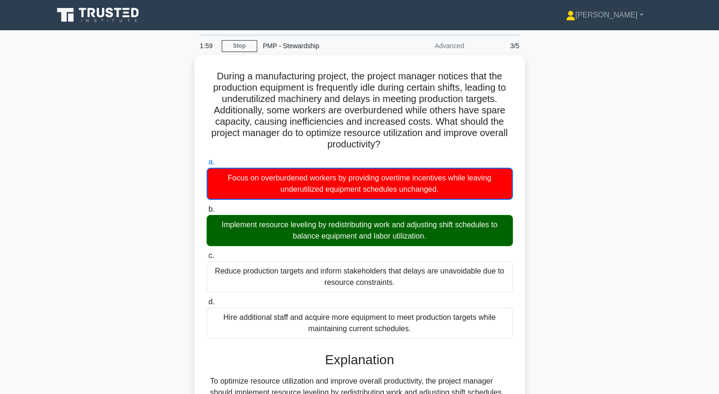
click at [130, 299] on div "During a manufacturing project, the project manager notices that the production…" at bounding box center [360, 317] width 624 height 524
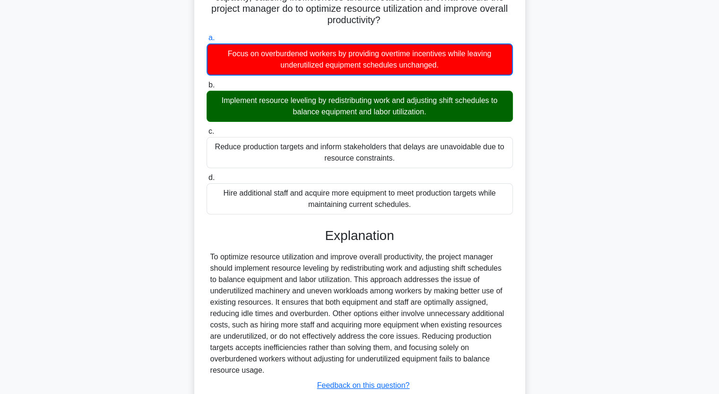
scroll to position [124, 0]
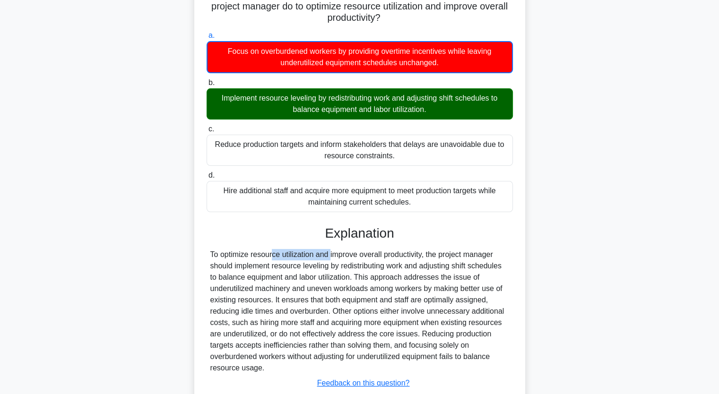
drag, startPoint x: 212, startPoint y: 251, endPoint x: 280, endPoint y: 252, distance: 68.1
click at [280, 252] on div "To optimize resource utilization and improve overall productivity, the project …" at bounding box center [359, 311] width 299 height 125
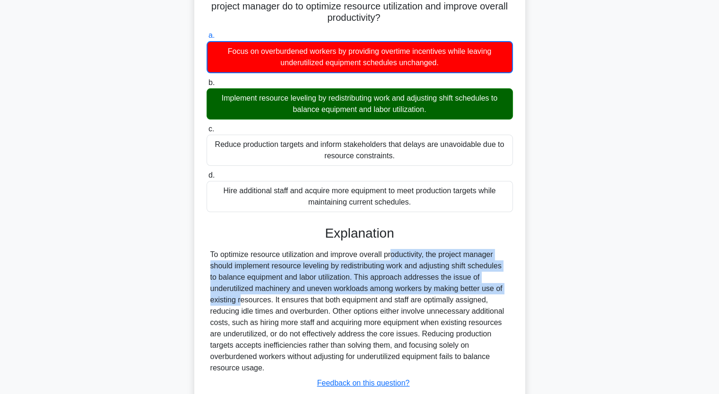
drag, startPoint x: 335, startPoint y: 254, endPoint x: 482, endPoint y: 283, distance: 150.3
click at [482, 283] on div "To optimize resource utilization and improve overall productivity, the project …" at bounding box center [359, 311] width 299 height 125
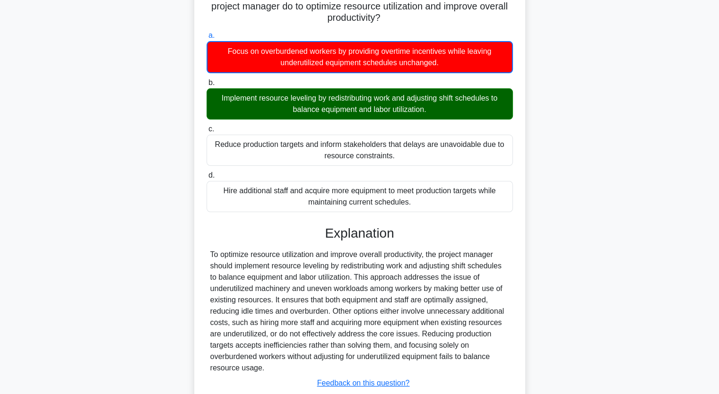
click at [272, 214] on div "a. Focus on overburdened workers by providing overtime incentives while leaving…" at bounding box center [360, 229] width 308 height 403
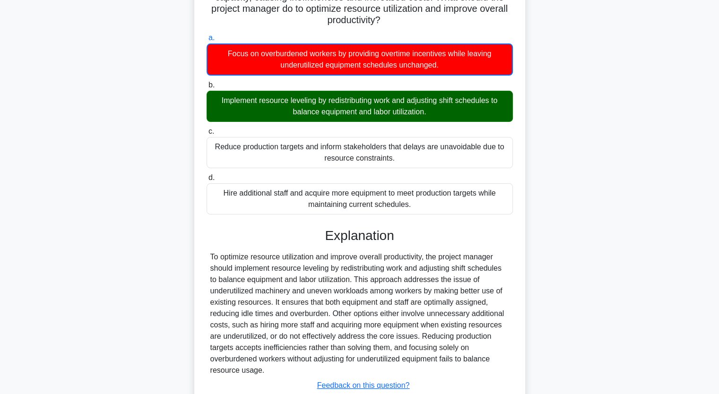
click at [149, 239] on div "During a manufacturing project, the project manager notices that the production…" at bounding box center [360, 193] width 624 height 524
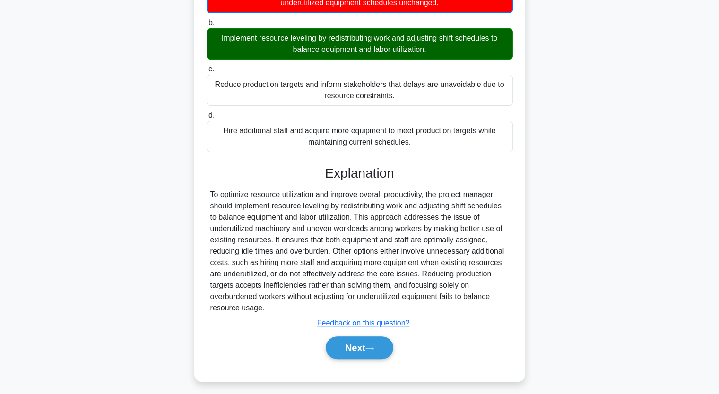
scroll to position [189, 0]
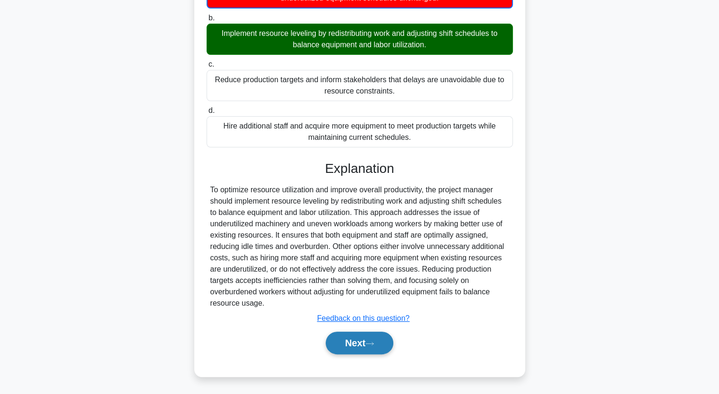
click at [348, 337] on button "Next" at bounding box center [360, 343] width 68 height 23
click at [350, 346] on div "Next" at bounding box center [360, 343] width 310 height 23
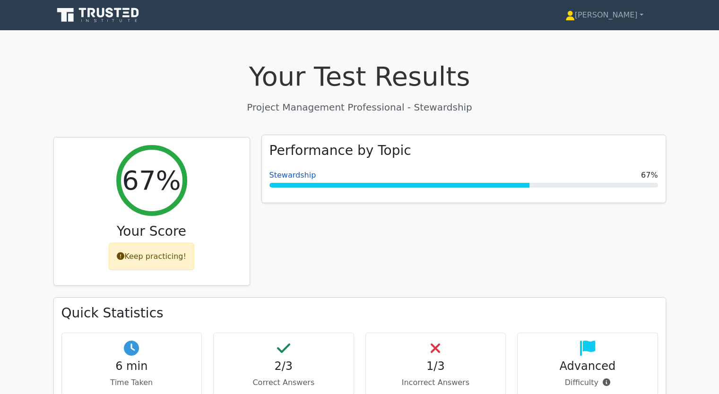
click at [288, 176] on link "Stewardship" at bounding box center [292, 175] width 47 height 9
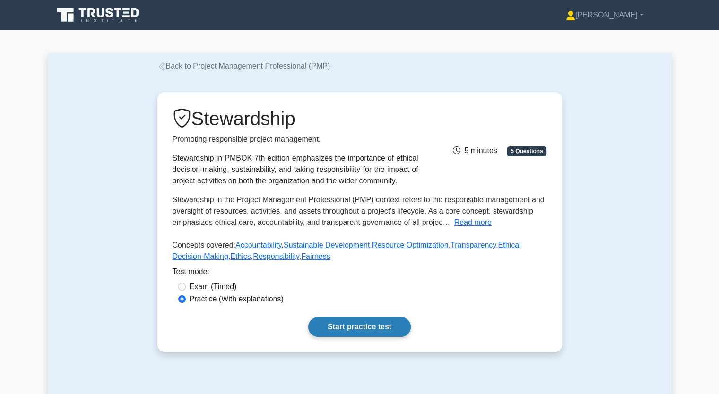
click at [339, 328] on link "Start practice test" at bounding box center [359, 327] width 103 height 20
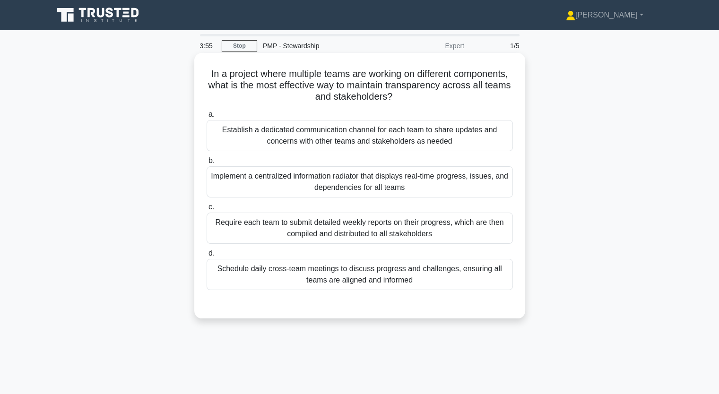
click at [309, 177] on div "Implement a centralized information radiator that displays real-time progress, …" at bounding box center [360, 181] width 306 height 31
click at [207, 164] on input "b. Implement a centralized information radiator that displays real-time progres…" at bounding box center [207, 161] width 0 height 6
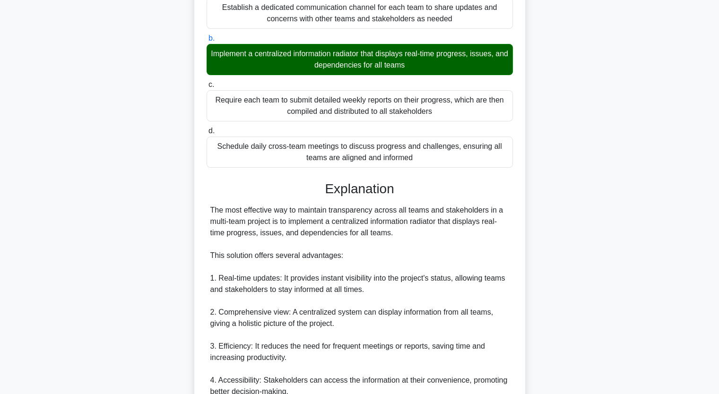
scroll to position [151, 0]
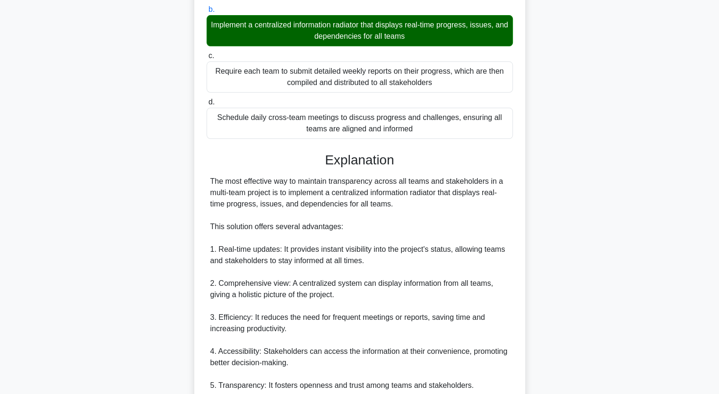
drag, startPoint x: 297, startPoint y: 180, endPoint x: 481, endPoint y: 200, distance: 185.5
click at [481, 200] on div "The most effective way to maintain transparency across all teams and stakeholde…" at bounding box center [359, 369] width 299 height 386
click at [431, 207] on div "The most effective way to maintain transparency across all teams and stakeholde…" at bounding box center [359, 369] width 299 height 386
click at [291, 193] on div "The most effective way to maintain transparency across all teams and stakeholde…" at bounding box center [359, 369] width 299 height 386
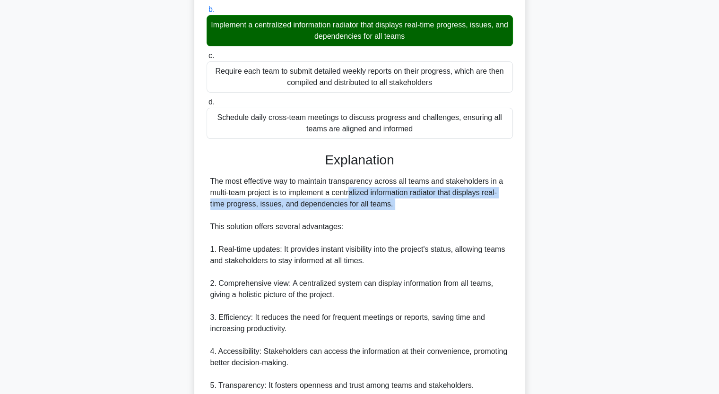
drag, startPoint x: 291, startPoint y: 193, endPoint x: 482, endPoint y: 208, distance: 191.1
click at [482, 208] on div "The most effective way to maintain transparency across all teams and stakeholde…" at bounding box center [359, 369] width 299 height 386
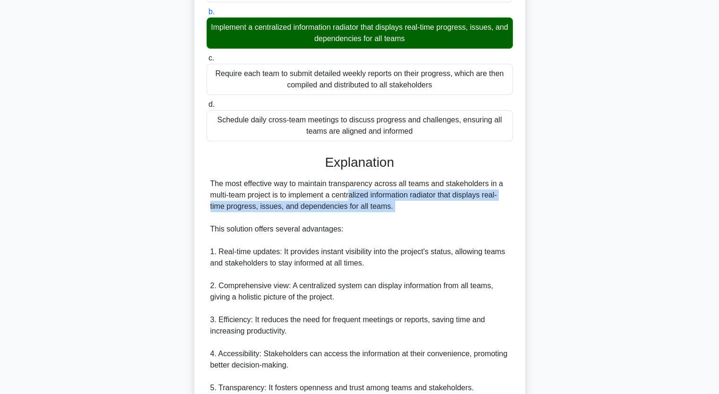
click at [132, 220] on div "In a project where multiple teams are working on different components, what is …" at bounding box center [360, 273] width 624 height 739
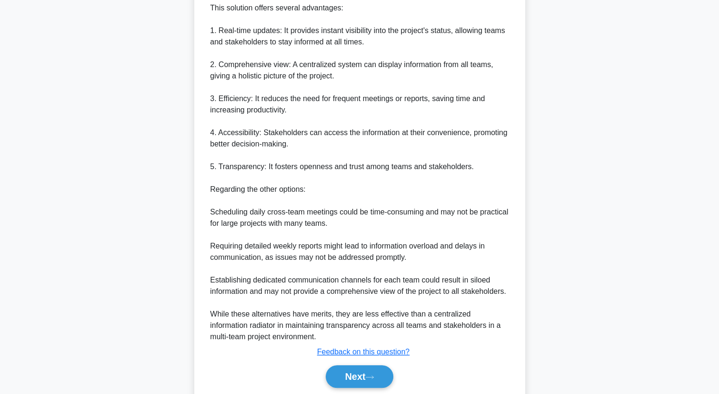
scroll to position [404, 0]
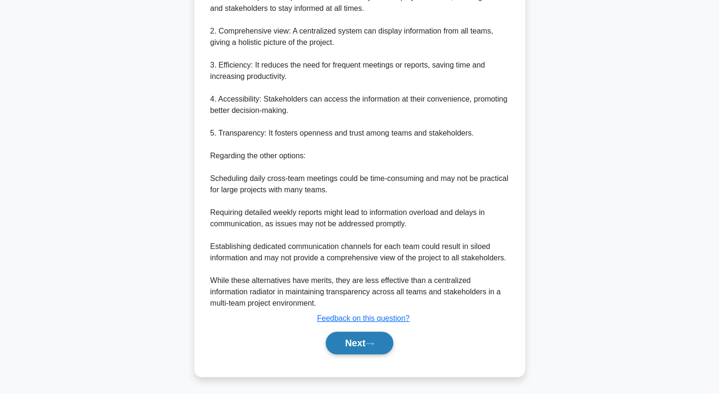
click at [347, 343] on button "Next" at bounding box center [360, 343] width 68 height 23
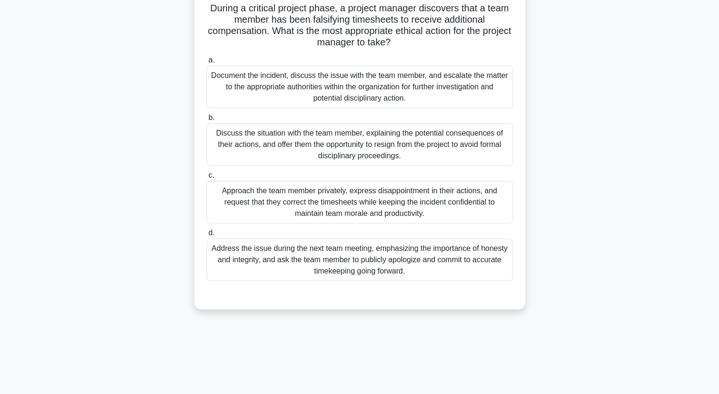
scroll to position [60, 0]
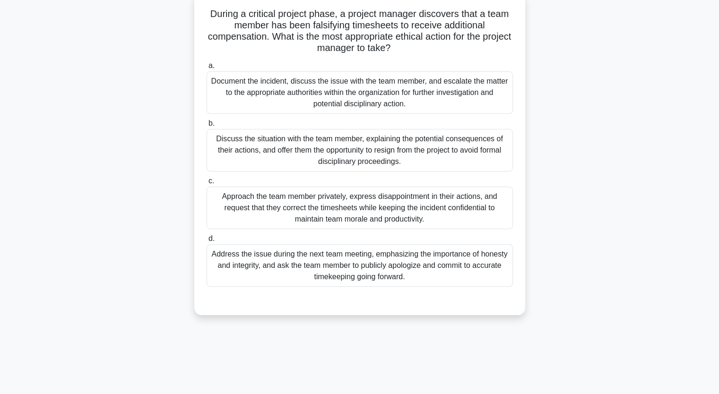
click at [444, 83] on div "Document the incident, discuss the issue with the team member, and escalate the…" at bounding box center [360, 92] width 306 height 43
click at [207, 69] on input "a. Document the incident, discuss the issue with the team member, and escalate …" at bounding box center [207, 66] width 0 height 6
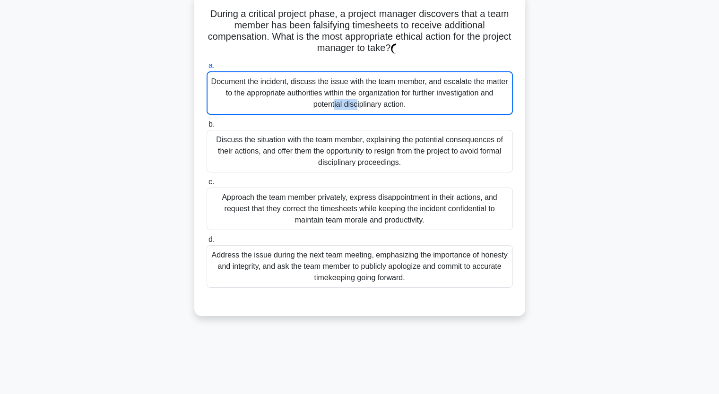
click at [444, 83] on div "Document the incident, discuss the issue with the team member, and escalate the…" at bounding box center [360, 92] width 306 height 43
click at [207, 69] on input "a. Document the incident, discuss the issue with the team member, and escalate …" at bounding box center [207, 66] width 0 height 6
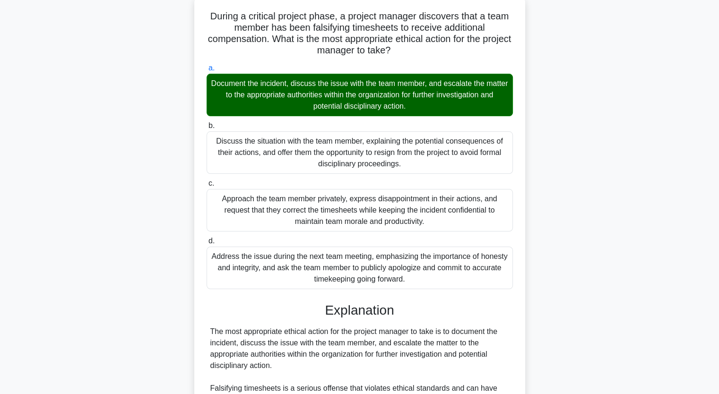
click at [131, 151] on div "During a critical project phase, a project manager discovers that a team member…" at bounding box center [360, 319] width 624 height 648
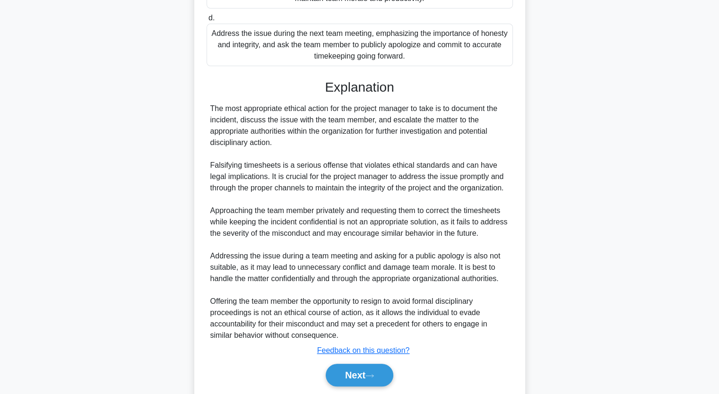
scroll to position [313, 0]
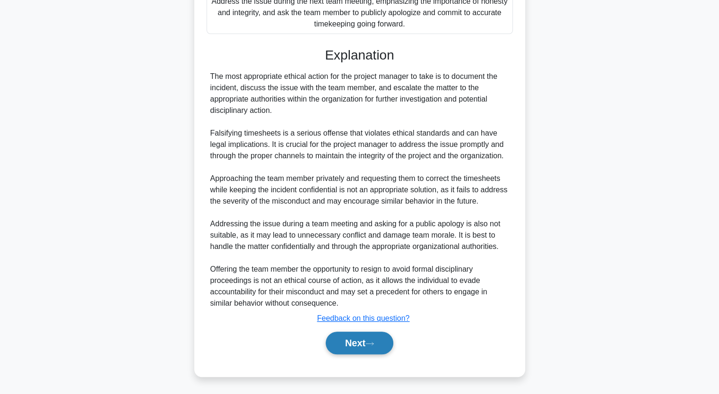
click at [348, 344] on button "Next" at bounding box center [360, 343] width 68 height 23
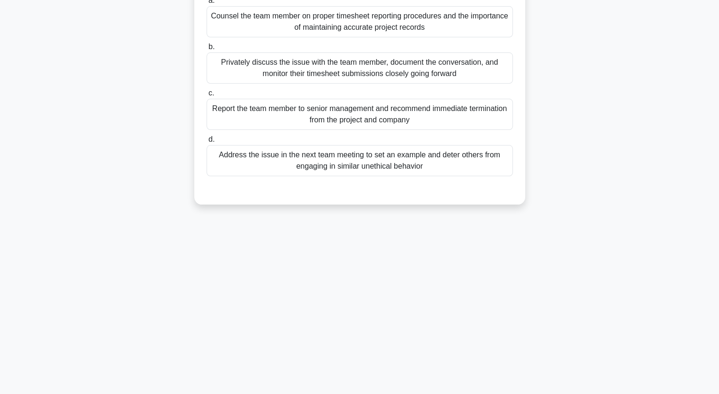
click at [147, 199] on div "As a project manager, you discover that a team member has been falsifying time …" at bounding box center [360, 77] width 624 height 277
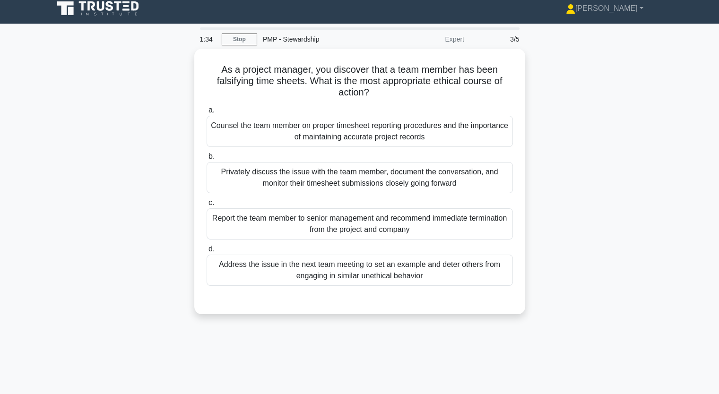
scroll to position [0, 0]
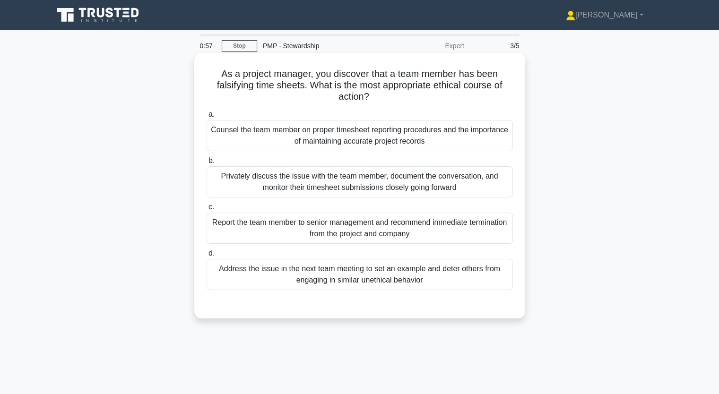
click at [293, 230] on div "Report the team member to senior management and recommend immediate termination…" at bounding box center [360, 228] width 306 height 31
click at [207, 210] on input "c. Report the team member to senior management and recommend immediate terminat…" at bounding box center [207, 207] width 0 height 6
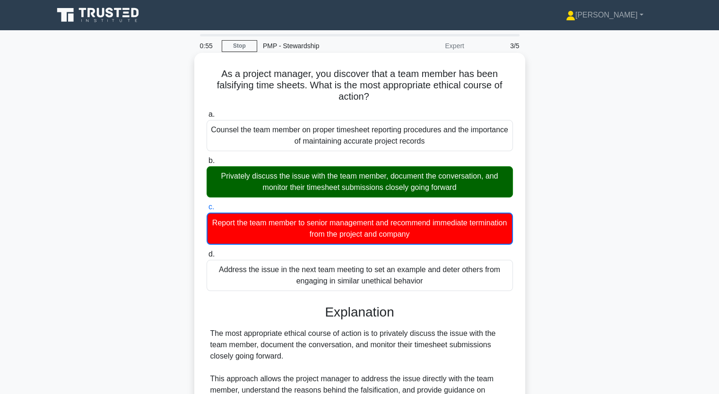
click at [253, 193] on div "Privately discuss the issue with the team member, document the conversation, an…" at bounding box center [360, 181] width 306 height 31
click at [207, 164] on input "b. Privately discuss the issue with the team member, document the conversation,…" at bounding box center [207, 161] width 0 height 6
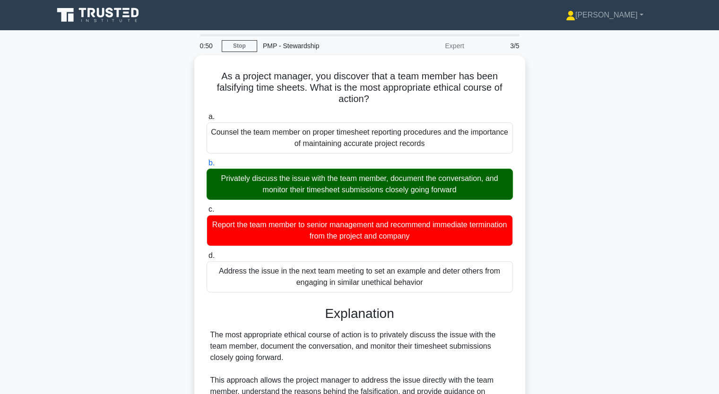
click at [116, 259] on div "As a project manager, you discover that a team member has been falsifying time …" at bounding box center [360, 356] width 624 height 603
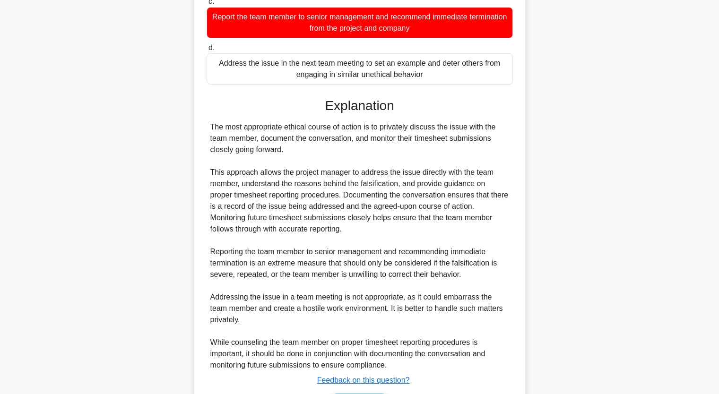
scroll to position [268, 0]
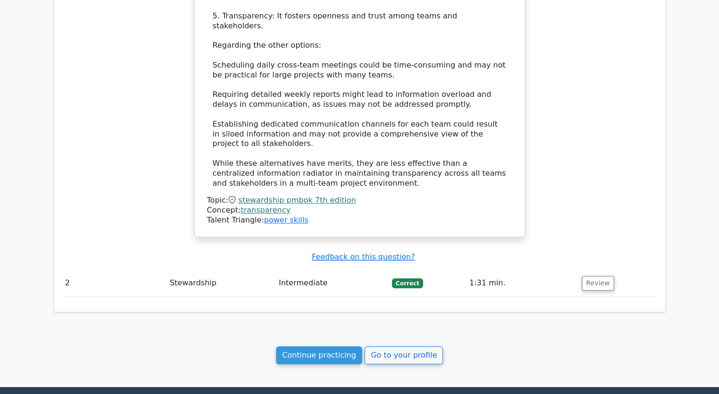
scroll to position [1034, 0]
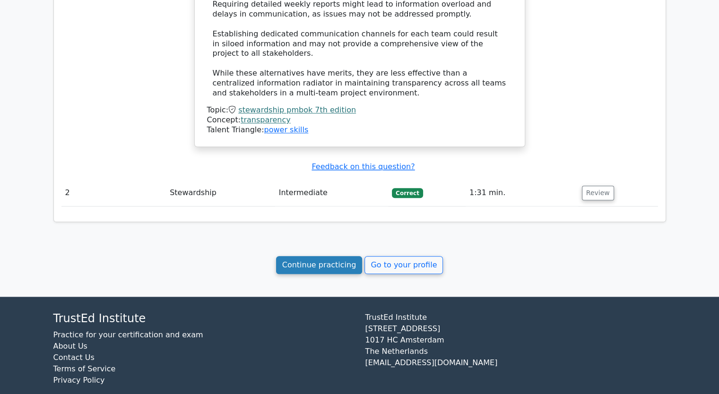
click at [324, 256] on link "Continue practicing" at bounding box center [319, 265] width 87 height 18
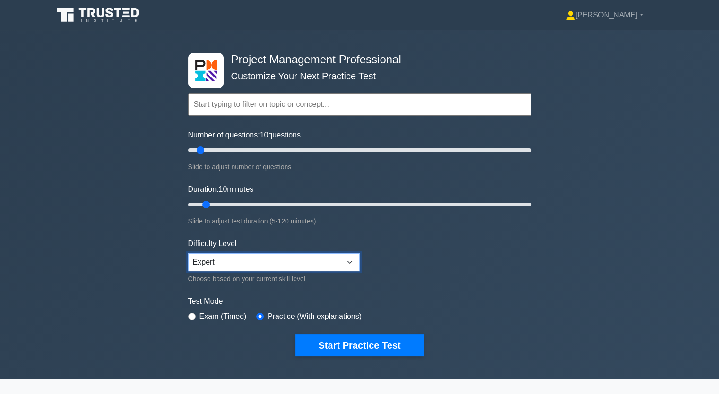
click at [349, 264] on select "Beginner Intermediate Expert" at bounding box center [274, 262] width 172 height 18
click at [282, 313] on label "Practice (With explanations)" at bounding box center [315, 316] width 94 height 11
click at [437, 217] on div "Slide to adjust test duration (5-120 minutes)" at bounding box center [359, 221] width 343 height 11
drag, startPoint x: 314, startPoint y: 103, endPoint x: 233, endPoint y: 152, distance: 95.7
click at [233, 152] on form "Topics Scope Management Time Management Cost Management Quality Management Risk…" at bounding box center [359, 210] width 343 height 292
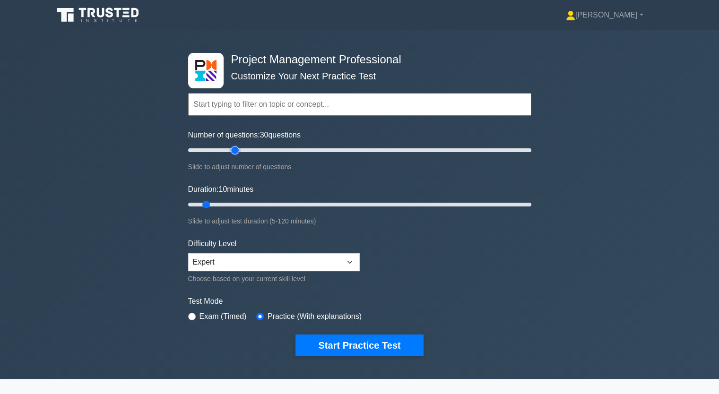
type input "30"
click at [233, 152] on input "Number of questions: 30 questions" at bounding box center [359, 150] width 343 height 11
click at [342, 342] on button "Start Practice Test" at bounding box center [359, 346] width 128 height 22
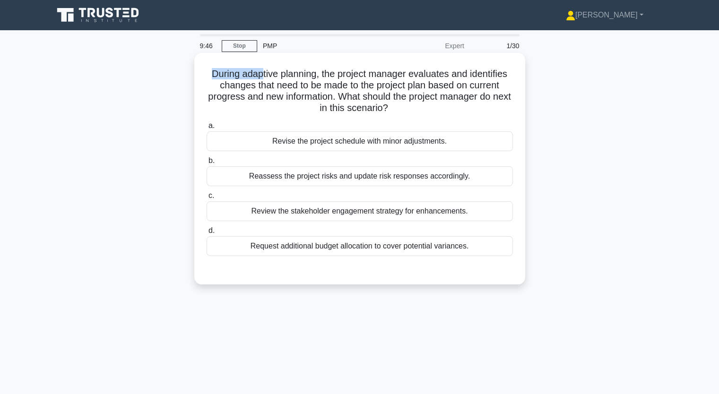
drag, startPoint x: 208, startPoint y: 74, endPoint x: 260, endPoint y: 75, distance: 52.0
click at [260, 75] on h5 "During adaptive planning, the project manager evaluates and identifies changes …" at bounding box center [360, 91] width 308 height 46
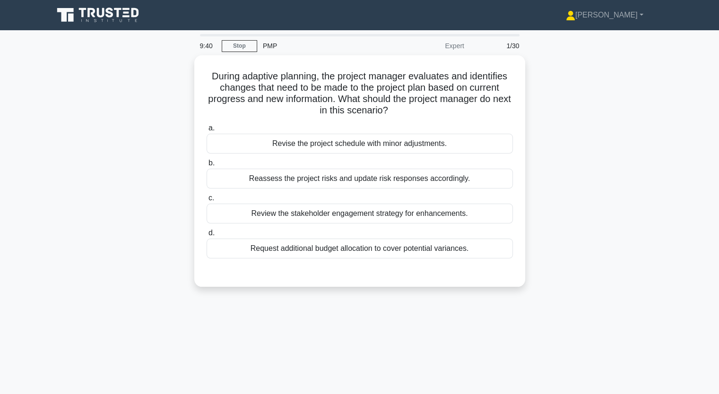
click at [163, 95] on div "During adaptive planning, the project manager evaluates and identifies changes …" at bounding box center [360, 176] width 624 height 243
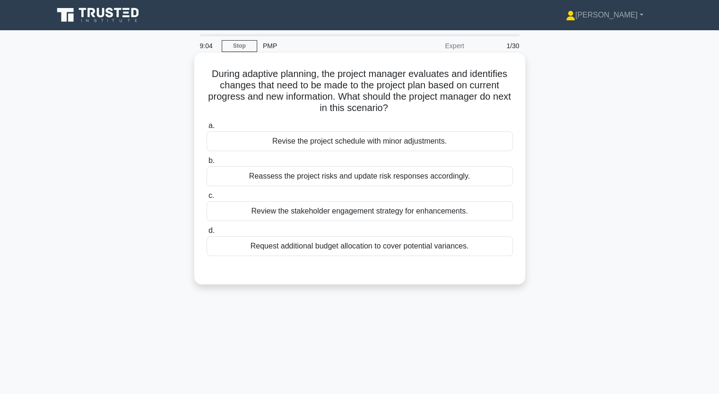
drag, startPoint x: 208, startPoint y: 73, endPoint x: 458, endPoint y: 258, distance: 310.3
click at [458, 258] on div "During adaptive planning, the project manager evaluates and identifies changes …" at bounding box center [359, 169] width 323 height 224
click at [280, 210] on div "Review the stakeholder engagement strategy for enhancements." at bounding box center [360, 211] width 306 height 20
click at [207, 199] on input "c. Review the stakeholder engagement strategy for enhancements." at bounding box center [207, 196] width 0 height 6
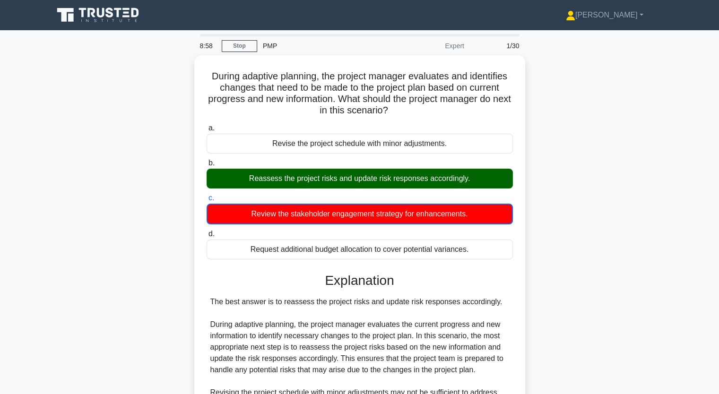
click at [170, 199] on div "During adaptive planning, the project manager evaluates and identifies changes …" at bounding box center [360, 323] width 624 height 536
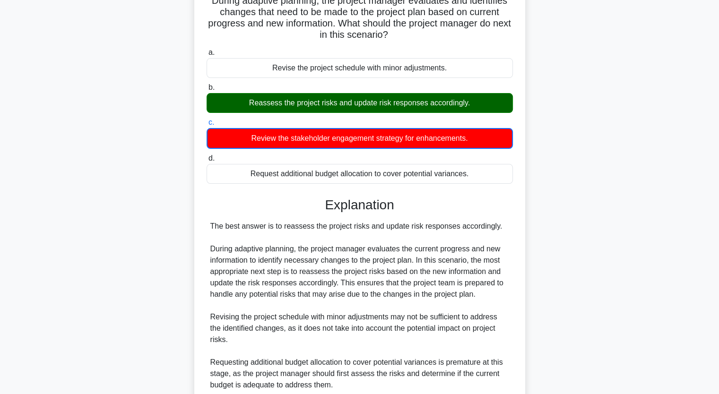
scroll to position [132, 0]
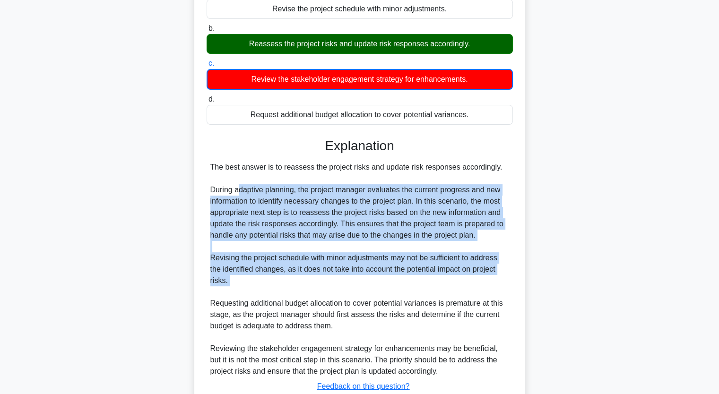
drag, startPoint x: 240, startPoint y: 186, endPoint x: 481, endPoint y: 290, distance: 262.6
click at [481, 290] on div "The best answer is to reassess the project risks and update risk responses acco…" at bounding box center [359, 270] width 299 height 216
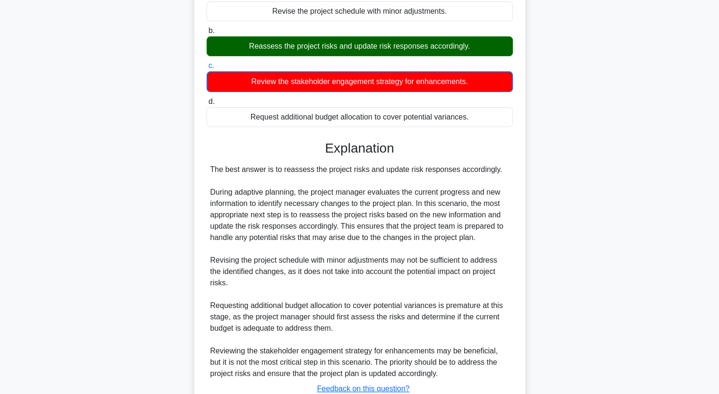
click at [127, 333] on div "During adaptive planning, the project manager evaluates and identifies changes …" at bounding box center [360, 191] width 624 height 536
click at [193, 282] on div "During adaptive planning, the project manager evaluates and identifies changes …" at bounding box center [360, 191] width 624 height 536
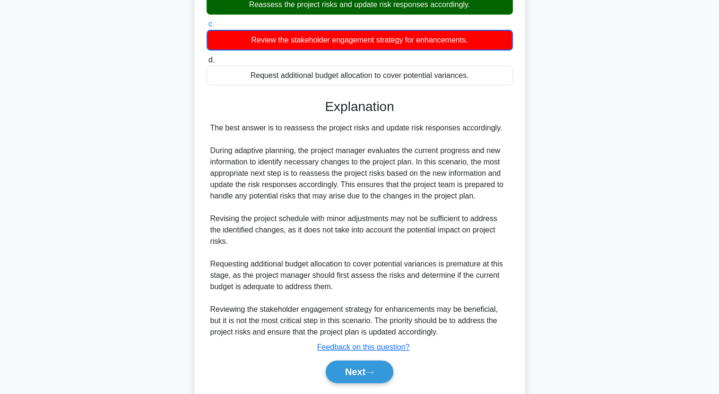
scroll to position [189, 0]
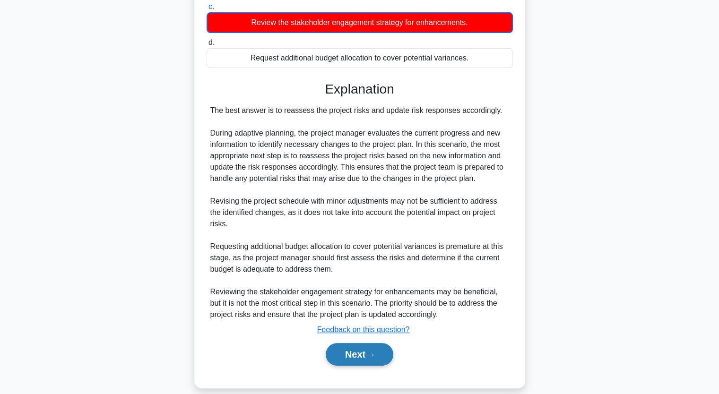
click at [352, 359] on button "Next" at bounding box center [360, 354] width 68 height 23
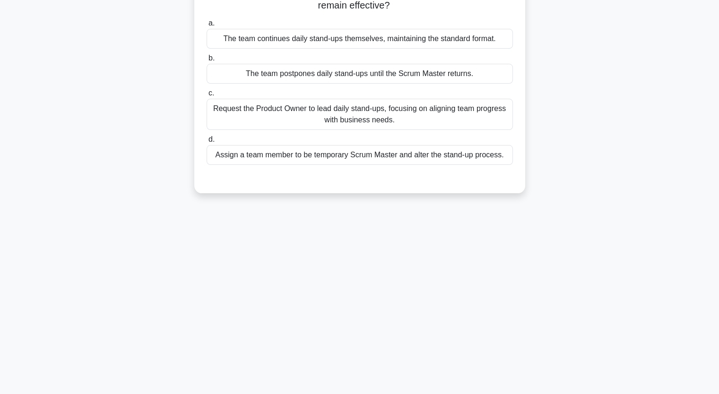
click at [160, 168] on div "During a sprint, the Scrum Master is unexpectedly unavailable for a week due to…" at bounding box center [360, 72] width 624 height 266
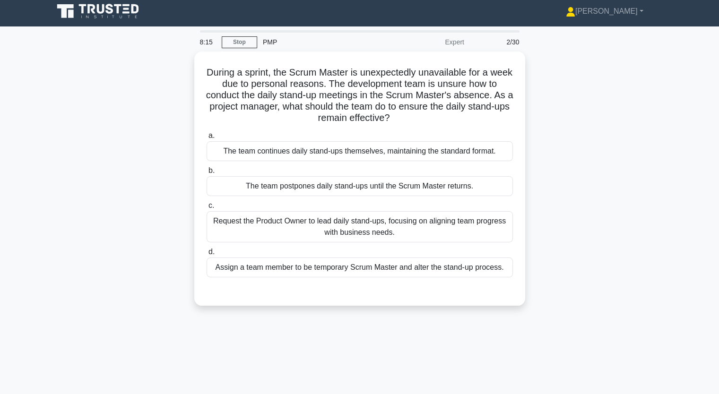
scroll to position [3, 0]
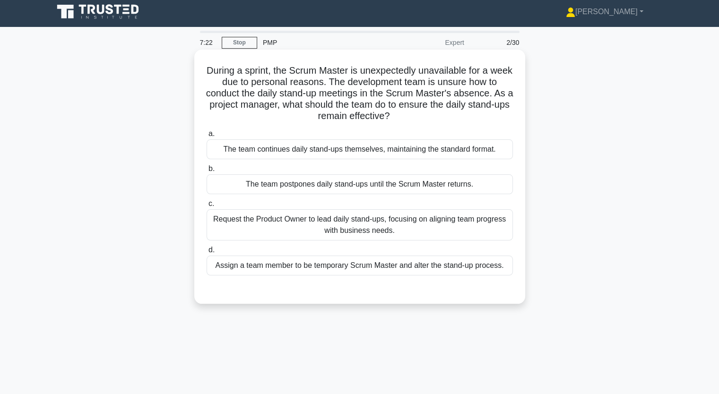
click at [297, 184] on div "The team postpones daily stand-ups until the Scrum Master returns." at bounding box center [360, 184] width 306 height 20
click at [207, 172] on input "b. The team postpones daily stand-ups until the Scrum Master returns." at bounding box center [207, 169] width 0 height 6
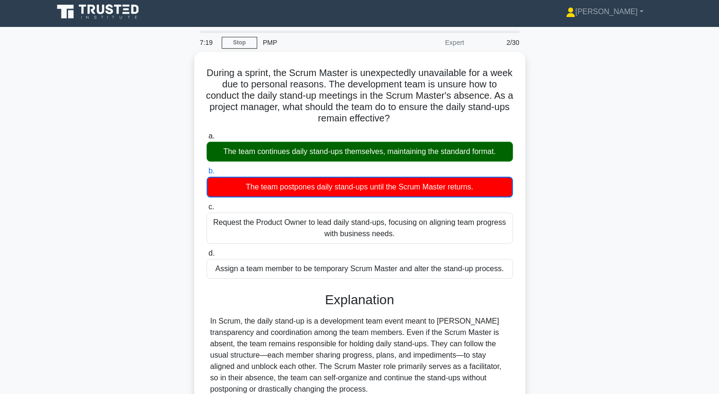
click at [109, 142] on div "During a sprint, the Scrum Master is unexpectedly unavailable for a week due to…" at bounding box center [360, 263] width 624 height 422
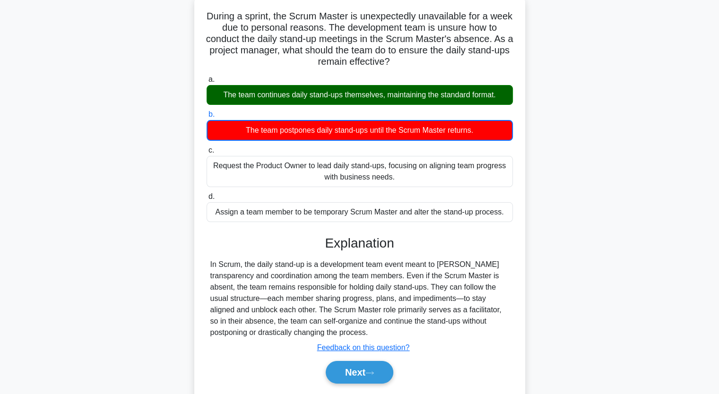
scroll to position [117, 0]
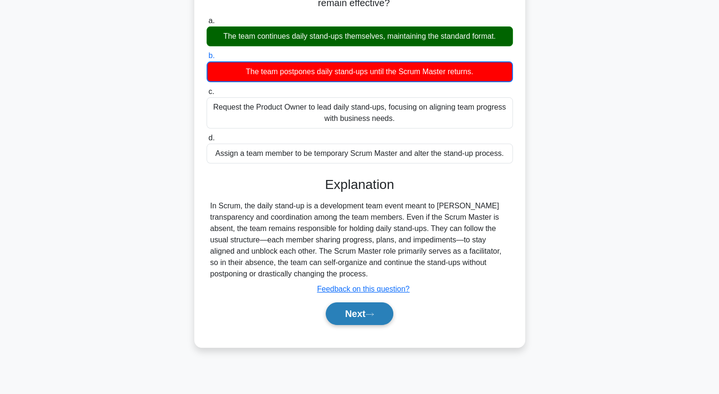
click at [361, 312] on button "Next" at bounding box center [360, 314] width 68 height 23
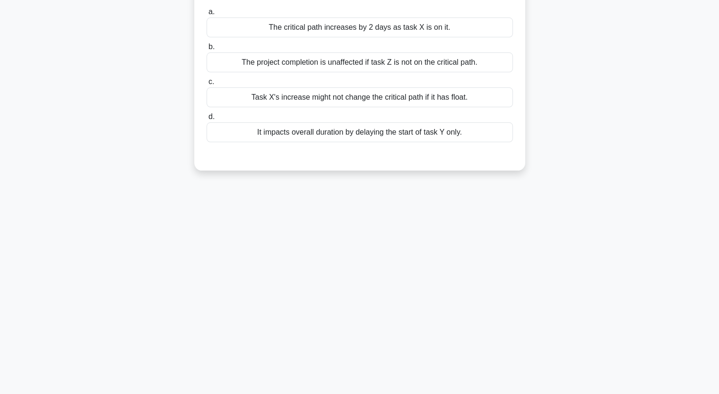
click at [176, 173] on div "In a project with four tasks, W (3 days), X (6 days), Y (5 days), and Z (4 days…" at bounding box center [360, 60] width 624 height 243
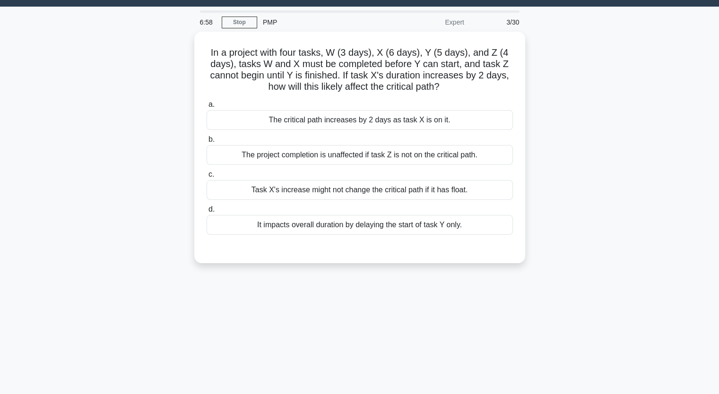
scroll to position [22, 0]
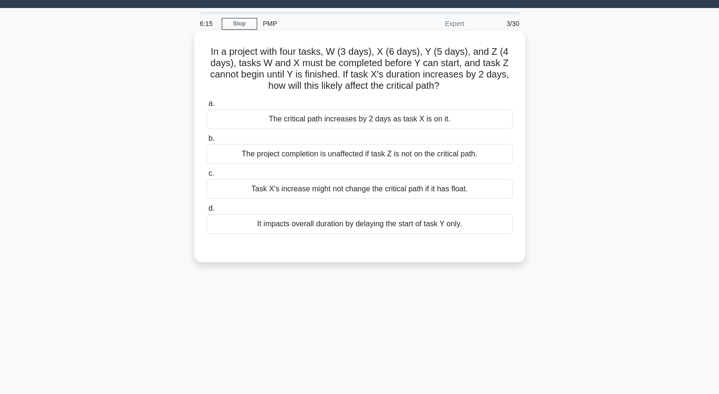
click at [319, 225] on div "It impacts overall duration by delaying the start of task Y only." at bounding box center [360, 224] width 306 height 20
click at [207, 212] on input "d. It impacts overall duration by delaying the start of task Y only." at bounding box center [207, 209] width 0 height 6
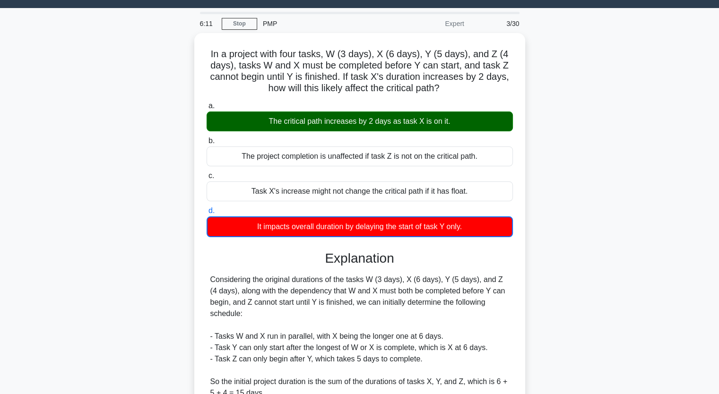
click at [207, 103] on input "a. The critical path increases by 2 days as task X is on it." at bounding box center [207, 106] width 0 height 6
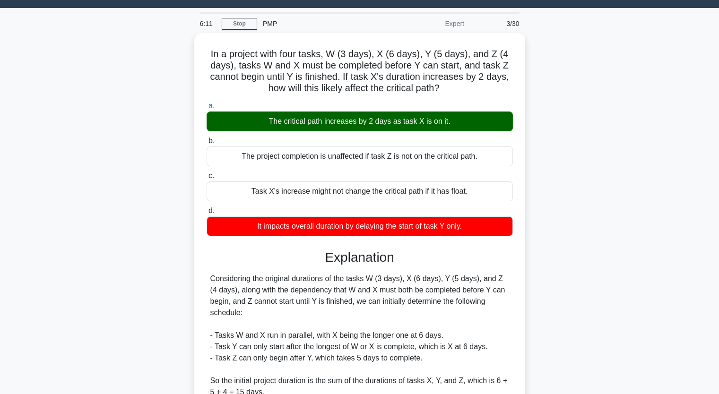
click at [207, 138] on input "b. The project completion is unaffected if task Z is not on the critical path." at bounding box center [207, 141] width 0 height 6
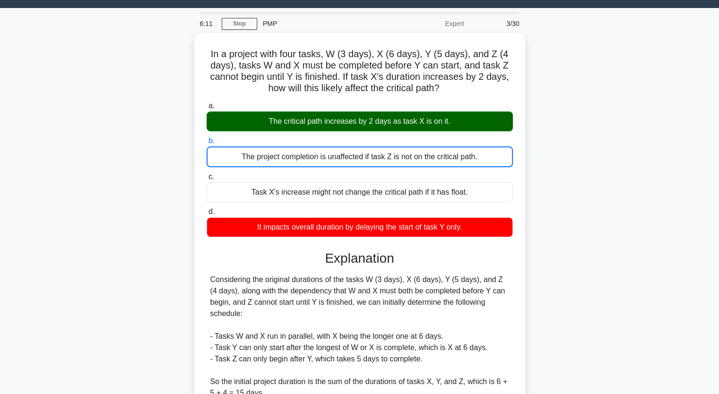
click at [207, 174] on input "c. Task X's increase might not change the critical path if it has float." at bounding box center [207, 177] width 0 height 6
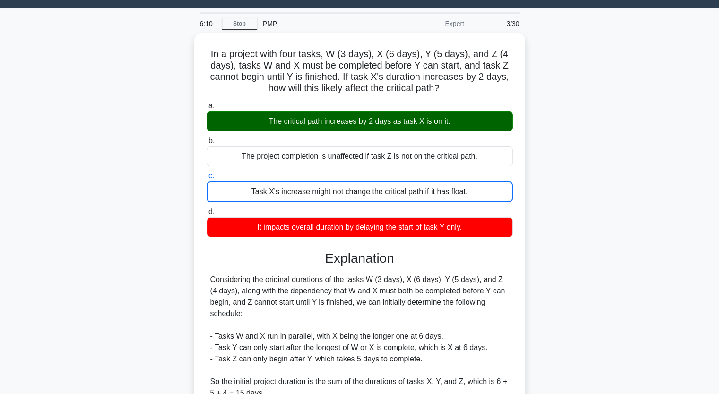
click at [151, 182] on div "In a project with four tasks, W (3 days), X (6 days), Y (5 days), and Z (4 days…" at bounding box center [360, 380] width 624 height 695
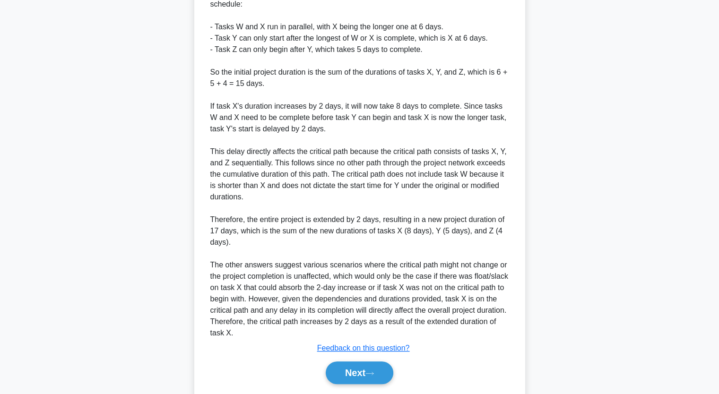
scroll to position [344, 0]
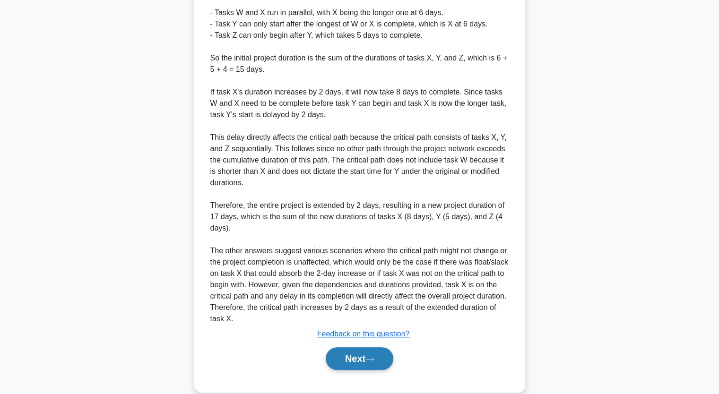
click at [356, 364] on button "Next" at bounding box center [360, 358] width 68 height 23
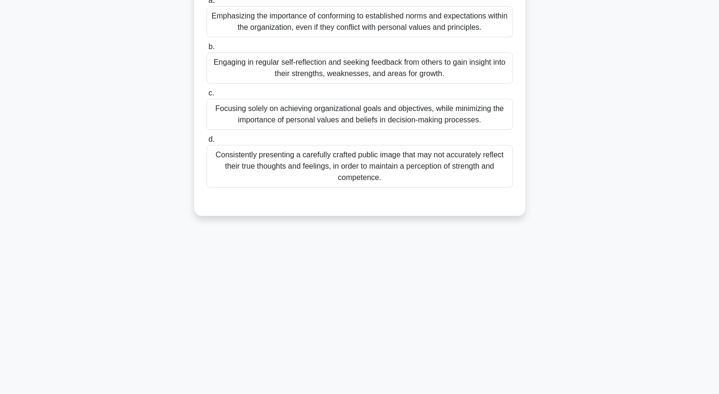
scroll to position [117, 0]
click at [120, 163] on div "In authentic leadership, which of the following is a key approach for leaders t…" at bounding box center [360, 83] width 624 height 288
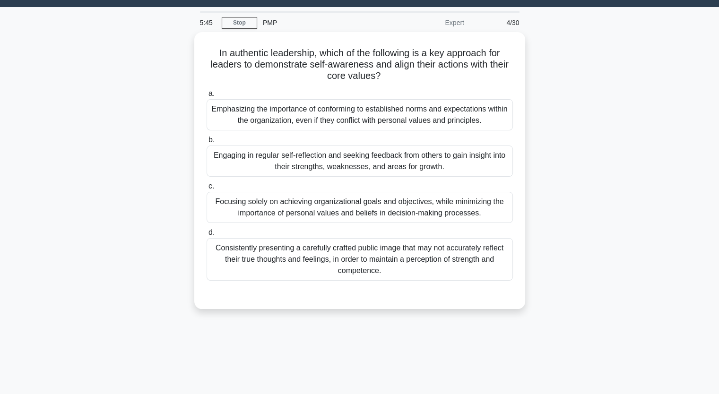
scroll to position [22, 0]
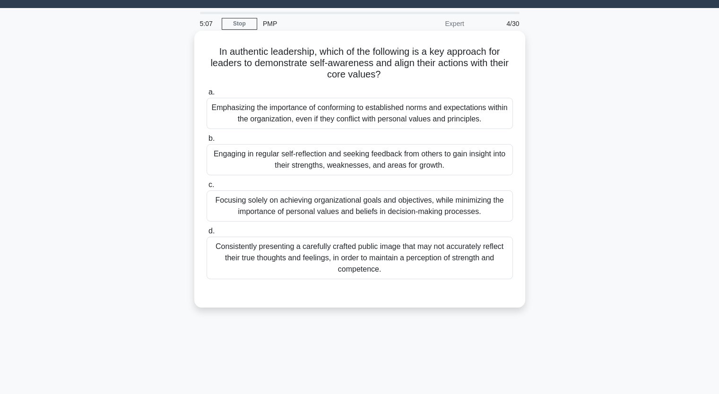
click at [236, 203] on div "Focusing solely on achieving organizational goals and objectives, while minimiz…" at bounding box center [360, 206] width 306 height 31
click at [207, 188] on input "c. Focusing solely on achieving organizational goals and objectives, while mini…" at bounding box center [207, 185] width 0 height 6
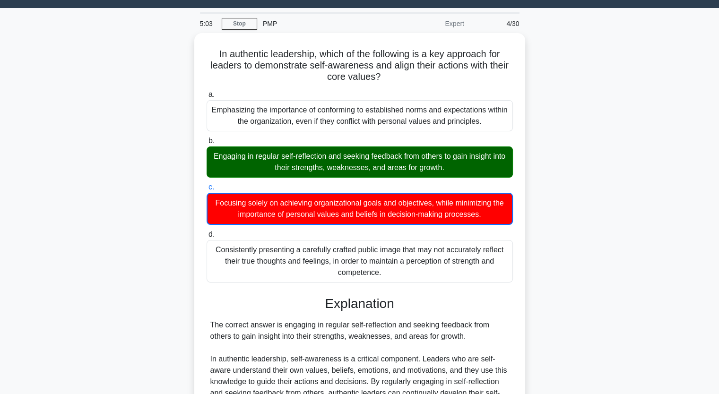
click at [207, 138] on input "b. Engaging in regular self-reflection and seeking feedback from others to gain…" at bounding box center [207, 141] width 0 height 6
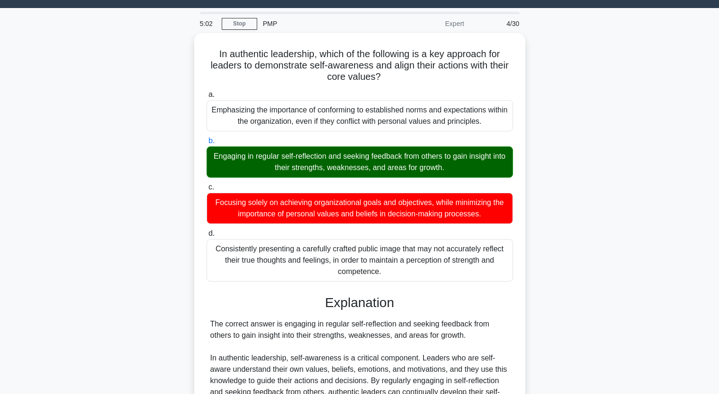
click at [207, 92] on input "a. Emphasizing the importance of conforming to established norms and expectatio…" at bounding box center [207, 95] width 0 height 6
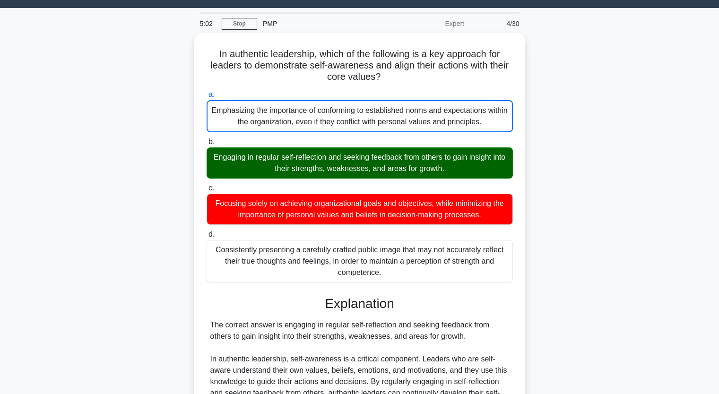
click at [207, 232] on input "d. Consistently presenting a carefully crafted public image that may not accura…" at bounding box center [207, 235] width 0 height 6
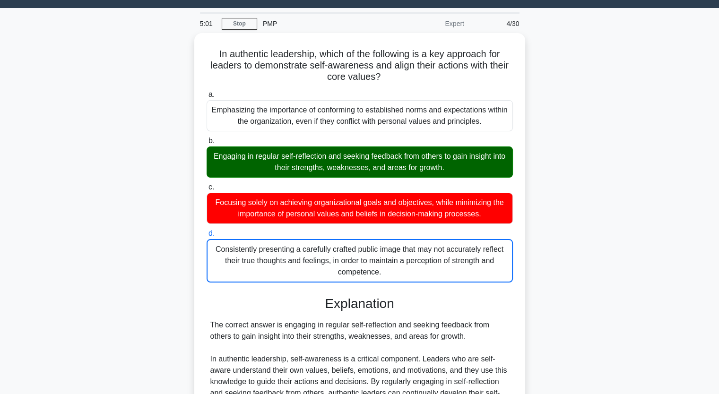
click at [111, 196] on div "In authentic leadership, which of the following is a key approach for leaders t…" at bounding box center [360, 301] width 624 height 536
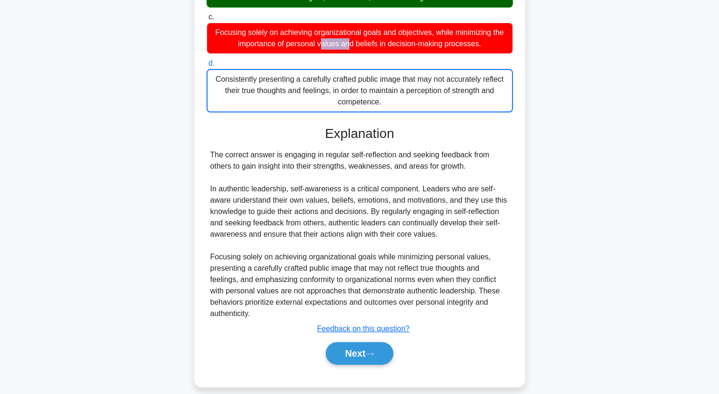
scroll to position [200, 0]
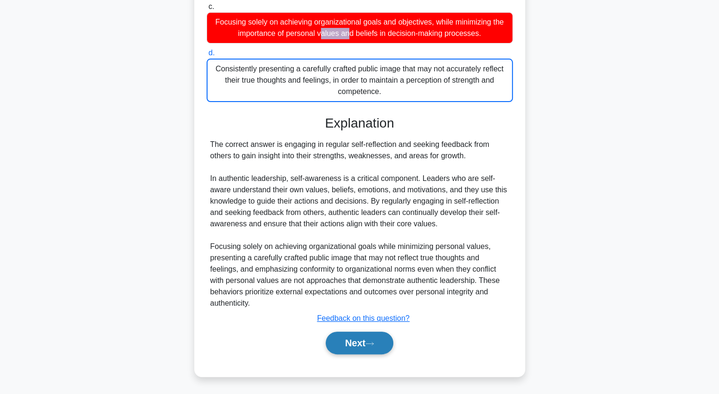
click at [356, 339] on button "Next" at bounding box center [360, 343] width 68 height 23
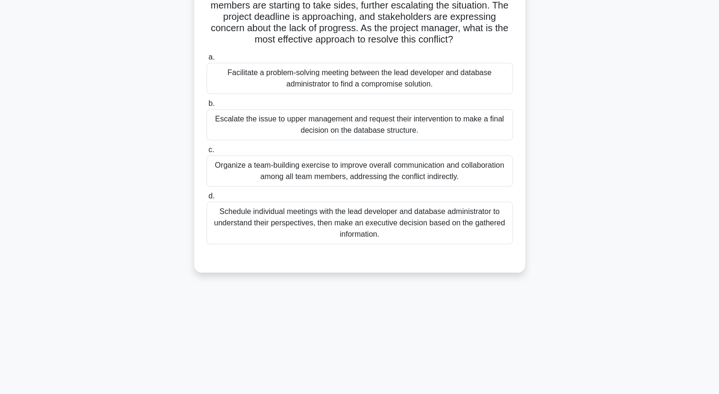
scroll to position [117, 0]
click at [122, 104] on div "A project team is working on a complex software development project. During a c…" at bounding box center [360, 111] width 624 height 345
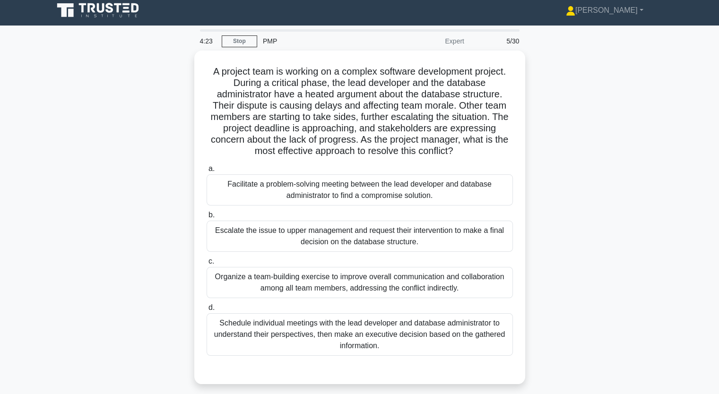
scroll to position [0, 0]
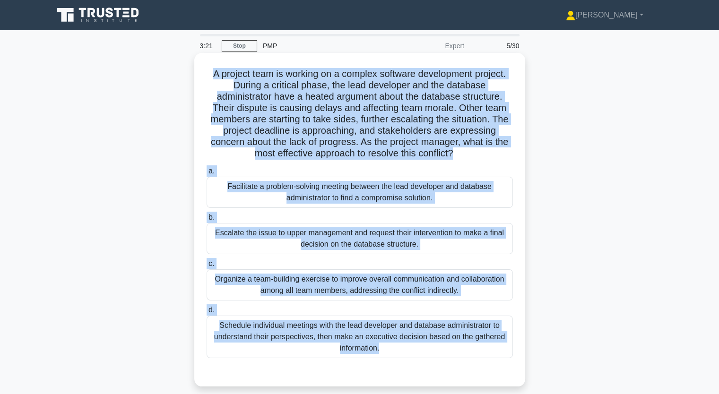
drag, startPoint x: 208, startPoint y: 74, endPoint x: 420, endPoint y: 364, distance: 358.7
click at [420, 364] on div "A project team is working on a complex software development project. During a c…" at bounding box center [359, 220] width 323 height 326
copy div "A project team is working on a complex software development project. During a c…"
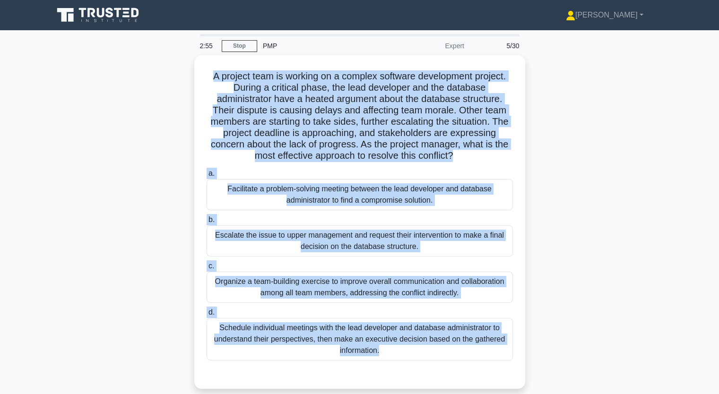
click at [129, 169] on div "A project team is working on a complex software development project. During a c…" at bounding box center [360, 227] width 624 height 345
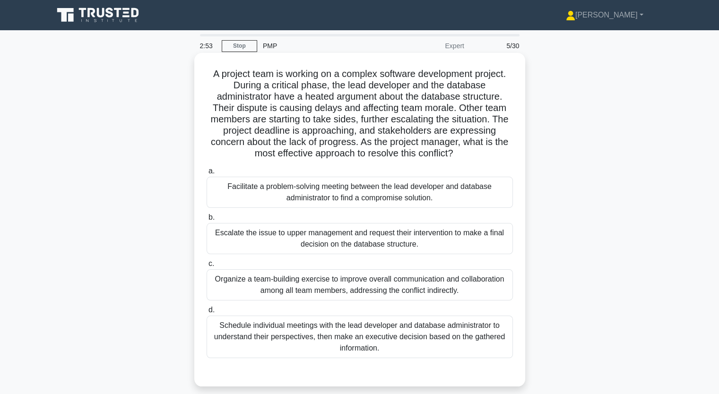
click at [257, 199] on div "Facilitate a problem-solving meeting between the lead developer and database ad…" at bounding box center [360, 192] width 306 height 31
click at [207, 174] on input "a. Facilitate a problem-solving meeting between the lead developer and database…" at bounding box center [207, 171] width 0 height 6
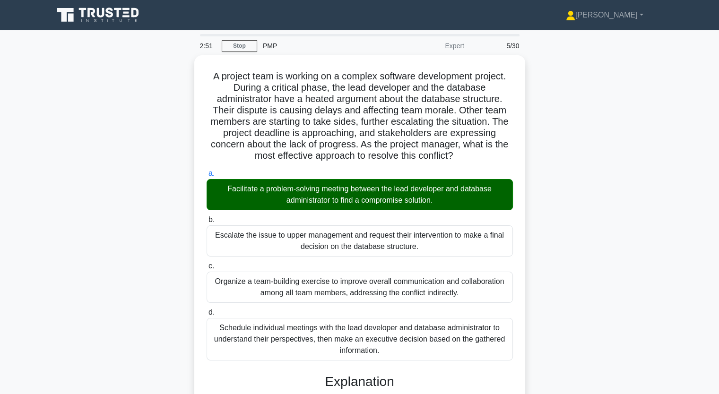
click at [207, 217] on input "b. Escalate the issue to upper management and request their intervention to mak…" at bounding box center [207, 220] width 0 height 6
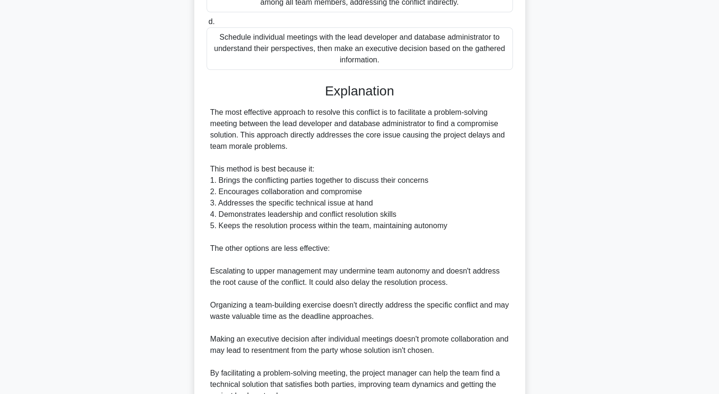
scroll to position [382, 0]
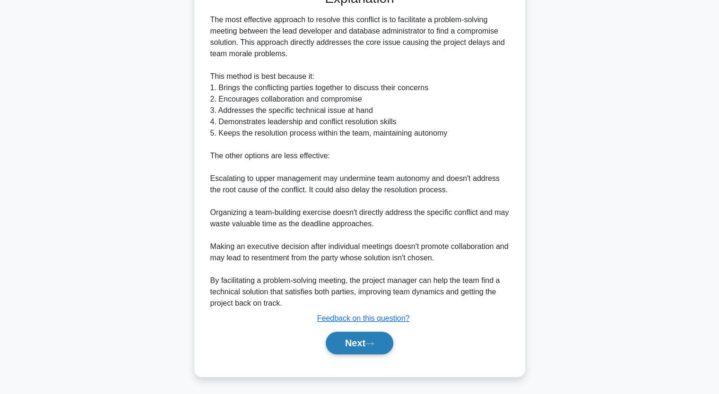
click at [335, 345] on button "Next" at bounding box center [360, 343] width 68 height 23
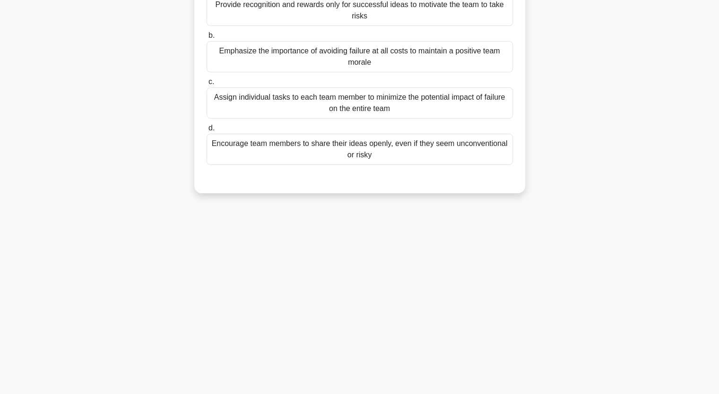
click at [115, 223] on div "2:16 Stop PMP Expert 6/30 As an Adaptive Leader, how can you foster psychologic…" at bounding box center [360, 154] width 624 height 473
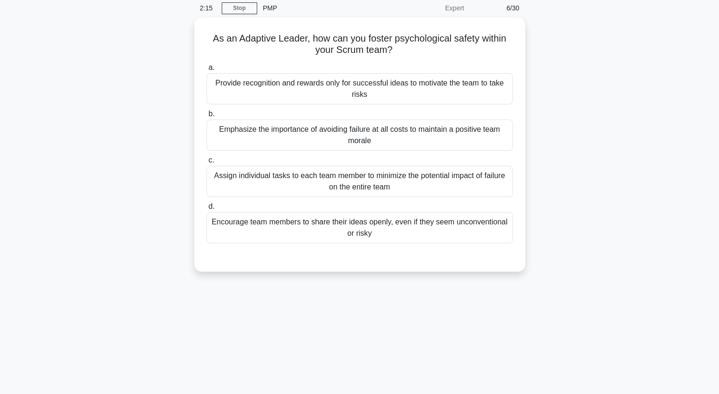
scroll to position [22, 0]
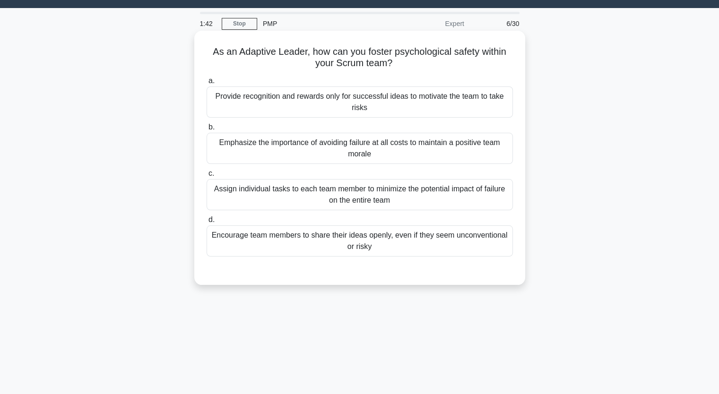
click at [257, 191] on div "Assign individual tasks to each team member to minimize the potential impact of…" at bounding box center [360, 194] width 306 height 31
click at [207, 177] on input "c. Assign individual tasks to each team member to minimize the potential impact…" at bounding box center [207, 174] width 0 height 6
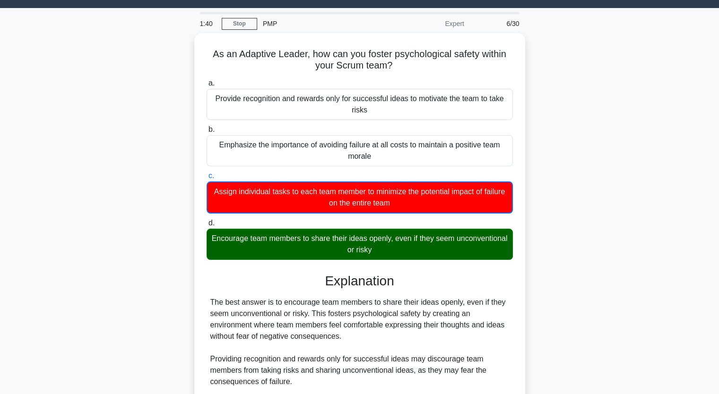
click at [207, 220] on input "d. Encourage team members to share their ideas openly, even if they seem unconv…" at bounding box center [207, 223] width 0 height 6
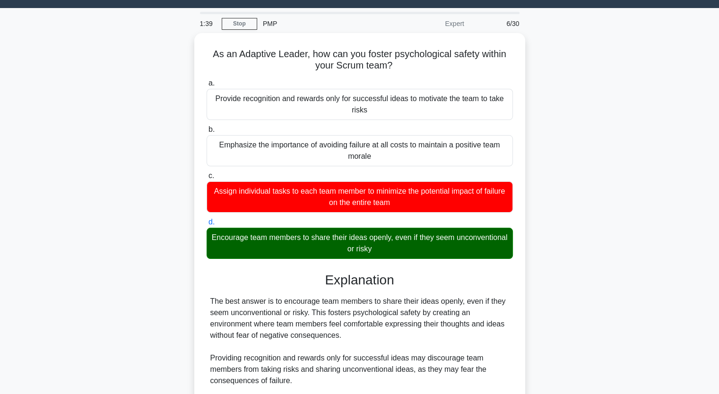
click at [207, 80] on input "a. Provide recognition and rewards only for successful ideas to motivate the te…" at bounding box center [207, 83] width 0 height 6
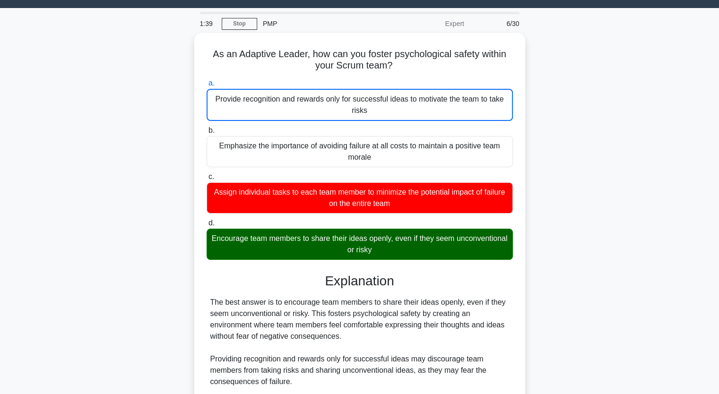
click at [207, 128] on input "b. Emphasize the importance of avoiding failure at all costs to maintain a posi…" at bounding box center [207, 131] width 0 height 6
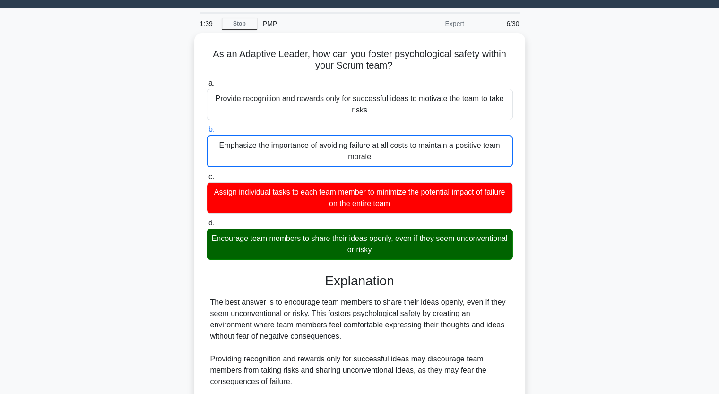
click at [207, 174] on input "c. Assign individual tasks to each team member to minimize the potential impact…" at bounding box center [207, 177] width 0 height 6
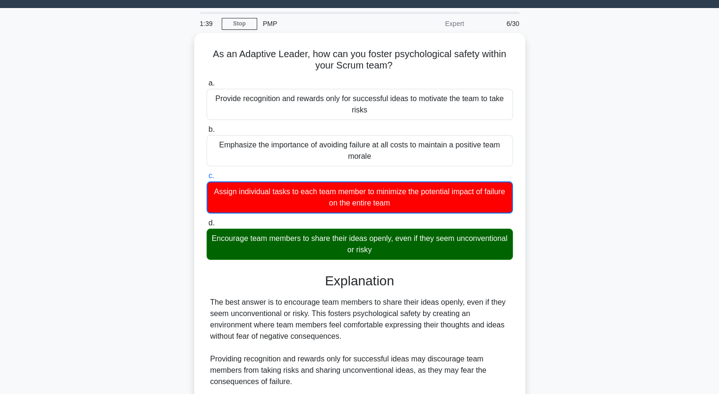
click at [207, 220] on input "d. Encourage team members to share their ideas openly, even if they seem unconv…" at bounding box center [207, 223] width 0 height 6
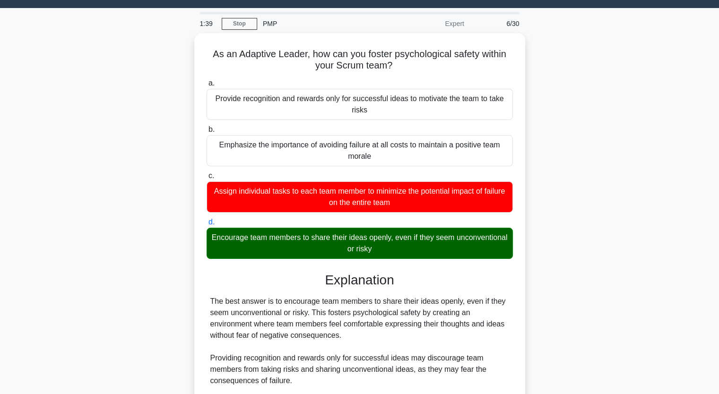
click at [207, 80] on input "a. Provide recognition and rewards only for successful ideas to motivate the te…" at bounding box center [207, 83] width 0 height 6
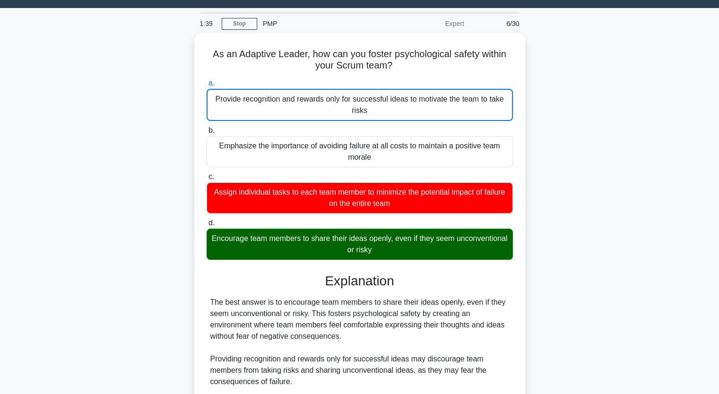
click at [207, 128] on input "b. Emphasize the importance of avoiding failure at all costs to maintain a posi…" at bounding box center [207, 131] width 0 height 6
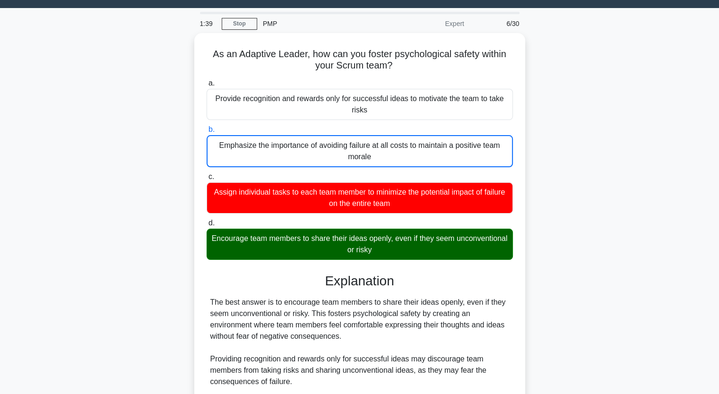
click at [207, 174] on input "c. Assign individual tasks to each team member to minimize the potential impact…" at bounding box center [207, 177] width 0 height 6
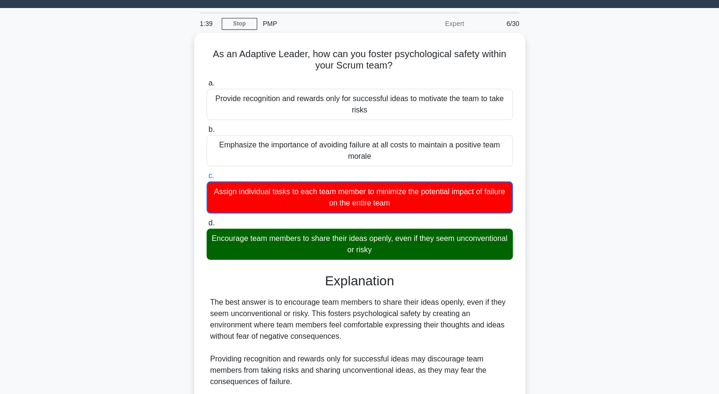
click at [207, 220] on input "d. Encourage team members to share their ideas openly, even if they seem unconv…" at bounding box center [207, 223] width 0 height 6
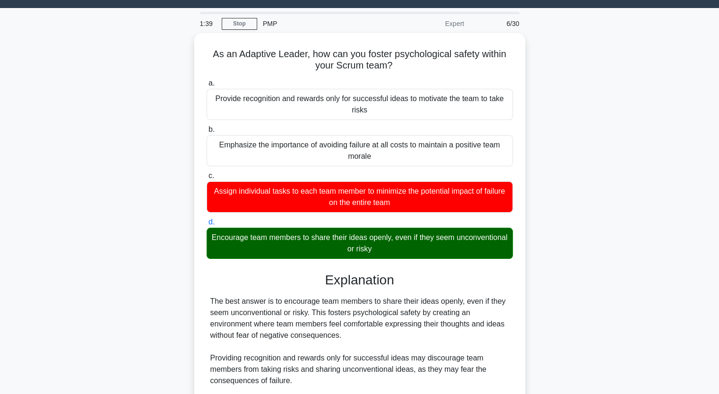
click at [207, 80] on input "a. Provide recognition and rewards only for successful ideas to motivate the te…" at bounding box center [207, 83] width 0 height 6
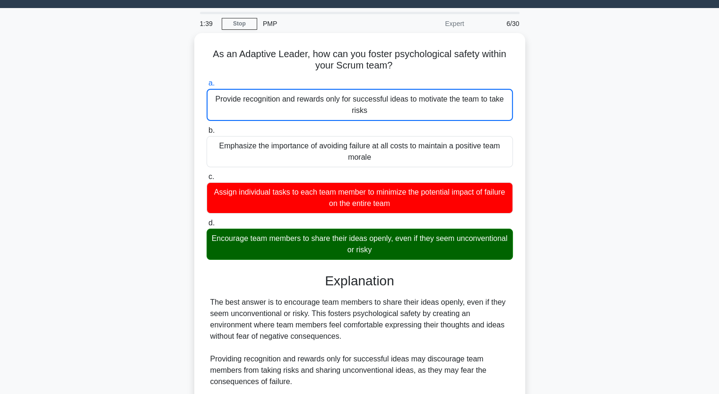
click at [207, 128] on input "b. Emphasize the importance of avoiding failure at all costs to maintain a posi…" at bounding box center [207, 131] width 0 height 6
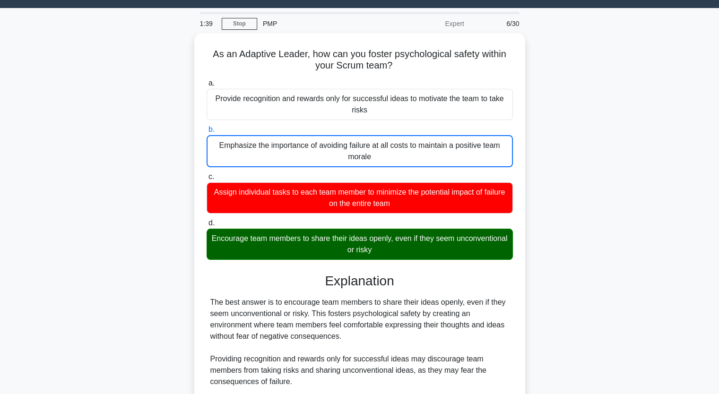
click at [207, 174] on input "c. Assign individual tasks to each team member to minimize the potential impact…" at bounding box center [207, 177] width 0 height 6
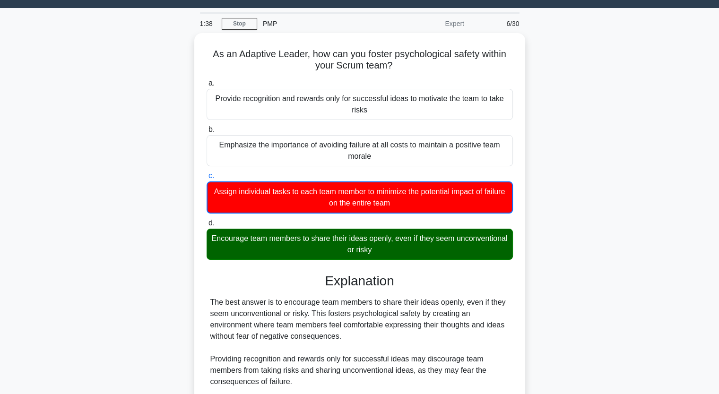
click at [74, 182] on div "As an Adaptive Leader, how can you foster psychological safety within your Scru…" at bounding box center [360, 295] width 624 height 524
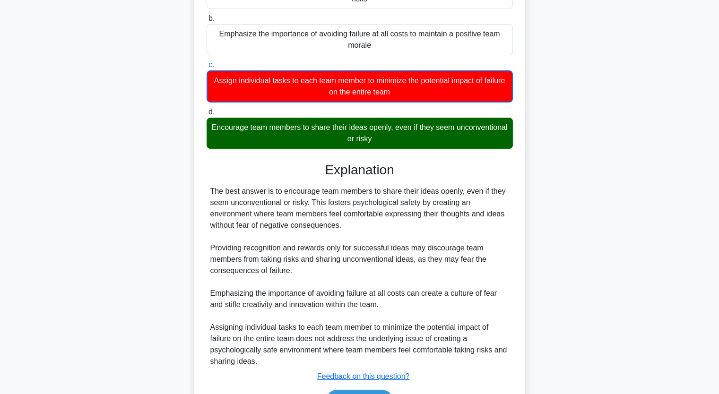
scroll to position [189, 0]
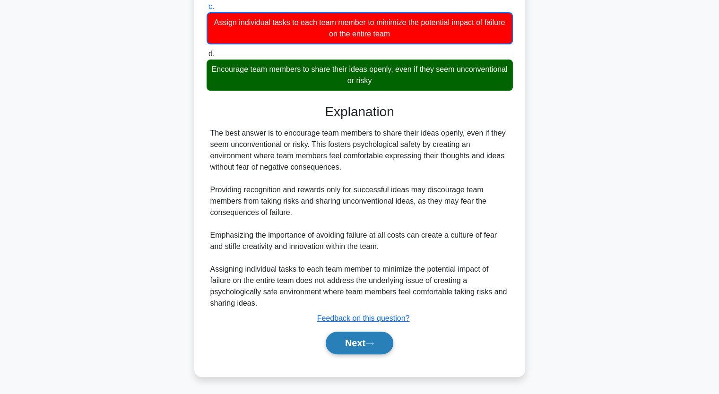
click at [346, 339] on button "Next" at bounding box center [360, 343] width 68 height 23
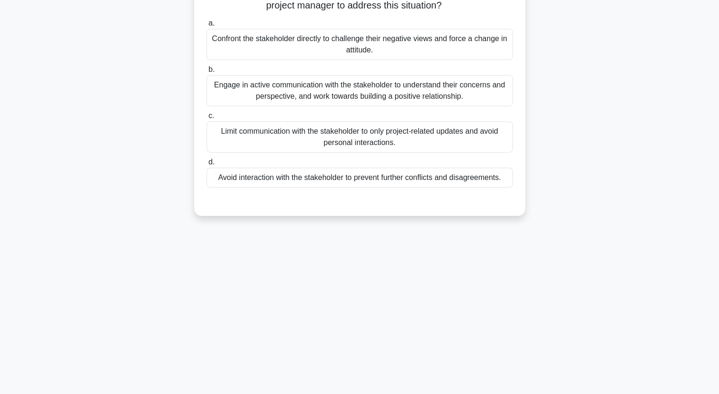
click at [61, 113] on div "During the execution phase of a project, the project manager identifies a stake…" at bounding box center [360, 83] width 624 height 288
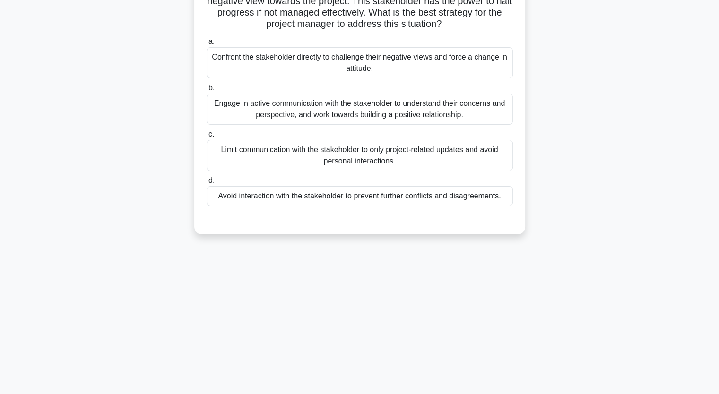
scroll to position [22, 0]
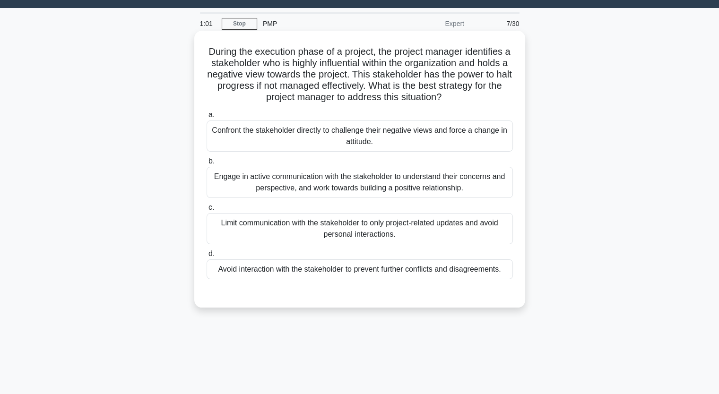
click at [333, 188] on div "Engage in active communication with the stakeholder to understand their concern…" at bounding box center [360, 182] width 306 height 31
click at [207, 165] on input "b. Engage in active communication with the stakeholder to understand their conc…" at bounding box center [207, 161] width 0 height 6
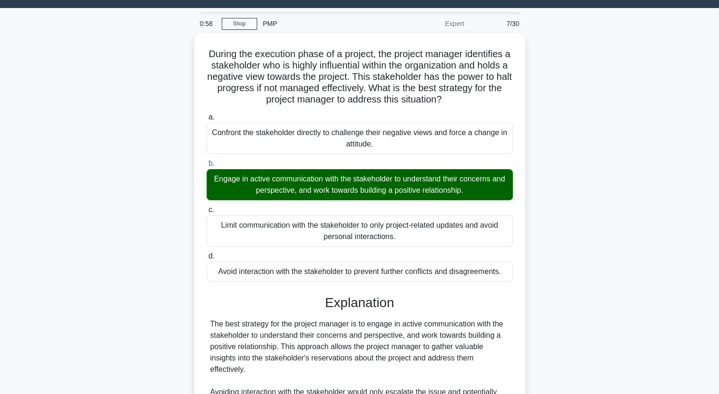
click at [207, 207] on input "c. Limit communication with the stakeholder to only project-related updates and…" at bounding box center [207, 210] width 0 height 6
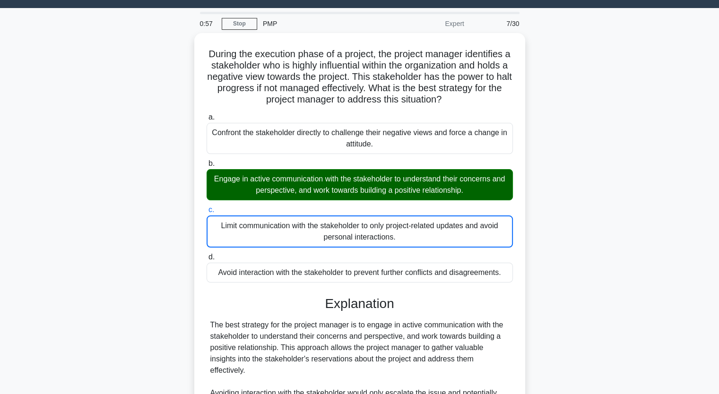
click at [168, 173] on div "During the execution phase of a project, the project manager identifies a stake…" at bounding box center [360, 312] width 624 height 558
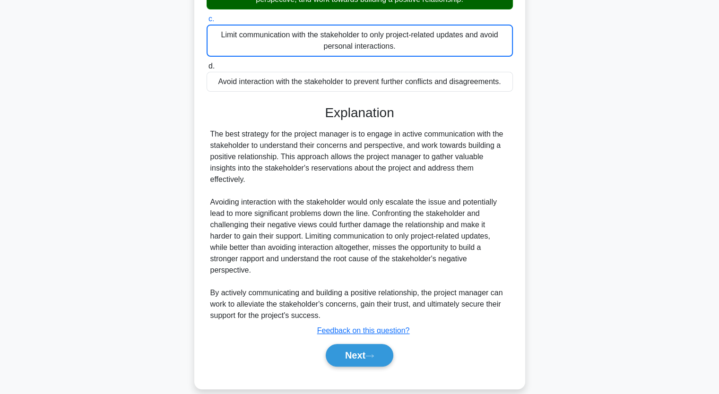
scroll to position [223, 0]
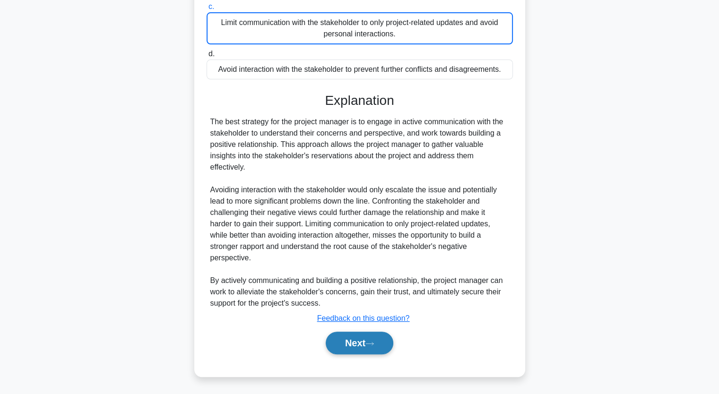
click at [348, 344] on button "Next" at bounding box center [360, 343] width 68 height 23
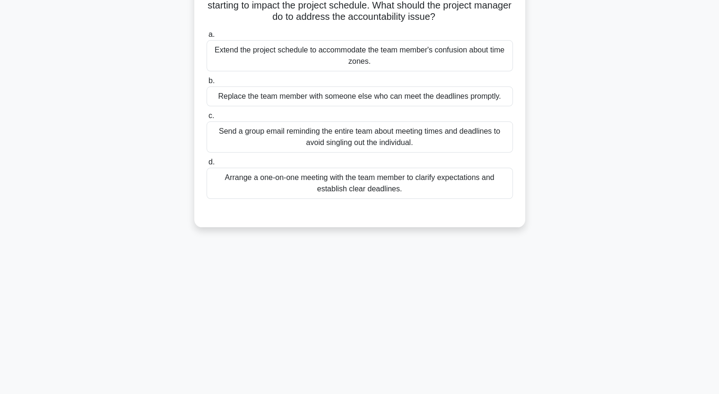
click at [152, 205] on div "A project manager is leading a global team across multiple time zones on a crit…" at bounding box center [360, 89] width 624 height 300
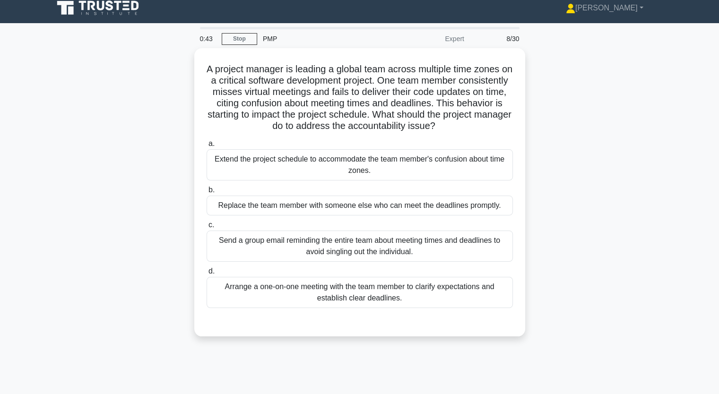
scroll to position [0, 0]
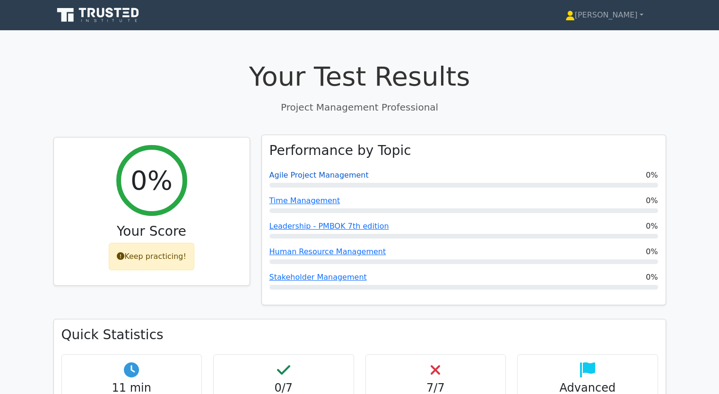
click at [313, 176] on link "Agile Project Management" at bounding box center [318, 175] width 99 height 9
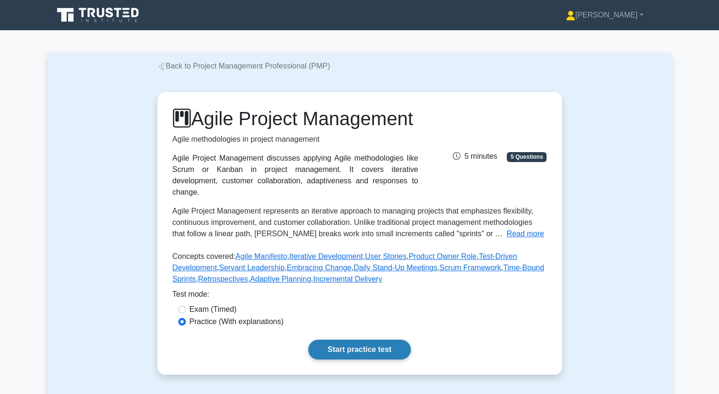
click at [351, 360] on link "Start practice test" at bounding box center [359, 350] width 103 height 20
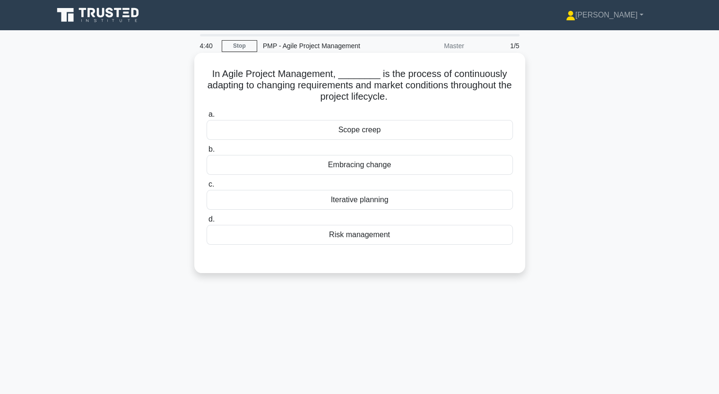
click at [359, 202] on div "Iterative planning" at bounding box center [360, 200] width 306 height 20
click at [207, 188] on input "c. Iterative planning" at bounding box center [207, 185] width 0 height 6
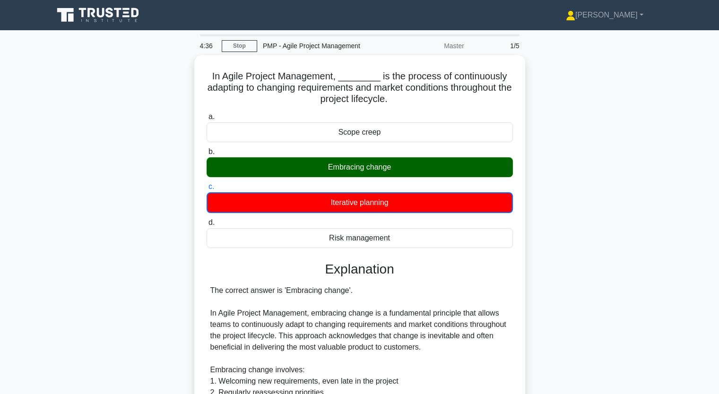
click at [207, 220] on input "d. Risk management" at bounding box center [207, 223] width 0 height 6
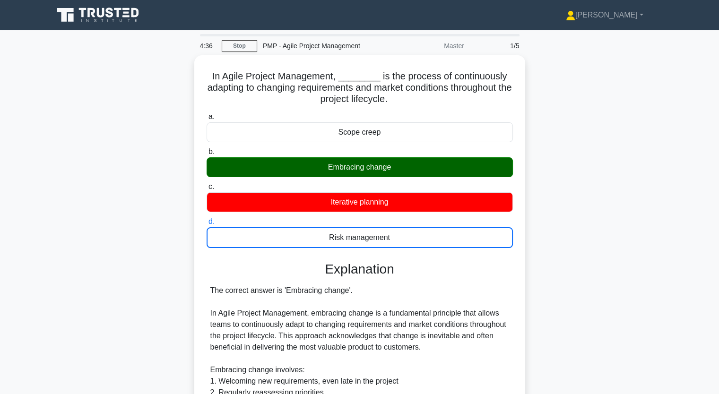
click at [207, 114] on input "a. Scope creep" at bounding box center [207, 117] width 0 height 6
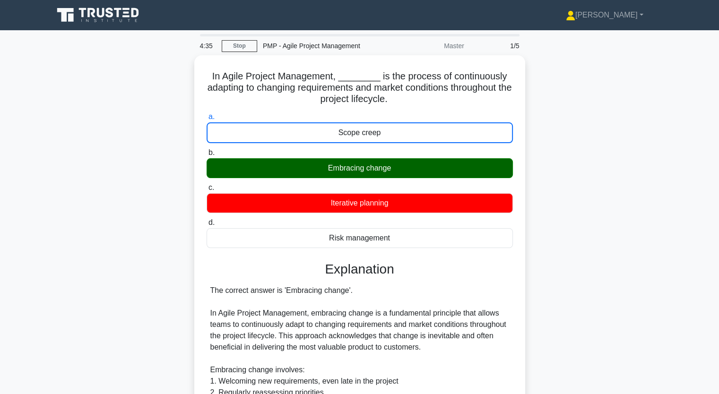
click at [113, 223] on div "In Agile Project Management, ________ is the process of continuously adapting t…" at bounding box center [360, 351] width 624 height 592
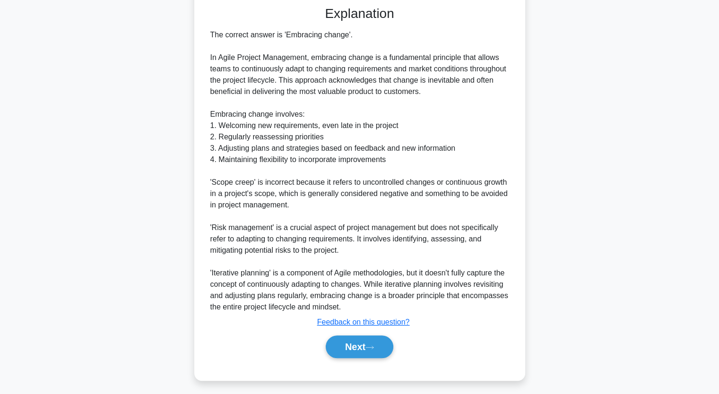
scroll to position [257, 0]
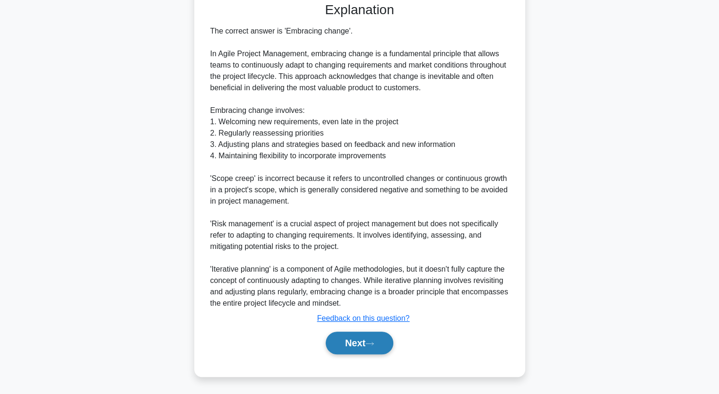
click at [351, 346] on button "Next" at bounding box center [360, 343] width 68 height 23
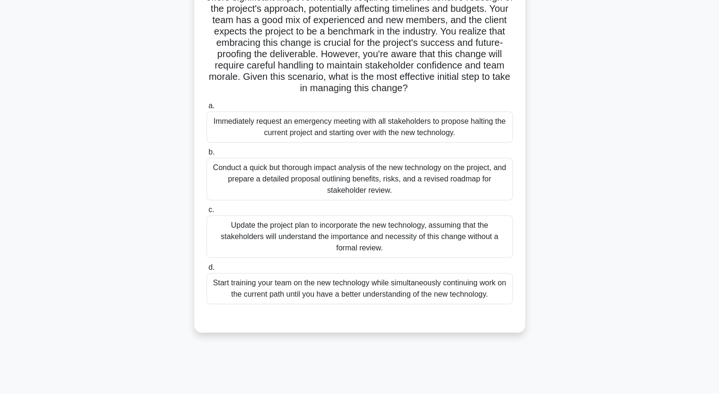
scroll to position [117, 0]
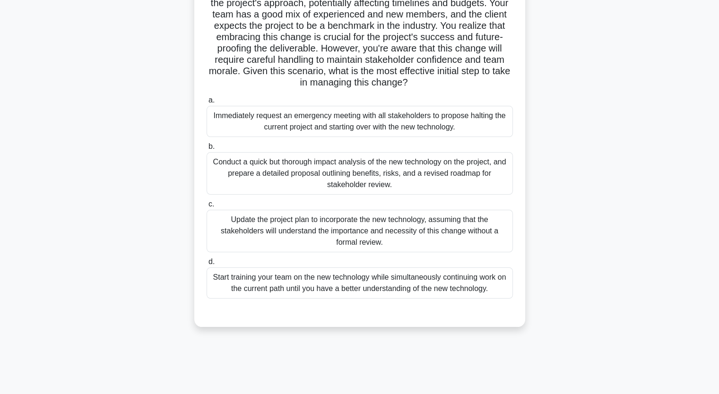
click at [278, 286] on div "Start training your team on the new technology while simultaneously continuing …" at bounding box center [360, 283] width 306 height 31
click at [207, 265] on input "d. Start training your team on the new technology while simultaneously continui…" at bounding box center [207, 262] width 0 height 6
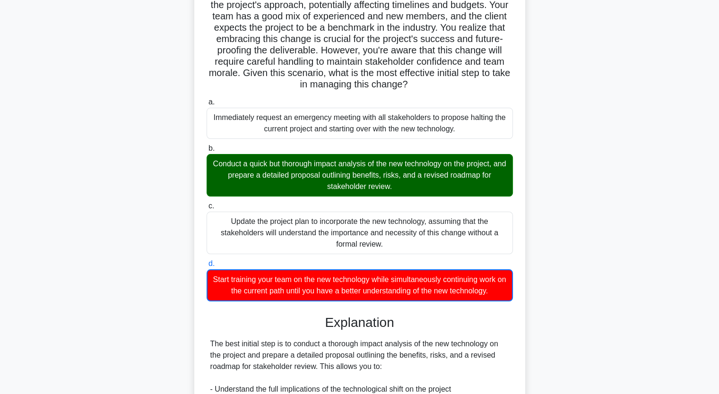
click at [207, 99] on input "a. Immediately request an emergency meeting with all stakeholders to propose ha…" at bounding box center [207, 102] width 0 height 6
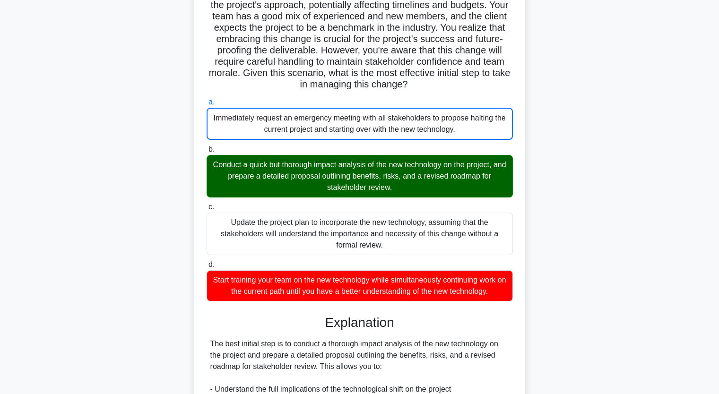
click at [207, 147] on input "b. Conduct a quick but thorough impact analysis of the new technology on the pr…" at bounding box center [207, 150] width 0 height 6
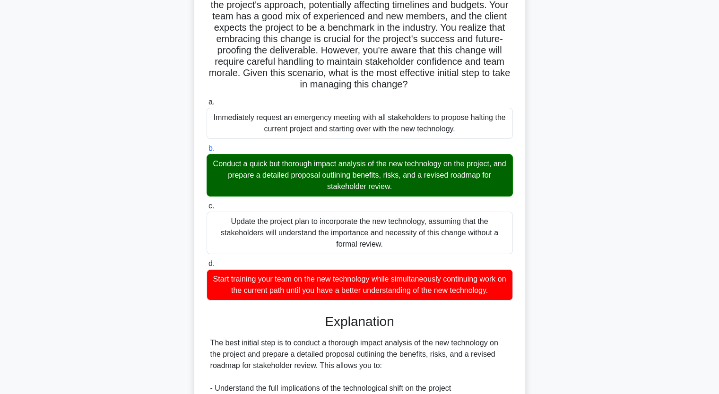
click at [151, 213] on div "While managing a complex project that involves integrating advanced technology …" at bounding box center [360, 291] width 624 height 705
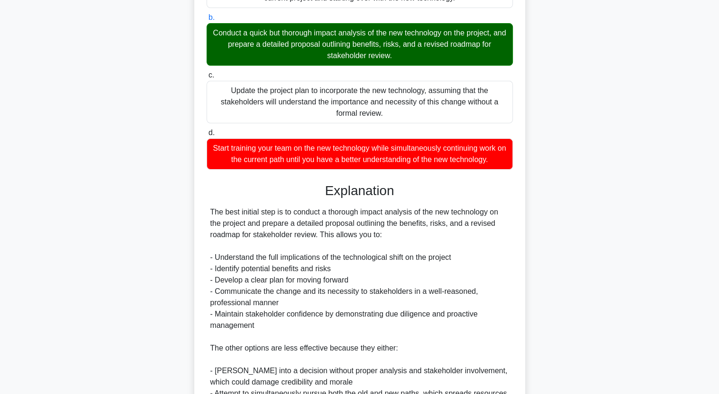
scroll to position [249, 0]
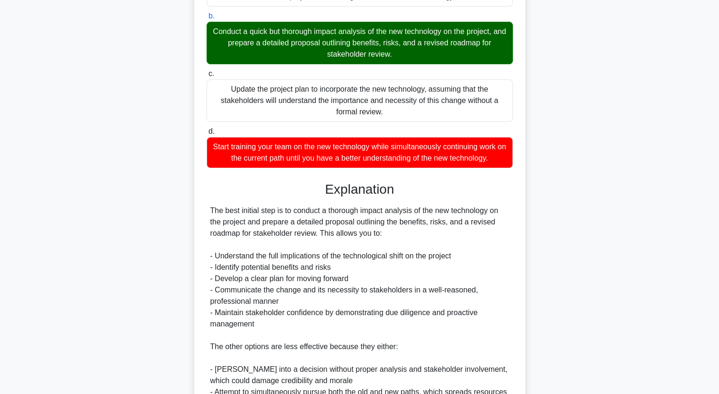
click at [151, 213] on div "While managing a complex project that involves integrating advanced technology …" at bounding box center [360, 158] width 624 height 705
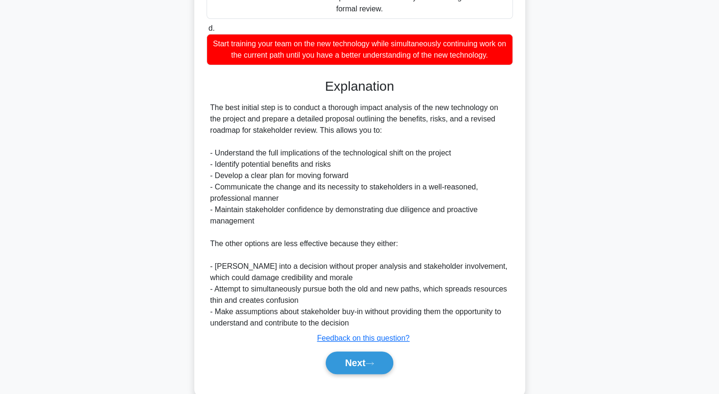
scroll to position [370, 0]
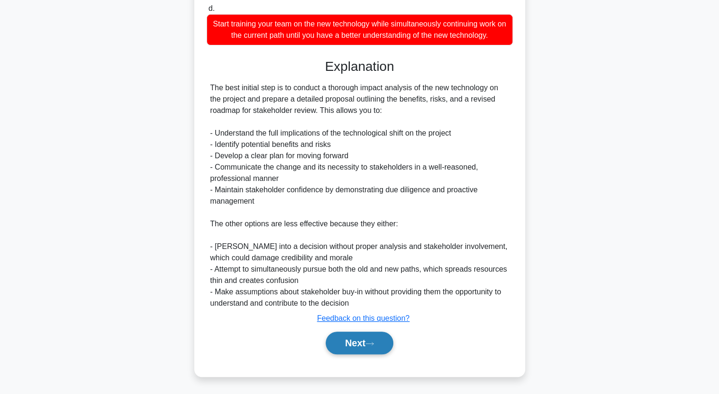
click at [367, 350] on button "Next" at bounding box center [360, 343] width 68 height 23
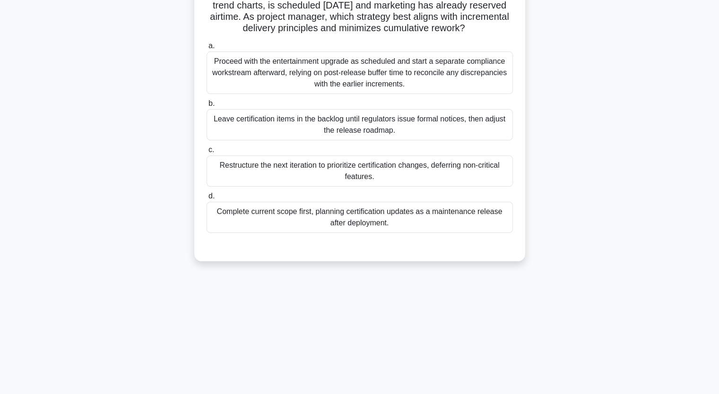
click at [135, 115] on div "A financial analytics dashboard is being delivered incrementally to meet quarte…" at bounding box center [360, 106] width 624 height 334
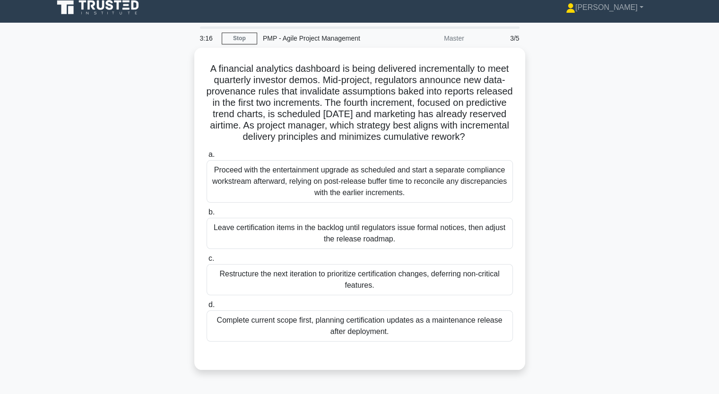
scroll to position [0, 0]
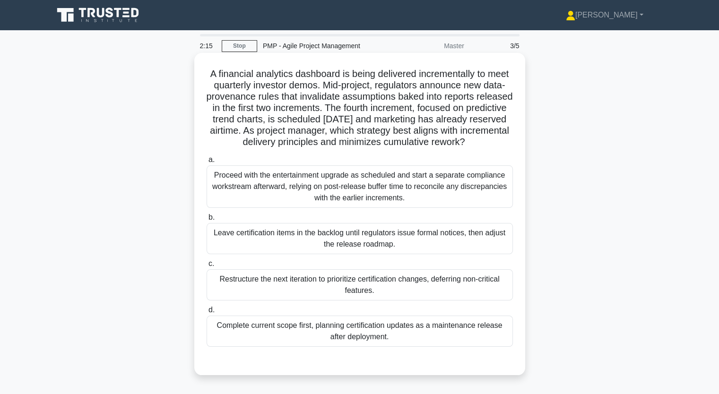
click at [242, 189] on div "Proceed with the entertainment upgrade as scheduled and start a separate compli…" at bounding box center [360, 186] width 306 height 43
click at [207, 163] on input "a. Proceed with the entertainment upgrade as scheduled and start a separate com…" at bounding box center [207, 160] width 0 height 6
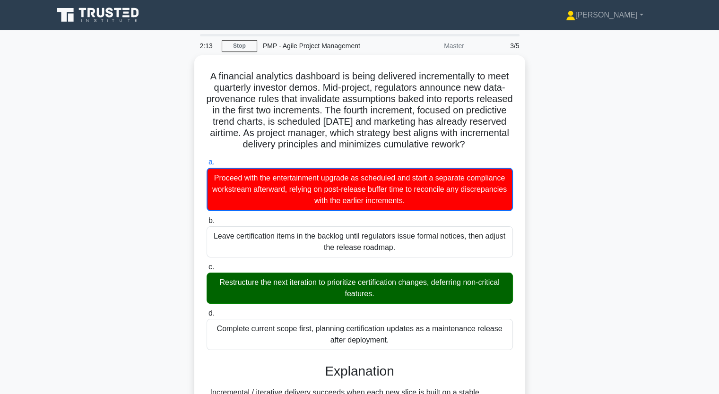
click at [207, 218] on input "b. Leave certification items in the backlog until regulators issue formal notic…" at bounding box center [207, 221] width 0 height 6
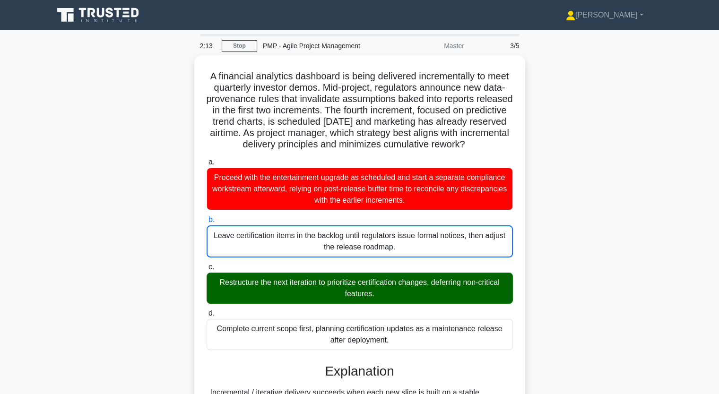
click at [207, 264] on input "c. Restructure the next iteration to prioritize certification changes, deferrin…" at bounding box center [207, 267] width 0 height 6
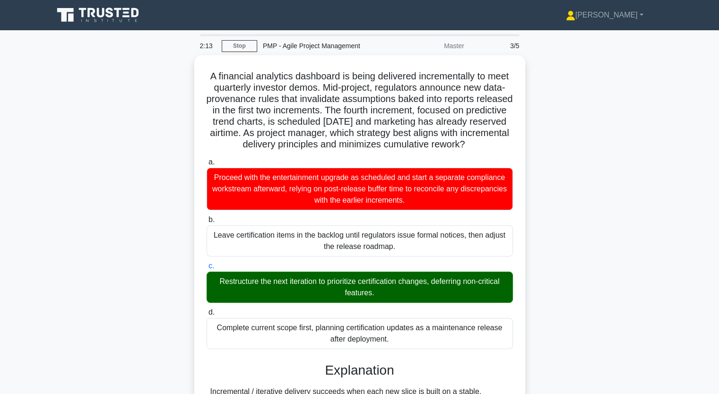
click at [207, 310] on input "d. Complete current scope first, planning certification updates as a maintenanc…" at bounding box center [207, 313] width 0 height 6
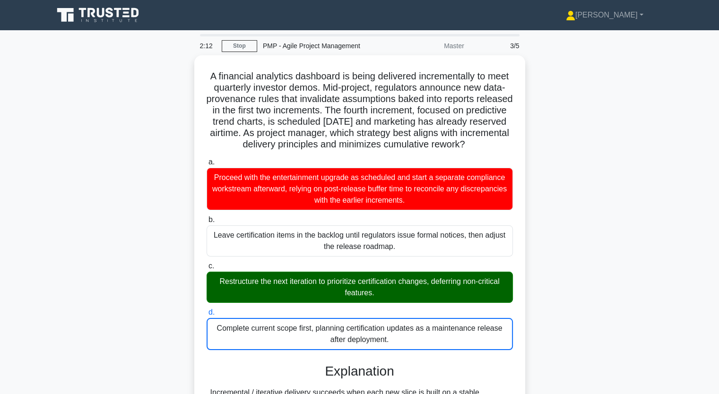
click at [207, 159] on input "a. Proceed with the entertainment upgrade as scheduled and start a separate com…" at bounding box center [207, 162] width 0 height 6
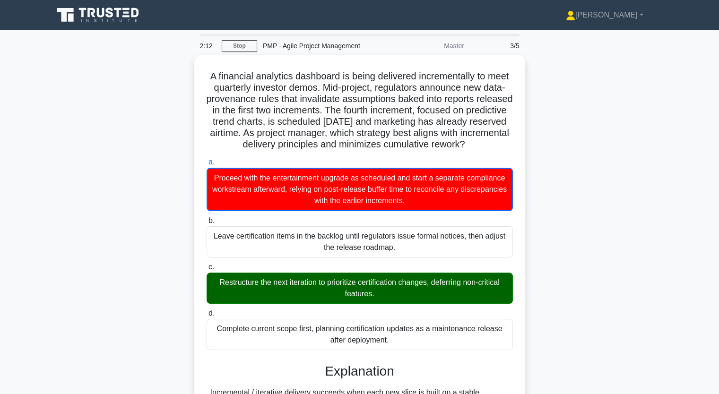
click at [207, 218] on input "b. Leave certification items in the backlog until regulators issue formal notic…" at bounding box center [207, 221] width 0 height 6
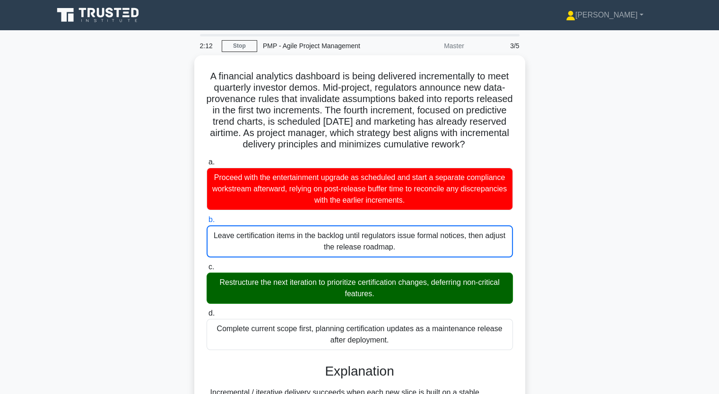
click at [207, 264] on input "c. Restructure the next iteration to prioritize certification changes, deferrin…" at bounding box center [207, 267] width 0 height 6
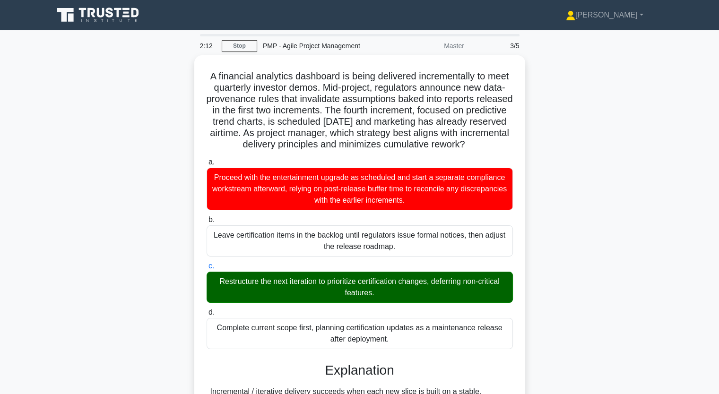
click at [207, 310] on input "d. Complete current scope first, planning certification updates as a maintenanc…" at bounding box center [207, 313] width 0 height 6
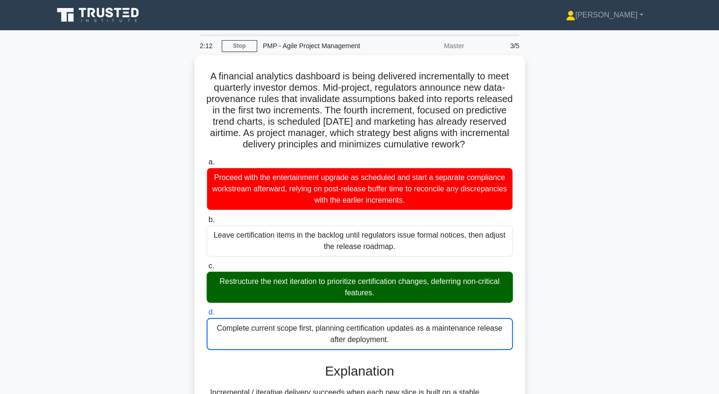
click at [207, 159] on input "a. Proceed with the entertainment upgrade as scheduled and start a separate com…" at bounding box center [207, 162] width 0 height 6
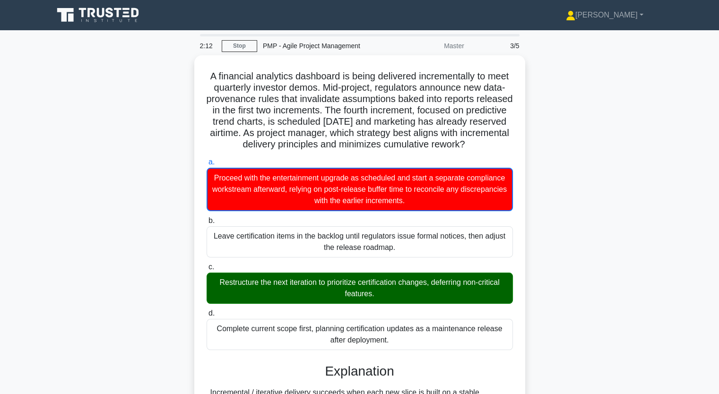
click at [89, 232] on div "A financial analytics dashboard is being delivered incrementally to meet quarte…" at bounding box center [360, 340] width 624 height 570
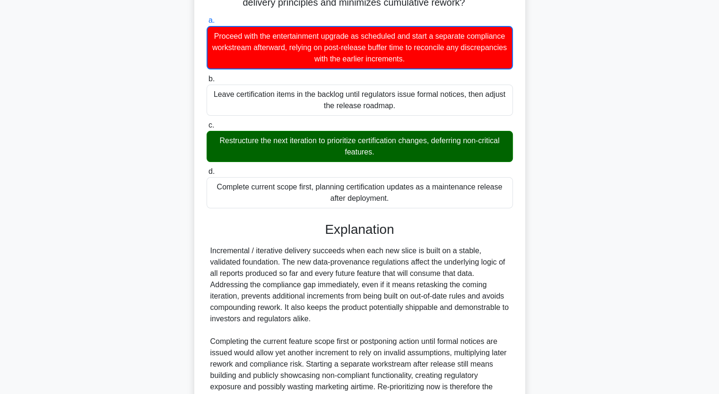
scroll to position [246, 0]
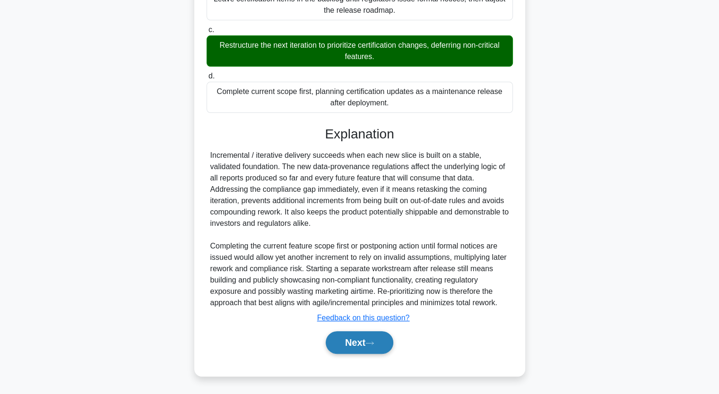
click at [364, 341] on button "Next" at bounding box center [360, 342] width 68 height 23
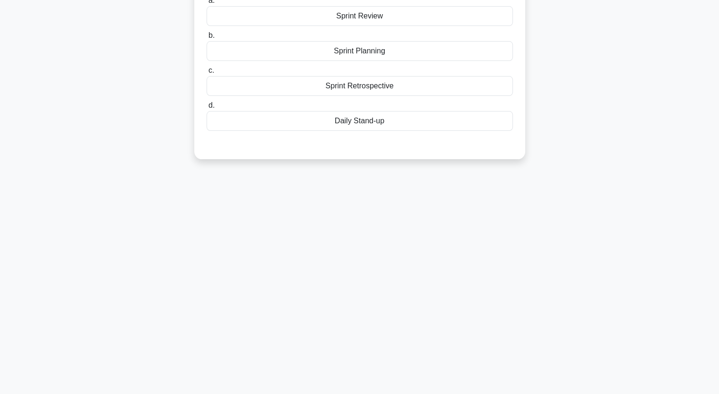
scroll to position [117, 0]
click at [364, 341] on div "1:35 Stop PMP - Agile Project Management Master 4/5 In Scrum, the time-boxed ev…" at bounding box center [360, 154] width 624 height 473
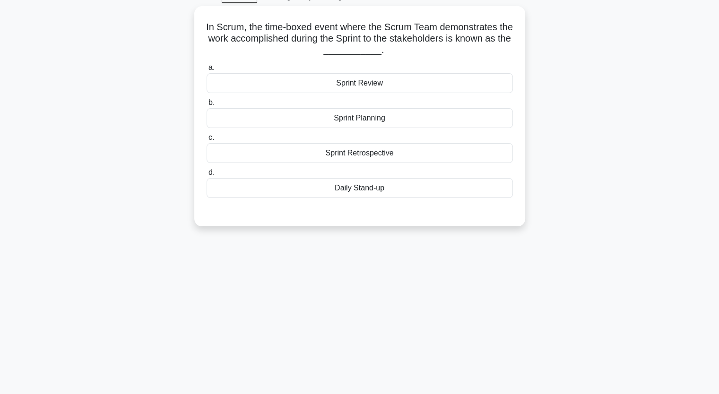
scroll to position [41, 0]
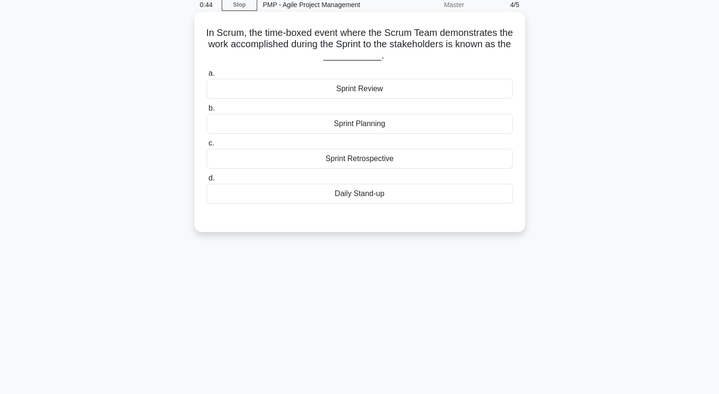
click at [358, 161] on div "Sprint Retrospective" at bounding box center [360, 159] width 306 height 20
click at [207, 147] on input "c. Sprint Retrospective" at bounding box center [207, 143] width 0 height 6
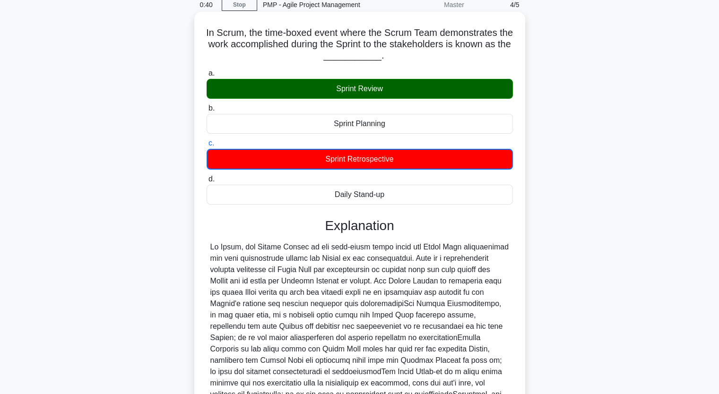
click at [233, 244] on div at bounding box center [359, 327] width 299 height 170
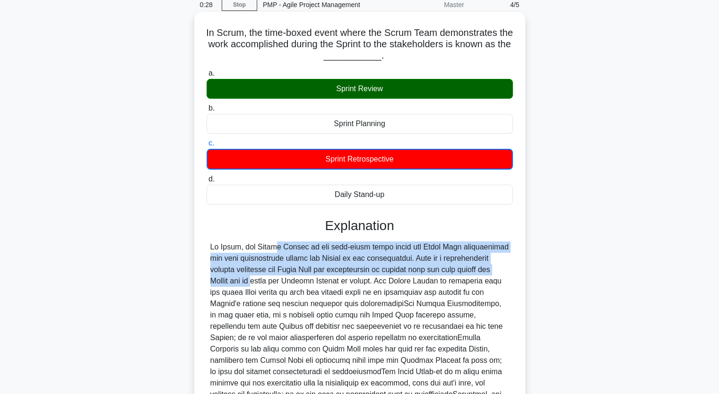
drag, startPoint x: 217, startPoint y: 248, endPoint x: 497, endPoint y: 267, distance: 281.5
click at [497, 267] on div at bounding box center [359, 327] width 299 height 170
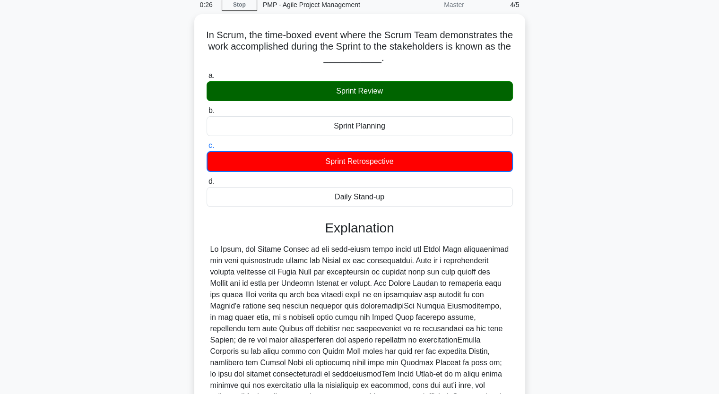
click at [182, 233] on div "In Scrum, the time-boxed event where the Scrum Team demonstrates the work accom…" at bounding box center [360, 253] width 624 height 479
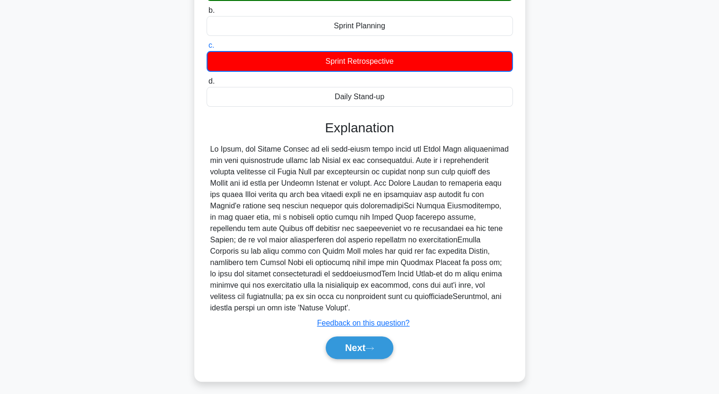
scroll to position [144, 0]
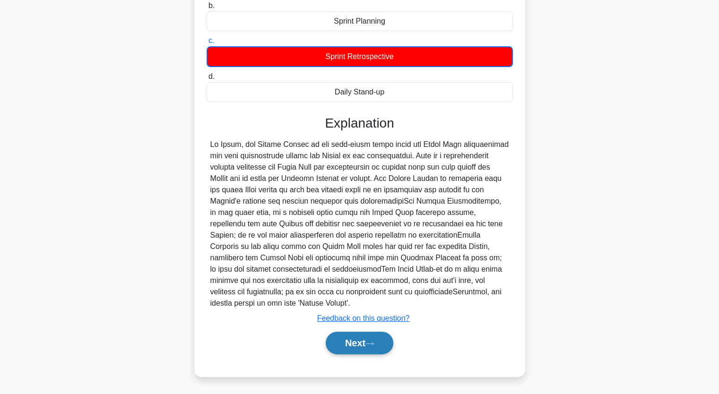
click at [357, 339] on button "Next" at bounding box center [360, 343] width 68 height 23
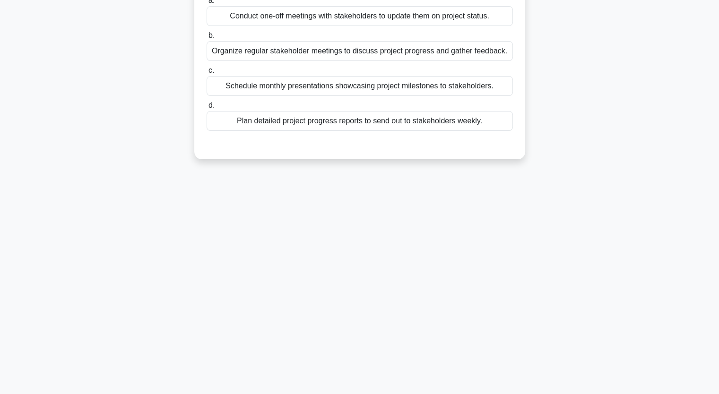
click at [91, 126] on div "As a Product Owner, you are facing challenges in aligning stakeholder expectati…" at bounding box center [360, 55] width 624 height 232
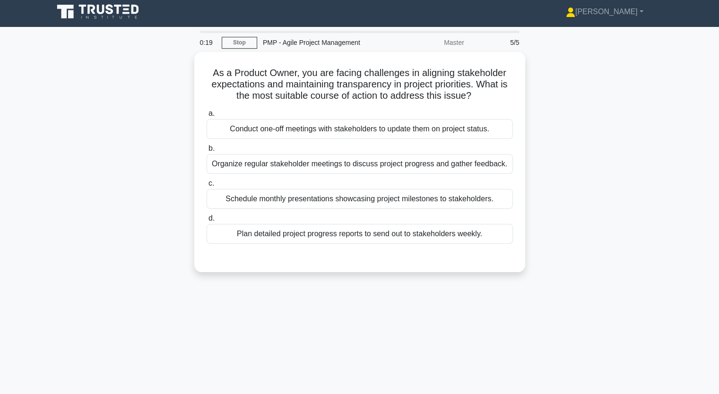
scroll to position [0, 0]
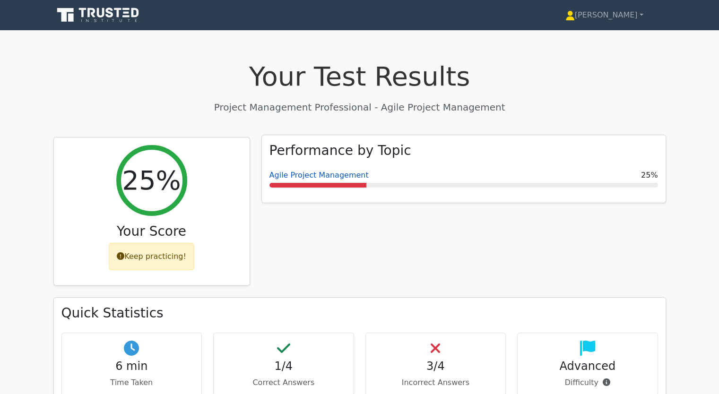
click at [302, 178] on link "Agile Project Management" at bounding box center [318, 175] width 99 height 9
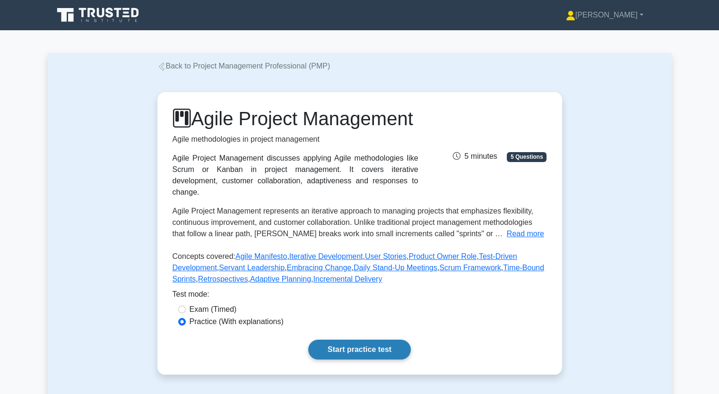
click at [338, 360] on link "Start practice test" at bounding box center [359, 350] width 103 height 20
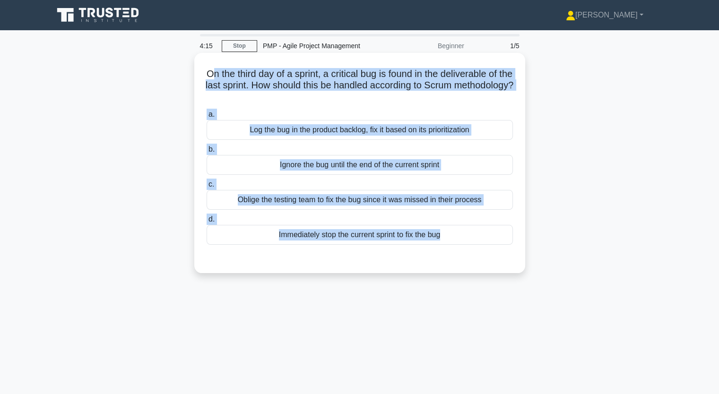
copy div "n the third day of a sprint, a critical bug is found in the deliverable of the …"
drag, startPoint x: 214, startPoint y: 74, endPoint x: 442, endPoint y: 247, distance: 286.0
click at [442, 247] on div "On the third day of a sprint, a critical bug is found in the deliverable of the…" at bounding box center [359, 163] width 323 height 213
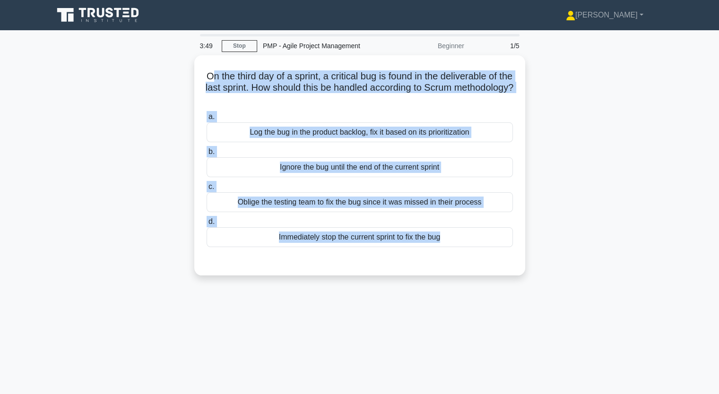
click at [90, 169] on div "On the third day of a sprint, a critical bug is found in the deliverable of the…" at bounding box center [360, 171] width 624 height 232
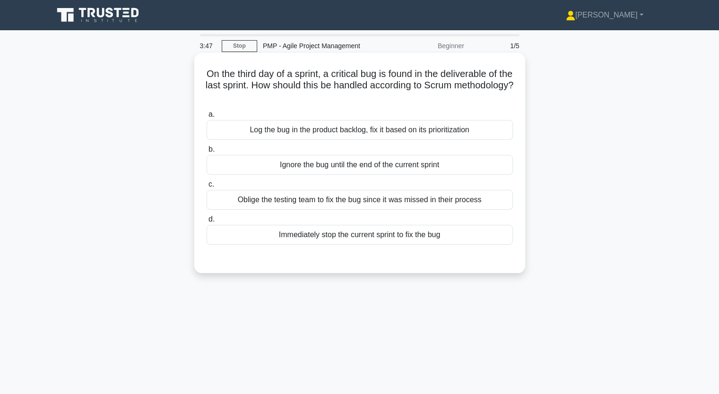
click at [261, 131] on div "Log the bug in the product backlog, fix it based on its prioritization" at bounding box center [360, 130] width 306 height 20
click at [207, 118] on input "a. Log the bug in the product backlog, fix it based on its prioritization" at bounding box center [207, 115] width 0 height 6
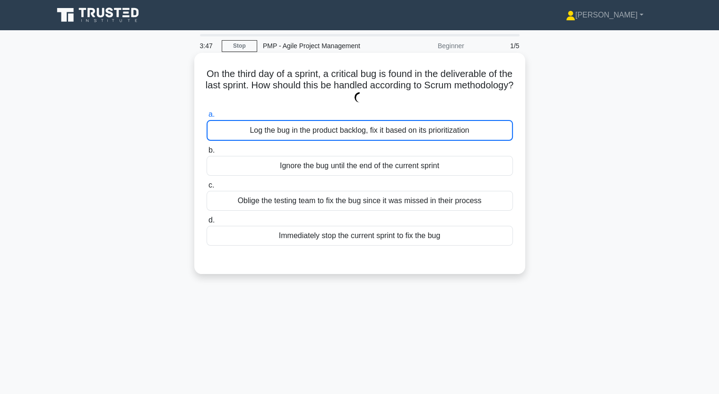
click at [261, 131] on div "Log the bug in the product backlog, fix it based on its prioritization" at bounding box center [360, 130] width 306 height 21
click at [207, 118] on input "a. Log the bug in the product backlog, fix it based on its prioritization" at bounding box center [207, 115] width 0 height 6
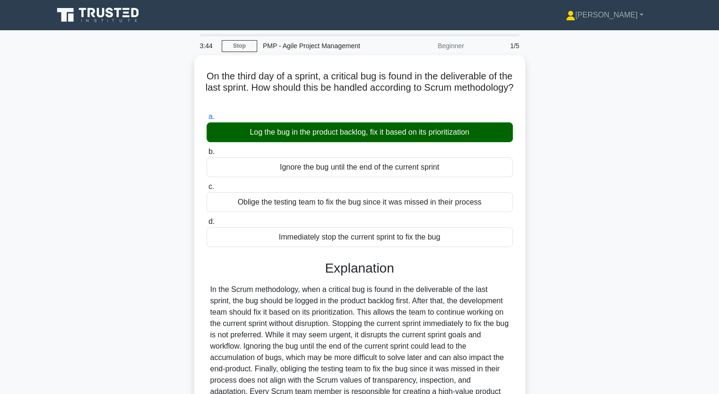
click at [118, 227] on div "On the third day of a sprint, a critical bug is found in the deliverable of the…" at bounding box center [360, 271] width 624 height 433
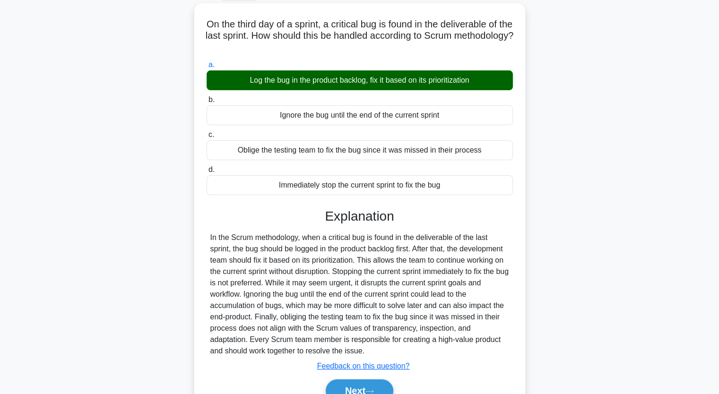
scroll to position [76, 0]
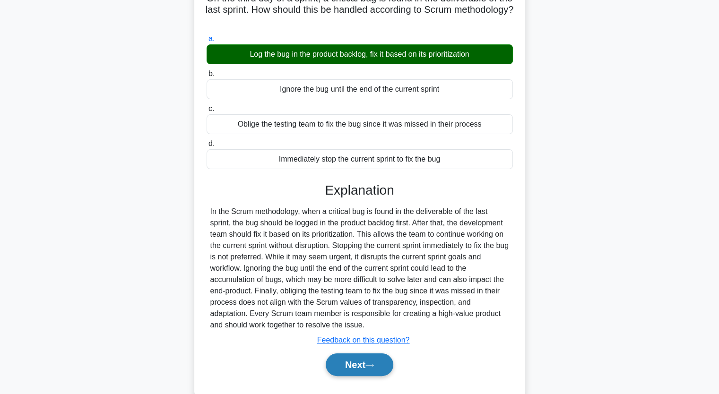
click at [357, 364] on button "Next" at bounding box center [360, 365] width 68 height 23
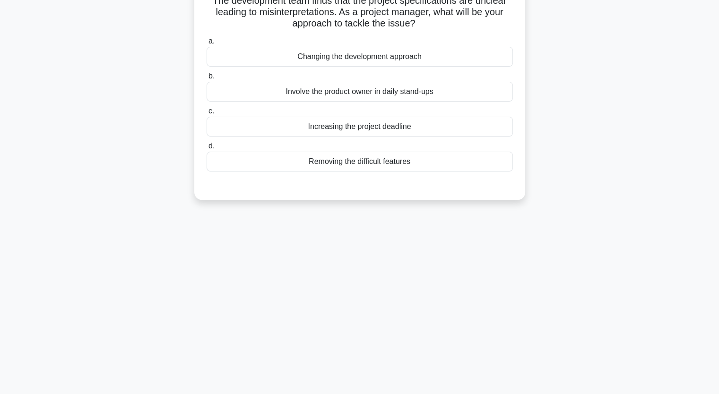
click at [148, 251] on div "3:11 Stop PMP - Agile Project Management Beginner 2/5 The development team find…" at bounding box center [360, 194] width 624 height 473
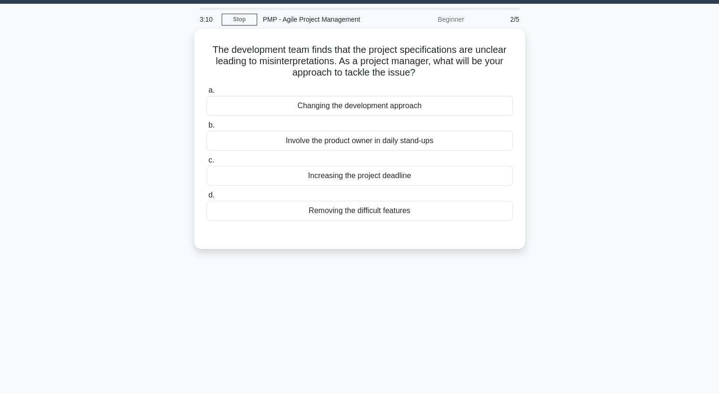
scroll to position [19, 0]
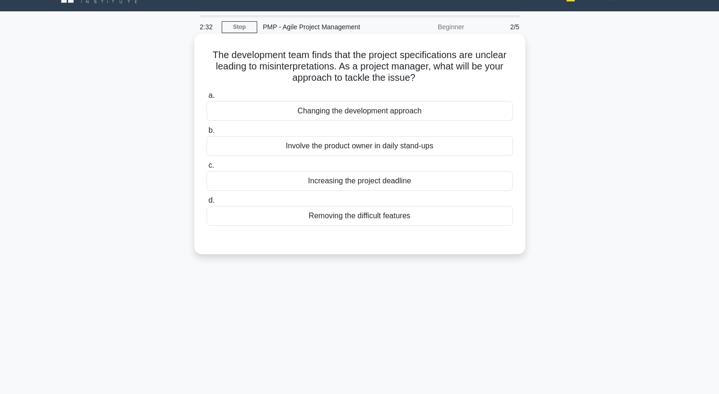
click at [350, 146] on div "Involve the product owner in daily stand-ups" at bounding box center [360, 146] width 306 height 20
click at [207, 134] on input "b. Involve the product owner in daily stand-ups" at bounding box center [207, 131] width 0 height 6
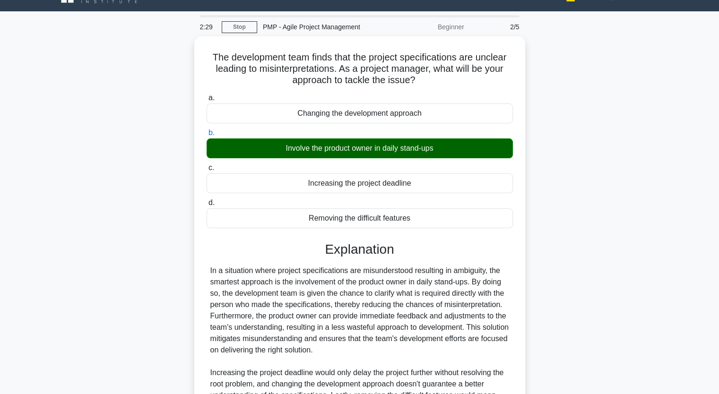
click at [207, 165] on input "c. Increasing the project deadline" at bounding box center [207, 168] width 0 height 6
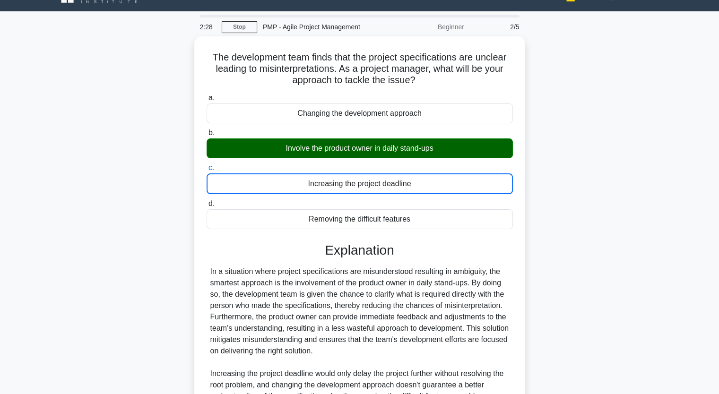
click at [207, 201] on input "d. Removing the difficult features" at bounding box center [207, 204] width 0 height 6
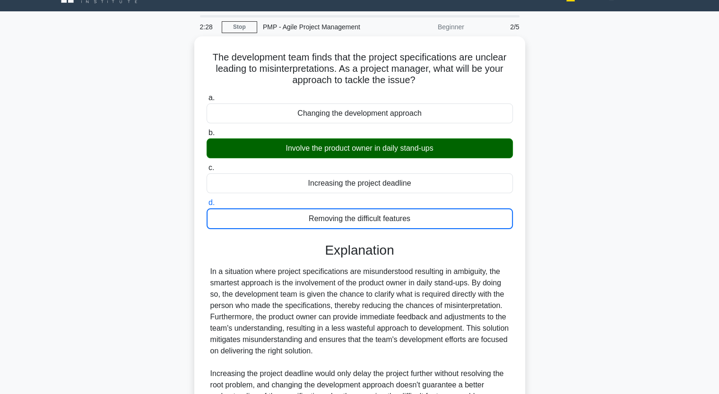
click at [123, 220] on div "The development team finds that the project specifications are unclear leading …" at bounding box center [360, 264] width 624 height 456
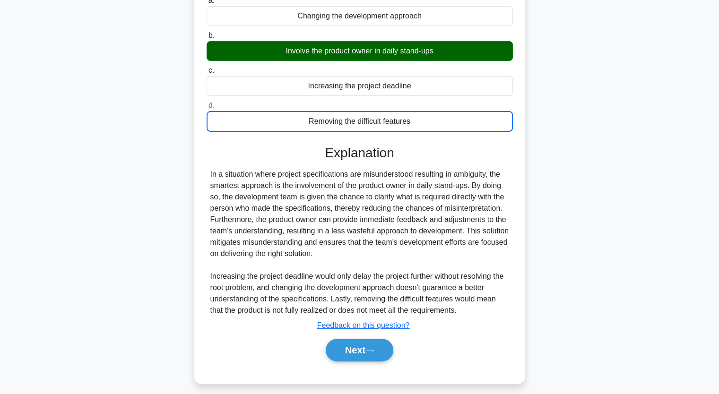
scroll to position [121, 0]
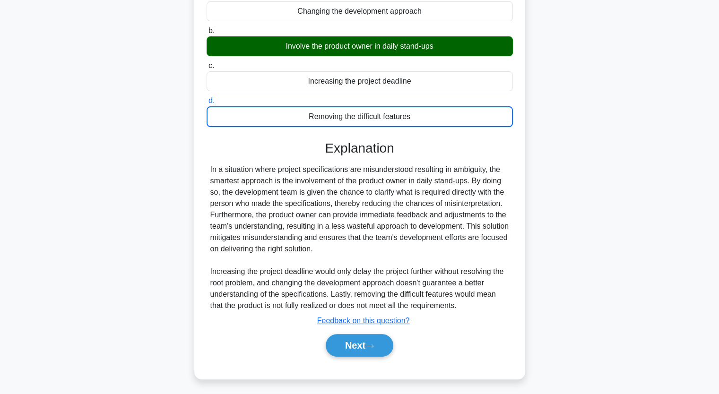
click at [133, 186] on div "The development team finds that the project specifications are unclear leading …" at bounding box center [360, 162] width 624 height 456
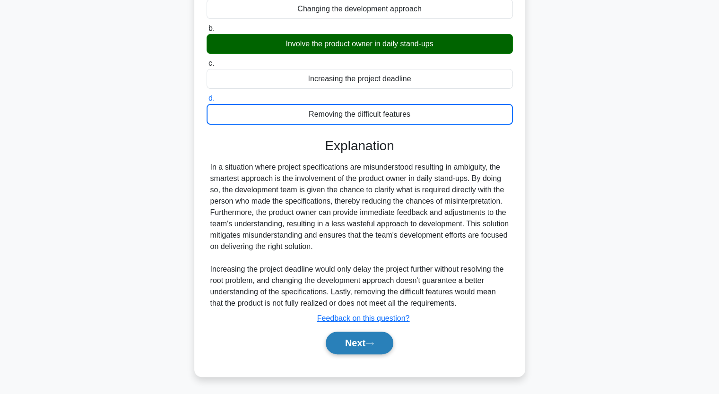
click at [347, 337] on button "Next" at bounding box center [360, 343] width 68 height 23
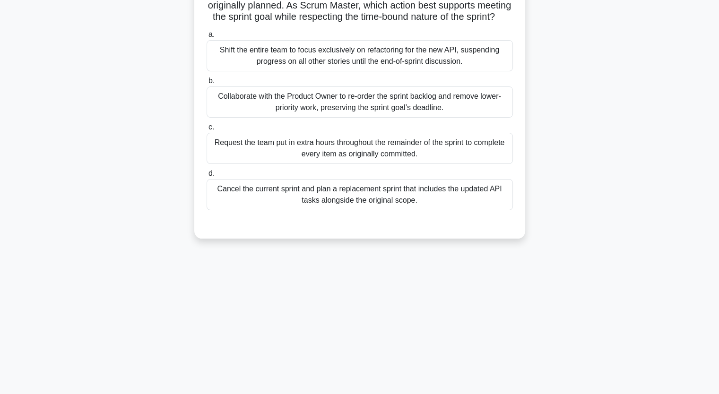
scroll to position [117, 0]
click at [104, 101] on div "The team is midway through a two-week sprint when a third-party API version dep…" at bounding box center [360, 94] width 624 height 311
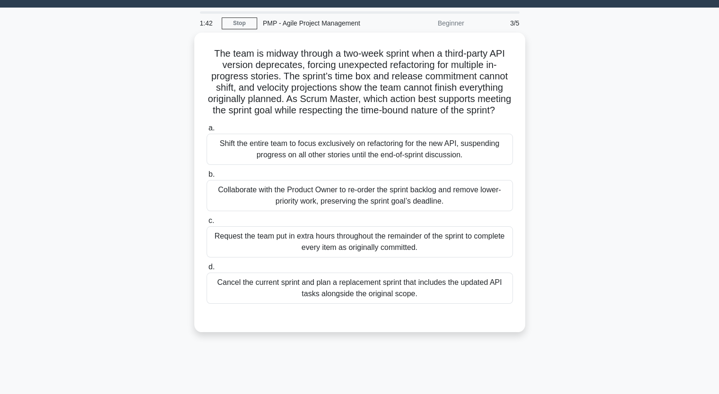
scroll to position [22, 0]
drag, startPoint x: 242, startPoint y: 55, endPoint x: 143, endPoint y: 39, distance: 100.5
click at [143, 39] on div "The team is midway through a two-week sprint when a third-party API version dep…" at bounding box center [360, 188] width 624 height 311
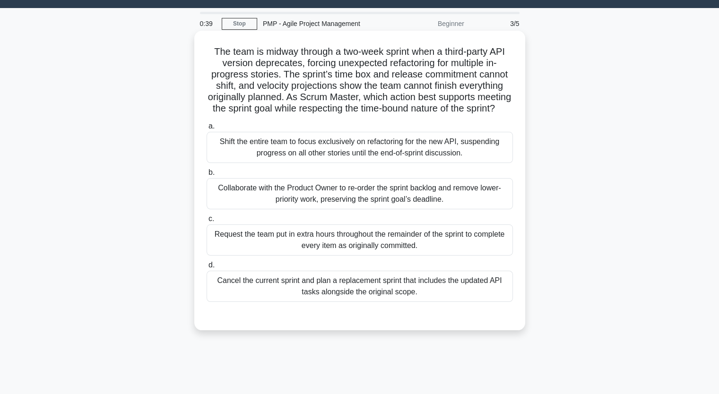
click at [359, 208] on div "Collaborate with the Product Owner to re-order the sprint backlog and remove lo…" at bounding box center [360, 193] width 306 height 31
click at [207, 176] on input "b. Collaborate with the Product Owner to re-order the sprint backlog and remove…" at bounding box center [207, 173] width 0 height 6
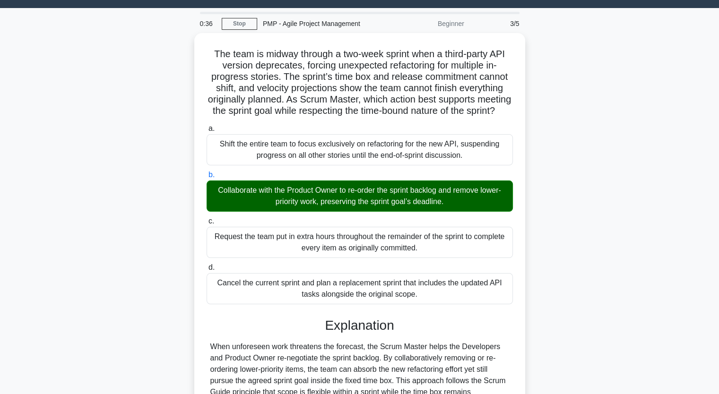
click at [207, 218] on input "c. Request the team put in extra hours throughout the remainder of the sprint t…" at bounding box center [207, 221] width 0 height 6
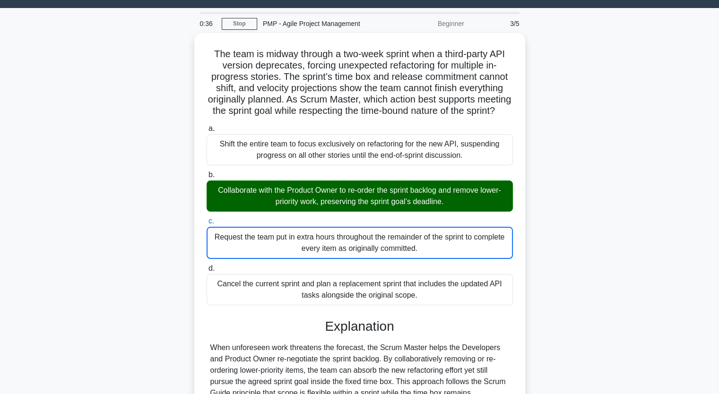
click at [207, 266] on input "d. Cancel the current sprint and plan a replacement sprint that includes the up…" at bounding box center [207, 269] width 0 height 6
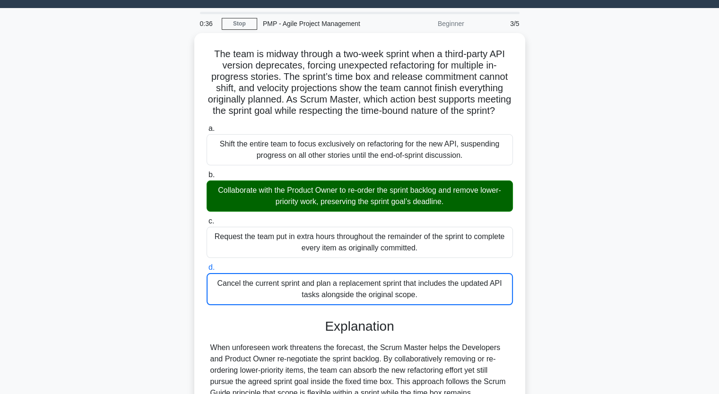
click at [207, 126] on input "a. Shift the entire team to focus exclusively on refactoring for the new API, s…" at bounding box center [207, 129] width 0 height 6
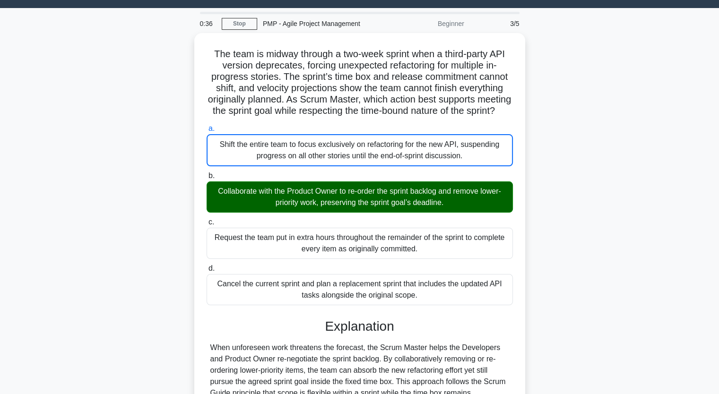
click at [207, 173] on input "b. Collaborate with the Product Owner to re-order the sprint backlog and remove…" at bounding box center [207, 176] width 0 height 6
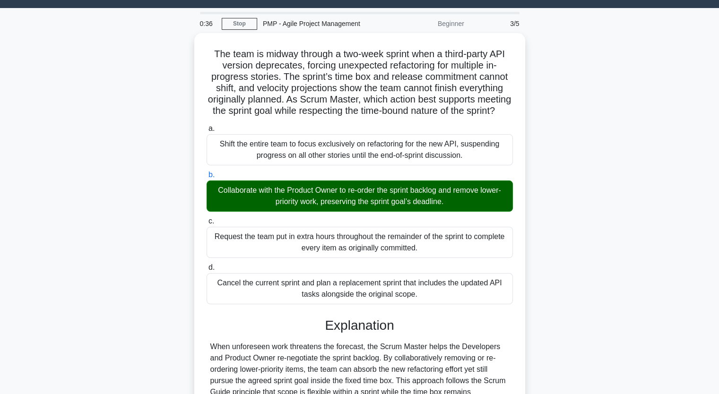
click at [207, 218] on input "c. Request the team put in extra hours throughout the remainder of the sprint t…" at bounding box center [207, 221] width 0 height 6
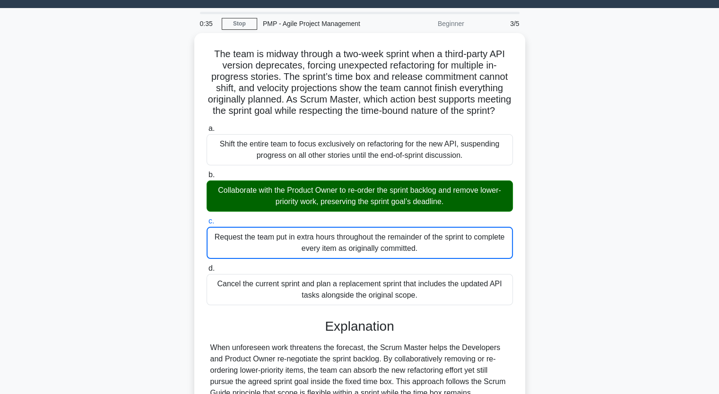
click at [35, 239] on main "0:35 Stop PMP - Agile Project Management Beginner 3/5 The team is midway throug…" at bounding box center [359, 296] width 719 height 576
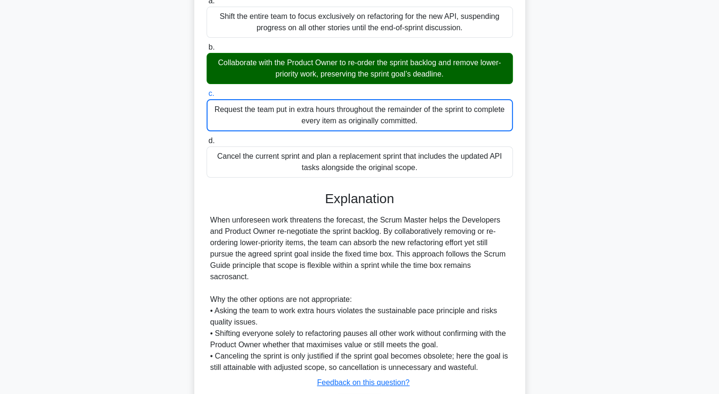
scroll to position [223, 0]
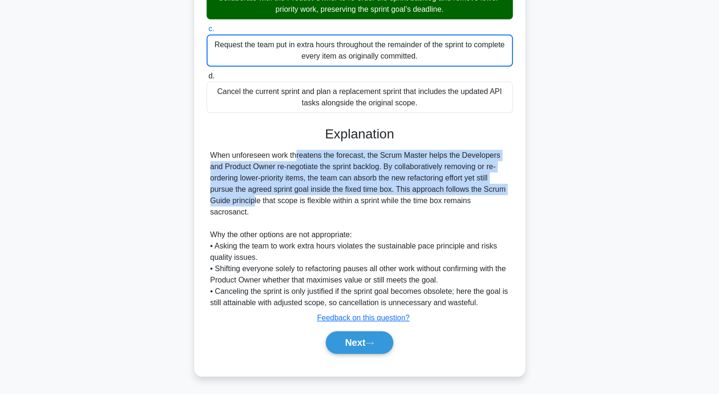
drag, startPoint x: 236, startPoint y: 156, endPoint x: 492, endPoint y: 192, distance: 257.8
click at [492, 192] on div "When unforeseen work threatens the forecast, the Scrum Master helps the Develop…" at bounding box center [359, 229] width 299 height 159
click at [369, 338] on button "Next" at bounding box center [360, 342] width 68 height 23
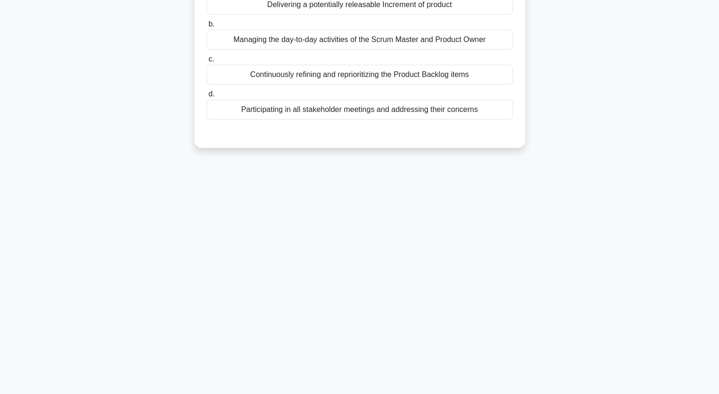
scroll to position [117, 0]
click at [66, 220] on div "0:12 Stop PMP - Agile Project Management Beginner 4/5 In Scrum, what is the pri…" at bounding box center [360, 154] width 624 height 473
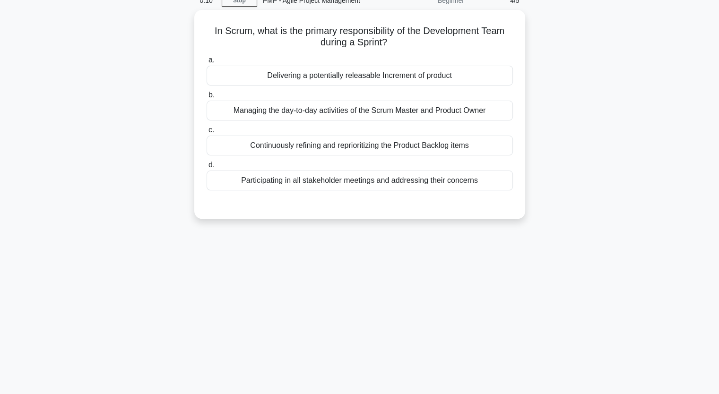
scroll to position [22, 0]
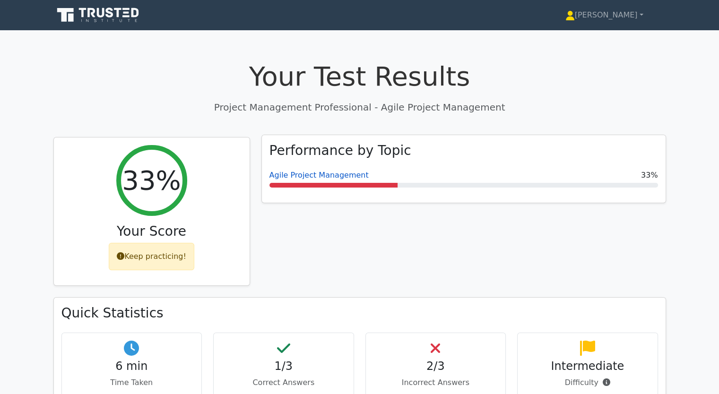
click at [308, 179] on link "Agile Project Management" at bounding box center [318, 175] width 99 height 9
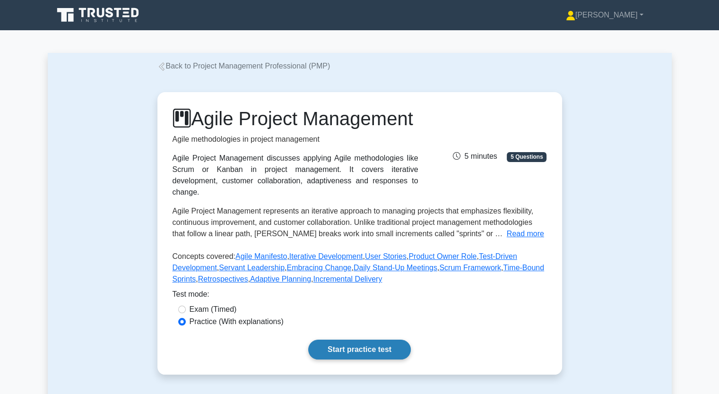
click at [339, 360] on link "Start practice test" at bounding box center [359, 350] width 103 height 20
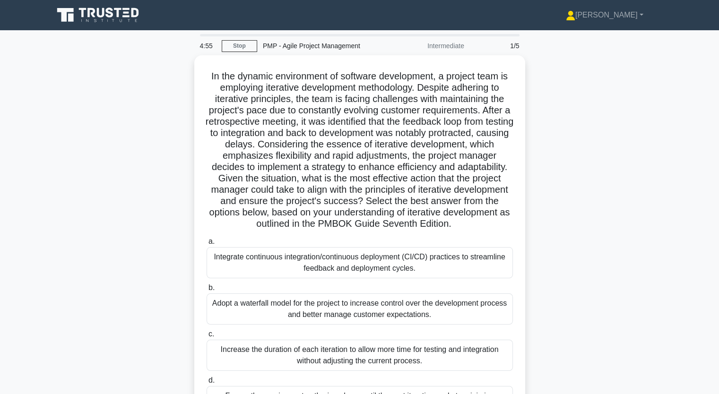
click at [170, 299] on div ".spinner_0XTQ{transform-origin:center;animation:spinner_y6GP .75s linear infini…" at bounding box center [360, 256] width 624 height 402
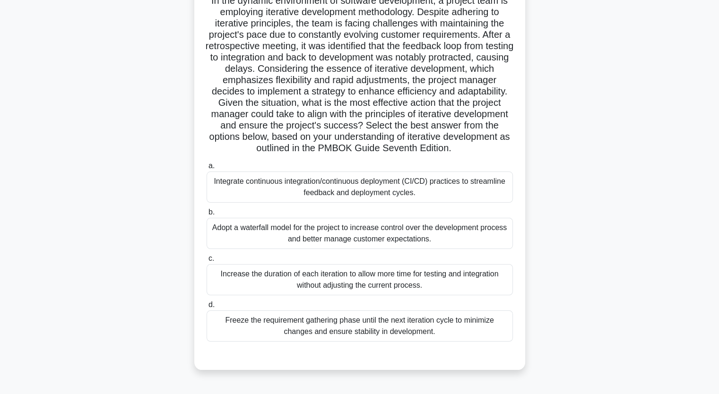
scroll to position [57, 0]
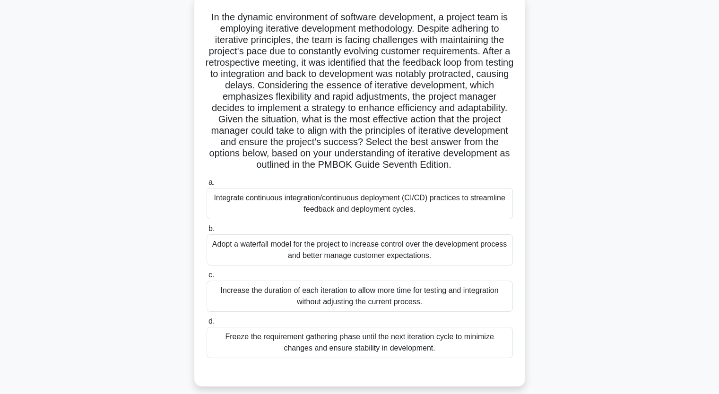
click at [298, 252] on div "Adopt a waterfall model for the project to increase control over the developmen…" at bounding box center [360, 249] width 306 height 31
click at [207, 232] on input "b. Adopt a waterfall model for the project to increase control over the develop…" at bounding box center [207, 229] width 0 height 6
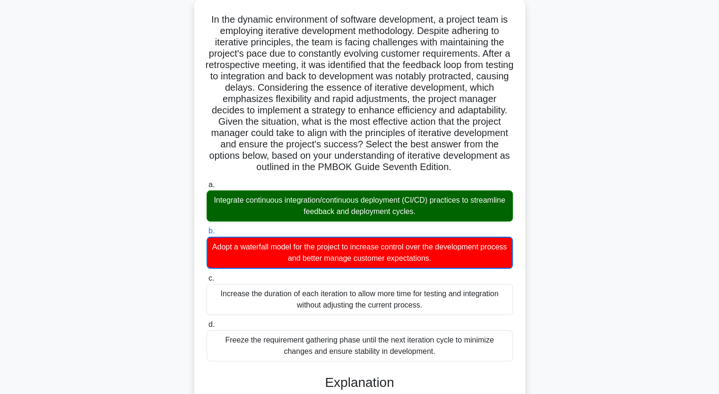
click at [207, 276] on input "c. Increase the duration of each iteration to allow more time for testing and i…" at bounding box center [207, 279] width 0 height 6
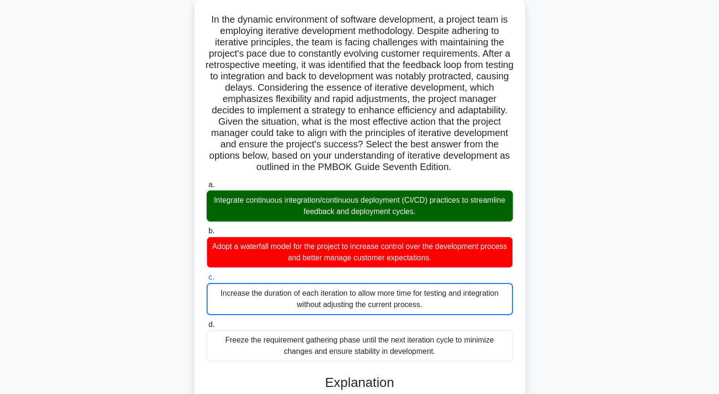
click at [207, 322] on input "d. Freeze the requirement gathering phase until the next iteration cycle to min…" at bounding box center [207, 325] width 0 height 6
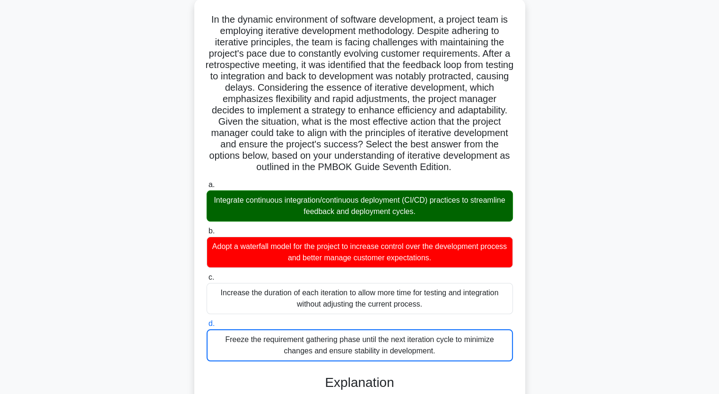
click at [207, 182] on input "a. Integrate continuous integration/continuous deployment (CI/CD) practices to …" at bounding box center [207, 185] width 0 height 6
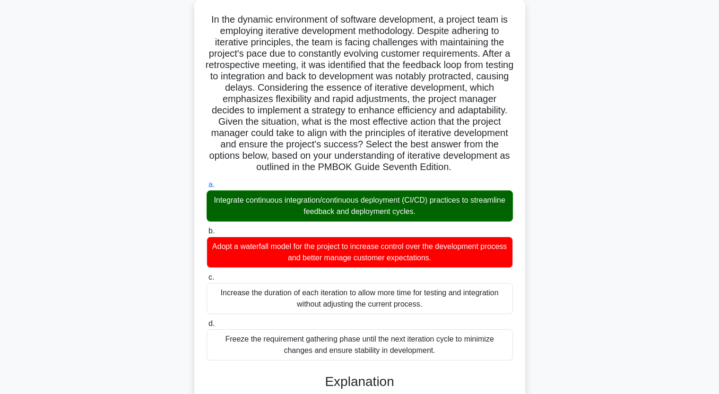
click at [207, 228] on input "b. Adopt a waterfall model for the project to increase control over the develop…" at bounding box center [207, 231] width 0 height 6
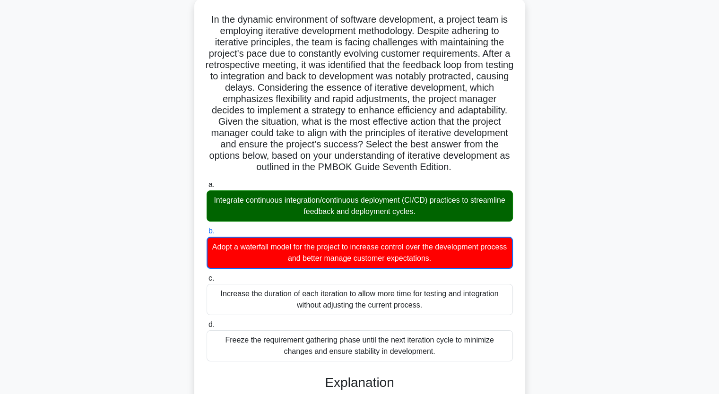
click at [207, 276] on input "c. Increase the duration of each iteration to allow more time for testing and i…" at bounding box center [207, 279] width 0 height 6
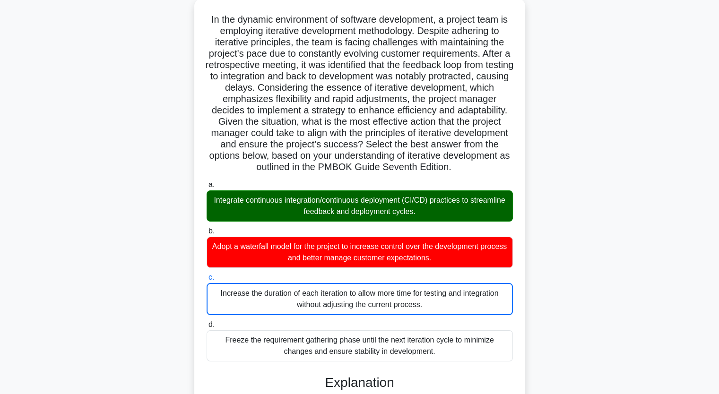
click at [207, 322] on input "d. Freeze the requirement gathering phase until the next iteration cycle to min…" at bounding box center [207, 325] width 0 height 6
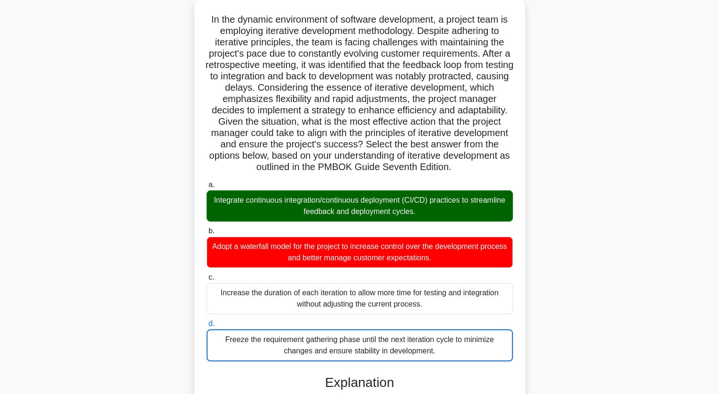
click at [207, 182] on input "a. Integrate continuous integration/continuous deployment (CI/CD) practices to …" at bounding box center [207, 185] width 0 height 6
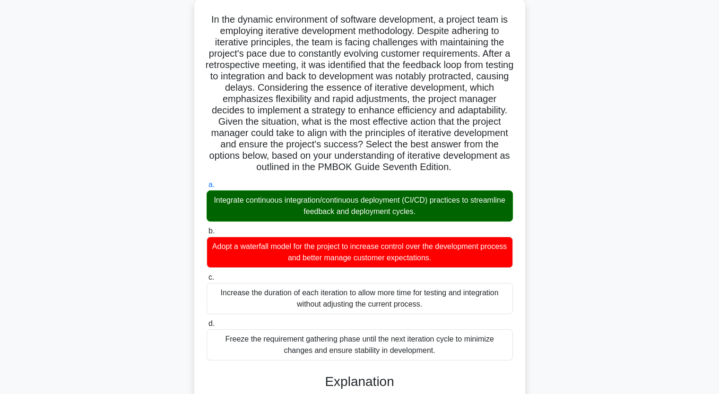
click at [132, 220] on div ".spinner_0XTQ{transform-origin:center;animation:spinner_y6GP .75s linear infini…" at bounding box center [360, 363] width 624 height 728
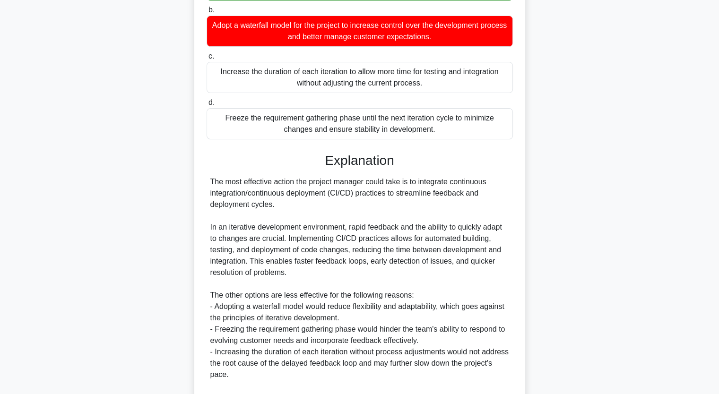
scroll to position [321, 0]
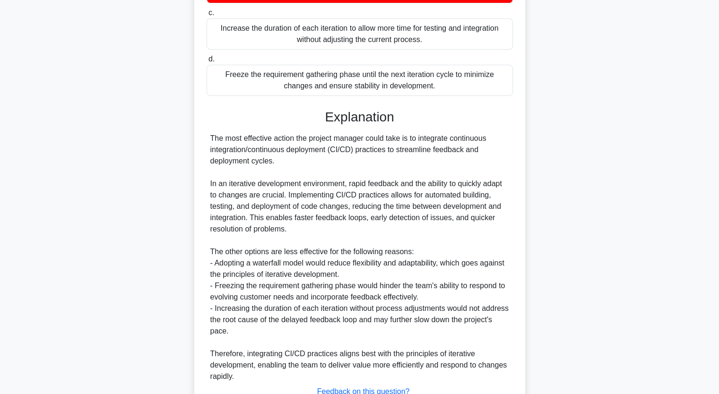
click at [133, 249] on div ".spinner_0XTQ{transform-origin:center;animation:spinner_y6GP .75s linear infini…" at bounding box center [360, 98] width 624 height 728
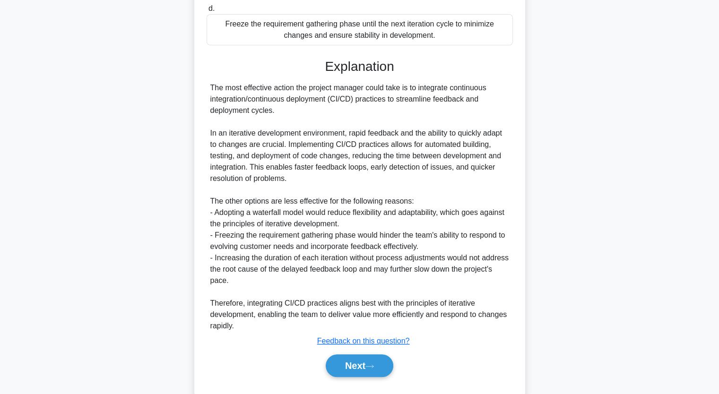
scroll to position [392, 0]
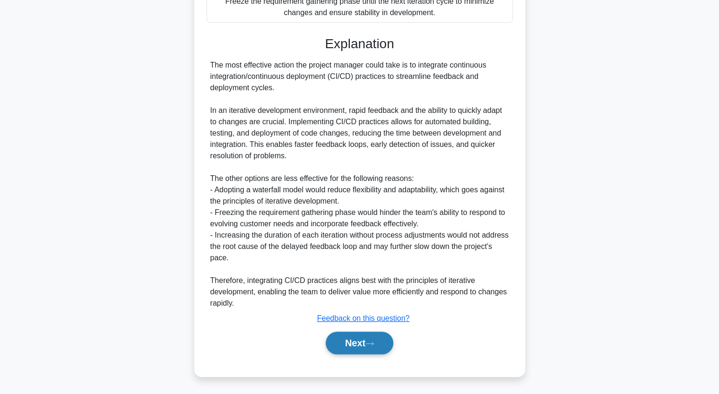
click at [353, 341] on button "Next" at bounding box center [360, 343] width 68 height 23
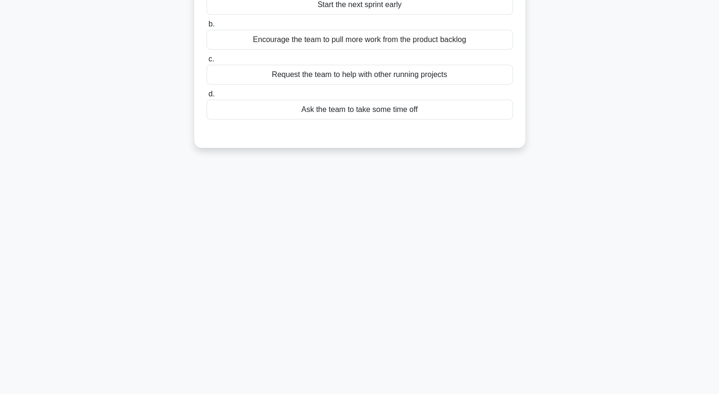
scroll to position [117, 0]
click at [142, 167] on div "4:37 Stop PMP - Agile Project Management Intermediate 2/5 The team consistently…" at bounding box center [360, 154] width 624 height 473
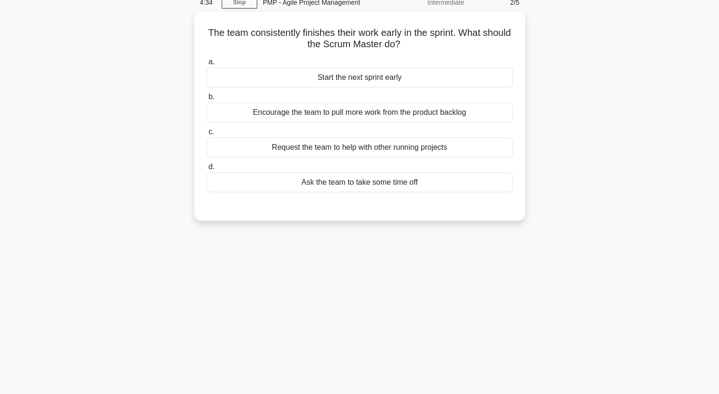
scroll to position [22, 0]
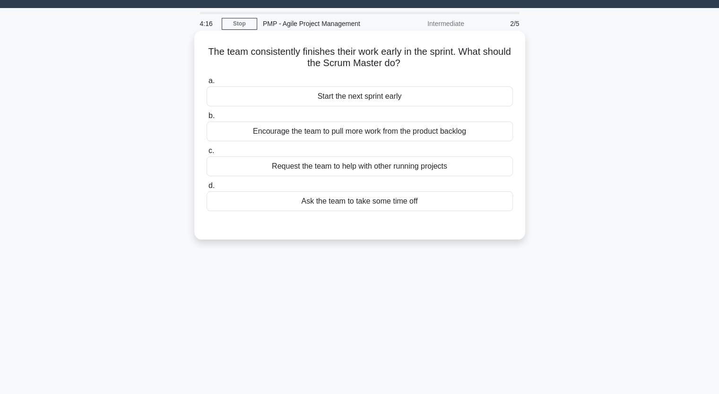
click at [320, 99] on div "Start the next sprint early" at bounding box center [360, 97] width 306 height 20
click at [207, 84] on input "a. Start the next sprint early" at bounding box center [207, 81] width 0 height 6
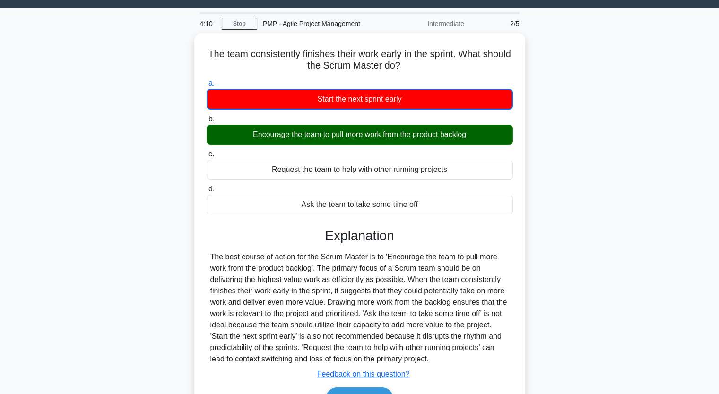
click at [149, 173] on div "The team consistently finishes their work early in the sprint. What should the …" at bounding box center [360, 238] width 624 height 411
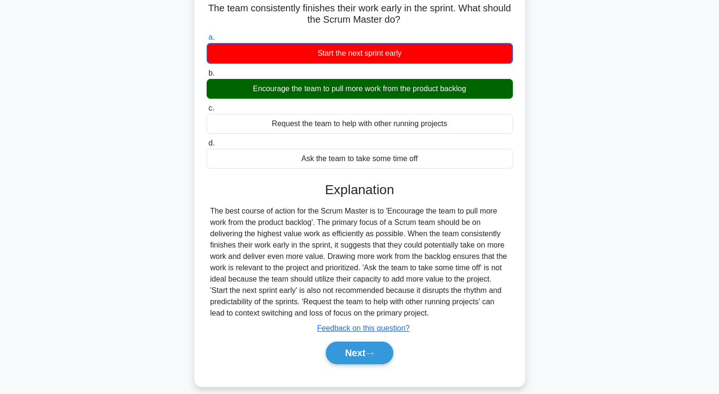
scroll to position [117, 0]
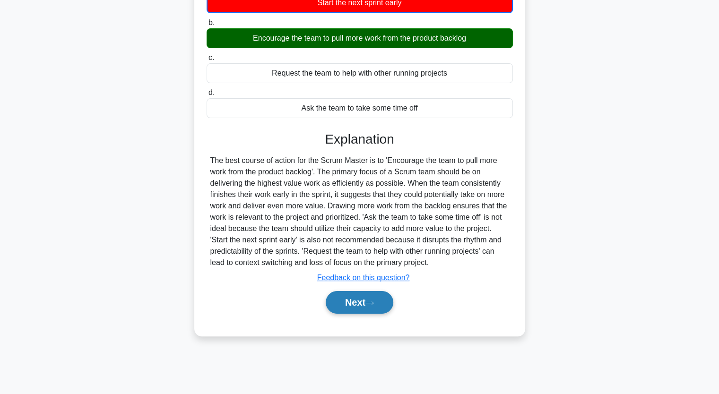
click at [360, 303] on button "Next" at bounding box center [360, 302] width 68 height 23
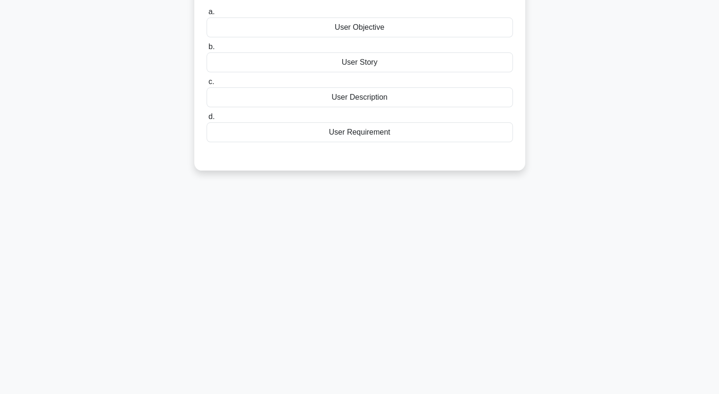
click at [144, 189] on div "4:04 Stop PMP - Agile Project Management Intermediate 3/5 During a project plan…" at bounding box center [360, 154] width 624 height 473
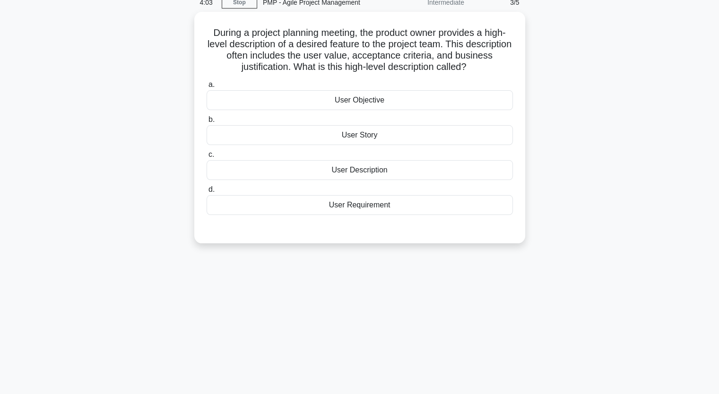
scroll to position [41, 0]
click at [355, 137] on div "User Story" at bounding box center [360, 135] width 306 height 20
click at [207, 123] on input "b. User Story" at bounding box center [207, 120] width 0 height 6
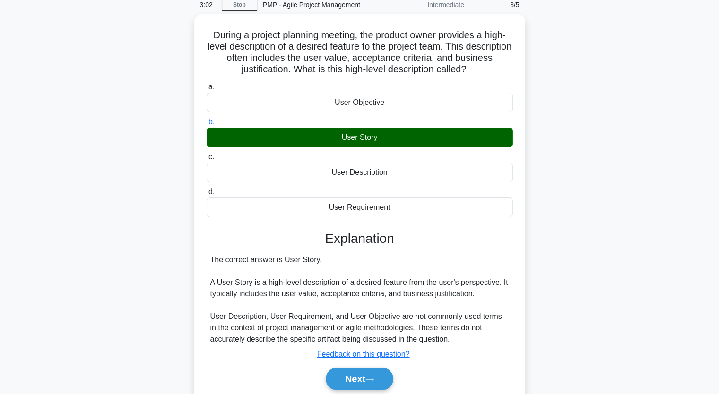
click at [207, 154] on input "c. User Description" at bounding box center [207, 157] width 0 height 6
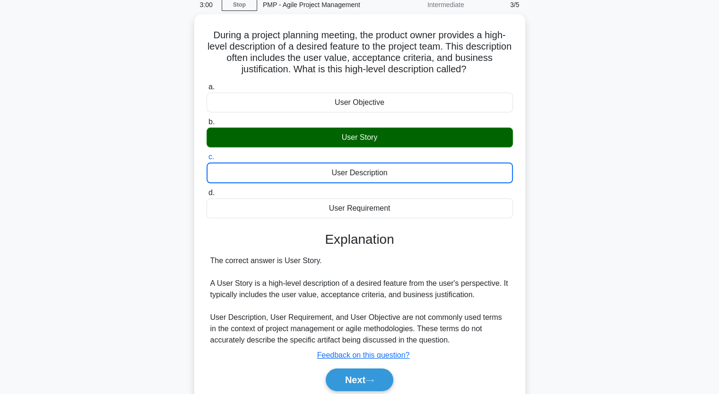
click at [105, 236] on div "During a project planning meeting, the product owner provides a high-level desc…" at bounding box center [360, 219] width 624 height 411
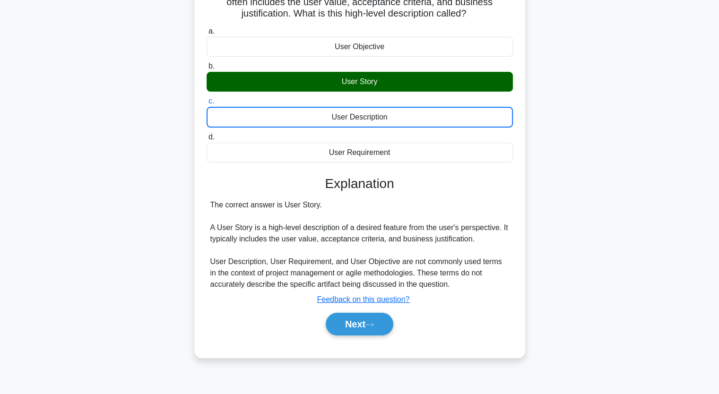
scroll to position [98, 0]
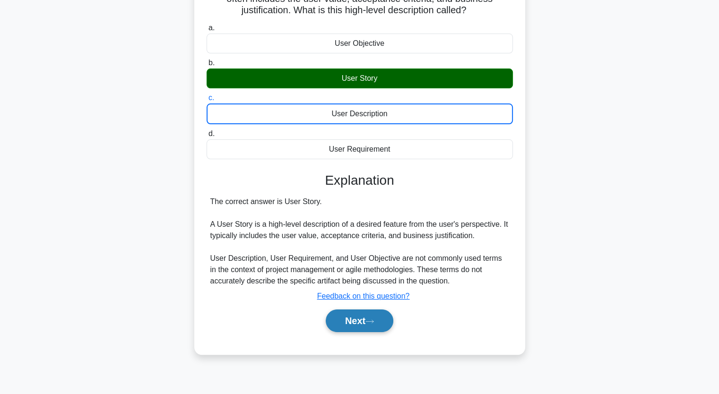
click at [361, 314] on button "Next" at bounding box center [360, 321] width 68 height 23
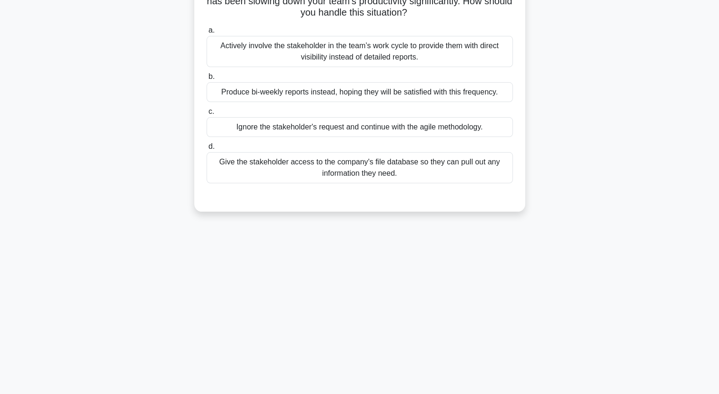
click at [82, 109] on div "Despite your strict adherence to Agile methodologies, a stakeholder is requesti…" at bounding box center [360, 90] width 624 height 266
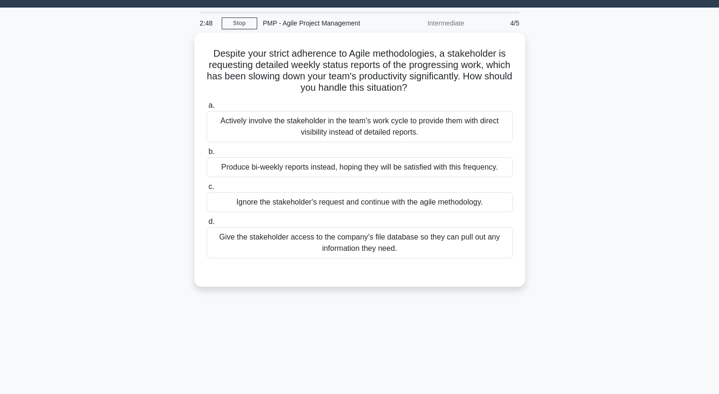
scroll to position [22, 0]
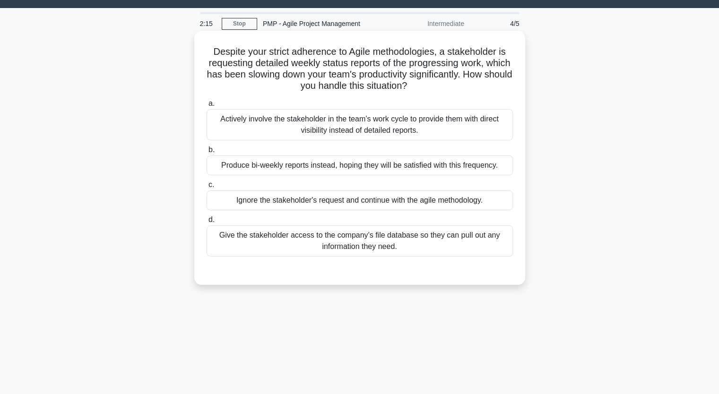
click at [258, 256] on div "Give the stakeholder access to the company's file database so they can pull out…" at bounding box center [360, 241] width 306 height 31
click at [207, 223] on input "d. Give the stakeholder access to the company's file database so they can pull …" at bounding box center [207, 220] width 0 height 6
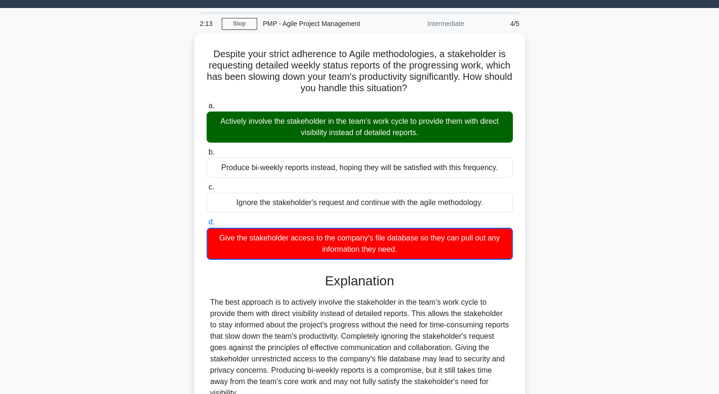
click at [130, 129] on div "Despite your strict adherence to Agile methodologies, a stakeholder is requesti…" at bounding box center [360, 255] width 624 height 445
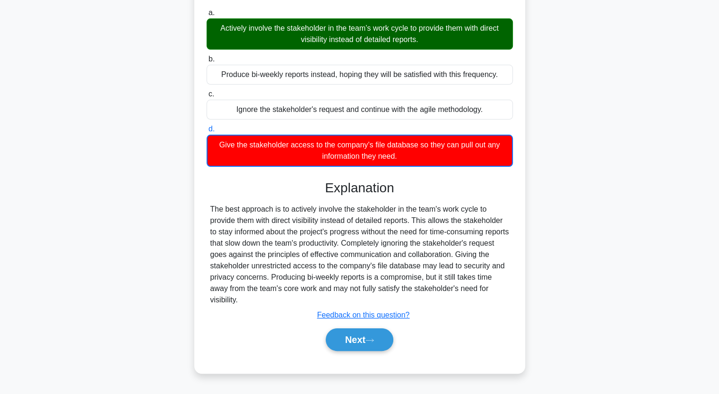
scroll to position [117, 0]
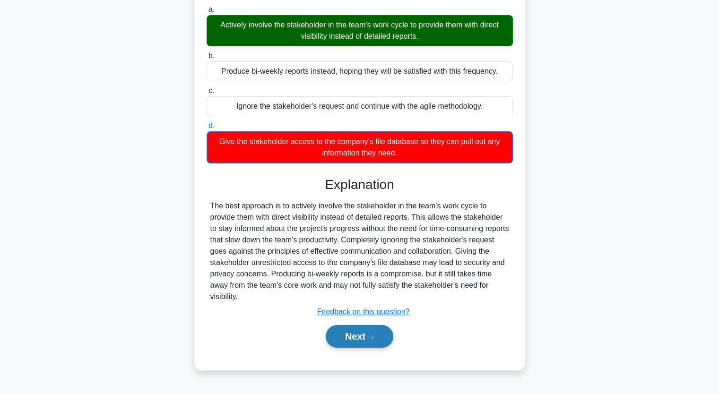
click at [346, 333] on button "Next" at bounding box center [360, 336] width 68 height 23
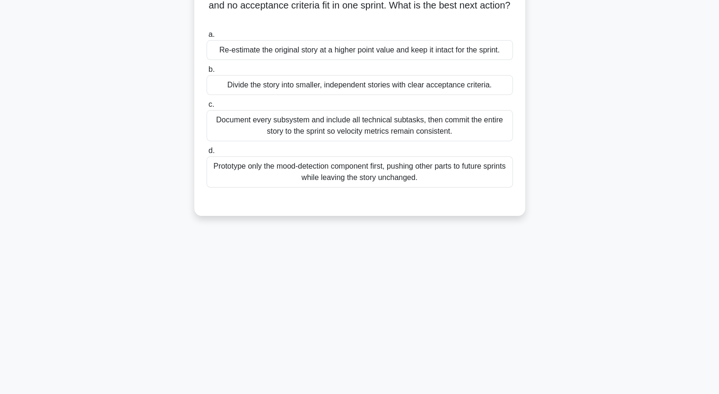
click at [135, 101] on div "During backlog refinement for a smart-home lighting app, the team reviews the s…" at bounding box center [360, 83] width 624 height 288
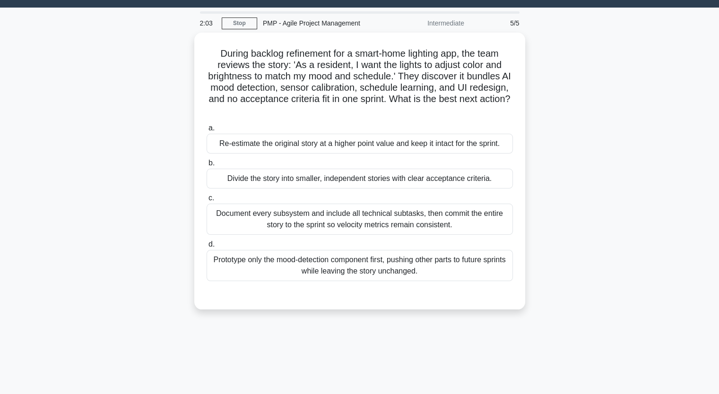
scroll to position [22, 0]
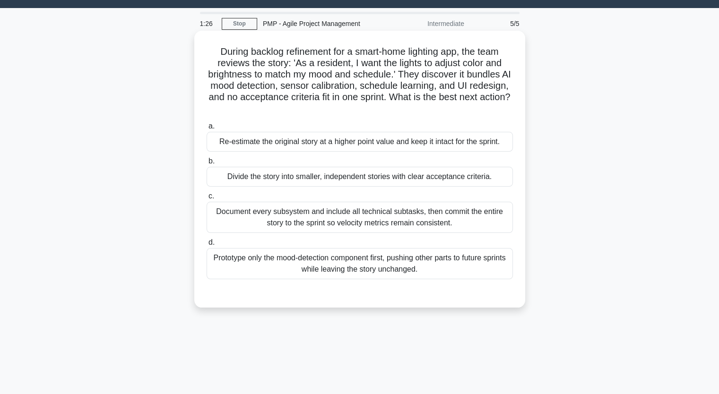
click at [310, 268] on div "Prototype only the mood-detection component first, pushing other parts to futur…" at bounding box center [360, 263] width 306 height 31
click at [207, 246] on input "d. Prototype only the mood-detection component first, pushing other parts to fu…" at bounding box center [207, 243] width 0 height 6
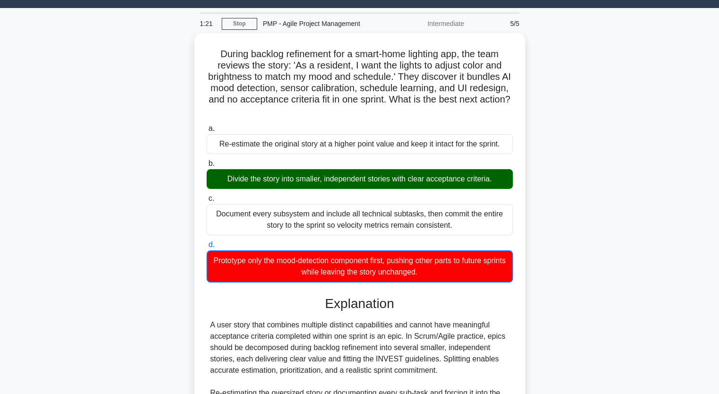
click at [80, 305] on div "During backlog refinement for a smart-home lighting app, the team reviews the s…" at bounding box center [360, 278] width 624 height 490
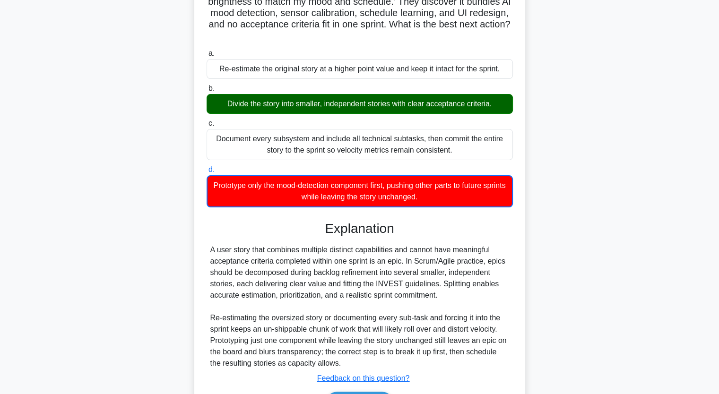
scroll to position [98, 0]
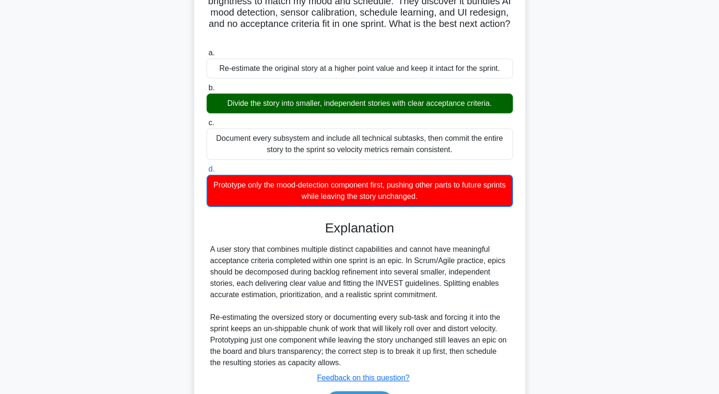
click at [140, 289] on div "During backlog refinement for a smart-home lighting app, the team reviews the s…" at bounding box center [360, 202] width 624 height 490
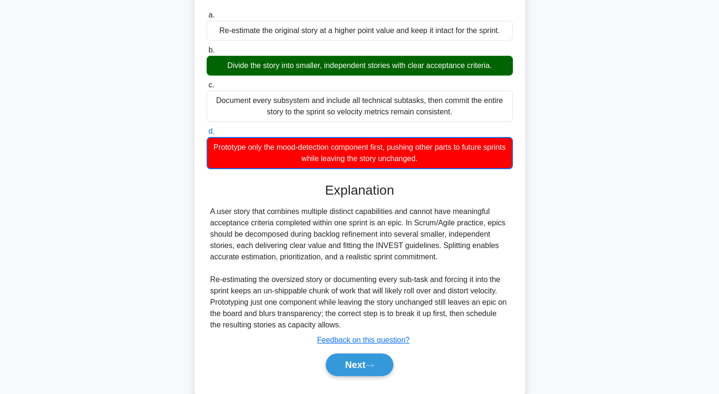
scroll to position [155, 0]
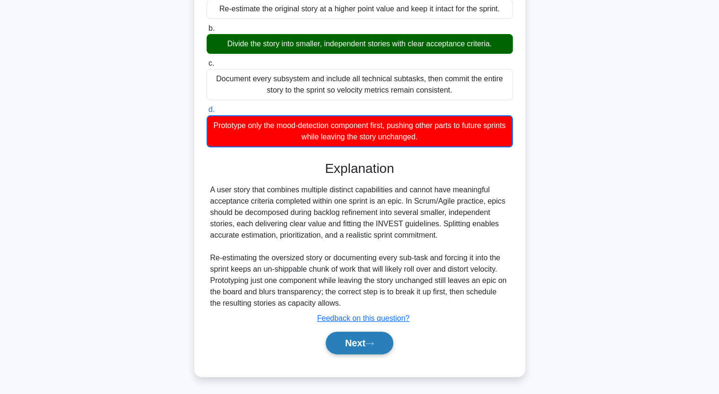
click at [354, 339] on button "Next" at bounding box center [360, 343] width 68 height 23
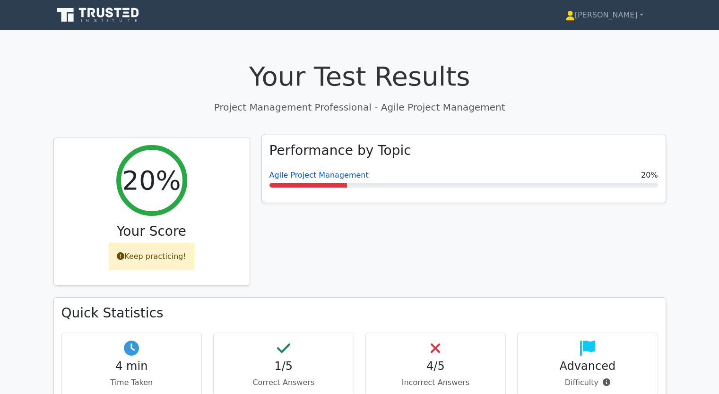
click at [303, 176] on link "Agile Project Management" at bounding box center [318, 175] width 99 height 9
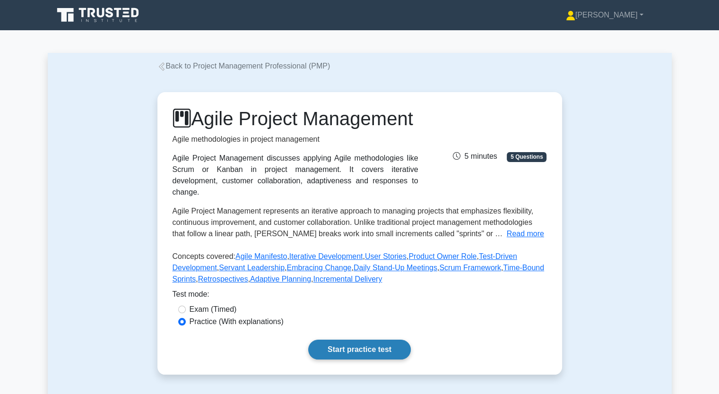
click at [367, 360] on link "Start practice test" at bounding box center [359, 350] width 103 height 20
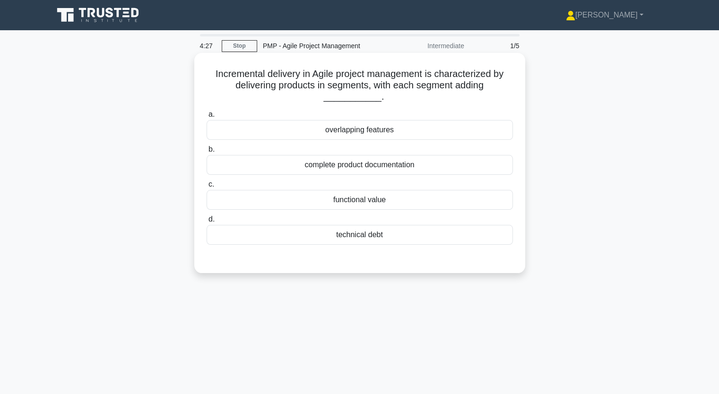
drag, startPoint x: 214, startPoint y: 80, endPoint x: 447, endPoint y: 244, distance: 284.9
click at [447, 244] on div "Incremental delivery in Agile project management is characterized by delivering…" at bounding box center [359, 163] width 323 height 213
copy div "ncremental delivery in Agile project management is characterized by delivering …"
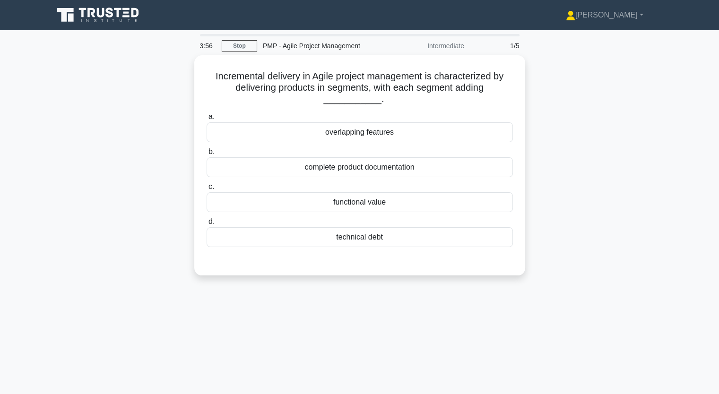
click at [151, 224] on div "Incremental delivery in Agile project management is characterized by delivering…" at bounding box center [360, 171] width 624 height 232
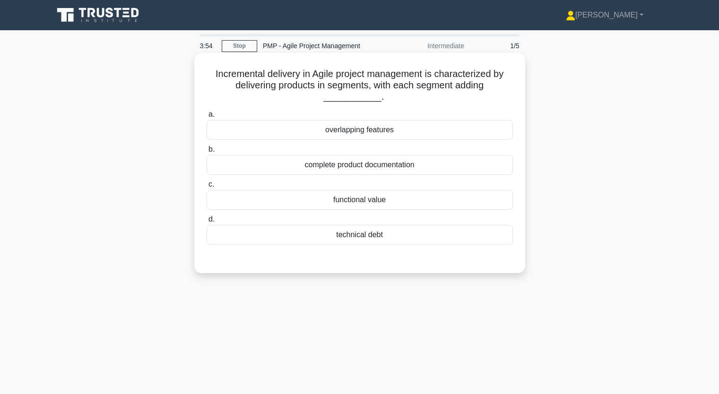
click at [337, 233] on div "technical debt" at bounding box center [360, 235] width 306 height 20
click at [207, 223] on input "d. technical debt" at bounding box center [207, 220] width 0 height 6
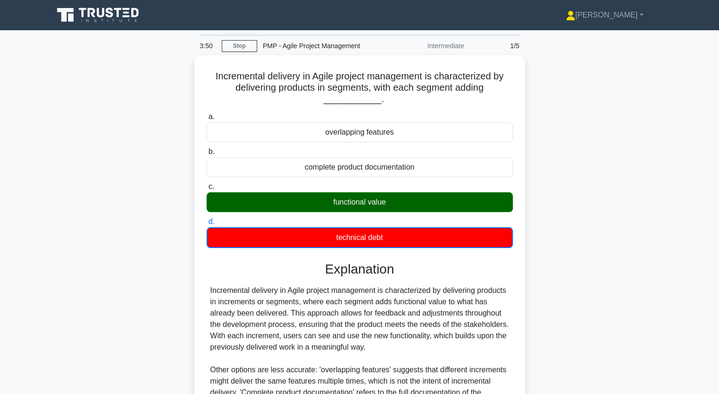
click at [207, 114] on input "a. overlapping features" at bounding box center [207, 117] width 0 height 6
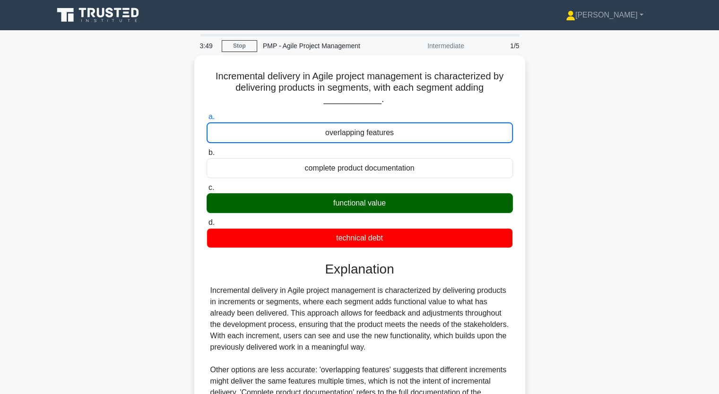
click at [207, 150] on input "b. complete product documentation" at bounding box center [207, 153] width 0 height 6
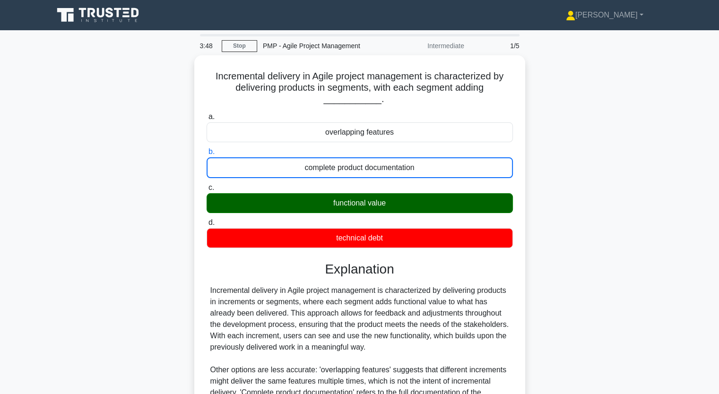
click at [144, 288] on div "Incremental delivery in Agile project management is characterized by delivering…" at bounding box center [360, 294] width 624 height 479
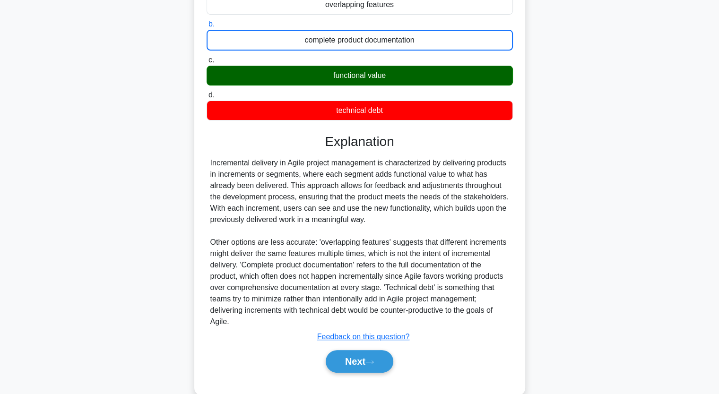
scroll to position [144, 0]
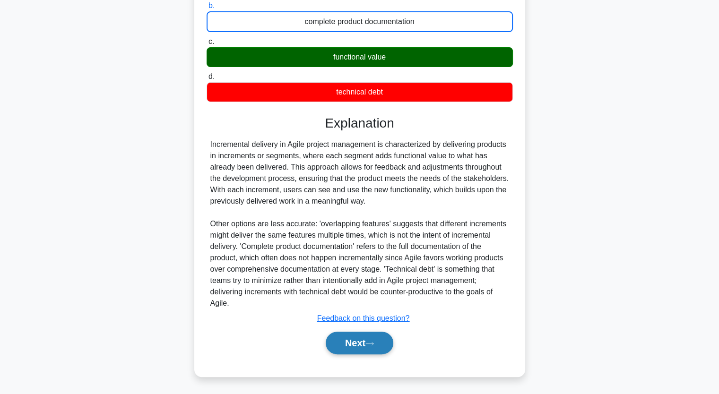
click at [351, 346] on button "Next" at bounding box center [360, 343] width 68 height 23
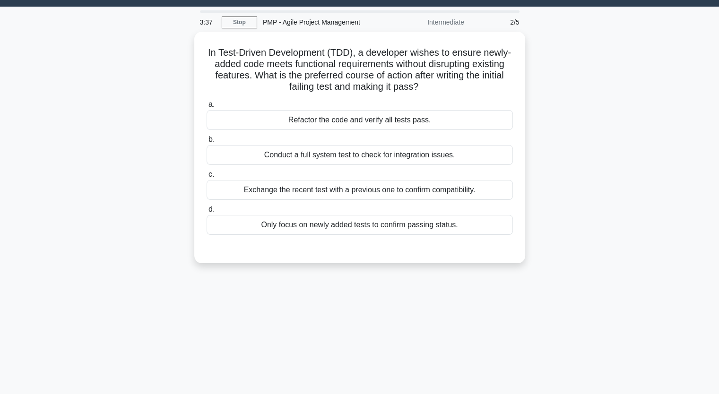
scroll to position [22, 0]
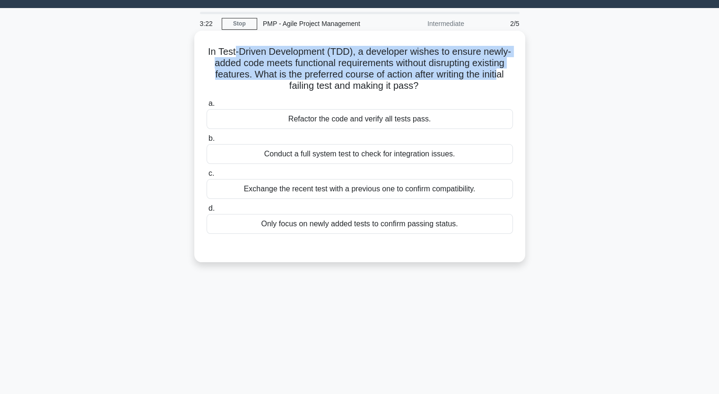
drag, startPoint x: 232, startPoint y: 52, endPoint x: 504, endPoint y: 71, distance: 273.5
click at [504, 71] on h5 "In Test-Driven Development (TDD), a developer wishes to ensure newly-added code…" at bounding box center [360, 69] width 308 height 46
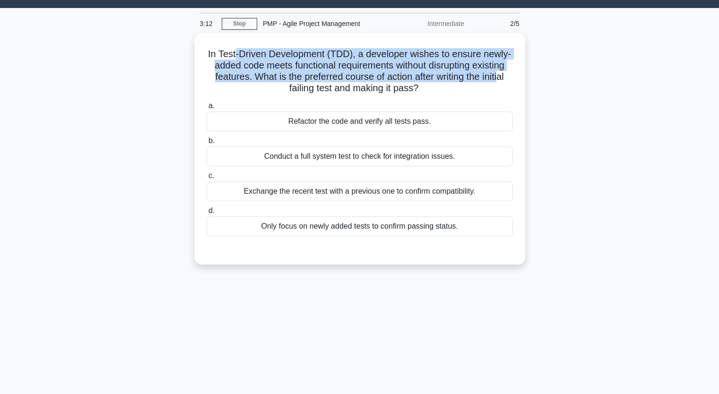
click at [140, 64] on div "In Test-Driven Development (TDD), a developer wishes to ensure newly-added code…" at bounding box center [360, 154] width 624 height 243
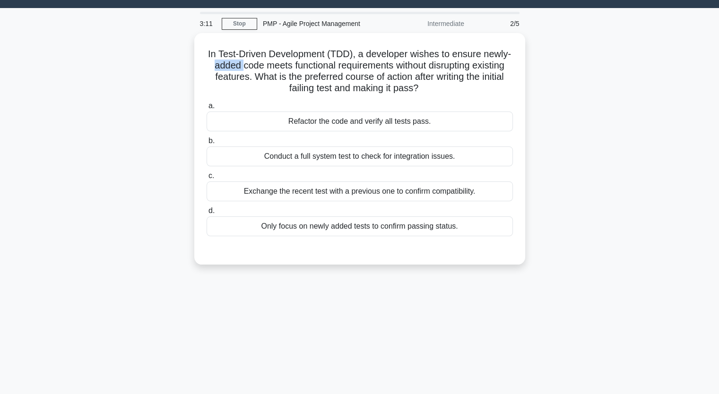
click at [140, 64] on div "In Test-Driven Development (TDD), a developer wishes to ensure newly-added code…" at bounding box center [360, 154] width 624 height 243
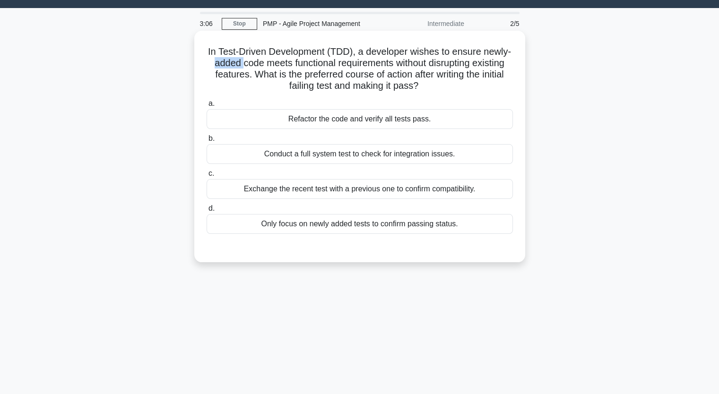
drag, startPoint x: 212, startPoint y: 52, endPoint x: 433, endPoint y: 232, distance: 285.6
click at [433, 232] on div "In Test-Driven Development (TDD), a developer wishes to ensure newly-added code…" at bounding box center [359, 147] width 323 height 224
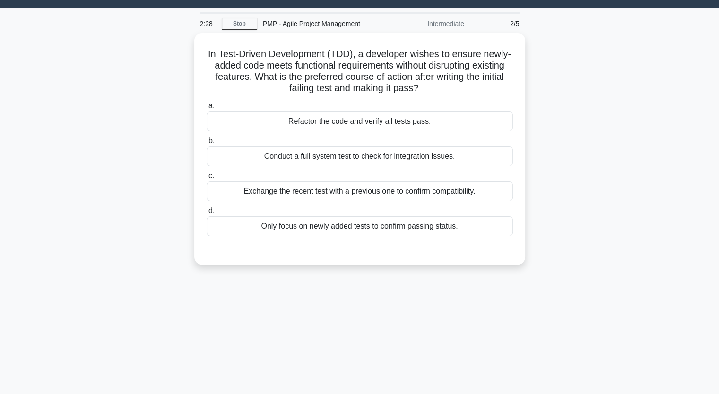
click at [267, 295] on div "2:28 Stop PMP - Agile Project Management Intermediate 2/5 In Test-Driven Develo…" at bounding box center [360, 248] width 624 height 473
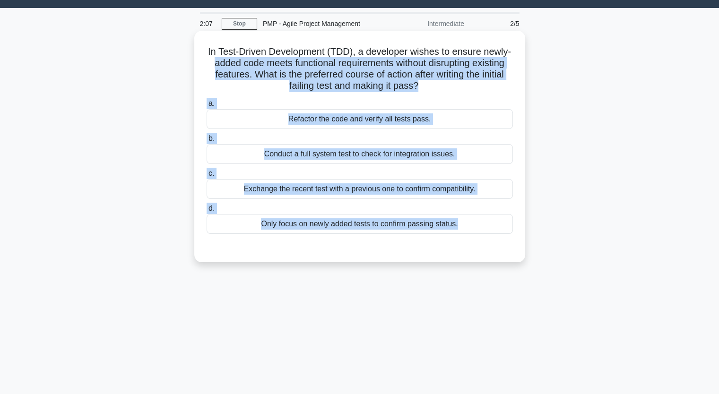
drag, startPoint x: 208, startPoint y: 58, endPoint x: 355, endPoint y: 248, distance: 240.0
click at [355, 248] on div "In Test-Driven Development (TDD), a developer wishes to ensure newly-added code…" at bounding box center [359, 147] width 323 height 224
copy div "added code meets functional requirements without disrupting existing features. …"
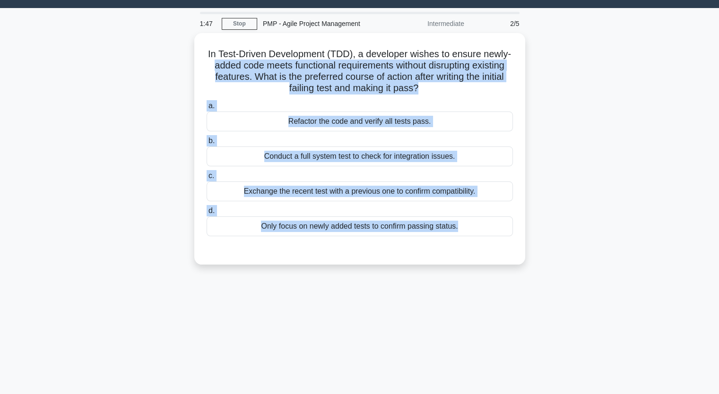
click at [128, 103] on div "In Test-Driven Development (TDD), a developer wishes to ensure newly-added code…" at bounding box center [360, 154] width 624 height 243
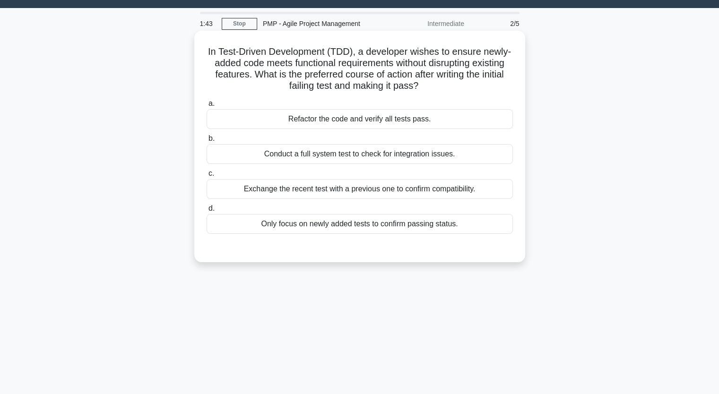
drag, startPoint x: 297, startPoint y: 122, endPoint x: 485, endPoint y: 122, distance: 187.2
click at [485, 122] on div "Refactor the code and verify all tests pass." at bounding box center [360, 119] width 306 height 20
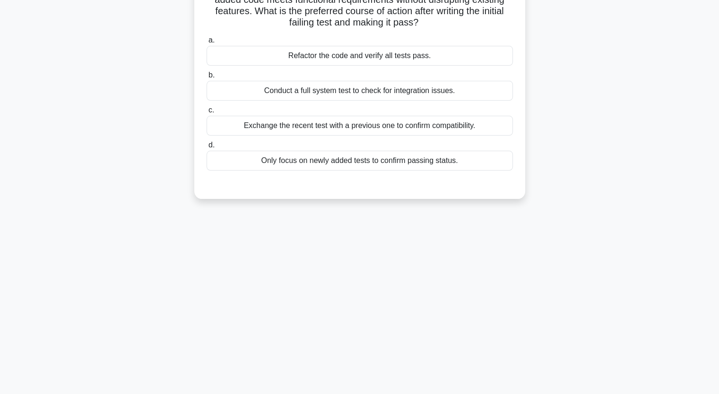
scroll to position [87, 0]
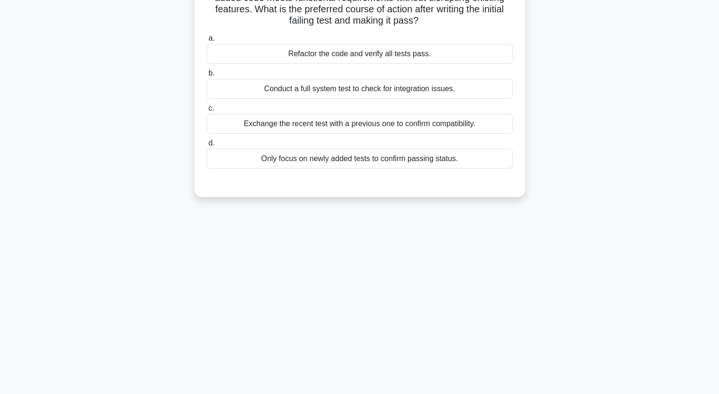
click at [243, 58] on div "Refactor the code and verify all tests pass." at bounding box center [360, 54] width 306 height 20
click at [207, 42] on input "a. Refactor the code and verify all tests pass." at bounding box center [207, 38] width 0 height 6
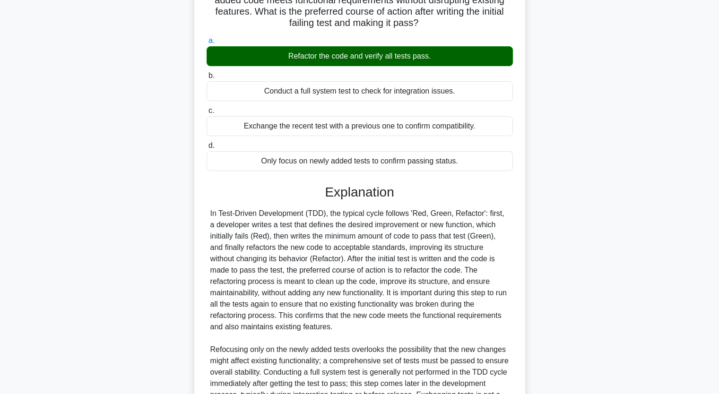
click at [149, 263] on div "In Test-Driven Development (TDD), a developer wishes to ensure newly-added code…" at bounding box center [360, 235] width 624 height 535
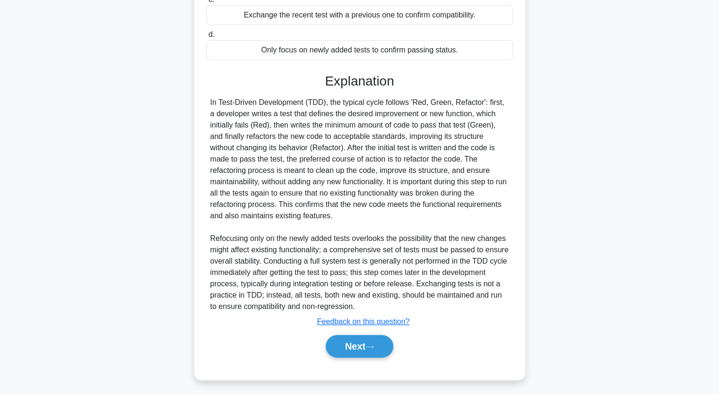
scroll to position [200, 0]
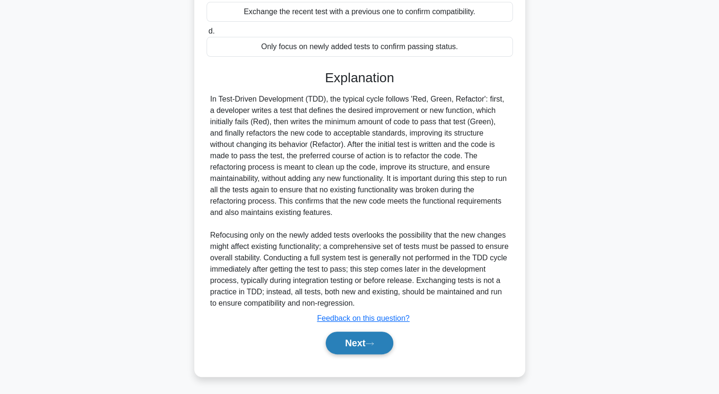
click at [372, 340] on button "Next" at bounding box center [360, 343] width 68 height 23
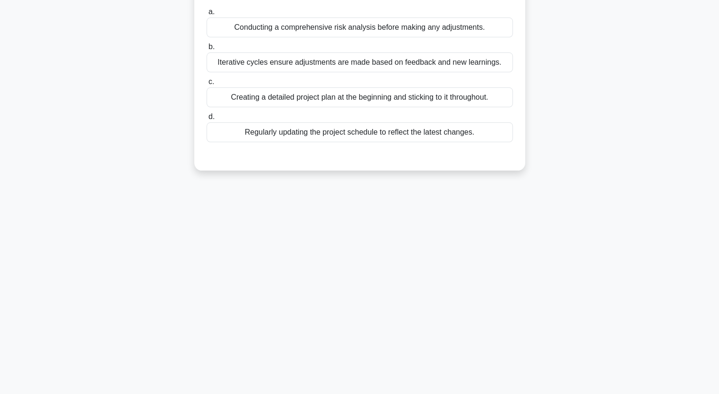
scroll to position [117, 0]
click at [143, 199] on div "0:53 Stop PMP - Agile Project Management Intermediate 3/5 During project planni…" at bounding box center [360, 154] width 624 height 473
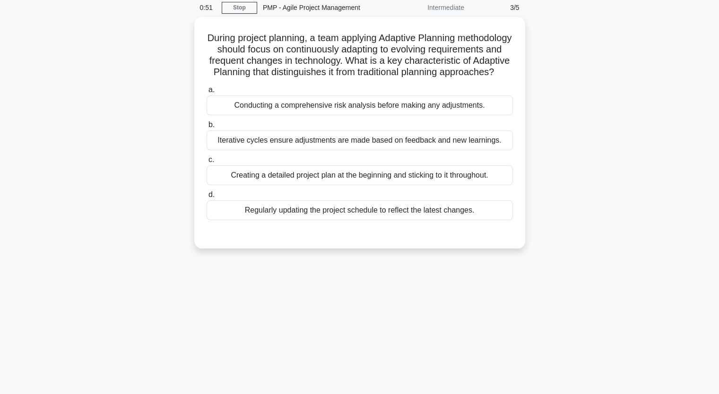
scroll to position [22, 0]
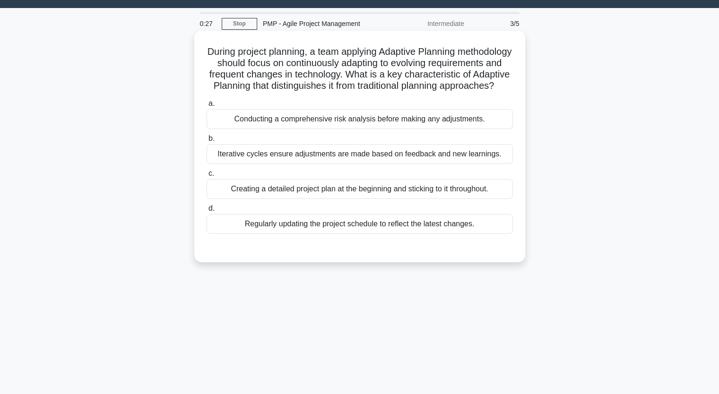
click at [296, 164] on div "Iterative cycles ensure adjustments are made based on feedback and new learning…" at bounding box center [360, 154] width 306 height 20
click at [207, 142] on input "b. Iterative cycles ensure adjustments are made based on feedback and new learn…" at bounding box center [207, 139] width 0 height 6
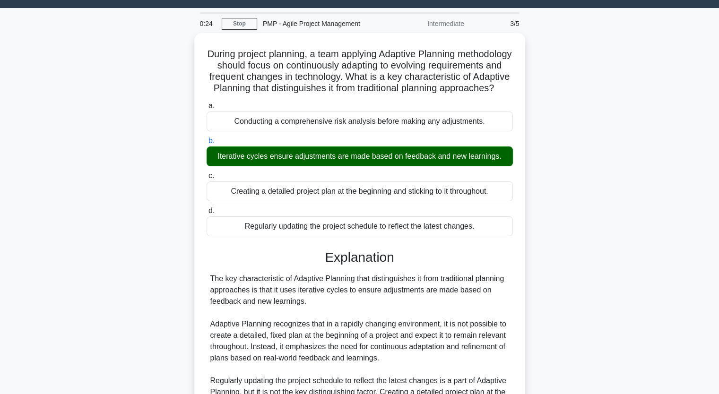
click at [207, 173] on input "c. Creating a detailed project plan at the beginning and sticking to it through…" at bounding box center [207, 176] width 0 height 6
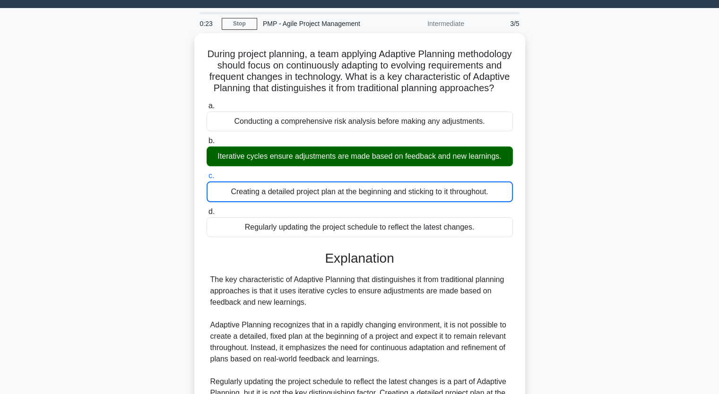
click at [207, 209] on input "d. Regularly updating the project schedule to reflect the latest changes." at bounding box center [207, 212] width 0 height 6
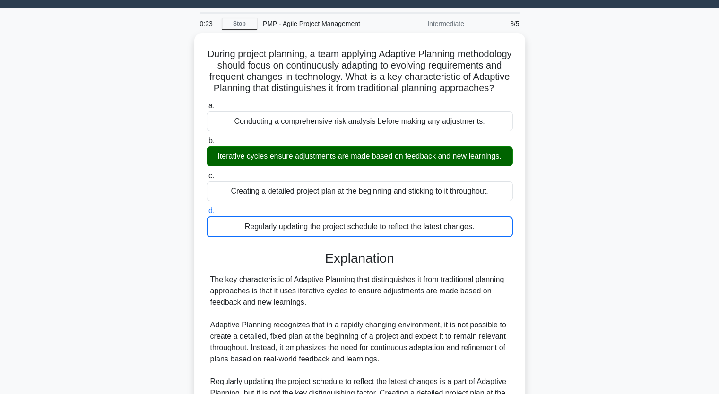
click at [207, 103] on input "a. Conducting a comprehensive risk analysis before making any adjustments." at bounding box center [207, 106] width 0 height 6
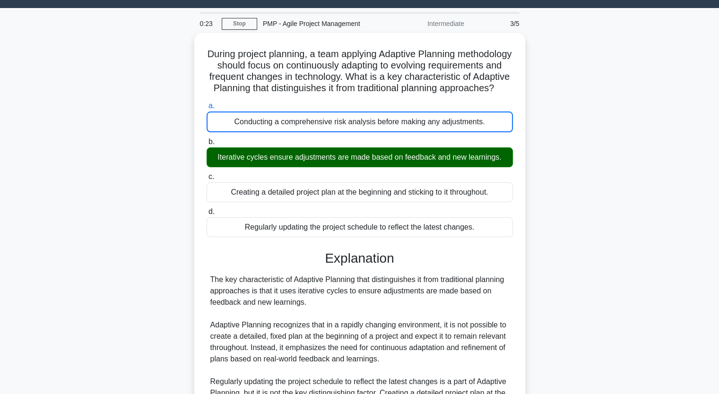
click at [207, 139] on input "b. Iterative cycles ensure adjustments are made based on feedback and new learn…" at bounding box center [207, 142] width 0 height 6
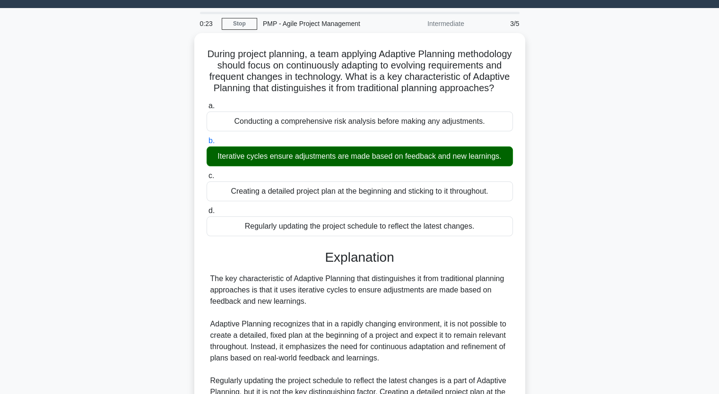
click at [207, 173] on input "c. Creating a detailed project plan at the beginning and sticking to it through…" at bounding box center [207, 176] width 0 height 6
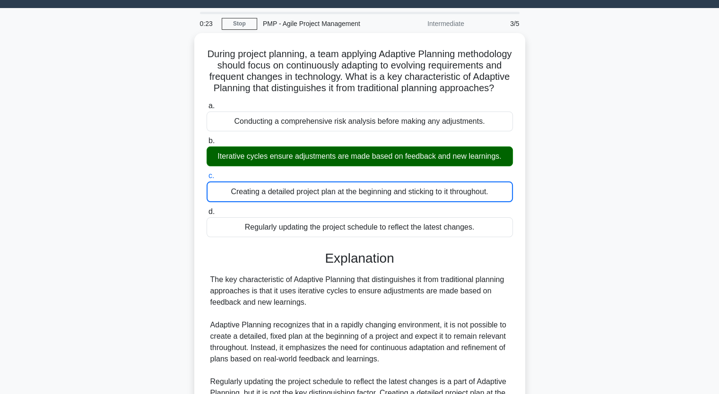
click at [207, 209] on input "d. Regularly updating the project schedule to reflect the latest changes." at bounding box center [207, 212] width 0 height 6
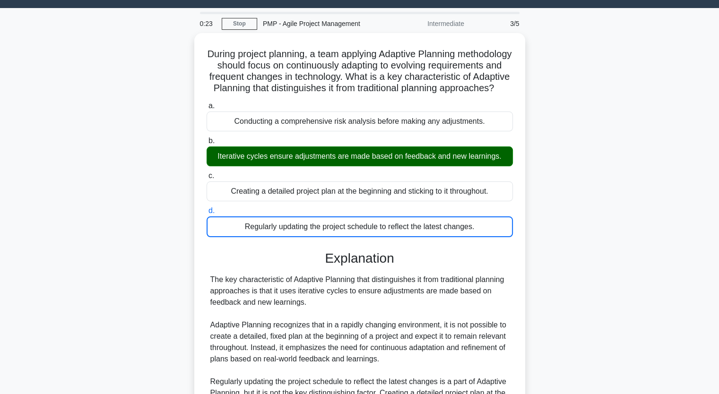
click at [207, 103] on input "a. Conducting a comprehensive risk analysis before making any adjustments." at bounding box center [207, 106] width 0 height 6
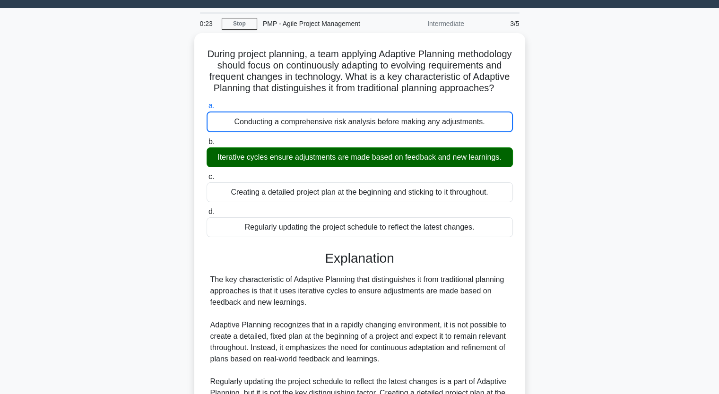
click at [207, 139] on input "b. Iterative cycles ensure adjustments are made based on feedback and new learn…" at bounding box center [207, 142] width 0 height 6
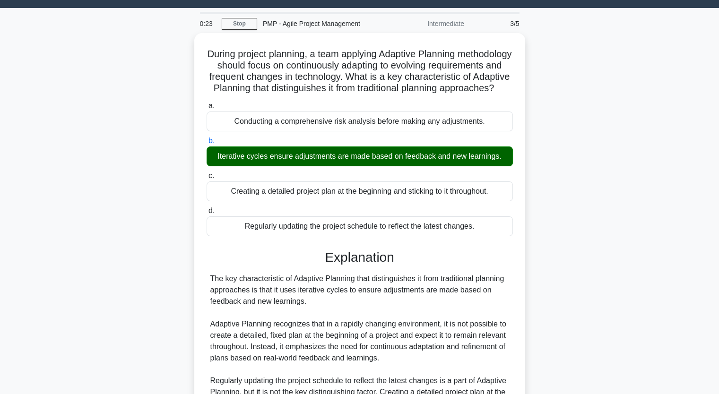
click at [207, 173] on input "c. Creating a detailed project plan at the beginning and sticking to it through…" at bounding box center [207, 176] width 0 height 6
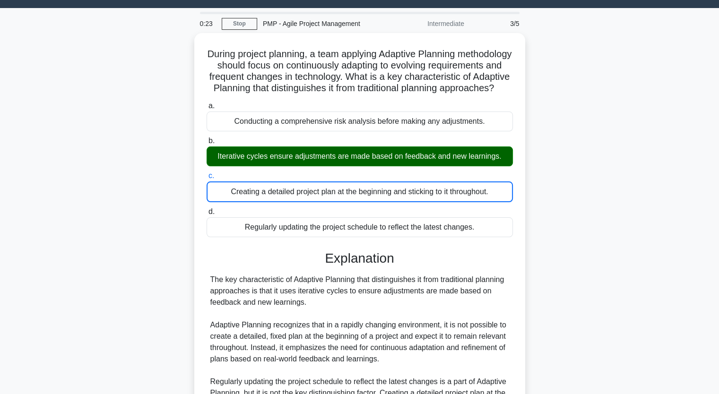
click at [207, 209] on input "d. Regularly updating the project schedule to reflect the latest changes." at bounding box center [207, 212] width 0 height 6
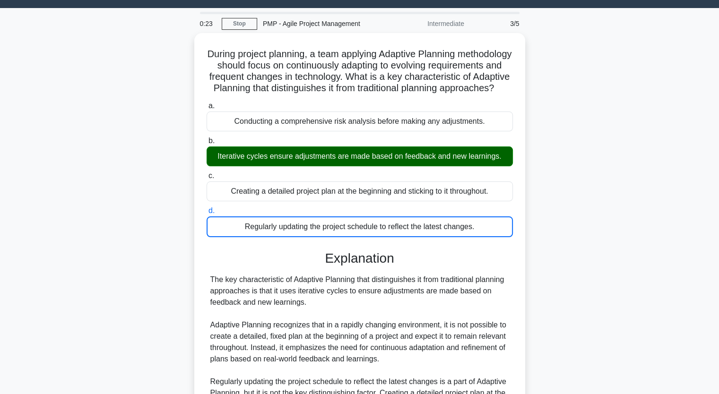
click at [207, 103] on input "a. Conducting a comprehensive risk analysis before making any adjustments." at bounding box center [207, 106] width 0 height 6
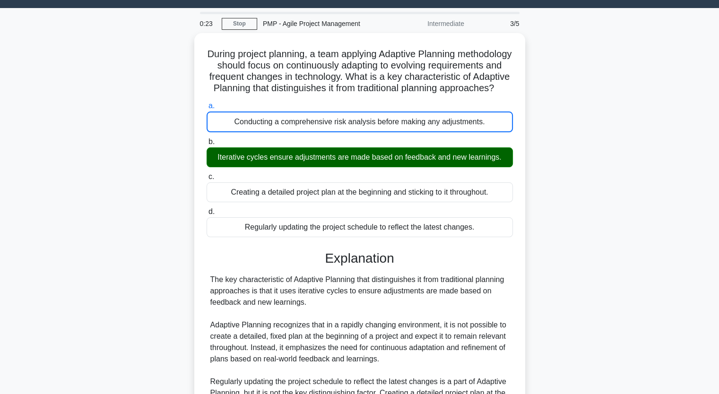
click at [207, 139] on input "b. Iterative cycles ensure adjustments are made based on feedback and new learn…" at bounding box center [207, 142] width 0 height 6
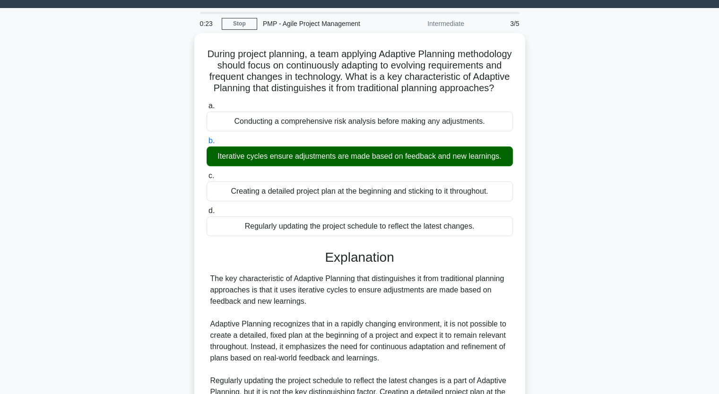
click at [207, 173] on input "c. Creating a detailed project plan at the beginning and sticking to it through…" at bounding box center [207, 176] width 0 height 6
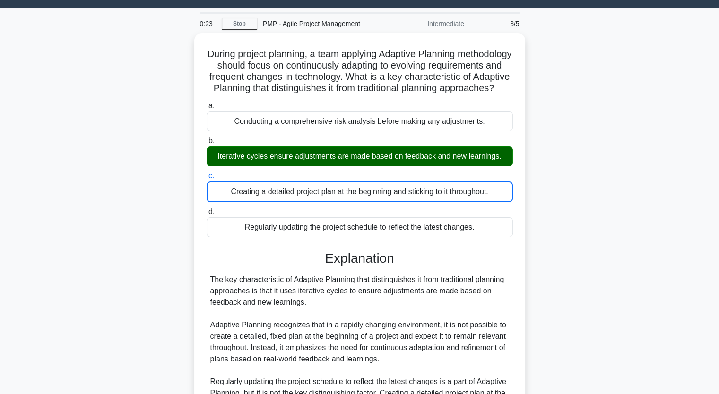
click at [207, 209] on input "d. Regularly updating the project schedule to reflect the latest changes." at bounding box center [207, 212] width 0 height 6
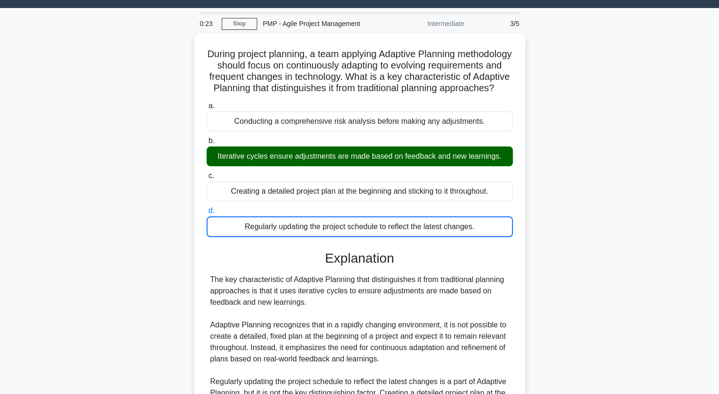
click at [207, 103] on input "a. Conducting a comprehensive risk analysis before making any adjustments." at bounding box center [207, 106] width 0 height 6
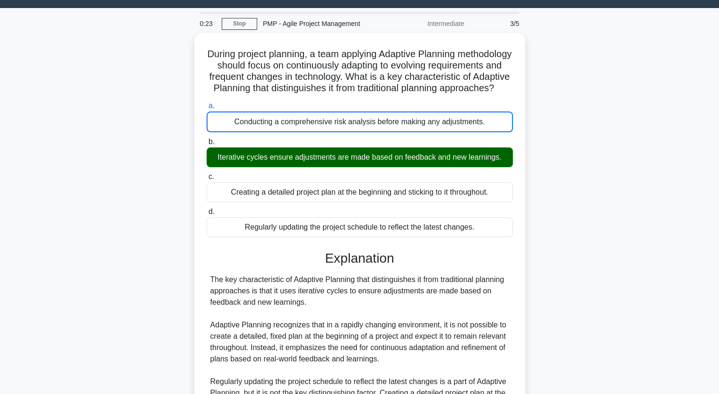
click at [207, 139] on input "b. Iterative cycles ensure adjustments are made based on feedback and new learn…" at bounding box center [207, 142] width 0 height 6
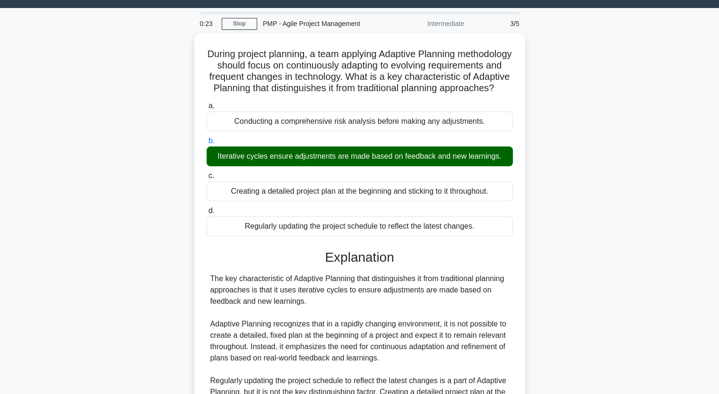
click at [207, 173] on input "c. Creating a detailed project plan at the beginning and sticking to it through…" at bounding box center [207, 176] width 0 height 6
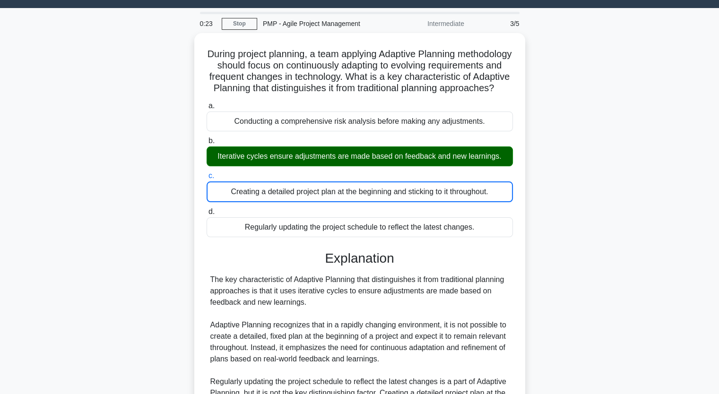
click at [207, 209] on input "d. Regularly updating the project schedule to reflect the latest changes." at bounding box center [207, 212] width 0 height 6
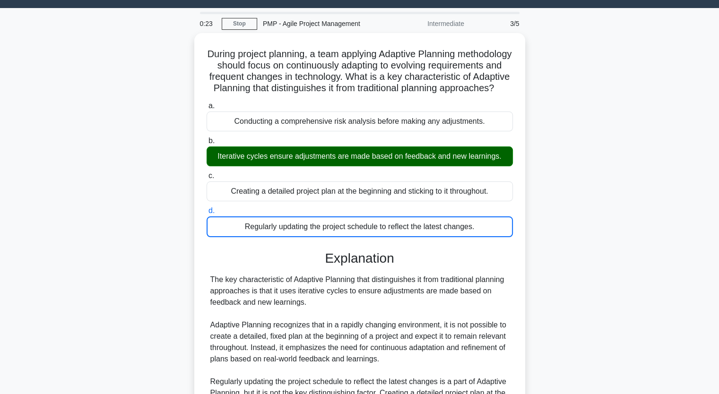
click at [207, 103] on input "a. Conducting a comprehensive risk analysis before making any adjustments." at bounding box center [207, 106] width 0 height 6
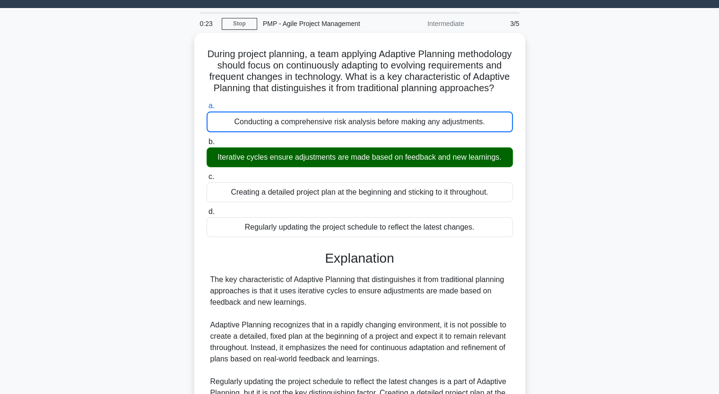
click at [207, 139] on input "b. Iterative cycles ensure adjustments are made based on feedback and new learn…" at bounding box center [207, 142] width 0 height 6
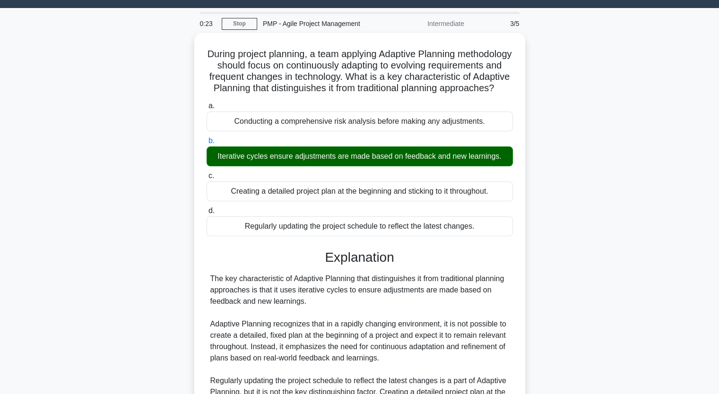
click at [207, 173] on input "c. Creating a detailed project plan at the beginning and sticking to it through…" at bounding box center [207, 176] width 0 height 6
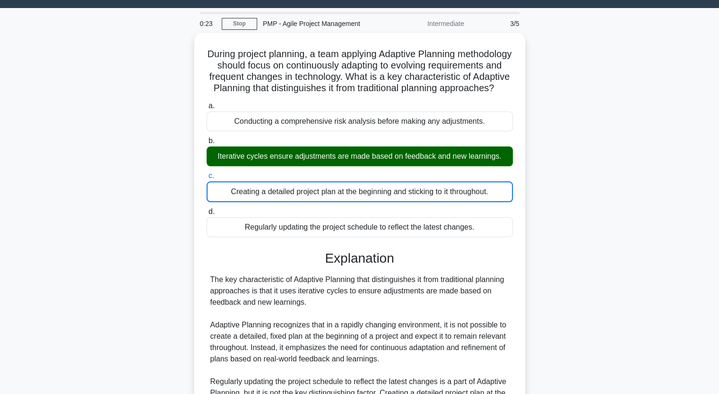
click at [207, 209] on input "d. Regularly updating the project schedule to reflect the latest changes." at bounding box center [207, 212] width 0 height 6
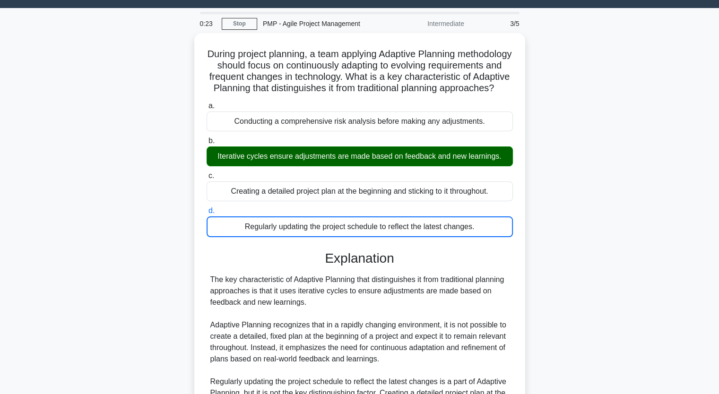
click at [207, 103] on input "a. Conducting a comprehensive risk analysis before making any adjustments." at bounding box center [207, 106] width 0 height 6
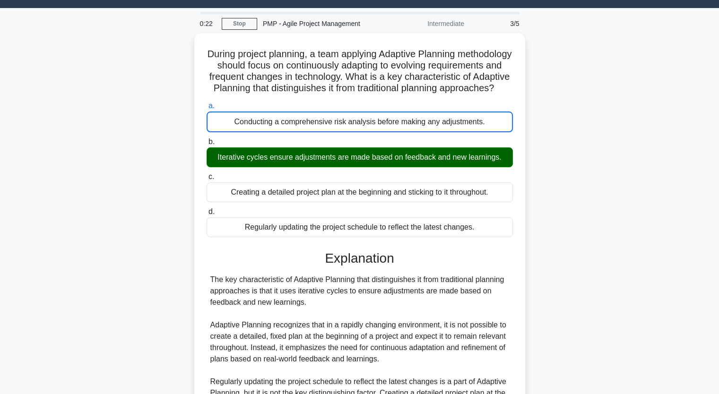
click at [134, 217] on div "During project planning, a team applying Adaptive Planning methodology should f…" at bounding box center [360, 272] width 624 height 479
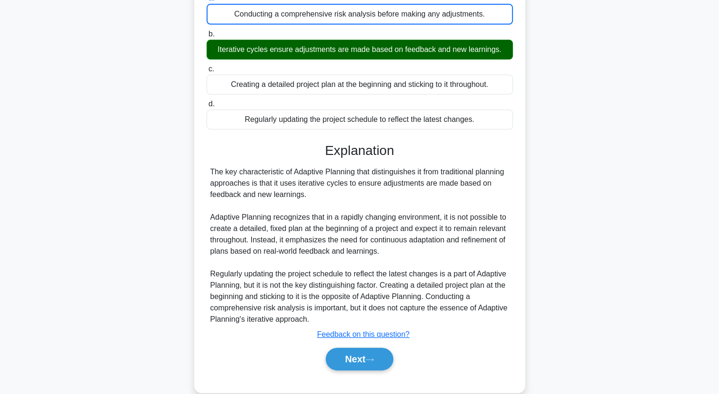
scroll to position [155, 0]
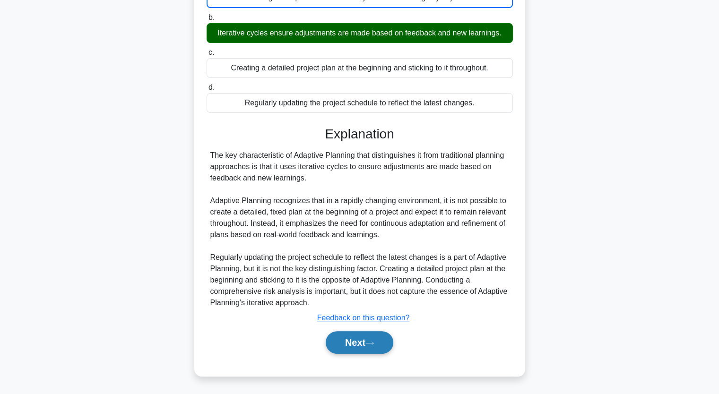
click at [359, 344] on button "Next" at bounding box center [360, 342] width 68 height 23
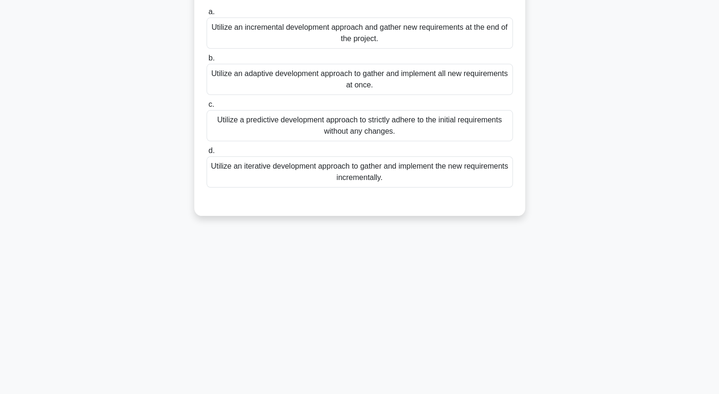
click at [142, 136] on div "During a software development project, the project team determines that additio…" at bounding box center [360, 83] width 624 height 288
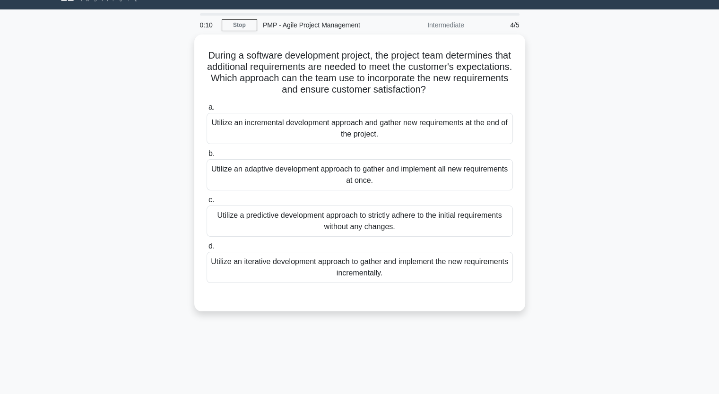
scroll to position [3, 0]
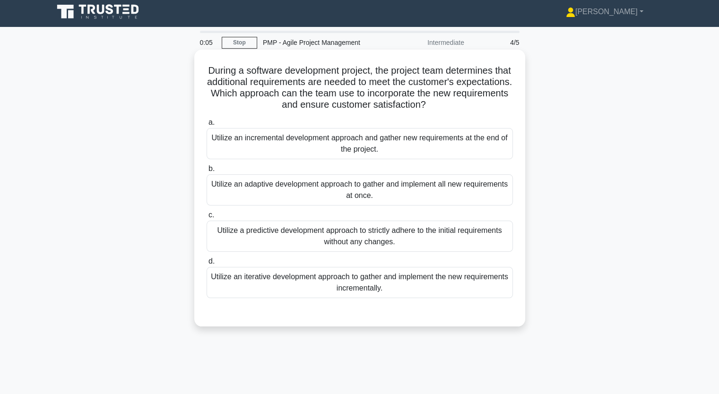
click at [301, 192] on div "Utilize an adaptive development approach to gather and implement all new requir…" at bounding box center [360, 189] width 306 height 31
click at [207, 172] on input "b. Utilize an adaptive development approach to gather and implement all new req…" at bounding box center [207, 169] width 0 height 6
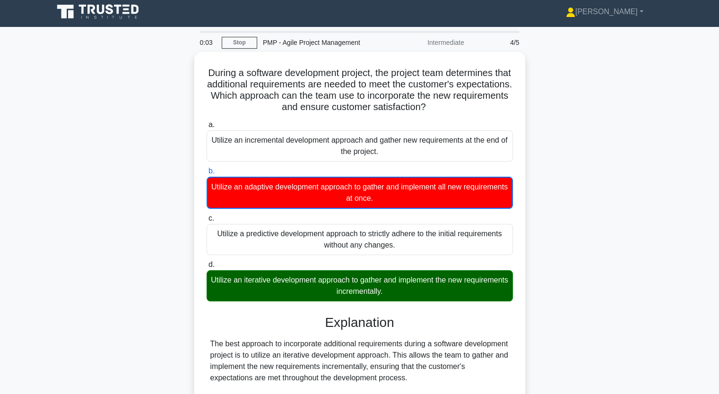
click at [207, 216] on input "c. Utilize a predictive development approach to strictly adhere to the initial …" at bounding box center [207, 219] width 0 height 6
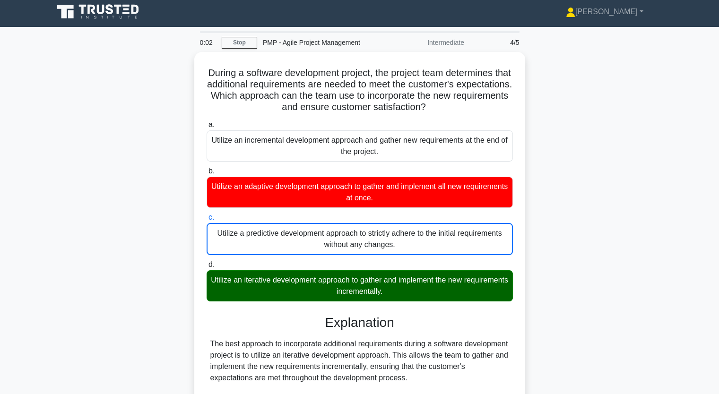
click at [122, 228] on div "During a software development project, the project team determines that additio…" at bounding box center [360, 297] width 624 height 490
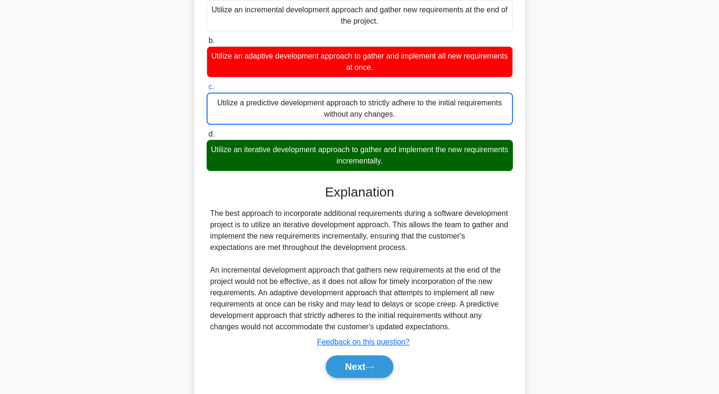
scroll to position [155, 0]
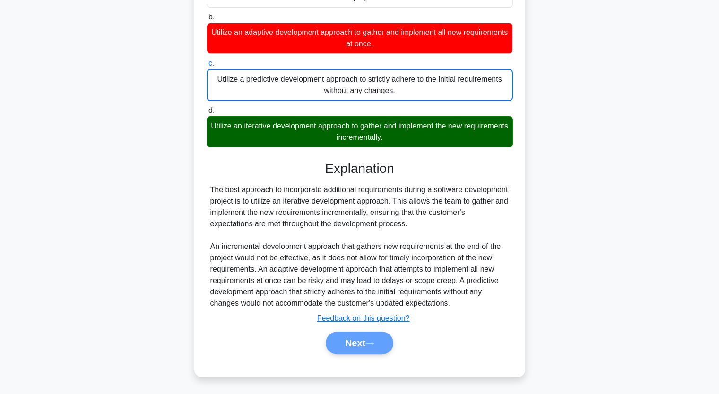
click at [354, 341] on div "Next" at bounding box center [360, 343] width 310 height 23
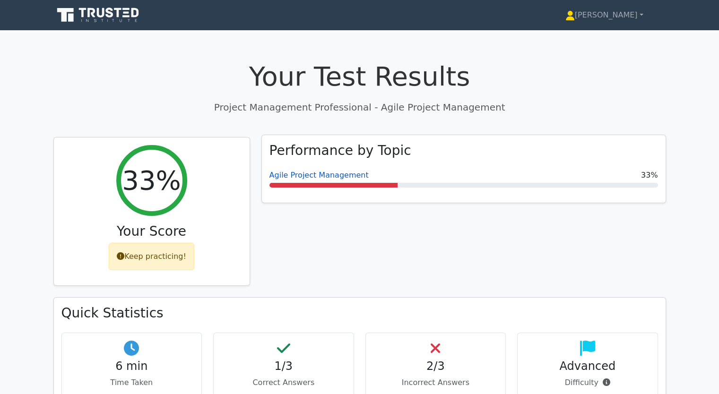
click at [308, 180] on link "Agile Project Management" at bounding box center [318, 175] width 99 height 9
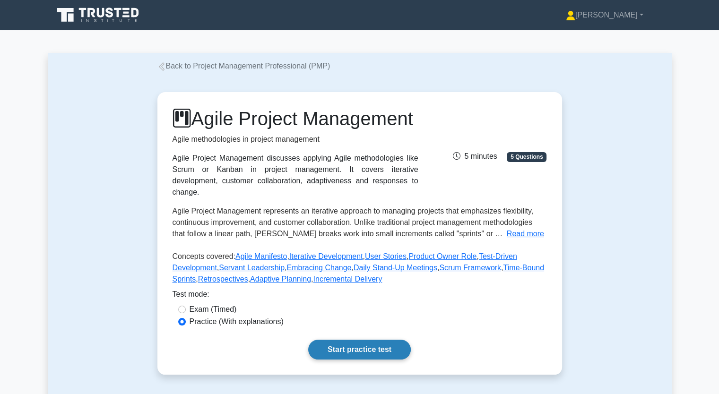
click at [356, 360] on link "Start practice test" at bounding box center [359, 350] width 103 height 20
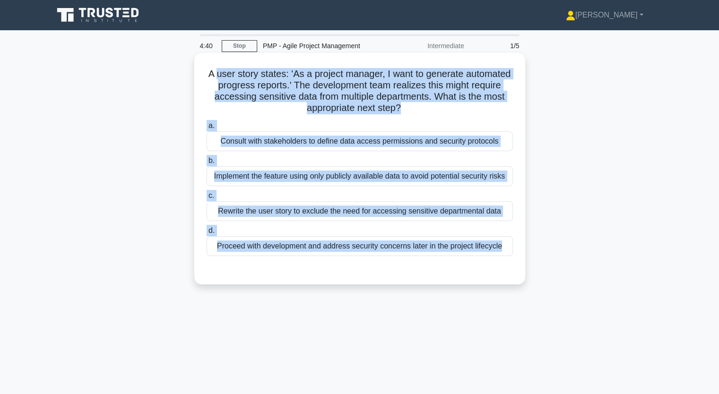
drag, startPoint x: 240, startPoint y: 73, endPoint x: 488, endPoint y: 278, distance: 321.1
click at [488, 278] on div "A user story states: 'As a project manager, I want to generate automated progre…" at bounding box center [359, 169] width 323 height 224
copy div "user story states: 'As a project manager, I want to generate automated progress…"
click at [488, 278] on div "A user story states: 'As a project manager, I want to generate automated progre…" at bounding box center [359, 169] width 323 height 224
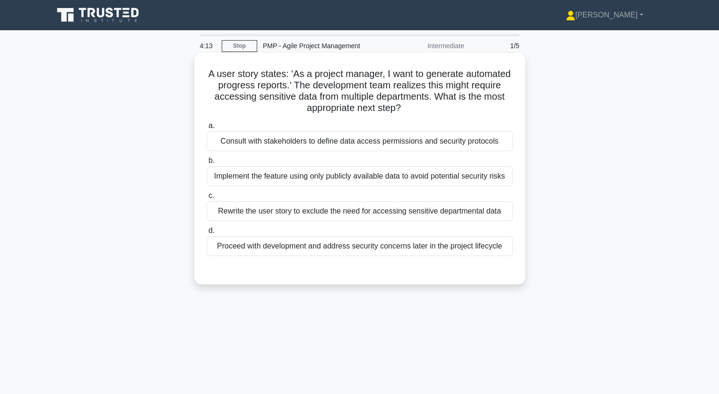
click at [250, 146] on div "Consult with stakeholders to define data access permissions and security protoc…" at bounding box center [360, 141] width 306 height 20
click at [207, 129] on input "a. Consult with stakeholders to define data access permissions and security pro…" at bounding box center [207, 126] width 0 height 6
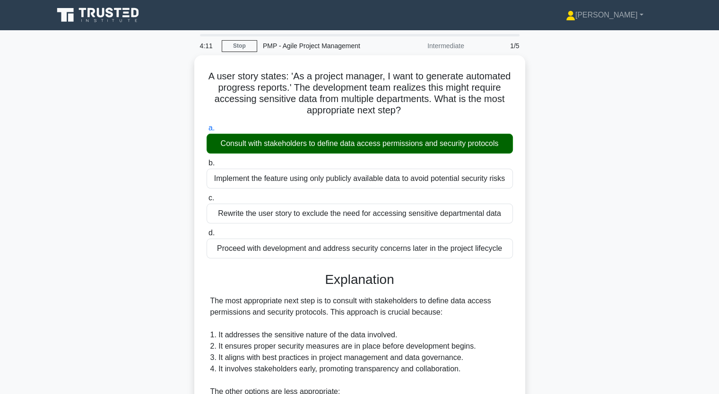
click at [120, 238] on div "A user story states: 'As a project manager, I want to generate automated progre…" at bounding box center [360, 333] width 624 height 557
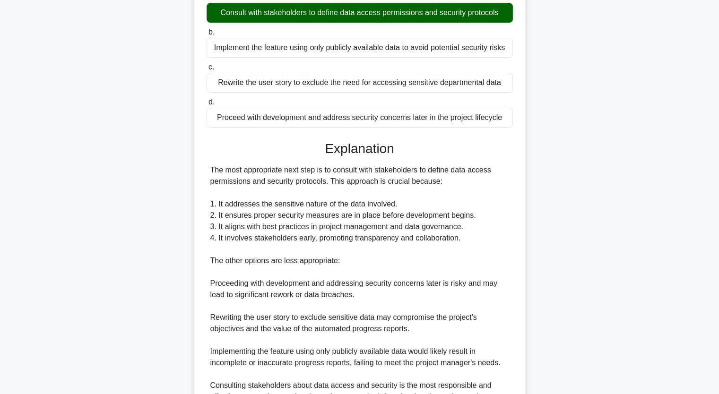
scroll to position [222, 0]
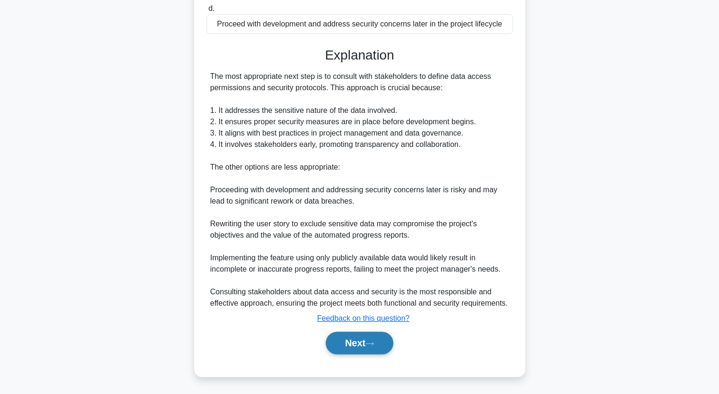
click at [368, 347] on button "Next" at bounding box center [360, 343] width 68 height 23
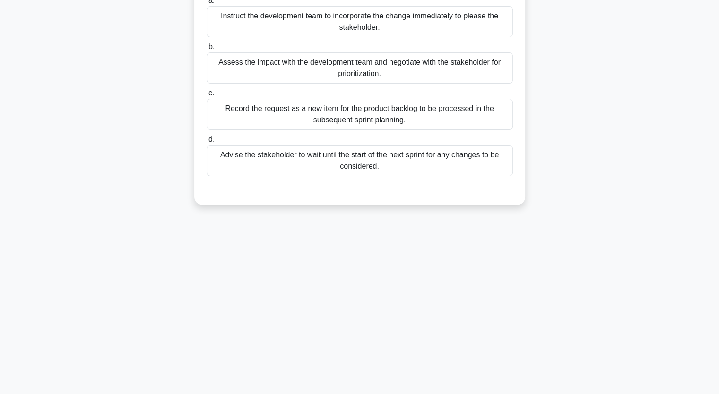
click at [51, 254] on div "4:05 Stop PMP - Agile Project Management Intermediate 2/5 In the middle of a ti…" at bounding box center [360, 154] width 624 height 473
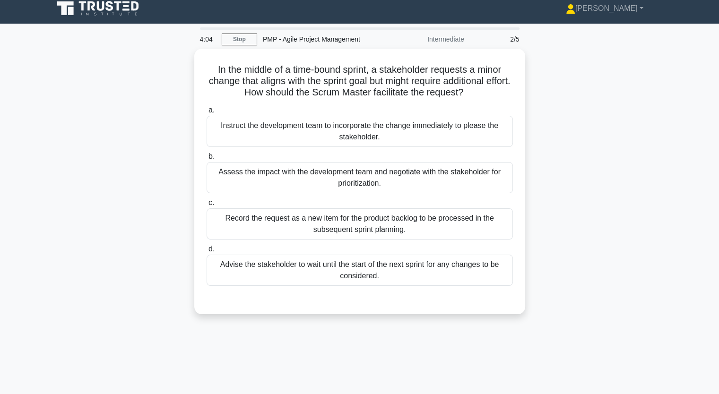
scroll to position [0, 0]
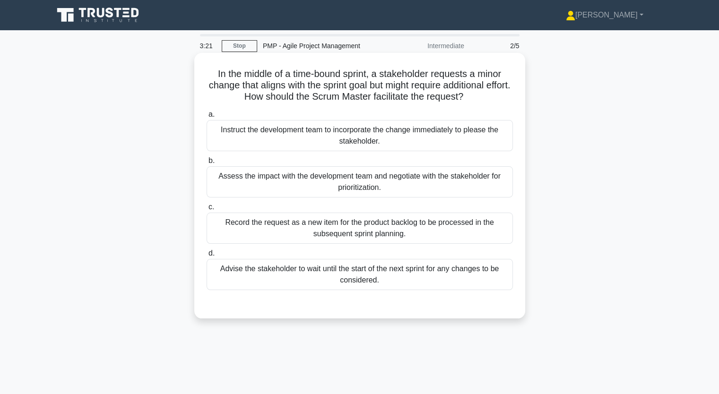
drag, startPoint x: 217, startPoint y: 76, endPoint x: 393, endPoint y: 286, distance: 274.2
click at [393, 286] on div "In the middle of a time-bound sprint, a stakeholder requests a minor change tha…" at bounding box center [359, 186] width 323 height 258
copy div "n the middle of a time-bound sprint, a stakeholder requests a minor change that…"
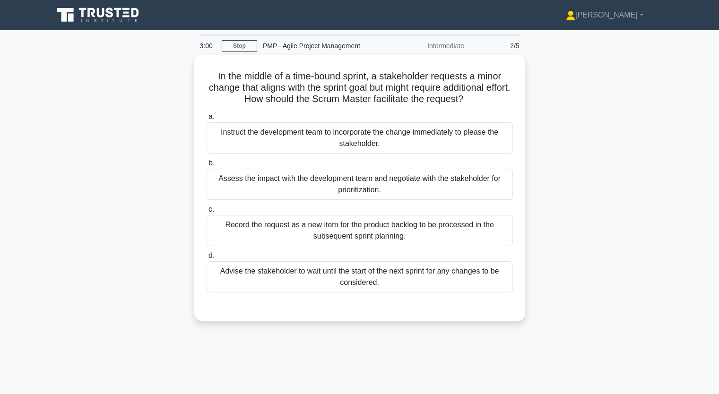
click at [132, 139] on div "In the middle of a time-bound sprint, a stakeholder requests a minor change tha…" at bounding box center [360, 193] width 624 height 277
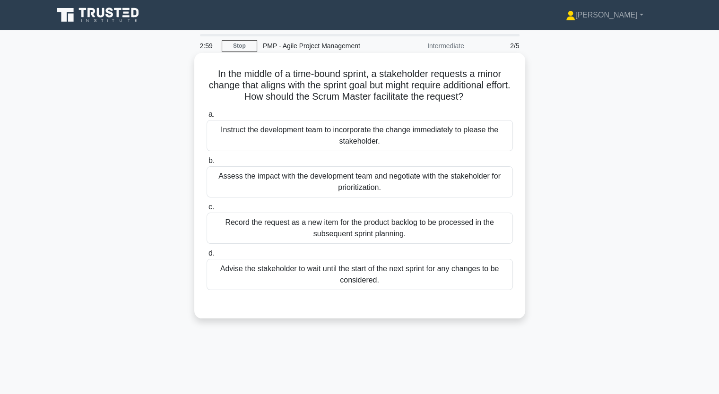
click at [284, 188] on div "Assess the impact with the development team and negotiate with the stakeholder …" at bounding box center [360, 181] width 306 height 31
click at [207, 164] on input "b. Assess the impact with the development team and negotiate with the stakehold…" at bounding box center [207, 161] width 0 height 6
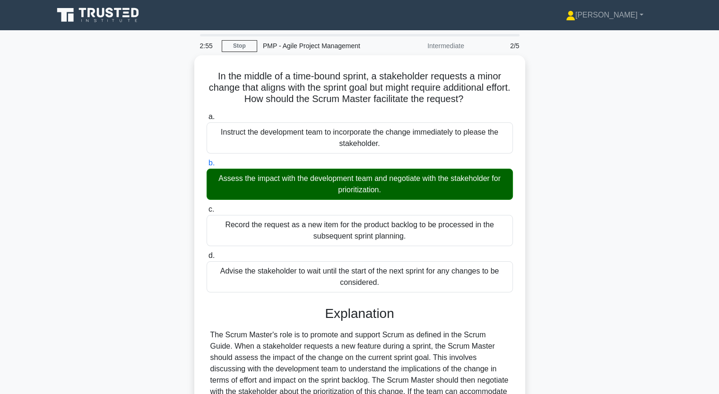
click at [43, 263] on main "2:55 Stop PMP - Agile Project Management Intermediate 2/5 In the middle of a ti…" at bounding box center [359, 312] width 719 height 564
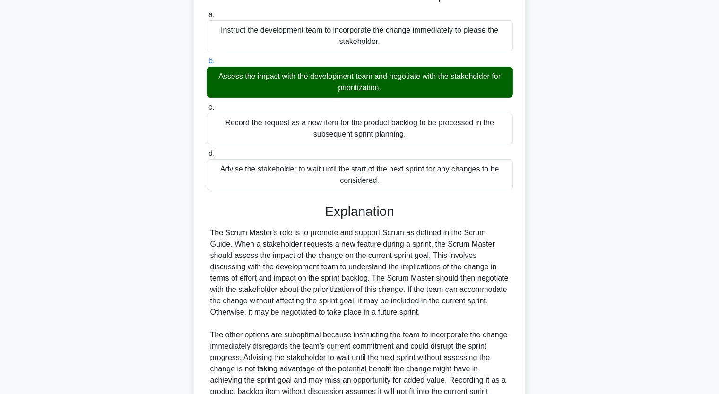
scroll to position [200, 0]
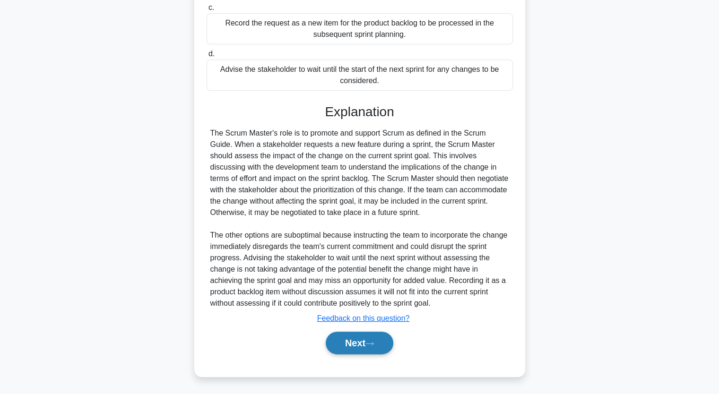
click at [370, 352] on button "Next" at bounding box center [360, 343] width 68 height 23
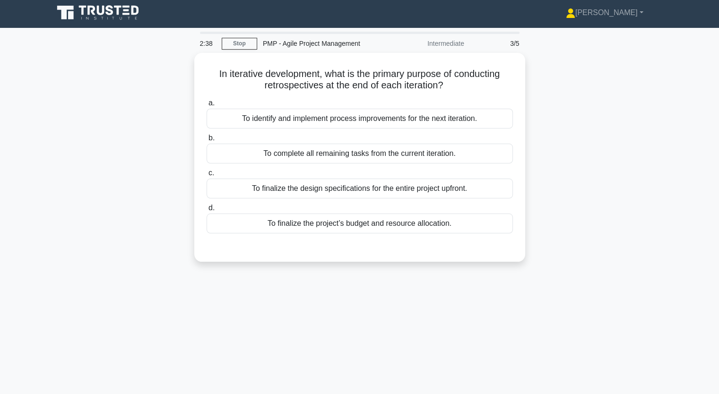
scroll to position [0, 0]
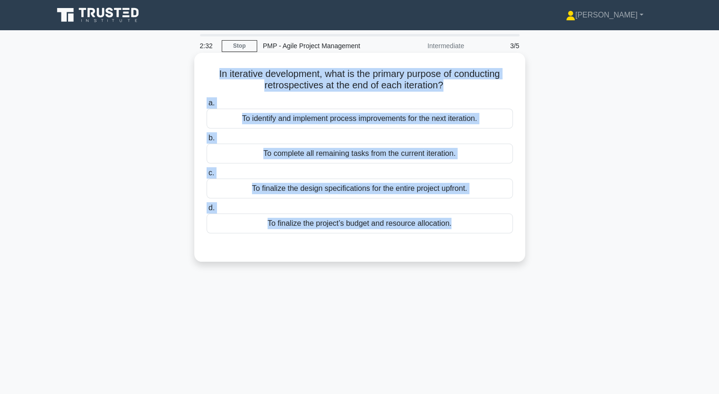
drag, startPoint x: 212, startPoint y: 76, endPoint x: 479, endPoint y: 254, distance: 321.1
click at [479, 254] on div "In iterative development, what is the primary purpose of conducting retrospecti…" at bounding box center [359, 157] width 323 height 201
click at [405, 189] on div "To finalize the design specifications for the entire project upfront." at bounding box center [360, 189] width 306 height 20
click at [207, 176] on input "c. To finalize the design specifications for the entire project upfront." at bounding box center [207, 173] width 0 height 6
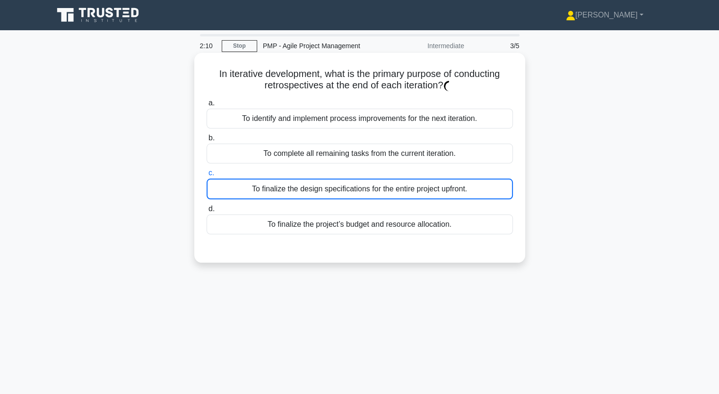
click at [481, 186] on div "To finalize the design specifications for the entire project upfront." at bounding box center [360, 189] width 306 height 21
click at [207, 176] on input "c. To finalize the design specifications for the entire project upfront." at bounding box center [207, 173] width 0 height 6
click at [481, 186] on div "To finalize the design specifications for the entire project upfront." at bounding box center [360, 189] width 306 height 21
click at [207, 176] on input "c. To finalize the design specifications for the entire project upfront." at bounding box center [207, 173] width 0 height 6
click at [481, 186] on div "To finalize the design specifications for the entire project upfront." at bounding box center [360, 189] width 306 height 21
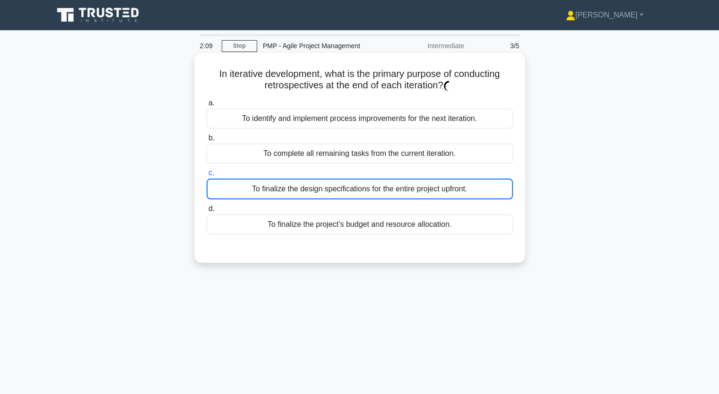
click at [207, 176] on input "c. To finalize the design specifications for the entire project upfront." at bounding box center [207, 173] width 0 height 6
click at [481, 186] on div "To finalize the design specifications for the entire project upfront." at bounding box center [360, 189] width 306 height 21
click at [207, 176] on input "c. To finalize the design specifications for the entire project upfront." at bounding box center [207, 173] width 0 height 6
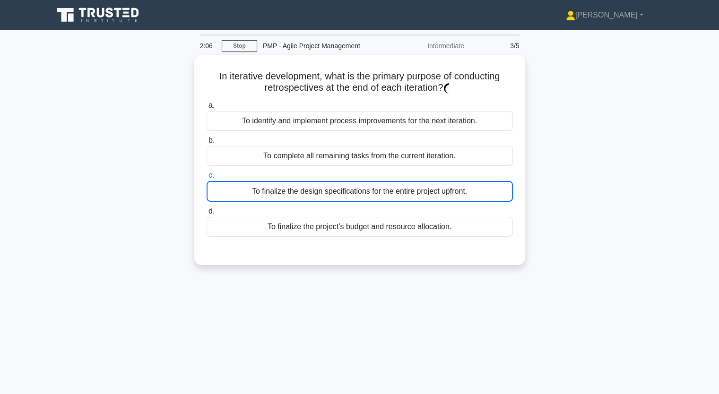
click at [190, 188] on div "In iterative development, what is the primary purpose of conducting retrospecti…" at bounding box center [360, 165] width 624 height 221
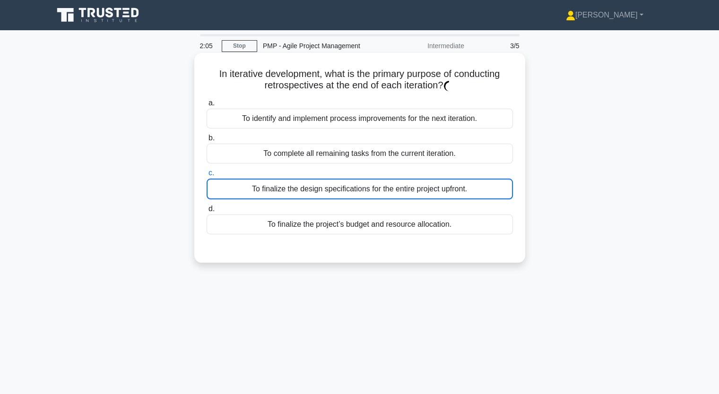
click at [231, 186] on div "To finalize the design specifications for the entire project upfront." at bounding box center [360, 189] width 306 height 21
click at [207, 176] on input "c. To finalize the design specifications for the entire project upfront." at bounding box center [207, 173] width 0 height 6
click at [231, 186] on div "To finalize the design specifications for the entire project upfront." at bounding box center [360, 189] width 306 height 21
click at [207, 176] on input "c. To finalize the design specifications for the entire project upfront." at bounding box center [207, 173] width 0 height 6
click at [231, 186] on div "To finalize the design specifications for the entire project upfront." at bounding box center [360, 189] width 306 height 21
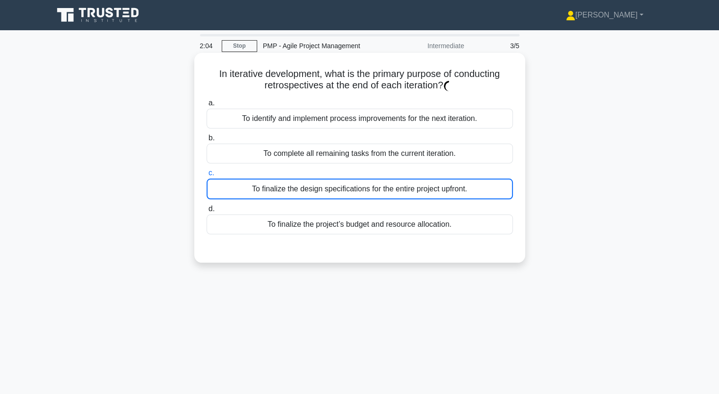
click at [207, 176] on input "c. To finalize the design specifications for the entire project upfront." at bounding box center [207, 173] width 0 height 6
click at [231, 186] on div "To finalize the design specifications for the entire project upfront." at bounding box center [360, 189] width 306 height 21
click at [207, 176] on input "c. To finalize the design specifications for the entire project upfront." at bounding box center [207, 173] width 0 height 6
click at [233, 191] on div "To finalize the design specifications for the entire project upfront." at bounding box center [360, 189] width 306 height 21
click at [207, 176] on input "c. To finalize the design specifications for the entire project upfront." at bounding box center [207, 173] width 0 height 6
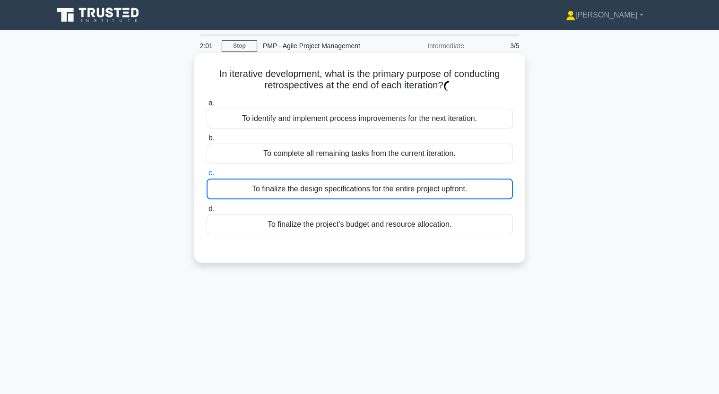
click at [233, 191] on div "To finalize the design specifications for the entire project upfront." at bounding box center [360, 189] width 306 height 21
click at [207, 176] on input "c. To finalize the design specifications for the entire project upfront." at bounding box center [207, 173] width 0 height 6
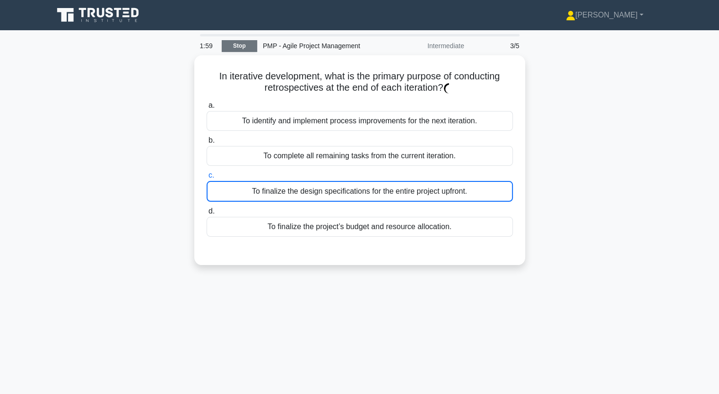
click at [239, 48] on link "Stop" at bounding box center [239, 46] width 35 height 12
click at [236, 44] on link "Stop" at bounding box center [239, 46] width 35 height 12
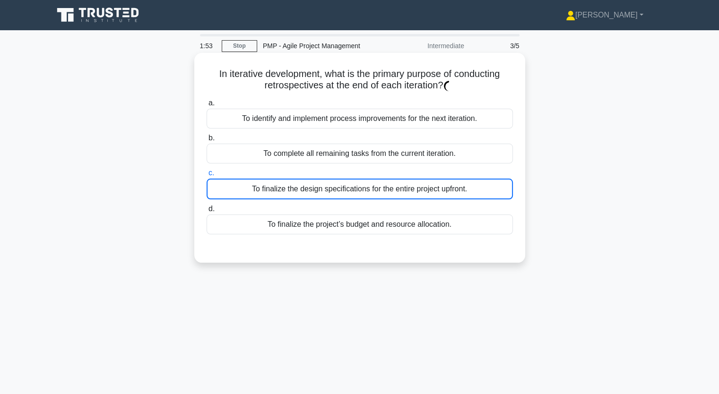
click at [277, 185] on div "To finalize the design specifications for the entire project upfront." at bounding box center [360, 189] width 306 height 21
click at [207, 176] on input "c. To finalize the design specifications for the entire project upfront." at bounding box center [207, 173] width 0 height 6
click at [277, 191] on div "To finalize the design specifications for the entire project upfront." at bounding box center [360, 189] width 306 height 21
click at [207, 176] on input "c. To finalize the design specifications for the entire project upfront." at bounding box center [207, 173] width 0 height 6
click at [277, 191] on div "To finalize the design specifications for the entire project upfront." at bounding box center [360, 189] width 306 height 21
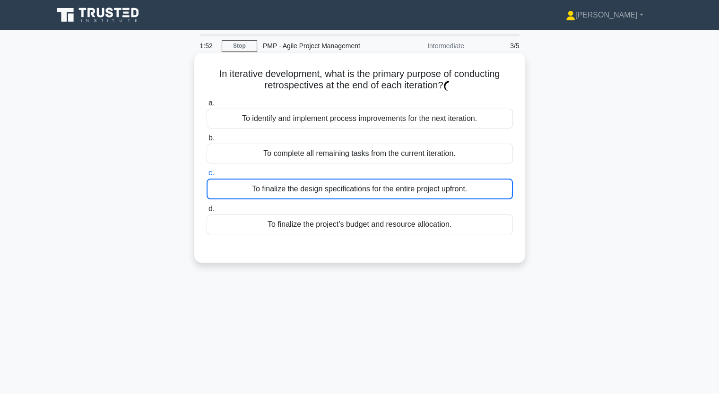
click at [207, 176] on input "c. To finalize the design specifications for the entire project upfront." at bounding box center [207, 173] width 0 height 6
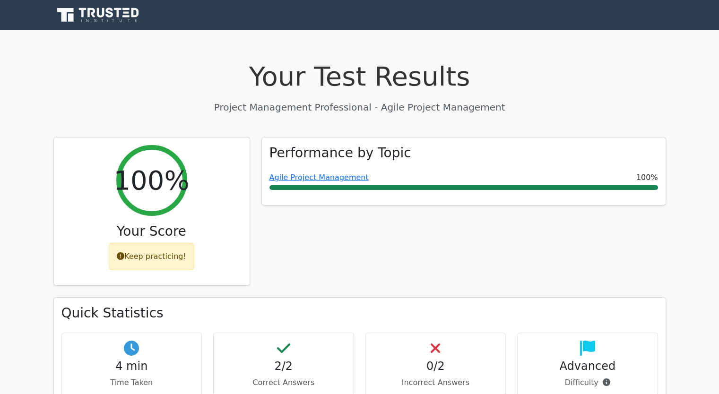
click at [418, 267] on div "Performance by Topic Agile Project Management 100%" at bounding box center [464, 217] width 416 height 161
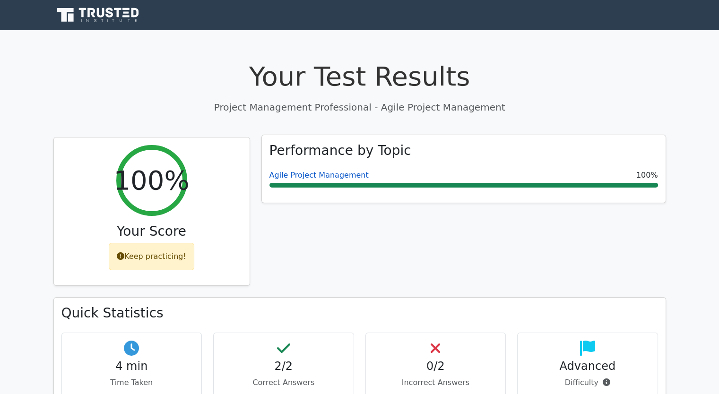
click at [322, 176] on link "Agile Project Management" at bounding box center [318, 175] width 99 height 9
click at [321, 182] on div "Agile Project Management 100%" at bounding box center [463, 179] width 389 height 18
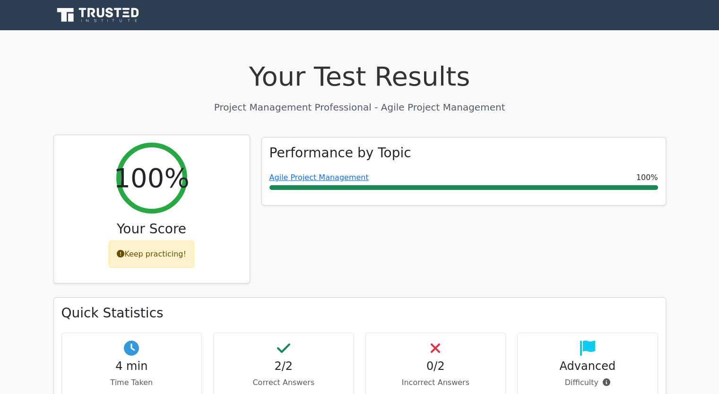
click at [166, 248] on div "Keep practicing!" at bounding box center [152, 254] width 86 height 27
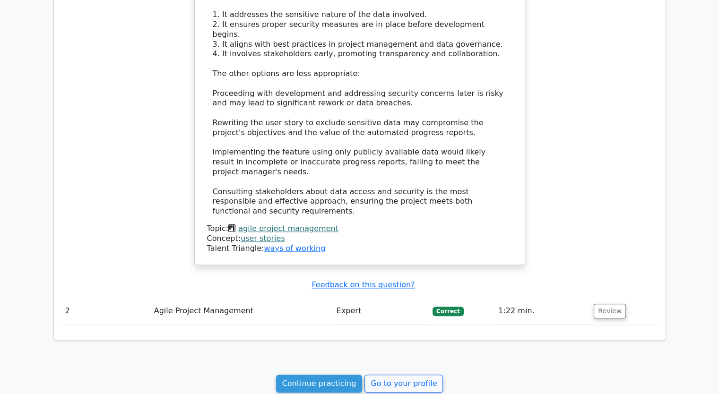
scroll to position [878, 0]
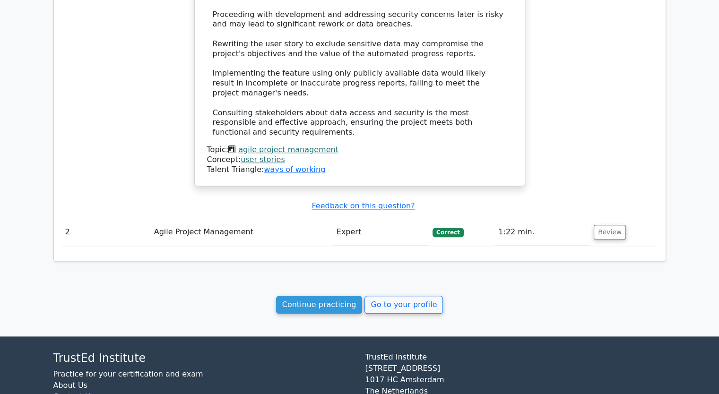
click at [318, 296] on link "Continue practicing" at bounding box center [319, 305] width 87 height 18
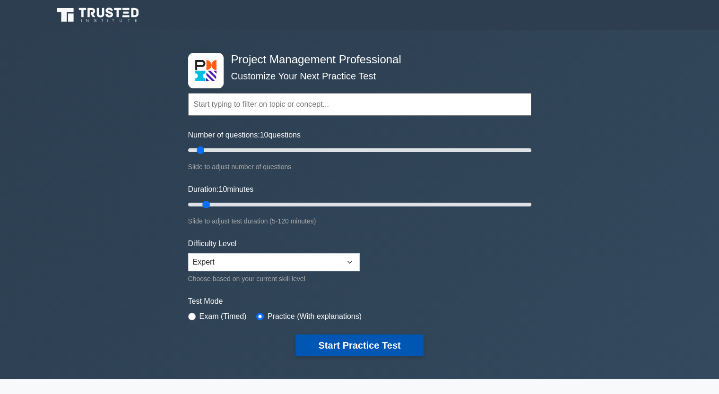
click at [341, 345] on button "Start Practice Test" at bounding box center [359, 346] width 128 height 22
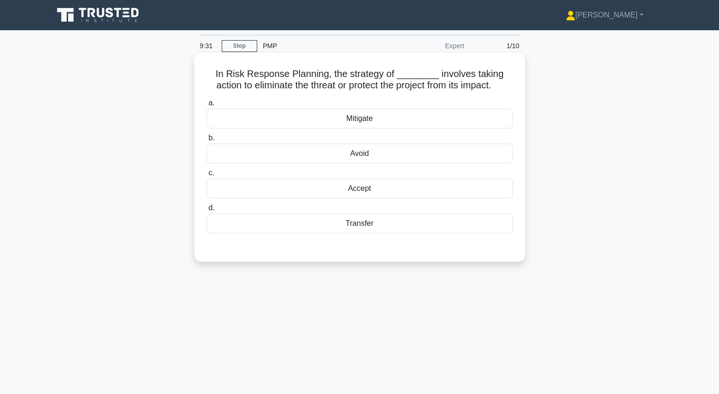
click at [465, 188] on div "Accept" at bounding box center [360, 189] width 306 height 20
click at [207, 176] on input "c. Accept" at bounding box center [207, 173] width 0 height 6
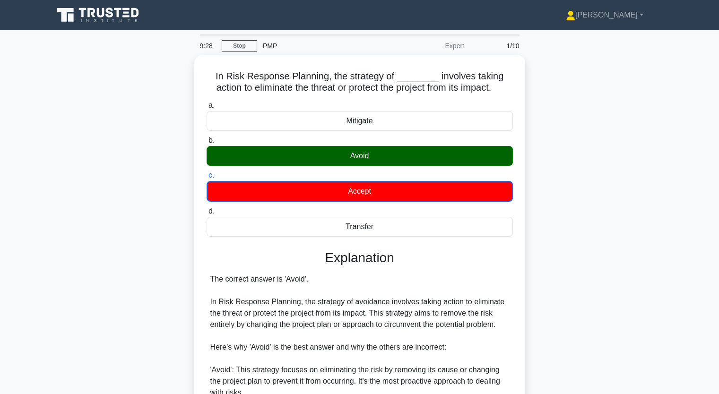
click at [168, 269] on div "In Risk Response Planning, the strategy of ________ involves taking action to e…" at bounding box center [360, 351] width 624 height 592
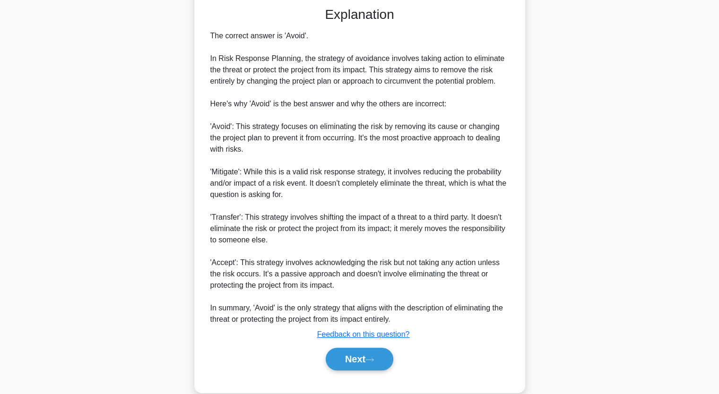
scroll to position [246, 0]
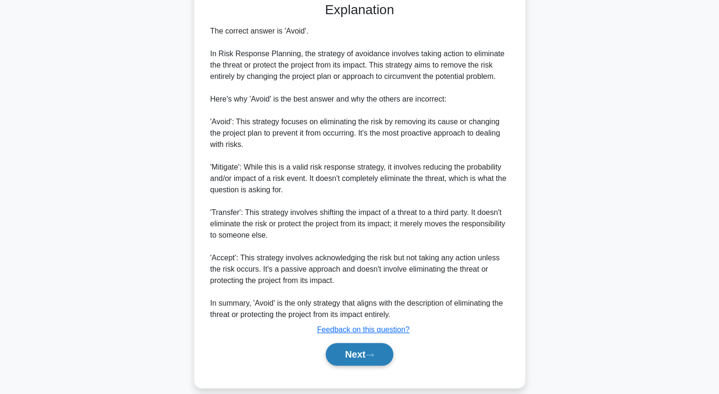
click at [350, 353] on button "Next" at bounding box center [360, 354] width 68 height 23
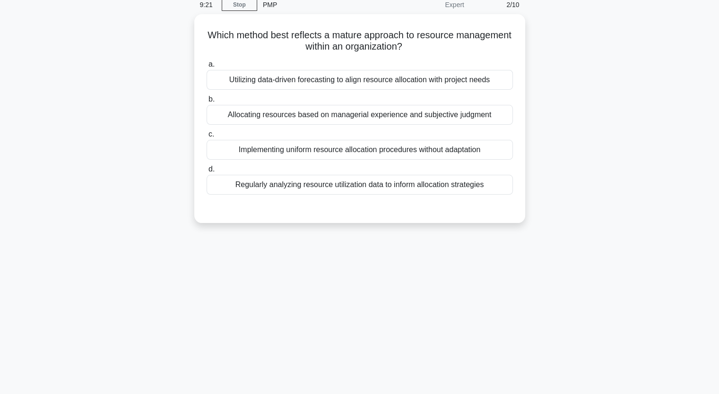
scroll to position [22, 0]
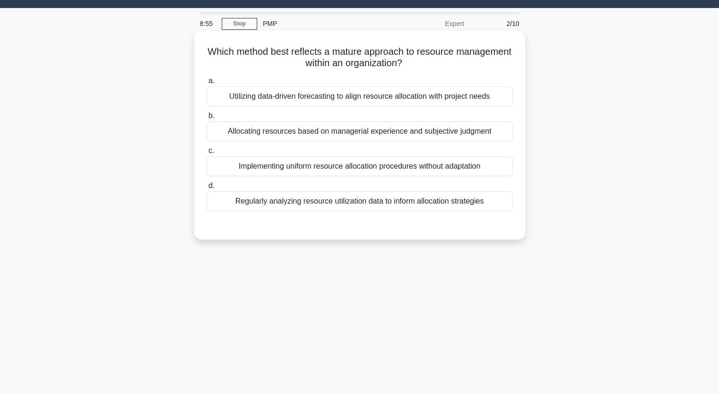
click at [326, 98] on div "Utilizing data-driven forecasting to align resource allocation with project nee…" at bounding box center [360, 97] width 306 height 20
click at [207, 84] on input "a. Utilizing data-driven forecasting to align resource allocation with project …" at bounding box center [207, 81] width 0 height 6
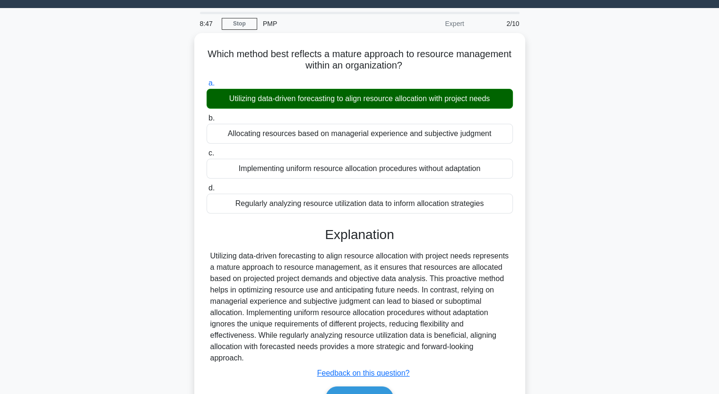
click at [207, 115] on input "b. Allocating resources based on managerial experience and subjective judgment" at bounding box center [207, 118] width 0 height 6
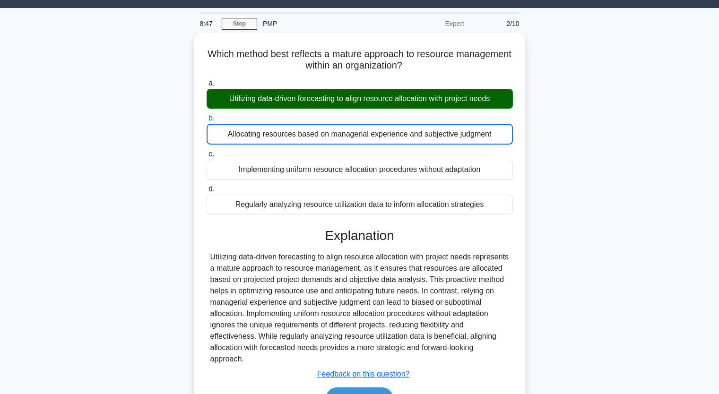
click at [207, 151] on input "c. Implementing uniform resource allocation procedures without adaptation" at bounding box center [207, 154] width 0 height 6
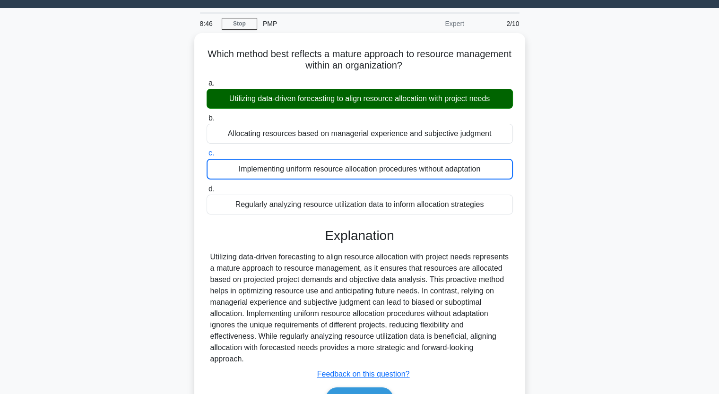
click at [134, 199] on div "Which method best reflects a mature approach to resource management within an o…" at bounding box center [360, 238] width 624 height 411
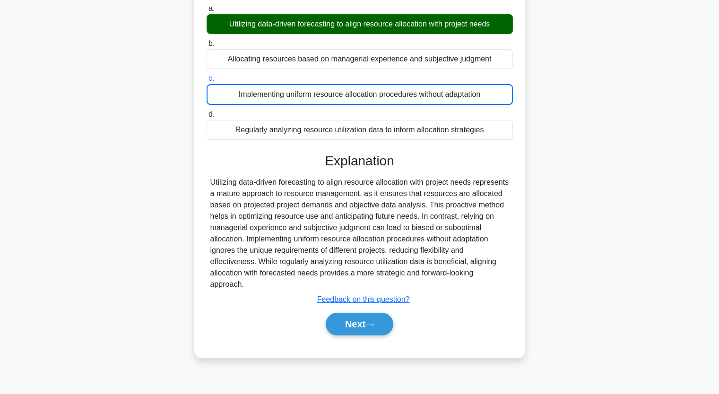
scroll to position [98, 0]
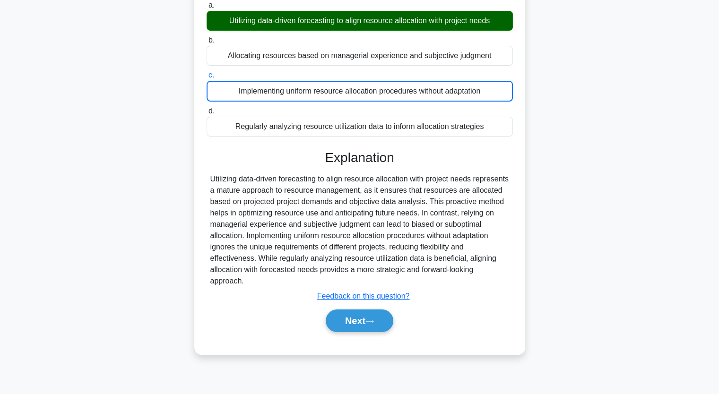
click at [443, 292] on div "Submit feedback Feedback on this question?" at bounding box center [363, 296] width 306 height 11
click at [373, 318] on button "Next" at bounding box center [360, 321] width 68 height 23
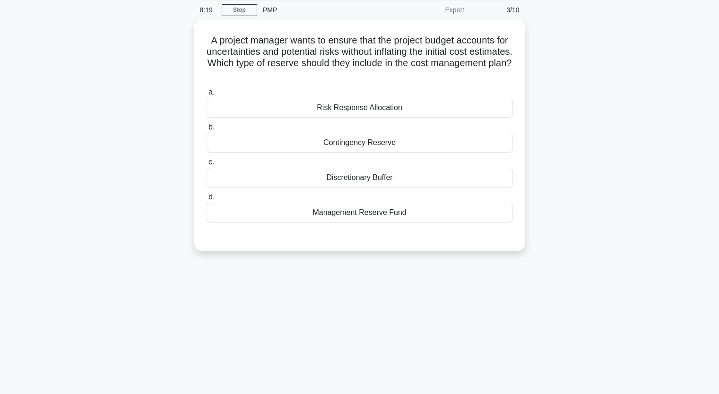
scroll to position [22, 0]
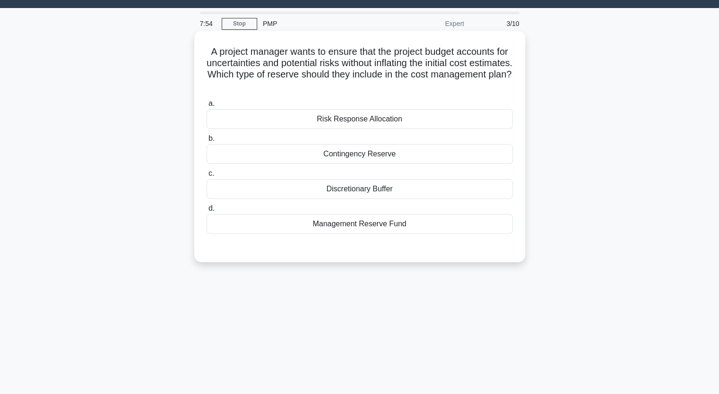
click at [351, 149] on div "Contingency Reserve" at bounding box center [360, 154] width 306 height 20
click at [207, 142] on input "b. Contingency Reserve" at bounding box center [207, 139] width 0 height 6
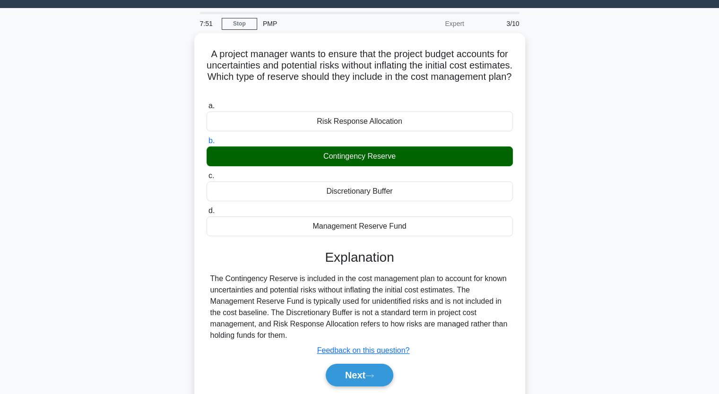
click at [207, 173] on input "c. Discretionary Buffer" at bounding box center [207, 176] width 0 height 6
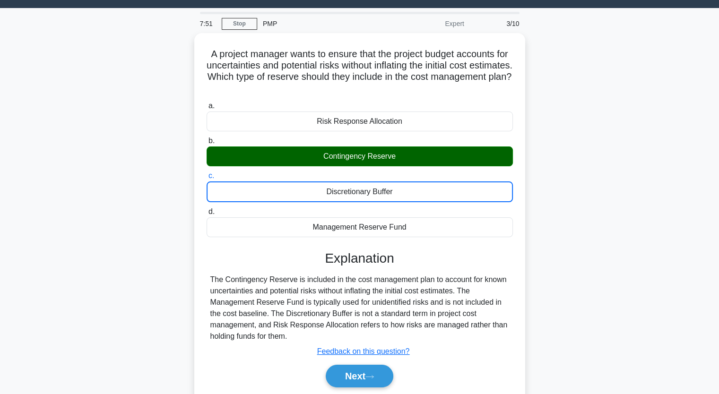
click at [207, 209] on input "d. Management Reserve Fund" at bounding box center [207, 212] width 0 height 6
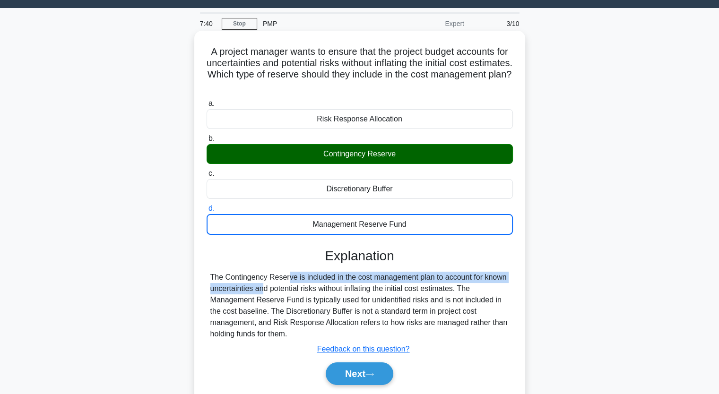
drag, startPoint x: 226, startPoint y: 272, endPoint x: 518, endPoint y: 275, distance: 291.7
click at [518, 275] on div "A project manager wants to ensure that the project budget accounts for uncertai…" at bounding box center [359, 219] width 323 height 369
click at [367, 373] on button "Next" at bounding box center [360, 374] width 68 height 23
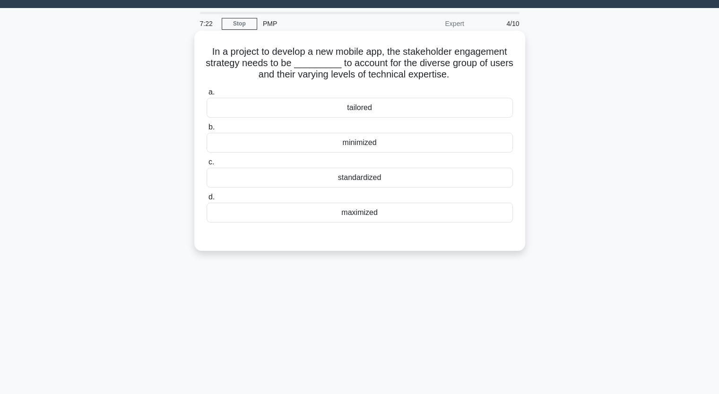
click at [356, 108] on div "tailored" at bounding box center [360, 108] width 306 height 20
click at [207, 95] on input "a. tailored" at bounding box center [207, 92] width 0 height 6
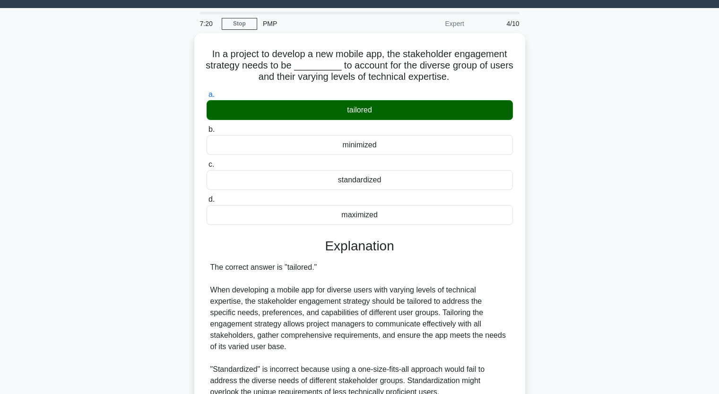
click at [207, 127] on input "b. minimized" at bounding box center [207, 130] width 0 height 6
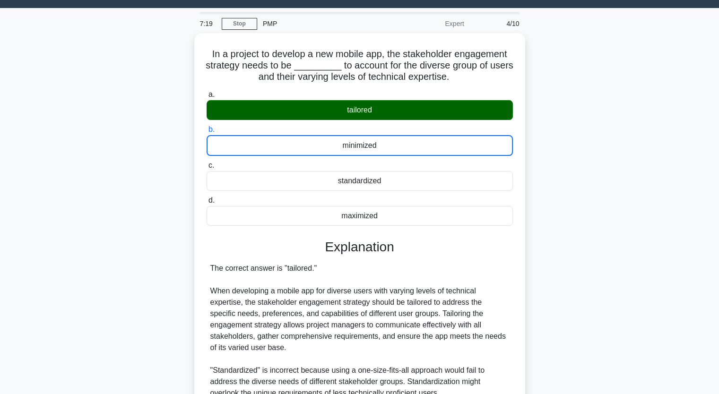
click at [207, 163] on input "c. standardized" at bounding box center [207, 166] width 0 height 6
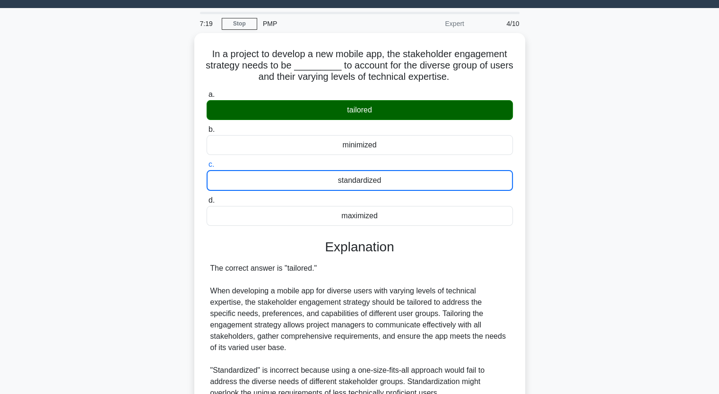
click at [95, 187] on div "In a project to develop a new mobile app, the stakeholder engagement strategy n…" at bounding box center [360, 301] width 624 height 536
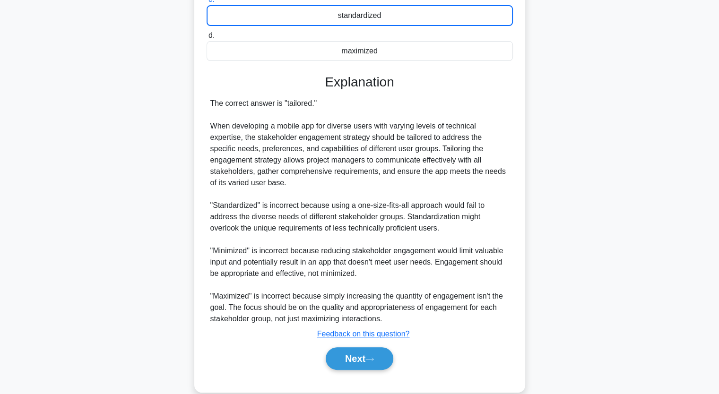
scroll to position [189, 0]
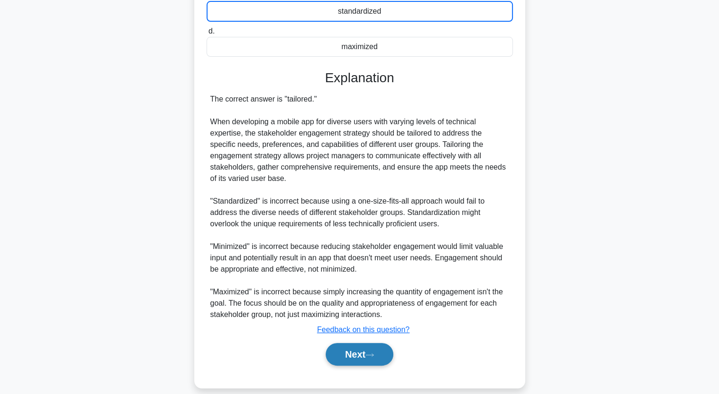
click at [354, 351] on button "Next" at bounding box center [360, 354] width 68 height 23
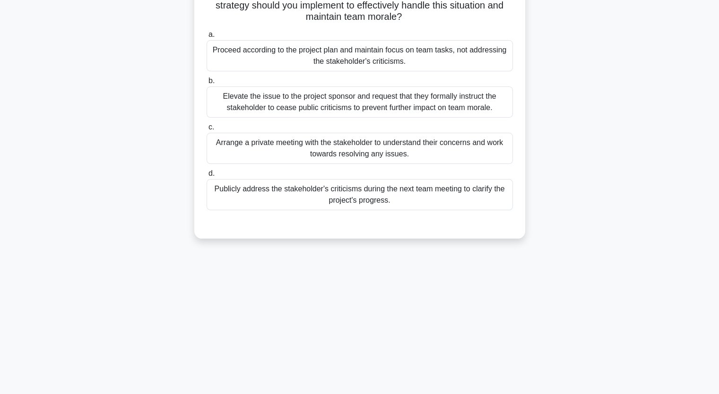
scroll to position [117, 0]
click at [177, 84] on div "Midway through your project, an influential stakeholder, who has personal biase…" at bounding box center [360, 94] width 624 height 311
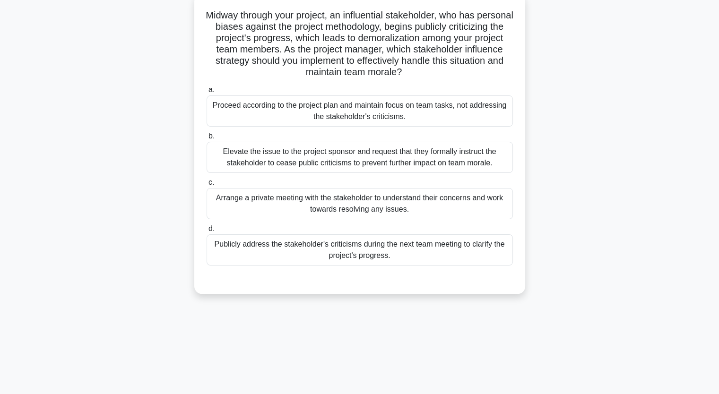
scroll to position [41, 0]
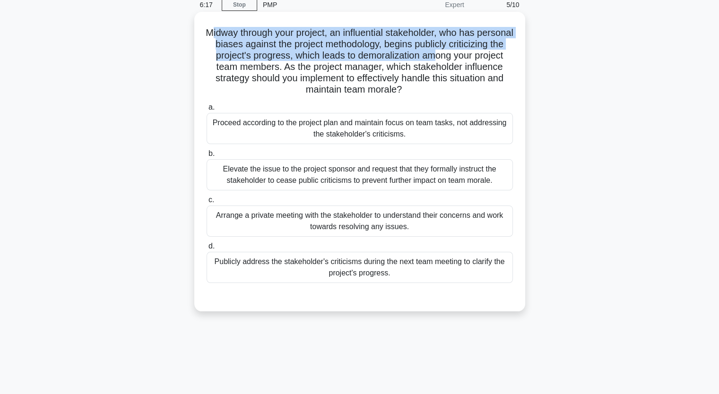
drag, startPoint x: 226, startPoint y: 35, endPoint x: 496, endPoint y: 53, distance: 270.6
click at [496, 53] on h5 "Midway through your project, an influential stakeholder, who has personal biase…" at bounding box center [360, 61] width 308 height 69
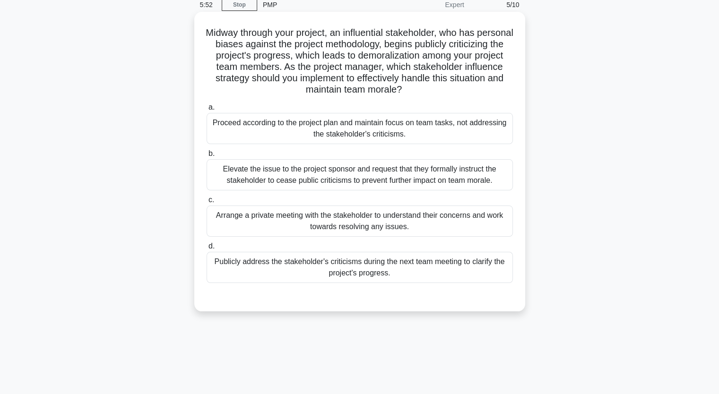
click at [286, 174] on div "Elevate the issue to the project sponsor and request that they formally instruc…" at bounding box center [360, 174] width 306 height 31
click at [207, 157] on input "b. Elevate the issue to the project sponsor and request that they formally inst…" at bounding box center [207, 154] width 0 height 6
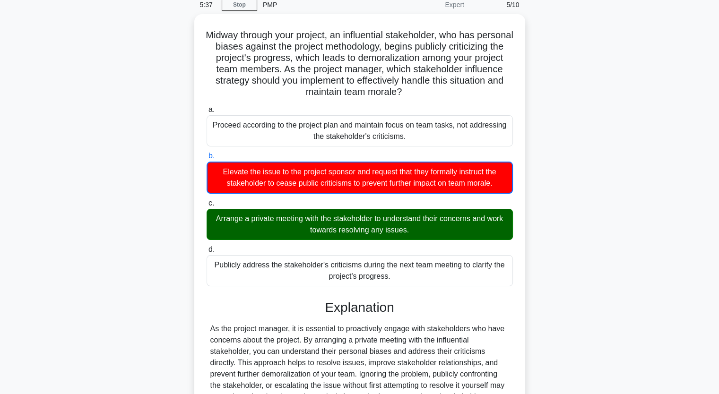
click at [169, 244] on div "Midway through your project, an influential stakeholder, who has personal biase…" at bounding box center [360, 253] width 624 height 479
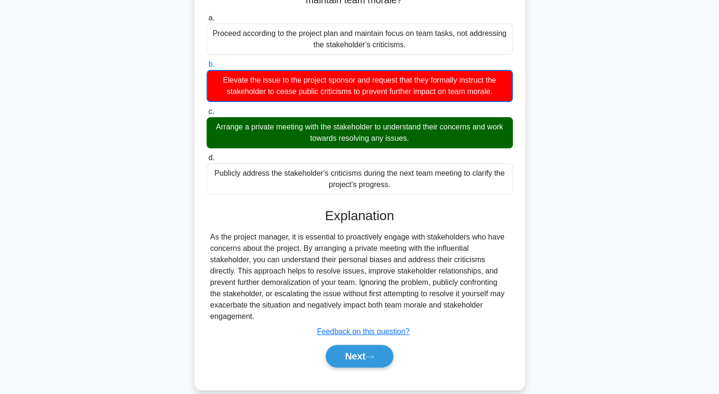
scroll to position [144, 0]
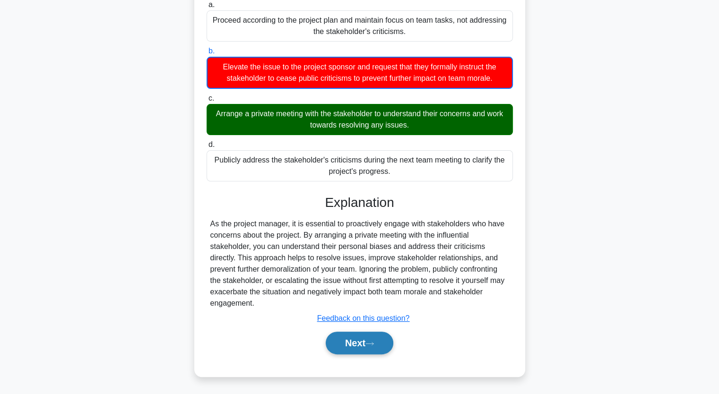
click at [369, 342] on icon at bounding box center [369, 343] width 9 height 5
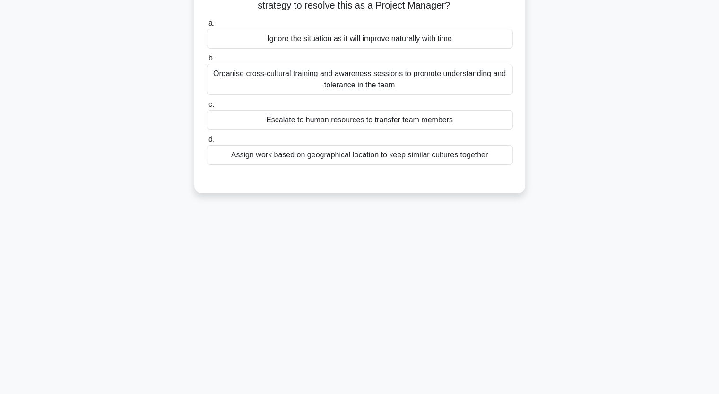
click at [178, 206] on div "5:23 Stop PMP Expert 6/10 You are a Project Manager overseeing a global project…" at bounding box center [360, 154] width 624 height 473
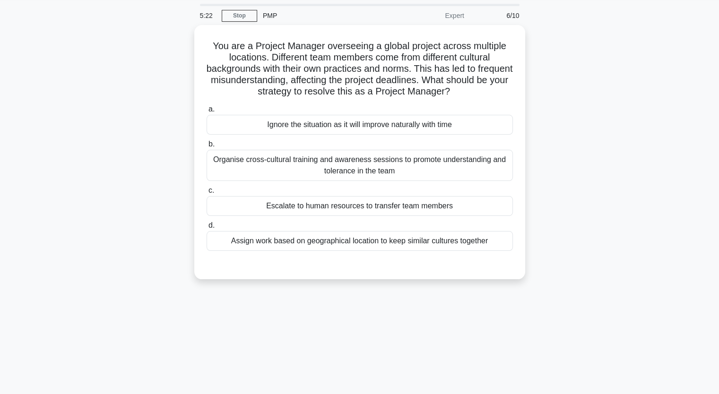
scroll to position [22, 0]
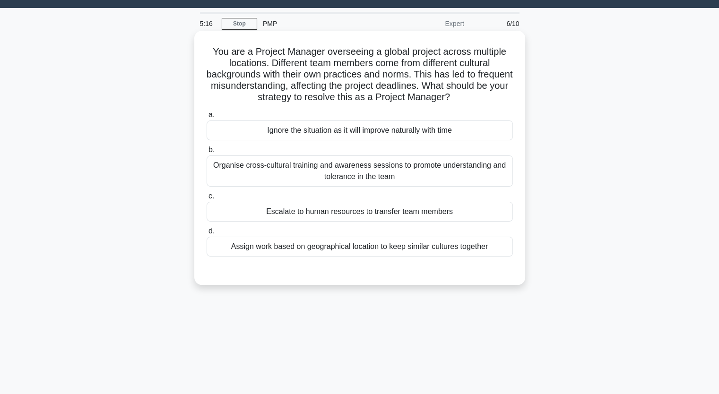
click at [310, 98] on h5 "You are a Project Manager overseeing a global project across multiple locations…" at bounding box center [360, 75] width 308 height 58
click at [276, 173] on div "Organise cross-cultural training and awareness sessions to promote understandin…" at bounding box center [360, 171] width 306 height 31
click at [207, 153] on input "b. Organise cross-cultural training and awareness sessions to promote understan…" at bounding box center [207, 150] width 0 height 6
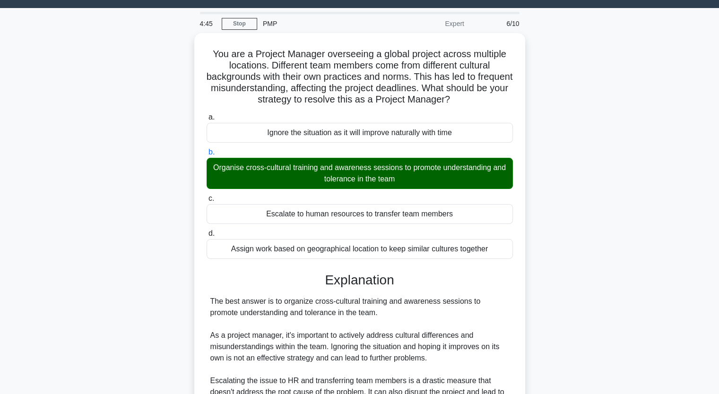
click at [139, 232] on div "You are a Project Manager overseeing a global project across multiple locations…" at bounding box center [360, 317] width 624 height 569
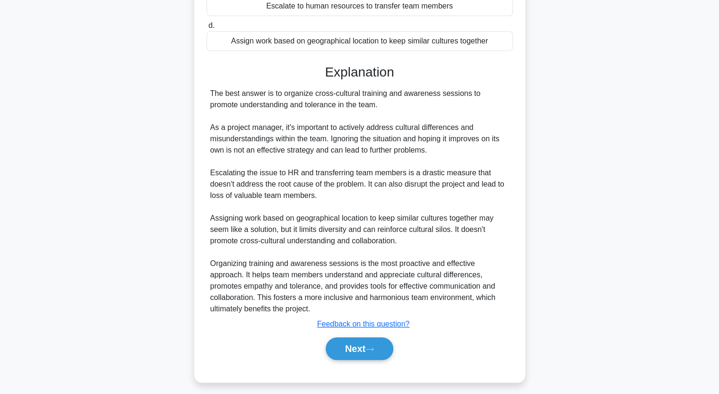
scroll to position [234, 0]
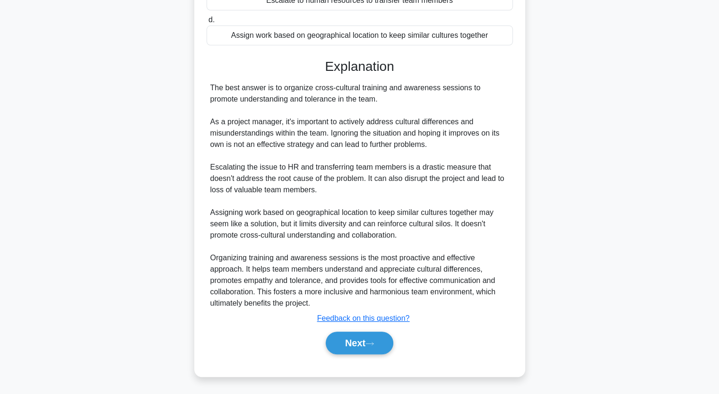
click at [354, 330] on div "Next" at bounding box center [360, 343] width 306 height 30
click at [352, 339] on button "Next" at bounding box center [360, 343] width 68 height 23
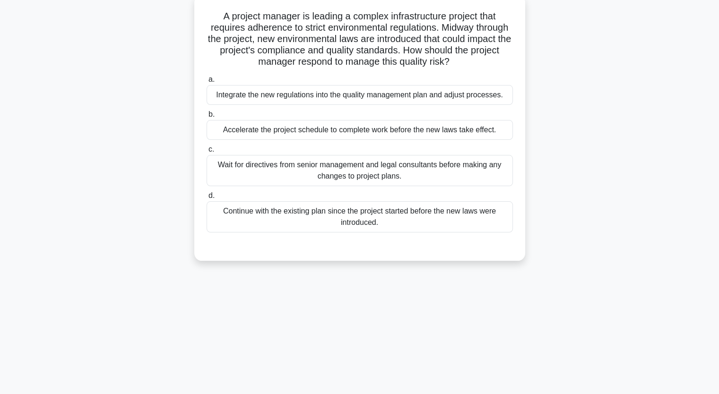
scroll to position [41, 0]
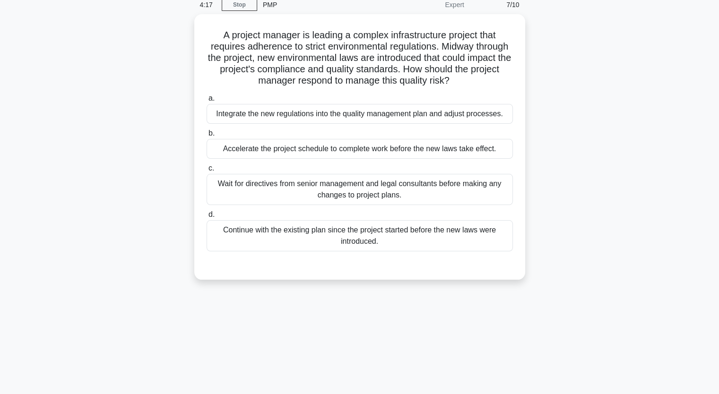
click at [144, 205] on div "A project manager is leading a complex infrastructure project that requires adh…" at bounding box center [360, 152] width 624 height 277
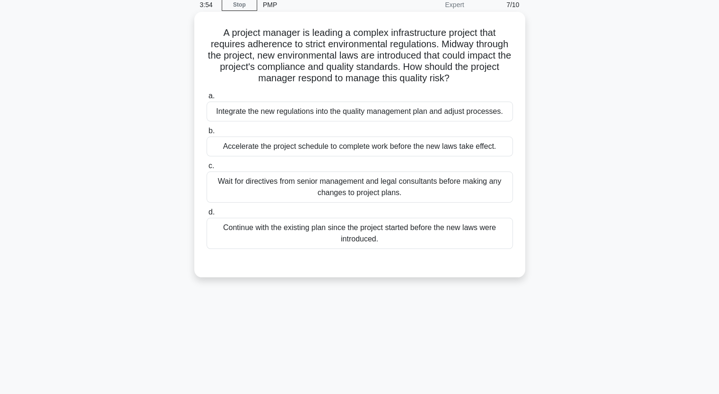
click at [311, 184] on div "Wait for directives from senior management and legal consultants before making …" at bounding box center [360, 187] width 306 height 31
click at [207, 169] on input "c. Wait for directives from senior management and legal consultants before maki…" at bounding box center [207, 166] width 0 height 6
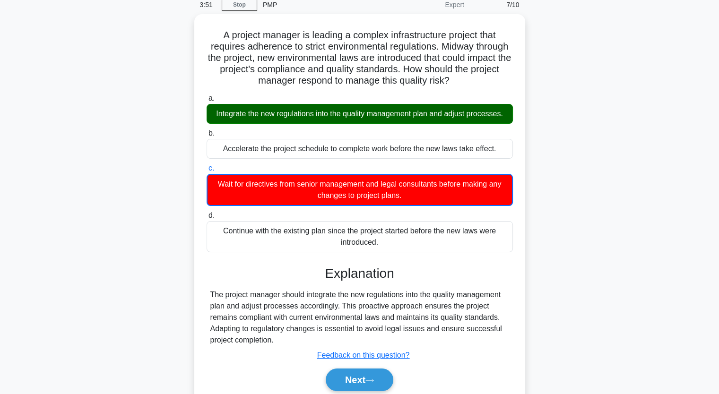
click at [173, 164] on div "A project manager is leading a complex infrastructure project that requires adh…" at bounding box center [360, 219] width 624 height 411
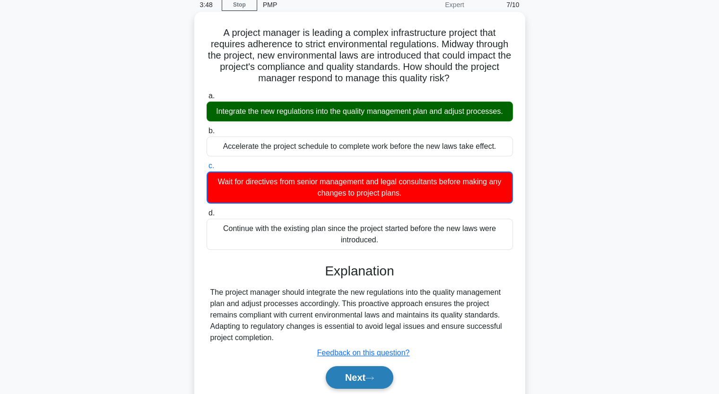
click at [357, 370] on button "Next" at bounding box center [360, 377] width 68 height 23
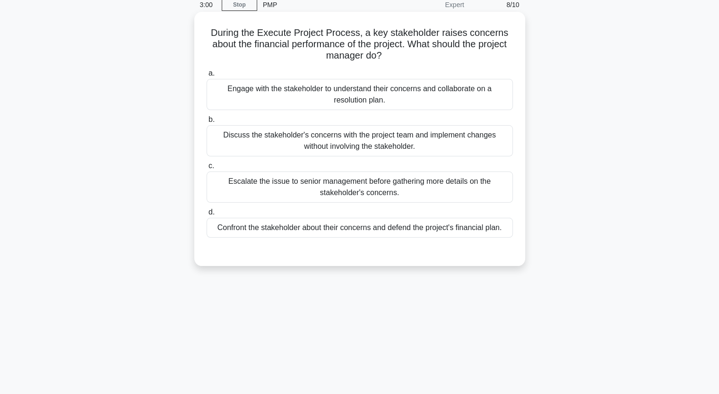
click at [274, 177] on div "Escalate the issue to senior management before gathering more details on the st…" at bounding box center [360, 187] width 306 height 31
click at [207, 169] on input "c. Escalate the issue to senior management before gathering more details on the…" at bounding box center [207, 166] width 0 height 6
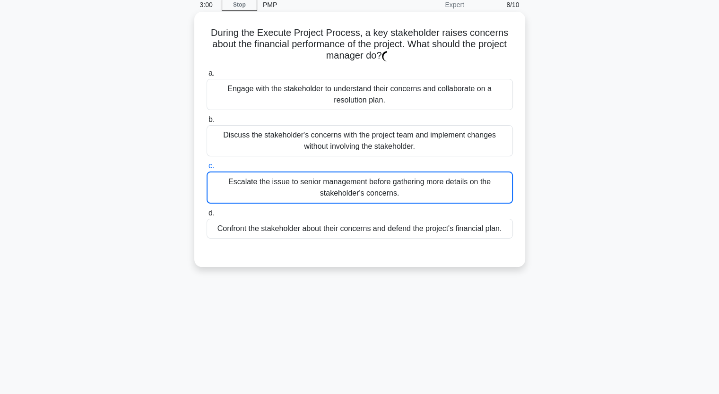
click at [274, 177] on div "Escalate the issue to senior management before gathering more details on the st…" at bounding box center [360, 188] width 306 height 32
click at [207, 169] on input "c. Escalate the issue to senior management before gathering more details on the…" at bounding box center [207, 166] width 0 height 6
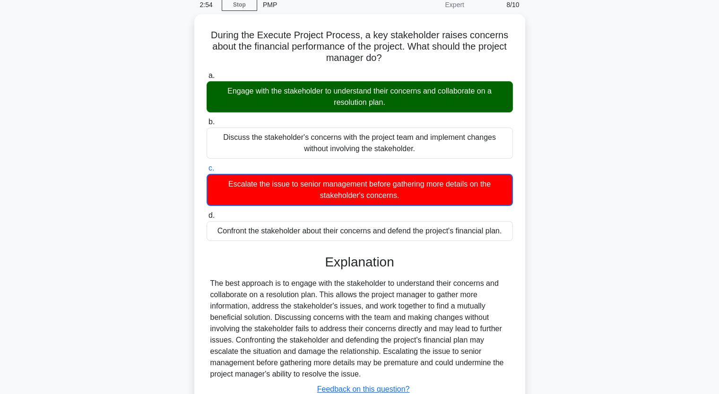
click at [142, 182] on div "During the Execute Project Process, a key stakeholder raises concerns about the…" at bounding box center [360, 236] width 624 height 445
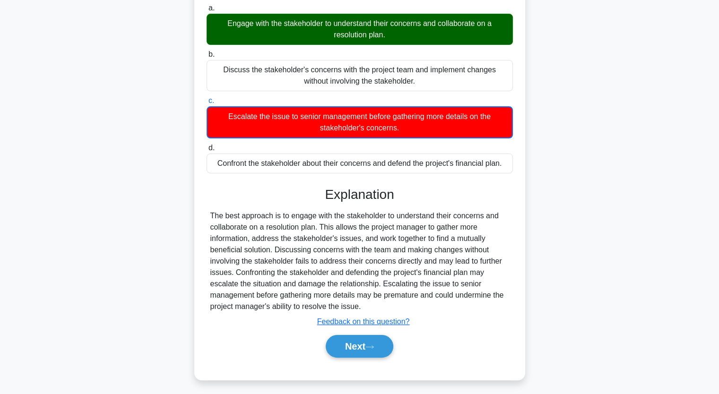
scroll to position [117, 0]
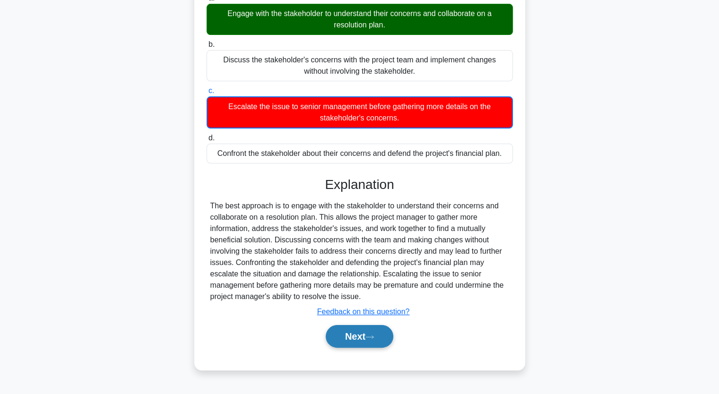
click at [342, 333] on button "Next" at bounding box center [360, 336] width 68 height 23
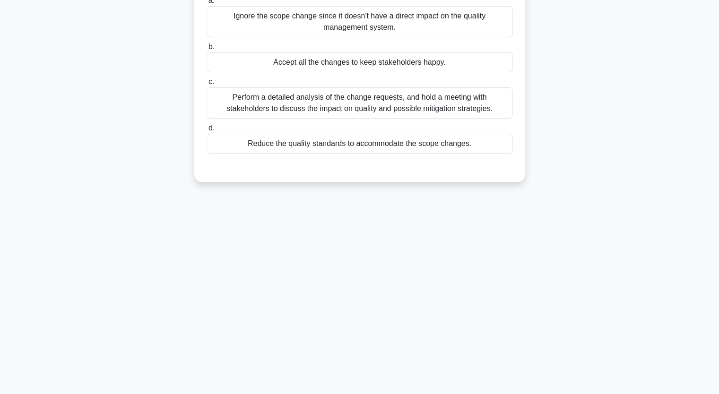
click at [149, 117] on div "You suspect the scope change is becoming excessive, potentially disrupting your…" at bounding box center [360, 66] width 624 height 254
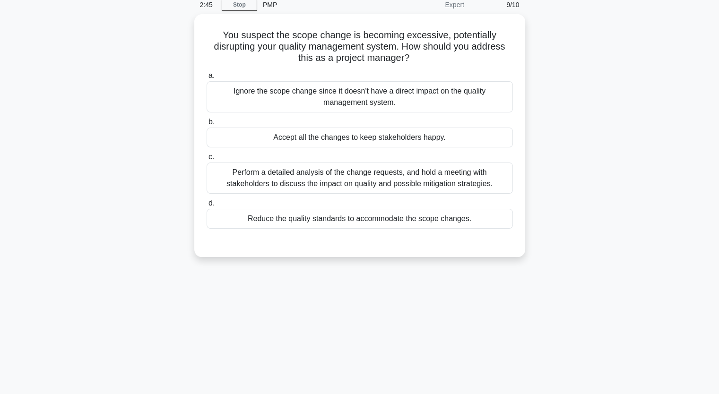
scroll to position [22, 0]
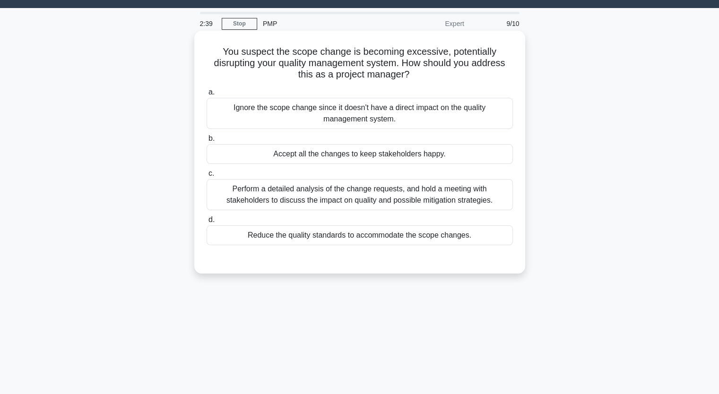
click at [307, 162] on div "Accept all the changes to keep stakeholders happy." at bounding box center [360, 154] width 306 height 20
click at [207, 142] on input "b. Accept all the changes to keep stakeholders happy." at bounding box center [207, 139] width 0 height 6
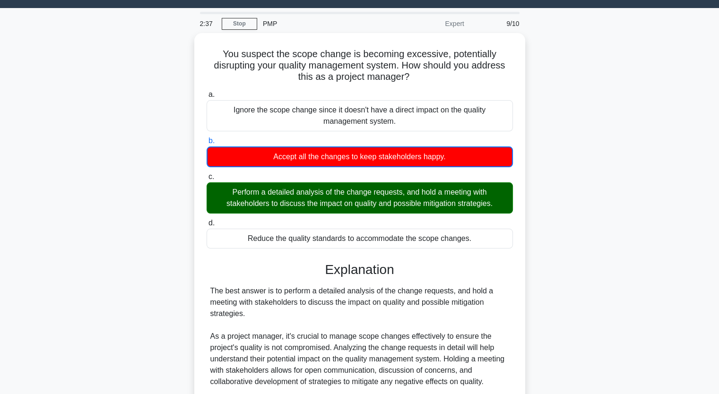
click at [127, 226] on div "You suspect the scope change is becoming excessive, potentially disrupting your…" at bounding box center [360, 278] width 624 height 490
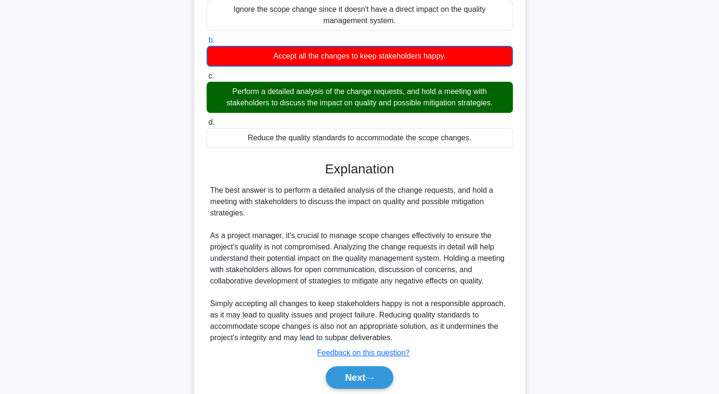
scroll to position [155, 0]
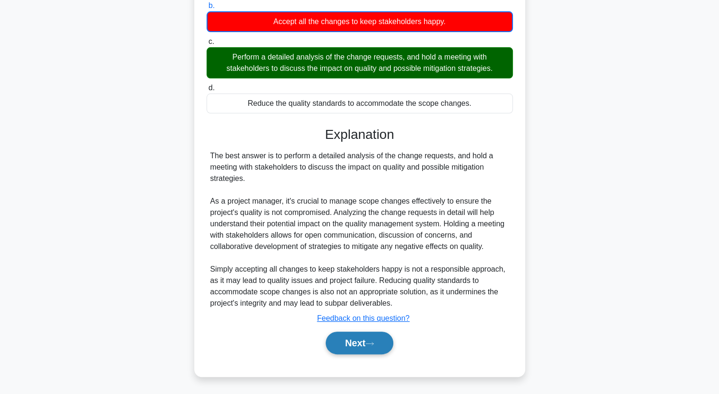
click at [349, 339] on button "Next" at bounding box center [360, 343] width 68 height 23
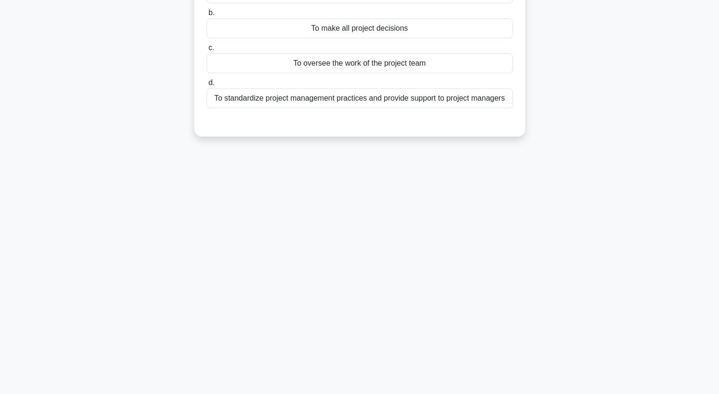
scroll to position [117, 0]
click at [145, 139] on div "What is the purpose of a project management office (PMO)? .spinner_0XTQ{transfo…" at bounding box center [360, 43] width 624 height 209
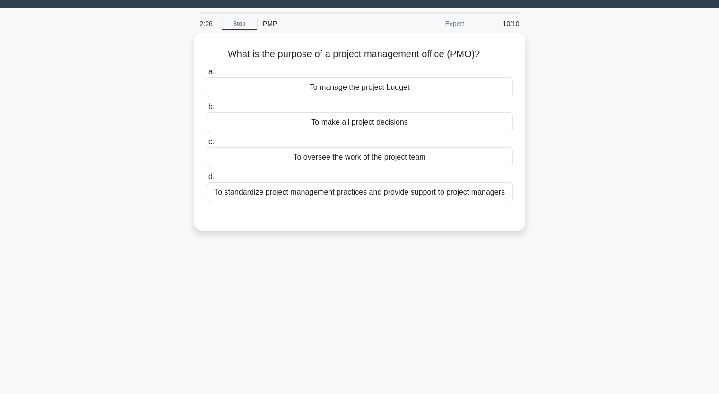
scroll to position [3, 0]
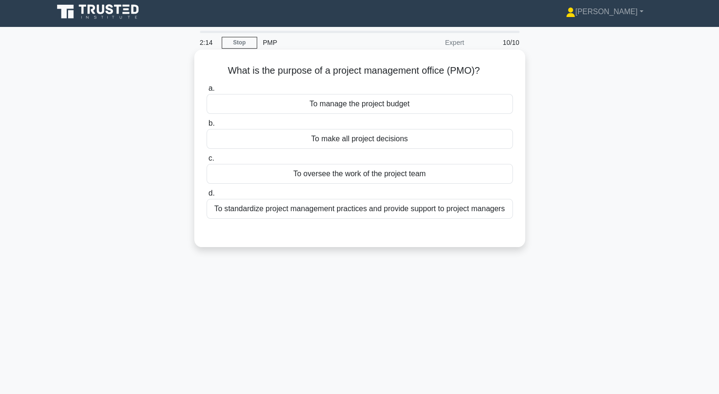
click at [312, 213] on div "To standardize project management practices and provide support to project mana…" at bounding box center [360, 209] width 306 height 20
click at [207, 197] on input "d. To standardize project management practices and provide support to project m…" at bounding box center [207, 194] width 0 height 6
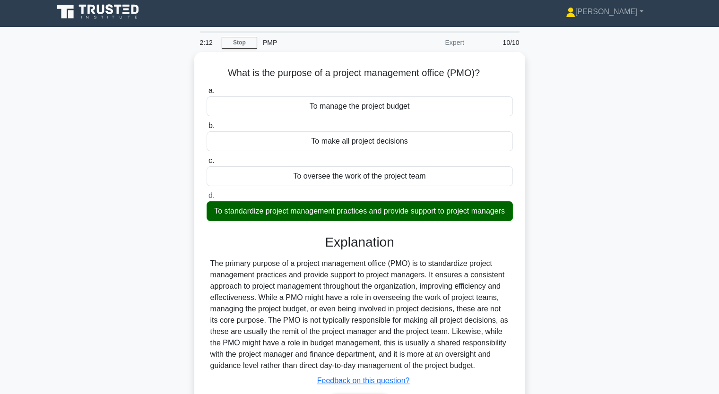
click at [142, 219] on div "What is the purpose of a project management office (PMO)? .spinner_0XTQ{transfo…" at bounding box center [360, 251] width 624 height 399
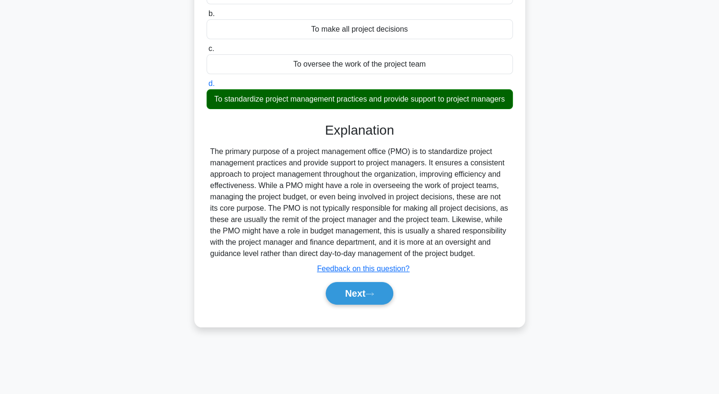
scroll to position [117, 0]
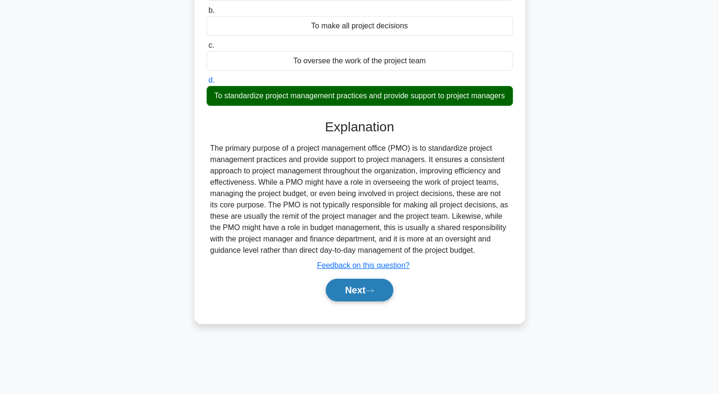
click at [346, 298] on button "Next" at bounding box center [360, 290] width 68 height 23
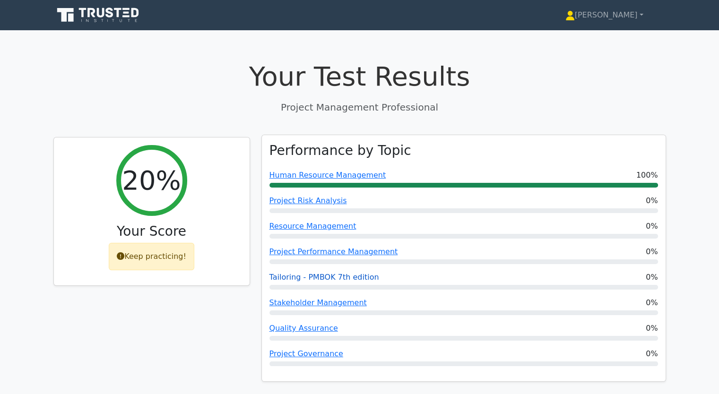
click at [295, 281] on link "Tailoring - PMBOK 7th edition" at bounding box center [324, 277] width 110 height 9
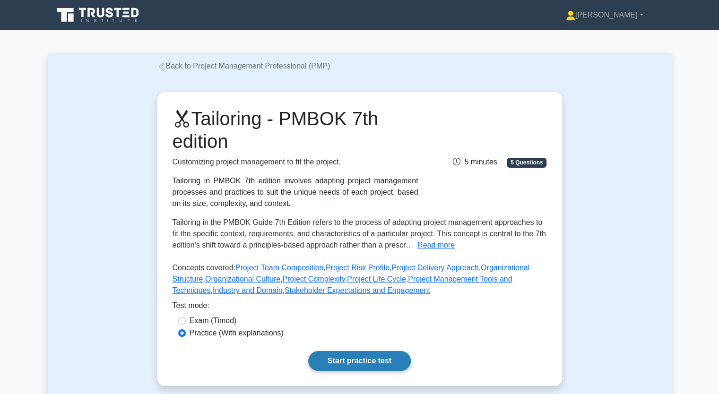
click at [348, 354] on link "Start practice test" at bounding box center [359, 361] width 103 height 20
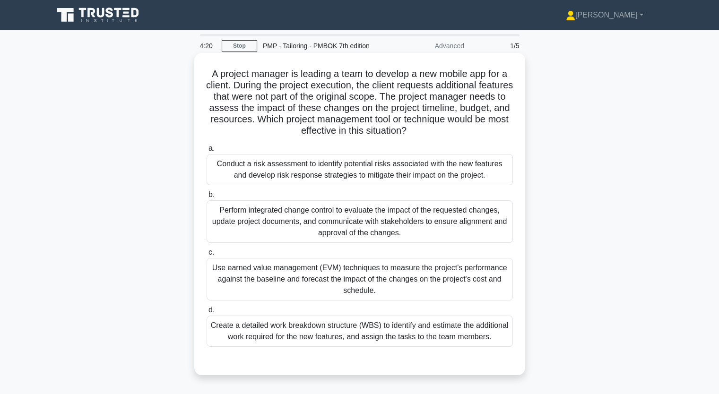
click at [297, 277] on div "Use earned value management (EVM) techniques to measure the project's performan…" at bounding box center [360, 279] width 306 height 43
click at [207, 256] on input "c. Use earned value management (EVM) techniques to measure the project's perfor…" at bounding box center [207, 253] width 0 height 6
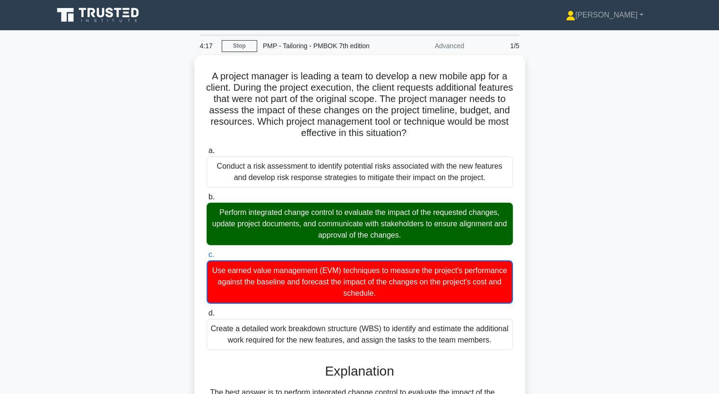
click at [156, 258] on div "A project manager is leading a team to develop a new mobile app for a client. D…" at bounding box center [360, 391] width 624 height 672
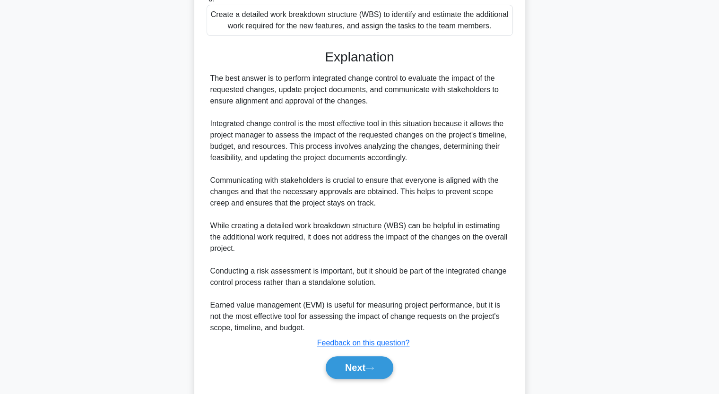
scroll to position [337, 0]
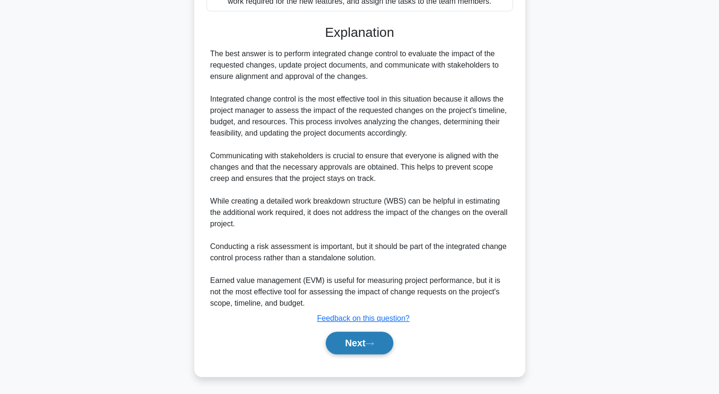
click at [340, 343] on button "Next" at bounding box center [360, 343] width 68 height 23
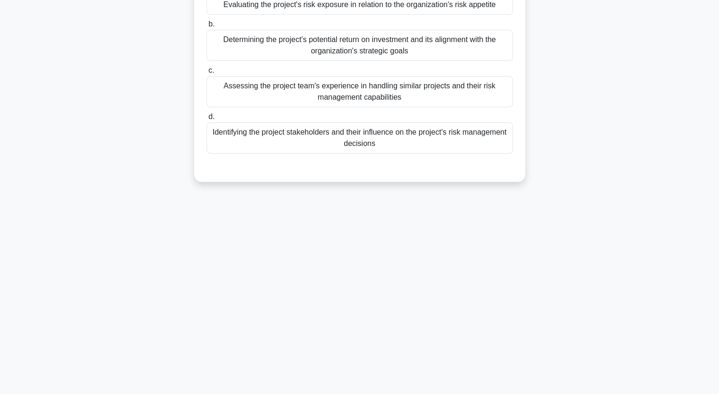
scroll to position [117, 0]
click at [184, 178] on div "When establishing a project risk profile, which of the following is the most cr…" at bounding box center [360, 66] width 624 height 254
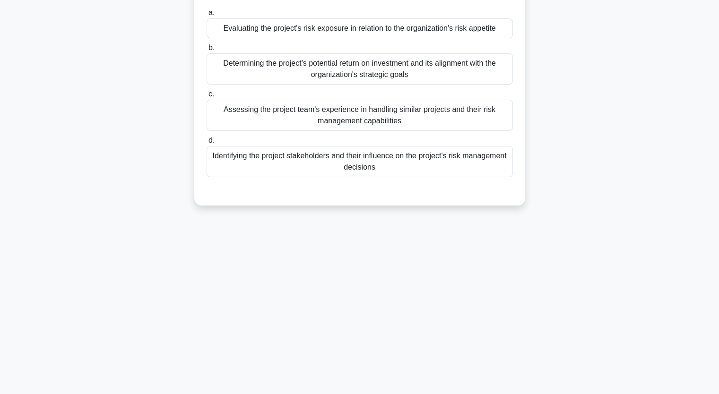
scroll to position [79, 0]
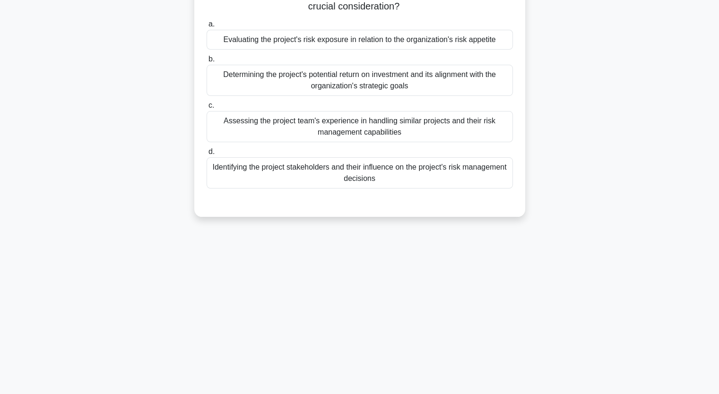
click at [309, 169] on div "Identifying the project stakeholders and their influence on the project's risk …" at bounding box center [360, 172] width 306 height 31
click at [207, 155] on input "d. Identifying the project stakeholders and their influence on the project's ri…" at bounding box center [207, 152] width 0 height 6
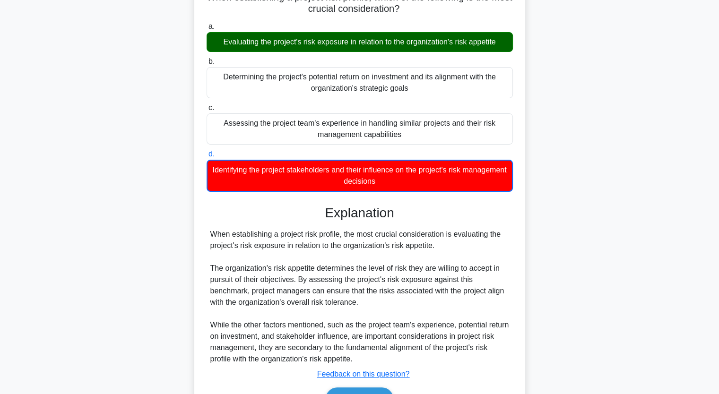
click at [161, 151] on div "When establishing a project risk profile, which of the following is the most cr…" at bounding box center [360, 210] width 624 height 468
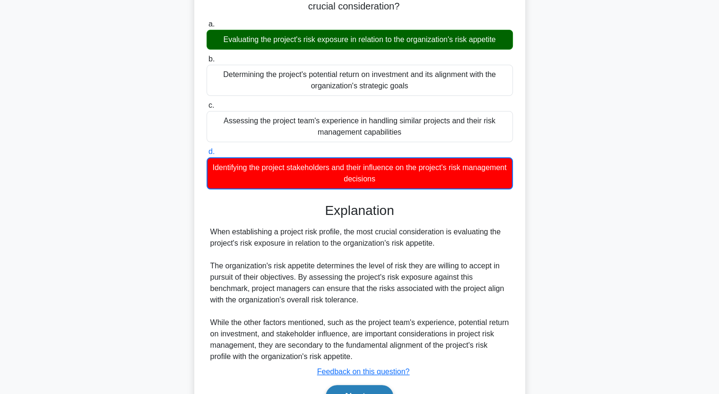
click at [386, 391] on button "Next" at bounding box center [360, 396] width 68 height 23
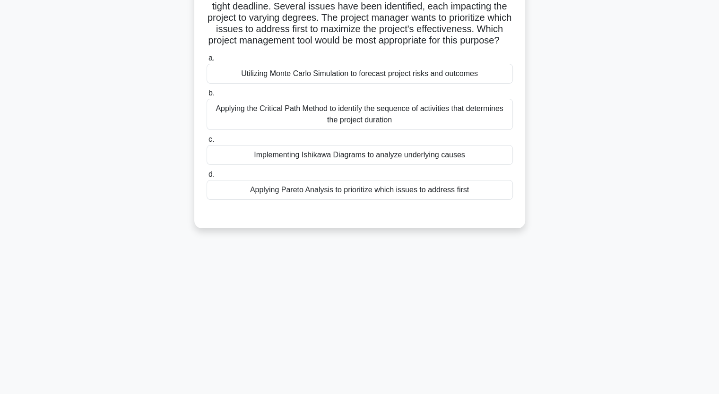
click at [319, 121] on div "Applying the Critical Path Method to identify the sequence of activities that d…" at bounding box center [360, 114] width 306 height 31
click at [207, 96] on input "b. Applying the Critical Path Method to identify the sequence of activities tha…" at bounding box center [207, 93] width 0 height 6
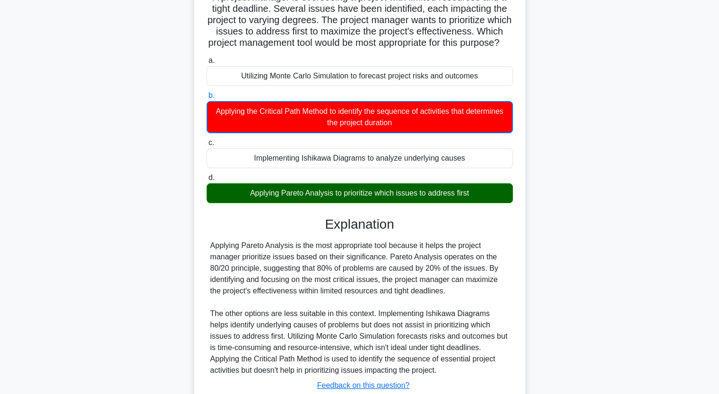
click at [87, 170] on div "A project manager is overseeing a project with limited resources and a tight de…" at bounding box center [360, 215] width 624 height 479
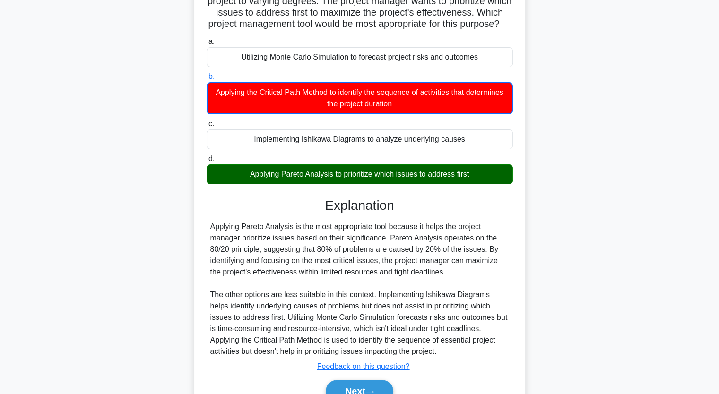
scroll to position [155, 0]
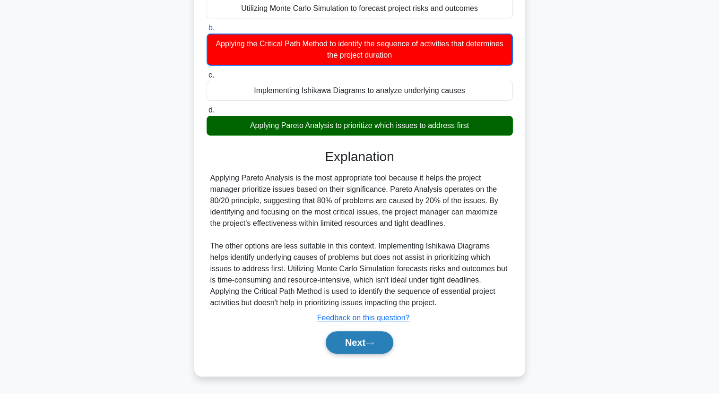
click at [342, 345] on button "Next" at bounding box center [360, 342] width 68 height 23
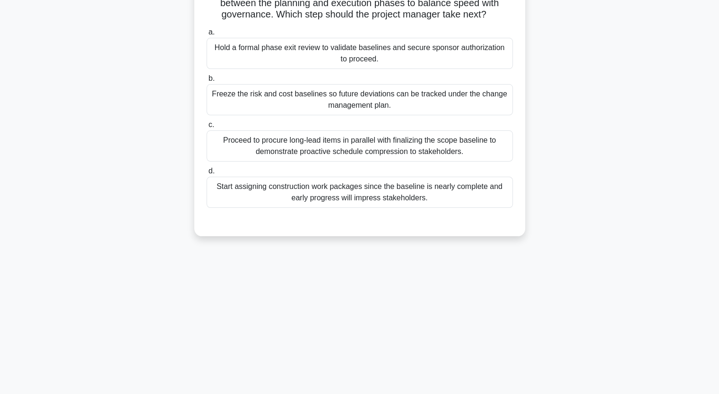
click at [277, 48] on div "Hold a formal phase exit review to validate baselines and secure sponsor author…" at bounding box center [360, 53] width 306 height 31
click at [207, 35] on input "a. Hold a formal phase exit review to validate baselines and secure sponsor aut…" at bounding box center [207, 32] width 0 height 6
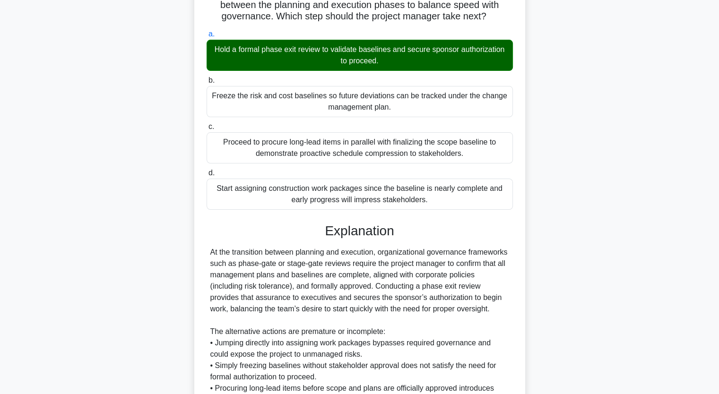
click at [143, 207] on div "A renewable-energy project finishes detailed planning ahead of schedule. The te…" at bounding box center [360, 217] width 624 height 557
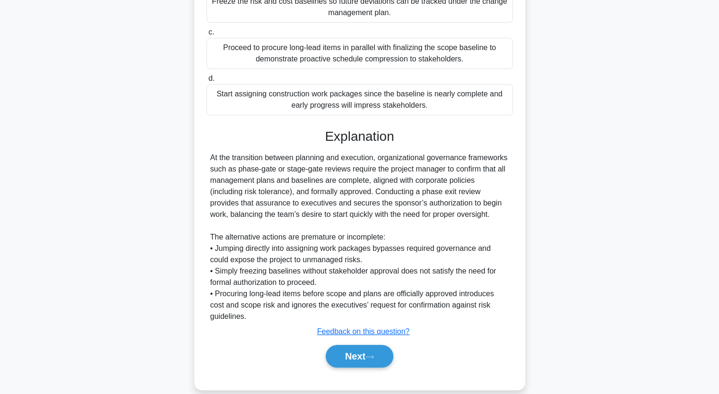
scroll to position [222, 0]
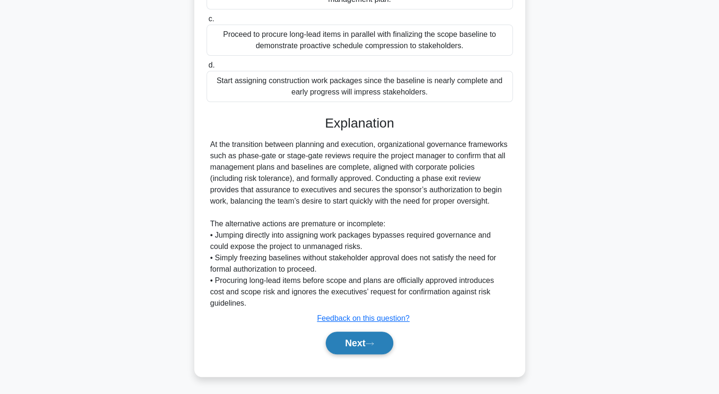
click at [363, 348] on button "Next" at bounding box center [360, 343] width 68 height 23
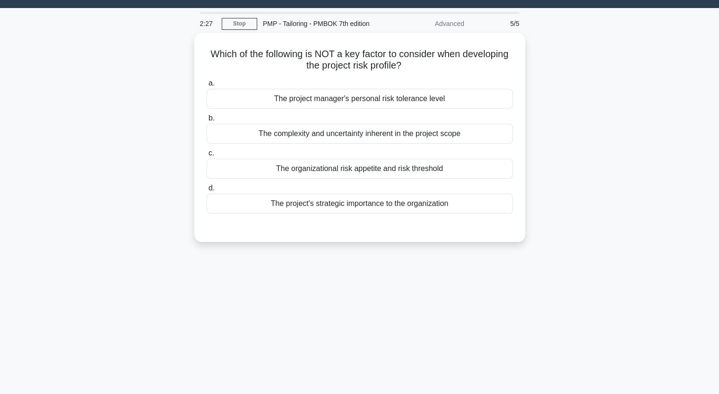
scroll to position [3, 0]
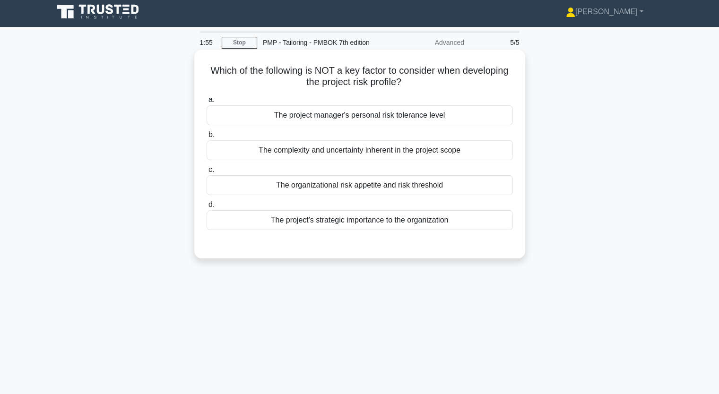
click at [335, 117] on div "The project manager's personal risk tolerance level" at bounding box center [360, 115] width 306 height 20
click at [207, 103] on input "a. The project manager's personal risk tolerance level" at bounding box center [207, 100] width 0 height 6
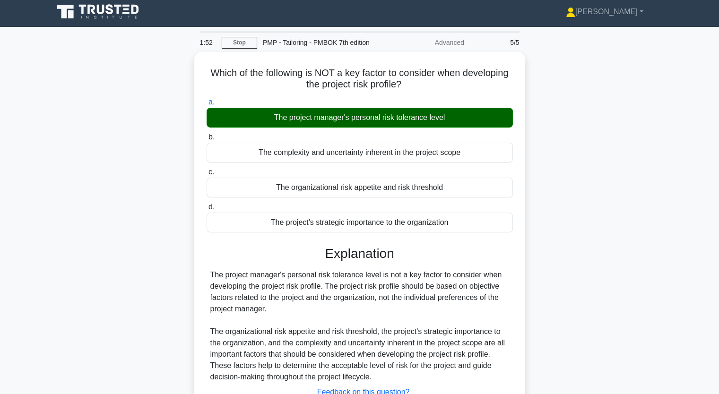
click at [131, 242] on div "Which of the following is NOT a key factor to consider when developing the proj…" at bounding box center [360, 257] width 624 height 410
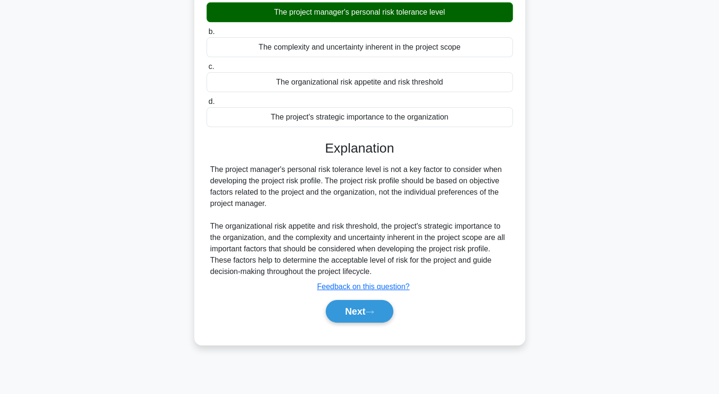
scroll to position [117, 0]
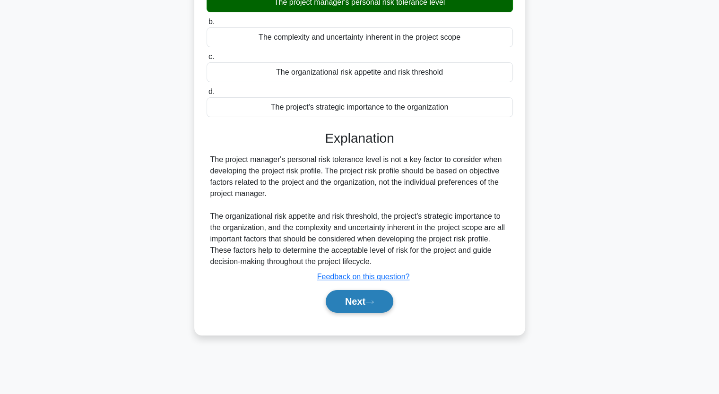
click at [353, 301] on button "Next" at bounding box center [360, 301] width 68 height 23
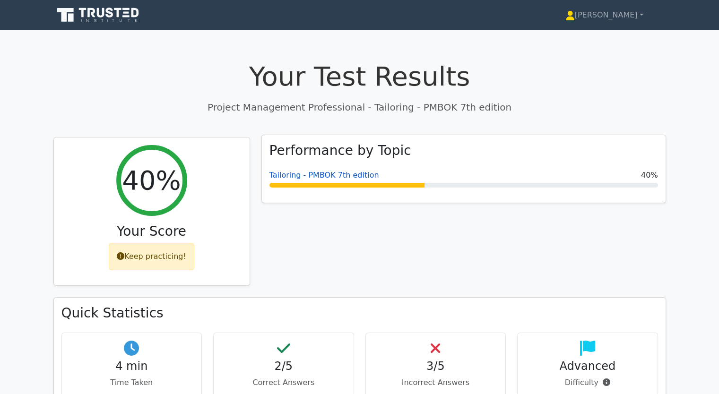
click at [323, 176] on link "Tailoring - PMBOK 7th edition" at bounding box center [324, 175] width 110 height 9
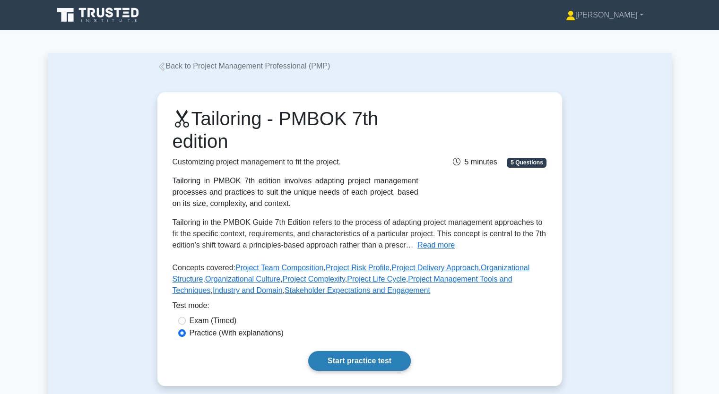
click at [346, 365] on link "Start practice test" at bounding box center [359, 361] width 103 height 20
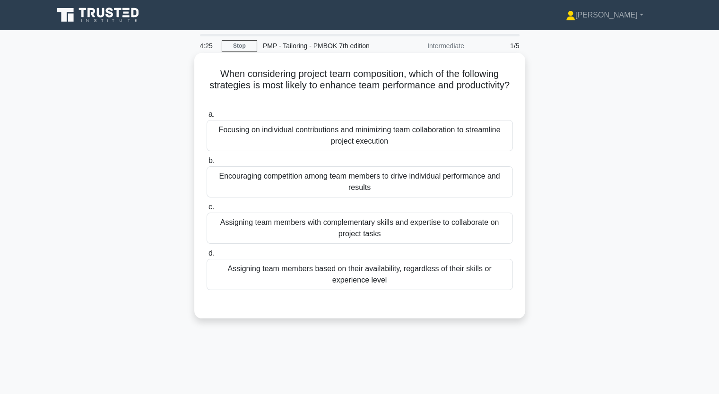
click at [296, 137] on div "Focusing on individual contributions and minimizing team collaboration to strea…" at bounding box center [360, 135] width 306 height 31
click at [207, 118] on input "a. Focusing on individual contributions and minimizing team collaboration to st…" at bounding box center [207, 115] width 0 height 6
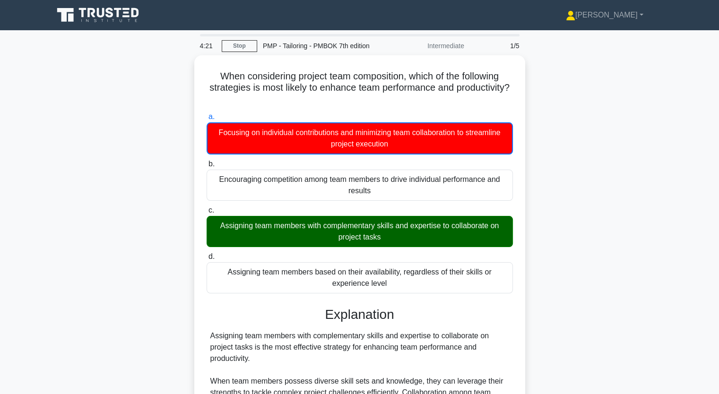
click at [207, 161] on input "b. Encouraging competition among team members to drive individual performance a…" at bounding box center [207, 164] width 0 height 6
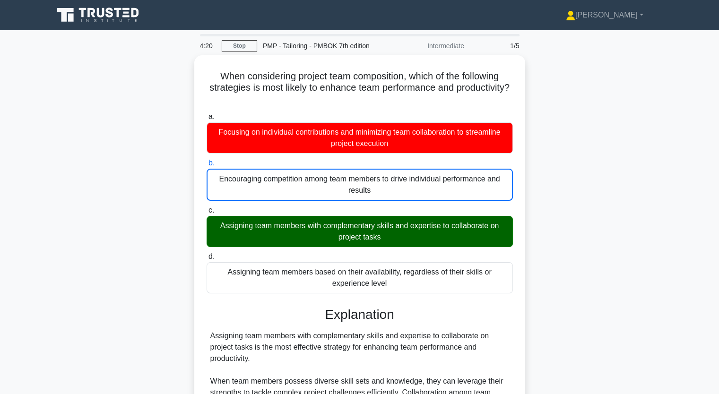
click at [123, 224] on div "When considering project team composition, which of the following strategies is…" at bounding box center [360, 317] width 624 height 524
click at [152, 278] on div "When considering project team composition, which of the following strategies is…" at bounding box center [360, 317] width 624 height 524
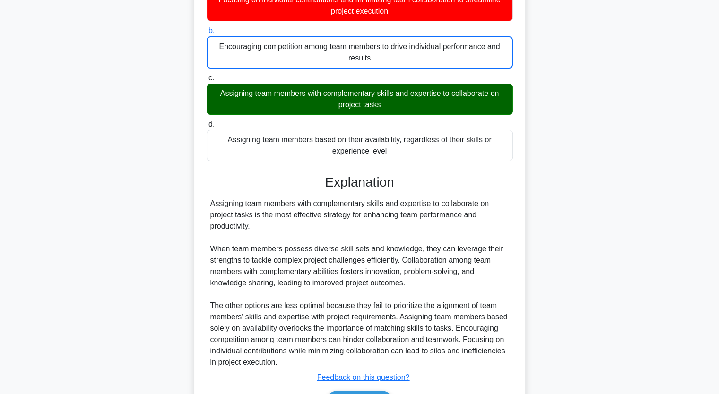
scroll to position [189, 0]
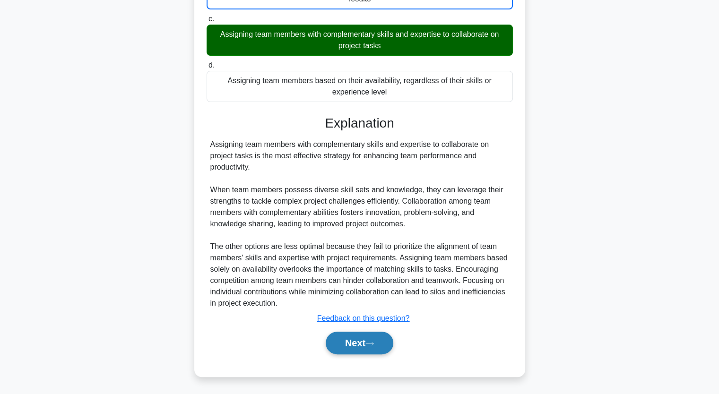
click at [356, 345] on button "Next" at bounding box center [360, 343] width 68 height 23
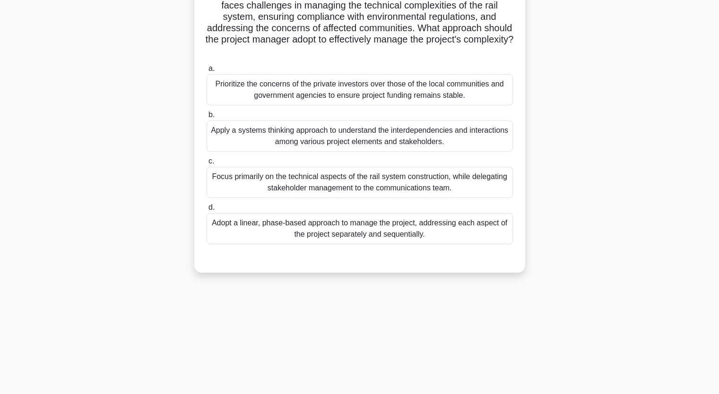
click at [128, 176] on div "A project manager is leading a large-scale infrastructure project involving the…" at bounding box center [360, 111] width 624 height 345
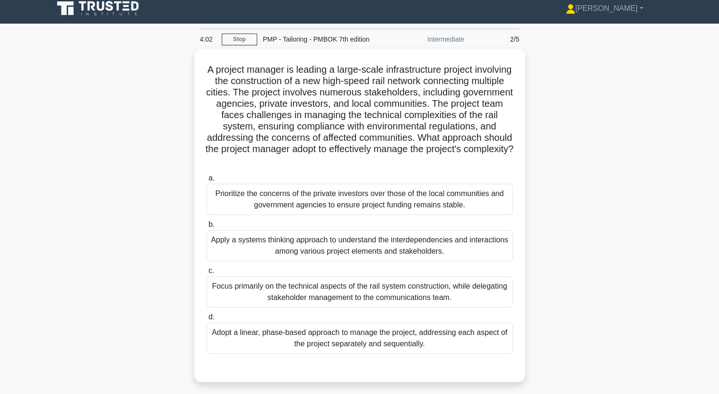
scroll to position [0, 0]
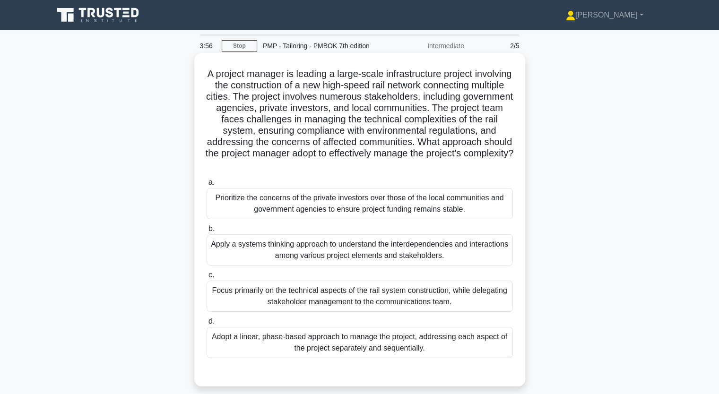
drag, startPoint x: 222, startPoint y: 76, endPoint x: 435, endPoint y: 360, distance: 355.2
click at [435, 360] on div "A project manager is leading a large-scale infrastructure project involving the…" at bounding box center [359, 220] width 323 height 326
copy div "A project manager is leading a large-scale infrastructure project involving the…"
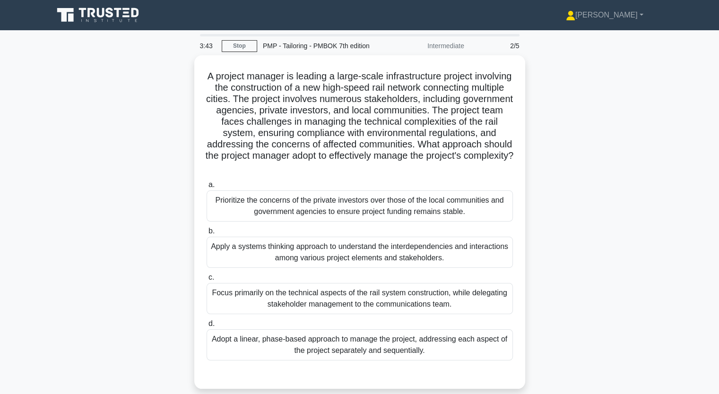
click at [89, 147] on div "A project manager is leading a large-scale infrastructure project involving the…" at bounding box center [360, 227] width 624 height 345
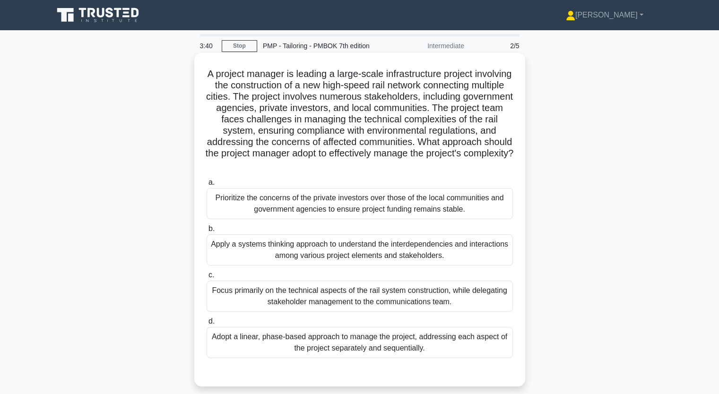
click at [232, 261] on div "Apply a systems thinking approach to understand the interdependencies and inter…" at bounding box center [360, 249] width 306 height 31
click at [207, 232] on input "b. Apply a systems thinking approach to understand the interdependencies and in…" at bounding box center [207, 229] width 0 height 6
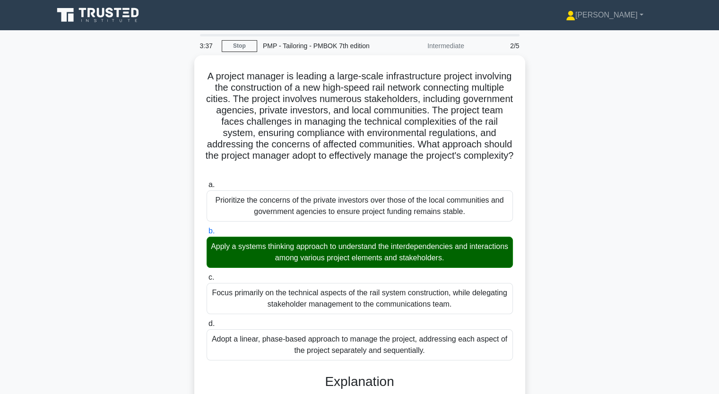
click at [207, 275] on input "c. Focus primarily on the technical aspects of the rail system construction, wh…" at bounding box center [207, 278] width 0 height 6
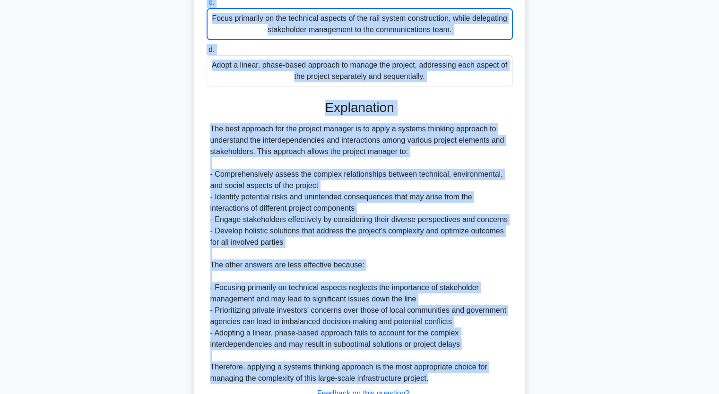
scroll to position [310, 0]
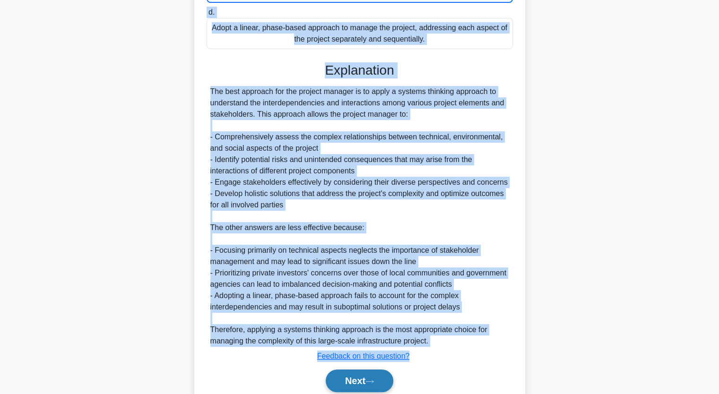
drag, startPoint x: 139, startPoint y: 243, endPoint x: 345, endPoint y: 374, distance: 243.7
click at [338, 370] on div "A project manager is leading a large-scale infrastructure project involving the…" at bounding box center [360, 86] width 624 height 683
click at [361, 381] on button "Next" at bounding box center [360, 381] width 68 height 23
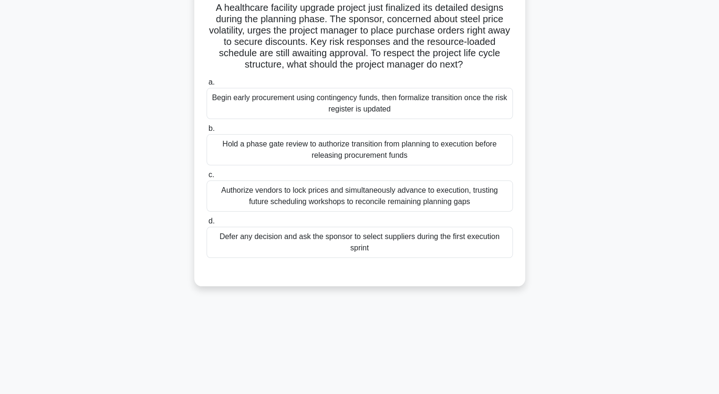
scroll to position [41, 0]
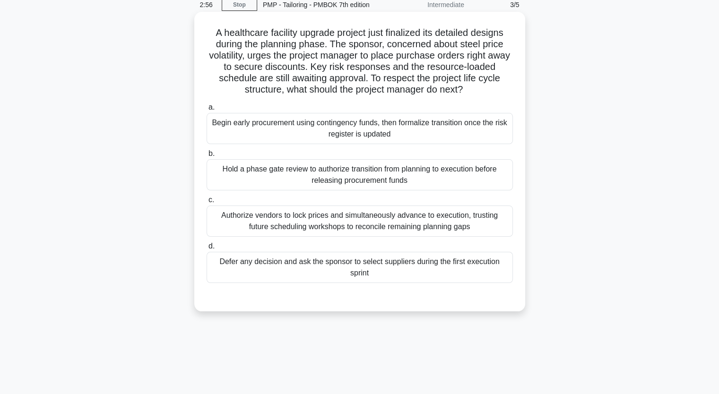
click at [354, 180] on div "Hold a phase gate review to authorize transition from planning to execution bef…" at bounding box center [360, 174] width 306 height 31
click at [207, 157] on input "b. Hold a phase gate review to authorize transition from planning to execution …" at bounding box center [207, 154] width 0 height 6
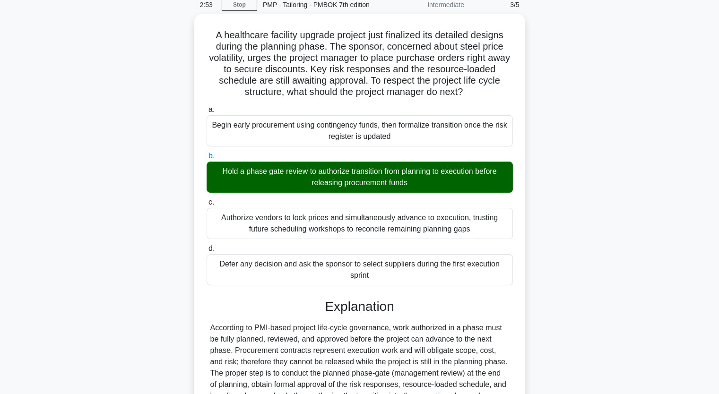
click at [132, 284] on div "A healthcare facility upgrade project just finalized its detailed designs durin…" at bounding box center [360, 304] width 624 height 580
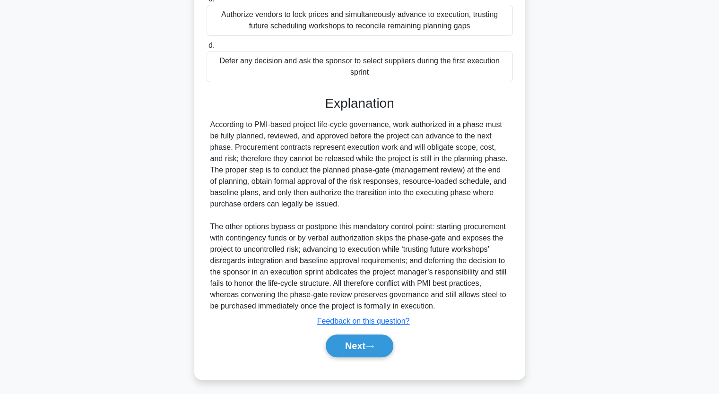
scroll to position [245, 0]
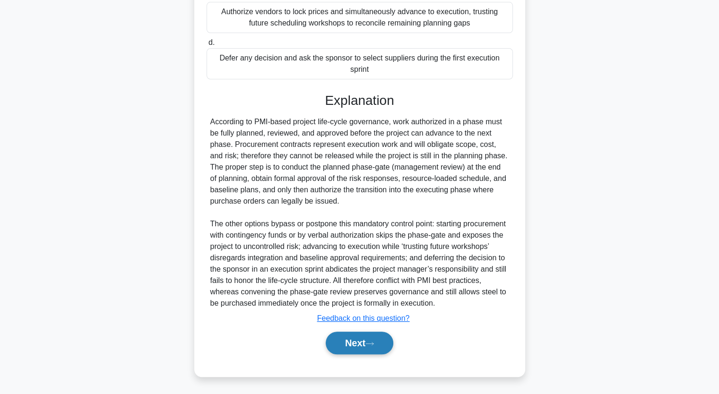
click at [357, 341] on button "Next" at bounding box center [360, 343] width 68 height 23
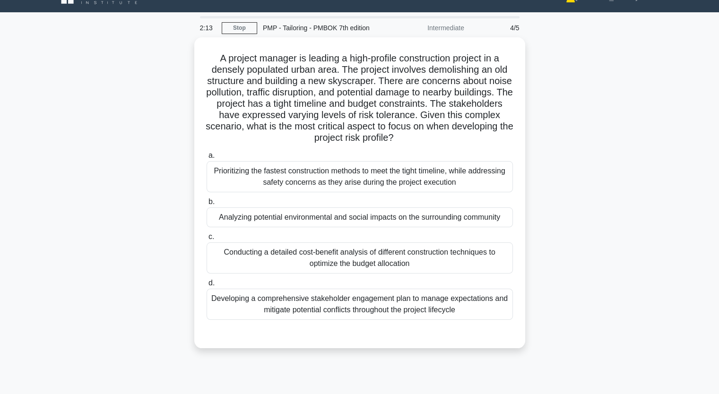
scroll to position [3, 0]
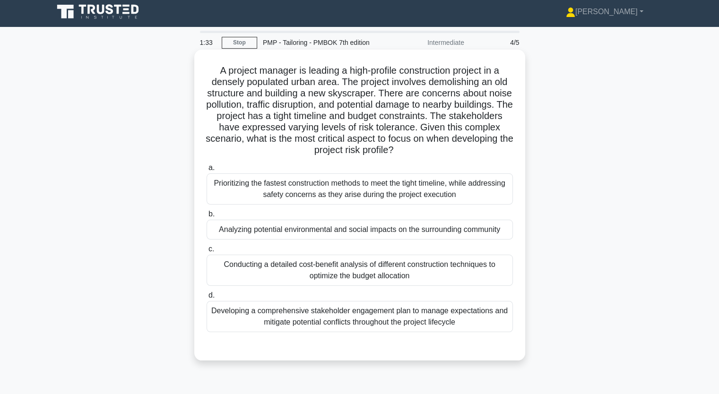
drag, startPoint x: 225, startPoint y: 74, endPoint x: 479, endPoint y: 331, distance: 361.7
click at [479, 331] on div "A project manager is leading a high-profile construction project in a densely p…" at bounding box center [359, 205] width 323 height 304
copy div "project manager is leading a high-profile construction project in a densely pop…"
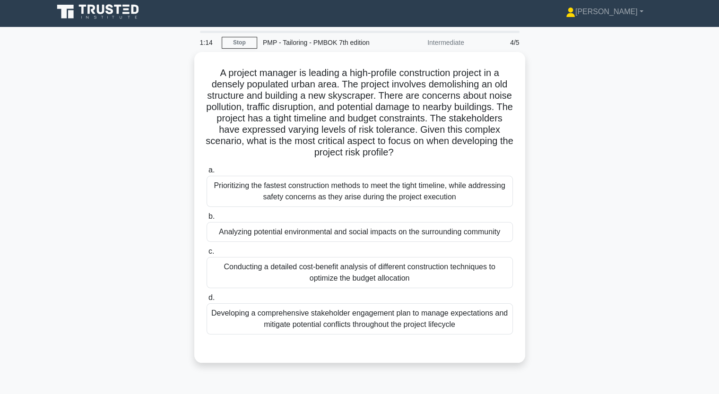
click at [15, 161] on main "1:14 Stop PMP - Tailoring - PMBOK 7th edition Intermediate 4/5 A project manage…" at bounding box center [359, 267] width 719 height 480
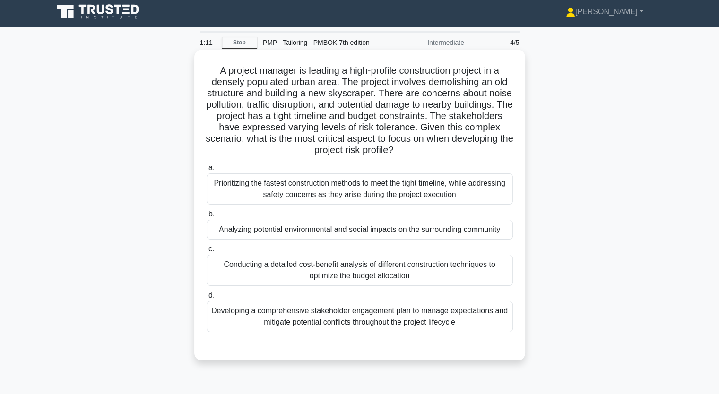
click at [272, 225] on div "Analyzing potential environmental and social impacts on the surrounding communi…" at bounding box center [360, 230] width 306 height 20
click at [207, 217] on input "b. Analyzing potential environmental and social impacts on the surrounding comm…" at bounding box center [207, 214] width 0 height 6
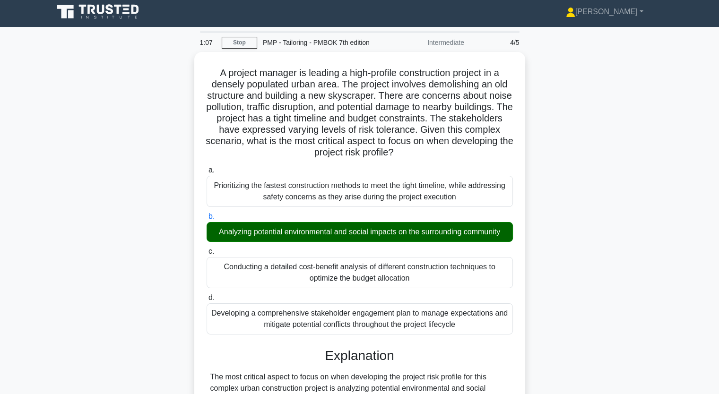
click at [207, 249] on input "c. Conducting a detailed cost-benefit analysis of different construction techni…" at bounding box center [207, 252] width 0 height 6
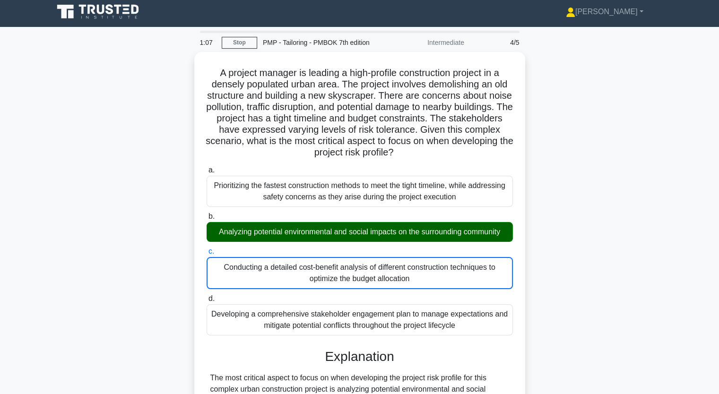
click at [207, 296] on input "d. Developing a comprehensive stakeholder engagement plan to manage expectation…" at bounding box center [207, 299] width 0 height 6
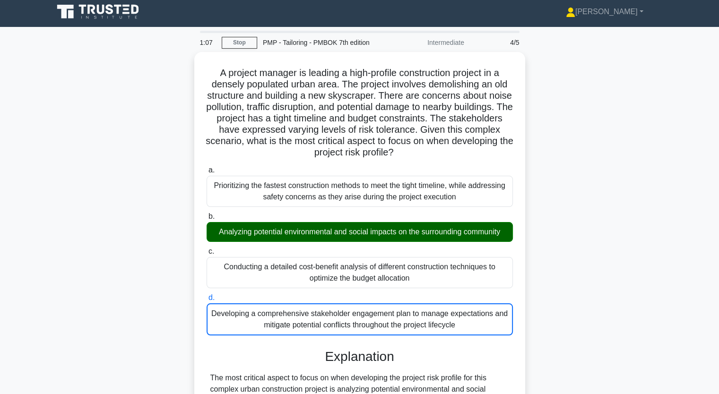
click at [207, 167] on input "a. Prioritizing the fastest construction methods to meet the tight timeline, wh…" at bounding box center [207, 170] width 0 height 6
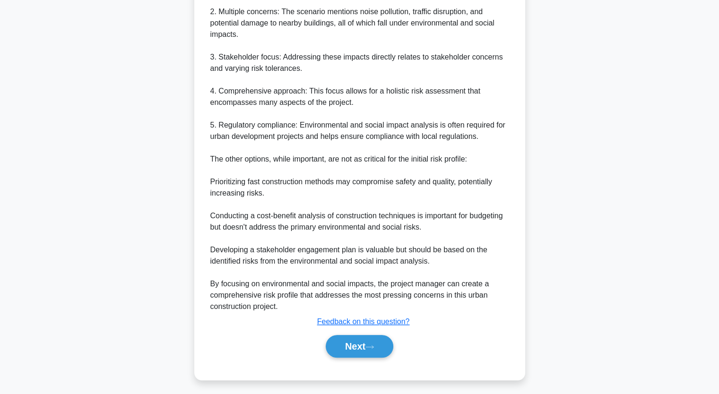
scroll to position [473, 0]
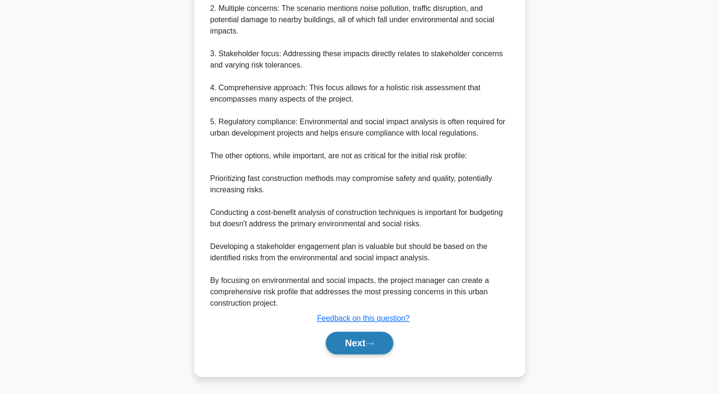
click at [356, 340] on button "Next" at bounding box center [360, 343] width 68 height 23
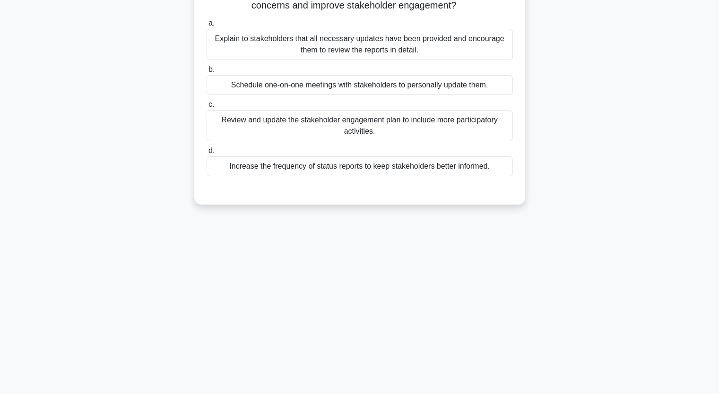
scroll to position [117, 0]
click at [99, 174] on div "As a project manager for a new product launch, you have been keeping stakeholde…" at bounding box center [360, 77] width 624 height 277
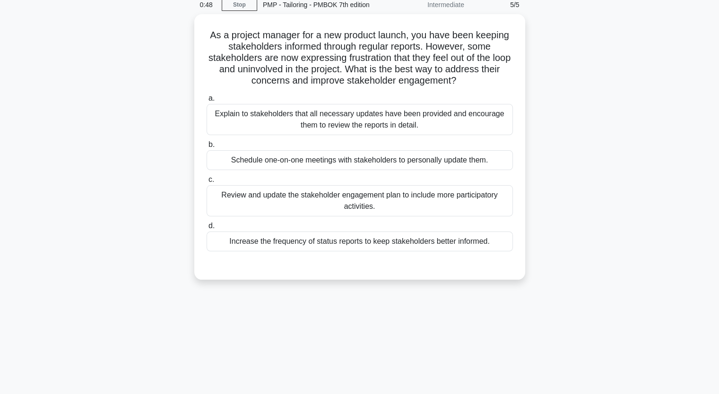
scroll to position [22, 0]
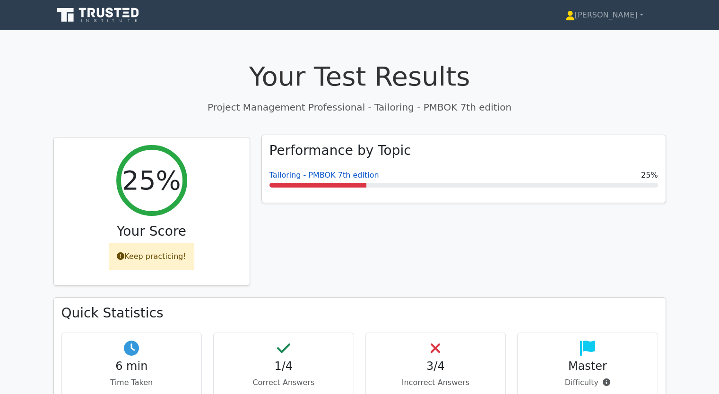
click at [288, 180] on link "Tailoring - PMBOK 7th edition" at bounding box center [324, 175] width 110 height 9
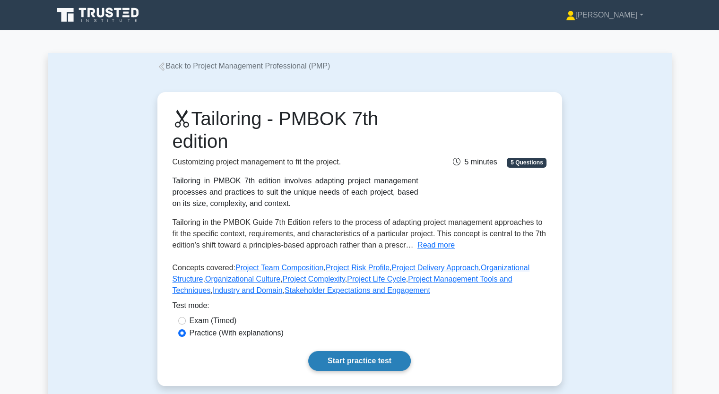
click at [339, 366] on link "Start practice test" at bounding box center [359, 361] width 103 height 20
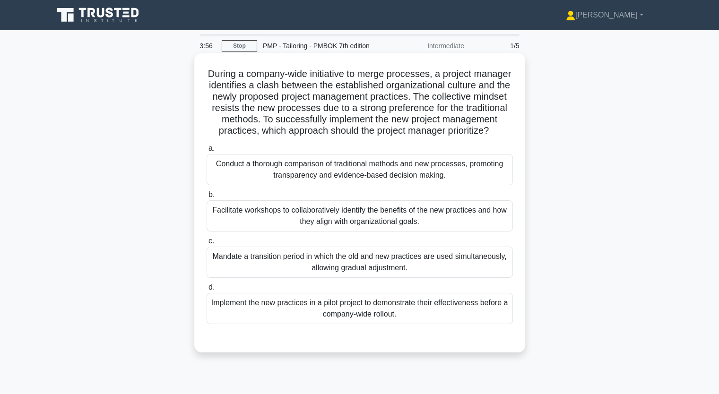
click at [333, 182] on div "Conduct a thorough comparison of traditional methods and new processes, promoti…" at bounding box center [360, 169] width 306 height 31
click at [207, 152] on input "a. Conduct a thorough comparison of traditional methods and new processes, prom…" at bounding box center [207, 149] width 0 height 6
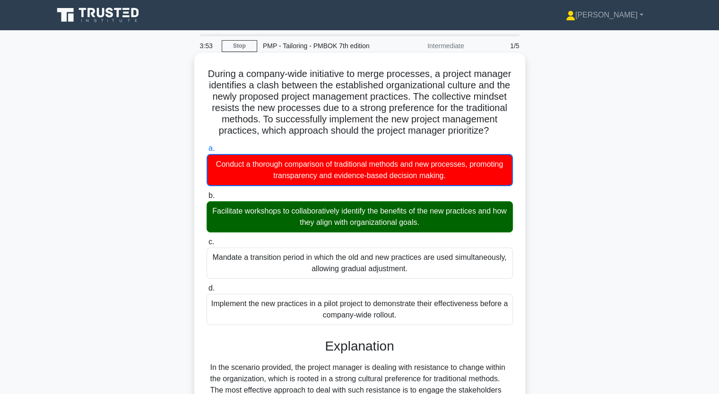
click at [302, 231] on div "Facilitate workshops to collaboratively identify the benefits of the new practi…" at bounding box center [360, 216] width 306 height 31
click at [207, 199] on input "b. Facilitate workshops to collaboratively identify the benefits of the new pra…" at bounding box center [207, 196] width 0 height 6
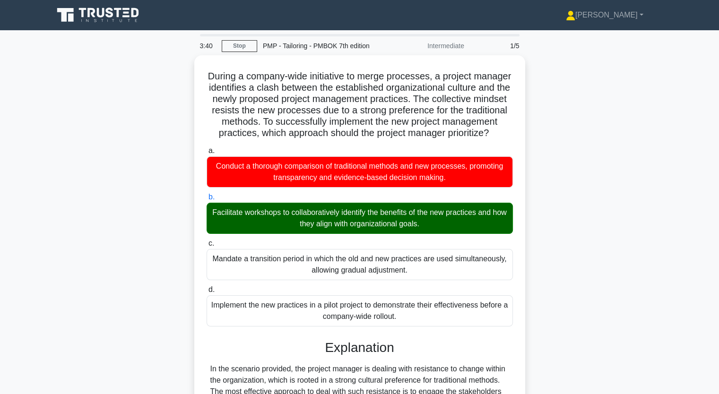
click at [207, 241] on input "c. Mandate a transition period in which the old and new practices are used simu…" at bounding box center [207, 244] width 0 height 6
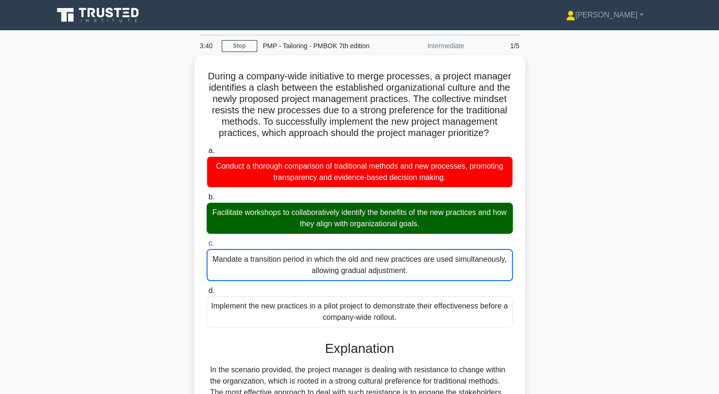
click at [207, 288] on input "d. Implement the new practices in a pilot project to demonstrate their effectiv…" at bounding box center [207, 291] width 0 height 6
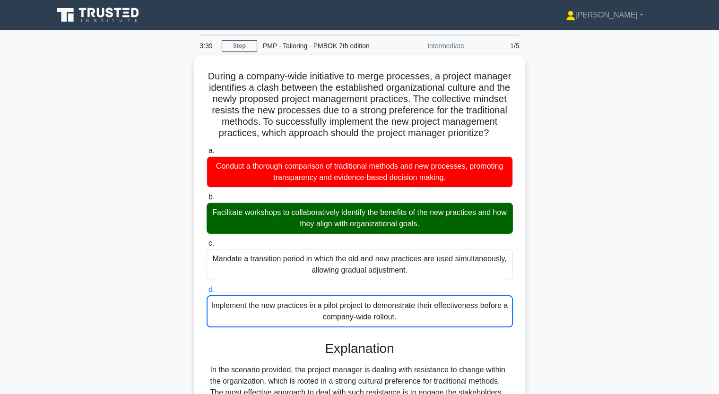
click at [155, 220] on div "During a company-wide initiative to merge processes, a project manager identifi…" at bounding box center [360, 334] width 624 height 558
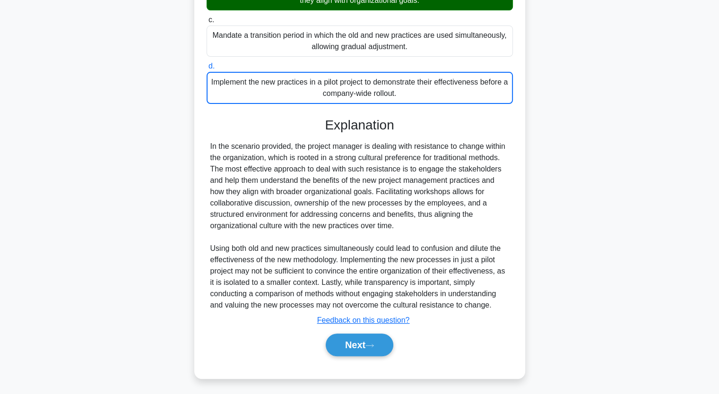
scroll to position [234, 0]
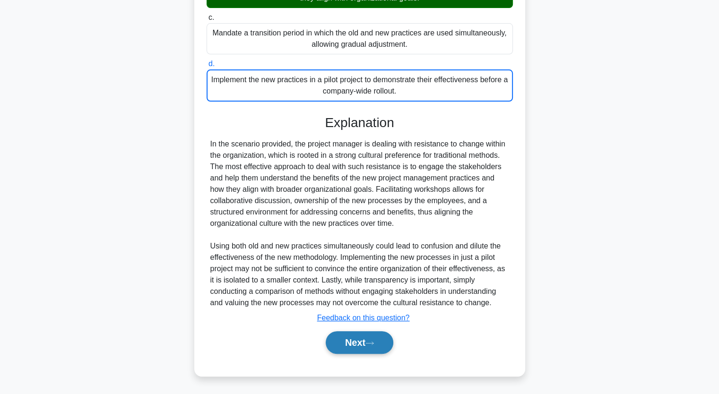
click at [365, 343] on button "Next" at bounding box center [360, 342] width 68 height 23
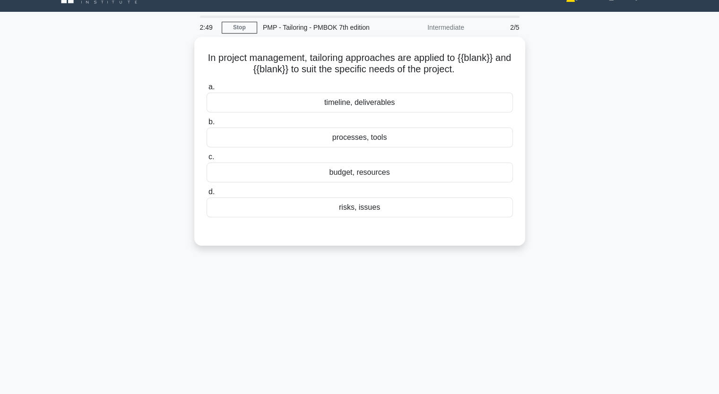
scroll to position [3, 0]
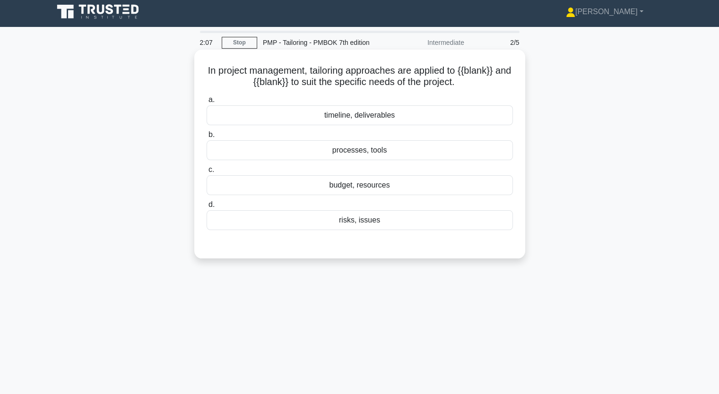
click at [365, 155] on div "processes, tools" at bounding box center [360, 150] width 306 height 20
click at [207, 138] on input "b. processes, tools" at bounding box center [207, 135] width 0 height 6
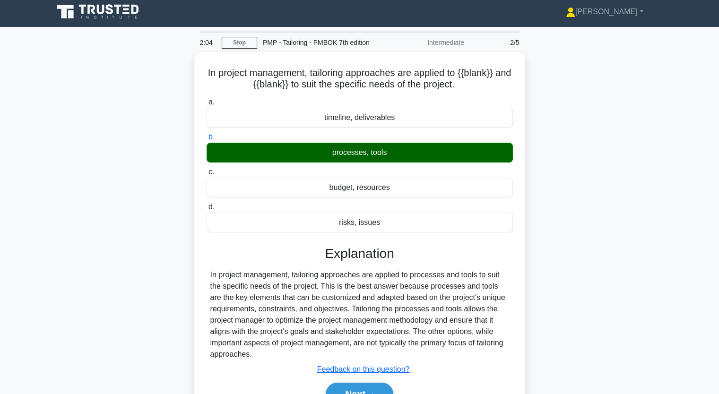
click at [130, 327] on div "In project management, tailoring approaches are applied to {{blank}} and {{blan…" at bounding box center [360, 245] width 624 height 387
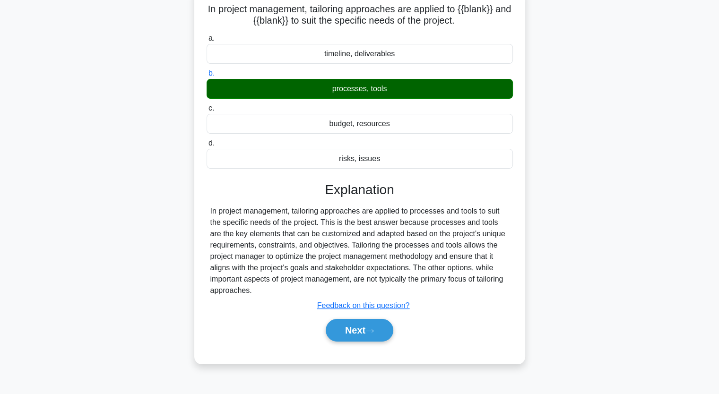
scroll to position [79, 0]
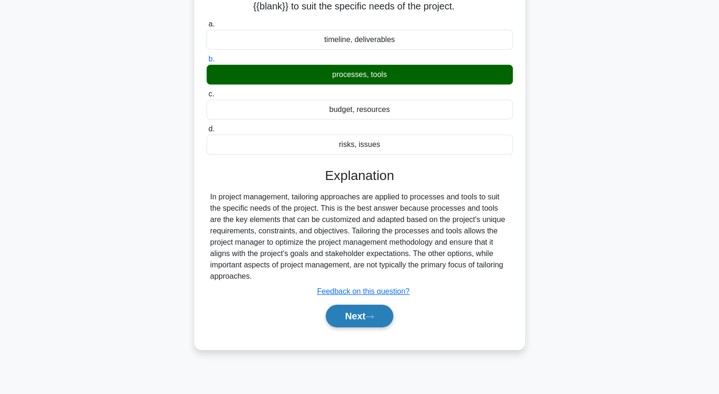
click at [365, 321] on button "Next" at bounding box center [360, 316] width 68 height 23
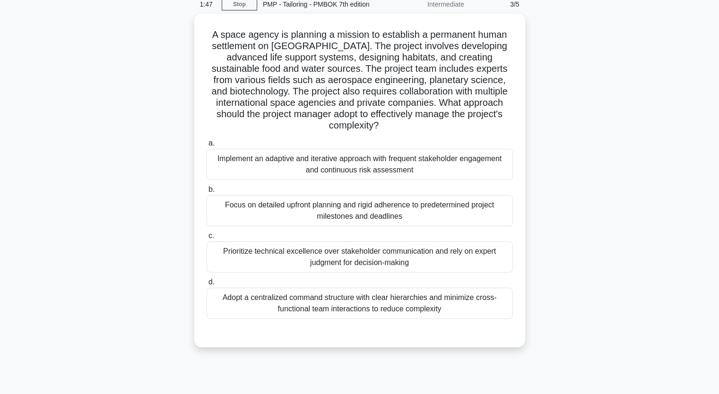
scroll to position [41, 0]
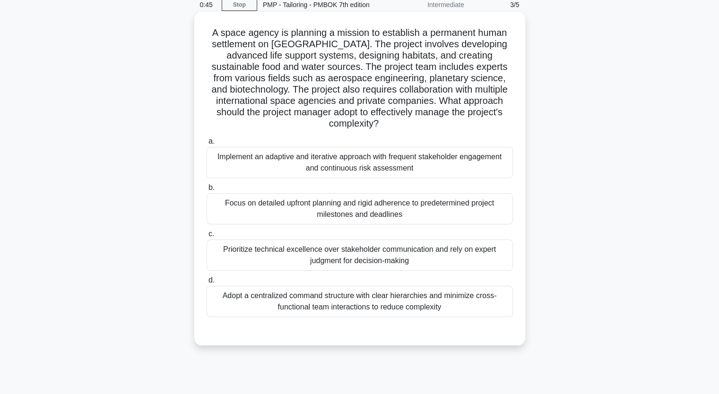
click at [309, 294] on div "Adopt a centralized command structure with clear hierarchies and minimize cross…" at bounding box center [360, 301] width 306 height 31
click at [207, 284] on input "d. Adopt a centralized command structure with clear hierarchies and minimize cr…" at bounding box center [207, 281] width 0 height 6
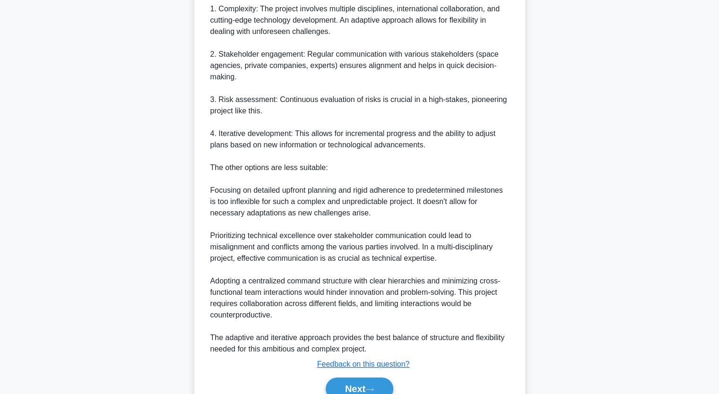
scroll to position [473, 0]
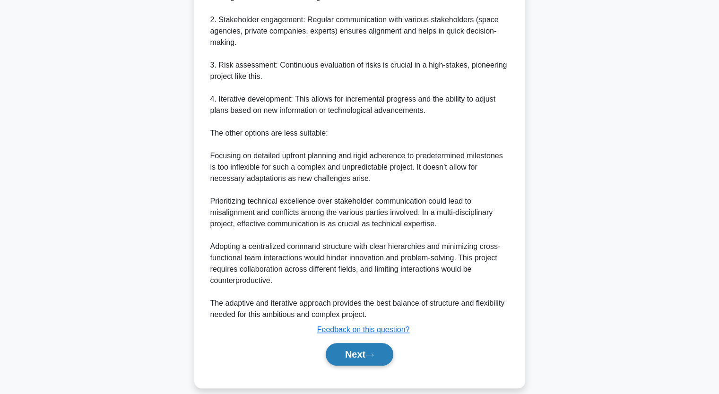
click at [346, 345] on button "Next" at bounding box center [360, 354] width 68 height 23
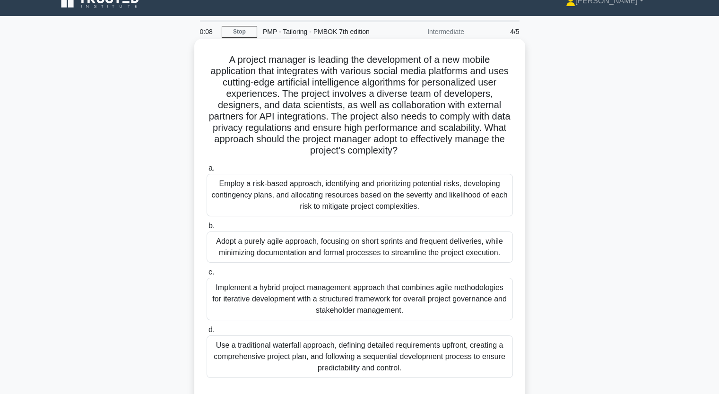
scroll to position [0, 0]
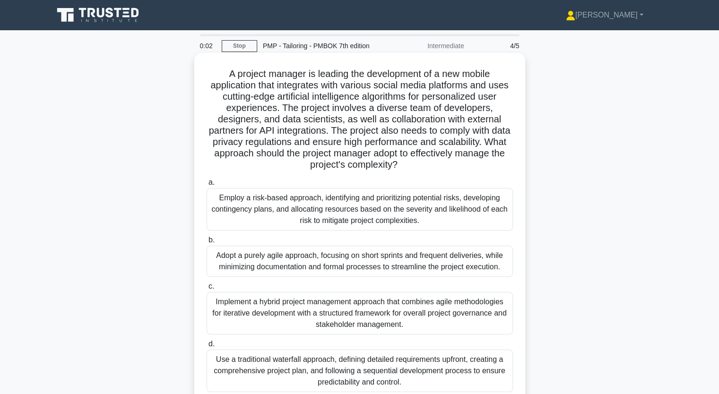
click at [280, 316] on div "Implement a hybrid project management approach that combines agile methodologie…" at bounding box center [360, 313] width 306 height 43
click at [207, 290] on input "c. Implement a hybrid project management approach that combines agile methodolo…" at bounding box center [207, 287] width 0 height 6
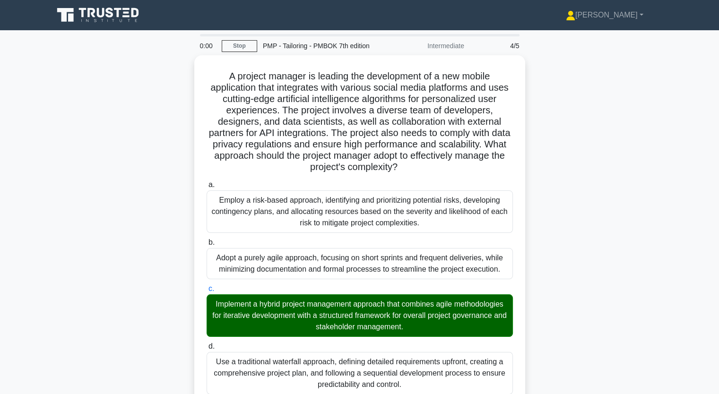
click at [207, 344] on input "d. Use a traditional waterfall approach, defining detailed requirements upfront…" at bounding box center [207, 347] width 0 height 6
click at [207, 182] on input "a. Employ a risk-based approach, identifying and prioritizing potential risks, …" at bounding box center [207, 185] width 0 height 6
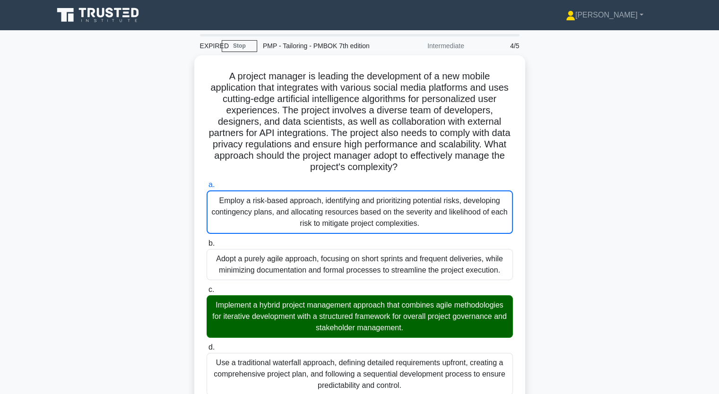
click at [207, 241] on input "b. Adopt a purely agile approach, focusing on short sprints and frequent delive…" at bounding box center [207, 244] width 0 height 6
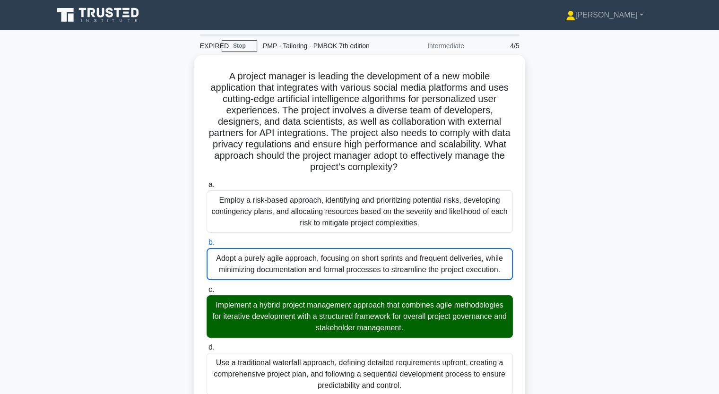
click at [207, 287] on input "c. Implement a hybrid project management approach that combines agile methodolo…" at bounding box center [207, 290] width 0 height 6
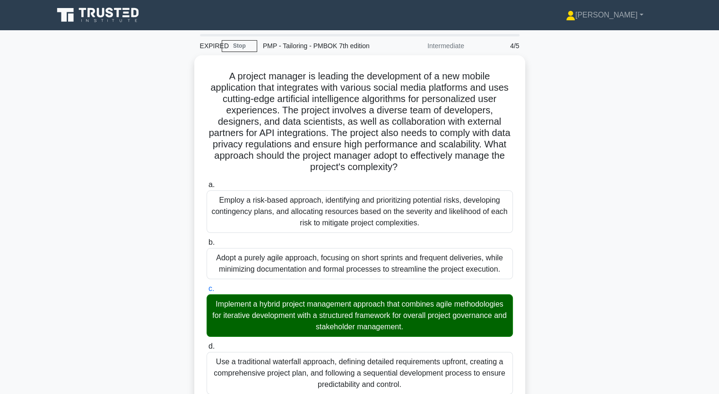
click at [207, 344] on input "d. Use a traditional waterfall approach, defining detailed requirements upfront…" at bounding box center [207, 347] width 0 height 6
click at [207, 182] on input "a. Employ a risk-based approach, identifying and prioritizing potential risks, …" at bounding box center [207, 185] width 0 height 6
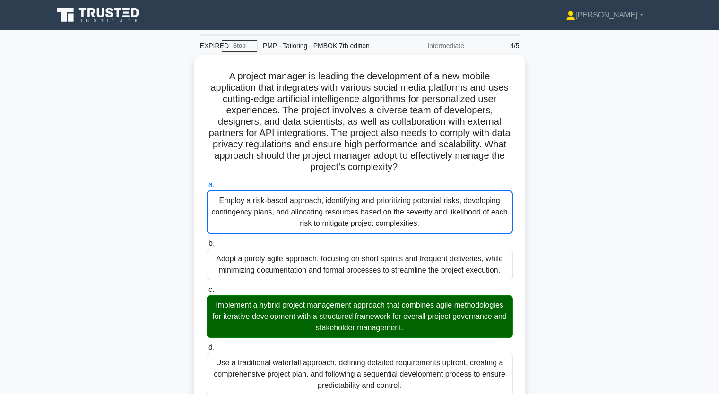
click at [207, 241] on input "b. Adopt a purely agile approach, focusing on short sprints and frequent delive…" at bounding box center [207, 244] width 0 height 6
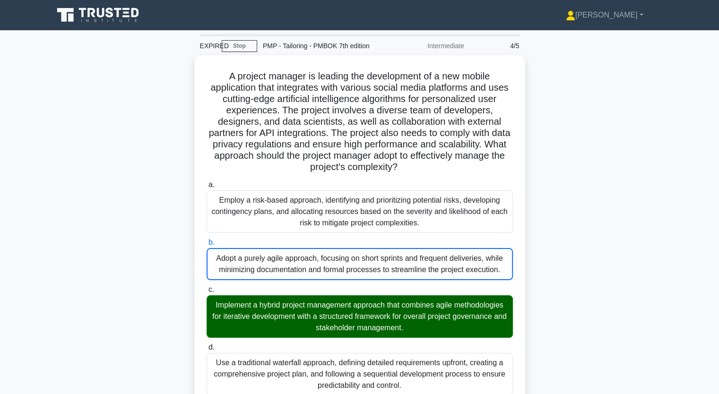
click at [207, 287] on input "c. Implement a hybrid project management approach that combines agile methodolo…" at bounding box center [207, 290] width 0 height 6
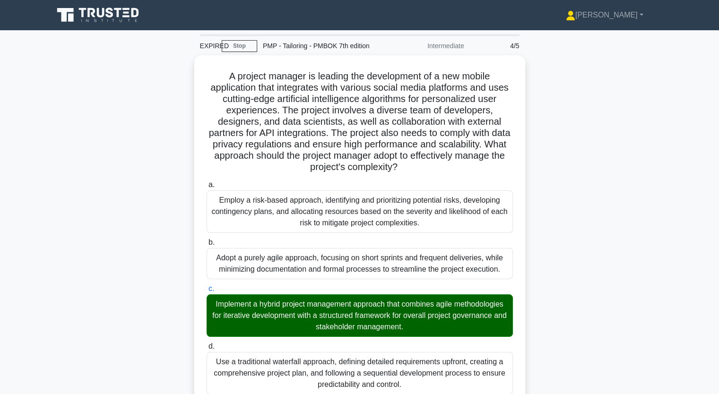
click at [207, 344] on input "d. Use a traditional waterfall approach, defining detailed requirements upfront…" at bounding box center [207, 347] width 0 height 6
click at [207, 182] on input "a. Employ a risk-based approach, identifying and prioritizing potential risks, …" at bounding box center [207, 185] width 0 height 6
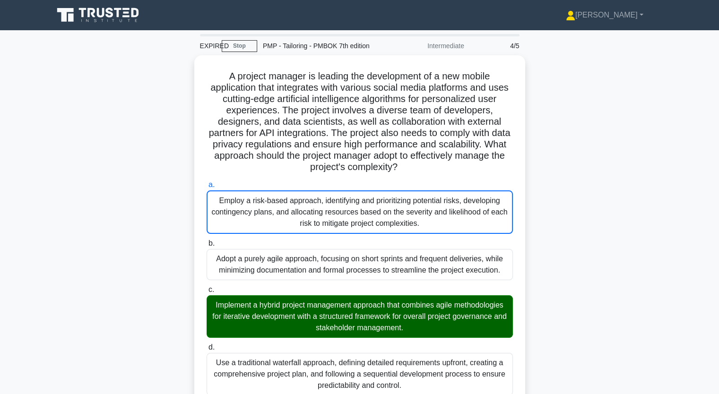
click at [207, 241] on input "b. Adopt a purely agile approach, focusing on short sprints and frequent delive…" at bounding box center [207, 244] width 0 height 6
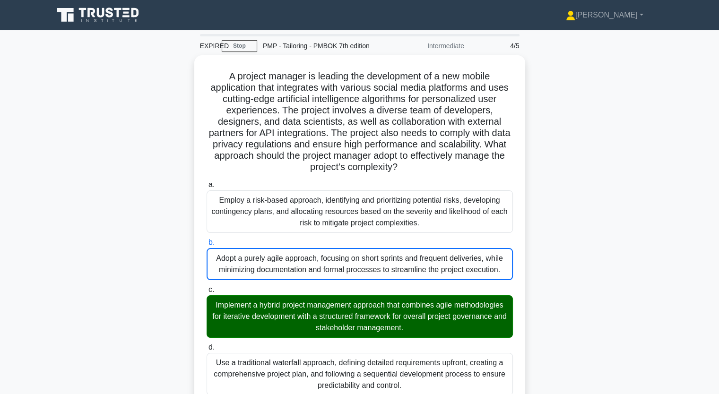
click at [207, 287] on input "c. Implement a hybrid project management approach that combines agile methodolo…" at bounding box center [207, 290] width 0 height 6
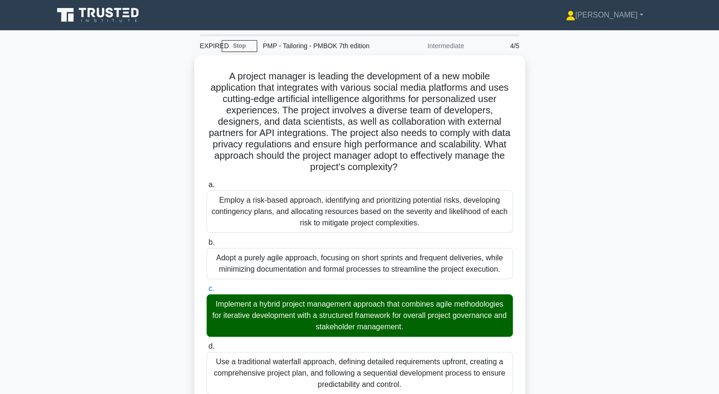
click at [207, 344] on input "d. Use a traditional waterfall approach, defining detailed requirements upfront…" at bounding box center [207, 347] width 0 height 6
click at [207, 182] on input "a. Employ a risk-based approach, identifying and prioritizing potential risks, …" at bounding box center [207, 185] width 0 height 6
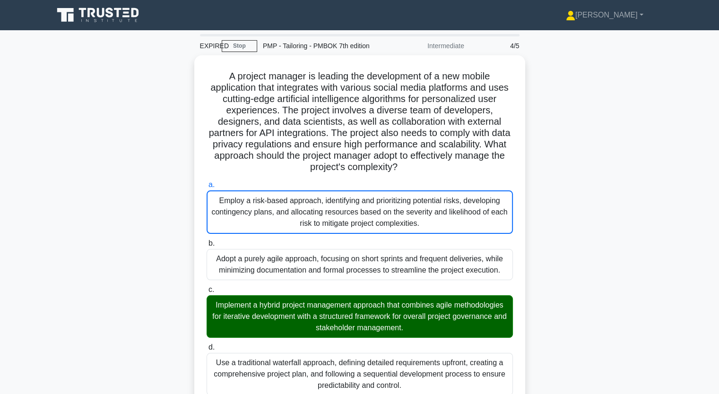
click at [207, 241] on input "b. Adopt a purely agile approach, focusing on short sprints and frequent delive…" at bounding box center [207, 244] width 0 height 6
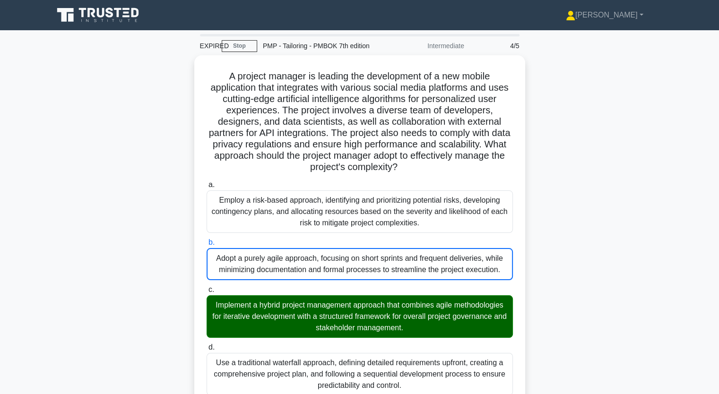
click at [207, 287] on input "c. Implement a hybrid project management approach that combines agile methodolo…" at bounding box center [207, 290] width 0 height 6
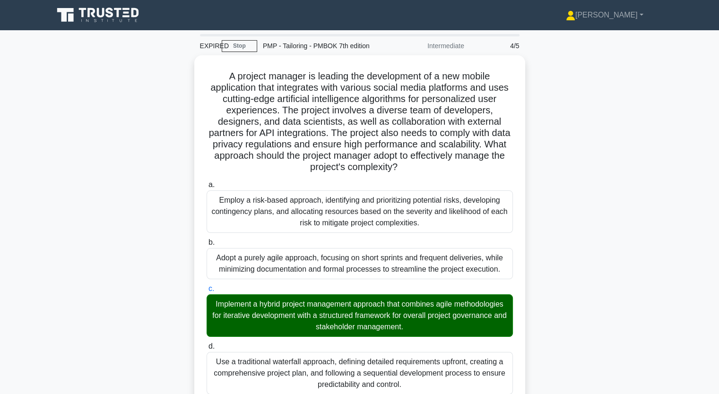
click at [207, 344] on input "d. Use a traditional waterfall approach, defining detailed requirements upfront…" at bounding box center [207, 347] width 0 height 6
click at [207, 182] on input "a. Employ a risk-based approach, identifying and prioritizing potential risks, …" at bounding box center [207, 185] width 0 height 6
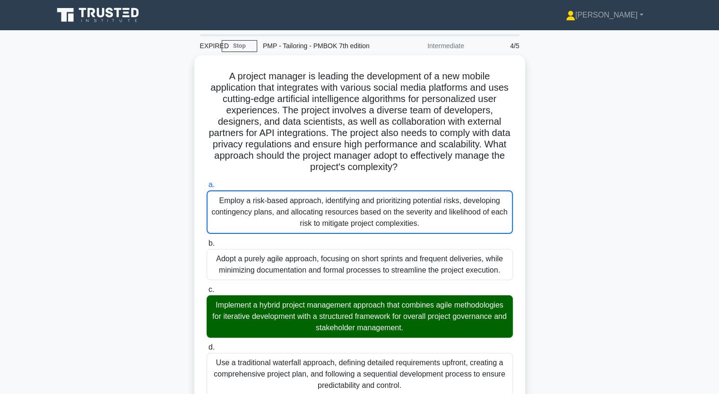
click at [207, 241] on input "b. Adopt a purely agile approach, focusing on short sprints and frequent delive…" at bounding box center [207, 244] width 0 height 6
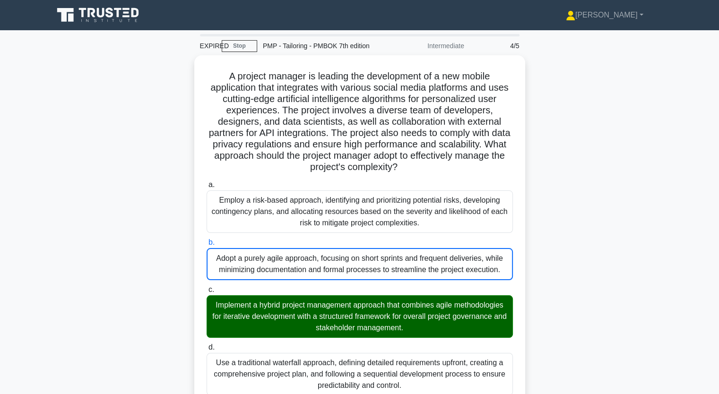
click at [207, 287] on input "c. Implement a hybrid project management approach that combines agile methodolo…" at bounding box center [207, 290] width 0 height 6
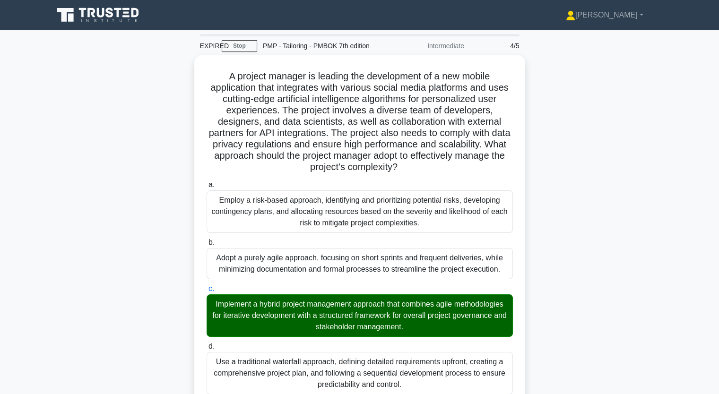
click at [207, 344] on input "d. Use a traditional waterfall approach, defining detailed requirements upfront…" at bounding box center [207, 347] width 0 height 6
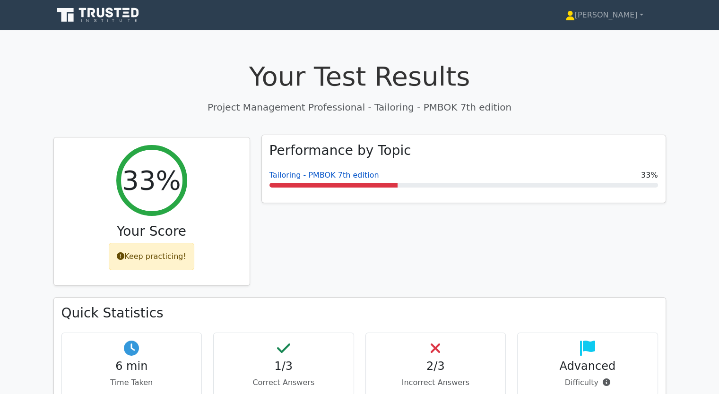
click at [335, 178] on link "Tailoring - PMBOK 7th edition" at bounding box center [324, 175] width 110 height 9
click at [331, 189] on div "Performance by Topic Tailoring - PMBOK 7th edition 33%" at bounding box center [464, 169] width 404 height 68
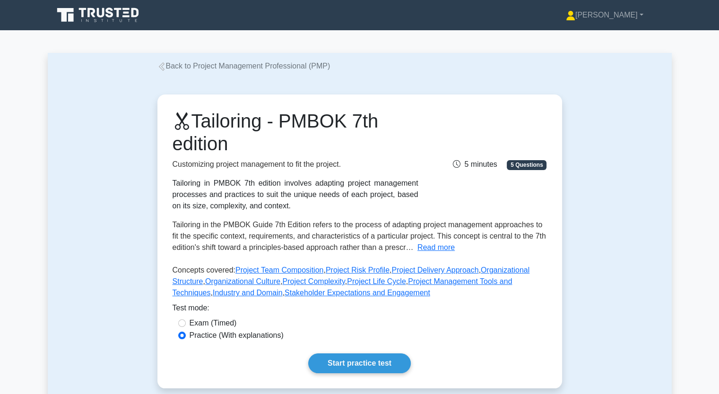
click at [354, 363] on link "Start practice test" at bounding box center [359, 364] width 103 height 20
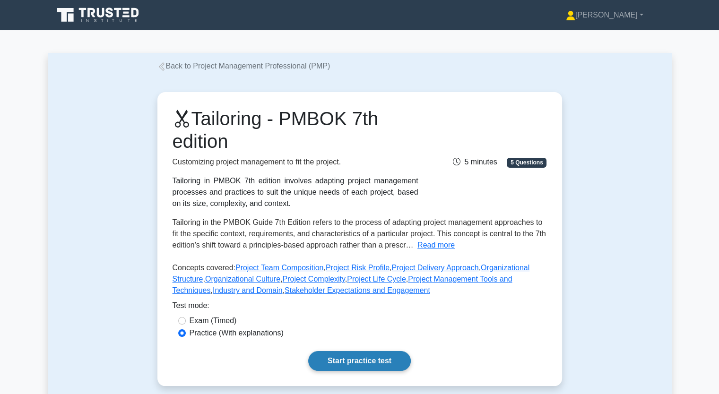
click at [352, 359] on link "Start practice test" at bounding box center [359, 361] width 103 height 20
click at [339, 359] on link "Start practice test" at bounding box center [359, 361] width 103 height 20
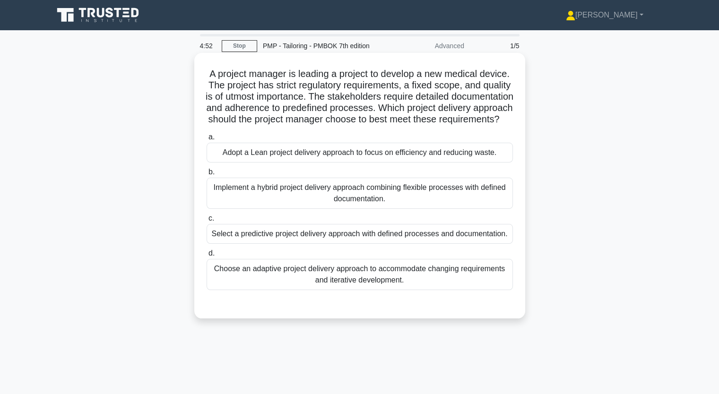
click at [224, 93] on h5 "A project manager is leading a project to develop a new medical device. The pro…" at bounding box center [360, 97] width 308 height 58
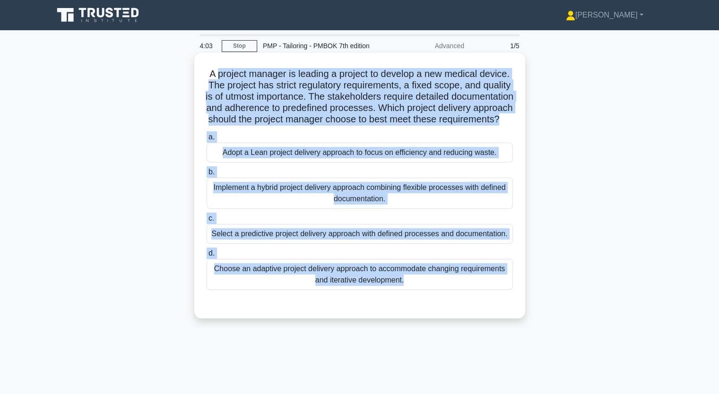
drag, startPoint x: 216, startPoint y: 71, endPoint x: 504, endPoint y: 305, distance: 371.0
click at [504, 305] on div "A project manager is leading a project to develop a new medical device. The pro…" at bounding box center [359, 186] width 323 height 258
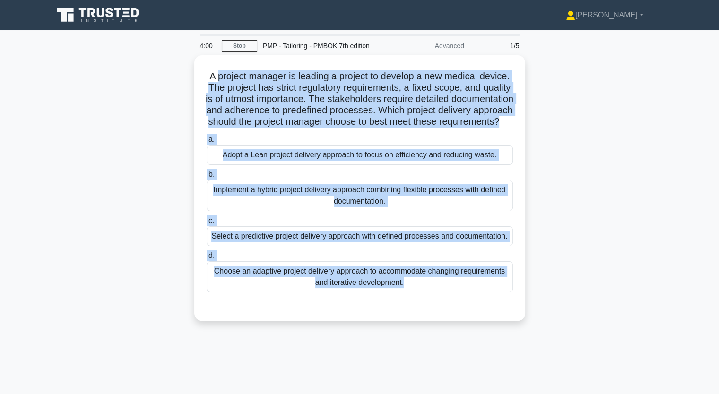
click at [147, 297] on div "A project manager is leading a project to develop a new medical device. The pro…" at bounding box center [360, 193] width 624 height 277
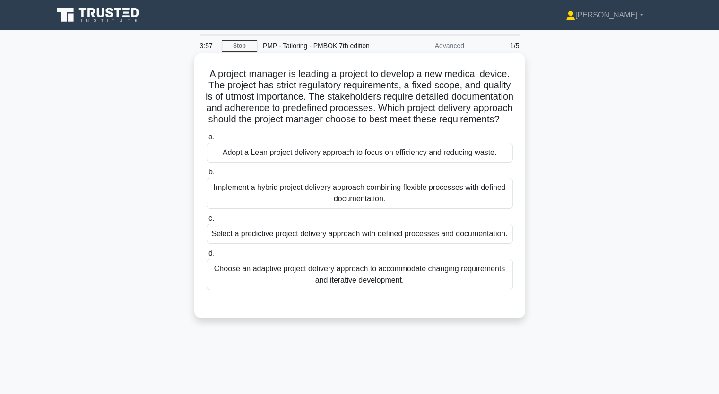
click at [261, 280] on div "Choose an adaptive project delivery approach to accommodate changing requiremen…" at bounding box center [360, 274] width 306 height 31
click at [207, 257] on input "d. Choose an adaptive project delivery approach to accommodate changing require…" at bounding box center [207, 254] width 0 height 6
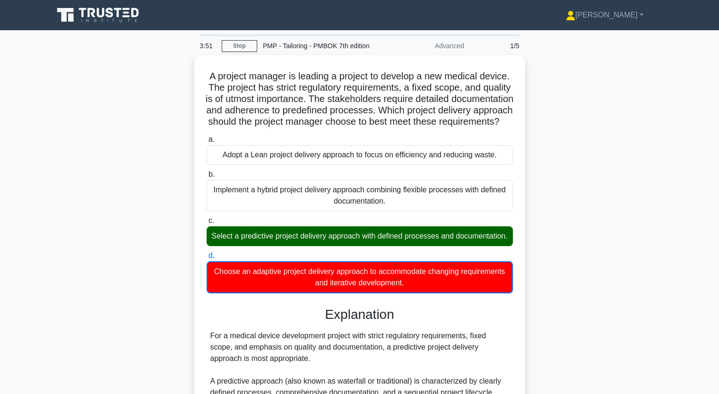
click at [207, 137] on input "a. Adopt a Lean project delivery approach to focus on efficiency and reducing w…" at bounding box center [207, 140] width 0 height 6
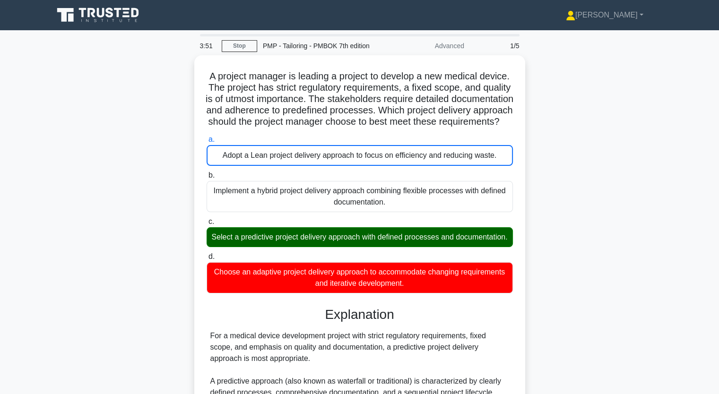
click at [207, 173] on input "b. Implement a hybrid project delivery approach combining flexible processes wi…" at bounding box center [207, 176] width 0 height 6
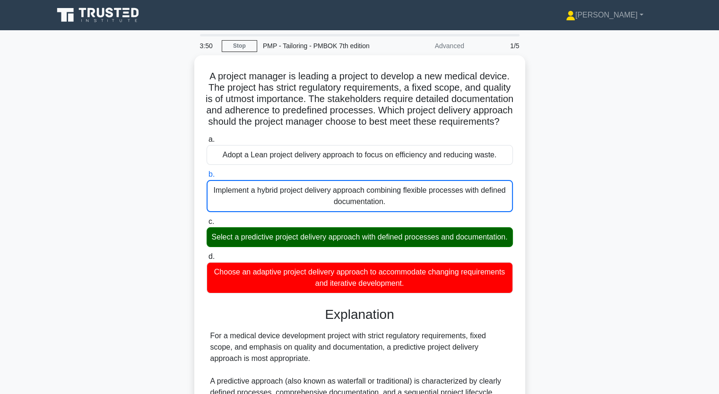
click at [174, 290] on div "A project manager is leading a project to develop a new medical device. The pro…" at bounding box center [360, 351] width 624 height 592
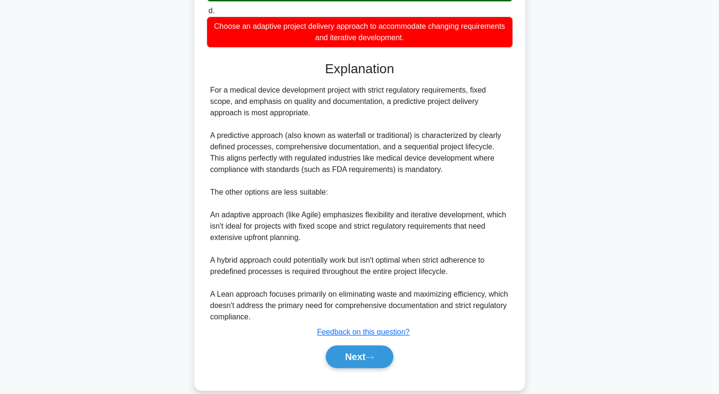
scroll to position [280, 0]
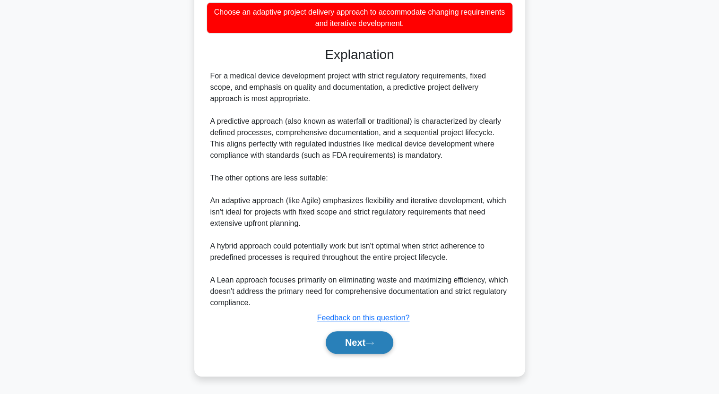
click at [372, 350] on button "Next" at bounding box center [360, 342] width 68 height 23
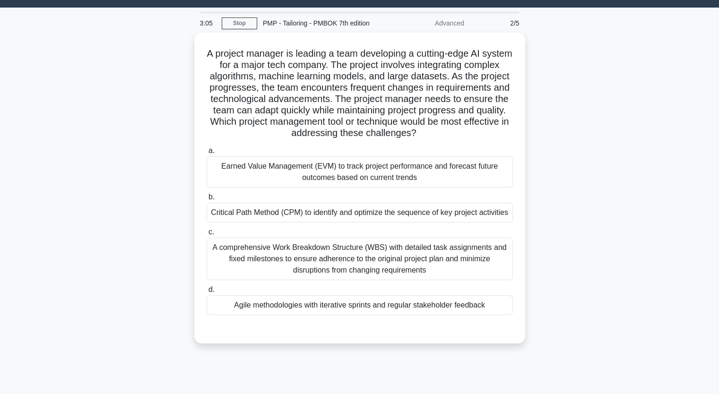
scroll to position [22, 0]
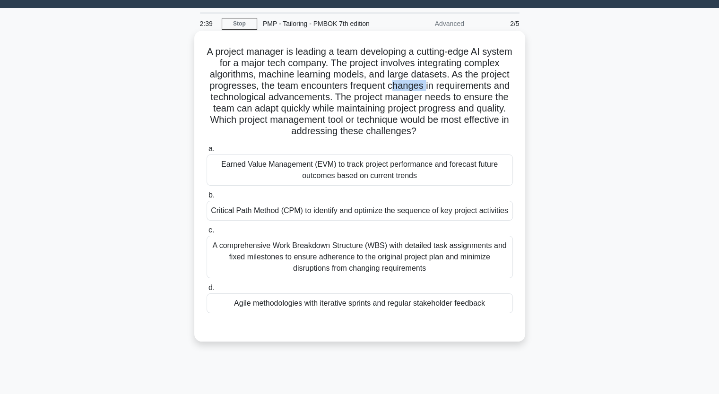
drag, startPoint x: 458, startPoint y: 85, endPoint x: 489, endPoint y: 87, distance: 30.8
click at [489, 87] on h5 "A project manager is leading a team developing a cutting-edge AI system for a m…" at bounding box center [360, 92] width 308 height 92
click at [240, 211] on div "Critical Path Method (CPM) to identify and optimize the sequence of key project…" at bounding box center [360, 211] width 306 height 20
click at [207, 199] on input "b. Critical Path Method (CPM) to identify and optimize the sequence of key proj…" at bounding box center [207, 195] width 0 height 6
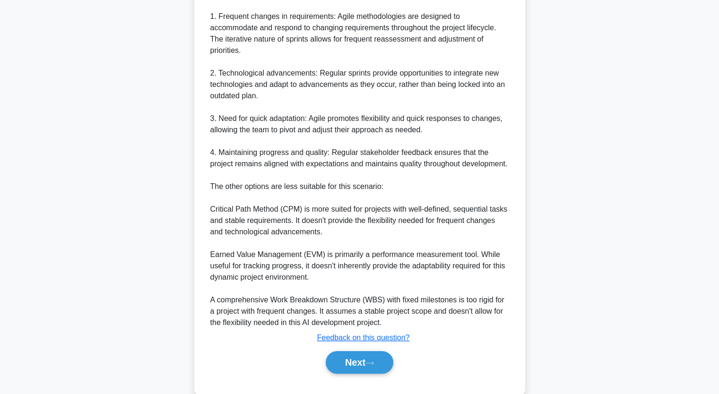
scroll to position [439, 0]
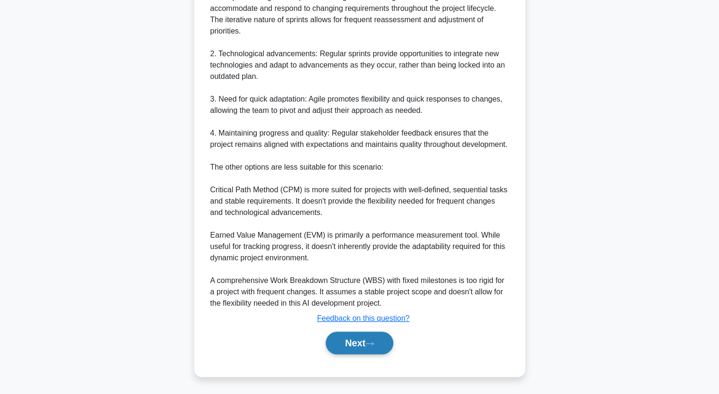
click at [347, 342] on button "Next" at bounding box center [360, 343] width 68 height 23
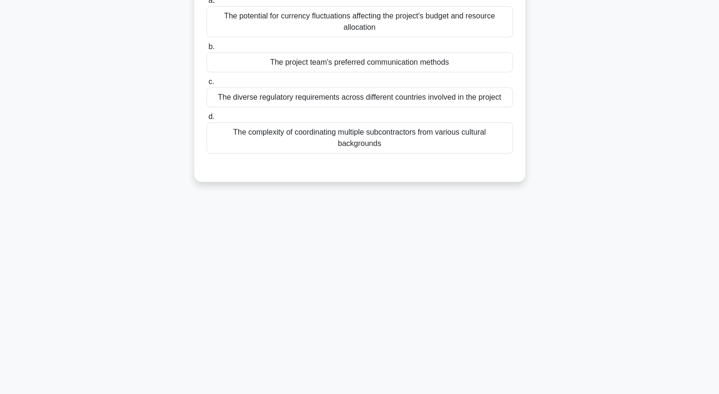
scroll to position [117, 0]
click at [120, 234] on div "1:47 Stop PMP - Tailoring - PMBOK 7th edition Advanced 3/5 A project manager is…" at bounding box center [360, 154] width 624 height 473
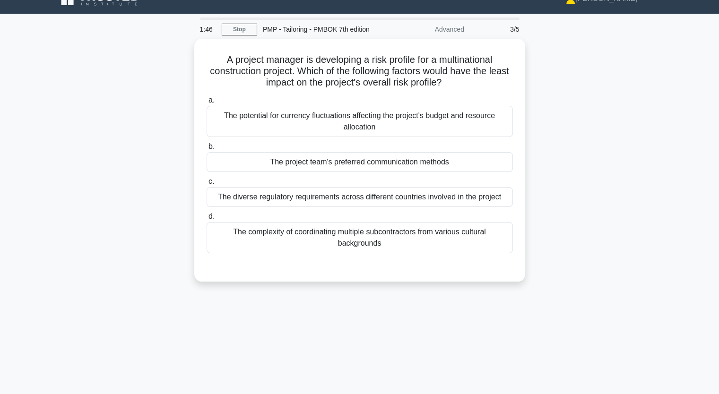
scroll to position [3, 0]
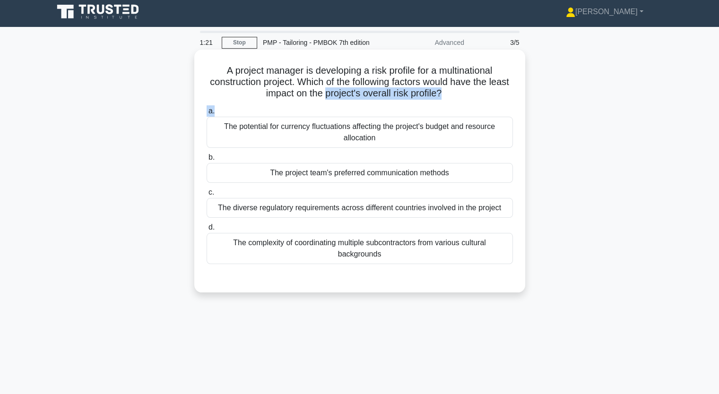
drag, startPoint x: 334, startPoint y: 95, endPoint x: 414, endPoint y: 106, distance: 80.7
click at [414, 106] on div "A project manager is developing a risk profile for a multinational construction…" at bounding box center [359, 170] width 323 height 235
click at [276, 251] on div "The complexity of coordinating multiple subcontractors from various cultural ba…" at bounding box center [360, 248] width 306 height 31
click at [207, 231] on input "d. The complexity of coordinating multiple subcontractors from various cultural…" at bounding box center [207, 228] width 0 height 6
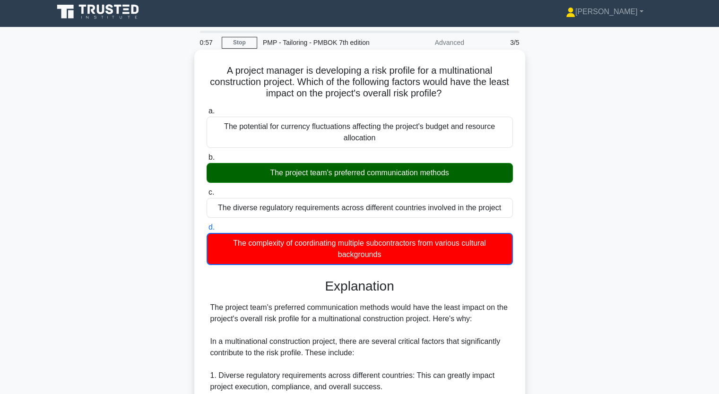
click at [299, 183] on div "a. The potential for currency fluctuations affecting the project's budget and r…" at bounding box center [360, 186] width 318 height 164
click at [304, 175] on div "The project team's preferred communication methods" at bounding box center [360, 173] width 306 height 20
click at [207, 161] on input "b. The project team's preferred communication methods" at bounding box center [207, 158] width 0 height 6
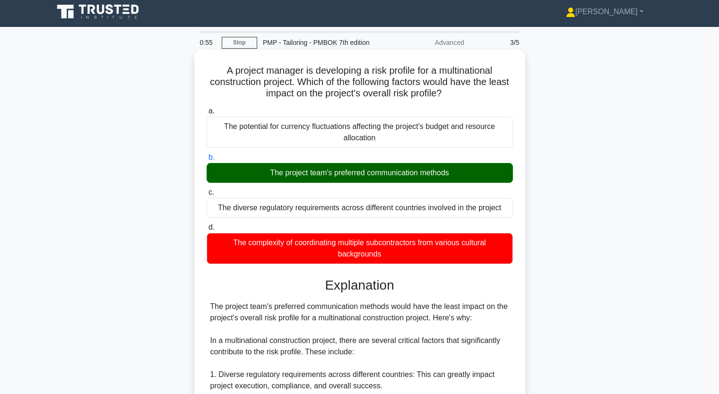
click at [304, 175] on div "The project team's preferred communication methods" at bounding box center [360, 173] width 306 height 20
click at [207, 161] on input "b. The project team's preferred communication methods" at bounding box center [207, 158] width 0 height 6
click at [231, 174] on div "The project team's preferred communication methods" at bounding box center [360, 173] width 306 height 20
click at [207, 161] on input "b. The project team's preferred communication methods" at bounding box center [207, 158] width 0 height 6
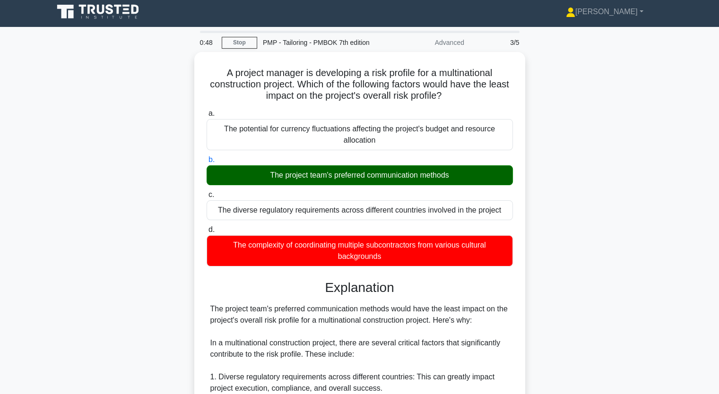
drag, startPoint x: 231, startPoint y: 174, endPoint x: 140, endPoint y: 139, distance: 97.7
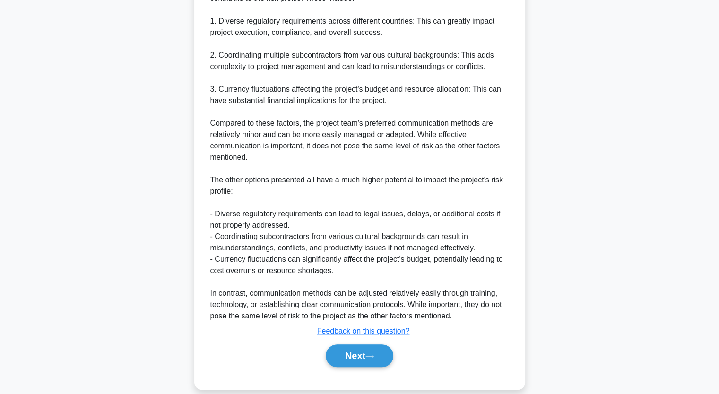
scroll to position [370, 0]
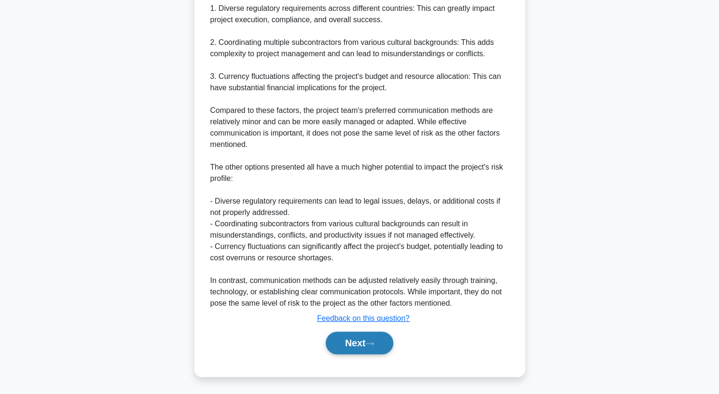
click at [348, 339] on button "Next" at bounding box center [360, 343] width 68 height 23
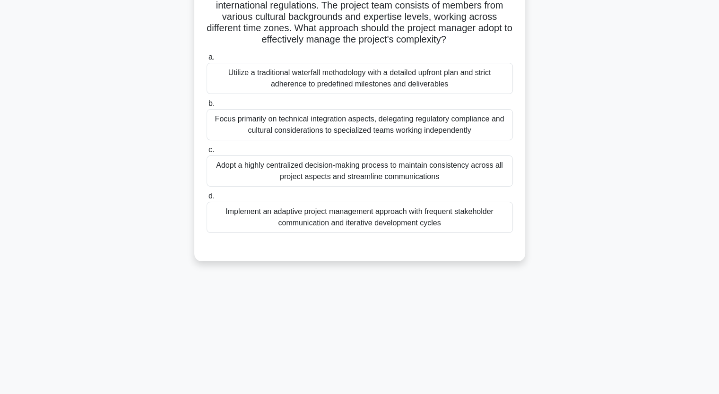
click at [93, 109] on div "A multinational corporation is undertaking a project to implement a blockchain-…" at bounding box center [360, 106] width 624 height 334
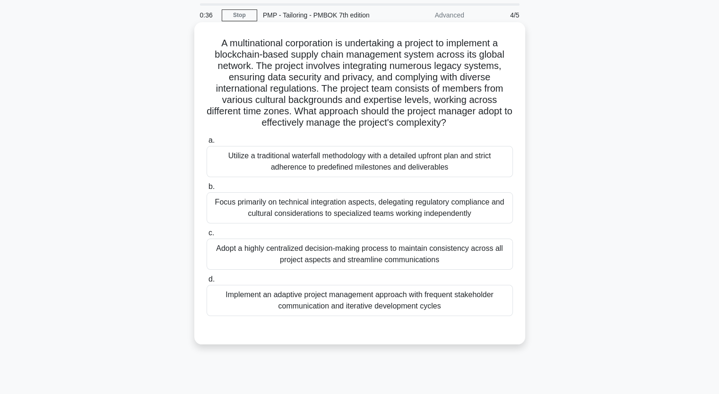
scroll to position [33, 0]
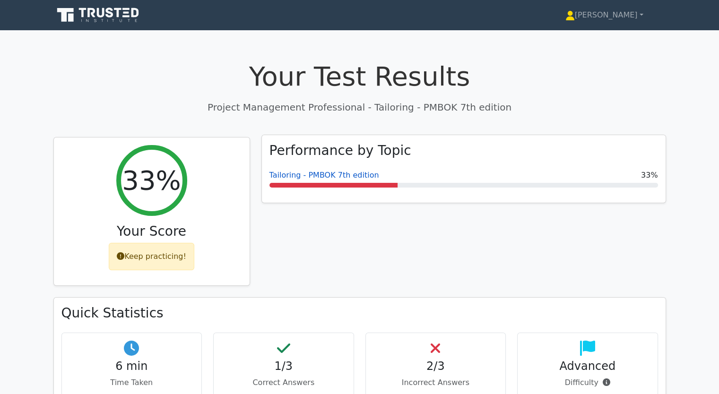
click at [306, 174] on link "Tailoring - PMBOK 7th edition" at bounding box center [324, 175] width 110 height 9
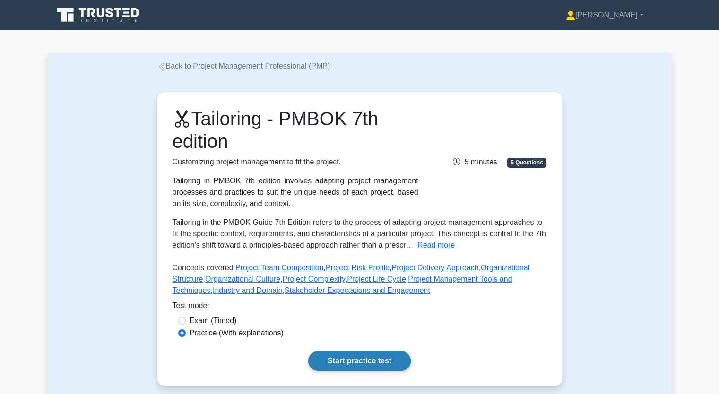
click at [371, 361] on link "Start practice test" at bounding box center [359, 361] width 103 height 20
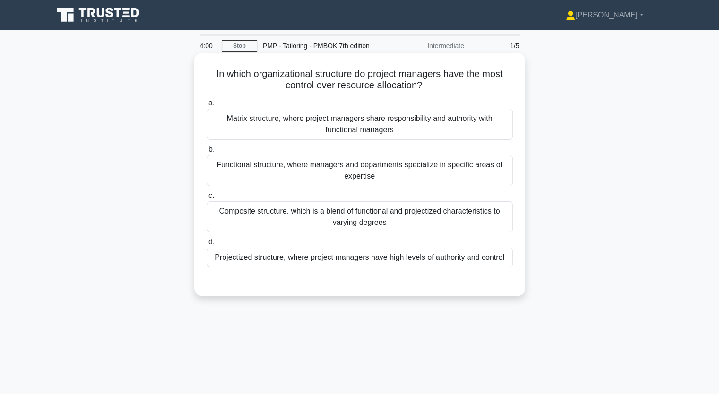
click at [385, 258] on div "Projectized structure, where project managers have high levels of authority and…" at bounding box center [360, 258] width 306 height 20
click at [207, 245] on input "d. Projectized structure, where project managers have high levels of authority …" at bounding box center [207, 242] width 0 height 6
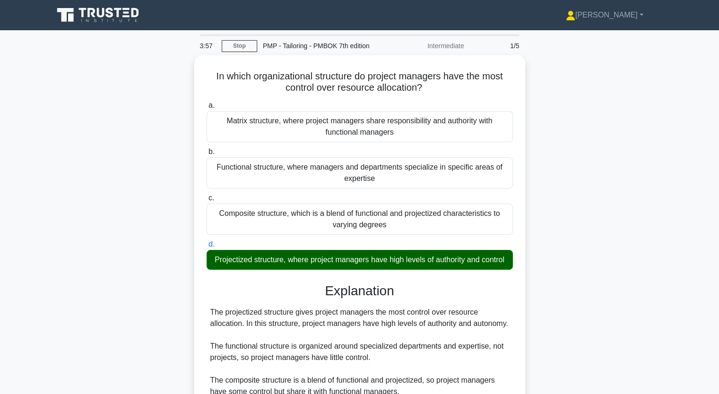
click at [207, 103] on input "a. Matrix structure, where project managers share responsibility and authority …" at bounding box center [207, 106] width 0 height 6
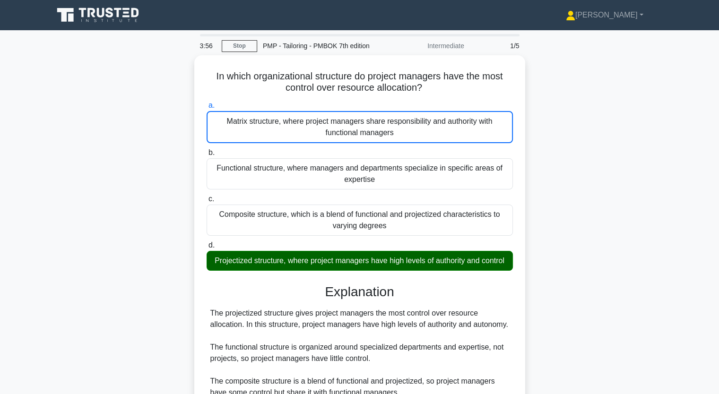
click at [123, 282] on div "In which organizational structure do project managers have the most control ove…" at bounding box center [360, 283] width 624 height 456
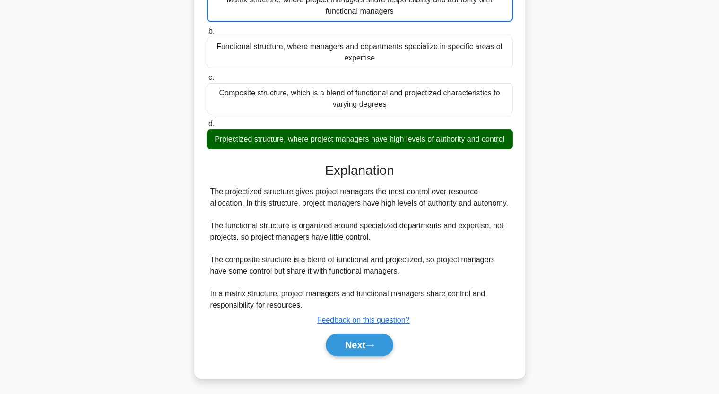
scroll to position [132, 0]
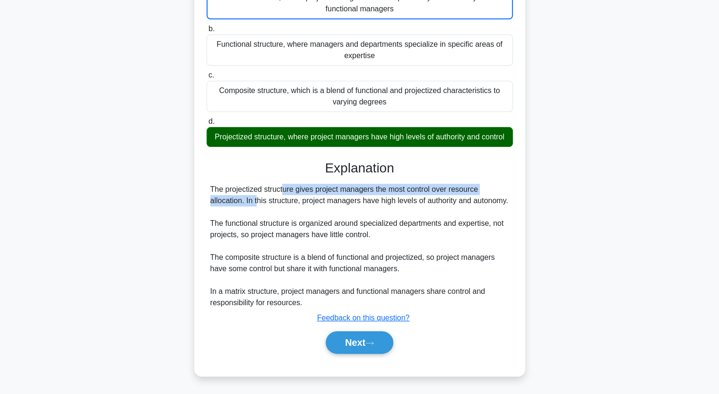
drag, startPoint x: 229, startPoint y: 190, endPoint x: 480, endPoint y: 192, distance: 251.0
click at [480, 192] on div "The projectized structure gives project managers the most control over resource…" at bounding box center [359, 246] width 299 height 125
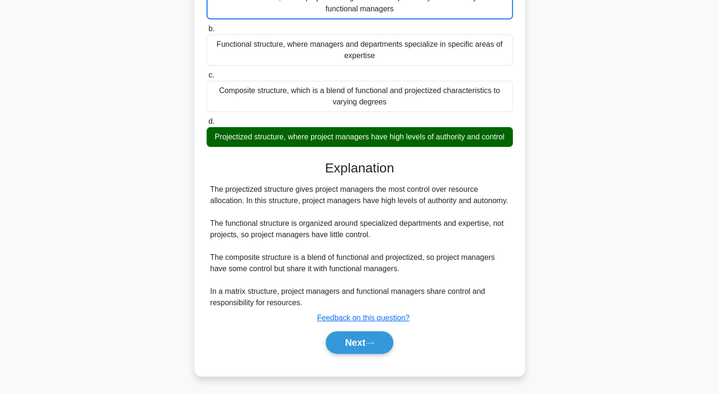
drag, startPoint x: 391, startPoint y: 189, endPoint x: 503, endPoint y: 202, distance: 112.4
click at [503, 202] on div "The projectized structure gives project managers the most control over resource…" at bounding box center [359, 246] width 299 height 125
click at [221, 224] on div "The projectized structure gives project managers the most control over resource…" at bounding box center [359, 246] width 299 height 125
click at [217, 226] on div "The projectized structure gives project managers the most control over resource…" at bounding box center [359, 246] width 299 height 125
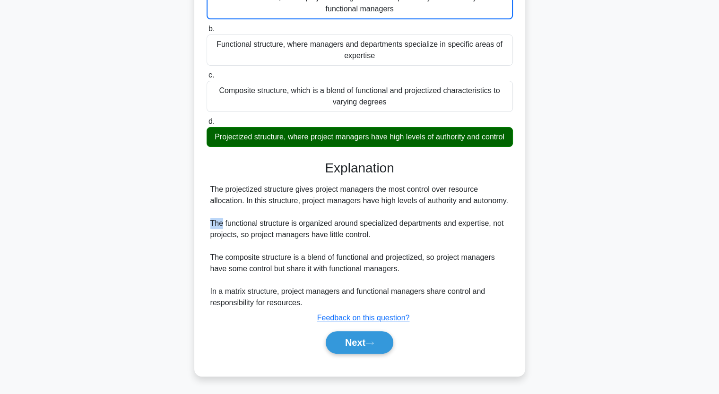
click at [217, 226] on div "The projectized structure gives project managers the most control over resource…" at bounding box center [359, 246] width 299 height 125
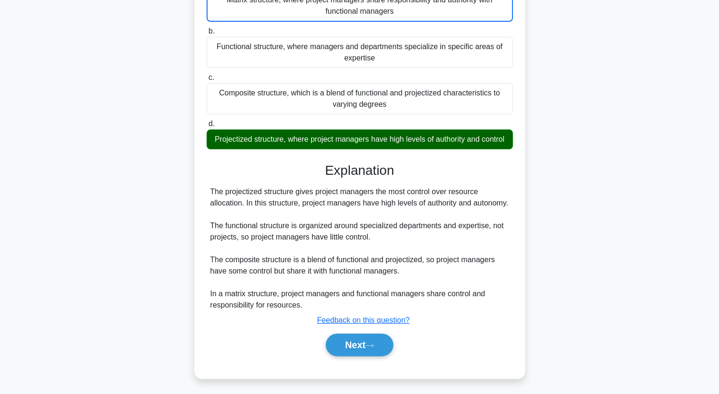
click at [148, 233] on div "In which organizational structure do project managers have the most control ove…" at bounding box center [360, 162] width 624 height 456
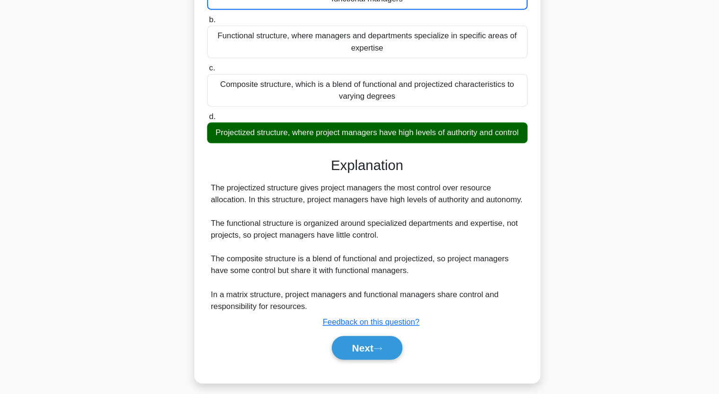
scroll to position [131, 0]
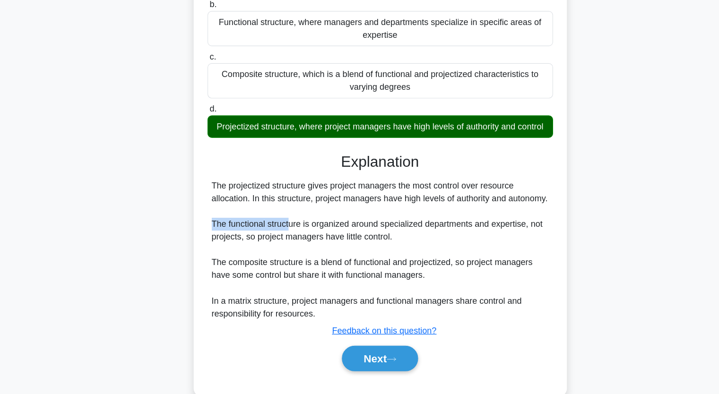
drag, startPoint x: 210, startPoint y: 226, endPoint x: 280, endPoint y: 229, distance: 69.5
click at [280, 229] on div "The projectized structure gives project managers the most control over resource…" at bounding box center [359, 246] width 299 height 125
click at [356, 343] on button "Next" at bounding box center [360, 342] width 68 height 23
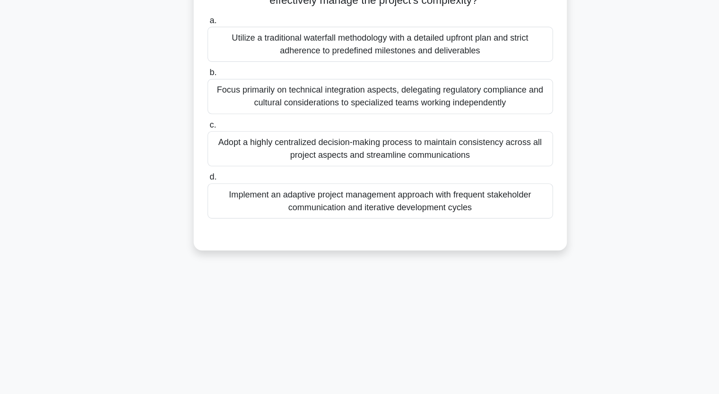
click at [139, 122] on div "A multinational corporation is undertaking a project to implement a blockchain-…" at bounding box center [360, 106] width 624 height 334
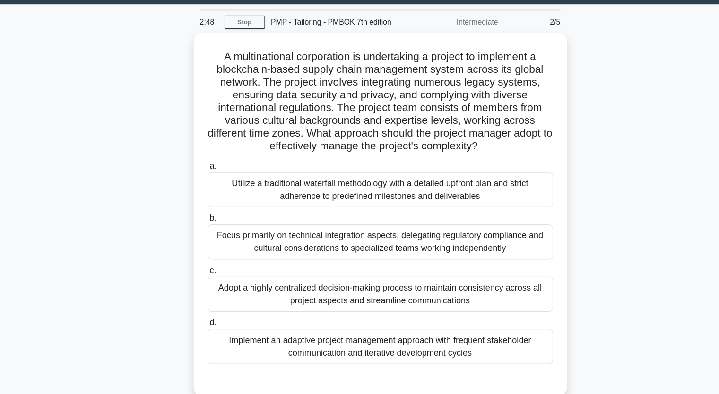
scroll to position [25, 0]
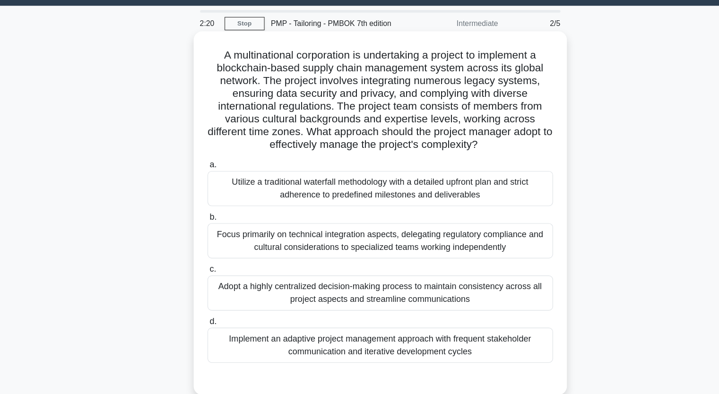
click at [262, 314] on div "Implement an adaptive project management approach with frequent stakeholder com…" at bounding box center [360, 306] width 306 height 31
click at [207, 288] on input "d. Implement an adaptive project management approach with frequent stakeholder …" at bounding box center [207, 285] width 0 height 6
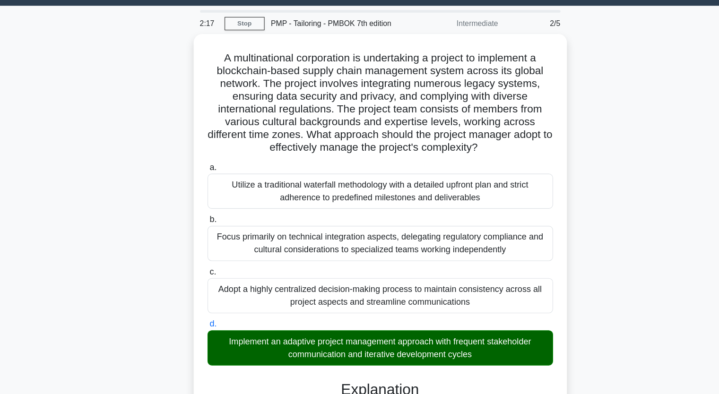
click at [207, 146] on input "a. Utilize a traditional waterfall methodology with a detailed upfront plan and…" at bounding box center [207, 149] width 0 height 6
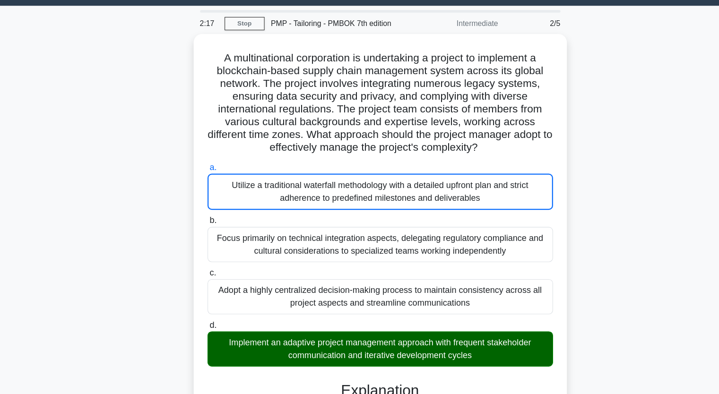
click at [207, 193] on input "b. Focus primarily on technical integration aspects, delegating regulatory comp…" at bounding box center [207, 196] width 0 height 6
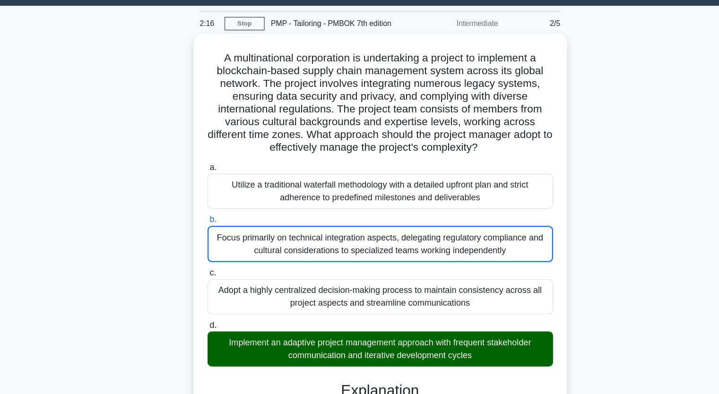
click at [207, 239] on input "c. Adopt a highly centralized decision-making process to maintain consistency a…" at bounding box center [207, 242] width 0 height 6
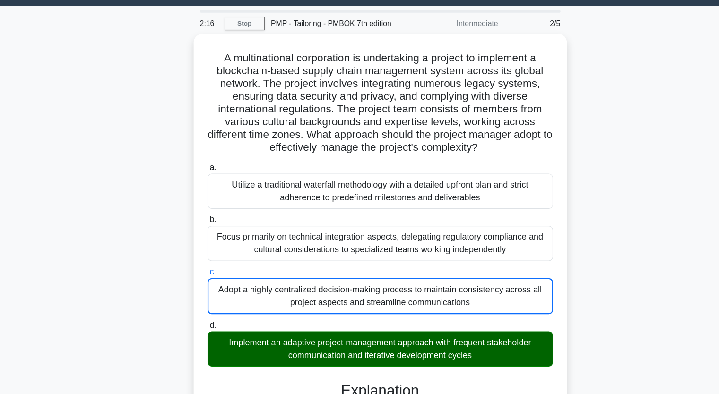
click at [207, 286] on input "d. Implement an adaptive project management approach with frequent stakeholder …" at bounding box center [207, 289] width 0 height 6
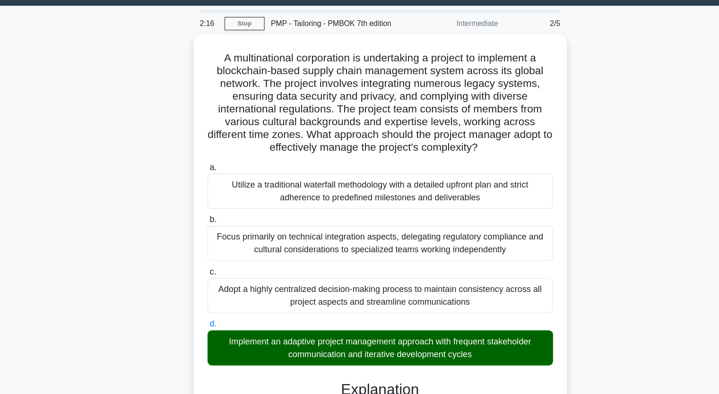
click at [207, 146] on input "a. Utilize a traditional waterfall methodology with a detailed upfront plan and…" at bounding box center [207, 149] width 0 height 6
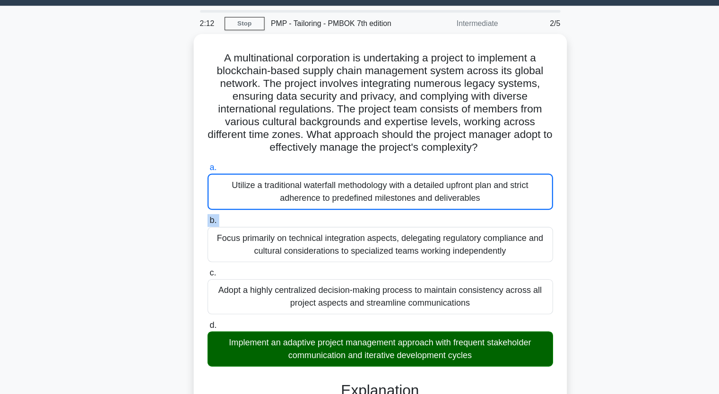
drag, startPoint x: 87, startPoint y: 189, endPoint x: 105, endPoint y: 200, distance: 21.9
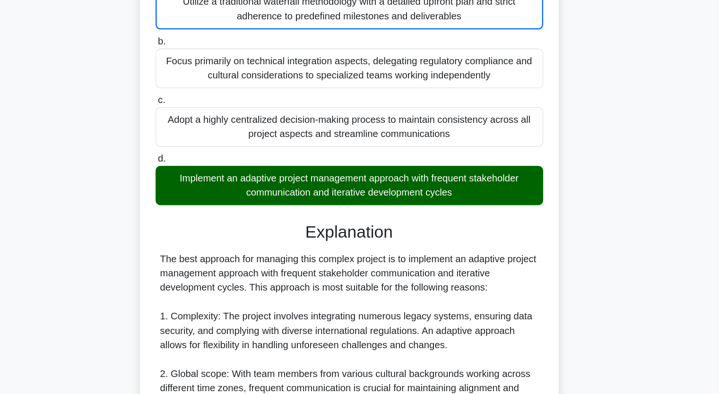
scroll to position [135, 0]
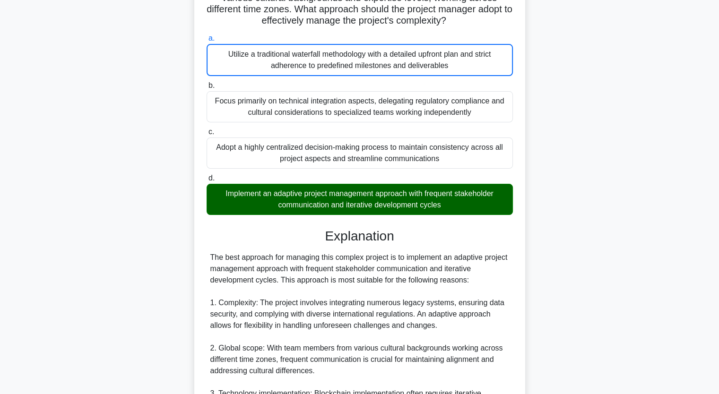
click at [565, 186] on div "A multinational corporation is undertaking a project to implement a blockchain-…" at bounding box center [360, 318] width 624 height 797
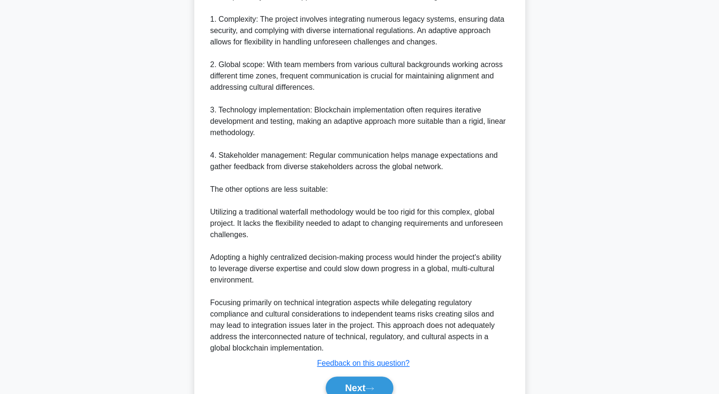
scroll to position [461, 0]
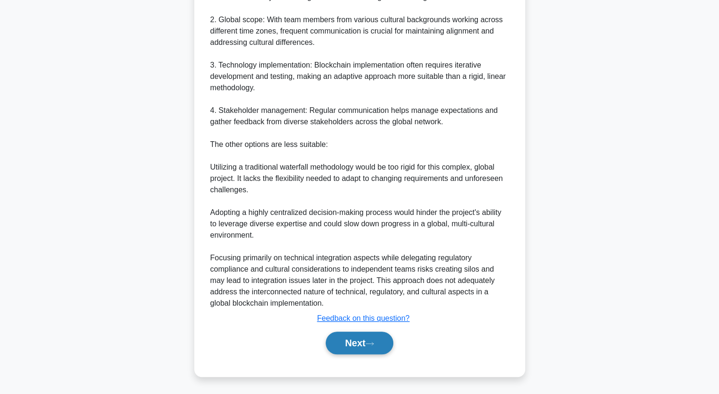
click at [370, 346] on icon at bounding box center [369, 343] width 9 height 5
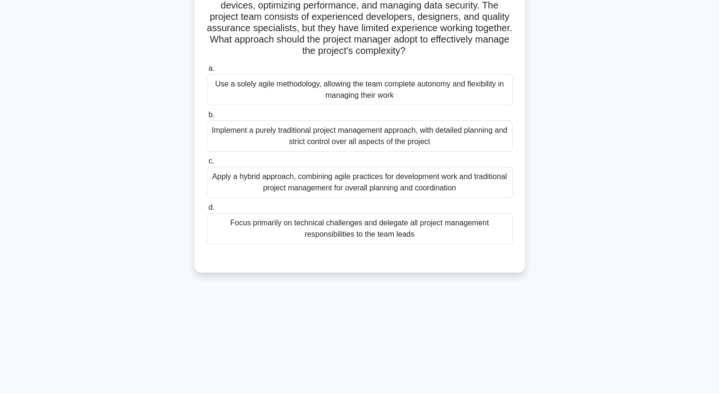
scroll to position [117, 0]
click at [66, 184] on div "A project manager is leading a team to develop a new mobile application that in…" at bounding box center [360, 111] width 624 height 345
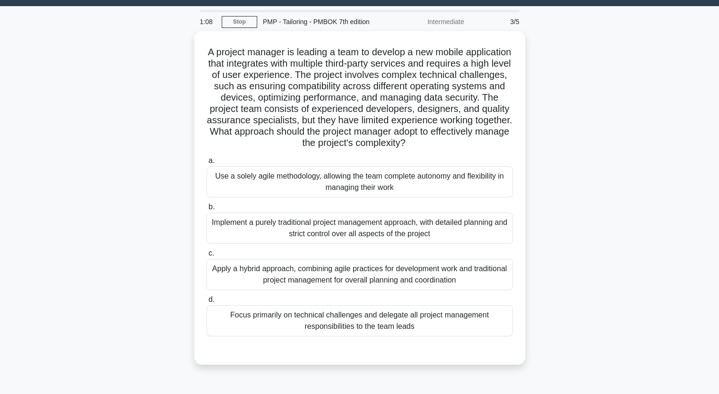
scroll to position [22, 0]
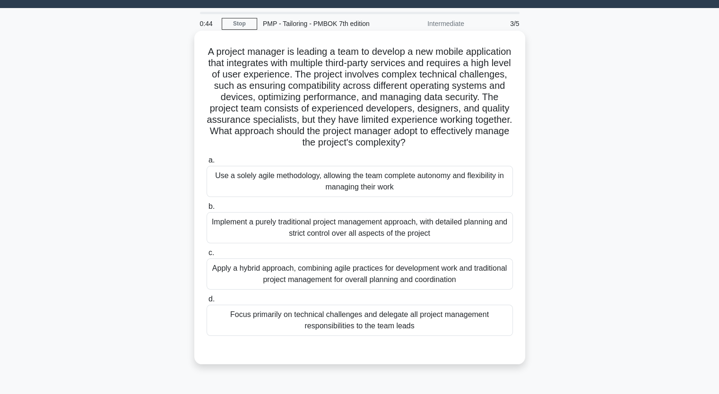
click at [271, 282] on div "Apply a hybrid approach, combining agile practices for development work and tra…" at bounding box center [360, 274] width 306 height 31
click at [207, 256] on input "c. Apply a hybrid approach, combining agile practices for development work and …" at bounding box center [207, 253] width 0 height 6
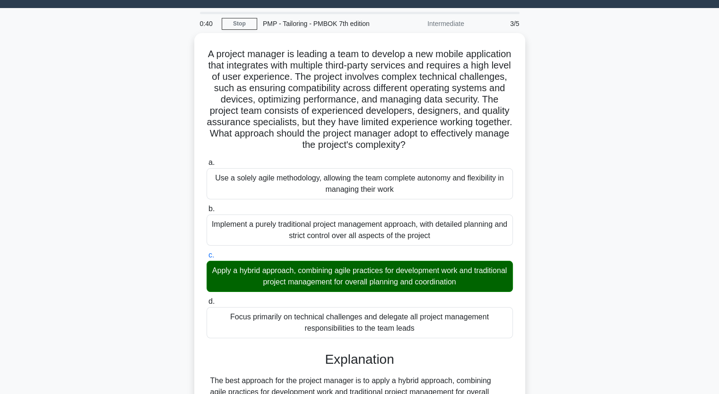
click at [106, 278] on div "A project manager is leading a team to develop a new mobile application that in…" at bounding box center [360, 397] width 624 height 728
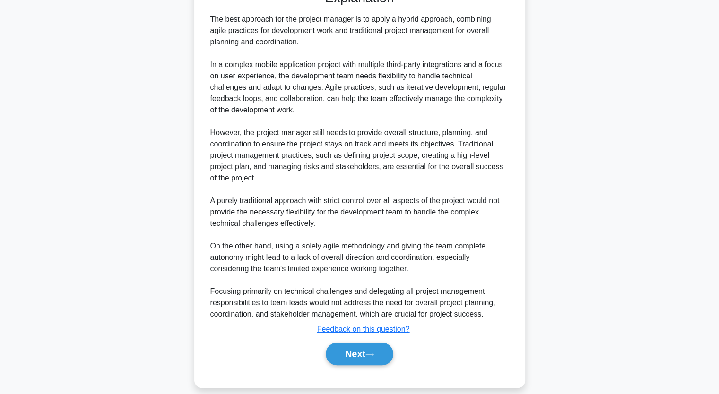
scroll to position [392, 0]
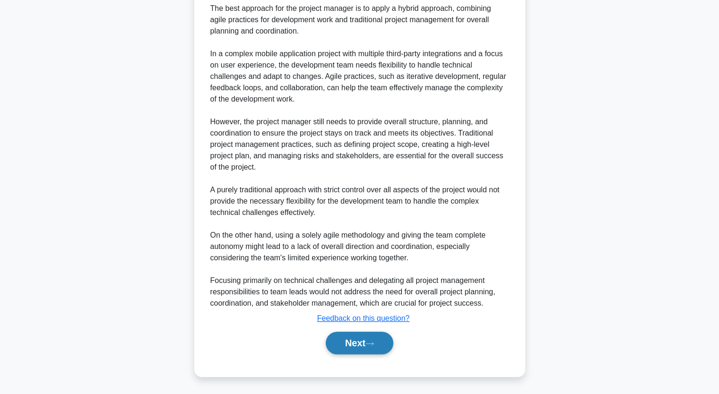
click at [358, 341] on button "Next" at bounding box center [360, 343] width 68 height 23
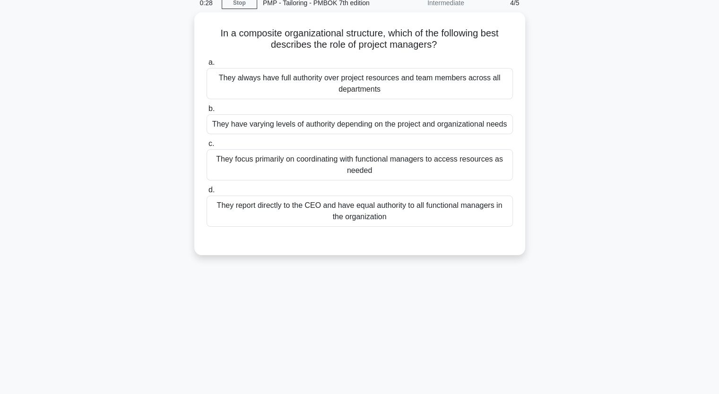
scroll to position [41, 0]
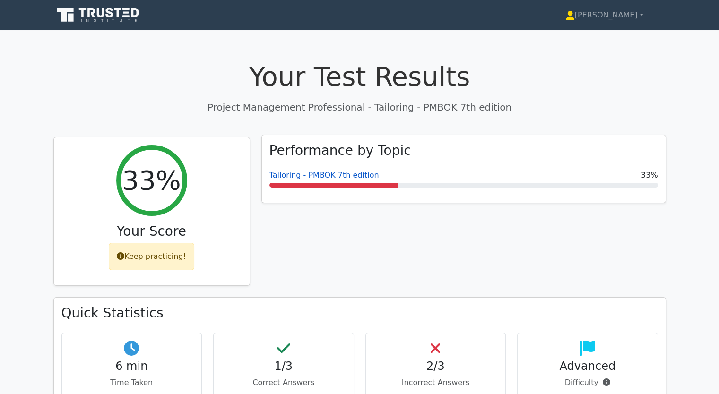
click at [316, 171] on link "Tailoring - PMBOK 7th edition" at bounding box center [324, 175] width 110 height 9
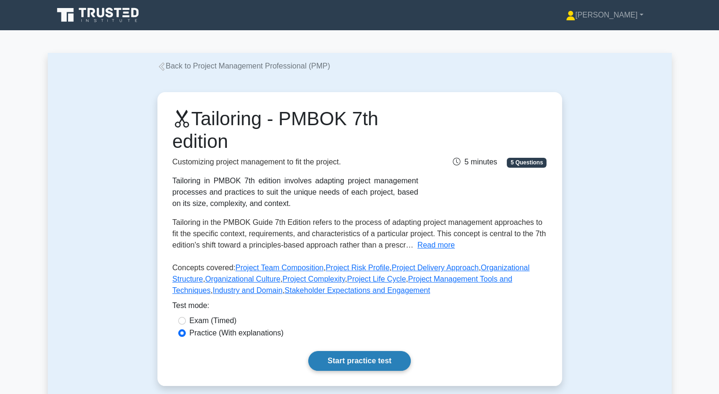
click at [356, 362] on link "Start practice test" at bounding box center [359, 361] width 103 height 20
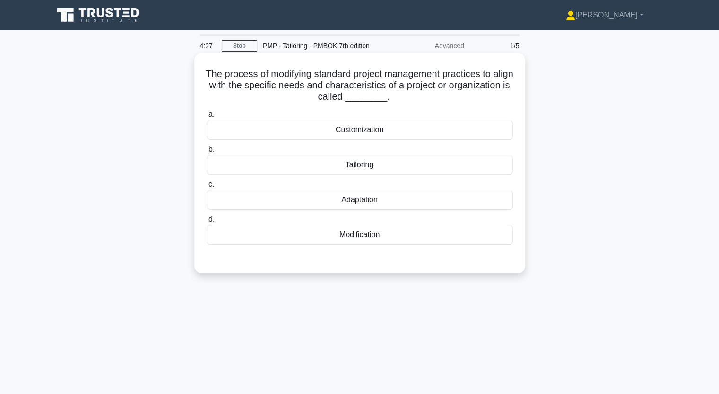
click at [352, 167] on div "Tailoring" at bounding box center [360, 165] width 306 height 20
click at [207, 153] on input "b. Tailoring" at bounding box center [207, 150] width 0 height 6
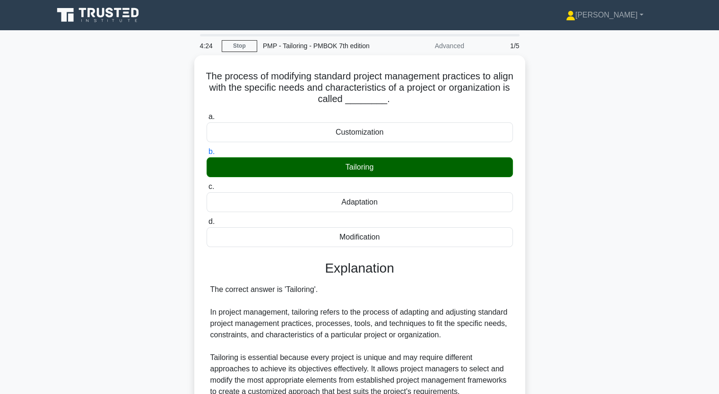
click at [123, 258] on div "The process of modifying standard project management practices to align with th…" at bounding box center [360, 356] width 624 height 603
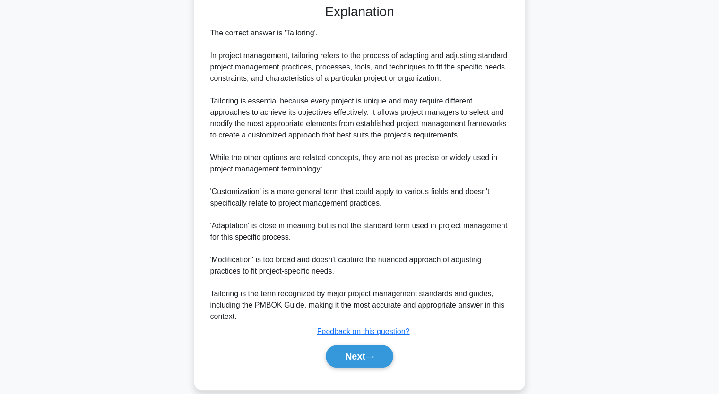
scroll to position [268, 0]
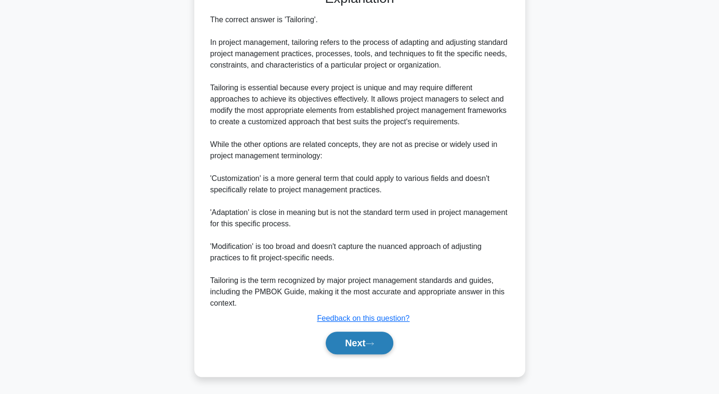
click at [346, 340] on button "Next" at bounding box center [360, 343] width 68 height 23
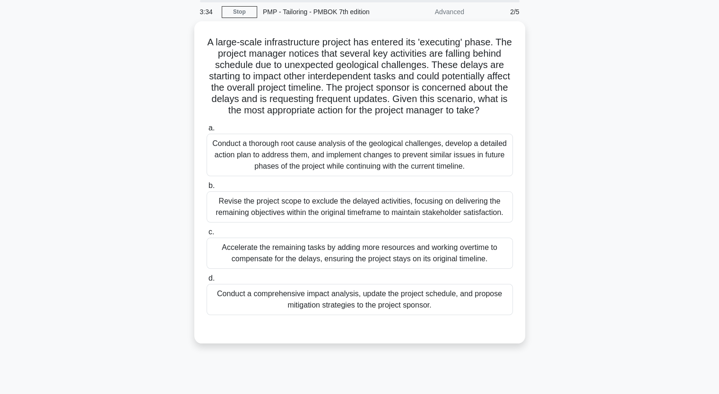
scroll to position [22, 0]
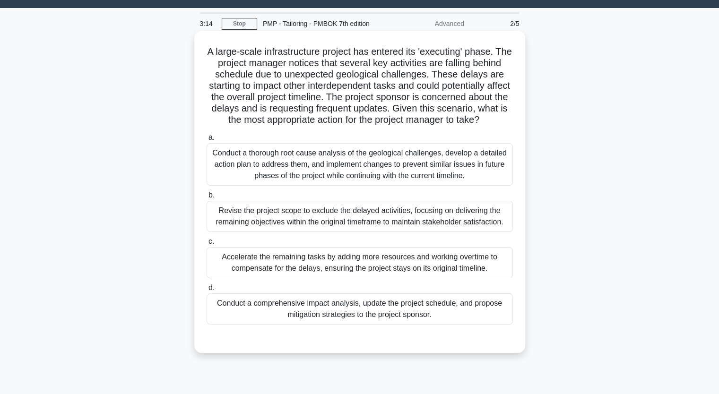
drag, startPoint x: 225, startPoint y: 59, endPoint x: 424, endPoint y: 131, distance: 211.8
click at [424, 126] on h5 "A large-scale infrastructure project has entered its 'executing' phase. The pro…" at bounding box center [360, 86] width 308 height 80
click at [333, 227] on div "Revise the project scope to exclude the delayed activities, focusing on deliver…" at bounding box center [360, 216] width 306 height 31
click at [207, 199] on input "b. Revise the project scope to exclude the delayed activities, focusing on deli…" at bounding box center [207, 195] width 0 height 6
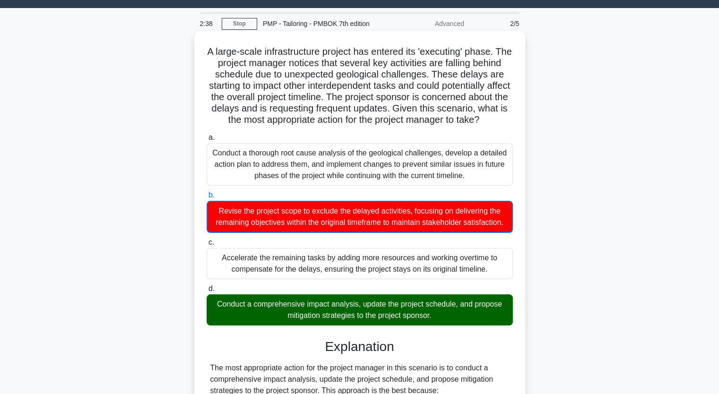
click at [305, 326] on div "Conduct a comprehensive impact analysis, update the project schedule, and propo…" at bounding box center [360, 310] width 306 height 31
click at [207, 292] on input "d. Conduct a comprehensive impact analysis, update the project schedule, and pr…" at bounding box center [207, 289] width 0 height 6
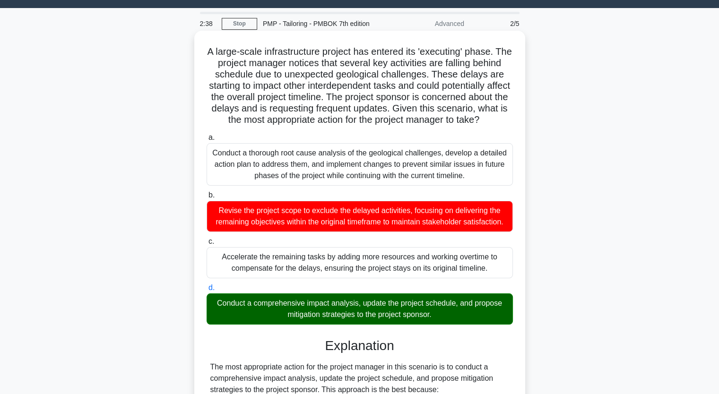
click at [207, 135] on input "a. Conduct a thorough root cause analysis of the geological challenges, develop…" at bounding box center [207, 138] width 0 height 6
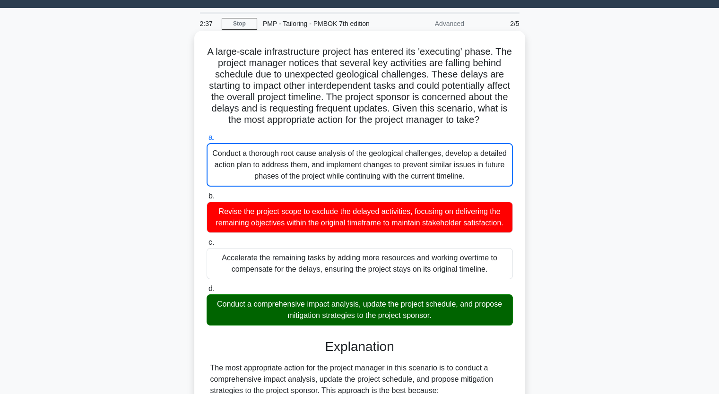
click at [207, 193] on input "b. Revise the project scope to exclude the delayed activities, focusing on deli…" at bounding box center [207, 196] width 0 height 6
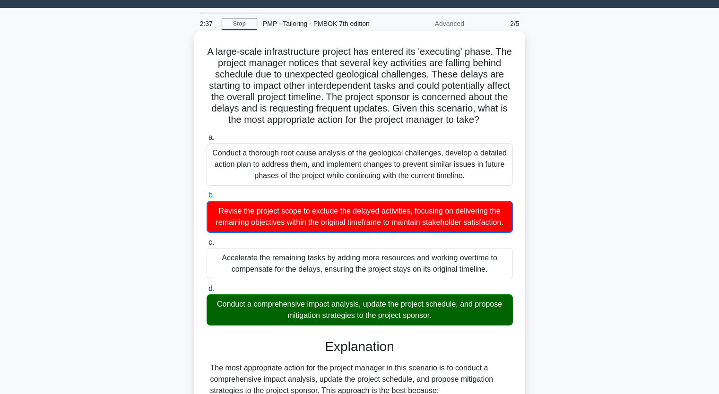
click at [207, 240] on input "c. Accelerate the remaining tasks by adding more resources and working overtime…" at bounding box center [207, 243] width 0 height 6
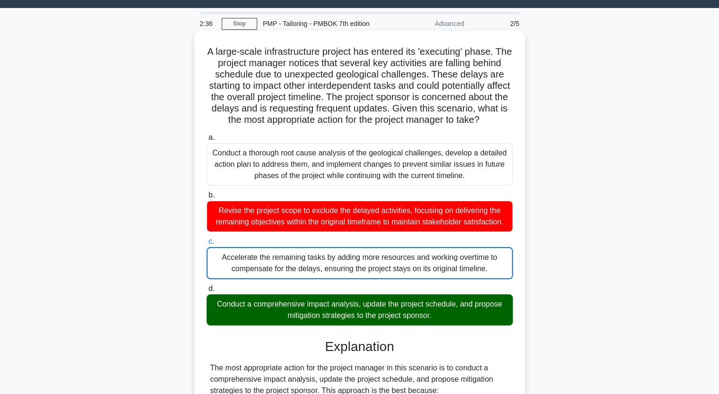
click at [261, 279] on div "Accelerate the remaining tasks by adding more resources and working overtime to…" at bounding box center [360, 263] width 306 height 32
click at [207, 245] on input "c. Accelerate the remaining tasks by adding more resources and working overtime…" at bounding box center [207, 242] width 0 height 6
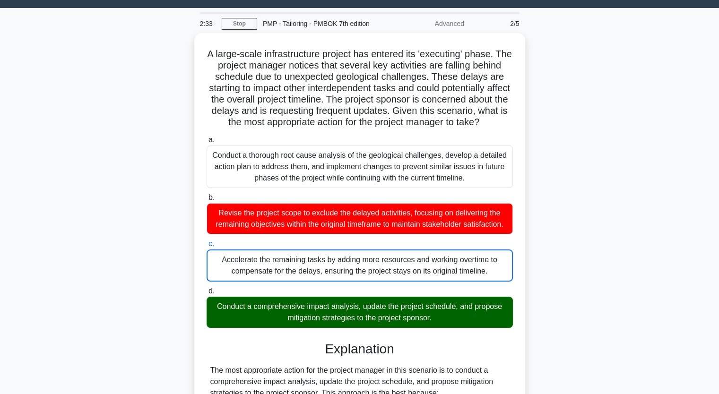
click at [207, 288] on input "d. Conduct a comprehensive impact analysis, update the project schedule, and pr…" at bounding box center [207, 291] width 0 height 6
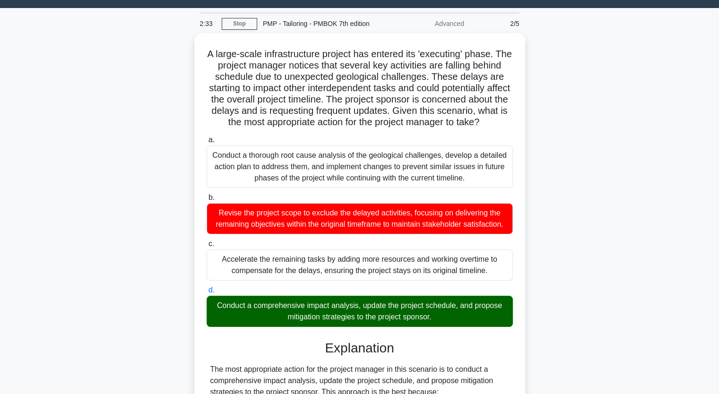
click at [207, 137] on input "a. Conduct a thorough root cause analysis of the geological challenges, develop…" at bounding box center [207, 140] width 0 height 6
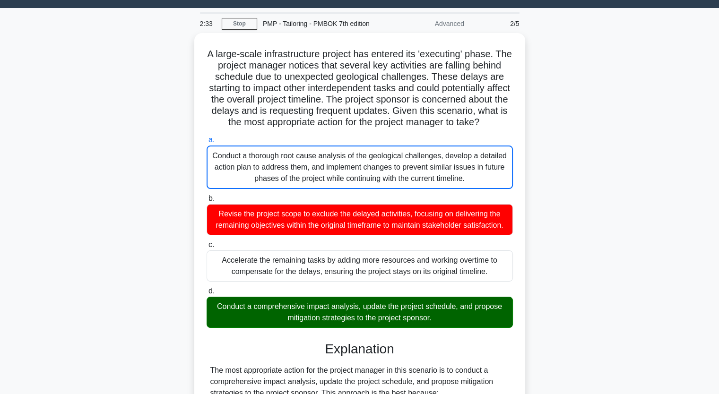
click at [207, 196] on input "b. Revise the project scope to exclude the delayed activities, focusing on deli…" at bounding box center [207, 199] width 0 height 6
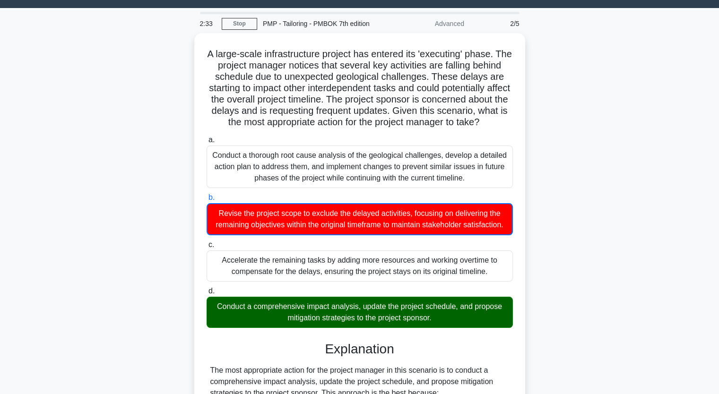
click at [207, 242] on input "c. Accelerate the remaining tasks by adding more resources and working overtime…" at bounding box center [207, 245] width 0 height 6
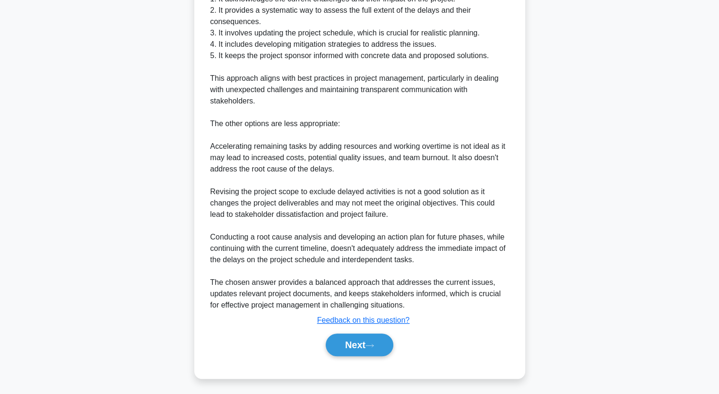
scroll to position [461, 0]
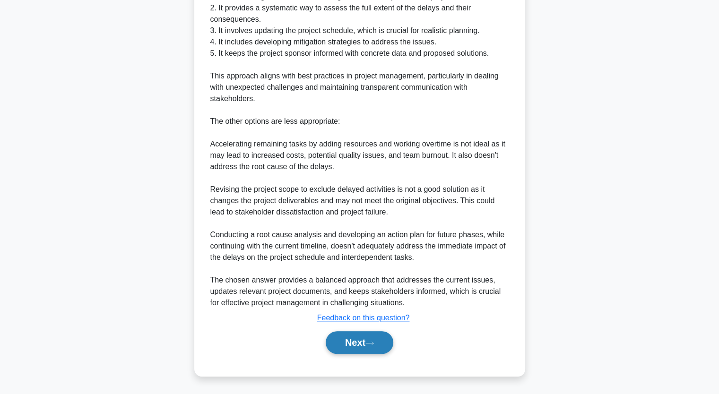
click at [361, 345] on button "Next" at bounding box center [360, 342] width 68 height 23
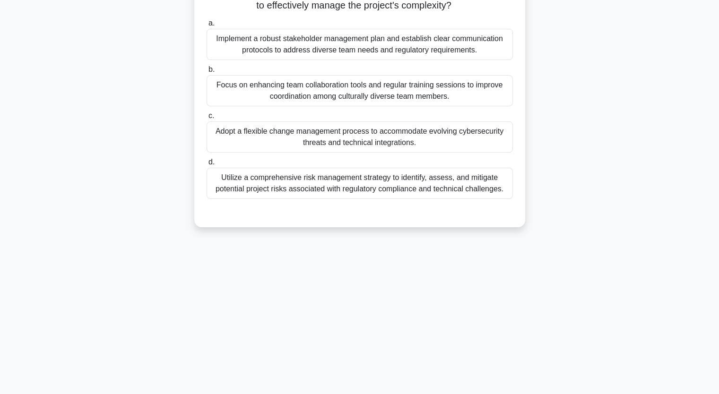
scroll to position [117, 0]
click at [127, 99] on div "A project manager is overseeing the deployment of a global cybersecurity system…" at bounding box center [360, 89] width 624 height 300
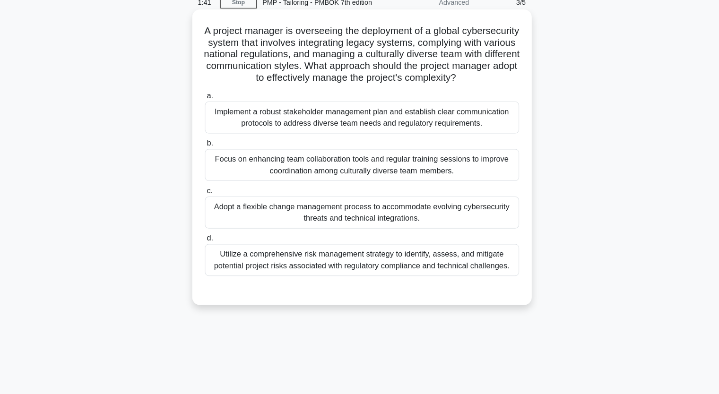
scroll to position [43, 0]
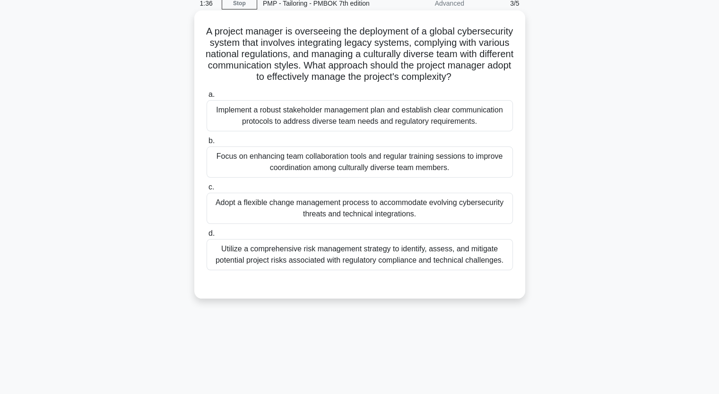
click at [285, 215] on div "Adopt a flexible change management process to accommodate evolving cybersecurit…" at bounding box center [360, 208] width 306 height 31
click at [207, 191] on input "c. Adopt a flexible change management process to accommodate evolving cybersecu…" at bounding box center [207, 187] width 0 height 6
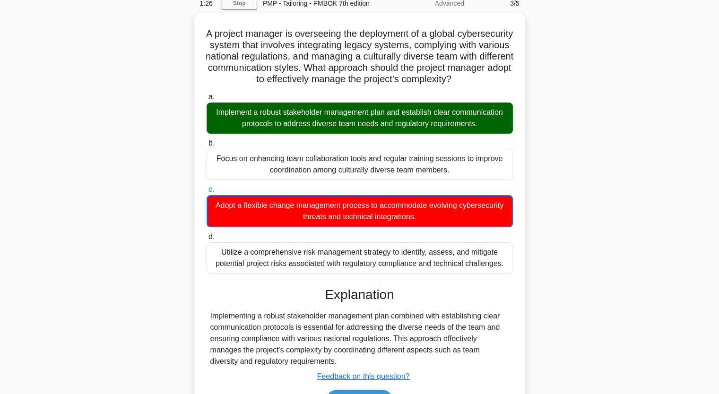
click at [83, 209] on div "A project manager is overseeing the deployment of a global cybersecurity system…" at bounding box center [360, 230] width 624 height 434
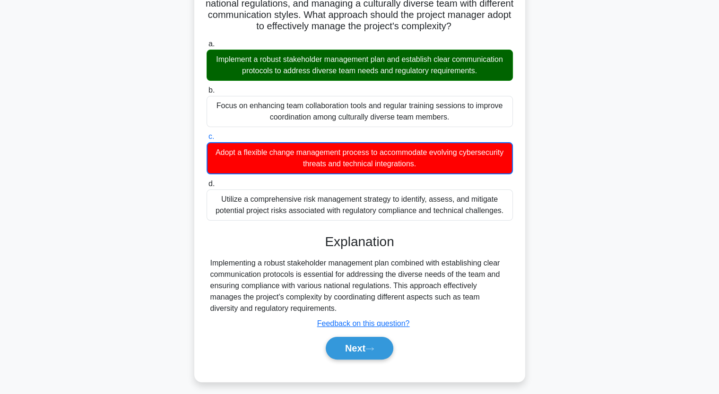
scroll to position [117, 0]
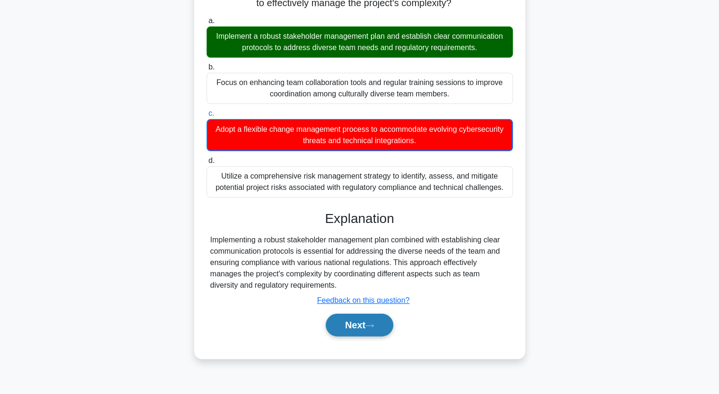
click at [350, 337] on button "Next" at bounding box center [360, 325] width 68 height 23
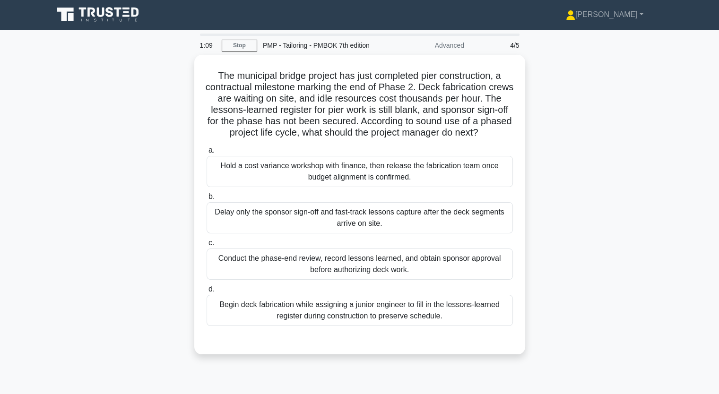
scroll to position [0, 0]
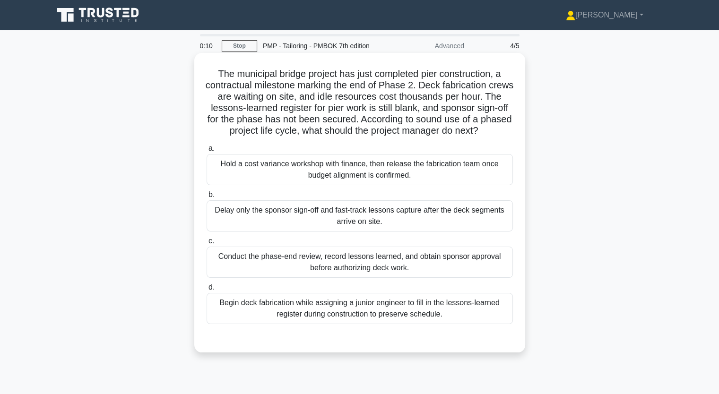
click at [310, 320] on div "Begin deck fabrication while assigning a junior engineer to fill in the lessons…" at bounding box center [360, 308] width 306 height 31
click at [207, 291] on input "d. Begin deck fabrication while assigning a junior engineer to fill in the less…" at bounding box center [207, 288] width 0 height 6
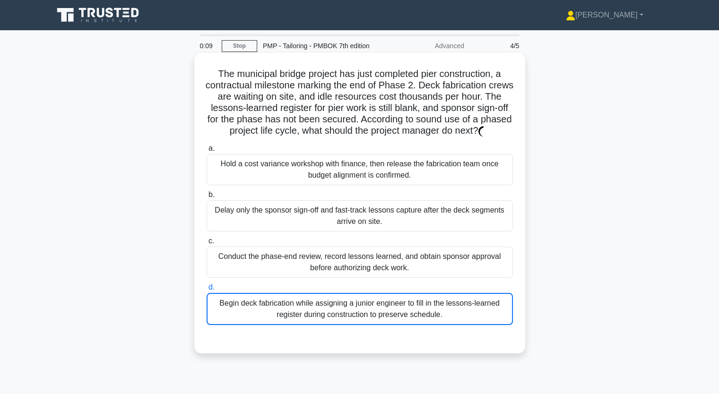
click at [207, 146] on input "a. Hold a cost variance workshop with finance, then release the fabrication tea…" at bounding box center [207, 149] width 0 height 6
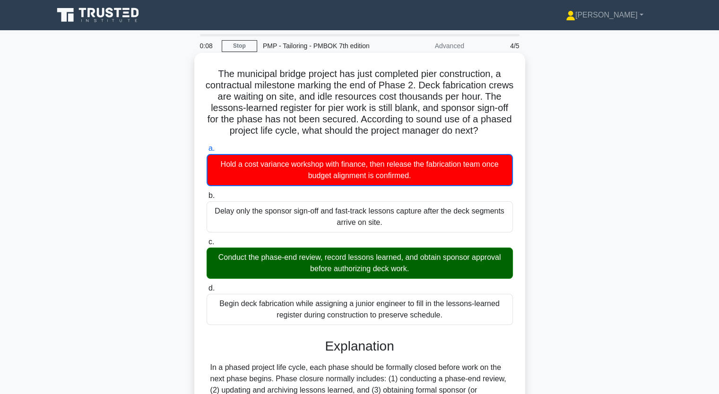
click at [207, 193] on input "b. Delay only the sponsor sign-off and fast-track lessons capture after the dec…" at bounding box center [207, 196] width 0 height 6
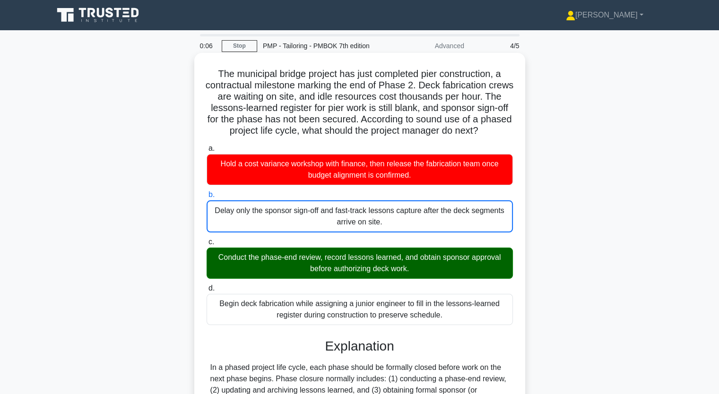
click at [371, 276] on div "Conduct the phase-end review, record lessons learned, and obtain sponsor approv…" at bounding box center [360, 263] width 306 height 31
click at [207, 245] on input "c. Conduct the phase-end review, record lessons learned, and obtain sponsor app…" at bounding box center [207, 242] width 0 height 6
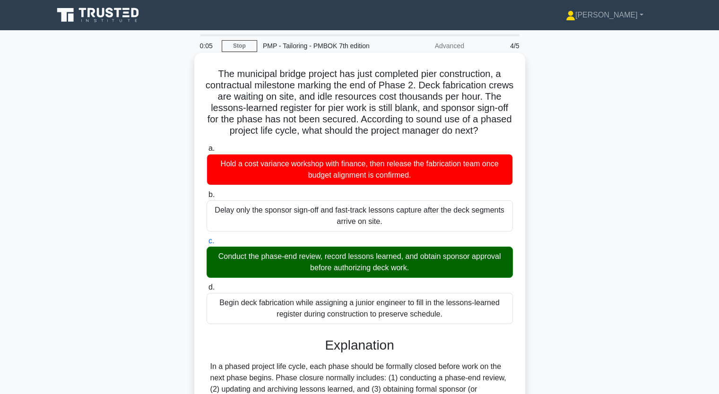
click at [207, 285] on input "d. Begin deck fabrication while assigning a junior engineer to fill in the less…" at bounding box center [207, 288] width 0 height 6
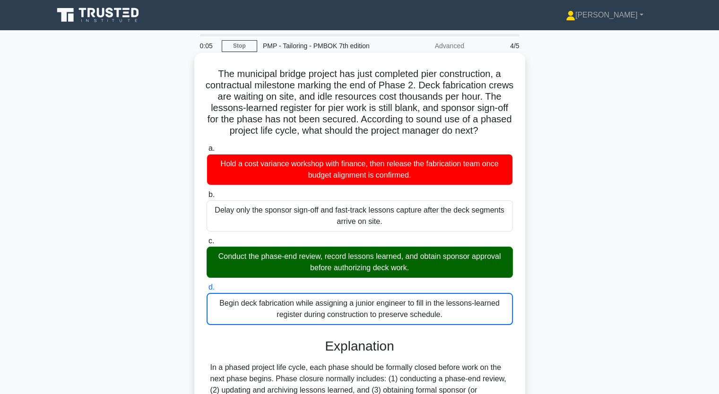
click at [207, 146] on input "a. Hold a cost variance workshop with finance, then release the fabrication tea…" at bounding box center [207, 149] width 0 height 6
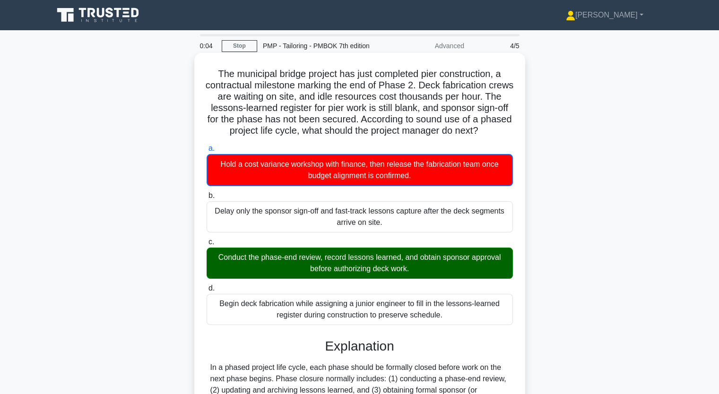
click at [207, 193] on input "b. Delay only the sponsor sign-off and fast-track lessons capture after the dec…" at bounding box center [207, 196] width 0 height 6
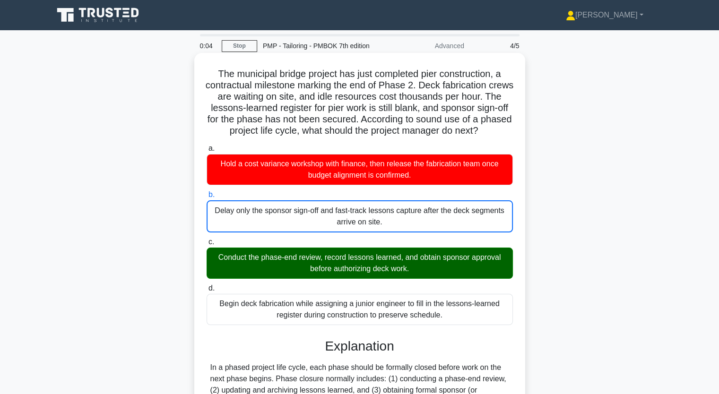
click at [207, 239] on input "c. Conduct the phase-end review, record lessons learned, and obtain sponsor app…" at bounding box center [207, 242] width 0 height 6
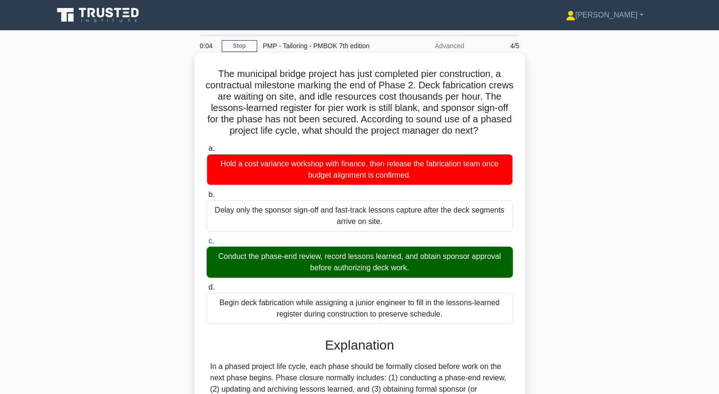
click at [207, 285] on input "d. Begin deck fabrication while assigning a junior engineer to fill in the less…" at bounding box center [207, 288] width 0 height 6
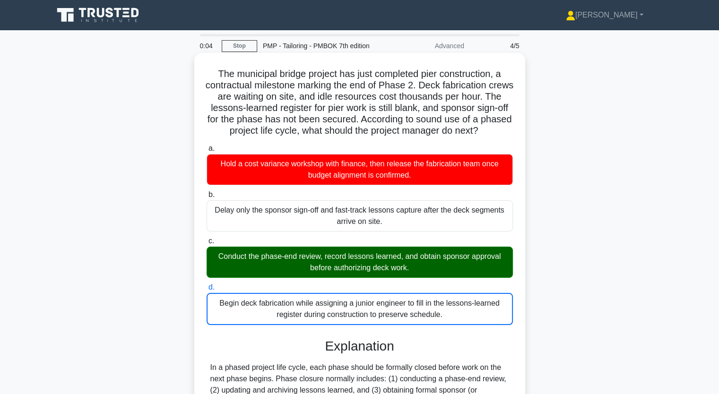
click at [207, 146] on input "a. Hold a cost variance workshop with finance, then release the fabrication tea…" at bounding box center [207, 149] width 0 height 6
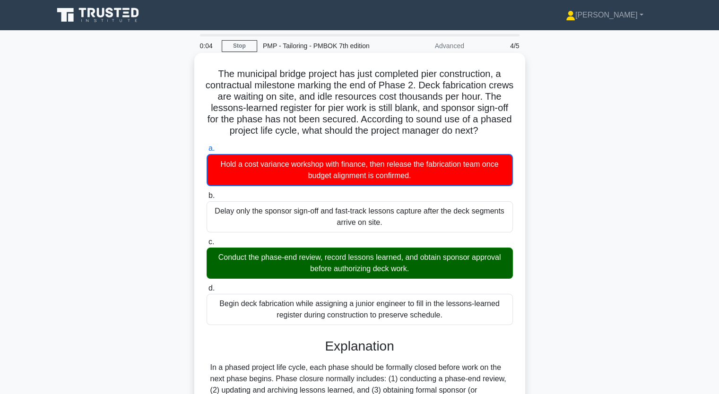
click at [207, 193] on input "b. Delay only the sponsor sign-off and fast-track lessons capture after the dec…" at bounding box center [207, 196] width 0 height 6
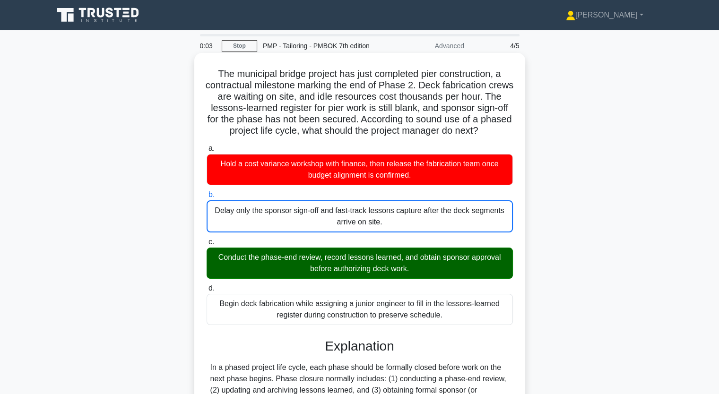
click at [207, 239] on input "c. Conduct the phase-end review, record lessons learned, and obtain sponsor app…" at bounding box center [207, 242] width 0 height 6
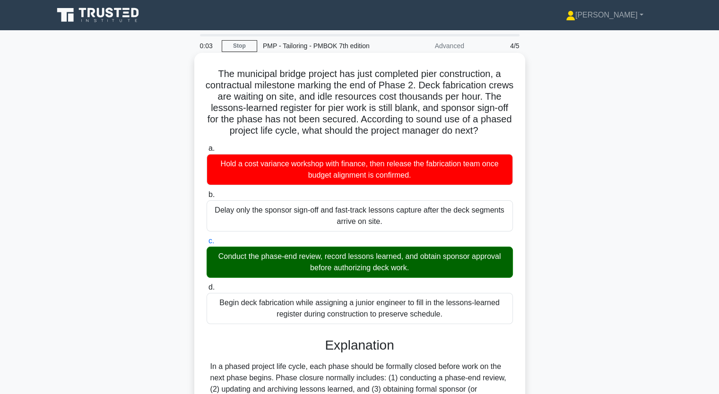
click at [207, 285] on input "d. Begin deck fabrication while assigning a junior engineer to fill in the less…" at bounding box center [207, 288] width 0 height 6
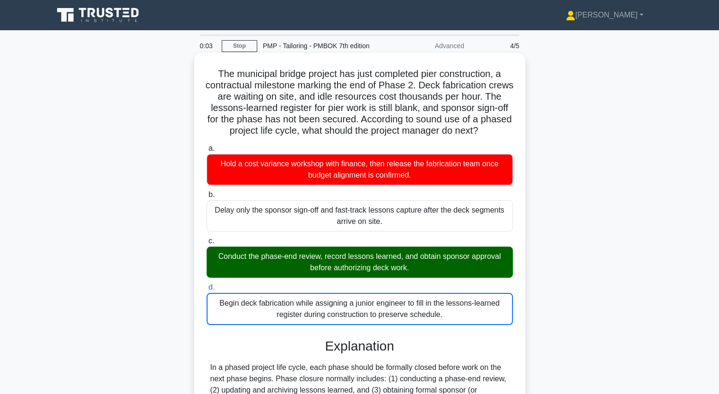
click at [207, 146] on input "a. Hold a cost variance workshop with finance, then release the fabrication tea…" at bounding box center [207, 149] width 0 height 6
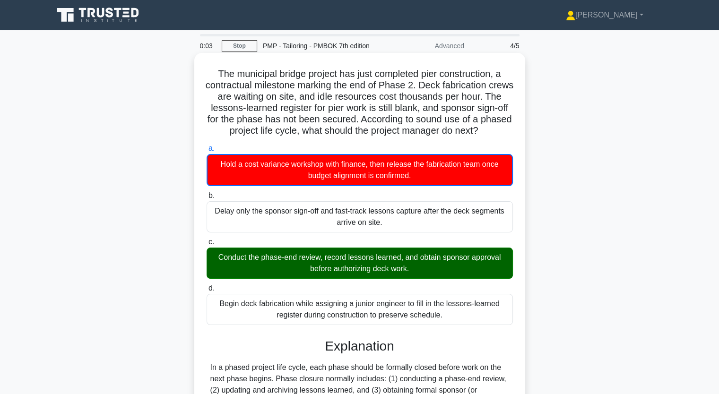
click at [207, 193] on input "b. Delay only the sponsor sign-off and fast-track lessons capture after the dec…" at bounding box center [207, 196] width 0 height 6
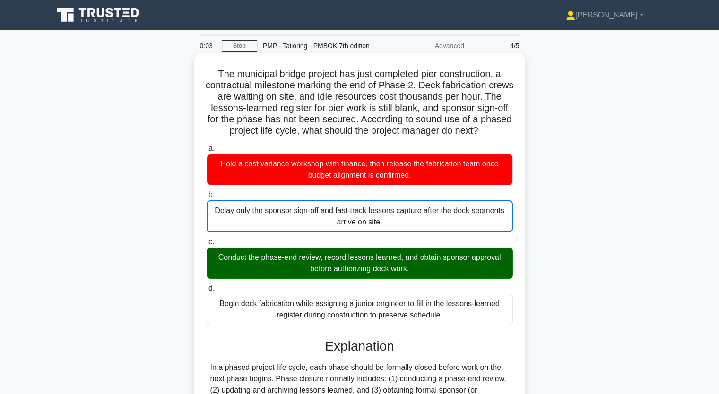
click at [207, 239] on input "c. Conduct the phase-end review, record lessons learned, and obtain sponsor app…" at bounding box center [207, 242] width 0 height 6
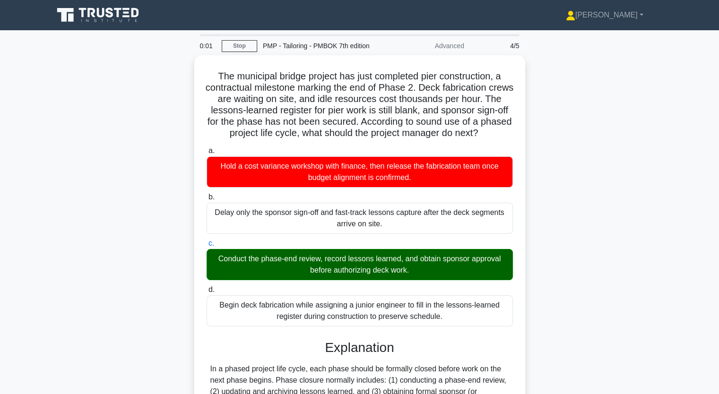
click at [668, 211] on div "The municipal bridge project has just completed pier construction, a contractua…" at bounding box center [360, 322] width 624 height 535
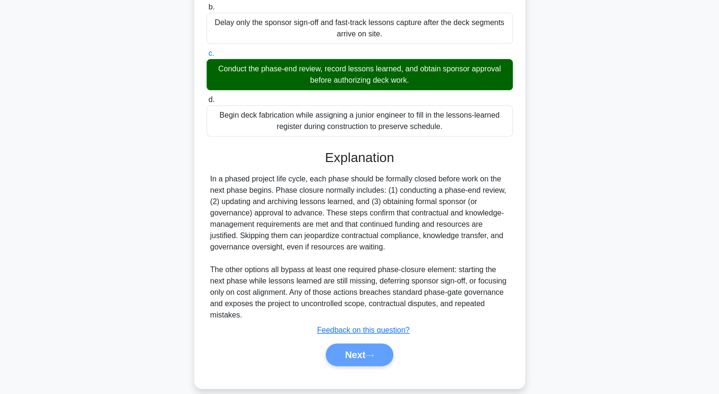
scroll to position [208, 0]
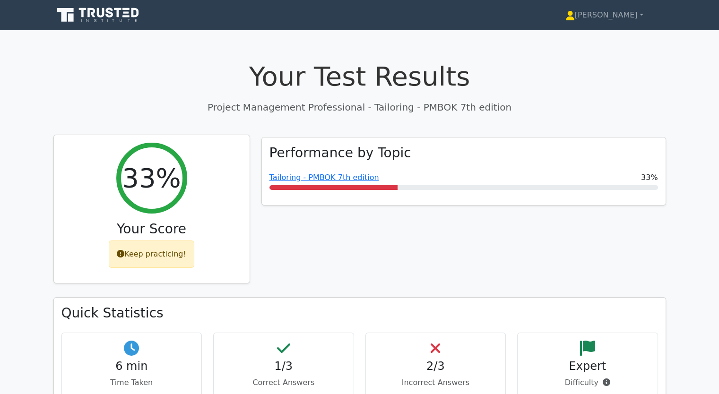
click at [167, 259] on div "Keep practicing!" at bounding box center [152, 254] width 86 height 27
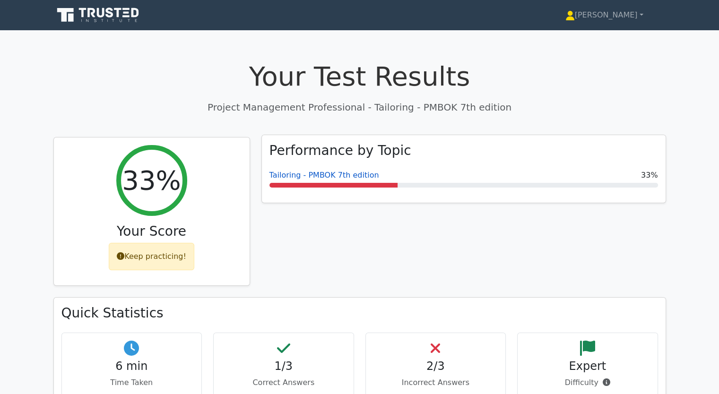
click at [307, 176] on link "Tailoring - PMBOK 7th edition" at bounding box center [324, 175] width 110 height 9
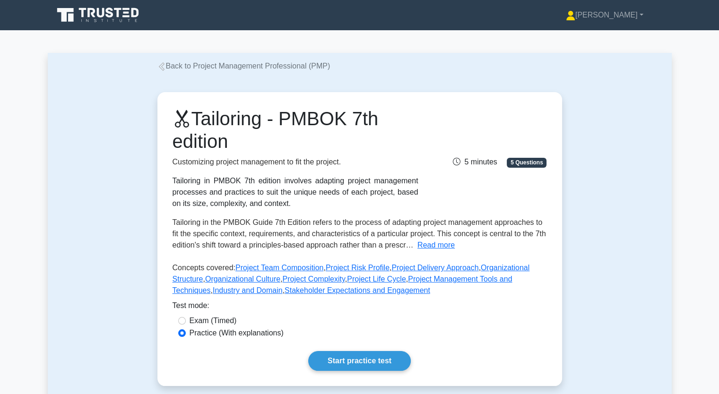
click at [346, 339] on div "Practice (With explanations)" at bounding box center [360, 334] width 374 height 12
click at [350, 364] on link "Start practice test" at bounding box center [359, 361] width 103 height 20
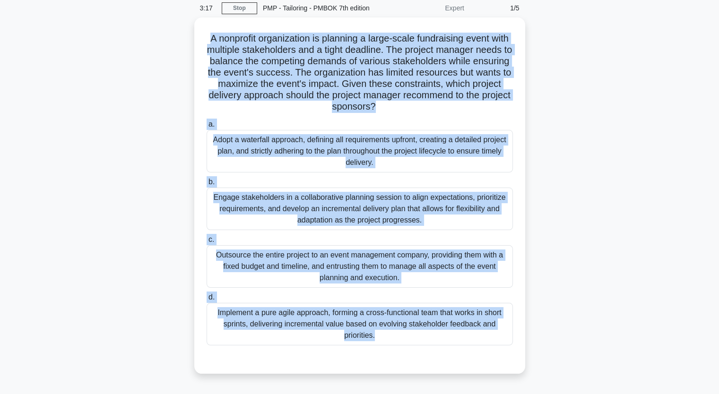
drag, startPoint x: 216, startPoint y: 68, endPoint x: 420, endPoint y: 387, distance: 378.5
click at [420, 387] on div "3:17 Stop PMP - Tailoring - PMBOK 7th edition Expert 1/5 A nonprofit organizati…" at bounding box center [360, 232] width 624 height 473
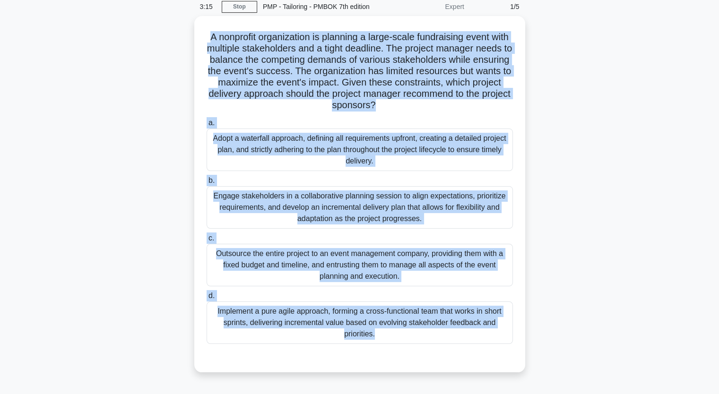
copy div "A nonprofit organization is planning a large-scale fundraising event with multi…"
click at [107, 70] on div "A nonprofit organization is planning a large-scale fundraising event with multi…" at bounding box center [360, 200] width 624 height 368
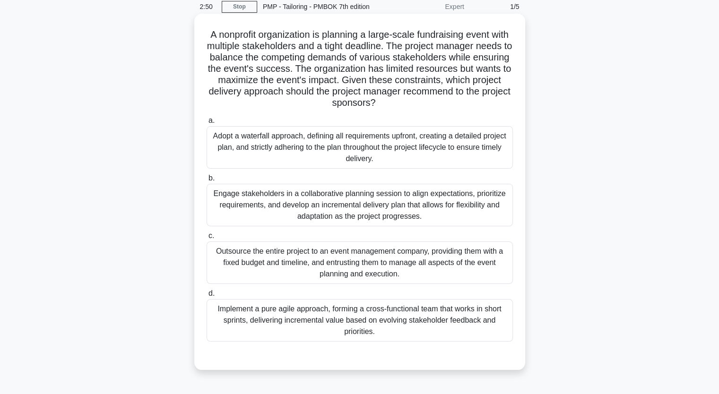
click at [276, 204] on div "Engage stakeholders in a collaborative planning session to align expectations, …" at bounding box center [360, 205] width 306 height 43
click at [207, 182] on input "b. Engage stakeholders in a collaborative planning session to align expectation…" at bounding box center [207, 178] width 0 height 6
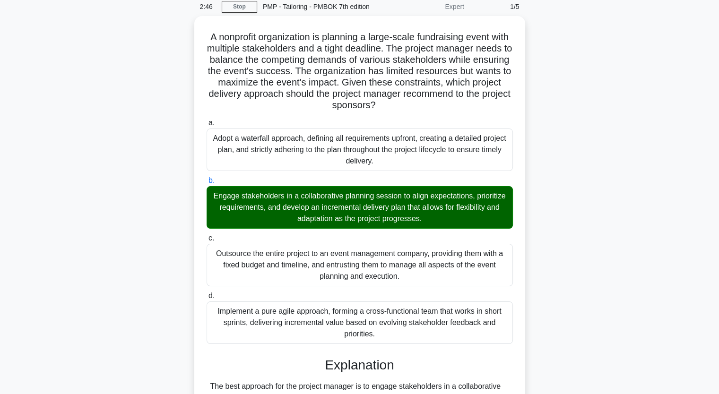
click at [207, 235] on input "c. Outsource the entire project to an event management company, providing them …" at bounding box center [207, 238] width 0 height 6
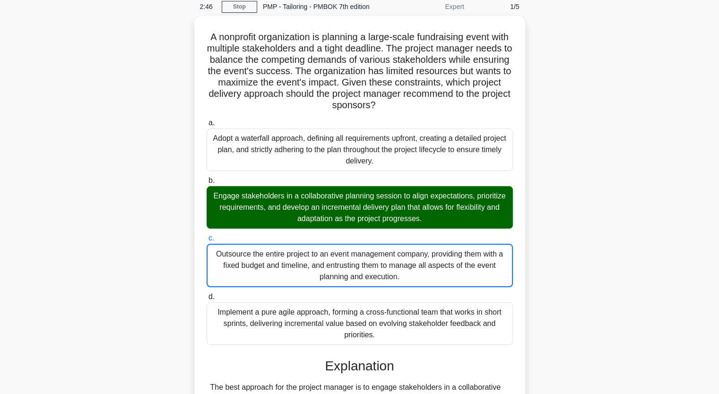
click at [207, 294] on input "d. Implement a pure agile approach, forming a cross-functional team that works …" at bounding box center [207, 297] width 0 height 6
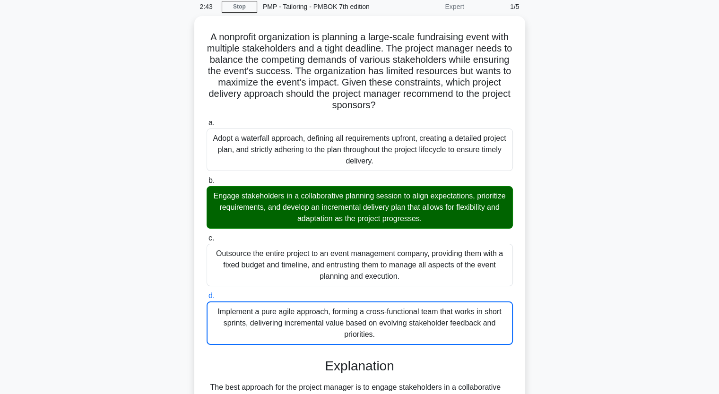
click at [604, 197] on div "A nonprofit organization is planning a large-scale fundraising event with multi…" at bounding box center [360, 363] width 624 height 695
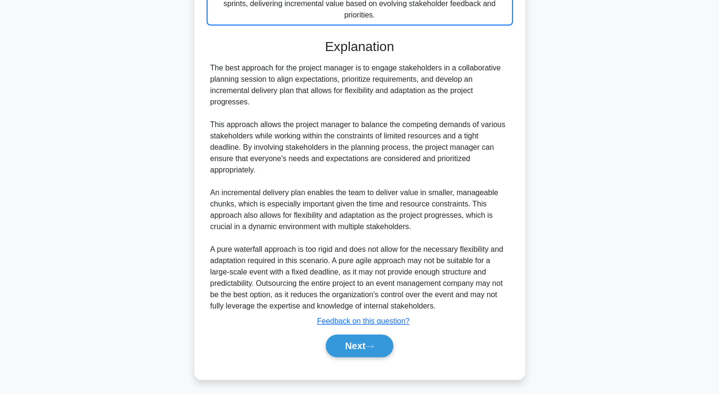
scroll to position [359, 0]
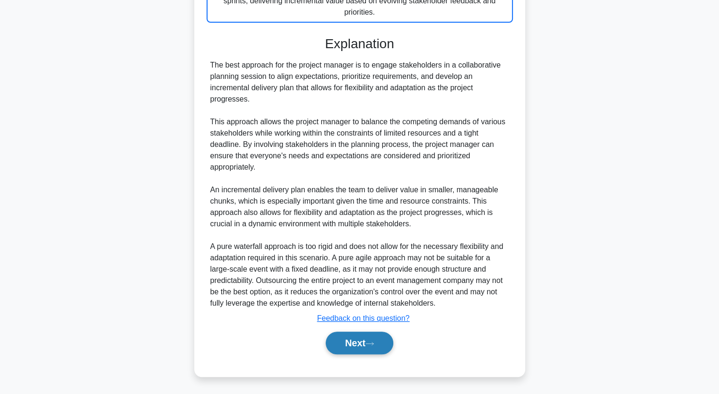
click at [363, 338] on button "Next" at bounding box center [360, 343] width 68 height 23
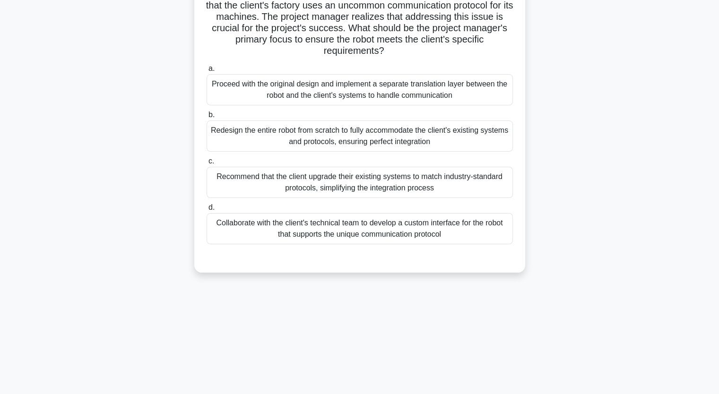
scroll to position [117, 0]
click at [111, 87] on div "A project manager is overseeing the development of a new industrial robot for a…" at bounding box center [360, 111] width 624 height 345
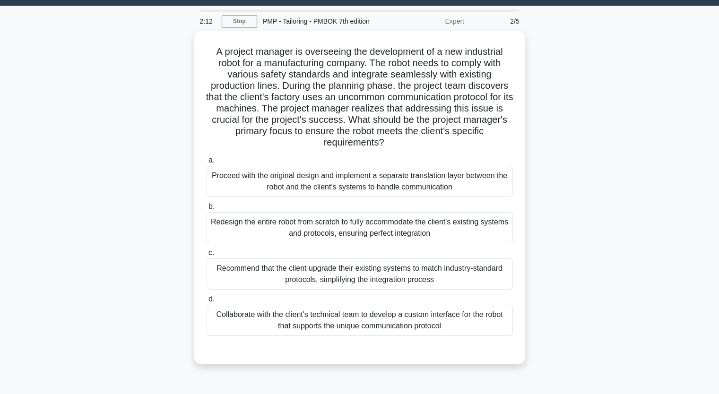
scroll to position [22, 0]
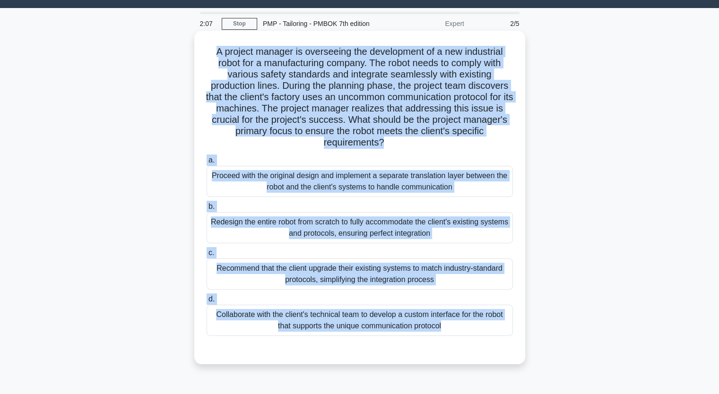
drag, startPoint x: 214, startPoint y: 51, endPoint x: 390, endPoint y: 352, distance: 348.7
click at [390, 352] on div "A project manager is overseeing the development of a new industrial robot for a…" at bounding box center [359, 198] width 323 height 326
copy div "A project manager is overseeing the development of a new industrial robot for a…"
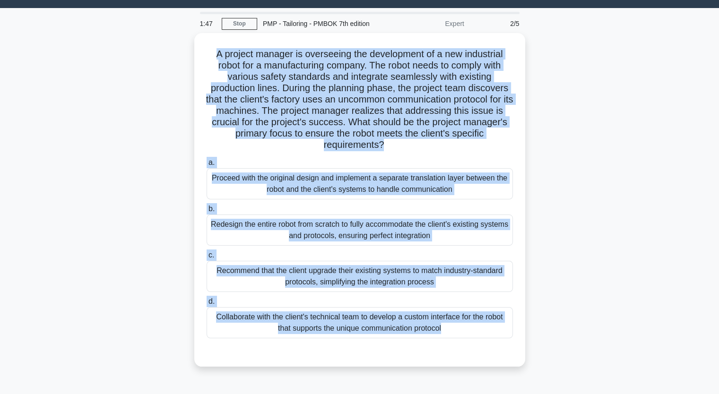
click at [141, 188] on div "A project manager is overseeing the development of a new industrial robot for a…" at bounding box center [360, 205] width 624 height 345
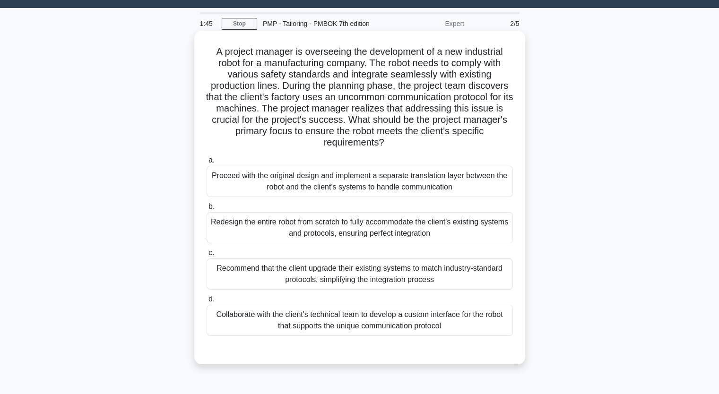
click at [261, 225] on div "Redesign the entire robot from scratch to fully accommodate the client's existi…" at bounding box center [360, 227] width 306 height 31
click at [207, 210] on input "b. Redesign the entire robot from scratch to fully accommodate the client's exi…" at bounding box center [207, 207] width 0 height 6
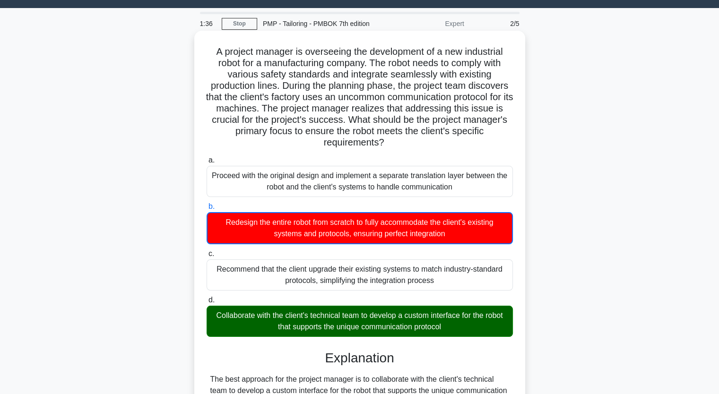
click at [207, 251] on input "c. Recommend that the client upgrade their existing systems to match industry-s…" at bounding box center [207, 254] width 0 height 6
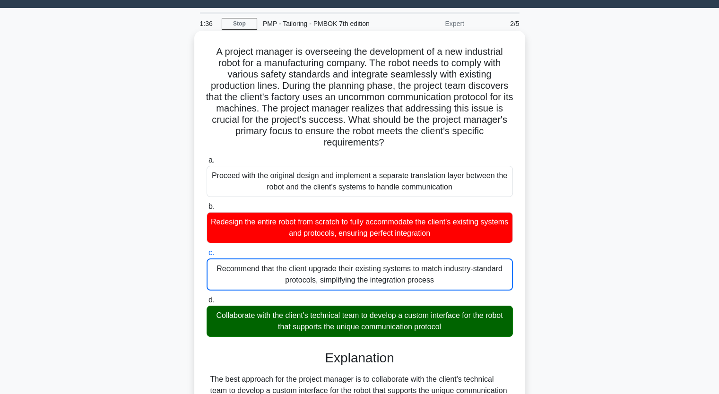
click at [207, 297] on input "d. Collaborate with the client's technical team to develop a custom interface f…" at bounding box center [207, 300] width 0 height 6
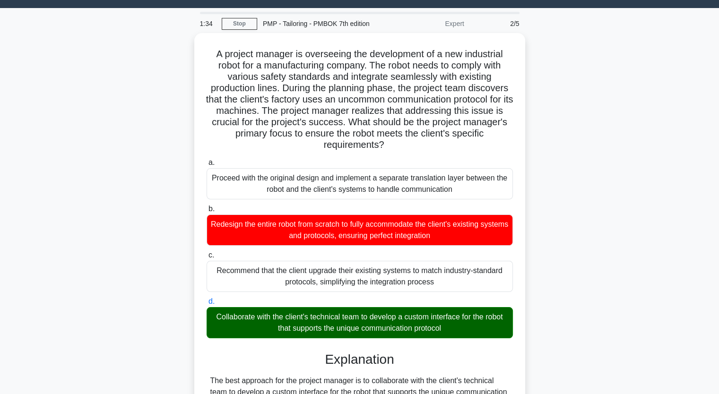
click at [579, 122] on div "A project manager is overseeing the development of a new industrial robot for a…" at bounding box center [360, 391] width 624 height 716
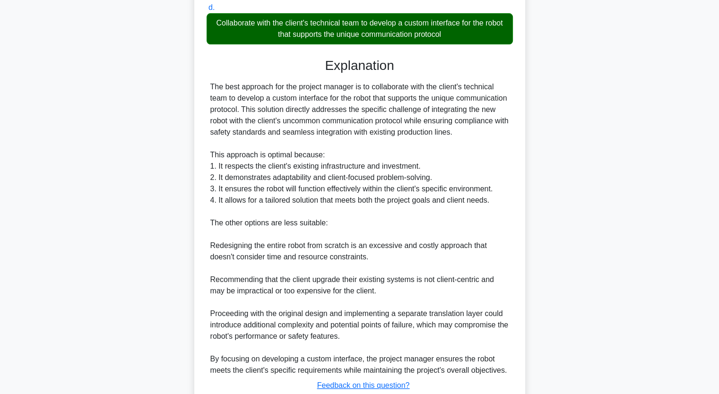
scroll to position [392, 0]
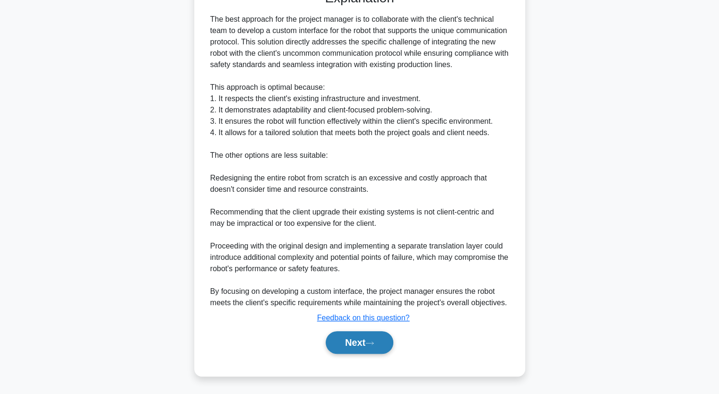
click at [368, 338] on button "Next" at bounding box center [360, 342] width 68 height 23
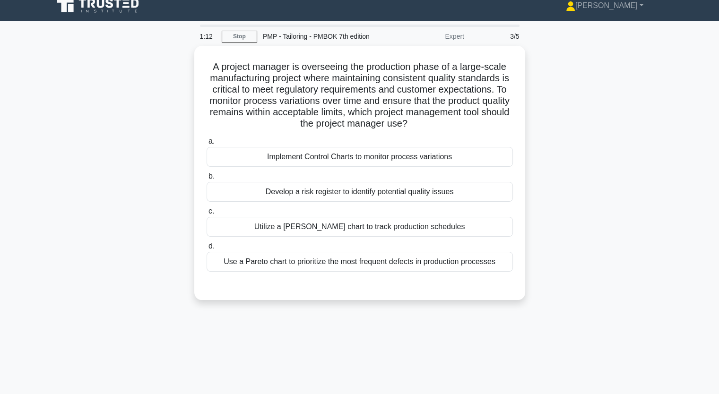
scroll to position [0, 0]
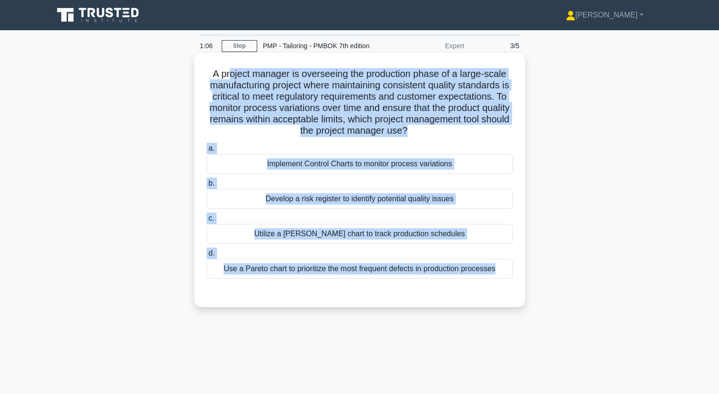
drag, startPoint x: 227, startPoint y: 76, endPoint x: 426, endPoint y: 282, distance: 286.9
click at [426, 282] on div "A project manager is overseeing the production phase of a large-scale manufactu…" at bounding box center [359, 180] width 323 height 247
copy div "oject manager is overseeing the production phase of a large-scale manufacturing…"
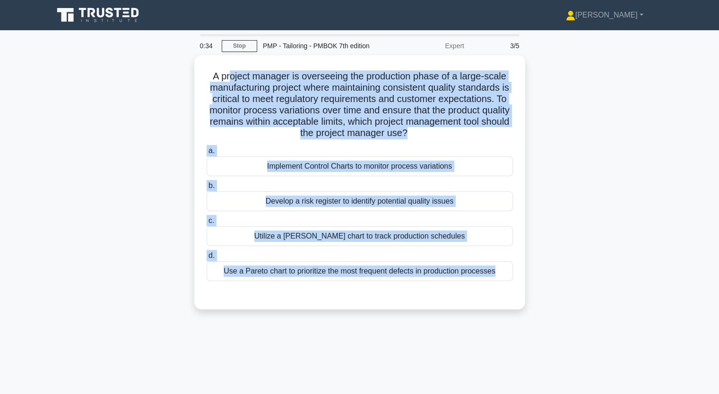
click at [139, 106] on div "A project manager is overseeing the production phase of a large-scale manufactu…" at bounding box center [360, 188] width 624 height 266
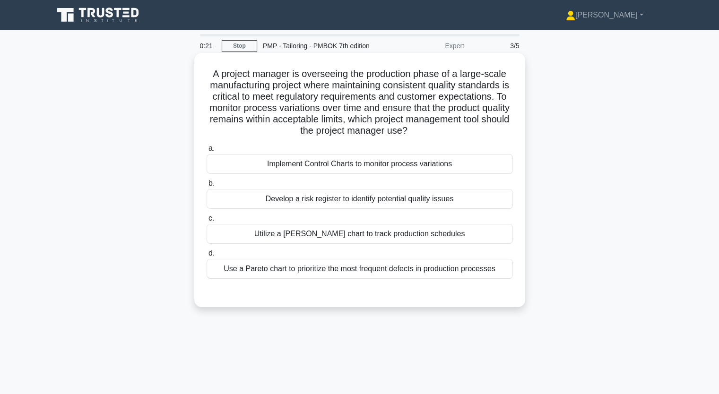
click at [297, 165] on div "Implement Control Charts to monitor process variations" at bounding box center [360, 164] width 306 height 20
click at [207, 152] on input "a. Implement Control Charts to monitor process variations" at bounding box center [207, 149] width 0 height 6
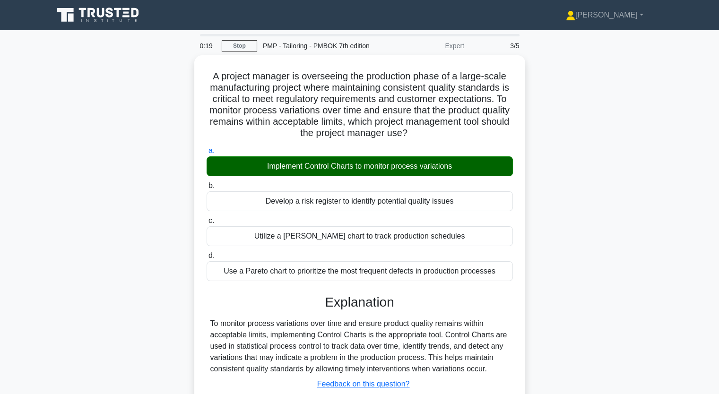
click at [166, 197] on div "A project manager is overseeing the production phase of a large-scale manufactu…" at bounding box center [360, 254] width 624 height 399
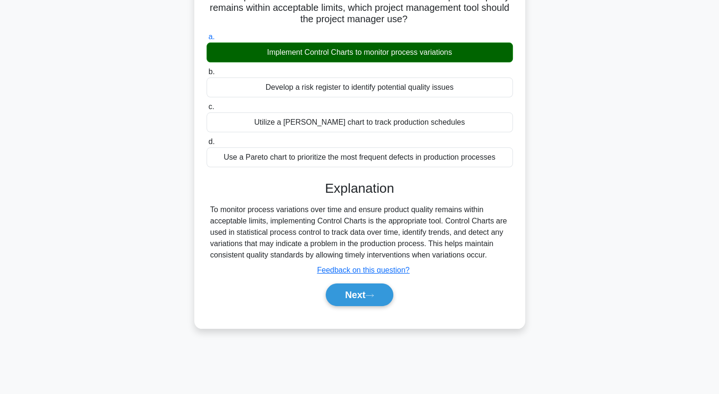
scroll to position [117, 0]
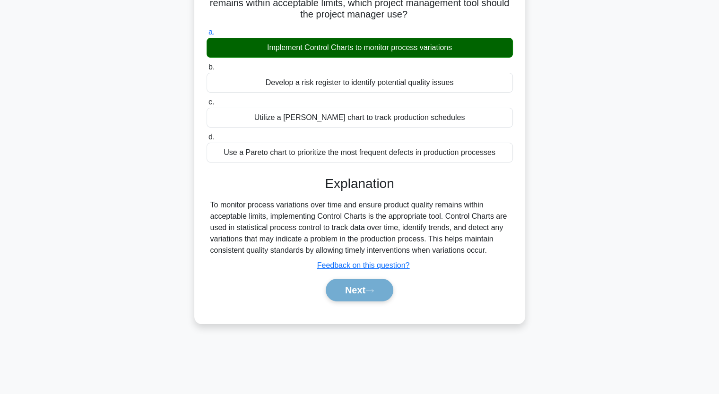
click at [363, 283] on div "Next" at bounding box center [360, 290] width 310 height 23
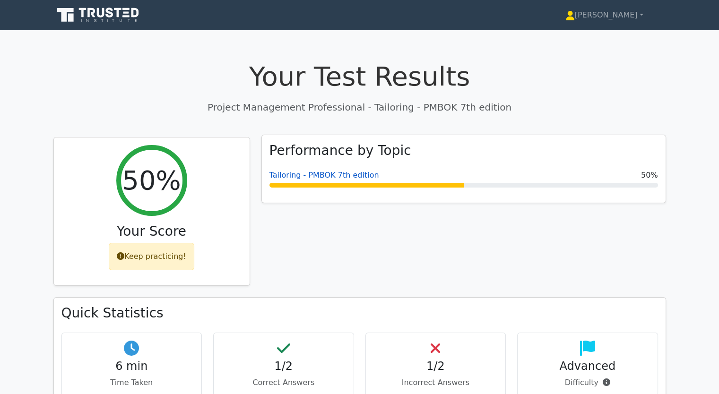
click at [316, 175] on link "Tailoring - PMBOK 7th edition" at bounding box center [324, 175] width 110 height 9
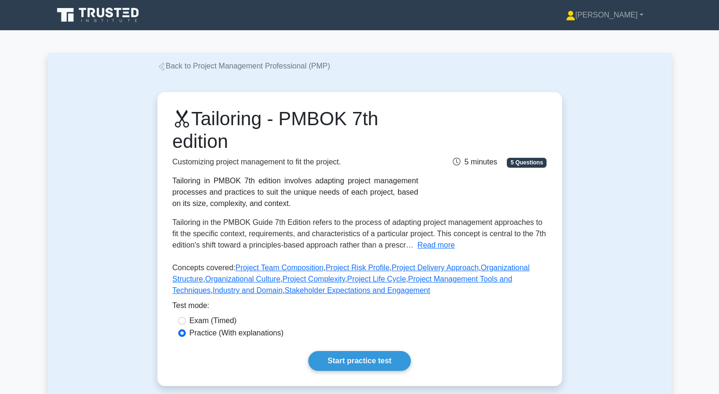
click at [365, 378] on div "Tailoring - PMBOK 7th edition Customizing project management to fit the project…" at bounding box center [359, 239] width 405 height 294
click at [359, 365] on link "Start practice test" at bounding box center [359, 361] width 103 height 20
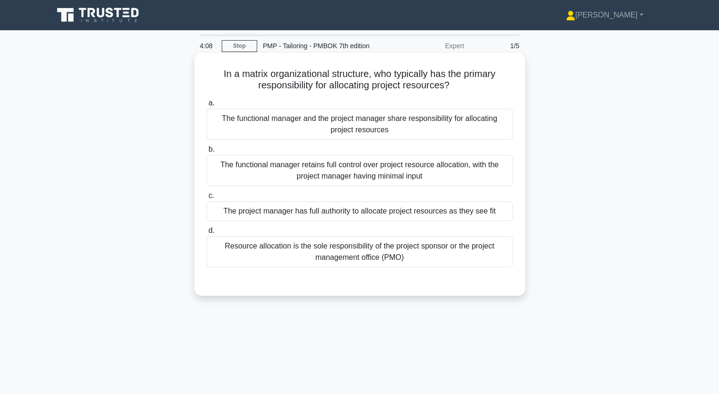
click at [344, 126] on div "The functional manager and the project manager share responsibility for allocat…" at bounding box center [360, 124] width 306 height 31
click at [207, 106] on input "a. The functional manager and the project manager share responsibility for allo…" at bounding box center [207, 103] width 0 height 6
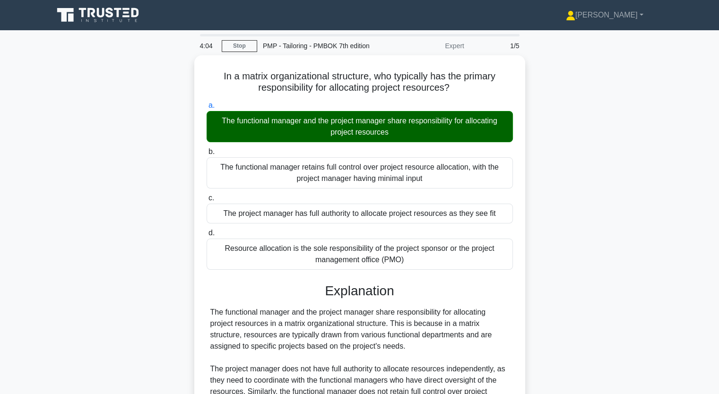
click at [547, 161] on div "In a matrix organizational structure, who typically has the primary responsibil…" at bounding box center [360, 294] width 624 height 478
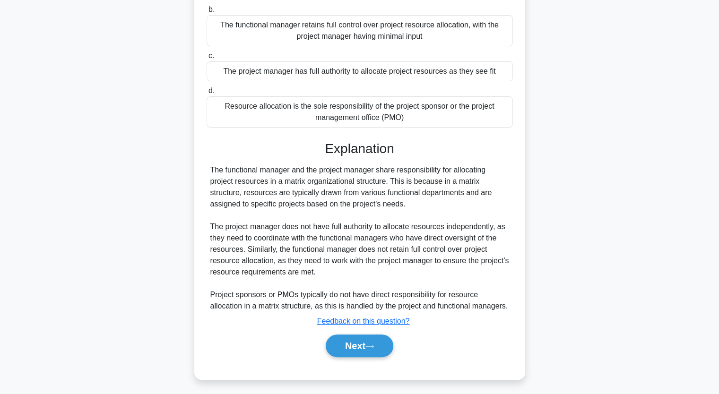
scroll to position [143, 0]
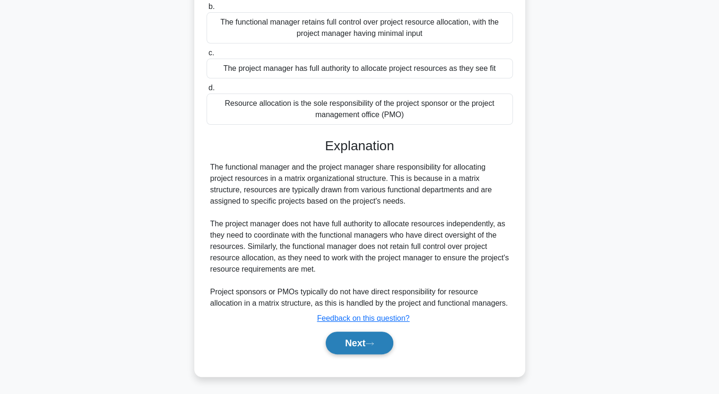
click at [358, 342] on button "Next" at bounding box center [360, 343] width 68 height 23
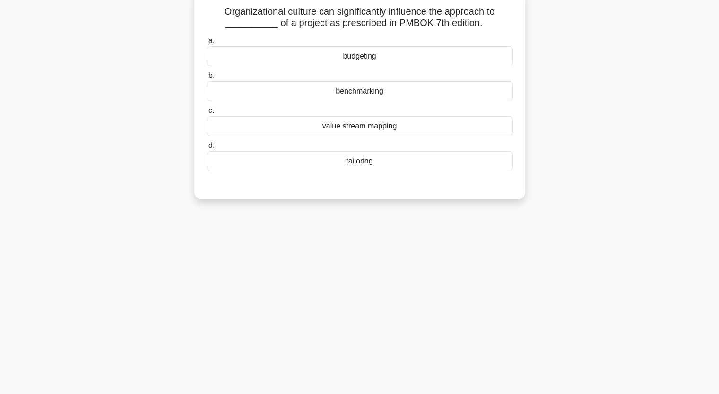
scroll to position [60, 0]
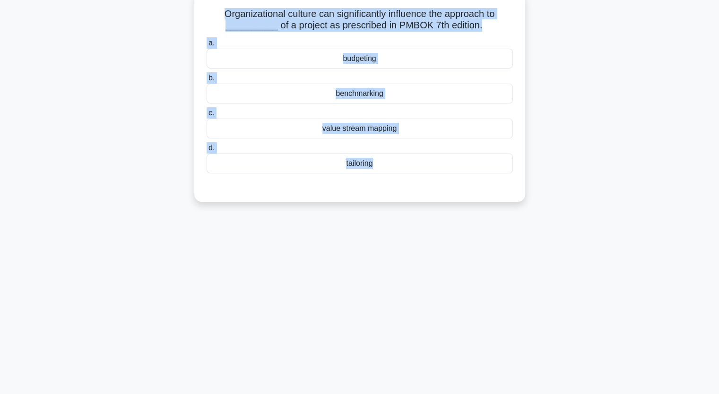
drag, startPoint x: 223, startPoint y: 12, endPoint x: 395, endPoint y: 197, distance: 252.9
click at [395, 197] on div "Organizational culture can significantly influence the approach to __________ o…" at bounding box center [359, 97] width 323 height 201
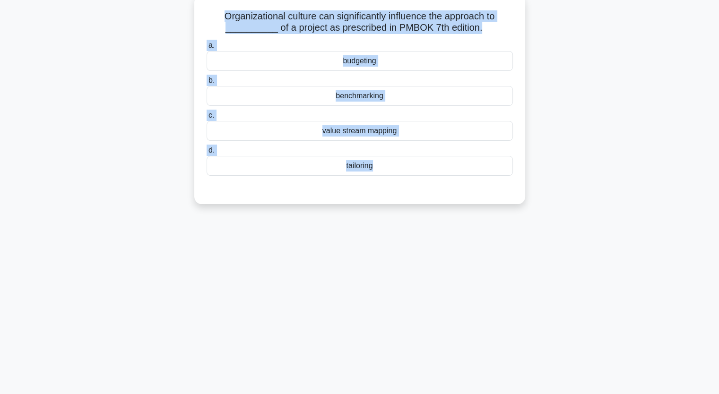
click at [151, 59] on div "Organizational culture can significantly influence the approach to __________ o…" at bounding box center [360, 105] width 624 height 220
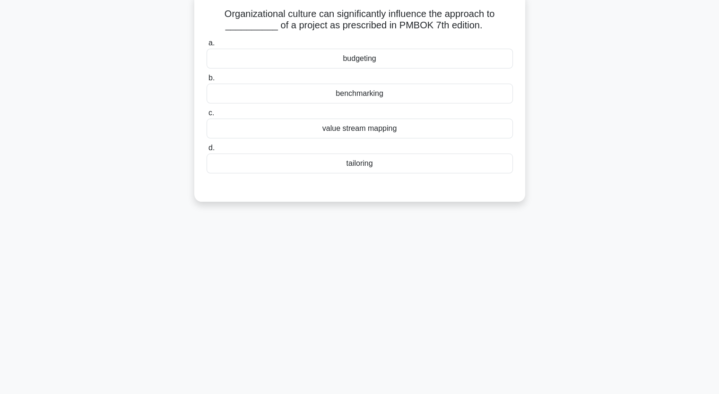
click at [362, 55] on div "budgeting" at bounding box center [360, 59] width 306 height 20
click at [207, 46] on input "a. budgeting" at bounding box center [207, 43] width 0 height 6
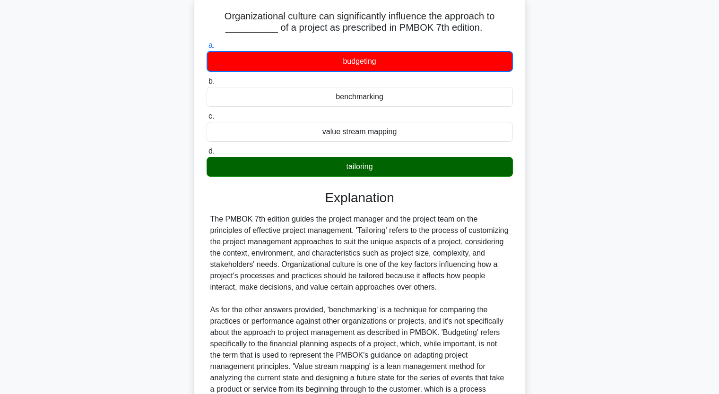
click at [207, 78] on input "b. benchmarking" at bounding box center [207, 81] width 0 height 6
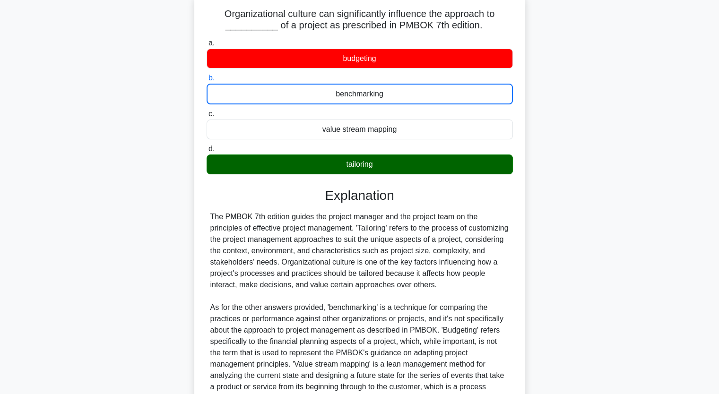
click at [207, 111] on input "c. value stream mapping" at bounding box center [207, 114] width 0 height 6
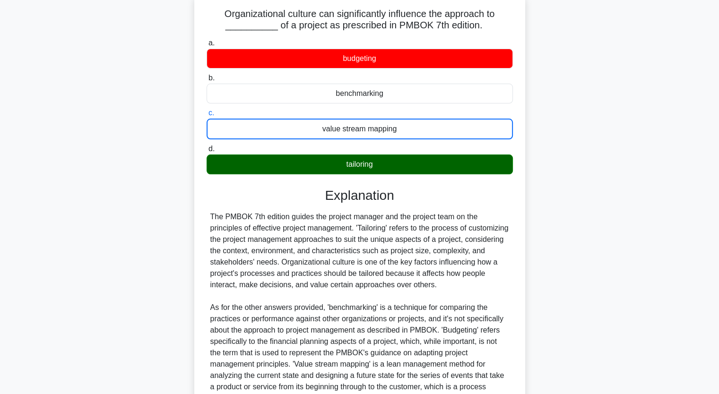
click at [469, 298] on div "The PMBOK 7th edition guides the project manager and the project team on the pr…" at bounding box center [359, 313] width 299 height 204
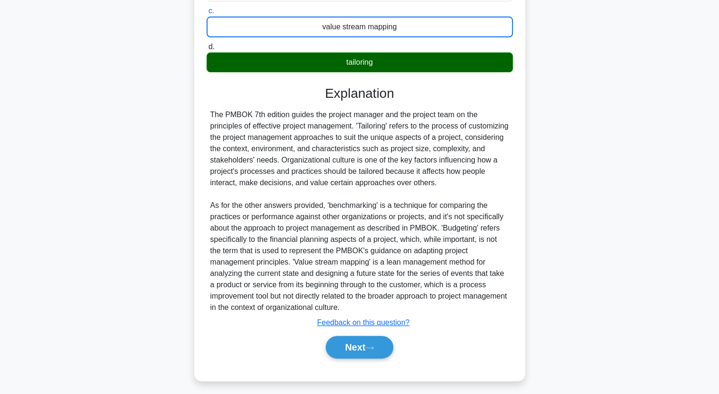
scroll to position [166, 0]
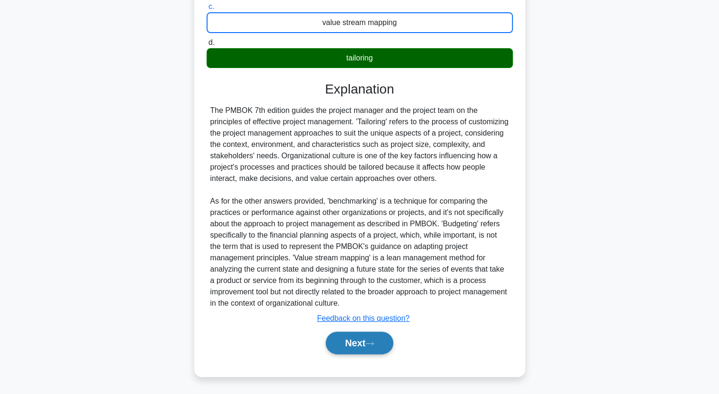
click at [364, 345] on button "Next" at bounding box center [360, 343] width 68 height 23
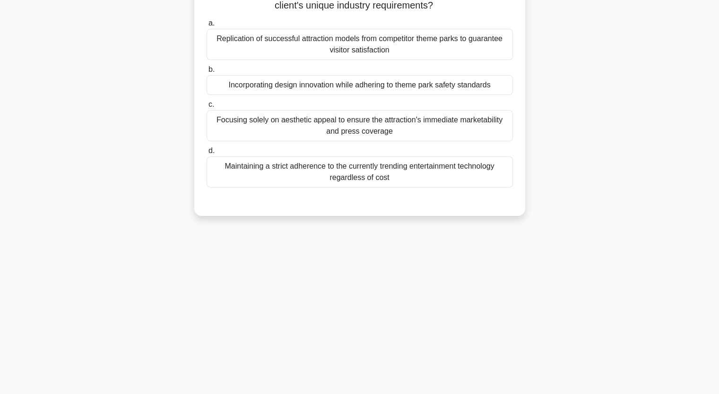
click at [121, 213] on div "A project manager is developing a construction plan for a new theme park attrac…" at bounding box center [360, 83] width 624 height 288
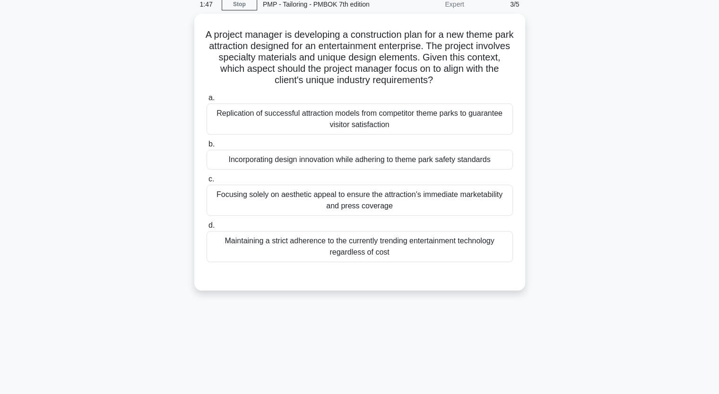
scroll to position [41, 0]
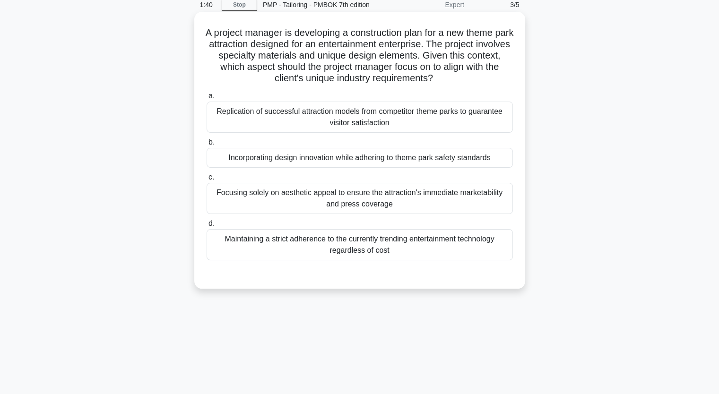
click at [205, 33] on div "A project manager is developing a construction plan for a new theme park attrac…" at bounding box center [359, 150] width 323 height 269
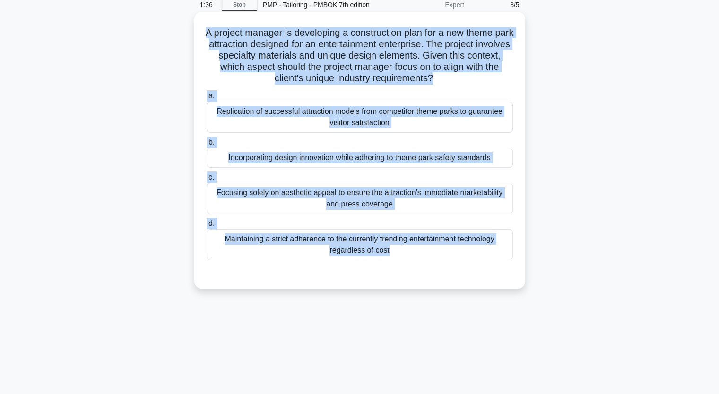
drag, startPoint x: 205, startPoint y: 33, endPoint x: 474, endPoint y: 264, distance: 354.7
click at [474, 264] on div "A project manager is developing a construction plan for a new theme park attrac…" at bounding box center [359, 150] width 323 height 269
copy div "A project manager is developing a construction plan for a new theme park attrac…"
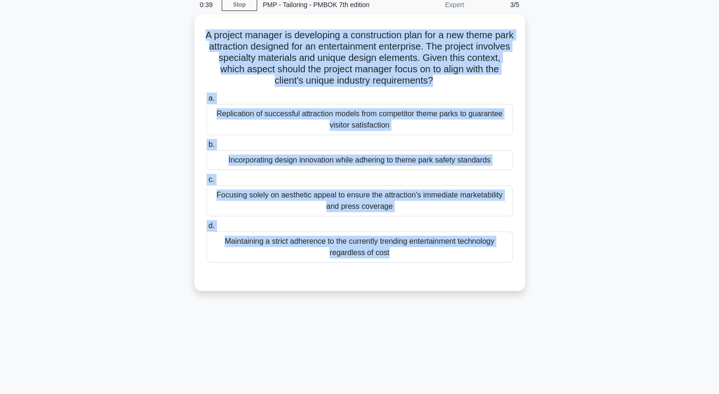
click at [119, 143] on div "A project manager is developing a construction plan for a new theme park attrac…" at bounding box center [360, 158] width 624 height 288
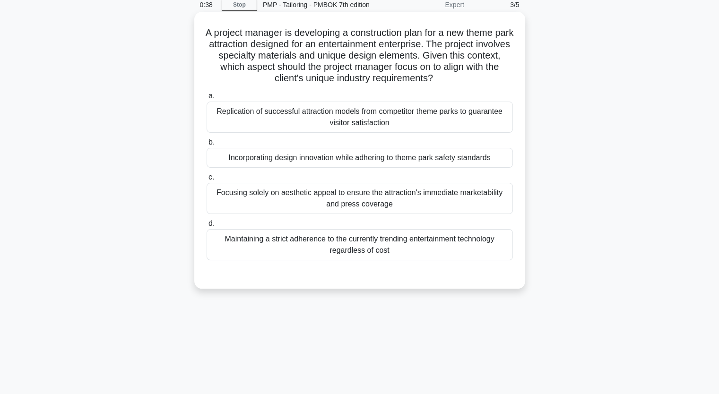
click at [258, 162] on div "Incorporating design innovation while adhering to theme park safety standards" at bounding box center [360, 158] width 306 height 20
click at [207, 146] on input "b. Incorporating design innovation while adhering to theme park safety standards" at bounding box center [207, 142] width 0 height 6
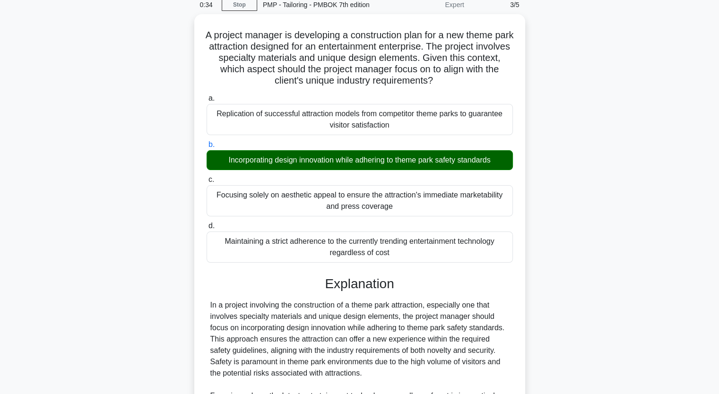
click at [154, 187] on div "A project manager is developing a construction plan for a new theme park attrac…" at bounding box center [360, 281] width 624 height 535
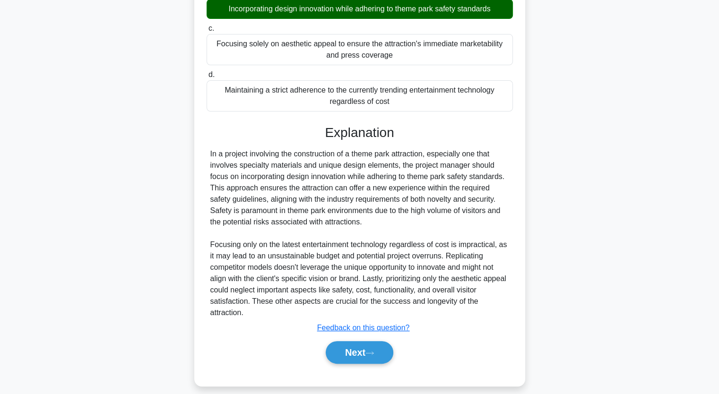
scroll to position [200, 0]
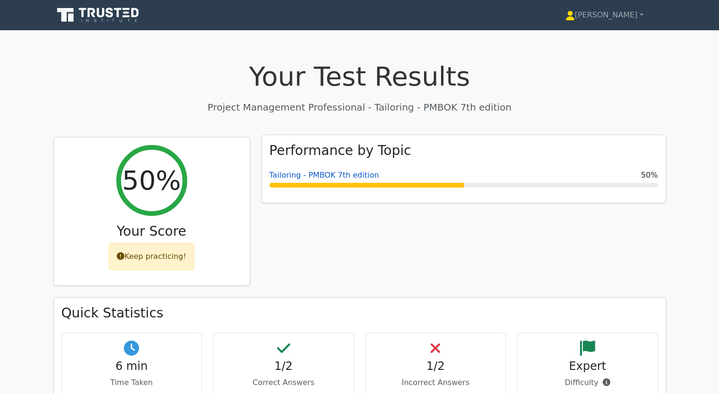
click at [314, 176] on link "Tailoring - PMBOK 7th edition" at bounding box center [324, 175] width 110 height 9
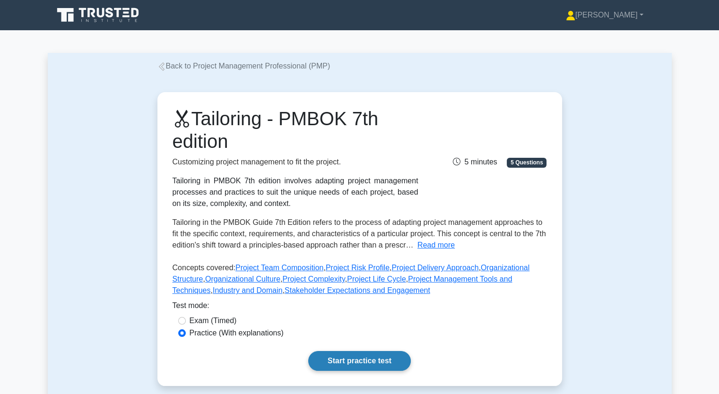
click at [379, 358] on link "Start practice test" at bounding box center [359, 361] width 103 height 20
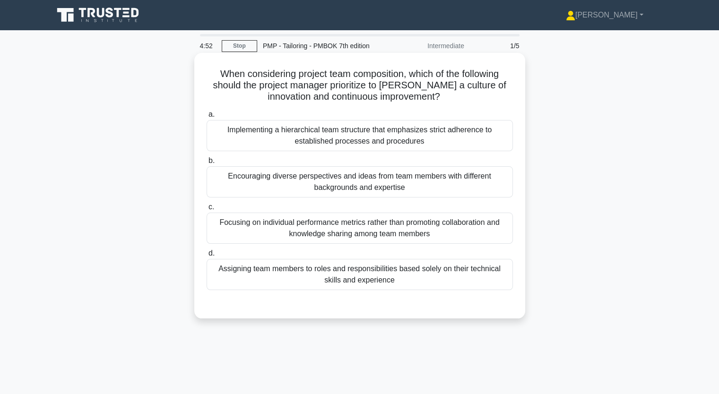
drag, startPoint x: 219, startPoint y: 70, endPoint x: 463, endPoint y: 280, distance: 321.8
click at [463, 280] on div "When considering project team composition, which of the following should the pr…" at bounding box center [359, 186] width 323 height 258
copy div "hen considering project team composition, which of the following should the pro…"
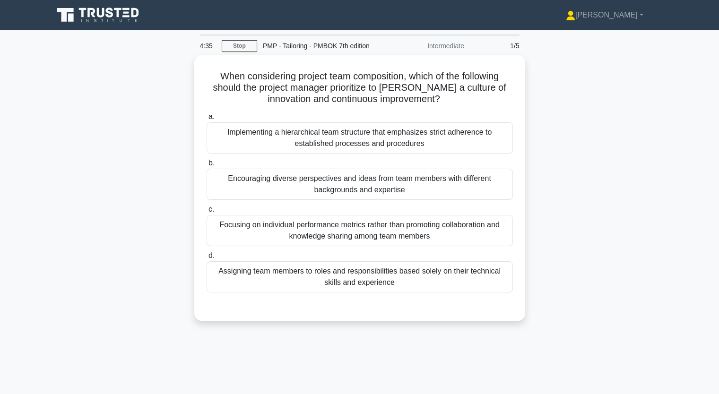
click at [145, 156] on div "When considering project team composition, which of the following should the pr…" at bounding box center [360, 193] width 624 height 277
click at [95, 174] on div "When considering project team composition, which of the following should the pr…" at bounding box center [360, 193] width 624 height 277
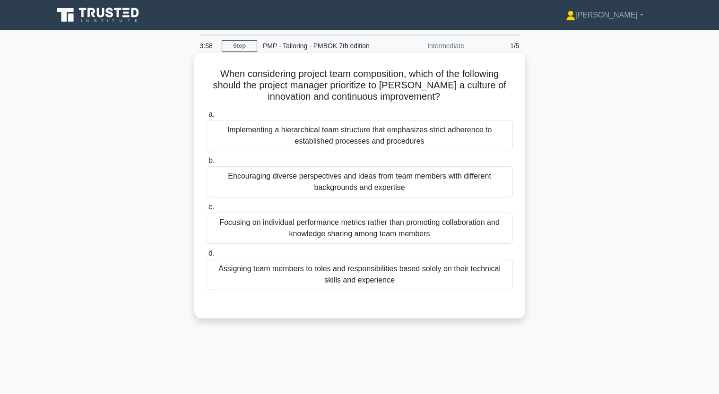
click at [318, 185] on div "Encouraging diverse perspectives and ideas from team members with different bac…" at bounding box center [360, 181] width 306 height 31
click at [207, 164] on input "b. Encouraging diverse perspectives and ideas from team members with different …" at bounding box center [207, 161] width 0 height 6
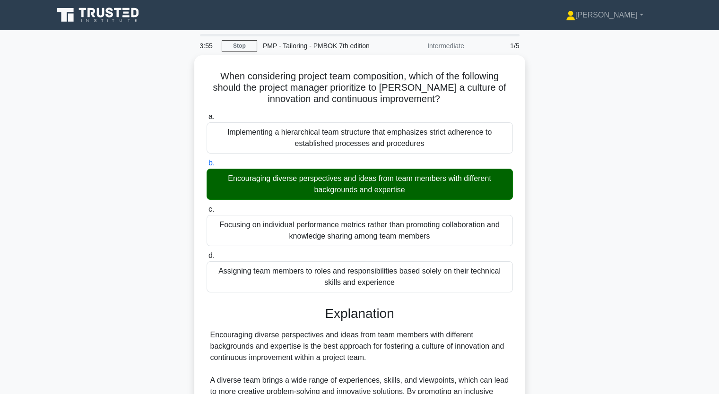
click at [207, 207] on input "c. Focusing on individual performance metrics rather than promoting collaborati…" at bounding box center [207, 210] width 0 height 6
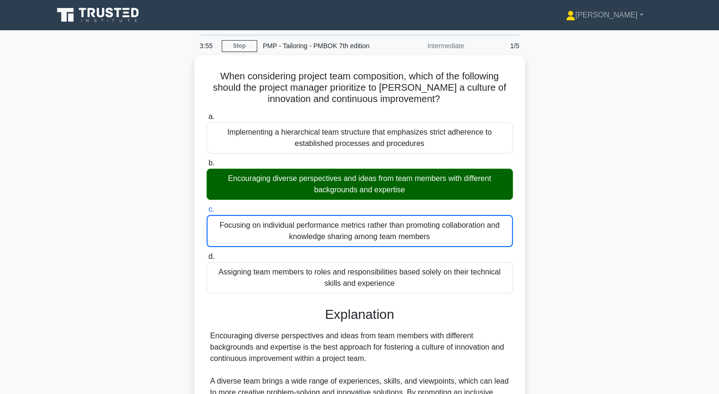
click at [207, 254] on input "d. Assigning team members to roles and responsibilities based solely on their t…" at bounding box center [207, 257] width 0 height 6
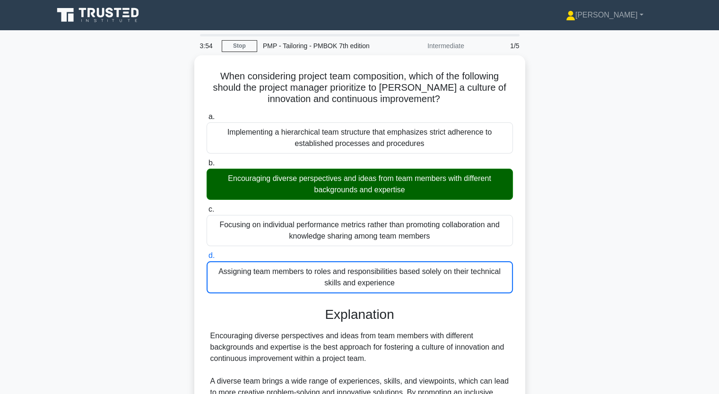
click at [143, 242] on div "When considering project team composition, which of the following should the pr…" at bounding box center [360, 323] width 624 height 536
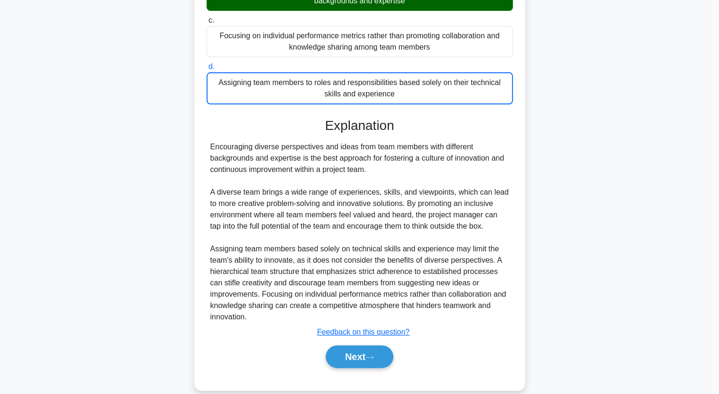
scroll to position [200, 0]
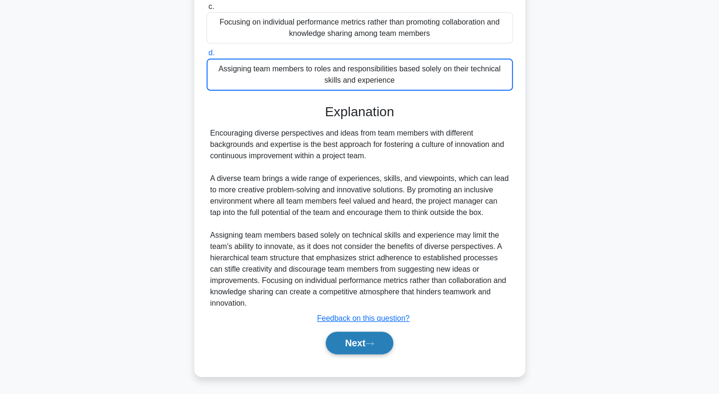
click at [374, 341] on icon at bounding box center [369, 343] width 9 height 5
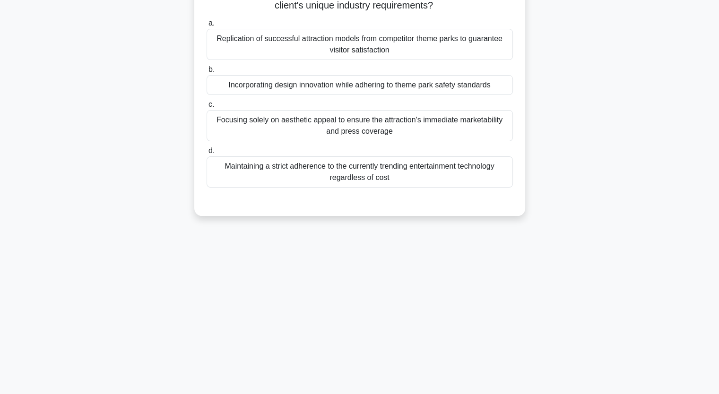
scroll to position [117, 0]
click at [104, 162] on div "A project manager is developing a construction plan for a new theme park attrac…" at bounding box center [360, 83] width 624 height 288
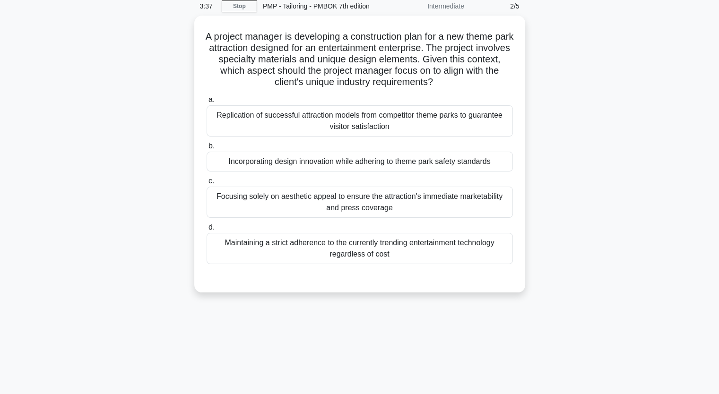
scroll to position [22, 0]
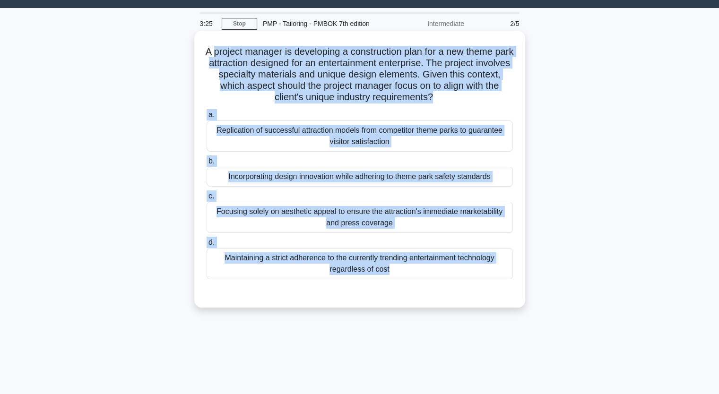
drag, startPoint x: 221, startPoint y: 57, endPoint x: 391, endPoint y: 285, distance: 283.5
click at [391, 285] on div "A project manager is developing a construction plan for a new theme park attrac…" at bounding box center [359, 169] width 323 height 269
copy div "project manager is developing a construction plan for a new theme park attracti…"
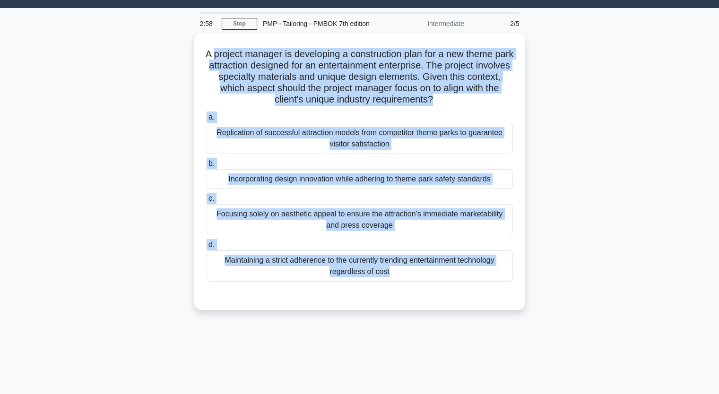
click at [166, 155] on div "A project manager is developing a construction plan for a new theme park attrac…" at bounding box center [360, 177] width 624 height 288
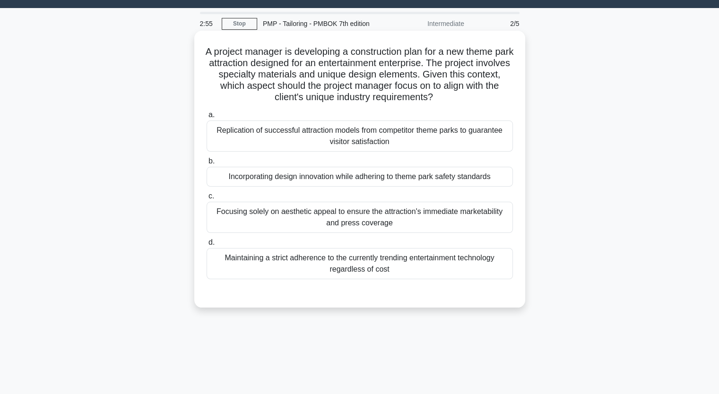
click at [322, 180] on div "Incorporating design innovation while adhering to theme park safety standards" at bounding box center [360, 177] width 306 height 20
click at [207, 165] on input "b. Incorporating design innovation while adhering to theme park safety standards" at bounding box center [207, 161] width 0 height 6
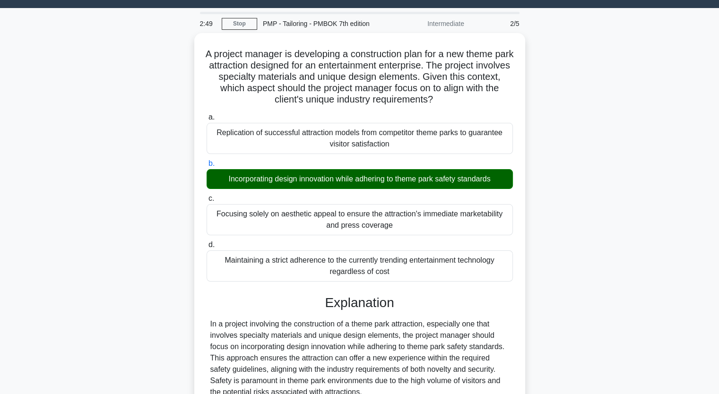
click at [163, 197] on div "A project manager is developing a construction plan for a new theme park attrac…" at bounding box center [360, 300] width 624 height 535
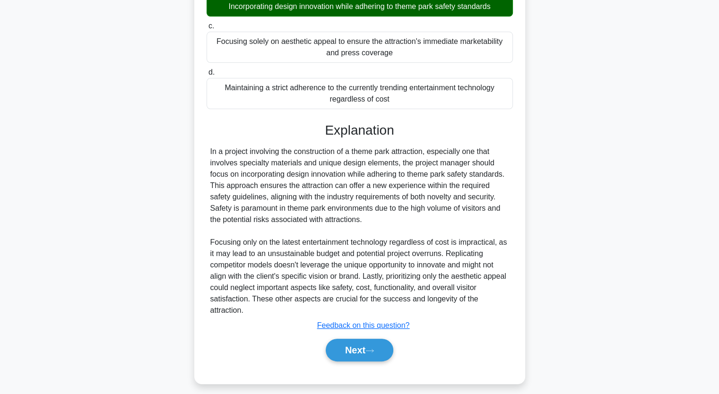
scroll to position [200, 0]
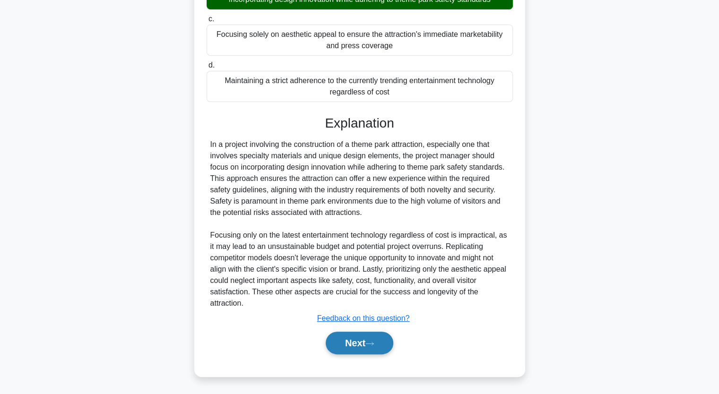
click at [363, 335] on button "Next" at bounding box center [360, 343] width 68 height 23
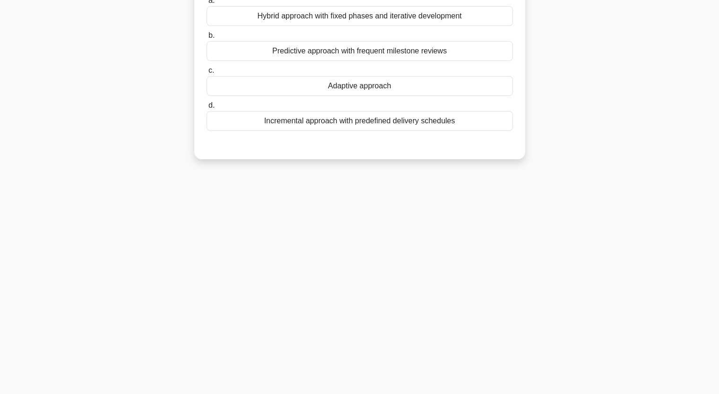
click at [131, 144] on div "In a project with a high degree of uncertainty and rapidly changing requirement…" at bounding box center [360, 55] width 624 height 232
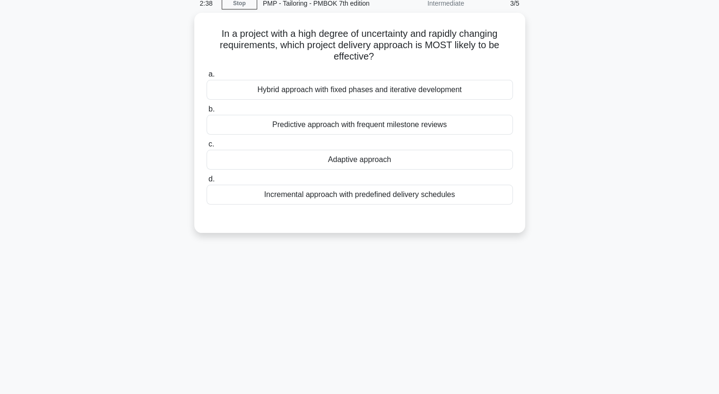
scroll to position [41, 0]
drag, startPoint x: 236, startPoint y: 35, endPoint x: 455, endPoint y: 195, distance: 270.9
click at [455, 195] on div "In a project with a high degree of uncertainty and rapidly changing requirement…" at bounding box center [359, 122] width 323 height 213
copy div "project with a high degree of uncertainty and rapidly changing requirements, wh…"
click at [169, 190] on div "In a project with a high degree of uncertainty and rapidly changing requirement…" at bounding box center [360, 130] width 624 height 232
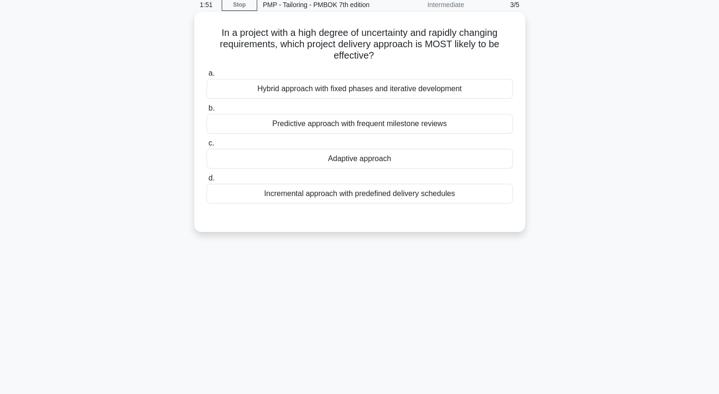
click at [328, 166] on div "Adaptive approach" at bounding box center [360, 159] width 306 height 20
click at [207, 147] on input "c. Adaptive approach" at bounding box center [207, 143] width 0 height 6
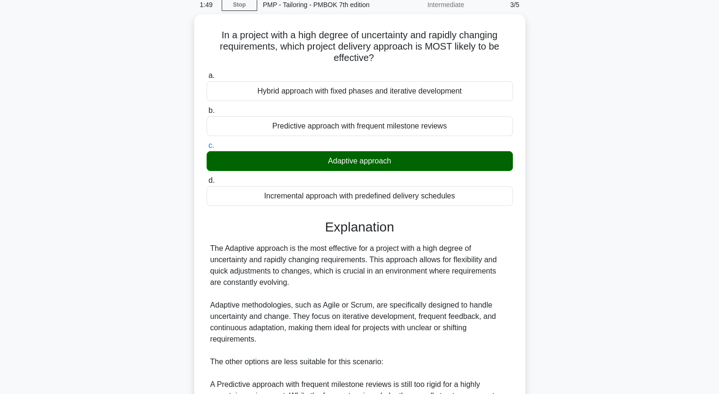
click at [116, 244] on div "In a project with a high degree of uncertainty and rapidly changing requirement…" at bounding box center [360, 315] width 624 height 603
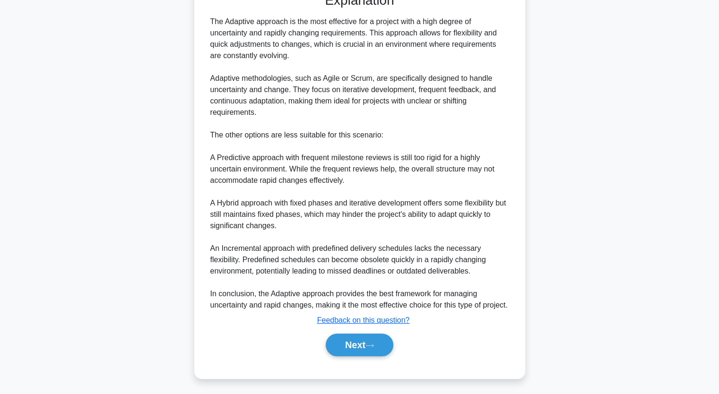
scroll to position [279, 0]
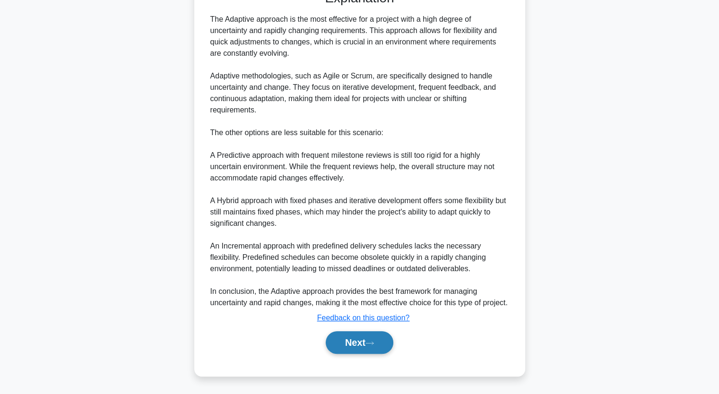
click at [354, 339] on button "Next" at bounding box center [360, 342] width 68 height 23
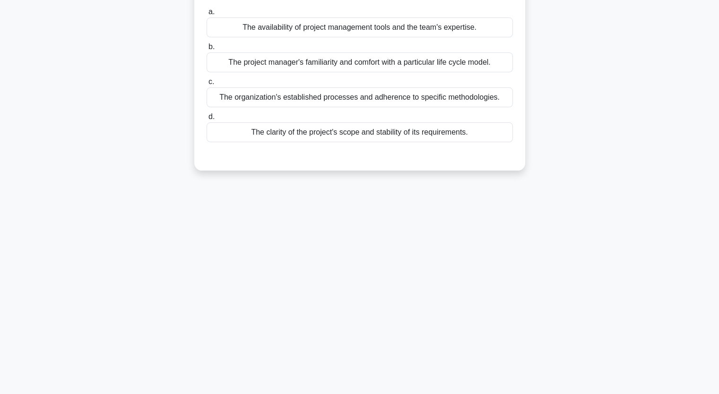
click at [122, 146] on div "During the planning phase, you are determining the most suitable life cycle app…" at bounding box center [360, 60] width 624 height 243
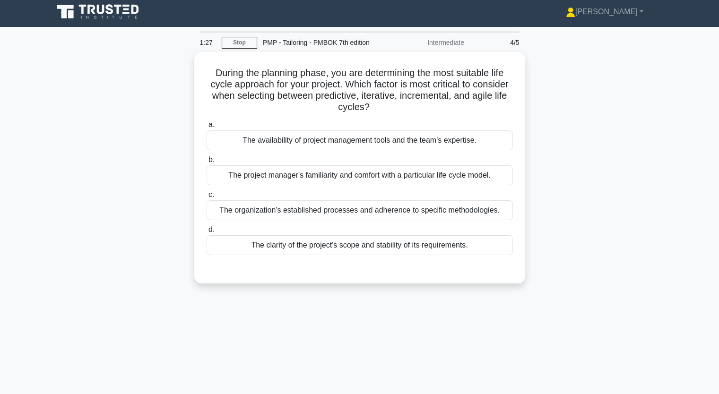
scroll to position [0, 0]
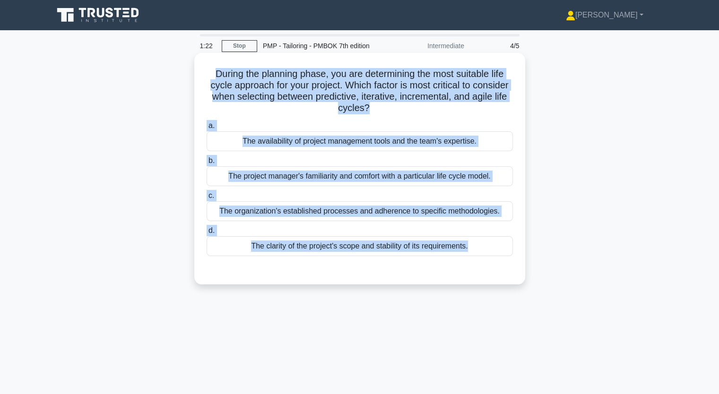
drag, startPoint x: 210, startPoint y: 72, endPoint x: 399, endPoint y: 272, distance: 275.2
click at [399, 272] on div "During the planning phase, you are determining the most suitable life cycle app…" at bounding box center [359, 169] width 323 height 224
copy div "During the planning phase, you are determining the most suitable life cycle app…"
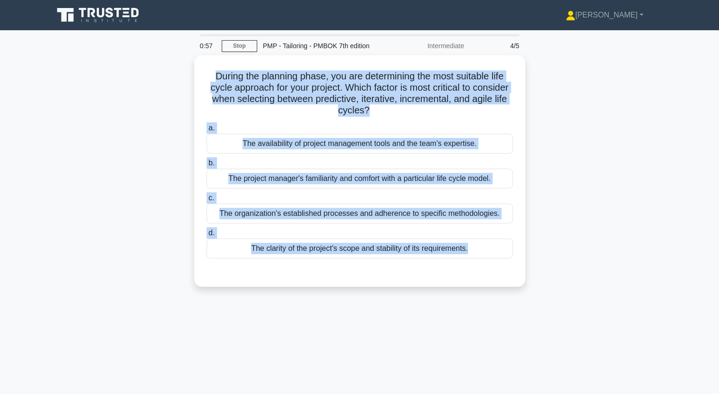
click at [140, 95] on div "During the planning phase, you are determining the most suitable life cycle app…" at bounding box center [360, 176] width 624 height 243
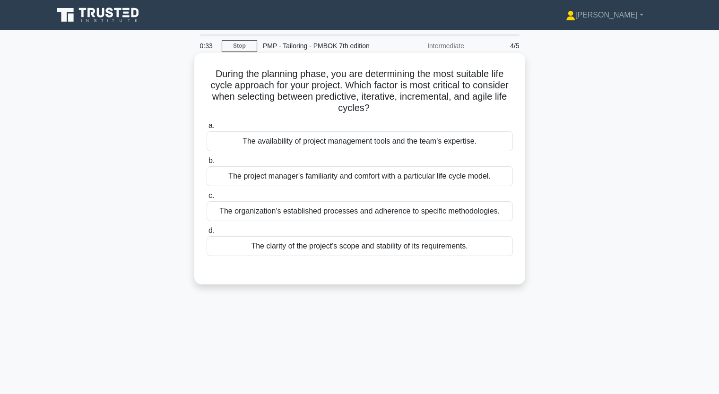
click at [305, 248] on div "The clarity of the project's scope and stability of its requirements." at bounding box center [360, 246] width 306 height 20
click at [207, 234] on input "d. The clarity of the project's scope and stability of its requirements." at bounding box center [207, 231] width 0 height 6
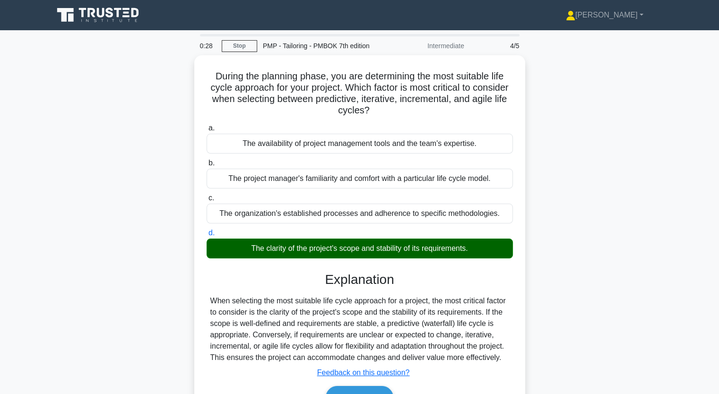
click at [140, 304] on div "During the planning phase, you are determining the most suitable life cycle app…" at bounding box center [360, 248] width 624 height 387
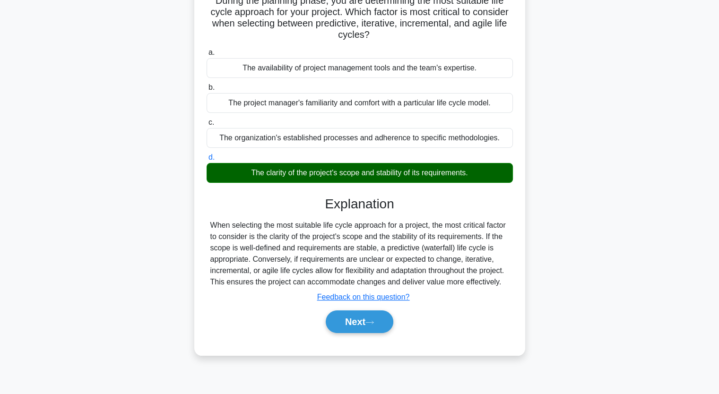
scroll to position [95, 0]
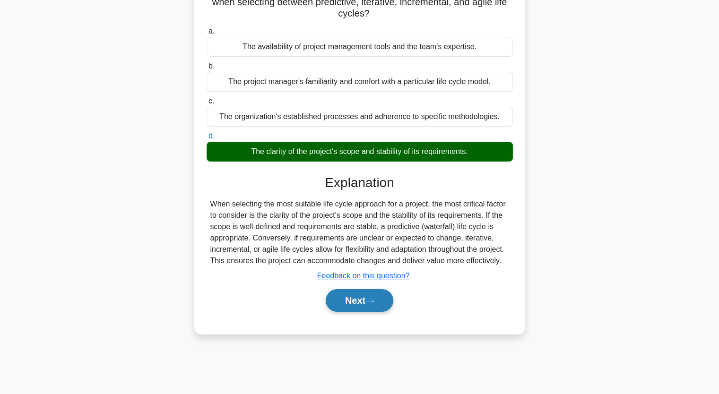
click at [358, 298] on button "Next" at bounding box center [360, 300] width 68 height 23
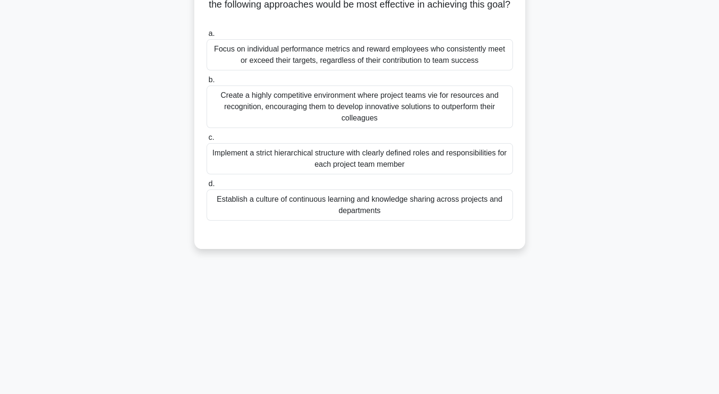
click at [100, 188] on div "A project-based organization wants to enhance its organizational culture to bet…" at bounding box center [360, 111] width 624 height 300
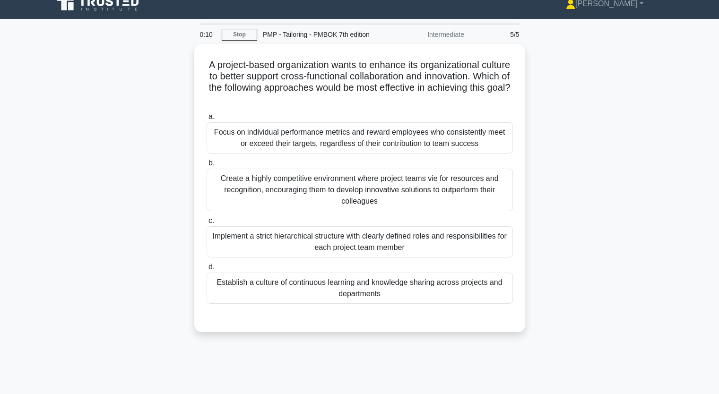
scroll to position [0, 0]
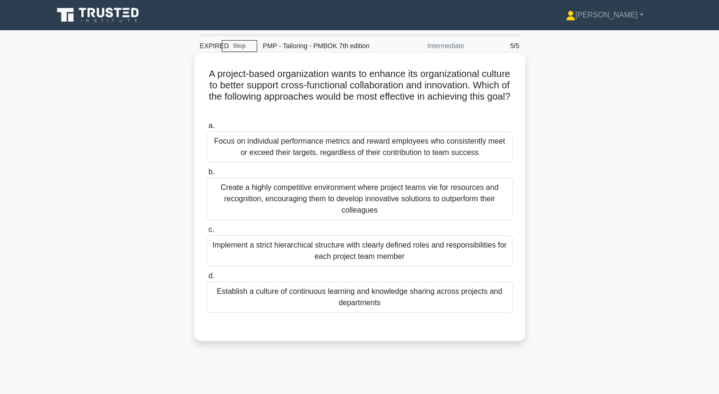
click at [298, 145] on div "Focus on individual performance metrics and reward employees who consistently m…" at bounding box center [360, 146] width 306 height 31
click at [207, 129] on input "a. Focus on individual performance metrics and reward employees who consistentl…" at bounding box center [207, 126] width 0 height 6
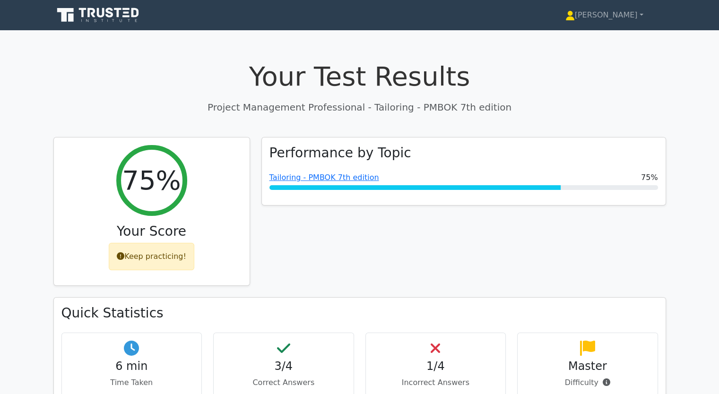
click at [331, 252] on div "Performance by Topic Tailoring - PMBOK 7th edition 75%" at bounding box center [464, 217] width 416 height 161
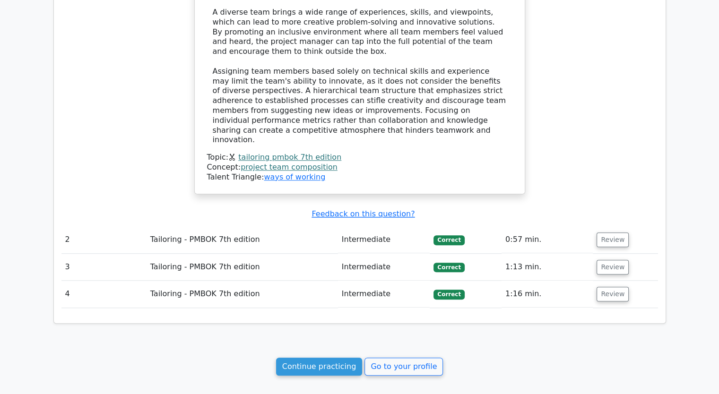
scroll to position [813, 0]
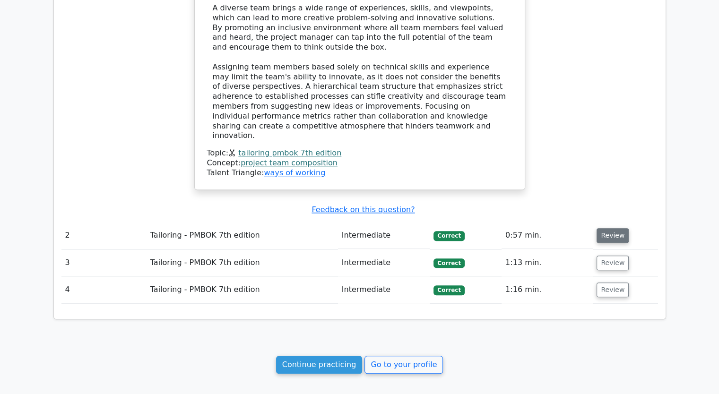
click at [609, 228] on button "Review" at bounding box center [613, 235] width 32 height 15
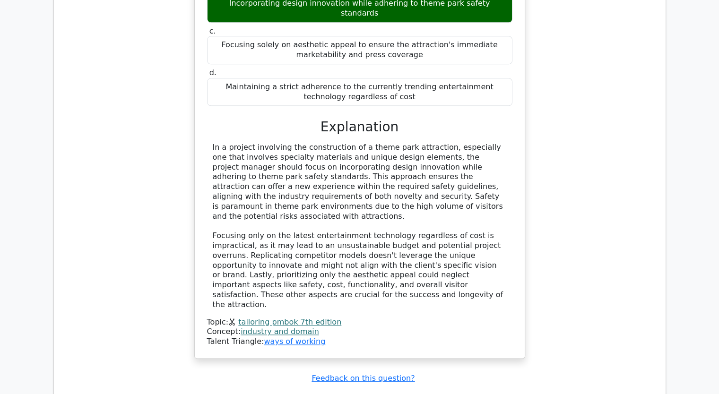
scroll to position [1210, 0]
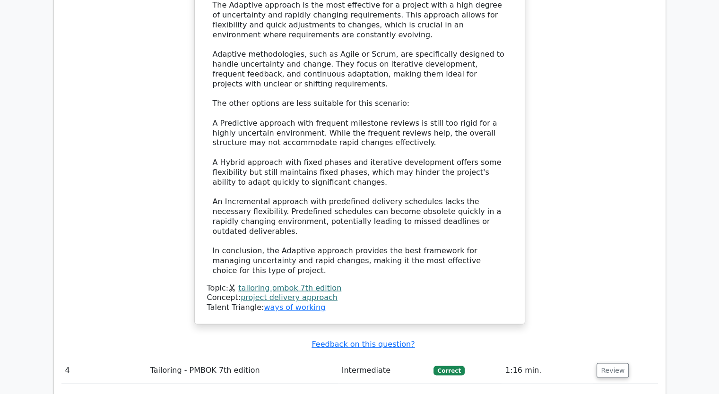
scroll to position [1853, 0]
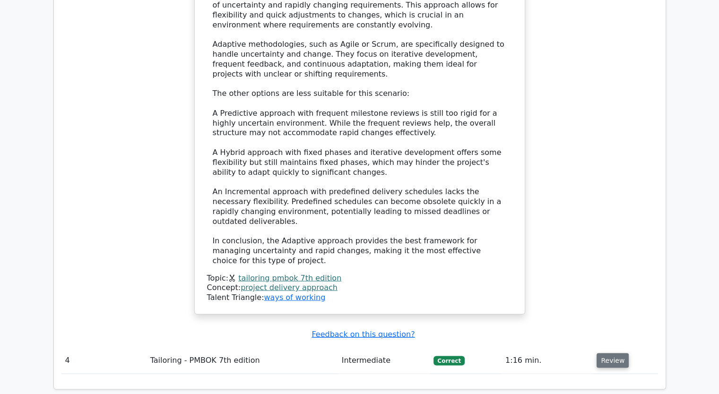
click at [608, 354] on button "Review" at bounding box center [613, 361] width 32 height 15
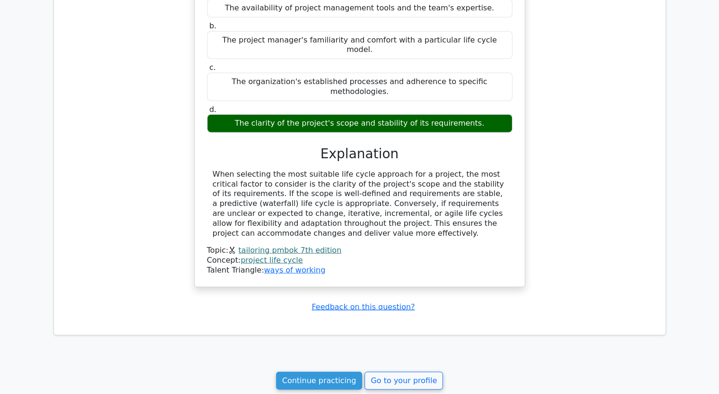
scroll to position [2336, 0]
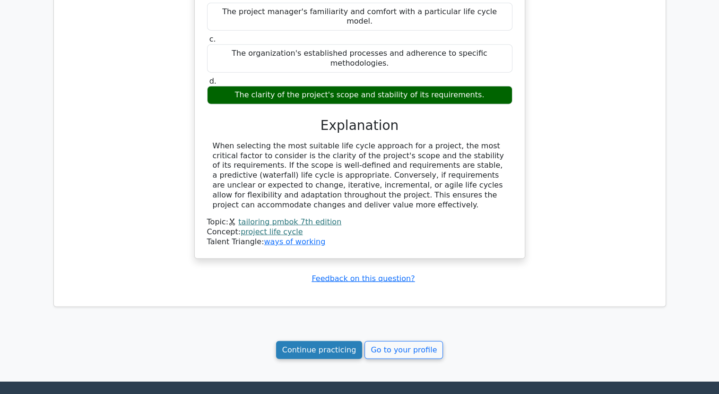
click at [330, 341] on link "Continue practicing" at bounding box center [319, 350] width 87 height 18
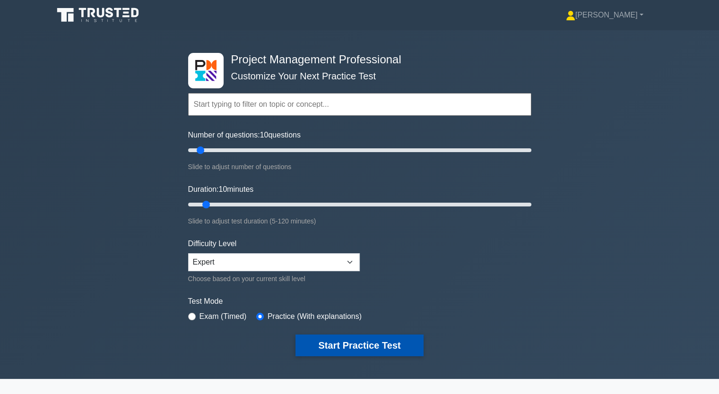
click at [355, 342] on button "Start Practice Test" at bounding box center [359, 346] width 128 height 22
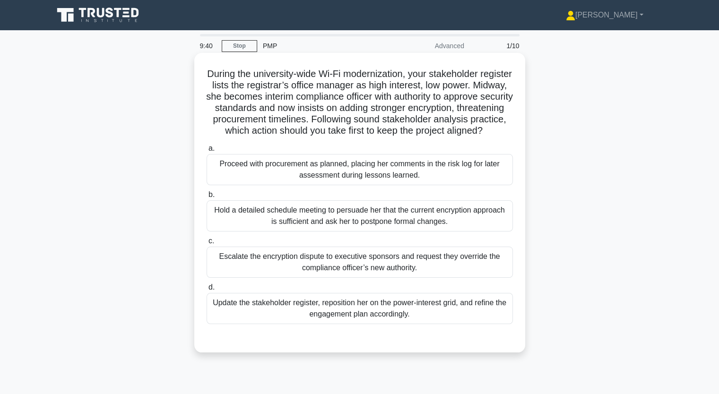
drag, startPoint x: 217, startPoint y: 73, endPoint x: 489, endPoint y: 325, distance: 371.0
click at [489, 325] on div "During the university-wide Wi-Fi modernization, your stakeholder register lists…" at bounding box center [359, 203] width 323 height 292
copy div "Loremi dol sitametcon-adip El-Se doeiusmodtemp, inci utlaboreetd magnaali enima…"
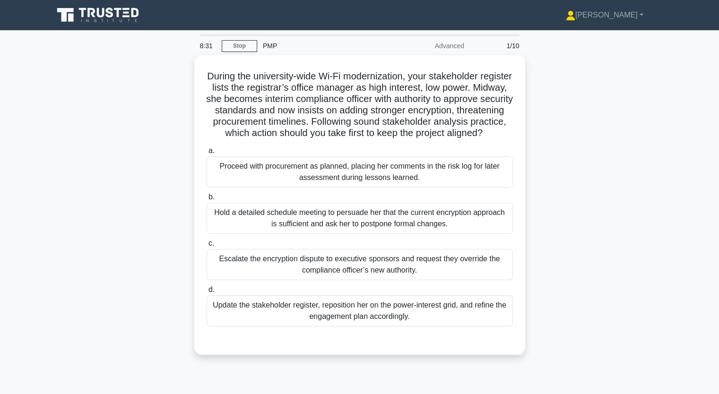
click at [70, 96] on div "During the university-wide Wi-Fi modernization, your stakeholder register lists…" at bounding box center [360, 210] width 624 height 311
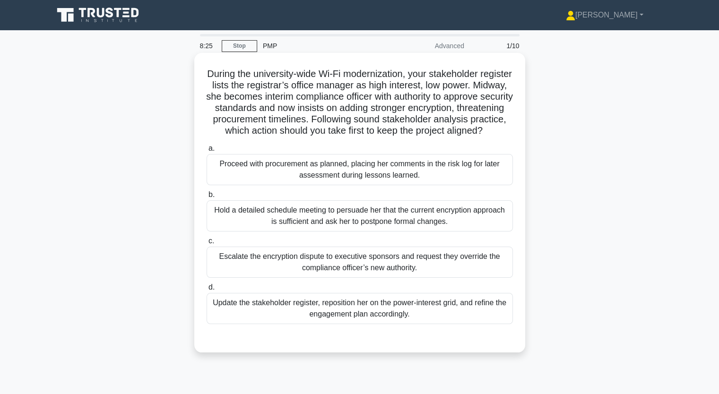
click at [375, 322] on div "Update the stakeholder register, reposition her on the power-interest grid, and…" at bounding box center [360, 308] width 306 height 31
click at [207, 291] on input "d. Update the stakeholder register, reposition her on the power-interest grid, …" at bounding box center [207, 288] width 0 height 6
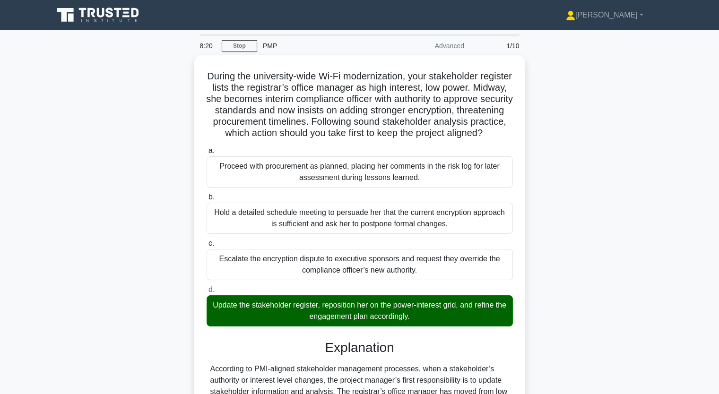
click at [556, 300] on div "During the university-wide Wi-Fi modernization, your stakeholder register lists…" at bounding box center [360, 339] width 624 height 569
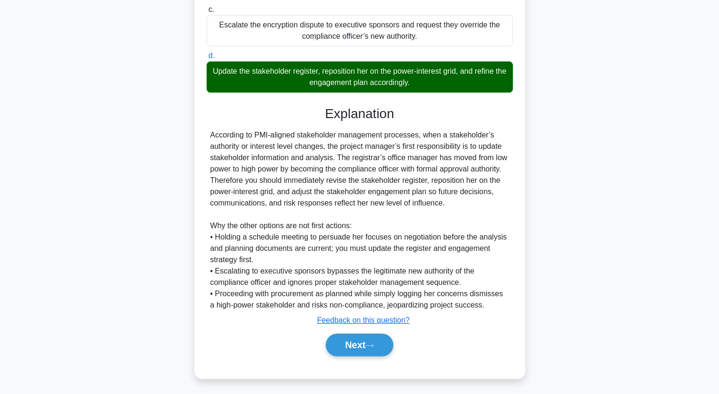
scroll to position [245, 0]
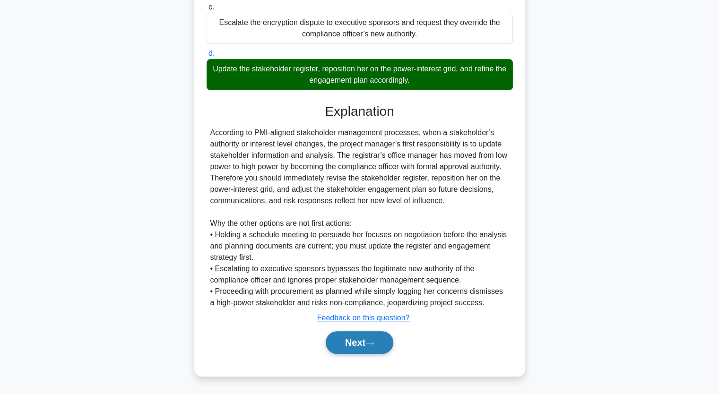
click at [362, 342] on button "Next" at bounding box center [360, 342] width 68 height 23
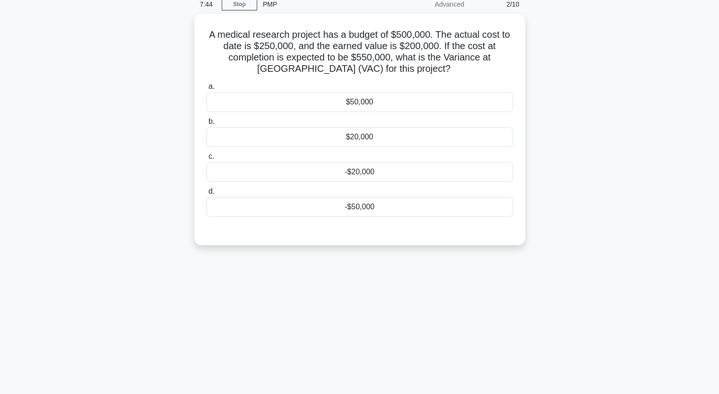
scroll to position [41, 0]
click at [141, 121] on div "A medical research project has a budget of $500,000. The actual cost to date is…" at bounding box center [360, 135] width 624 height 243
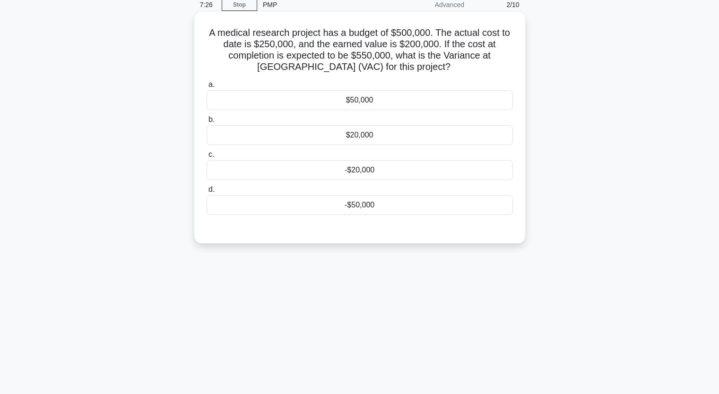
click at [359, 104] on div "$50,000" at bounding box center [360, 100] width 306 height 20
click at [207, 88] on input "a. $50,000" at bounding box center [207, 85] width 0 height 6
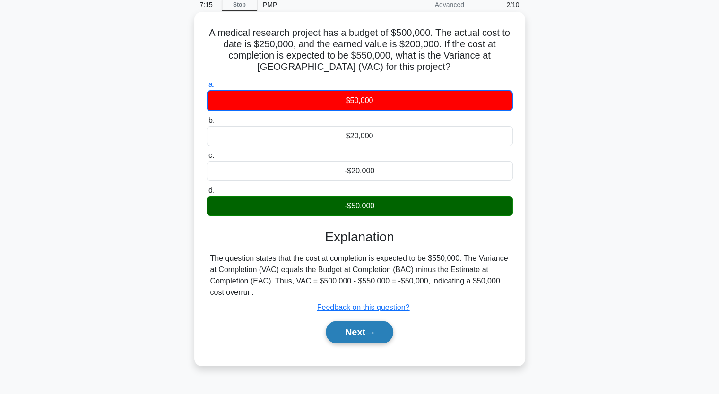
click at [347, 329] on button "Next" at bounding box center [360, 332] width 68 height 23
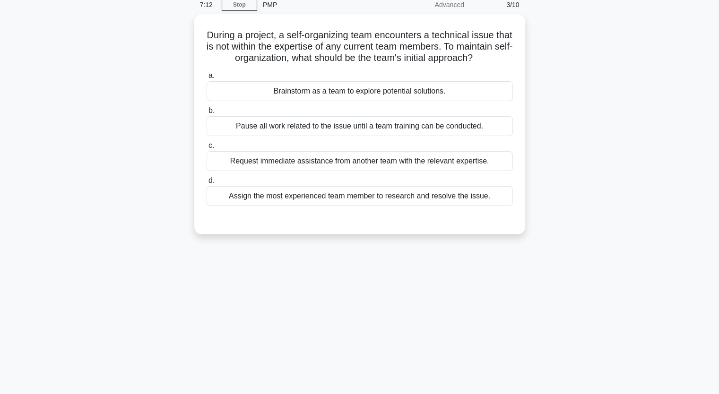
click at [146, 181] on div "During a project, a self-organizing team encounters a technical issue that is n…" at bounding box center [360, 130] width 624 height 232
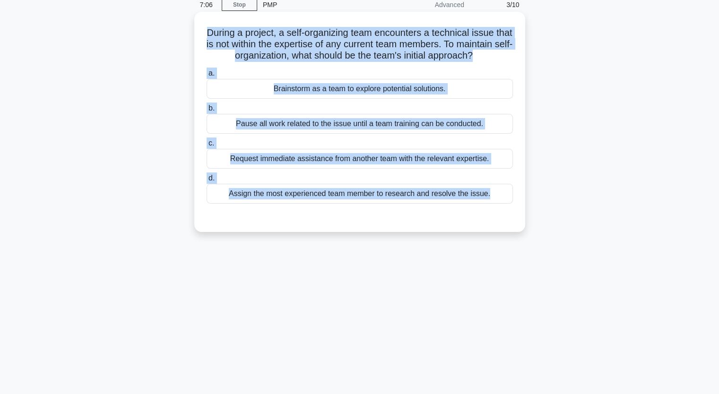
drag, startPoint x: 212, startPoint y: 29, endPoint x: 429, endPoint y: 220, distance: 289.4
click at [429, 220] on div "During a project, a self-organizing team encounters a technical issue that is n…" at bounding box center [359, 122] width 323 height 213
copy div "During a project, a self-organizing team encounters a technical issue that is n…"
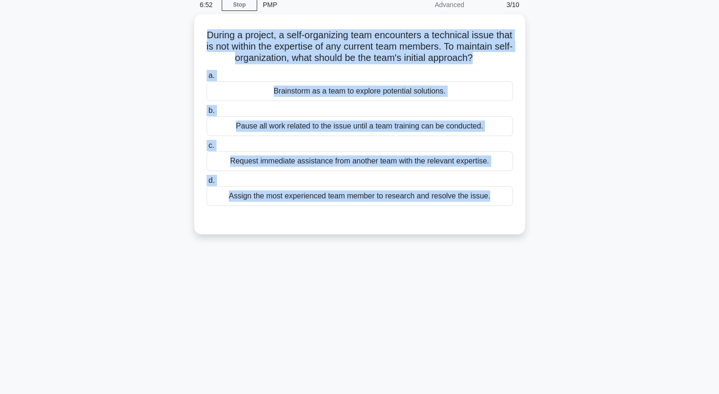
click at [156, 180] on div "During a project, a self-organizing team encounters a technical issue that is n…" at bounding box center [360, 130] width 624 height 232
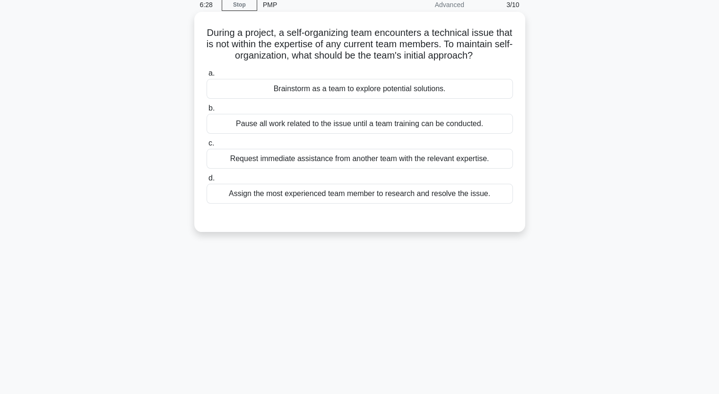
click at [299, 134] on div "Pause all work related to the issue until a team training can be conducted." at bounding box center [360, 124] width 306 height 20
click at [207, 112] on input "b. Pause all work related to the issue until a team training can be conducted." at bounding box center [207, 108] width 0 height 6
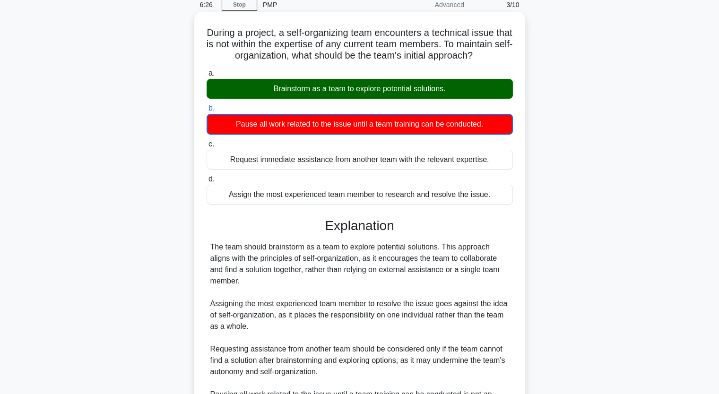
click at [306, 99] on div "Brainstorm as a team to explore potential solutions." at bounding box center [360, 89] width 306 height 20
click at [207, 77] on input "a. Brainstorm as a team to explore potential solutions." at bounding box center [207, 73] width 0 height 6
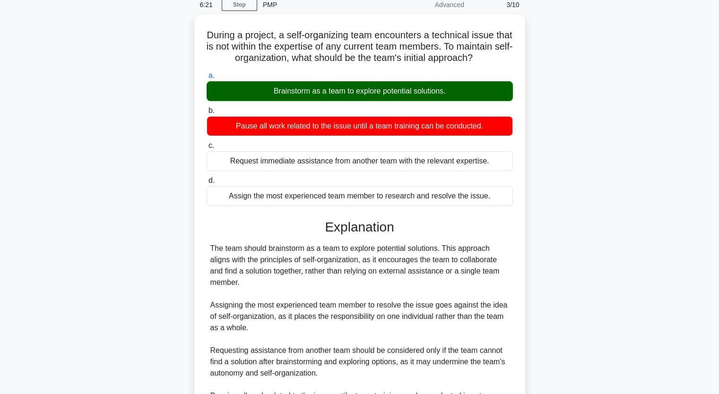
click at [207, 108] on input "b. Pause all work related to the issue until a team training can be conducted." at bounding box center [207, 111] width 0 height 6
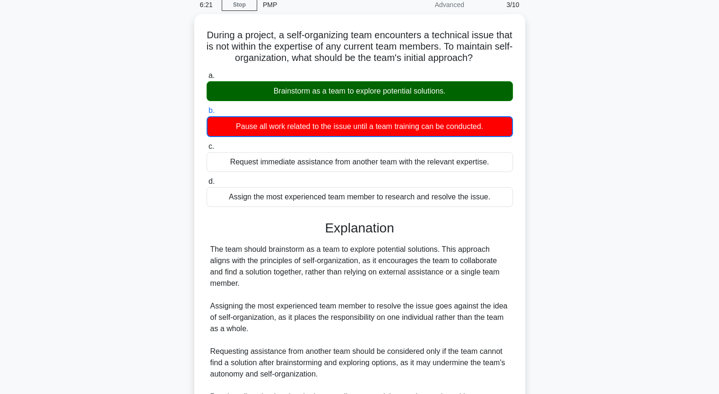
click at [207, 144] on input "c. Request immediate assistance from another team with the relevant expertise." at bounding box center [207, 147] width 0 height 6
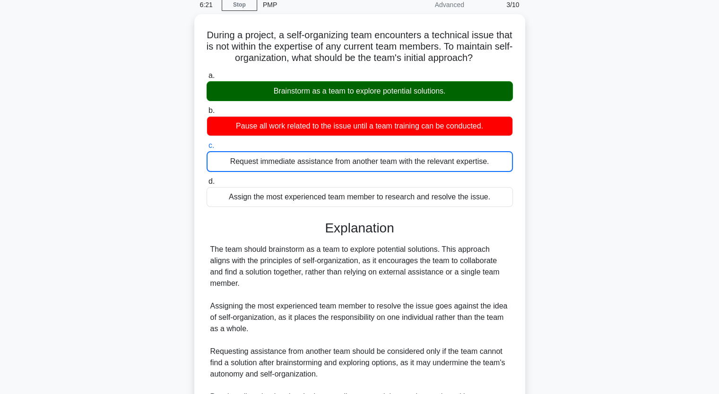
click at [207, 179] on input "d. Assign the most experienced team member to research and resolve the issue." at bounding box center [207, 182] width 0 height 6
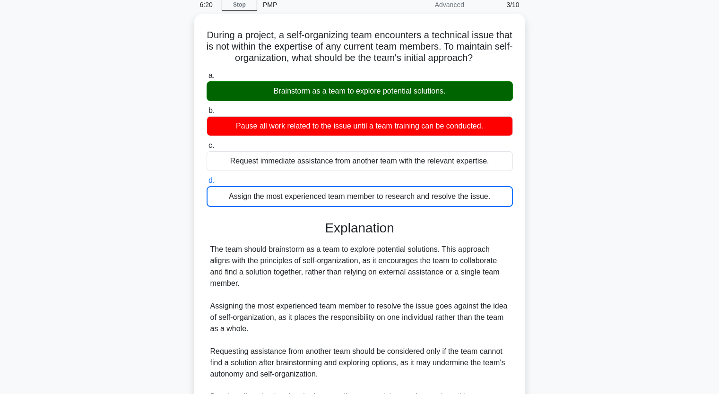
click at [619, 173] on div "During a project, a self-organizing team encounters a technical issue that is n…" at bounding box center [360, 259] width 624 height 490
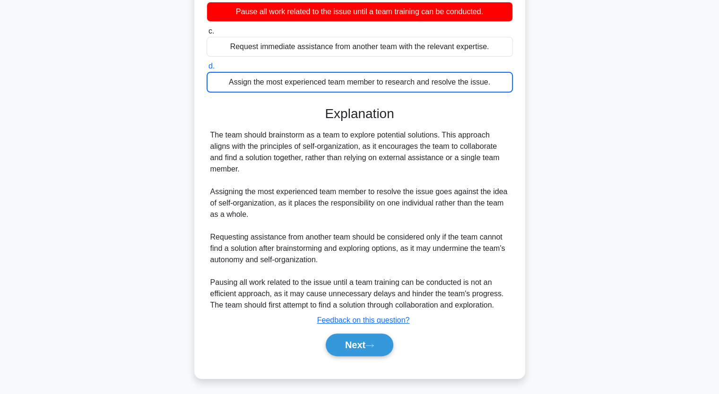
scroll to position [166, 0]
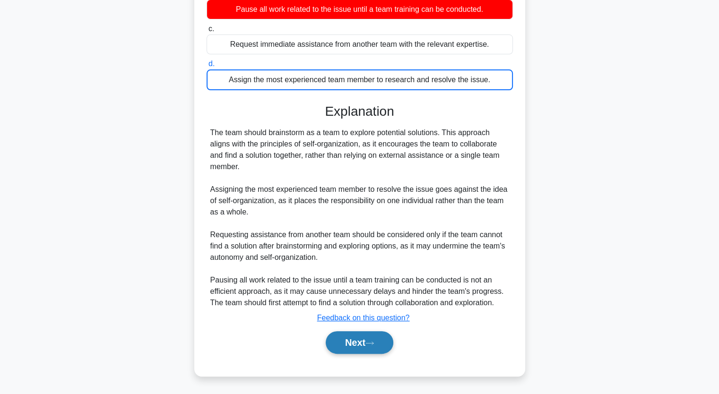
click at [365, 346] on button "Next" at bounding box center [360, 342] width 68 height 23
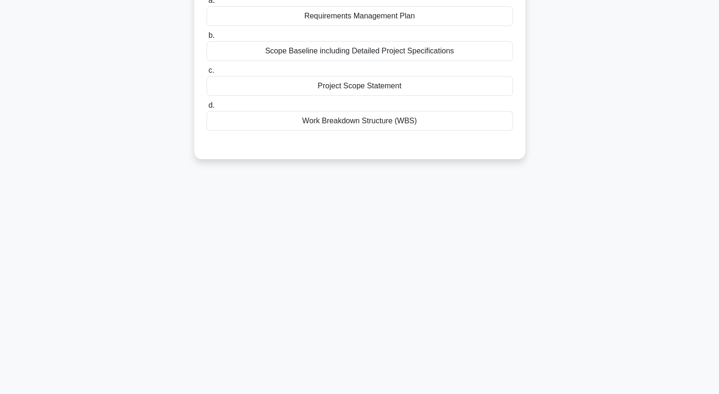
click at [104, 221] on div "6:07 Stop PMP Advanced 4/10 During the Define Scope process, a project manager …" at bounding box center [360, 154] width 624 height 473
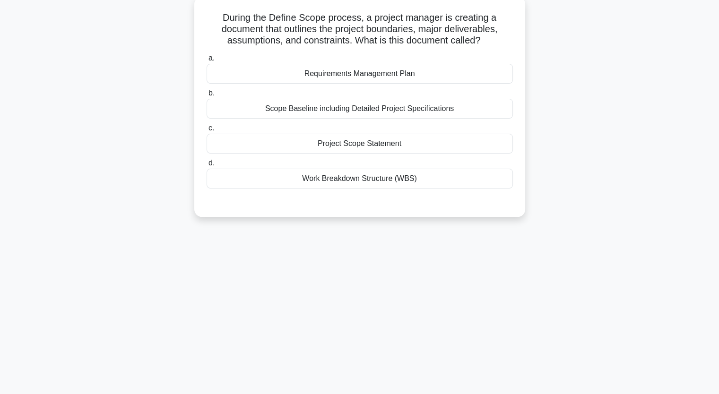
scroll to position [41, 0]
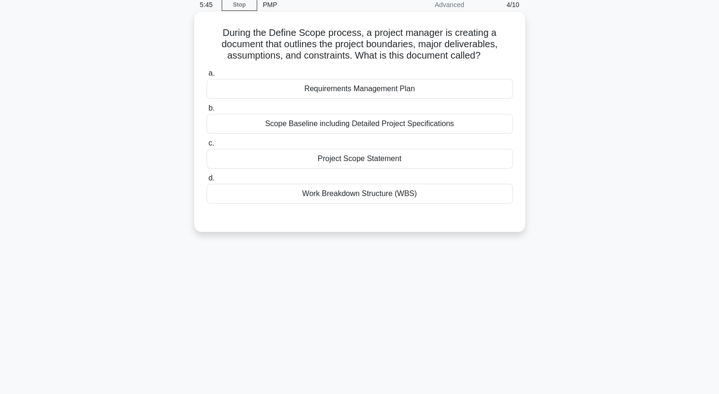
click at [373, 127] on div "Scope Baseline including Detailed Project Specifications" at bounding box center [360, 124] width 306 height 20
click at [207, 112] on input "b. Scope Baseline including Detailed Project Specifications" at bounding box center [207, 108] width 0 height 6
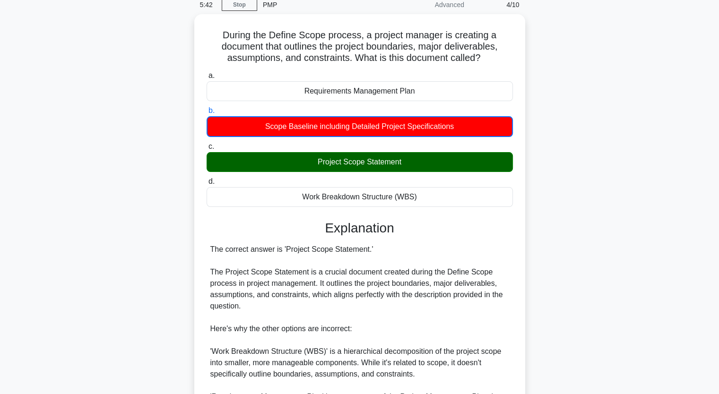
click at [122, 234] on div "During the Define Scope process, a project manager is creating a document that …" at bounding box center [360, 287] width 624 height 547
click at [584, 144] on div "During the Define Scope process, a project manager is creating a document that …" at bounding box center [360, 287] width 624 height 547
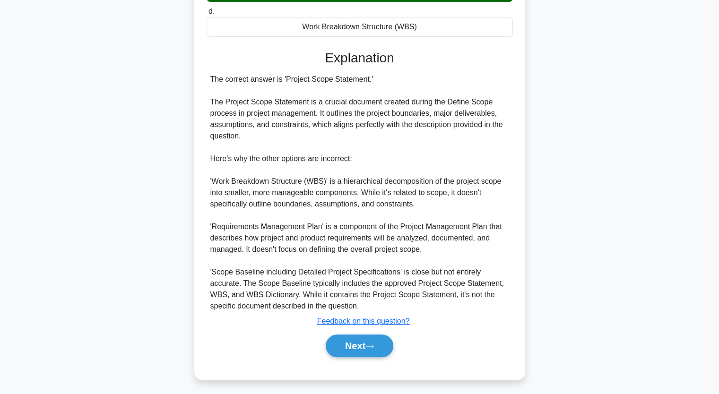
scroll to position [212, 0]
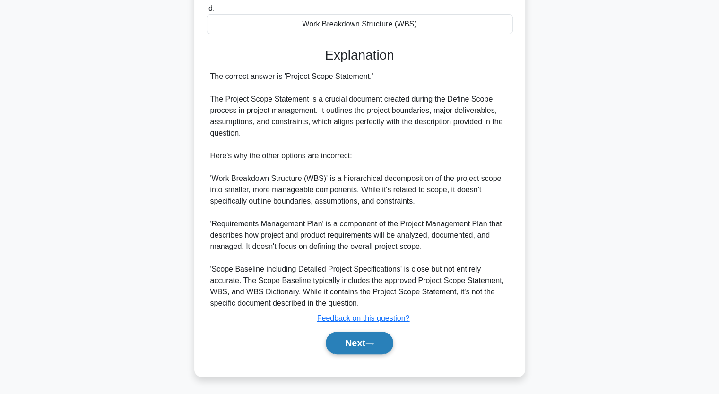
click at [363, 347] on button "Next" at bounding box center [360, 343] width 68 height 23
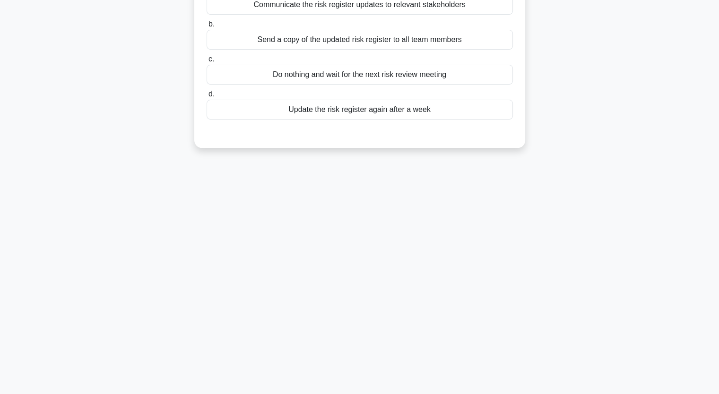
click at [120, 139] on div "A project manager has updated the risk register after a risk review meeting. Wh…" at bounding box center [360, 49] width 624 height 220
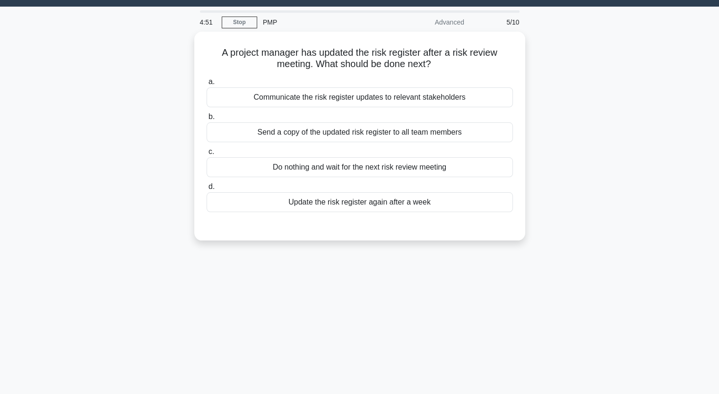
scroll to position [22, 0]
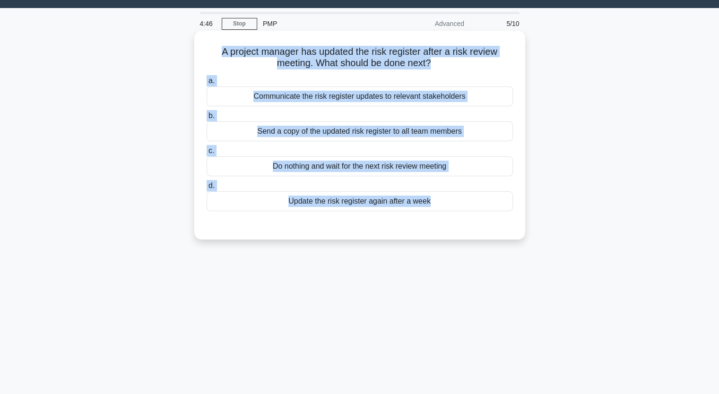
drag, startPoint x: 220, startPoint y: 53, endPoint x: 397, endPoint y: 230, distance: 250.7
click at [397, 230] on div "A project manager has updated the risk register after a risk review meeting. Wh…" at bounding box center [359, 135] width 323 height 201
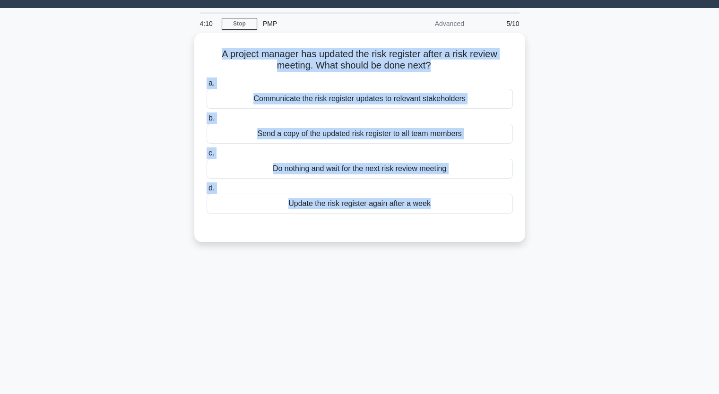
click at [80, 103] on div "A project manager has updated the risk register after a risk review meeting. Wh…" at bounding box center [360, 143] width 624 height 220
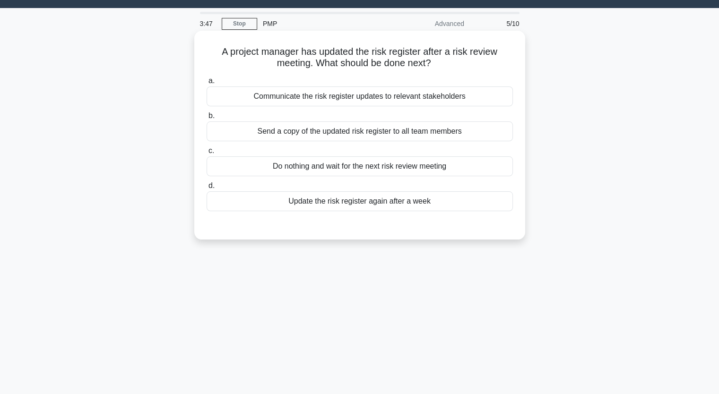
click at [261, 101] on div "Communicate the risk register updates to relevant stakeholders" at bounding box center [360, 97] width 306 height 20
click at [207, 84] on input "a. Communicate the risk register updates to relevant stakeholders" at bounding box center [207, 81] width 0 height 6
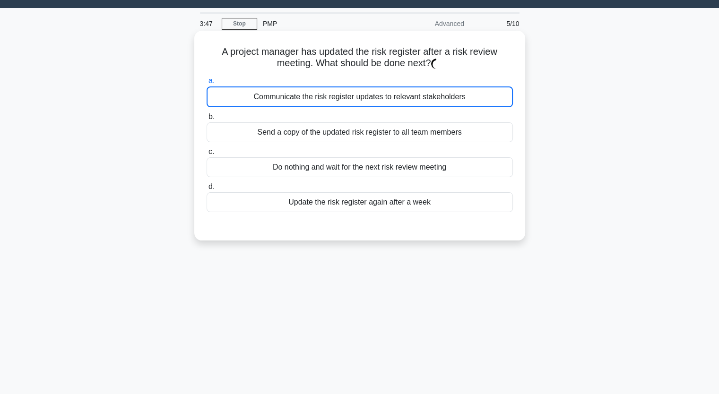
click at [261, 101] on div "Communicate the risk register updates to relevant stakeholders" at bounding box center [360, 97] width 306 height 21
click at [207, 84] on input "a. Communicate the risk register updates to relevant stakeholders" at bounding box center [207, 81] width 0 height 6
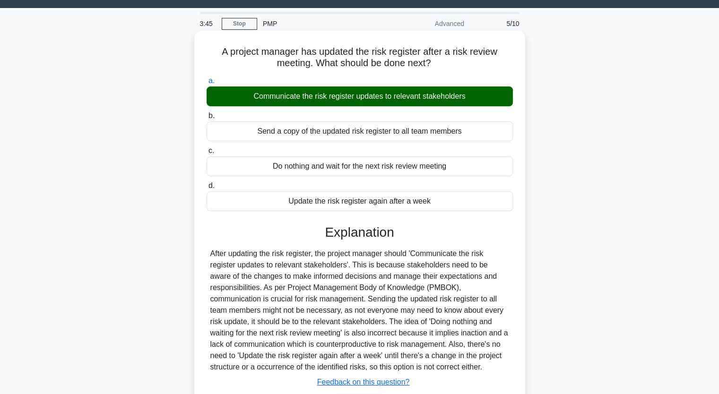
click at [292, 210] on div "Update the risk register again after a week" at bounding box center [360, 201] width 306 height 20
click at [207, 189] on input "d. Update the risk register again after a week" at bounding box center [207, 186] width 0 height 6
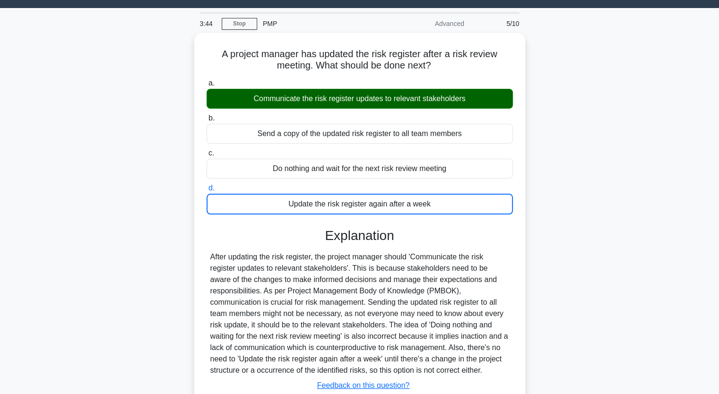
click at [121, 209] on div "A project manager has updated the risk register after a risk review meeting. Wh…" at bounding box center [360, 244] width 624 height 422
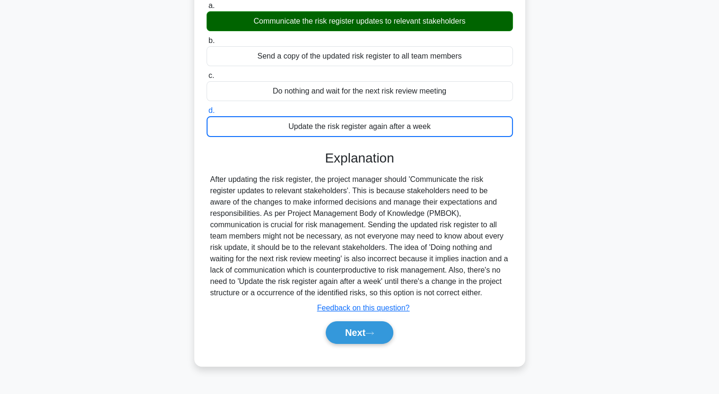
scroll to position [117, 0]
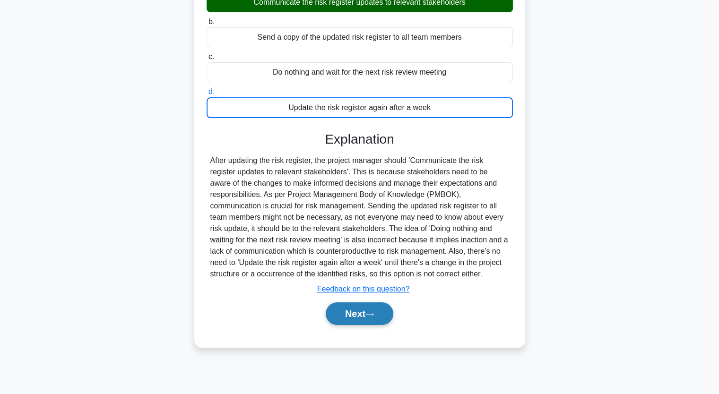
click at [350, 320] on button "Next" at bounding box center [360, 314] width 68 height 23
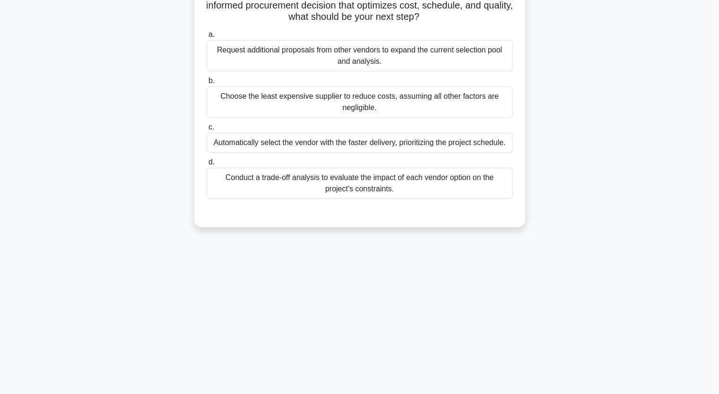
click at [159, 184] on div "Your project requires an advanced software component that only a few vendors ca…" at bounding box center [360, 89] width 624 height 300
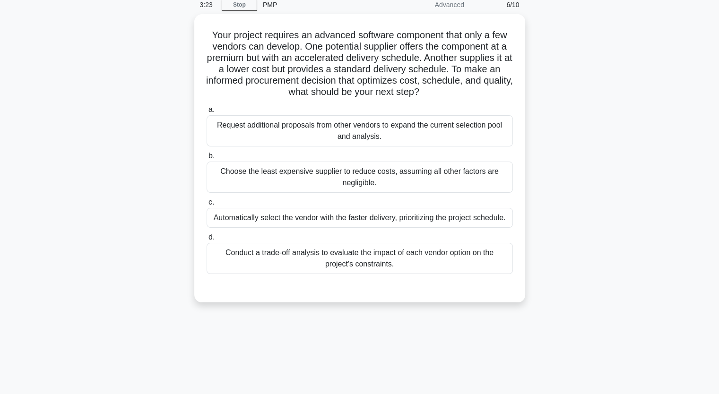
scroll to position [22, 0]
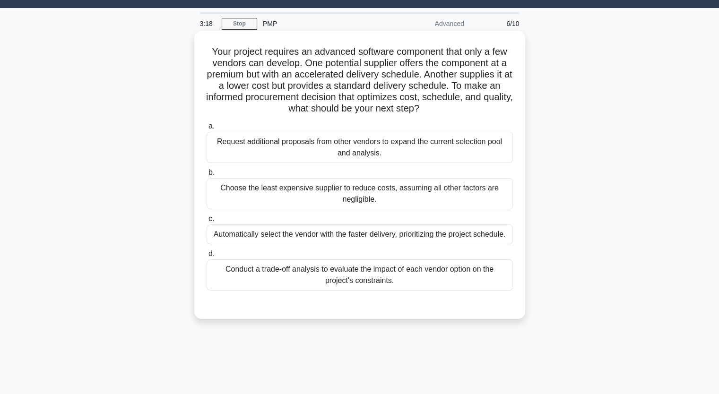
click at [214, 57] on h5 "Your project requires an advanced software component that only a few vendors ca…" at bounding box center [360, 80] width 308 height 69
drag, startPoint x: 214, startPoint y: 56, endPoint x: 408, endPoint y: 287, distance: 301.9
click at [408, 287] on div "Your project requires an advanced software component that only a few vendors ca…" at bounding box center [359, 175] width 323 height 281
copy div "our project requires an advanced software component that only a few vendors can…"
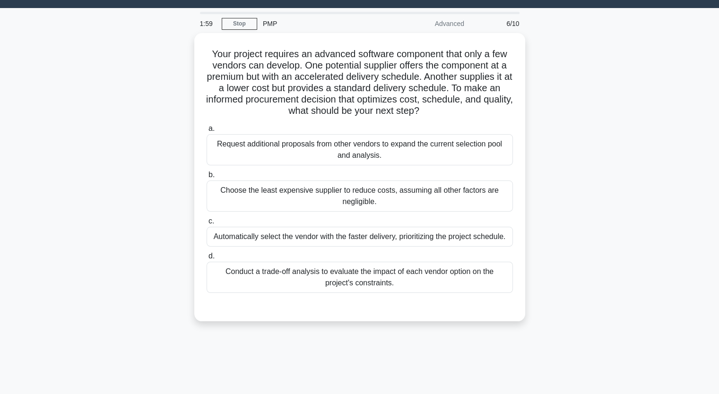
click at [106, 269] on div "Your project requires an advanced software component that only a few vendors ca…" at bounding box center [360, 183] width 624 height 300
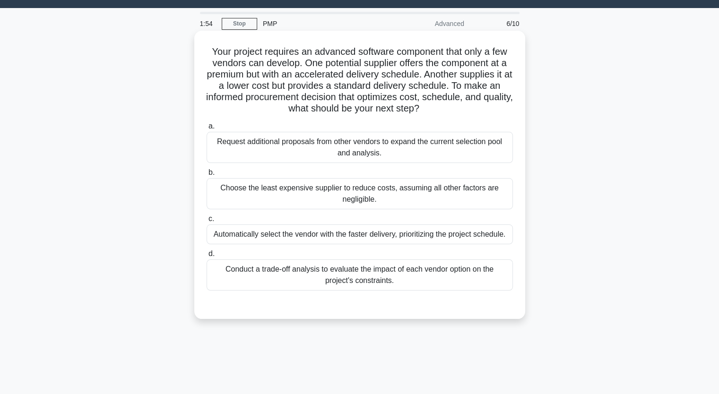
click at [263, 275] on div "Conduct a trade-off analysis to evaluate the impact of each vendor option on th…" at bounding box center [360, 275] width 306 height 31
click at [207, 257] on input "d. Conduct a trade-off analysis to evaluate the impact of each vendor option on…" at bounding box center [207, 254] width 0 height 6
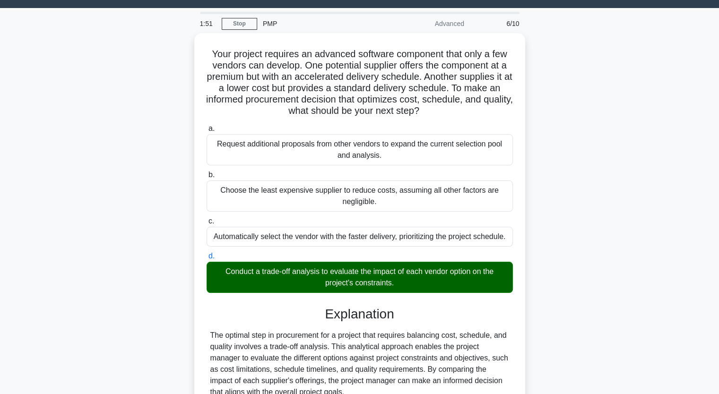
click at [207, 126] on input "a. Request additional proposals from other vendors to expand the current select…" at bounding box center [207, 129] width 0 height 6
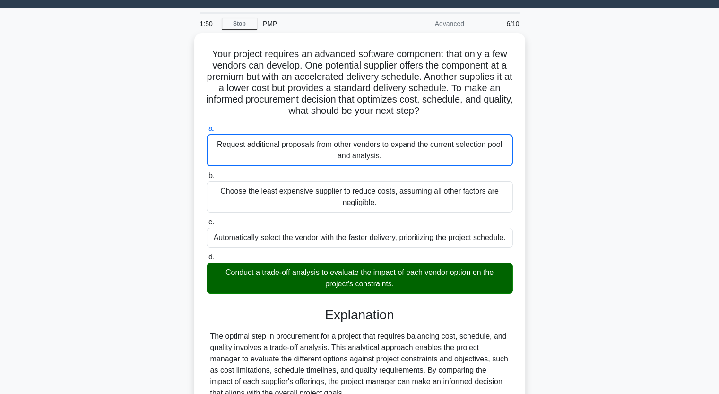
click at [207, 173] on input "b. Choose the least expensive supplier to reduce costs, assuming all other fact…" at bounding box center [207, 176] width 0 height 6
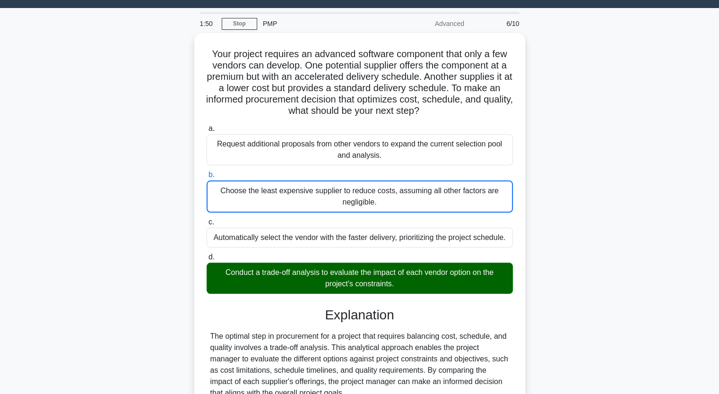
click at [207, 219] on input "c. Automatically select the vendor with the faster delivery, prioritizing the p…" at bounding box center [207, 222] width 0 height 6
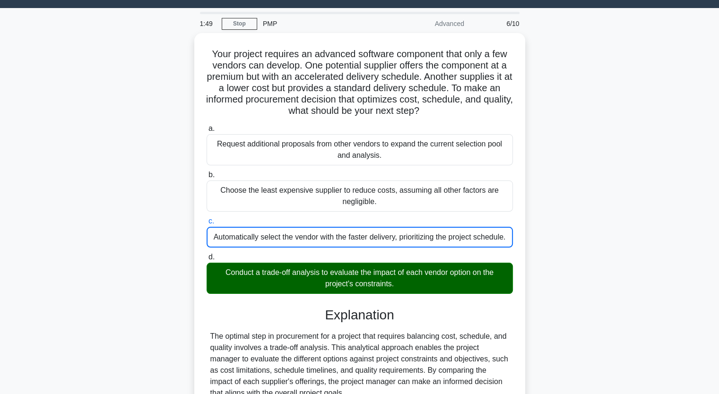
click at [98, 289] on div "Your project requires an advanced software component that only a few vendors ca…" at bounding box center [360, 312] width 624 height 558
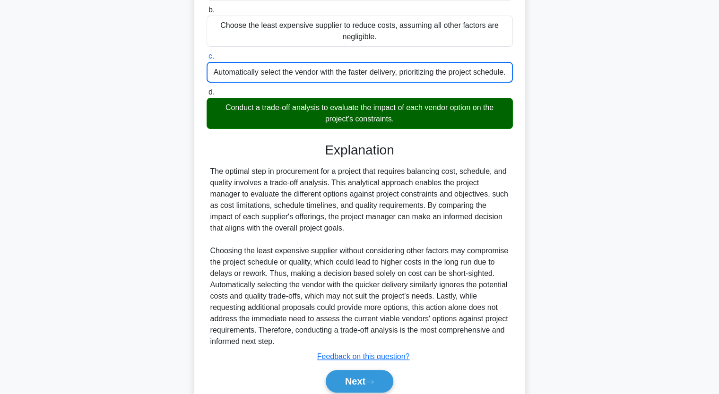
scroll to position [223, 0]
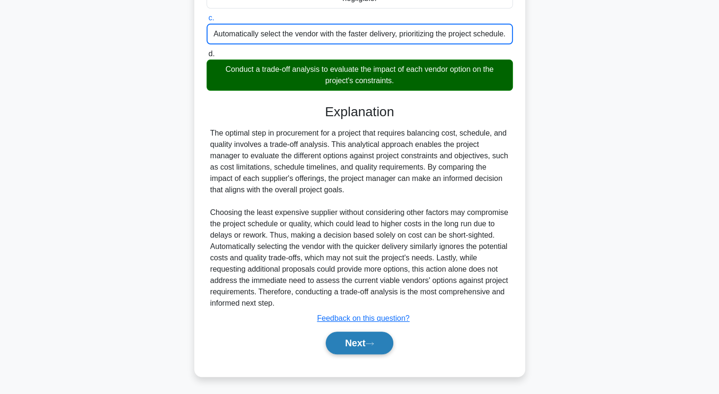
click at [352, 343] on button "Next" at bounding box center [360, 343] width 68 height 23
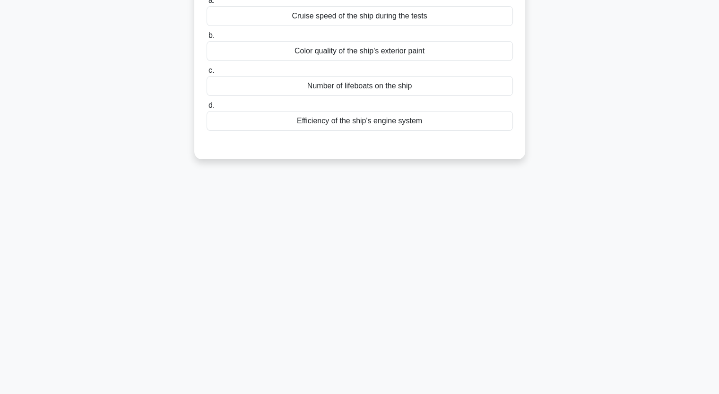
scroll to position [117, 0]
click at [108, 159] on div "In a shipbuilding project, after running tests, you've discovered the newly bui…" at bounding box center [360, 55] width 624 height 232
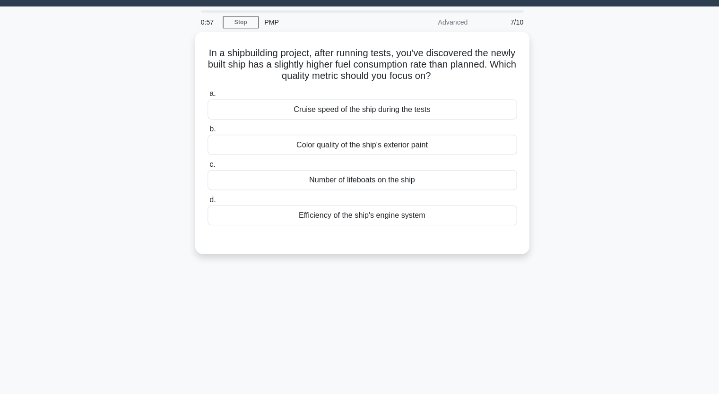
scroll to position [22, 0]
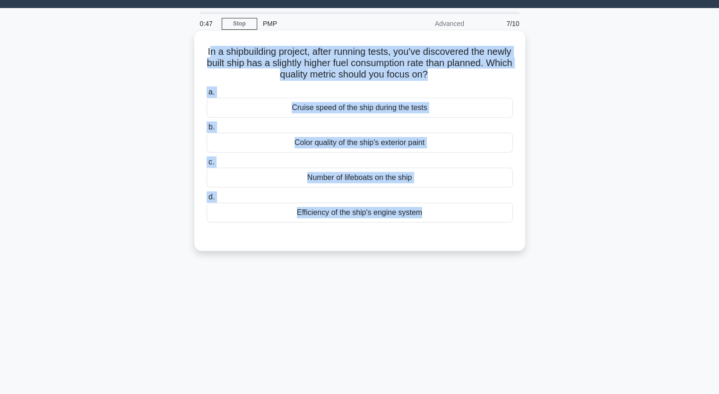
drag, startPoint x: 219, startPoint y: 49, endPoint x: 470, endPoint y: 227, distance: 308.2
click at [470, 227] on div "In a shipbuilding project, after running tests, you've discovered the newly bui…" at bounding box center [359, 141] width 323 height 213
copy div "n a shipbuilding project, after running tests, you've discovered the newly buil…"
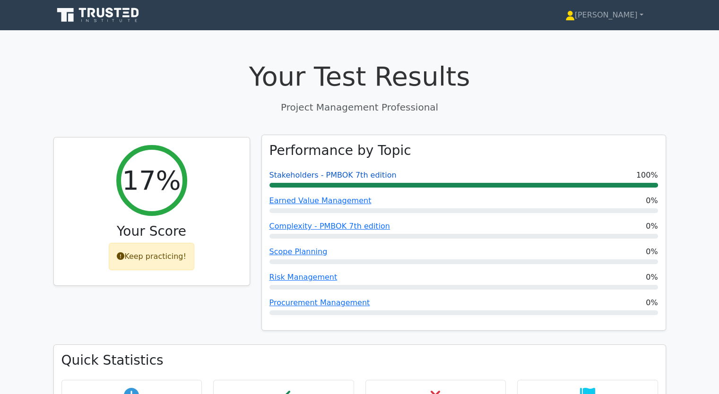
click at [313, 174] on link "Stakeholders - PMBOK 7th edition" at bounding box center [332, 175] width 127 height 9
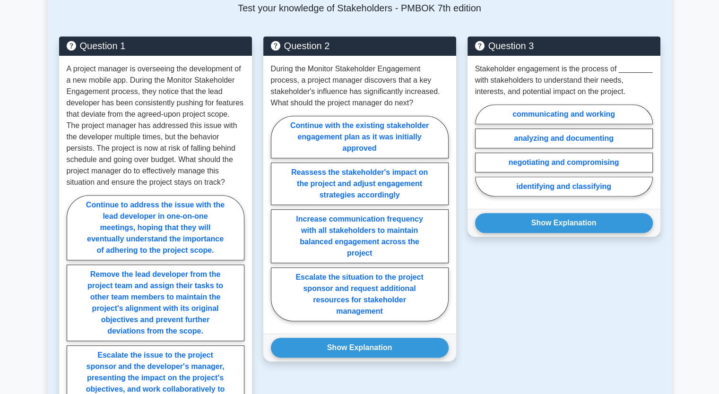
scroll to position [454, 0]
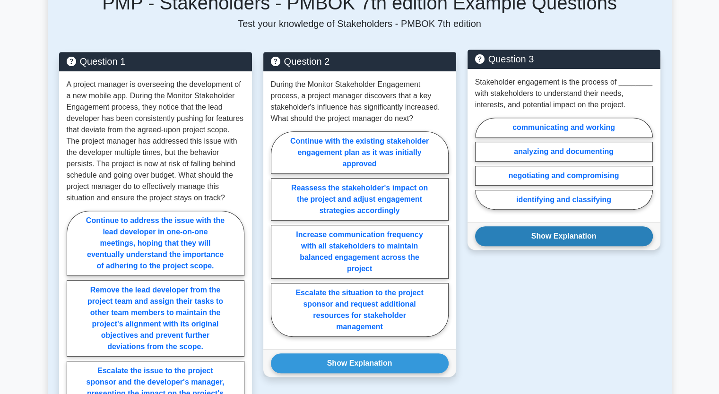
click at [564, 234] on button "Show Explanation" at bounding box center [564, 236] width 178 height 20
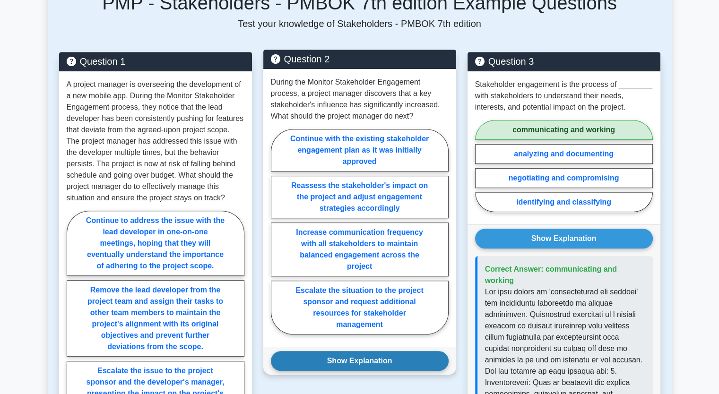
click at [367, 355] on button "Show Explanation" at bounding box center [360, 361] width 178 height 20
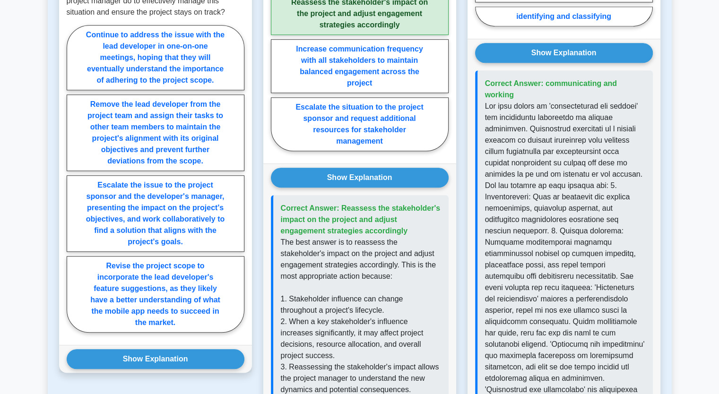
scroll to position [643, 0]
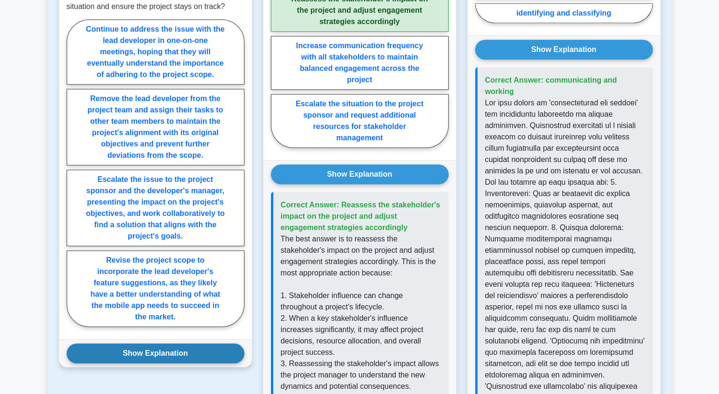
click at [182, 354] on button "Show Explanation" at bounding box center [156, 354] width 178 height 20
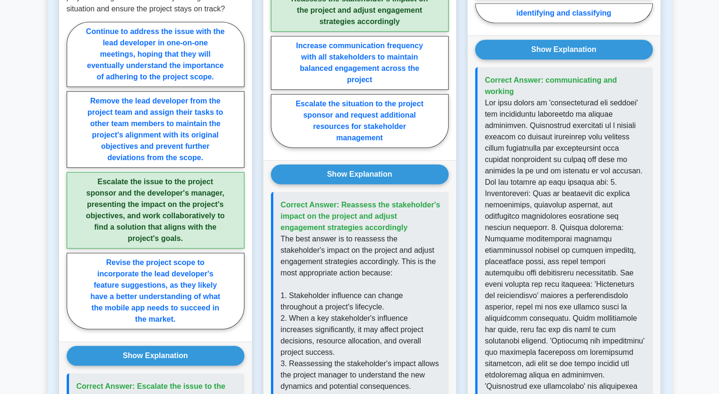
click at [39, 207] on main "Back to Project Management Professional (PMP) Stakeholders - PMBOK 7th edition …" at bounding box center [359, 170] width 719 height 1566
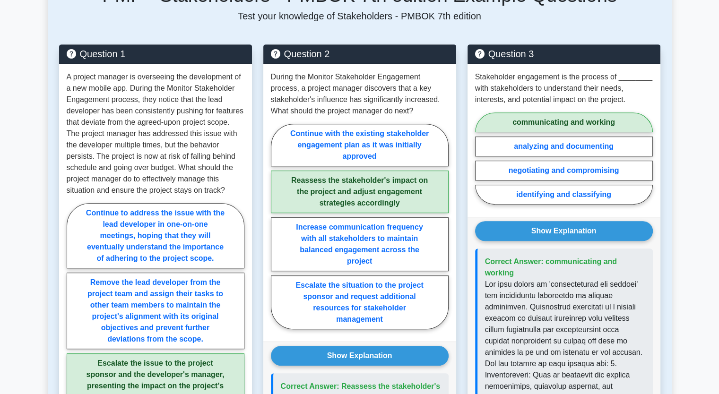
scroll to position [454, 0]
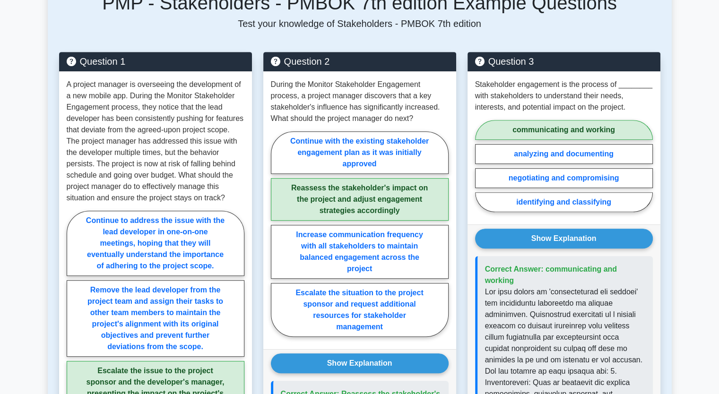
click at [18, 301] on main "Back to Project Management Professional (PMP) Stakeholders - PMBOK 7th edition …" at bounding box center [359, 359] width 719 height 1566
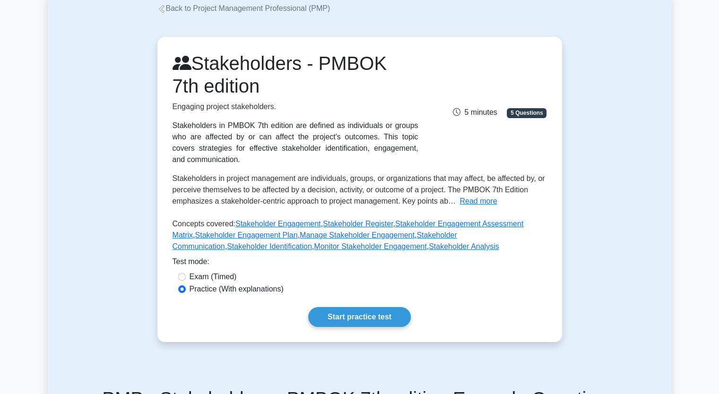
scroll to position [76, 0]
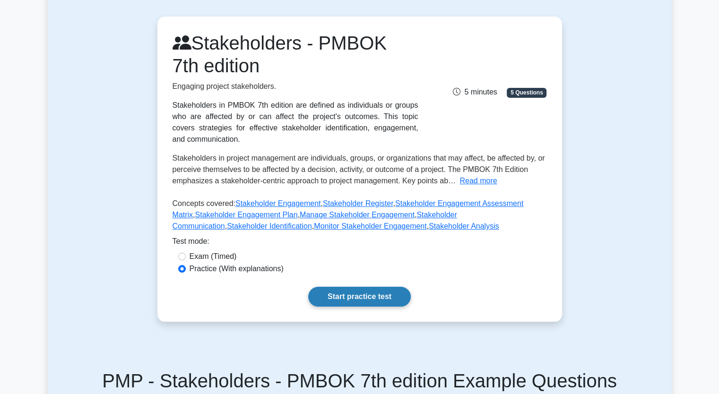
click at [356, 299] on link "Start practice test" at bounding box center [359, 297] width 103 height 20
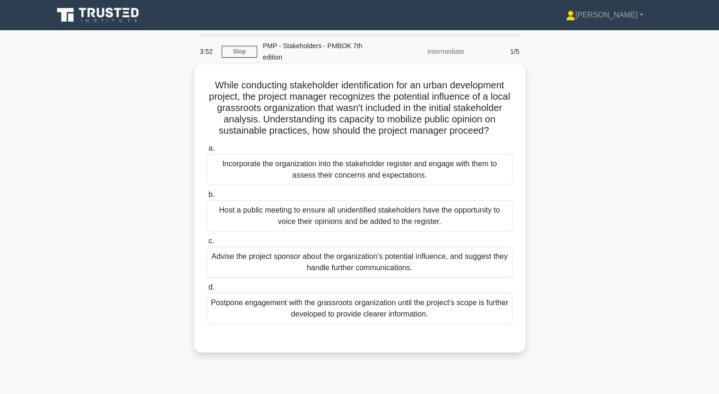
click at [274, 183] on div "Incorporate the organization into the stakeholder register and engage with them…" at bounding box center [360, 169] width 306 height 31
click at [207, 152] on input "a. Incorporate the organization into the stakeholder register and engage with t…" at bounding box center [207, 149] width 0 height 6
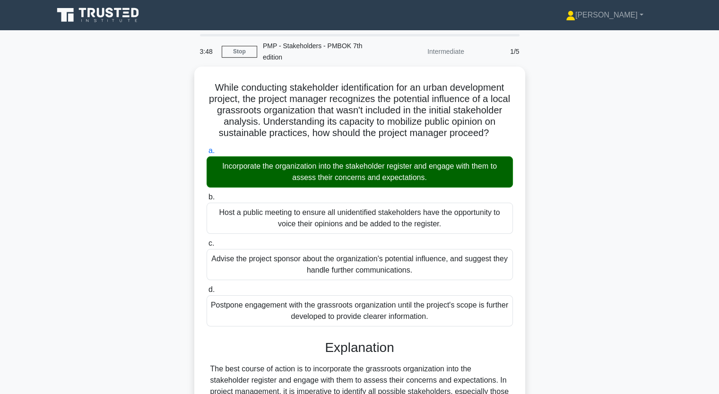
click at [85, 269] on div "While conducting stakeholder identification for an urban development project, t…" at bounding box center [360, 334] width 624 height 535
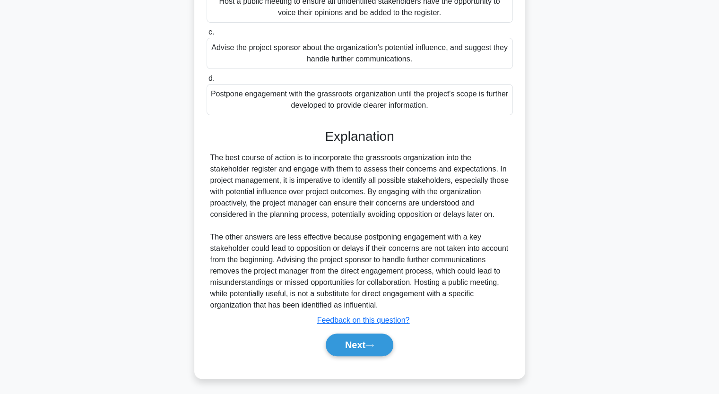
scroll to position [222, 0]
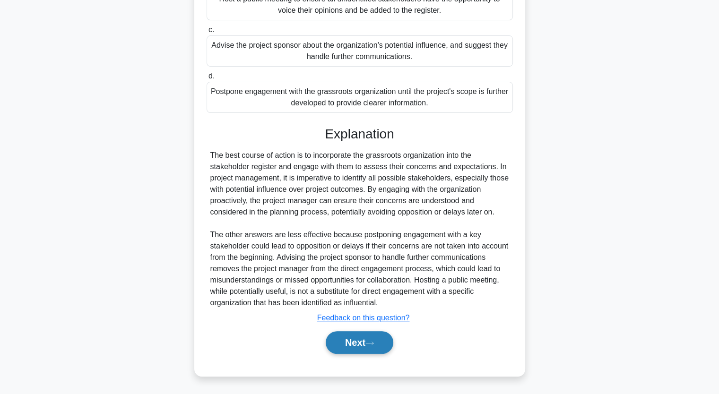
click at [352, 342] on button "Next" at bounding box center [360, 342] width 68 height 23
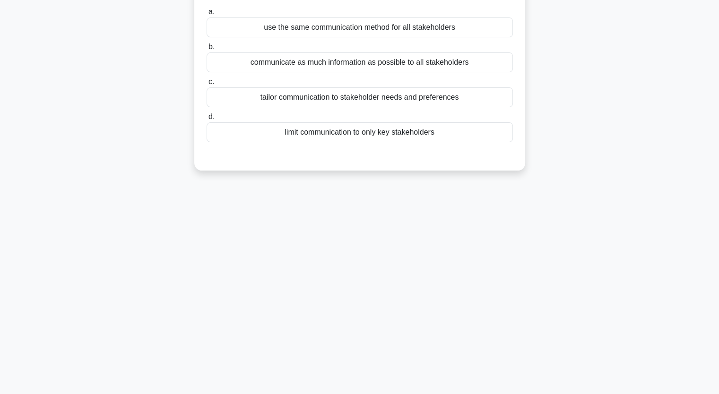
click at [101, 195] on div "3:32 Stop PMP - Stakeholders - PMBOK 7th edition Intermediate 2/5 Effective sta…" at bounding box center [360, 154] width 624 height 473
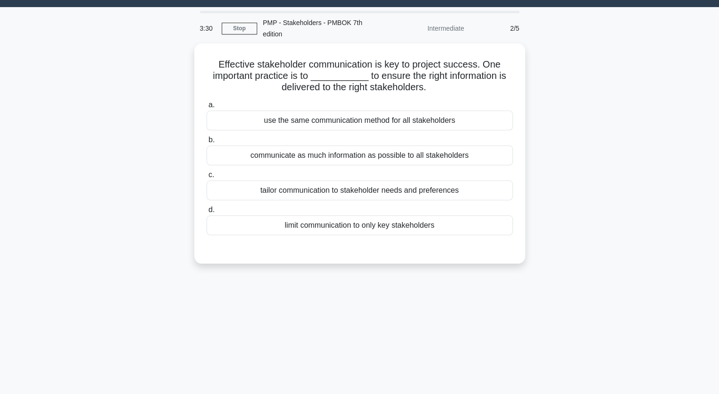
scroll to position [22, 0]
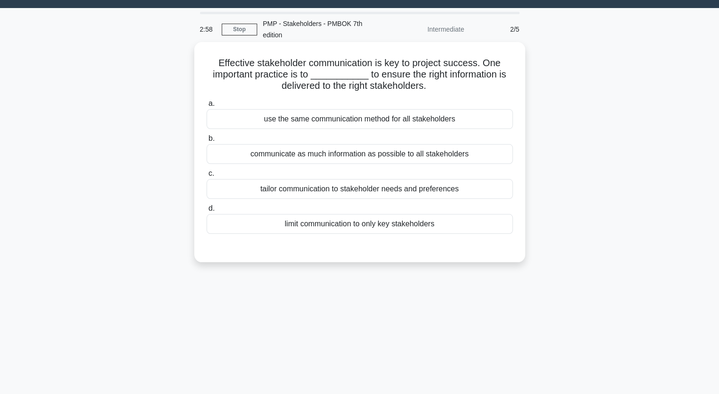
click at [287, 113] on div "use the same communication method for all stakeholders" at bounding box center [360, 119] width 306 height 20
click at [207, 107] on input "a. use the same communication method for all stakeholders" at bounding box center [207, 104] width 0 height 6
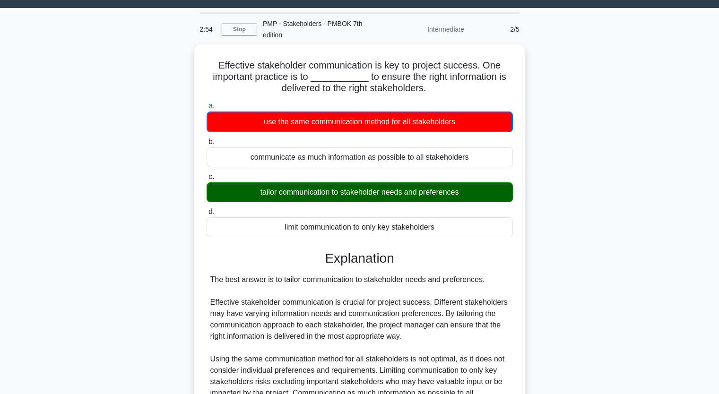
click at [130, 229] on div "Effective stakeholder communication is key to project success. One important pr…" at bounding box center [360, 272] width 624 height 456
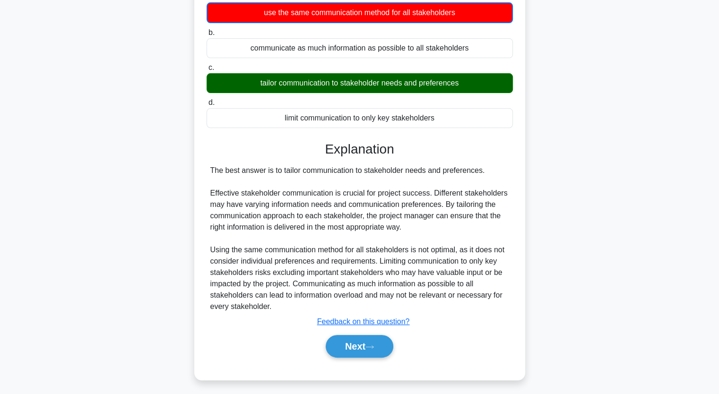
scroll to position [132, 0]
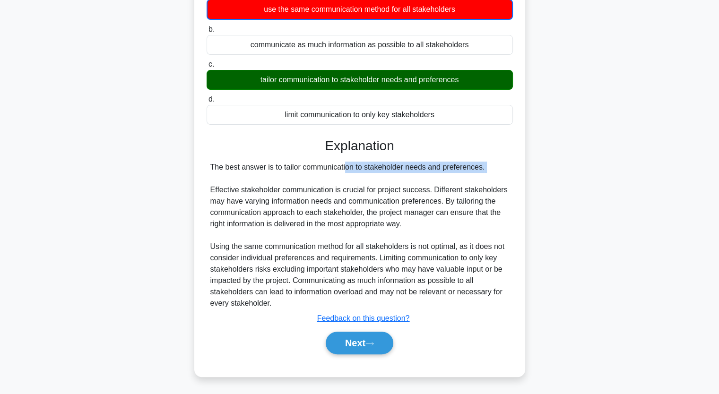
drag, startPoint x: 286, startPoint y: 163, endPoint x: 463, endPoint y: 174, distance: 177.7
click at [463, 174] on div "The best answer is to tailor communication to stakeholder needs and preferences…" at bounding box center [359, 236] width 299 height 148
click at [354, 349] on button "Next" at bounding box center [360, 343] width 68 height 23
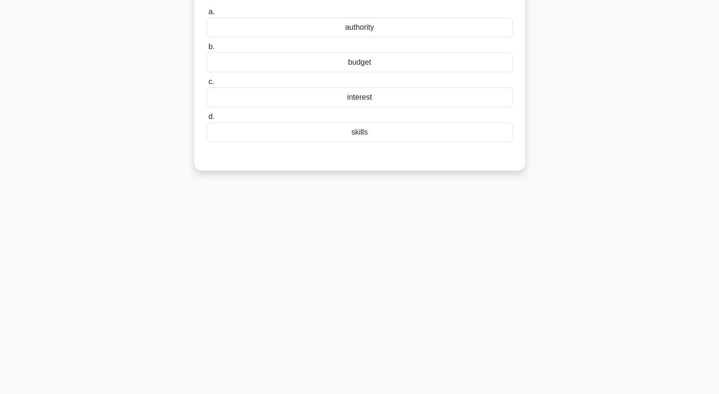
click at [118, 161] on div "Stakeholder analysis is a technique used to identify, categorize, and prioritiz…" at bounding box center [360, 66] width 624 height 232
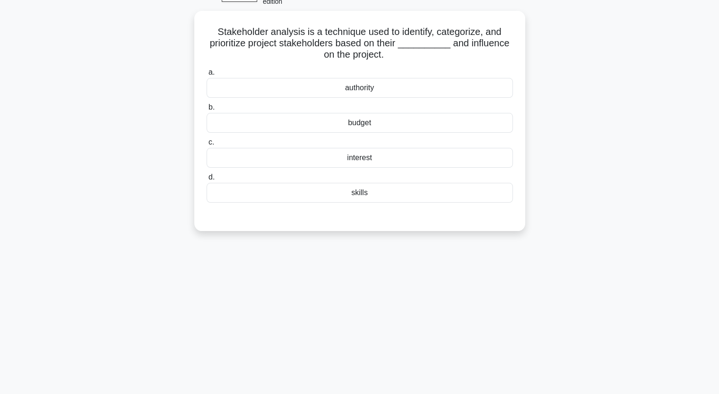
scroll to position [41, 0]
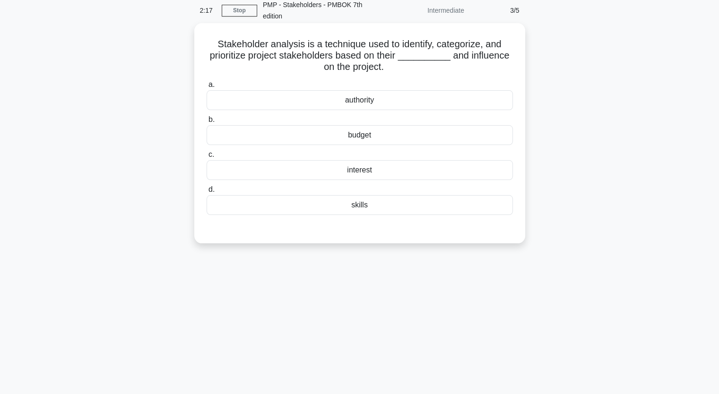
click at [352, 132] on div "budget" at bounding box center [360, 135] width 306 height 20
click at [207, 123] on input "b. budget" at bounding box center [207, 120] width 0 height 6
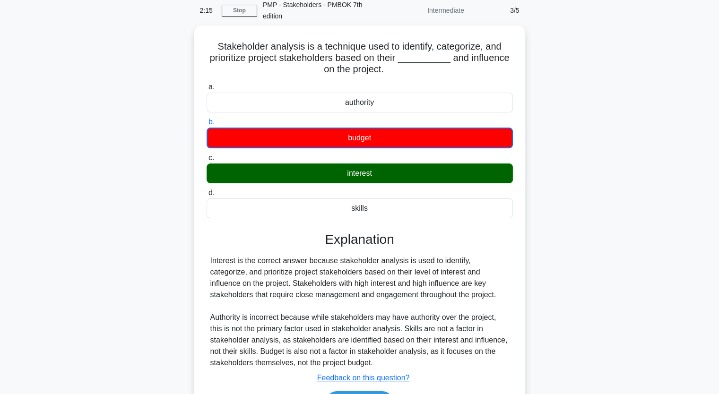
click at [207, 155] on input "c. interest" at bounding box center [207, 158] width 0 height 6
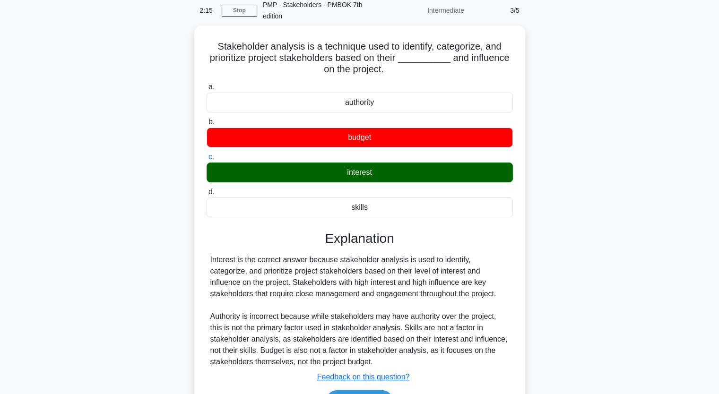
click at [207, 189] on input "d. skills" at bounding box center [207, 192] width 0 height 6
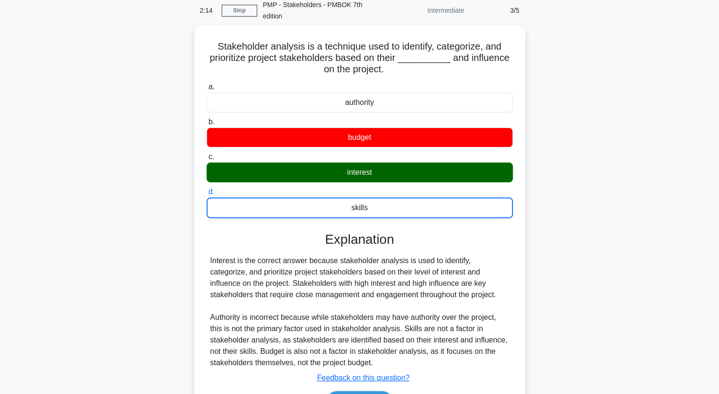
click at [207, 84] on input "a. authority" at bounding box center [207, 87] width 0 height 6
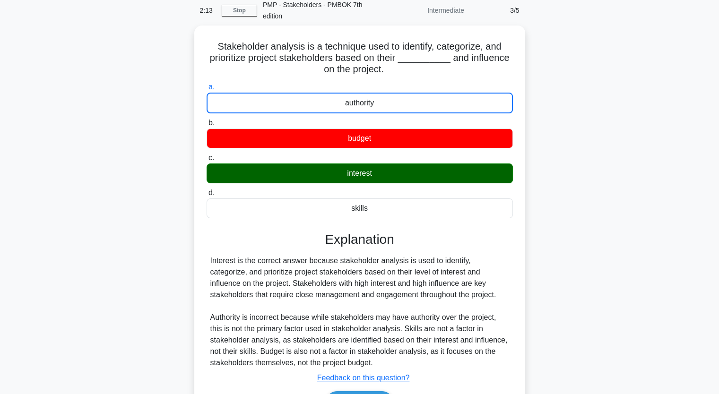
click at [131, 137] on div "Stakeholder analysis is a technique used to identify, categorize, and prioritiz…" at bounding box center [360, 237] width 624 height 422
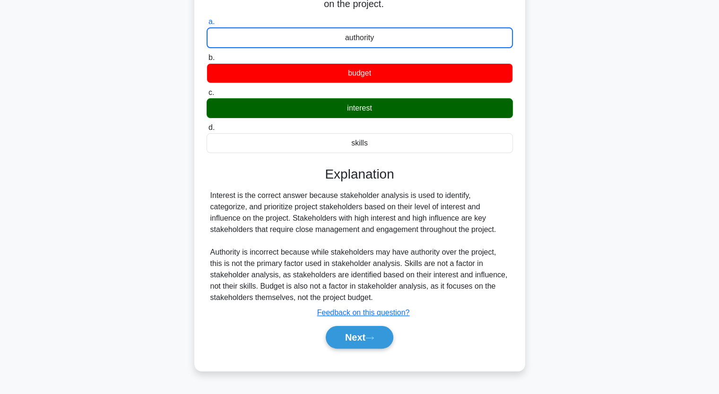
scroll to position [117, 0]
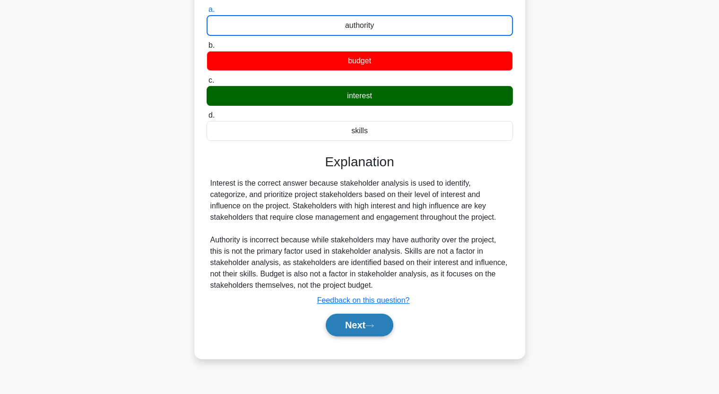
click at [351, 324] on button "Next" at bounding box center [360, 325] width 68 height 23
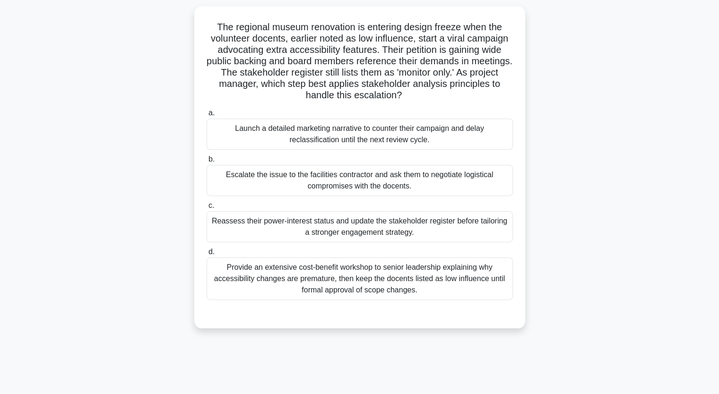
scroll to position [60, 0]
